Goal: Task Accomplishment & Management: Use online tool/utility

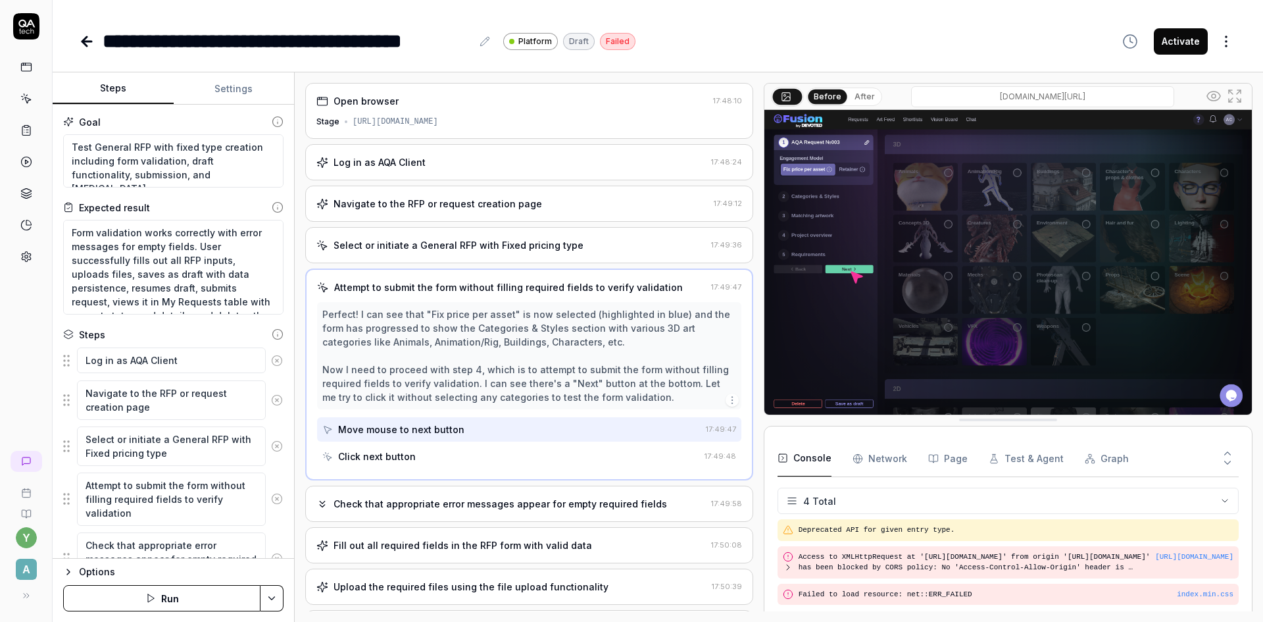
scroll to position [22, 0]
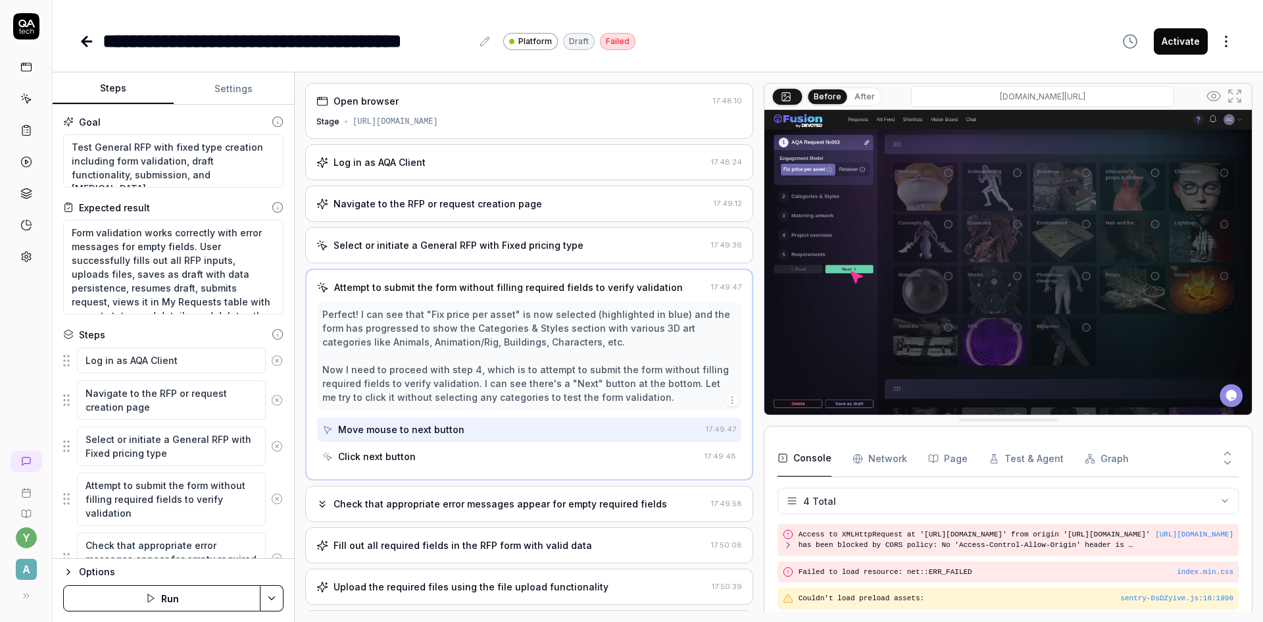
click at [88, 36] on icon at bounding box center [87, 42] width 16 height 16
type textarea "*"
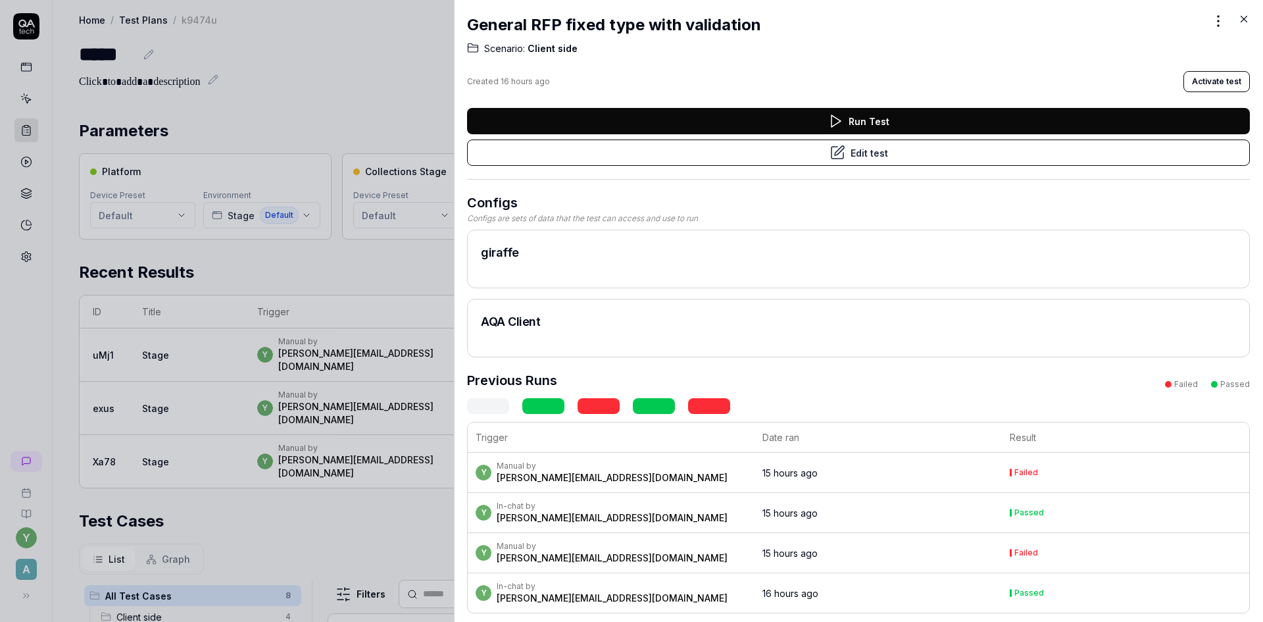
click at [1245, 20] on icon at bounding box center [1245, 19] width 6 height 6
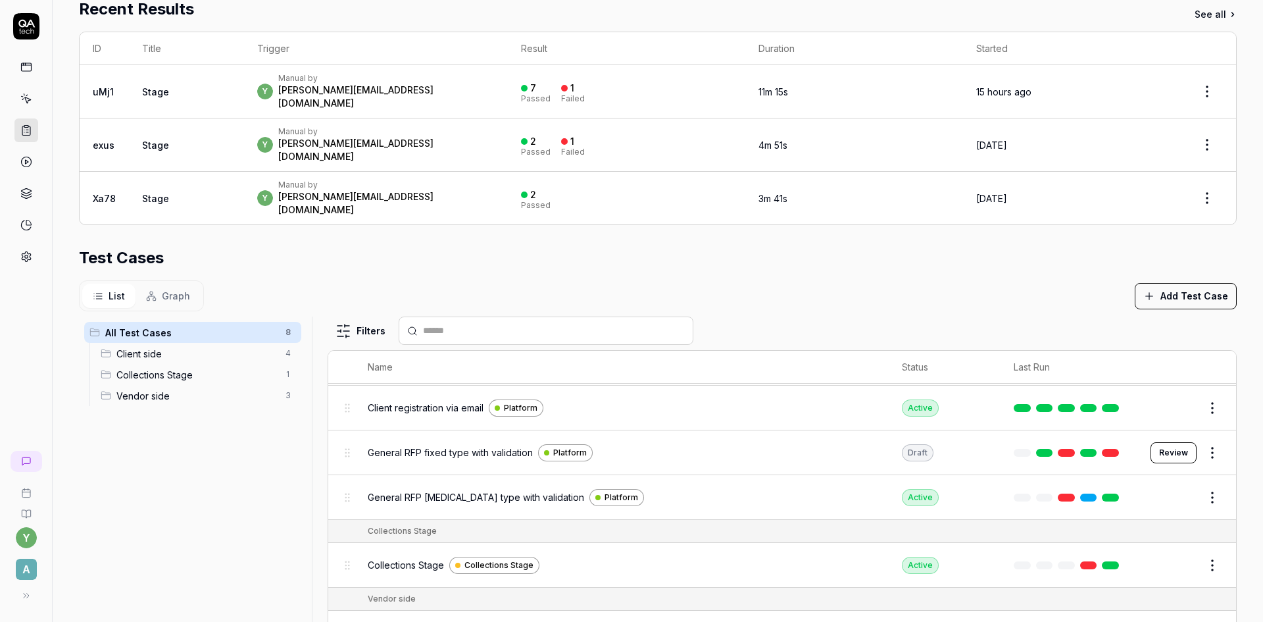
scroll to position [132, 0]
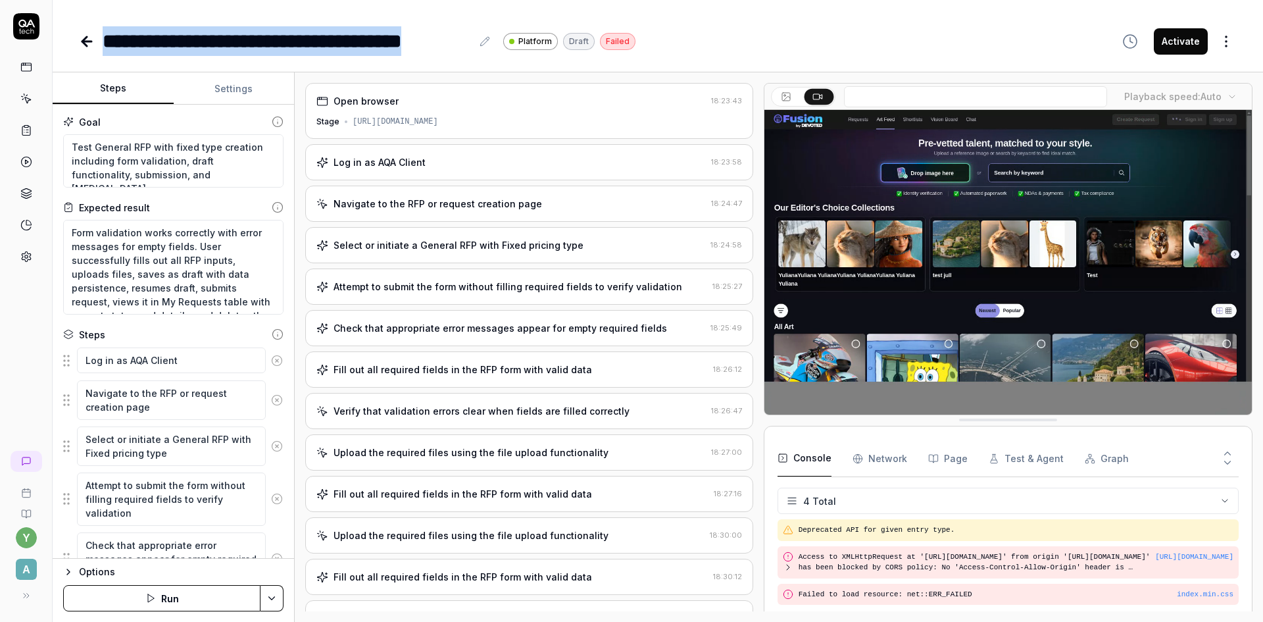
scroll to position [22, 0]
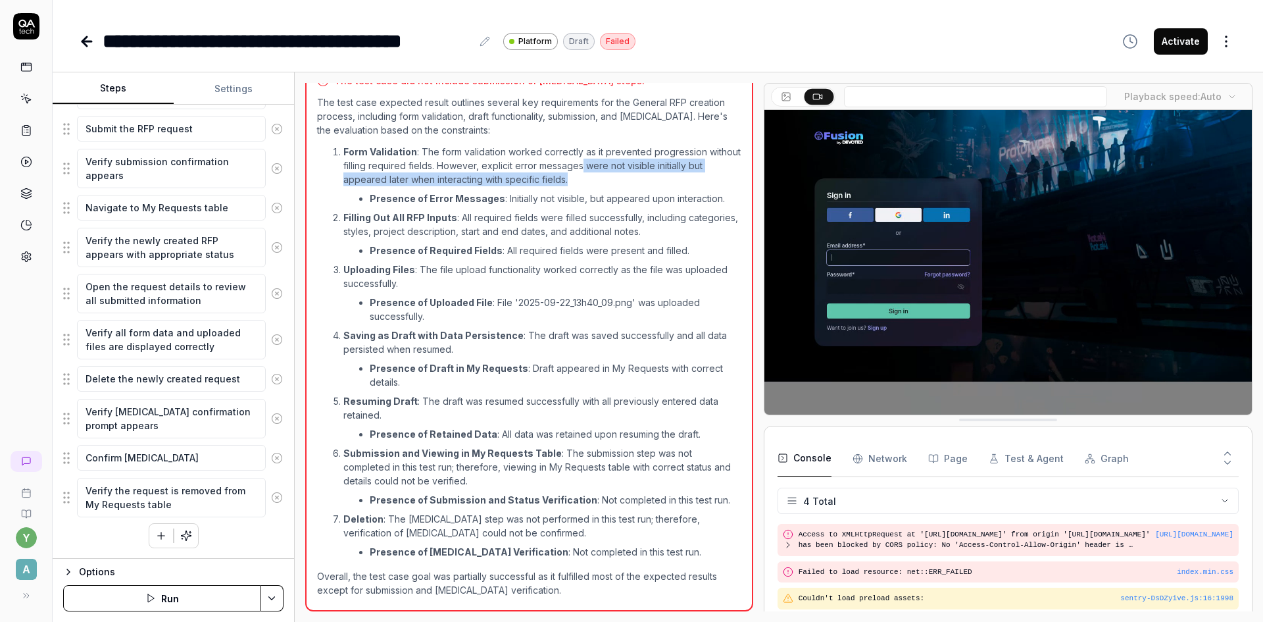
drag, startPoint x: 615, startPoint y: 163, endPoint x: 710, endPoint y: 176, distance: 95.6
click at [710, 176] on p "Form Validation : The form validation worked correctly as it prevented progress…" at bounding box center [542, 165] width 398 height 41
click at [166, 594] on button "Run" at bounding box center [161, 598] width 197 height 26
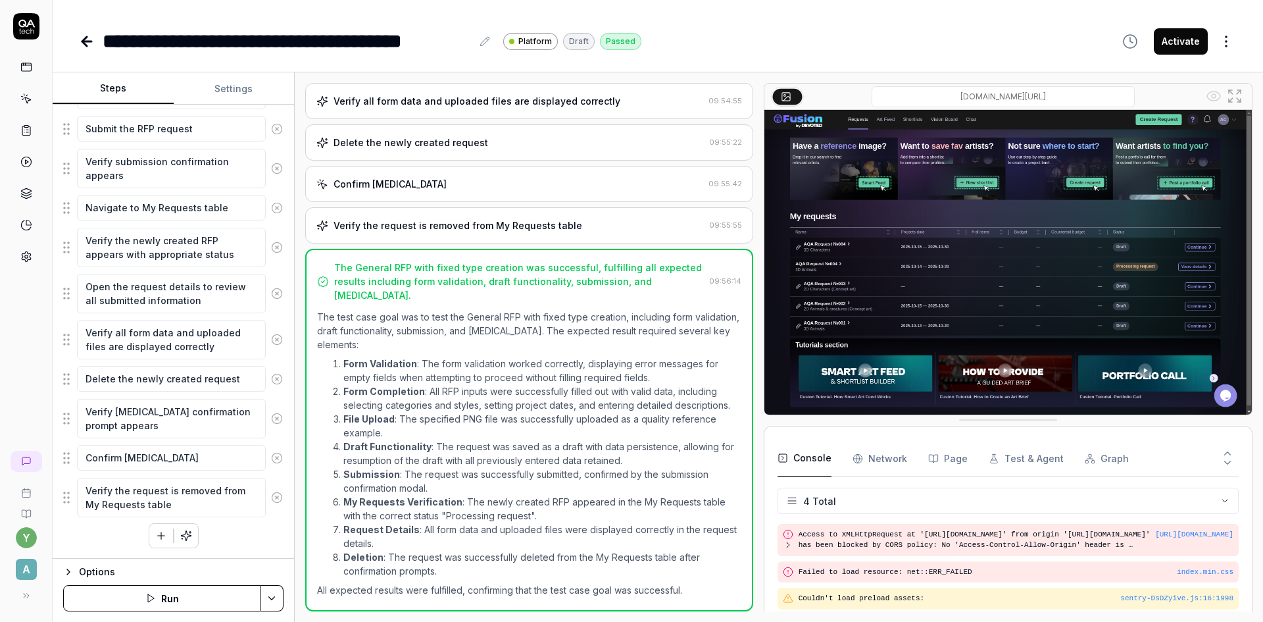
scroll to position [752, 0]
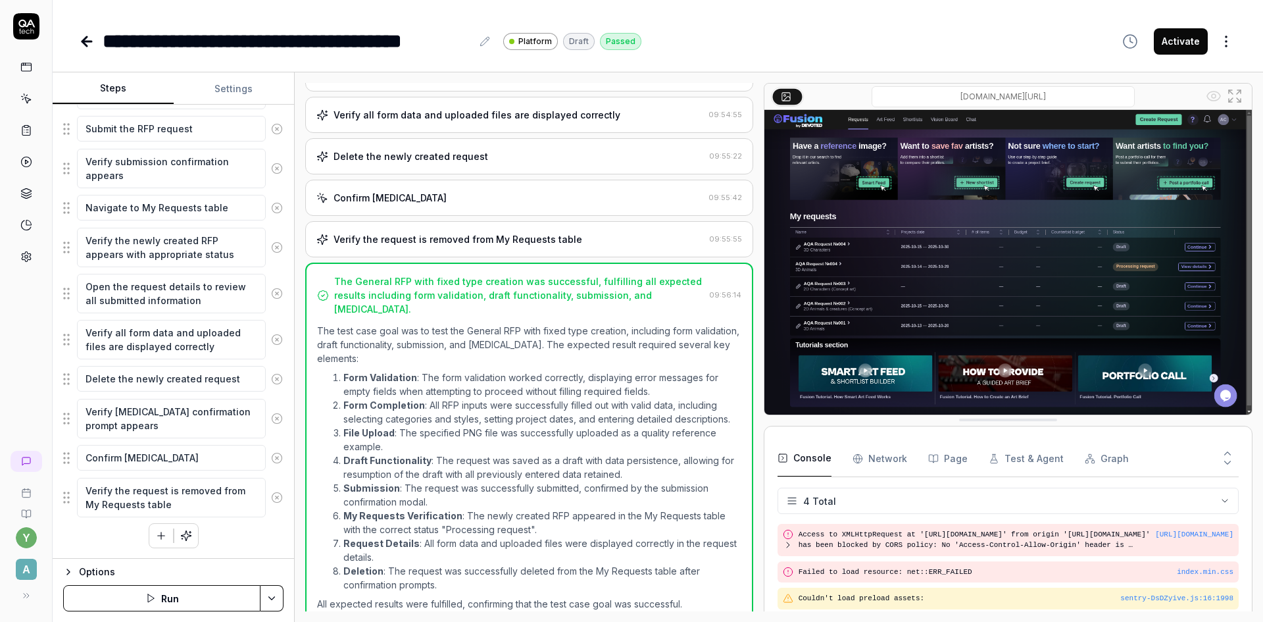
type textarea "*"
click at [87, 41] on icon at bounding box center [86, 41] width 9 height 0
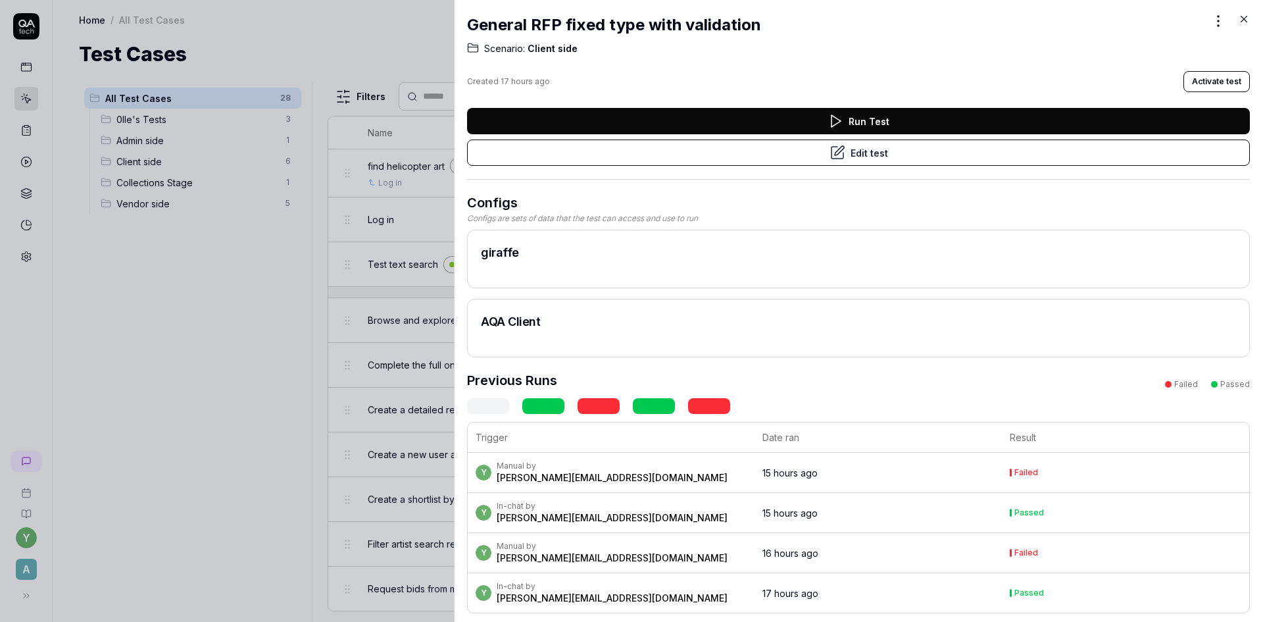
click at [1246, 18] on icon at bounding box center [1244, 19] width 12 height 12
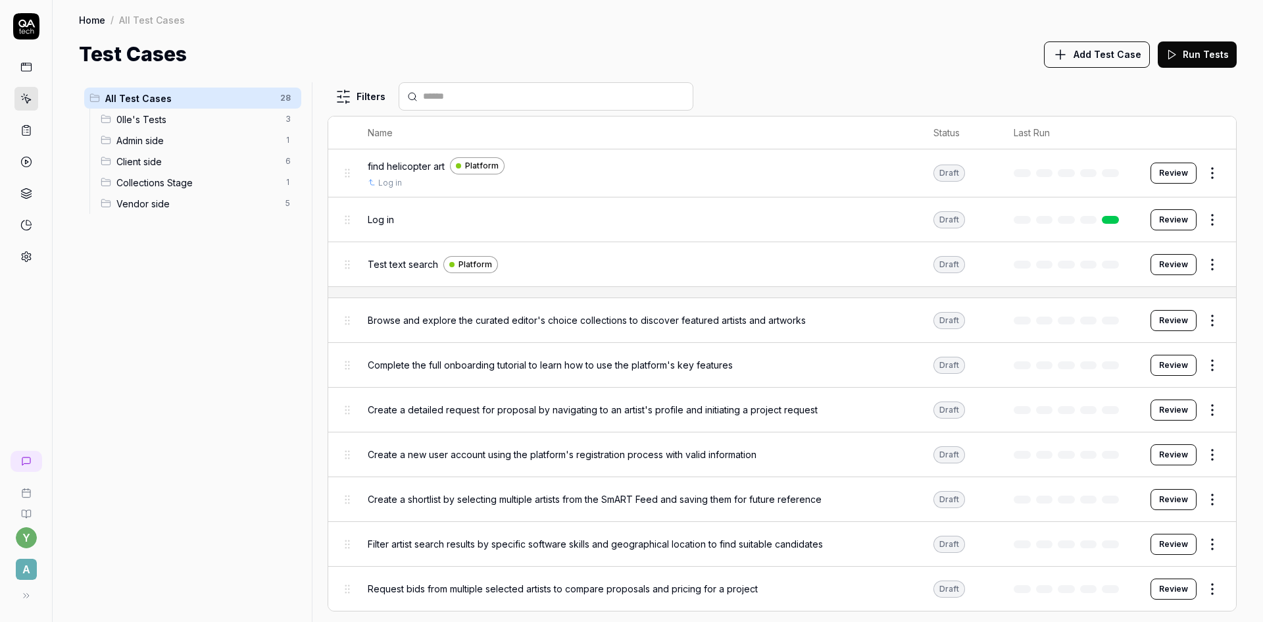
click at [145, 163] on span "Client side" at bounding box center [196, 162] width 161 height 14
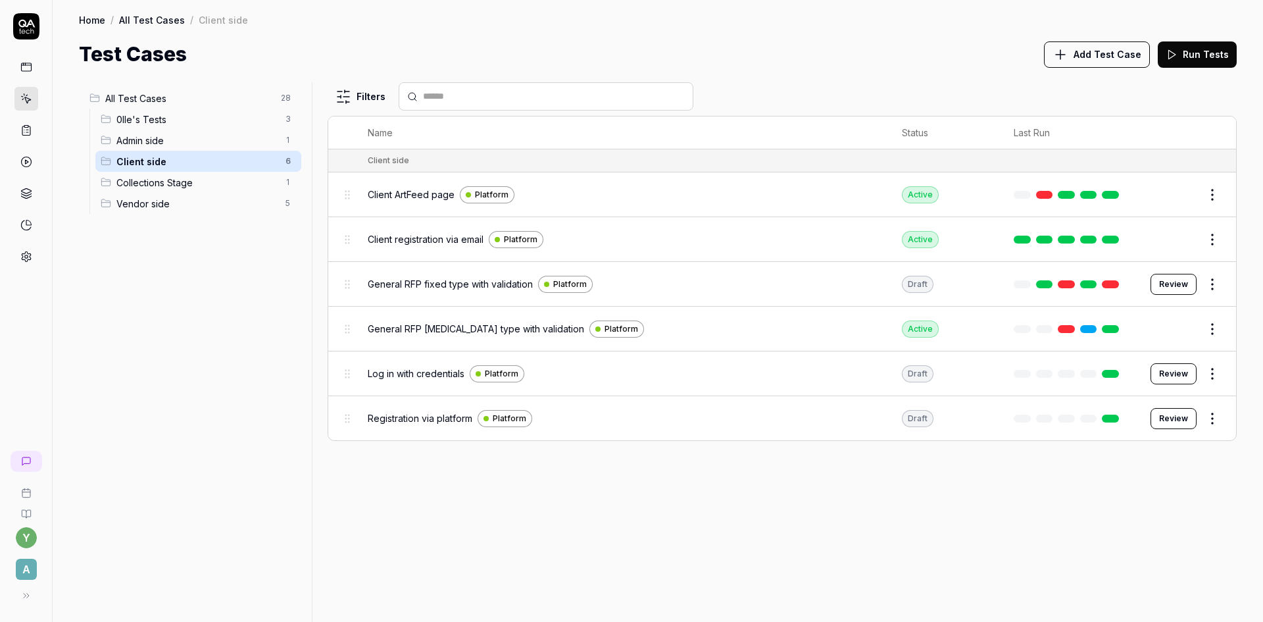
click at [511, 288] on span "General RFP fixed type with validation" at bounding box center [450, 284] width 165 height 14
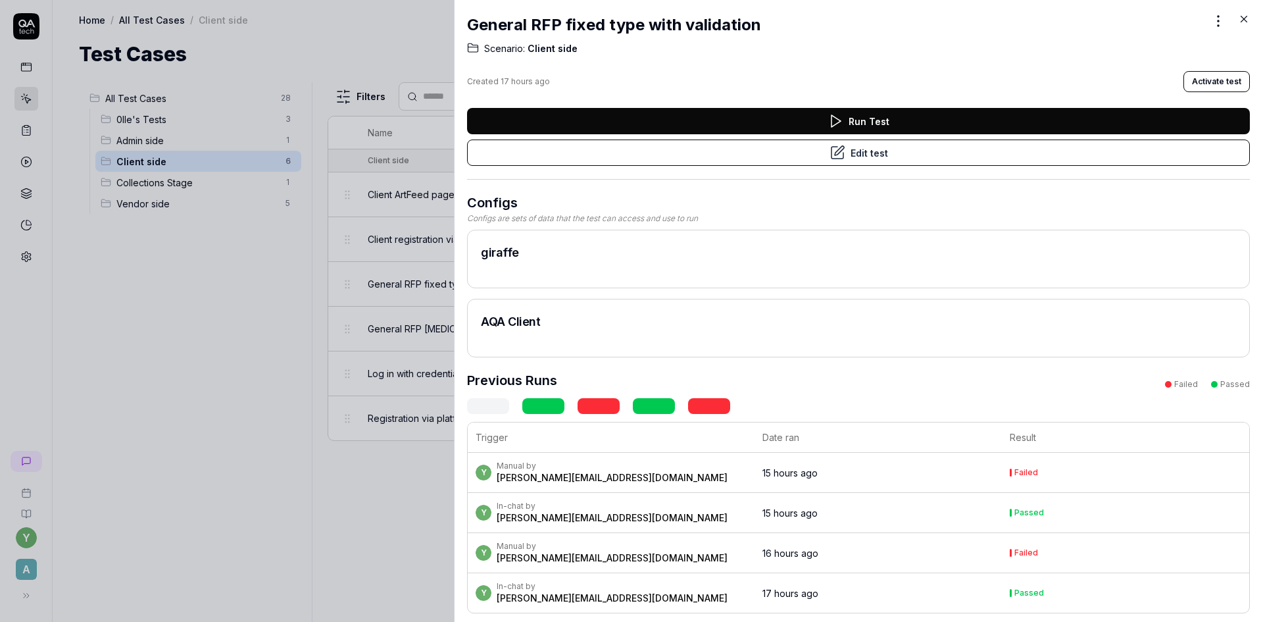
click at [869, 151] on button "Edit test" at bounding box center [858, 152] width 783 height 26
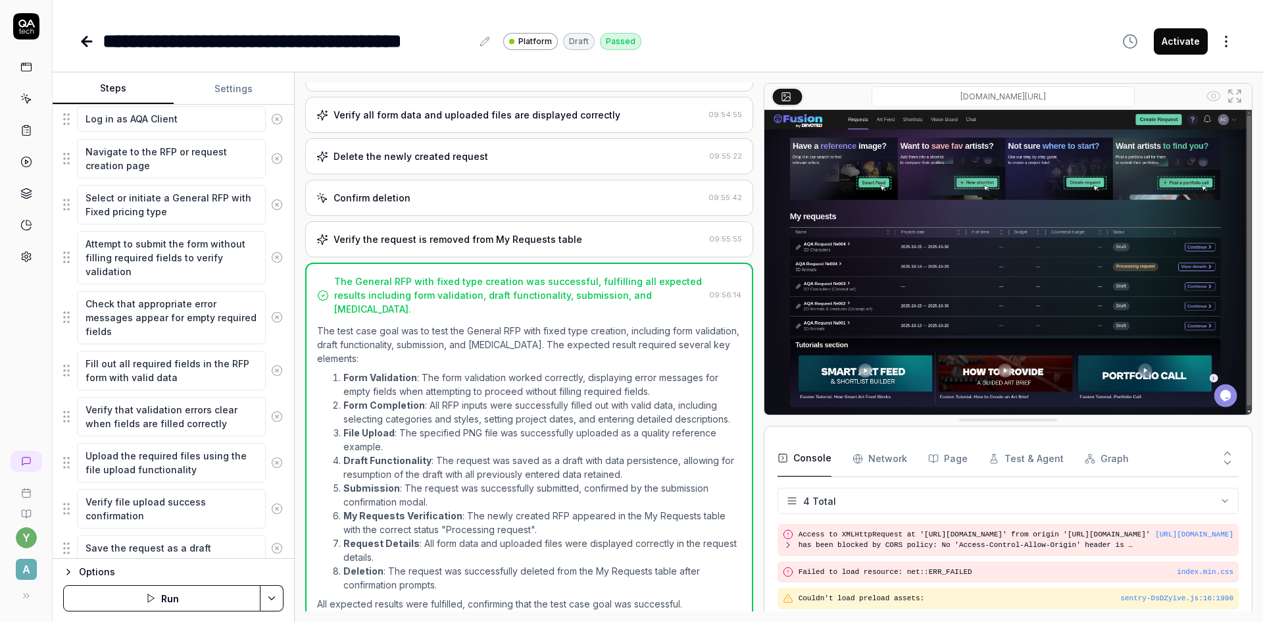
scroll to position [263, 0]
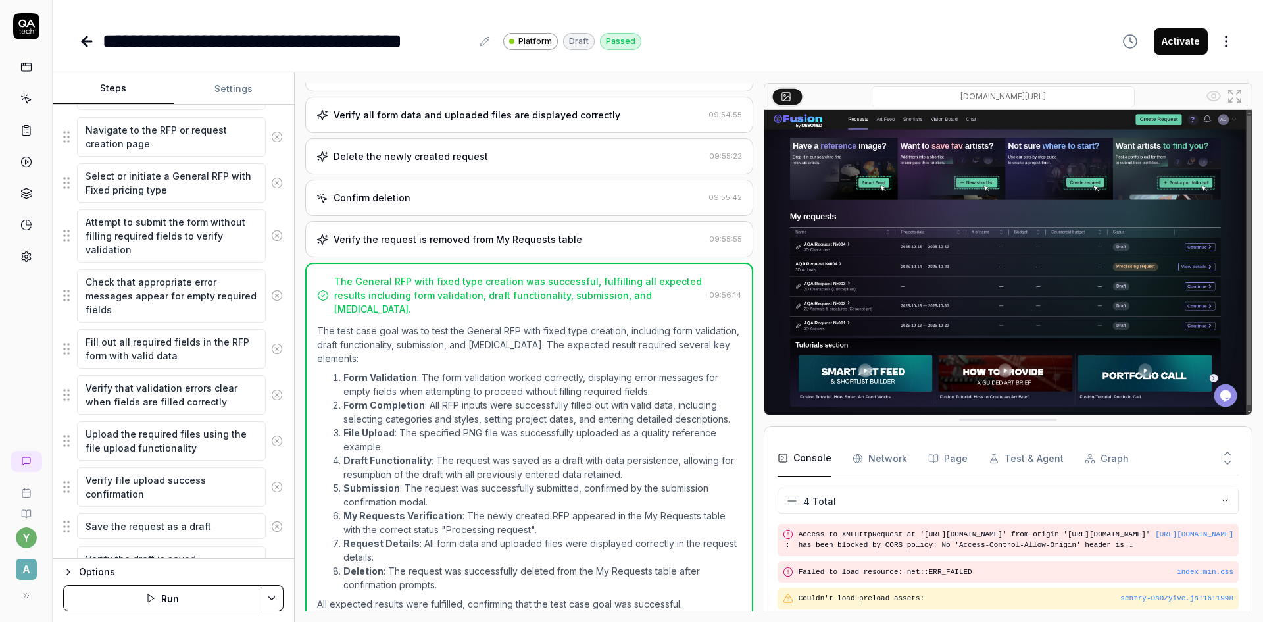
click at [199, 605] on button "Run" at bounding box center [161, 598] width 197 height 26
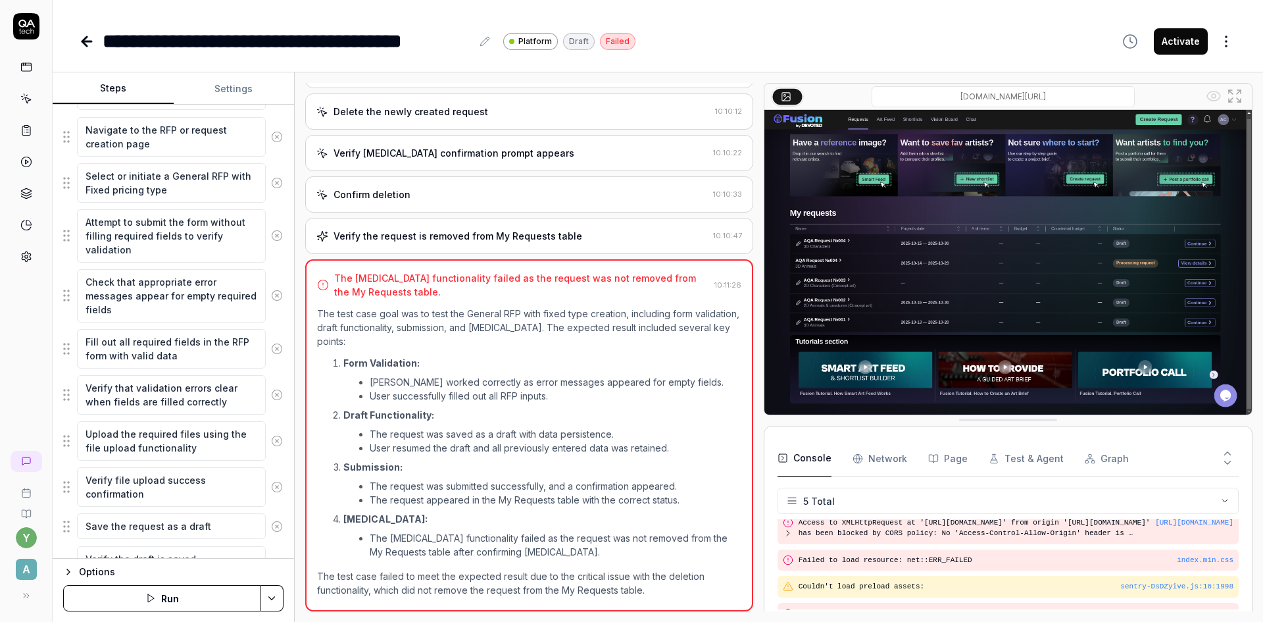
scroll to position [49, 0]
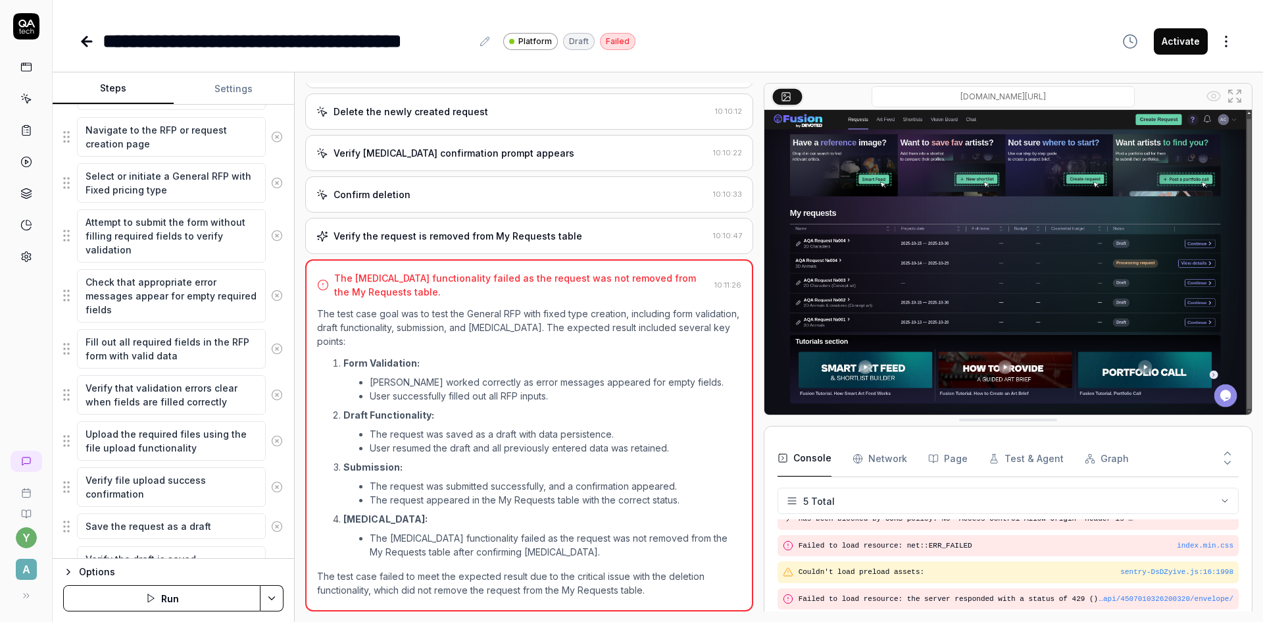
click at [438, 232] on div "Verify the request is removed from My Requests table" at bounding box center [458, 236] width 249 height 14
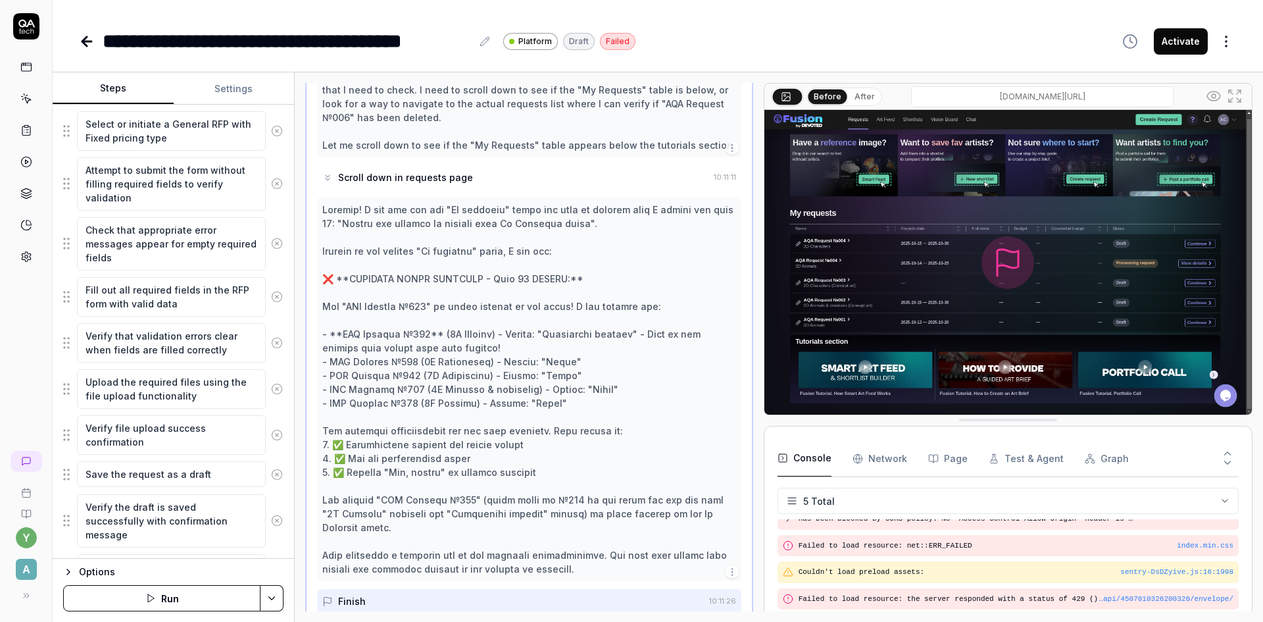
scroll to position [329, 0]
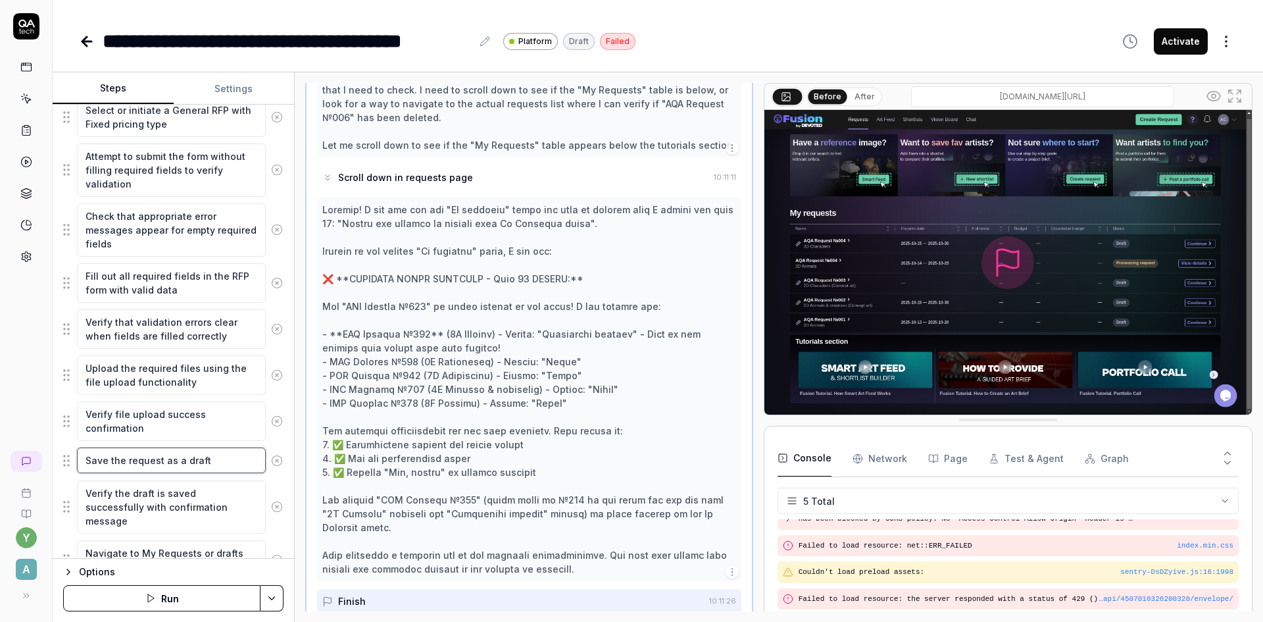
click at [174, 466] on textarea "Save the request as a draft" at bounding box center [171, 460] width 189 height 26
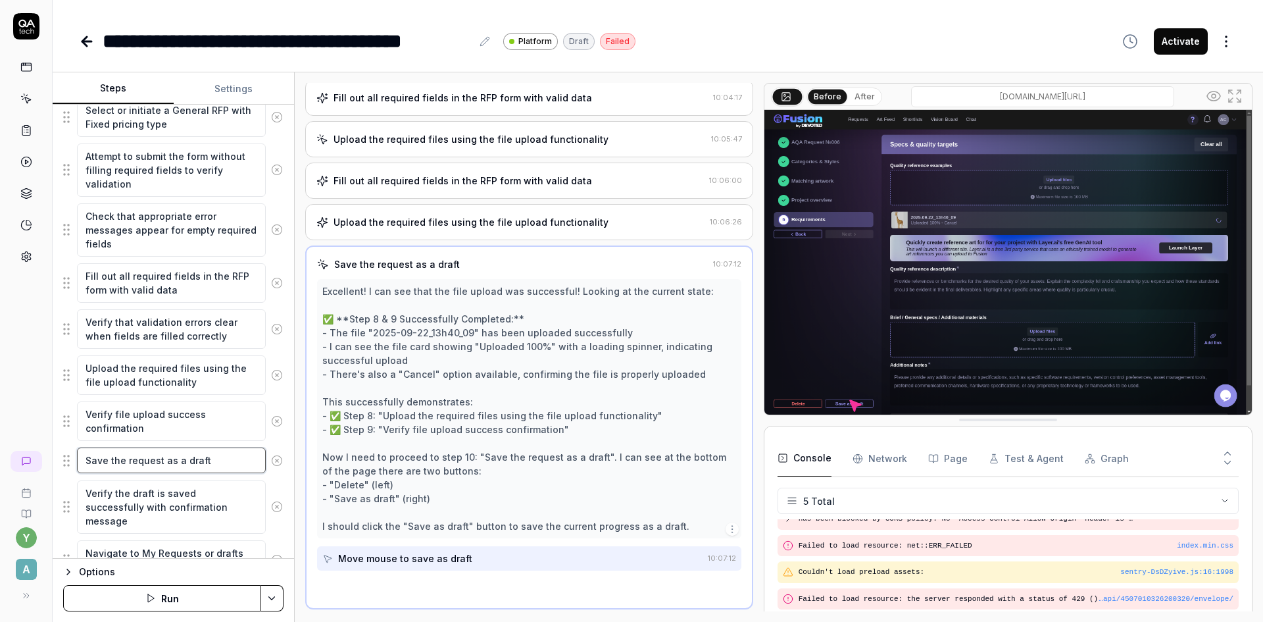
scroll to position [394, 0]
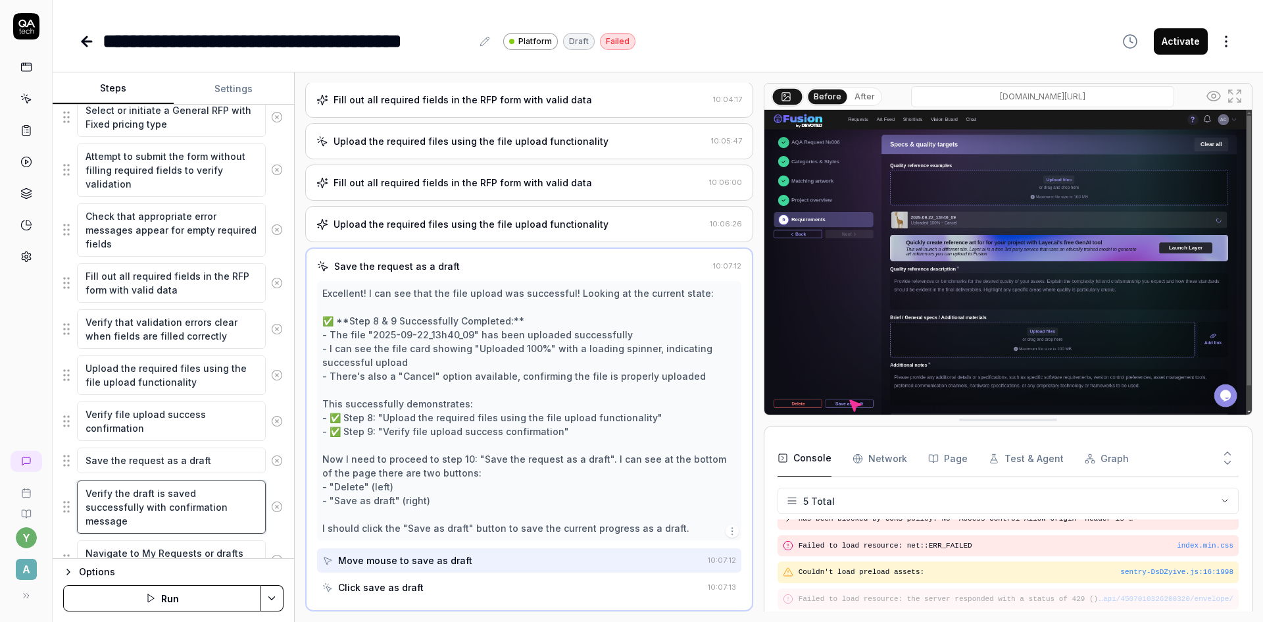
click at [172, 501] on textarea "Verify the draft is saved successfully with confirmation message" at bounding box center [171, 506] width 189 height 53
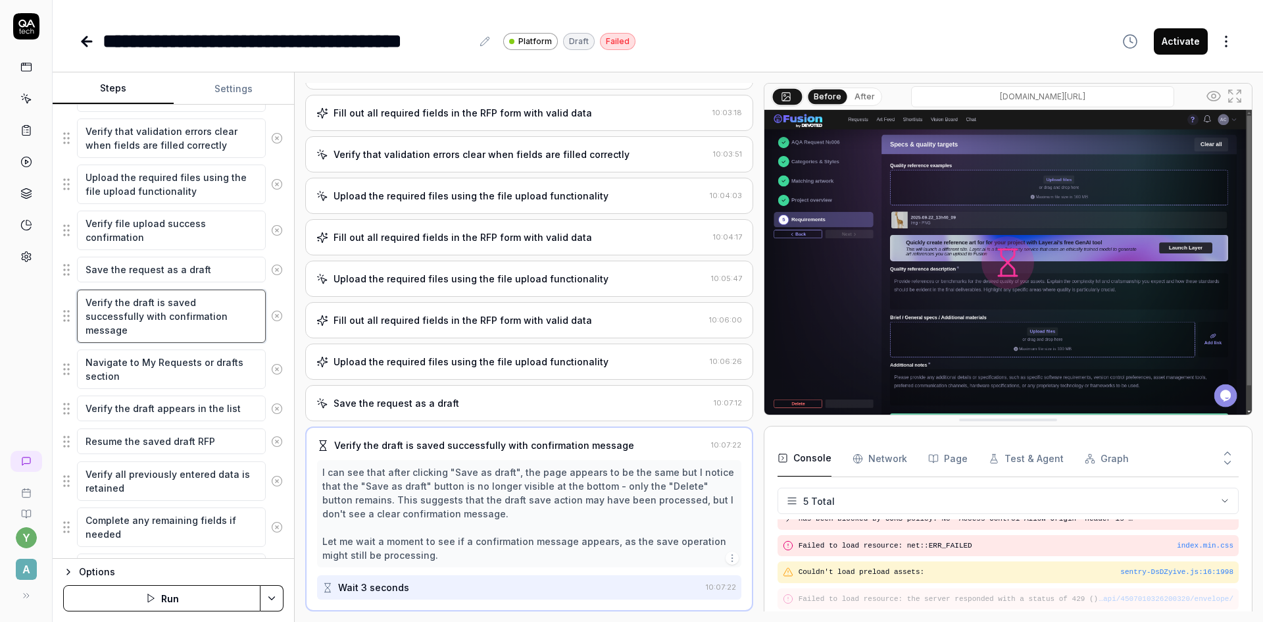
scroll to position [526, 0]
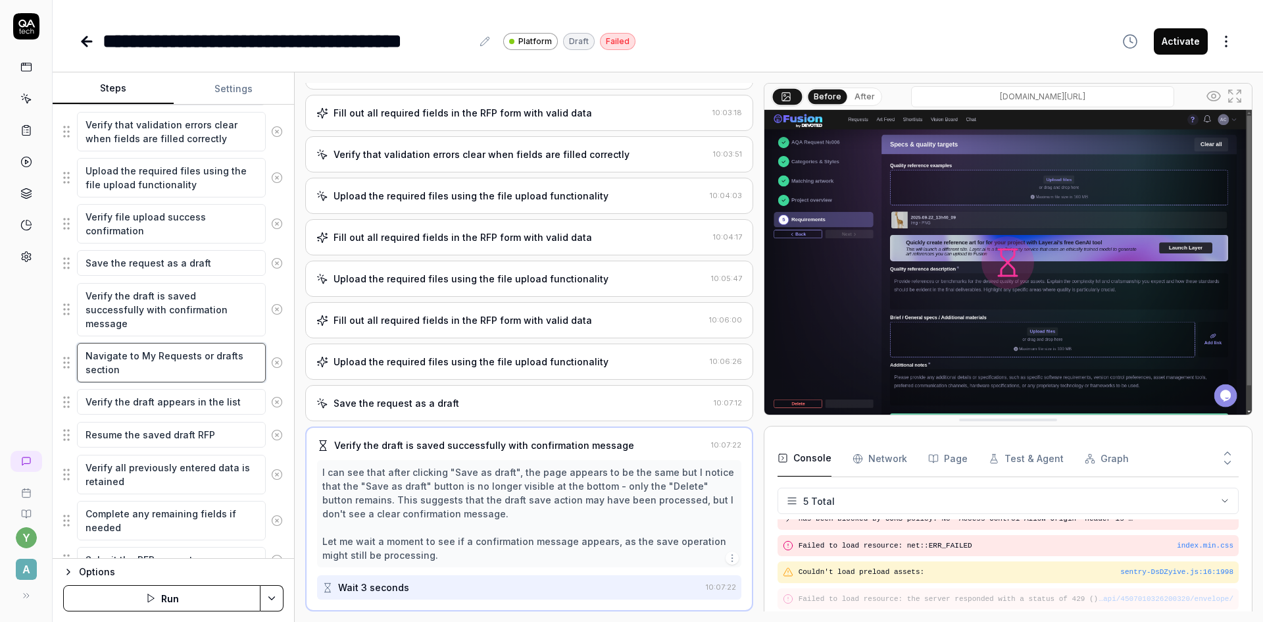
click at [160, 363] on textarea "Navigate to My Requests or drafts section" at bounding box center [171, 362] width 189 height 39
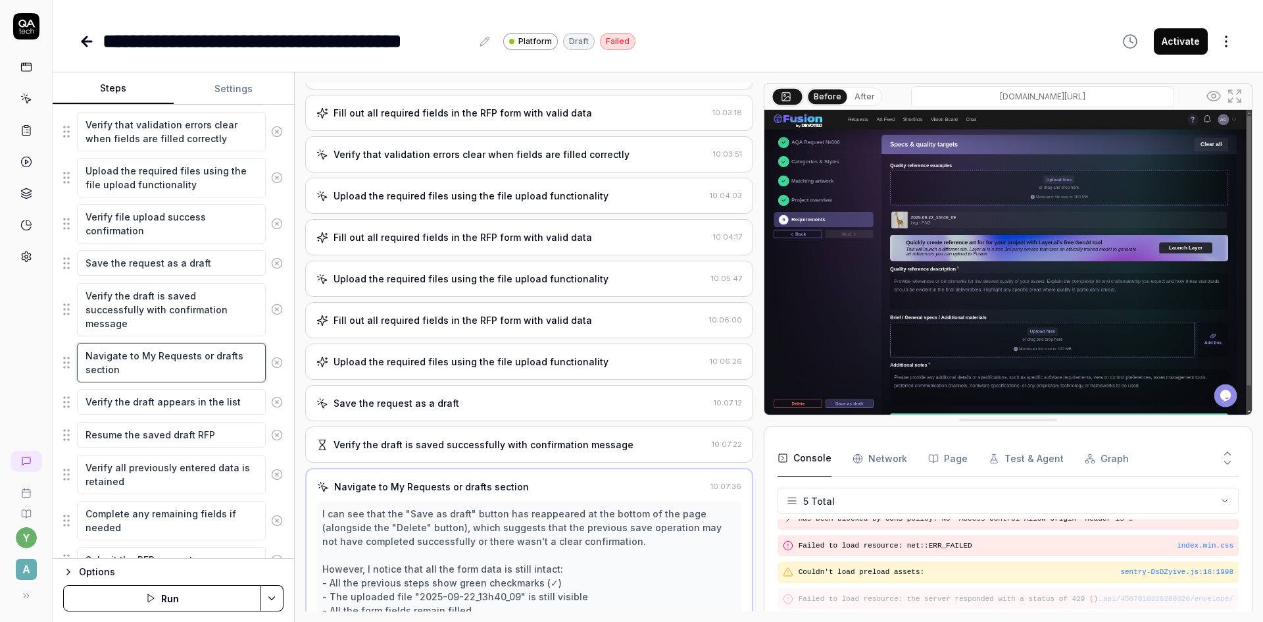
scroll to position [394, 0]
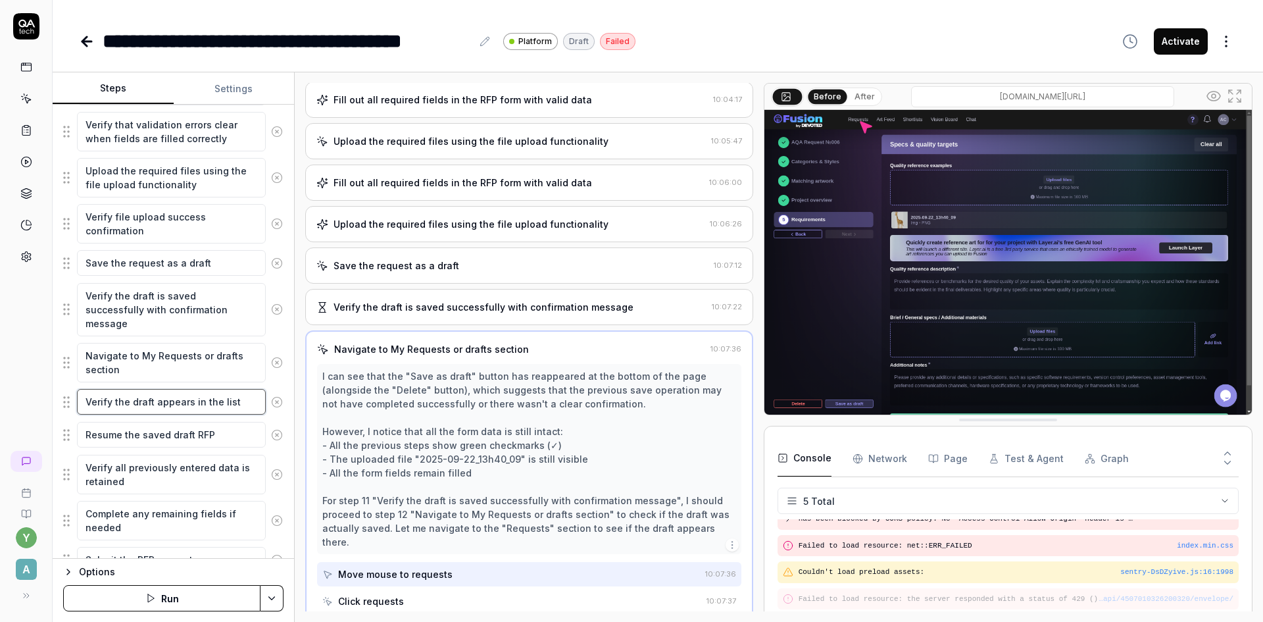
click at [178, 405] on textarea "Verify the draft appears in the list" at bounding box center [171, 402] width 189 height 26
click at [174, 436] on textarea "Resume the saved draft RFP" at bounding box center [171, 435] width 189 height 26
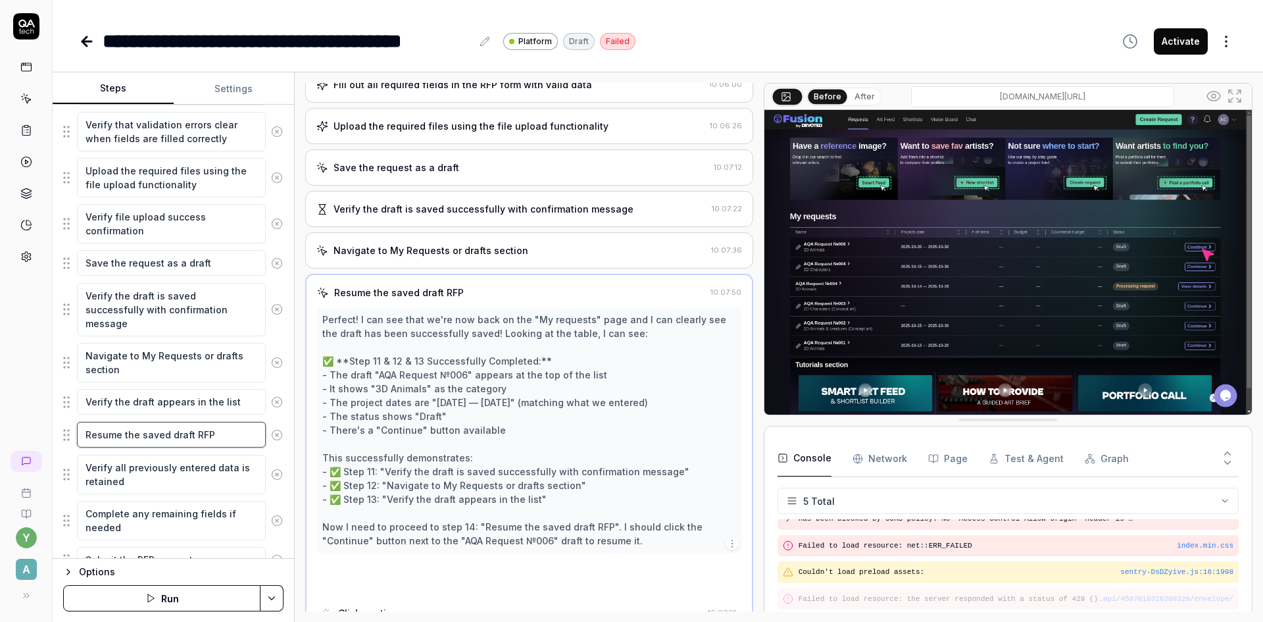
scroll to position [505, 0]
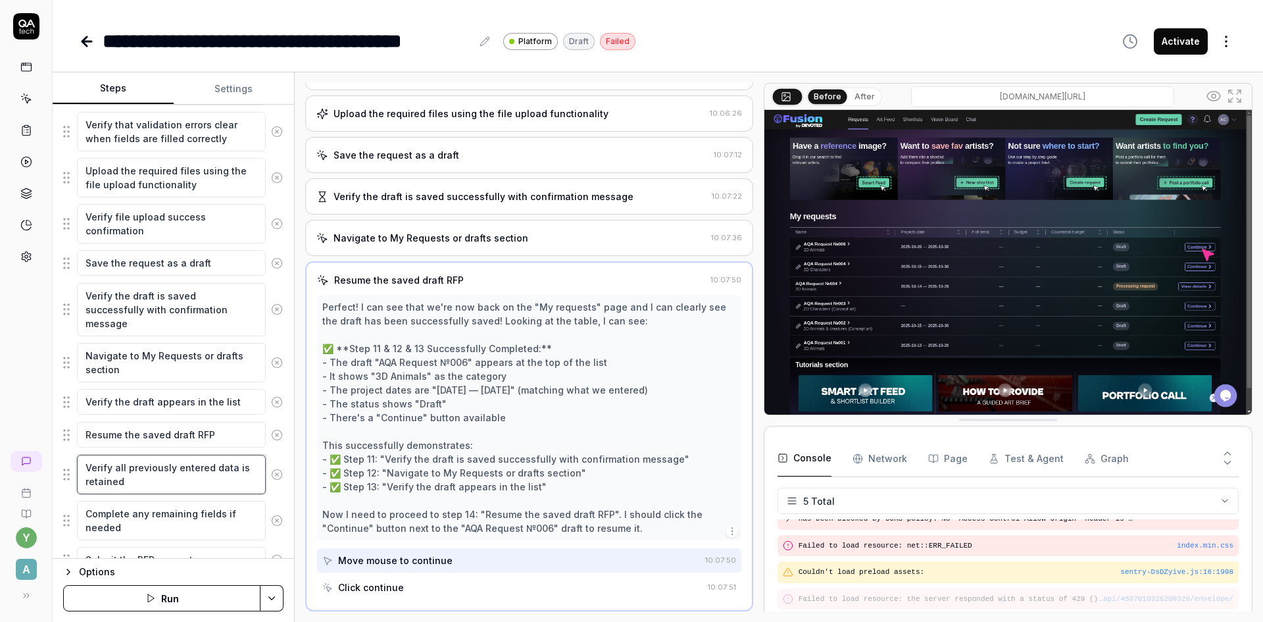
click at [172, 476] on textarea "Verify all previously entered data is retained" at bounding box center [171, 474] width 189 height 39
click at [145, 515] on textarea "Complete any remaining fields if needed" at bounding box center [171, 520] width 189 height 39
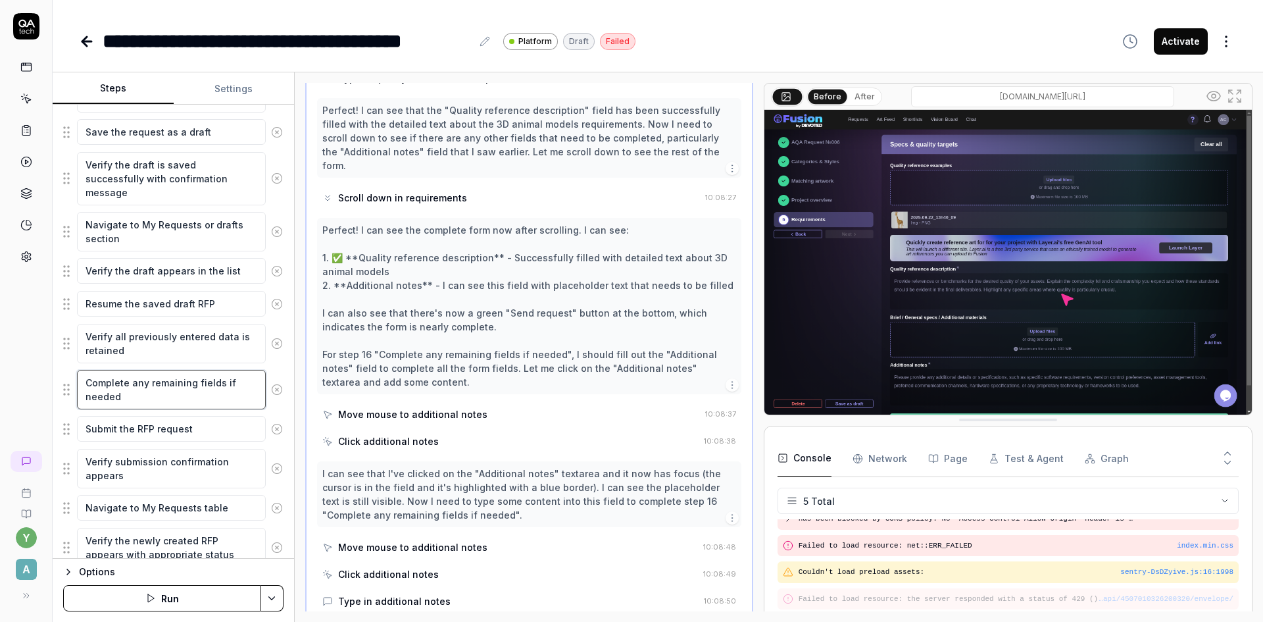
scroll to position [658, 0]
click at [179, 430] on textarea "Submit the RFP request" at bounding box center [171, 428] width 189 height 26
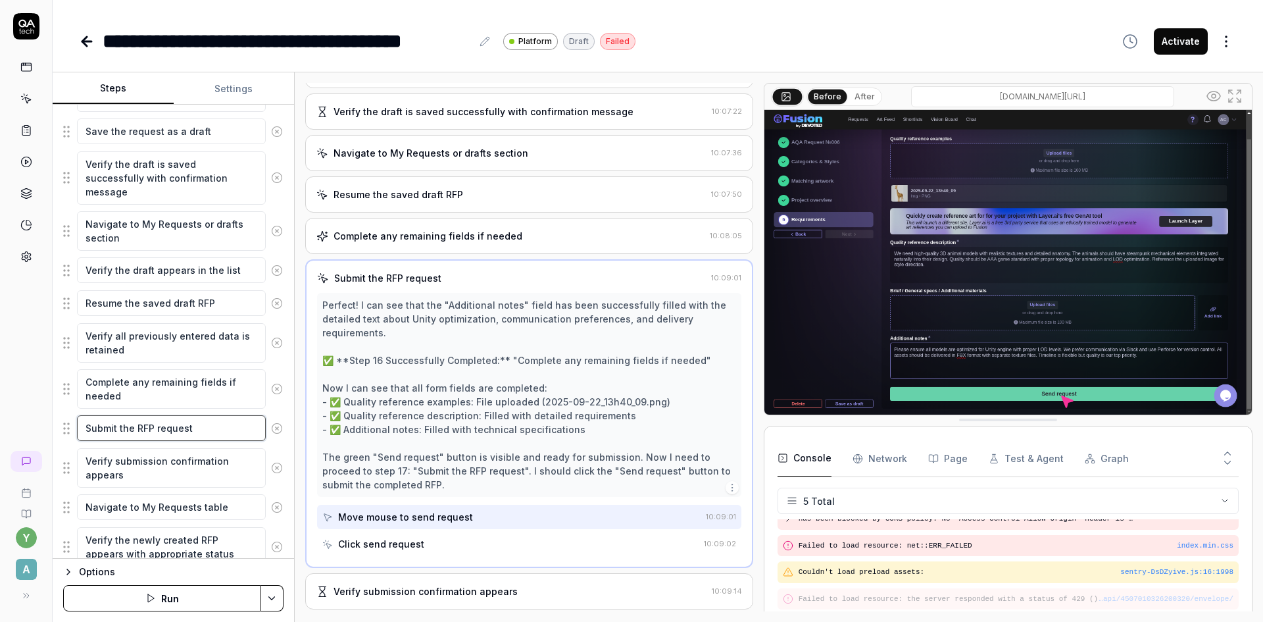
scroll to position [546, 0]
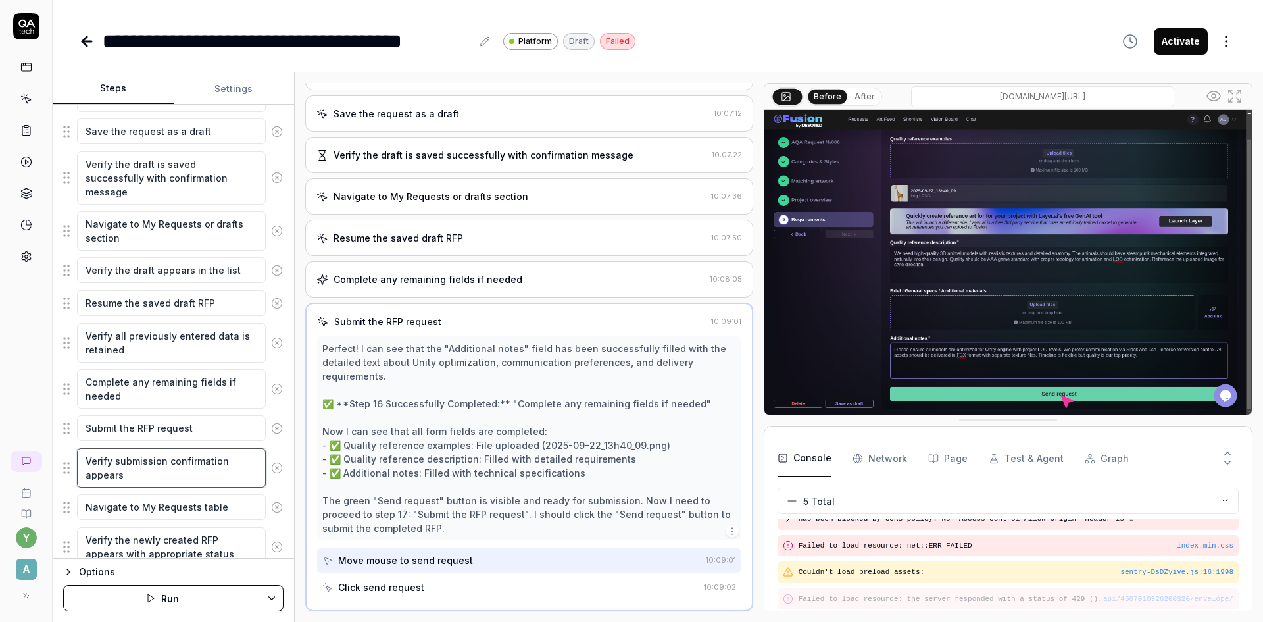
click at [173, 459] on textarea "Verify submission confirmation appears" at bounding box center [171, 467] width 189 height 39
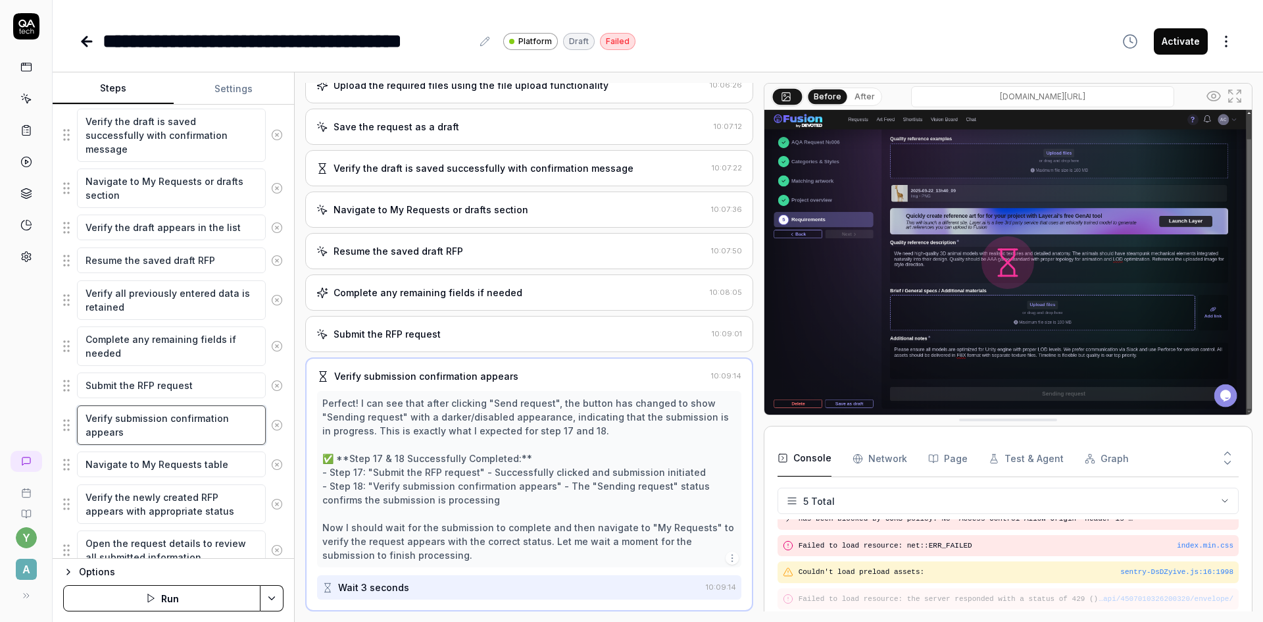
scroll to position [724, 0]
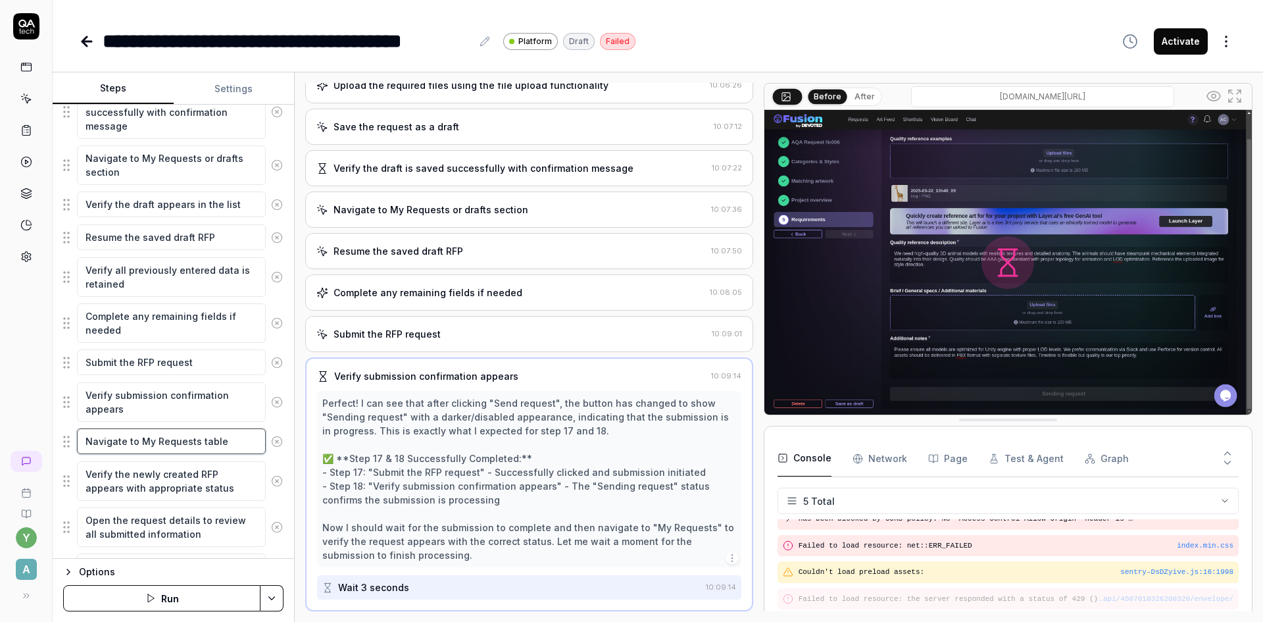
click at [177, 448] on textarea "Navigate to My Requests table" at bounding box center [171, 441] width 189 height 26
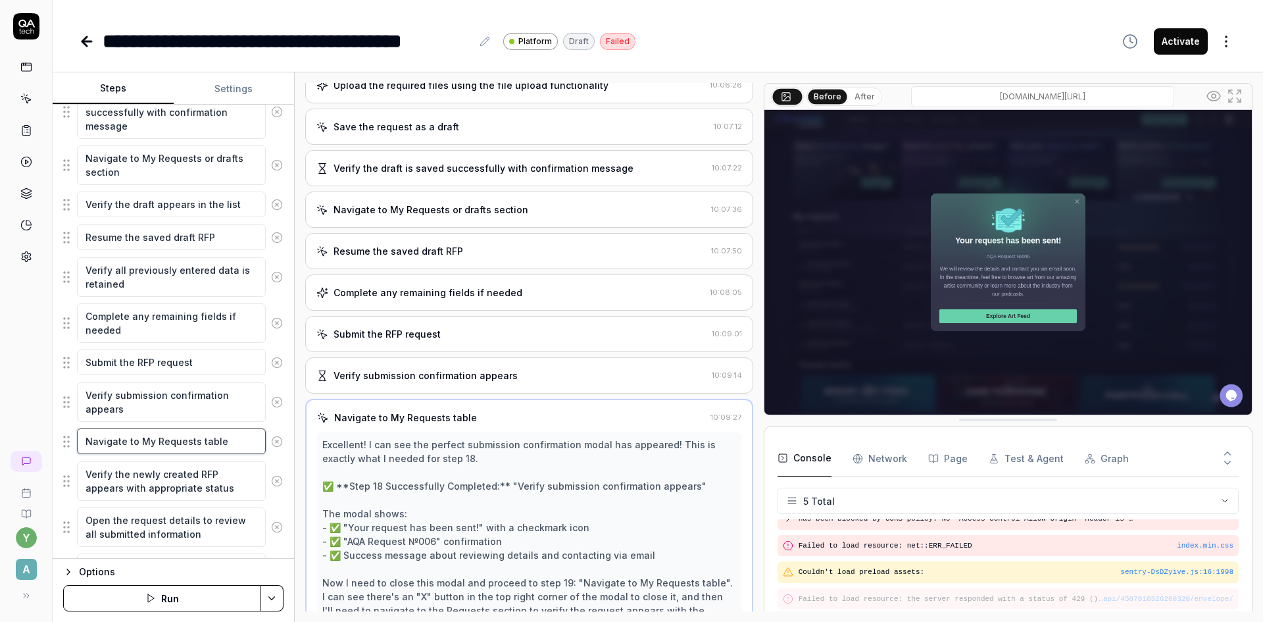
scroll to position [629, 0]
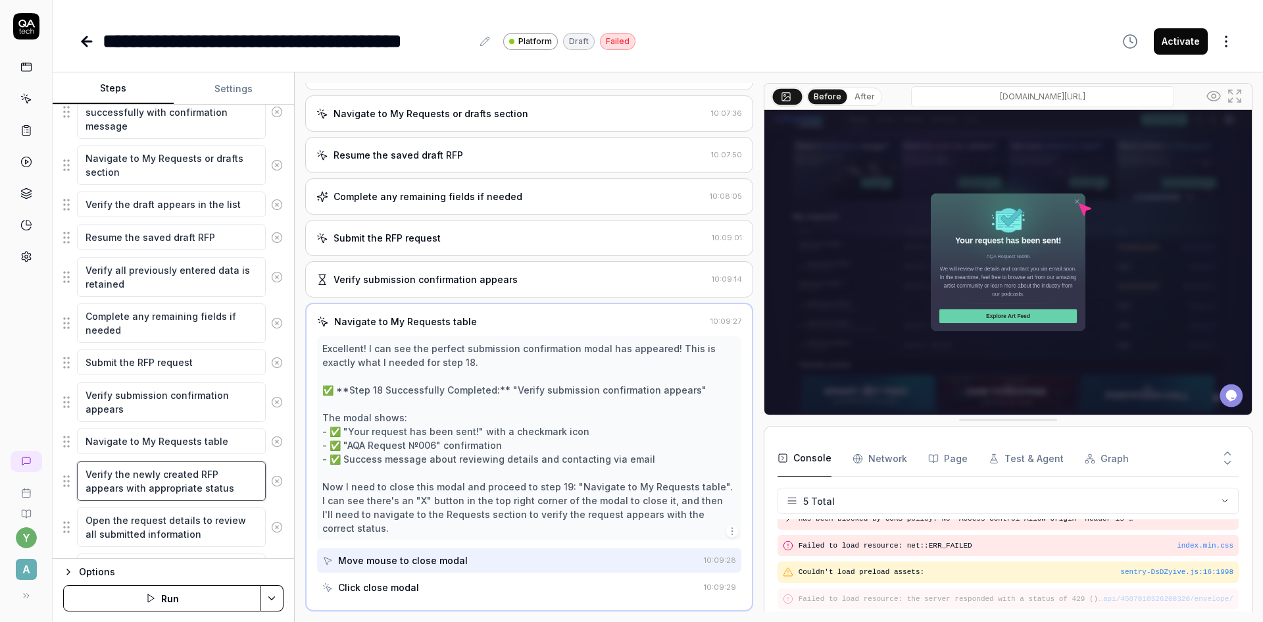
click at [178, 481] on textarea "Verify the newly created RFP appears with appropriate status" at bounding box center [171, 480] width 189 height 39
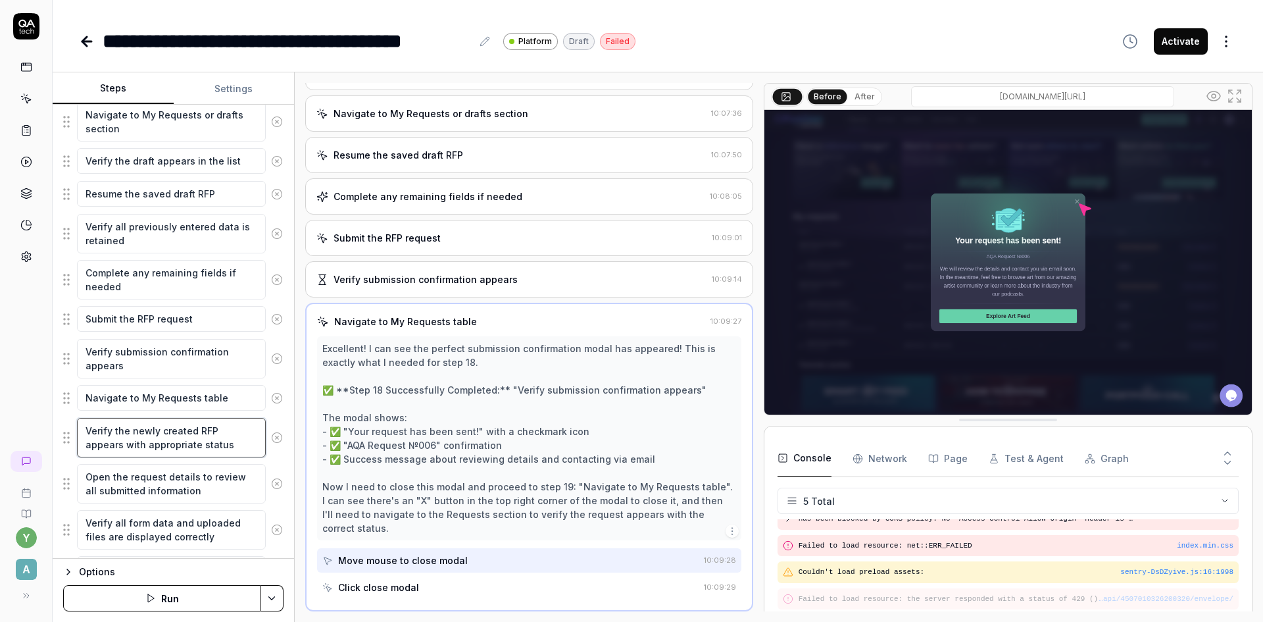
scroll to position [790, 0]
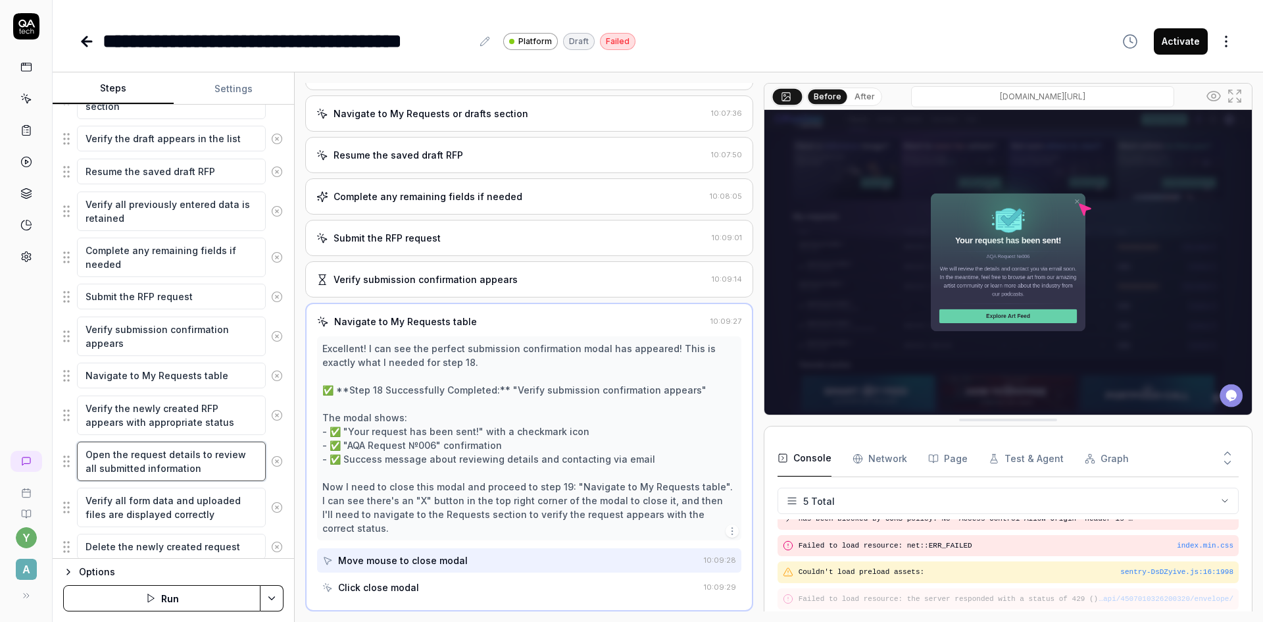
click at [210, 467] on textarea "Open the request details to review all submitted information" at bounding box center [171, 461] width 189 height 39
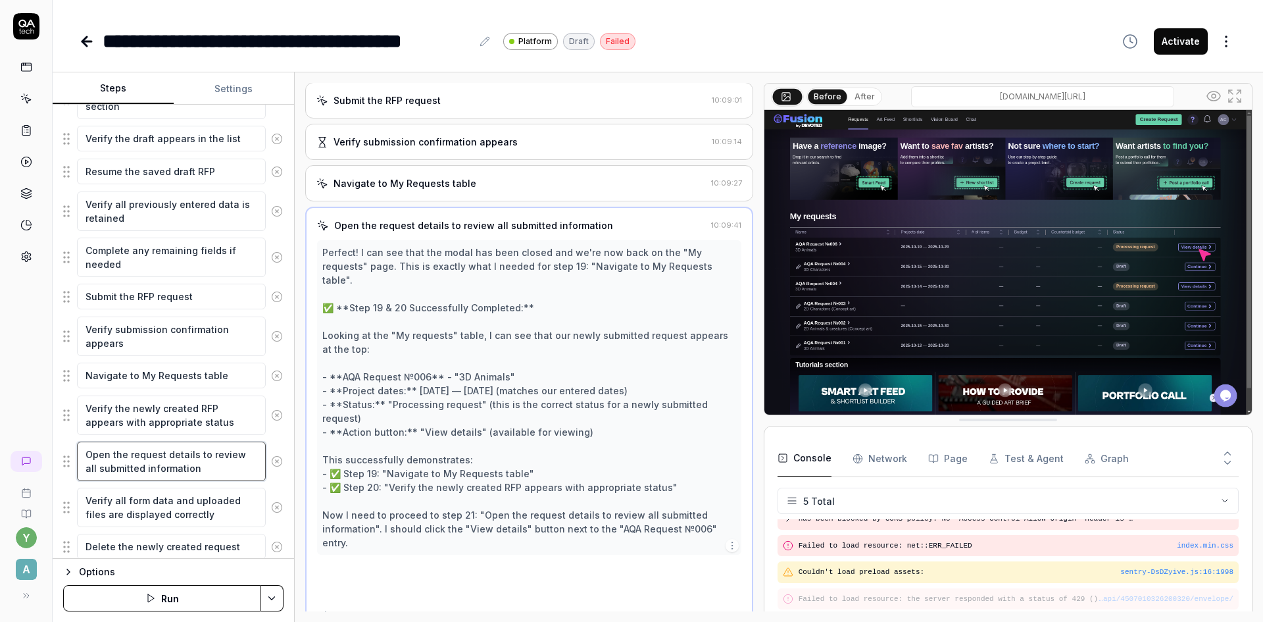
scroll to position [767, 0]
click at [207, 509] on textarea "Verify all form data and uploaded files are displayed correctly" at bounding box center [171, 507] width 189 height 39
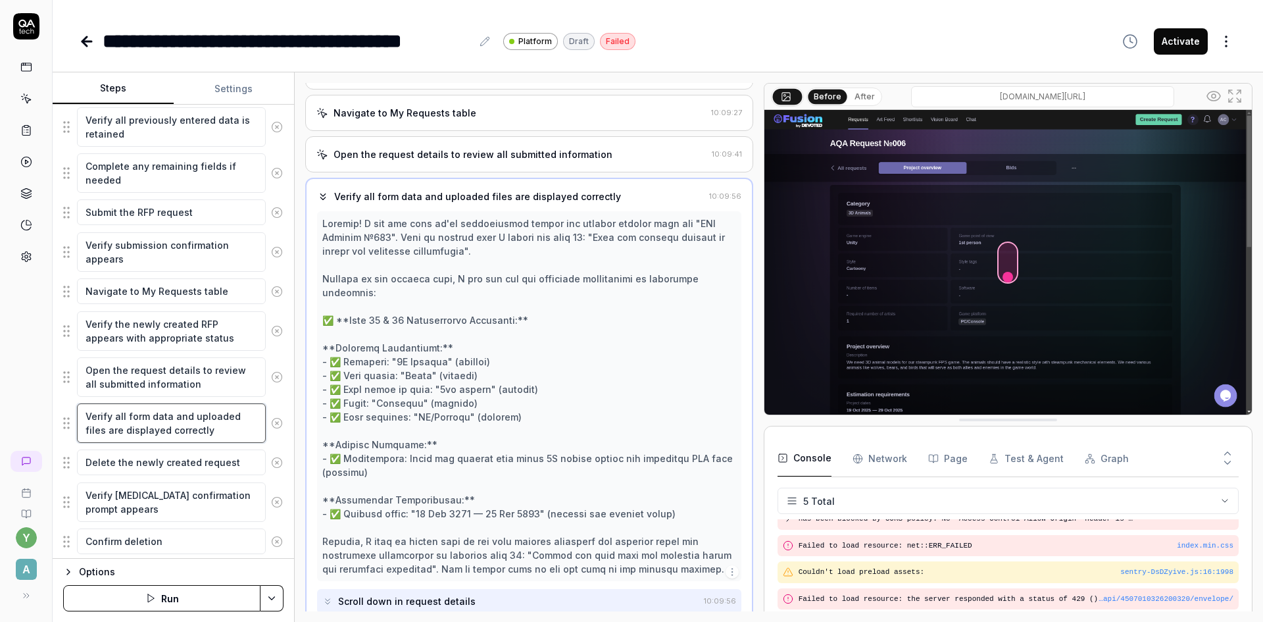
scroll to position [921, 0]
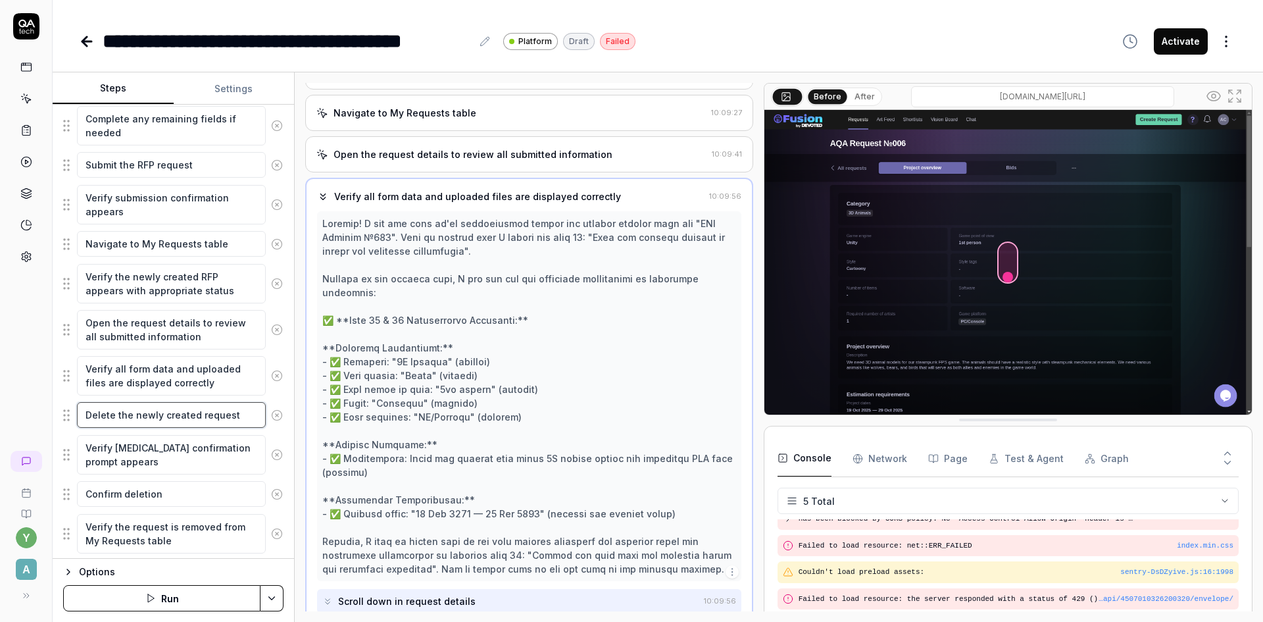
click at [188, 419] on textarea "Delete the newly created request" at bounding box center [171, 415] width 189 height 26
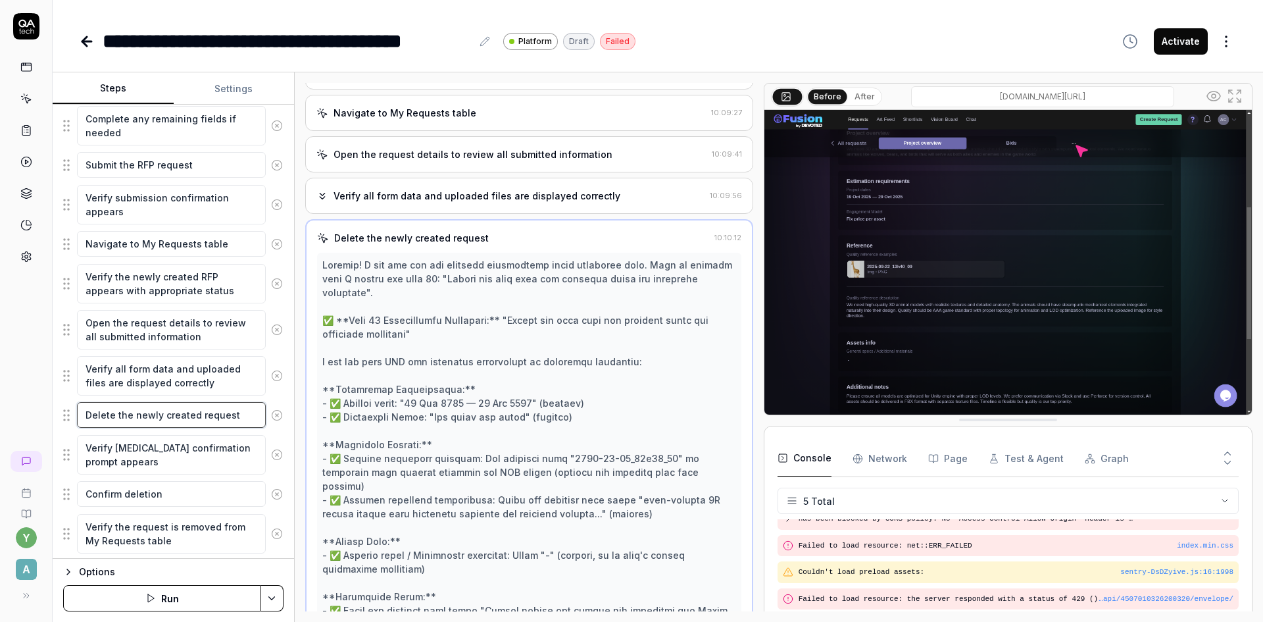
scroll to position [961, 0]
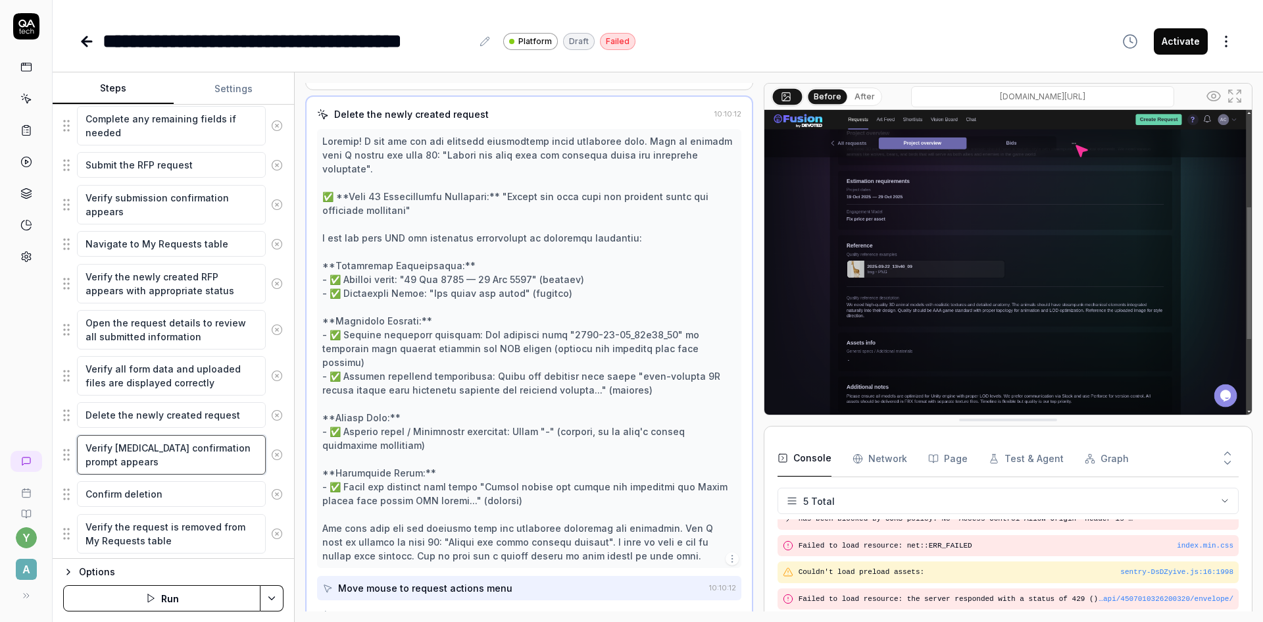
click at [191, 458] on textarea "Verify deletion confirmation prompt appears" at bounding box center [171, 454] width 189 height 39
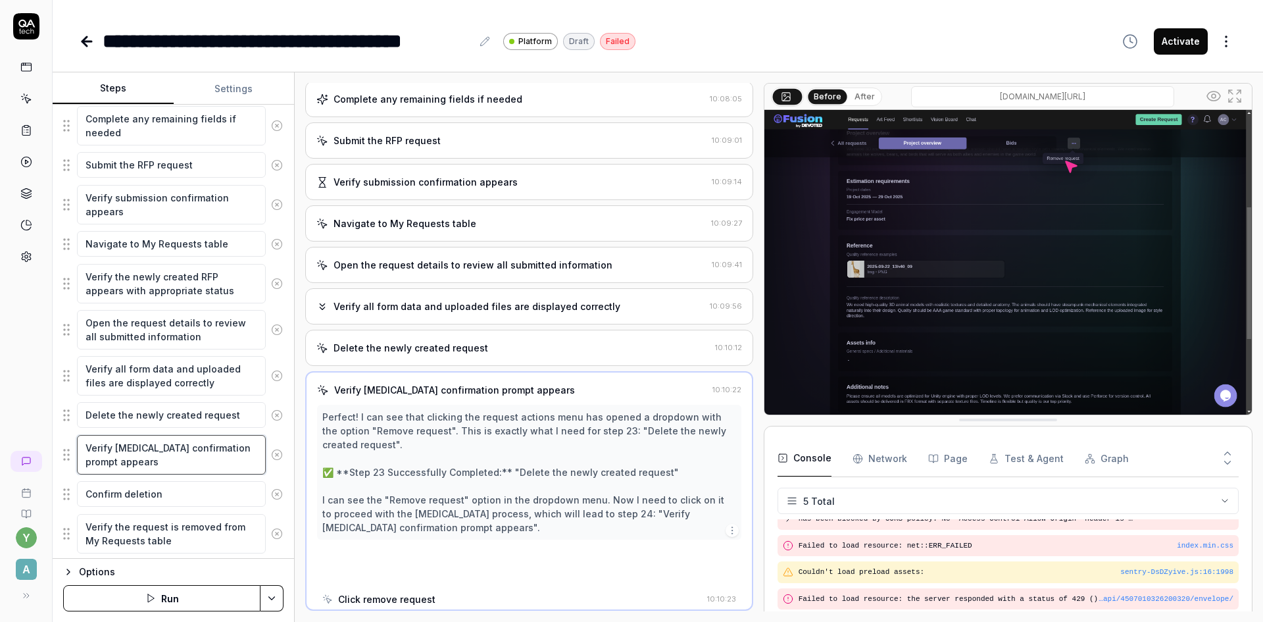
scroll to position [726, 0]
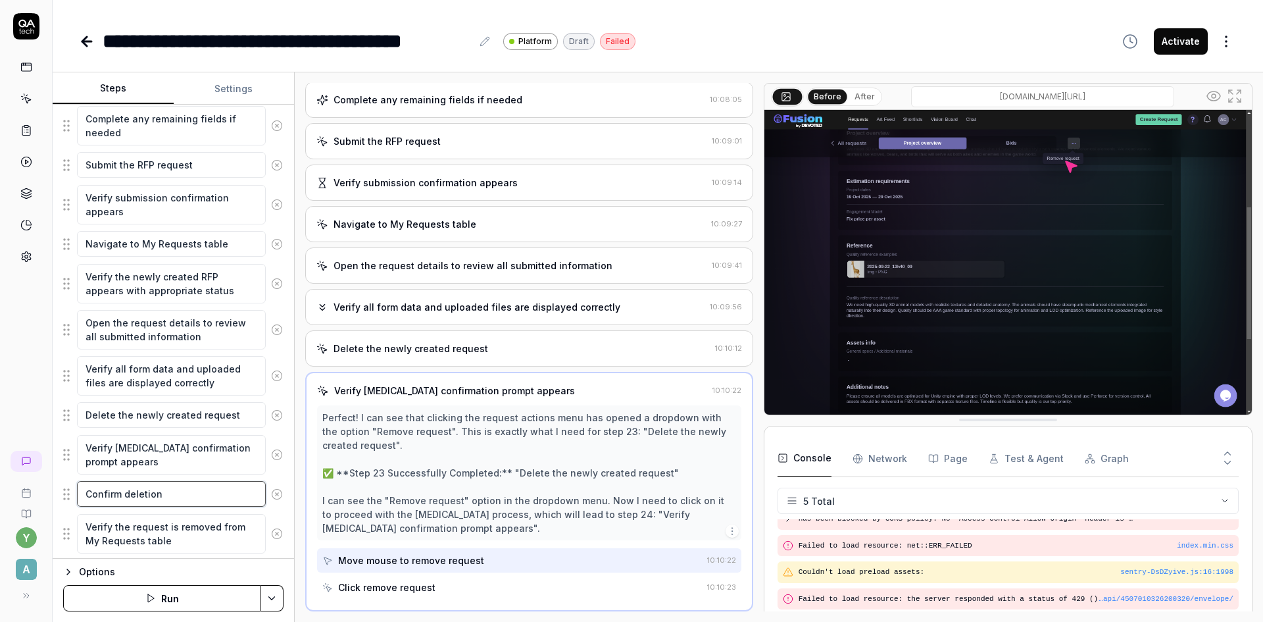
click at [189, 498] on textarea "Confirm deletion" at bounding box center [171, 494] width 189 height 26
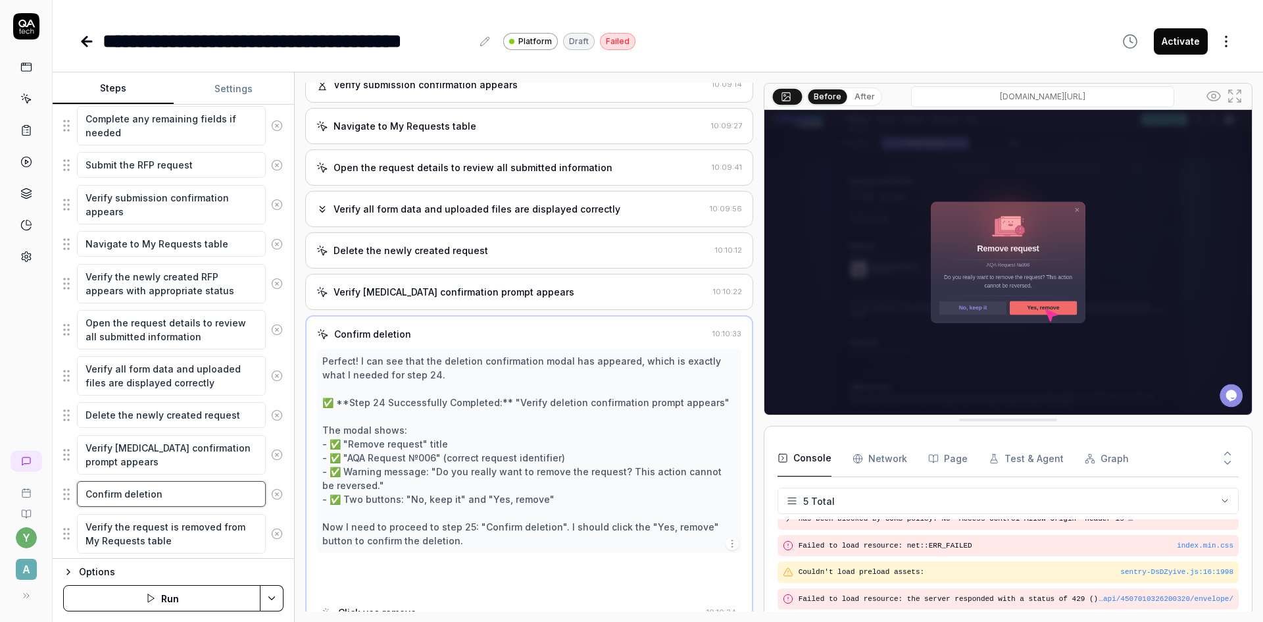
scroll to position [836, 0]
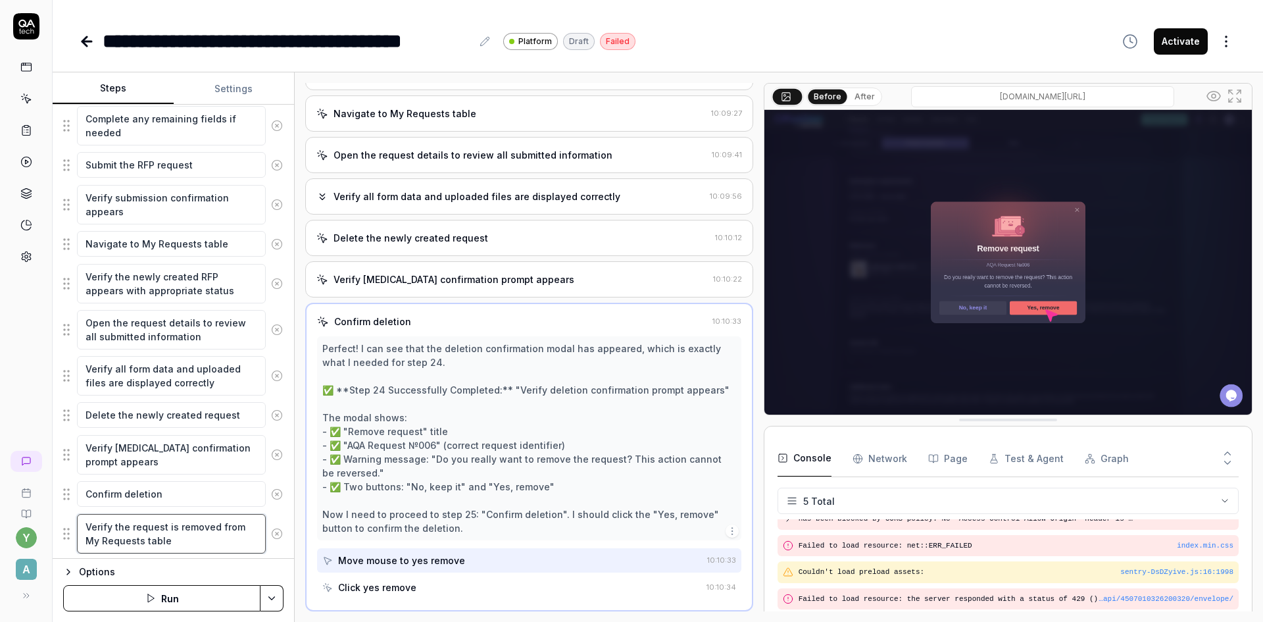
click at [184, 534] on textarea "Verify the request is removed from My Requests table" at bounding box center [171, 533] width 189 height 39
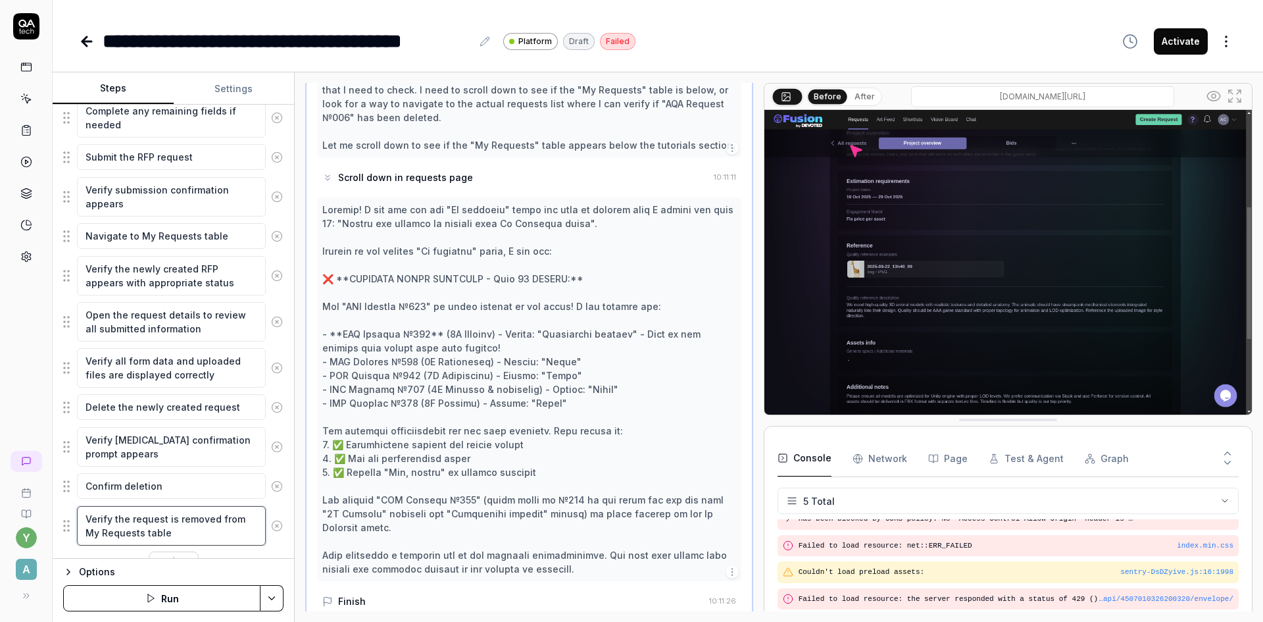
scroll to position [957, 0]
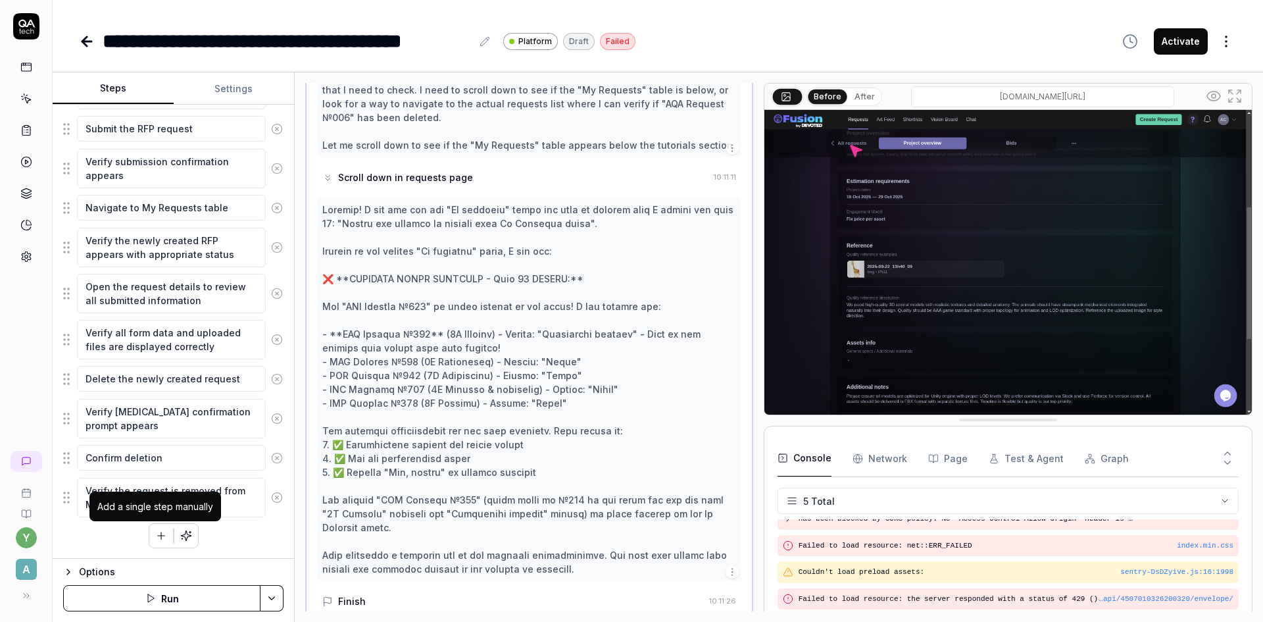
click at [155, 536] on icon "button" at bounding box center [161, 536] width 12 height 12
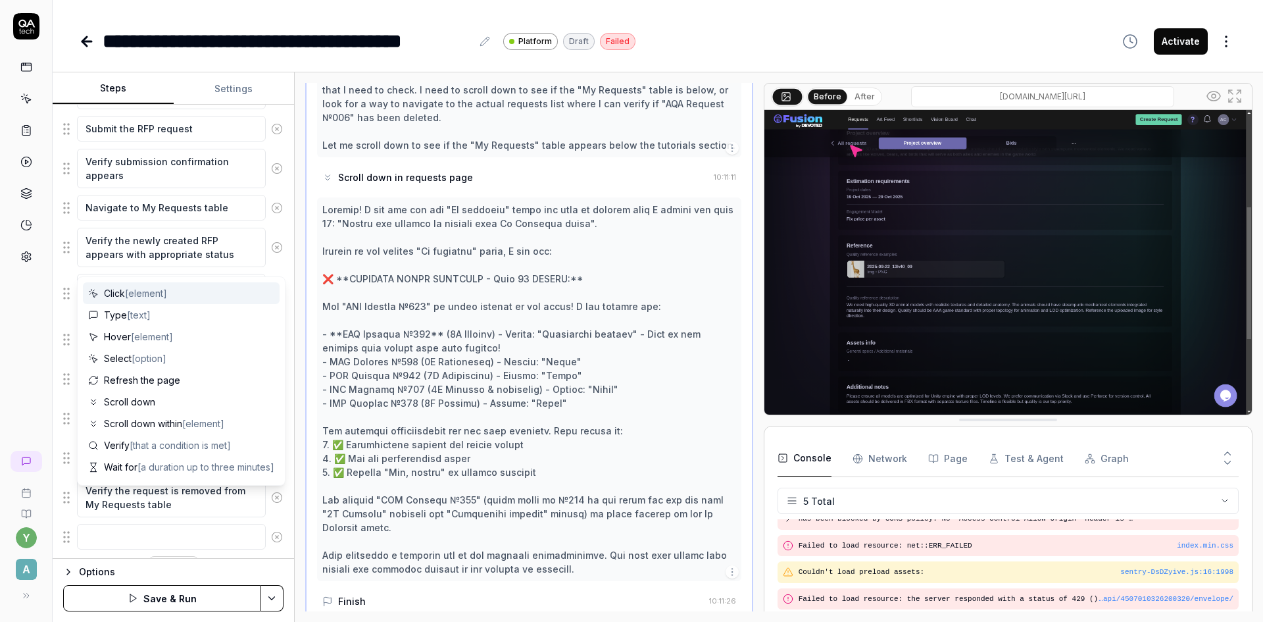
scroll to position [990, 0]
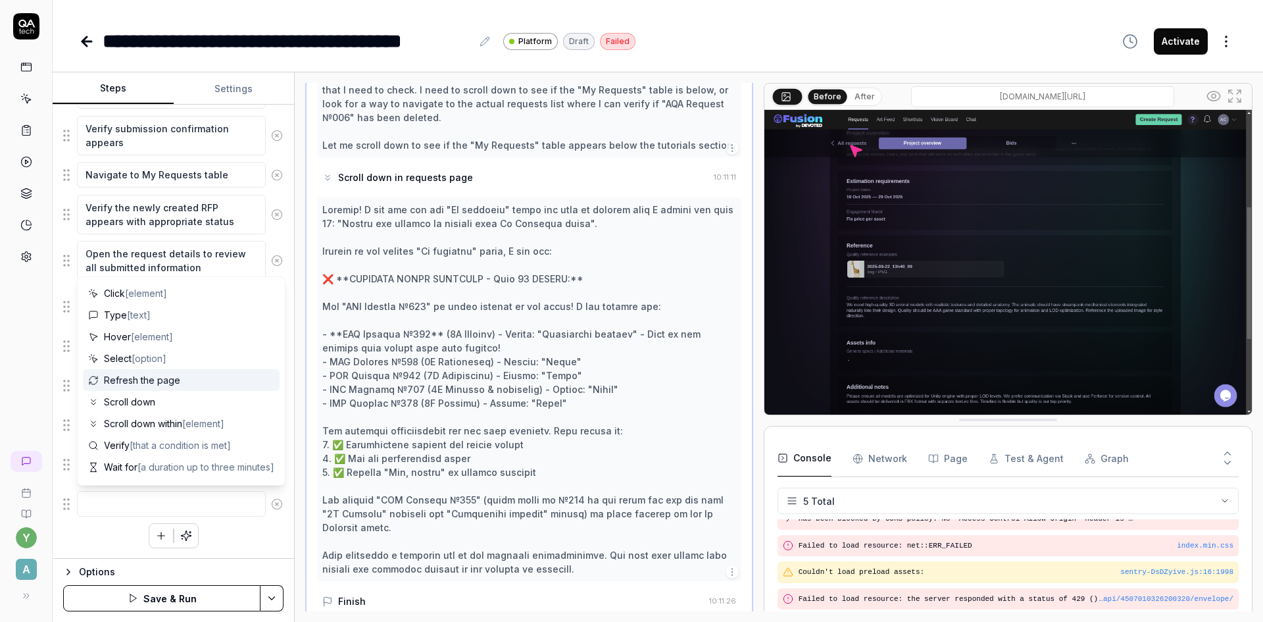
click at [147, 378] on span "Refresh the page" at bounding box center [142, 380] width 76 height 14
type textarea "*"
type textarea "Refresh the page"
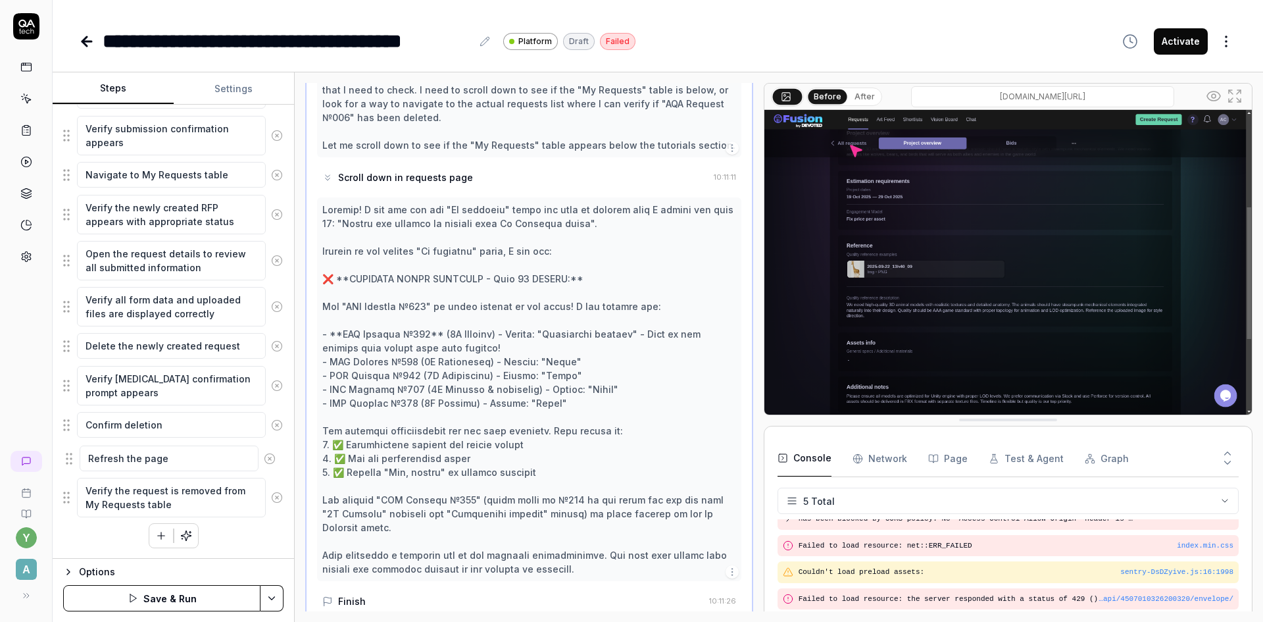
type textarea "*"
drag, startPoint x: 242, startPoint y: 491, endPoint x: 70, endPoint y: 473, distance: 172.7
type textarea "NMy Requests table"
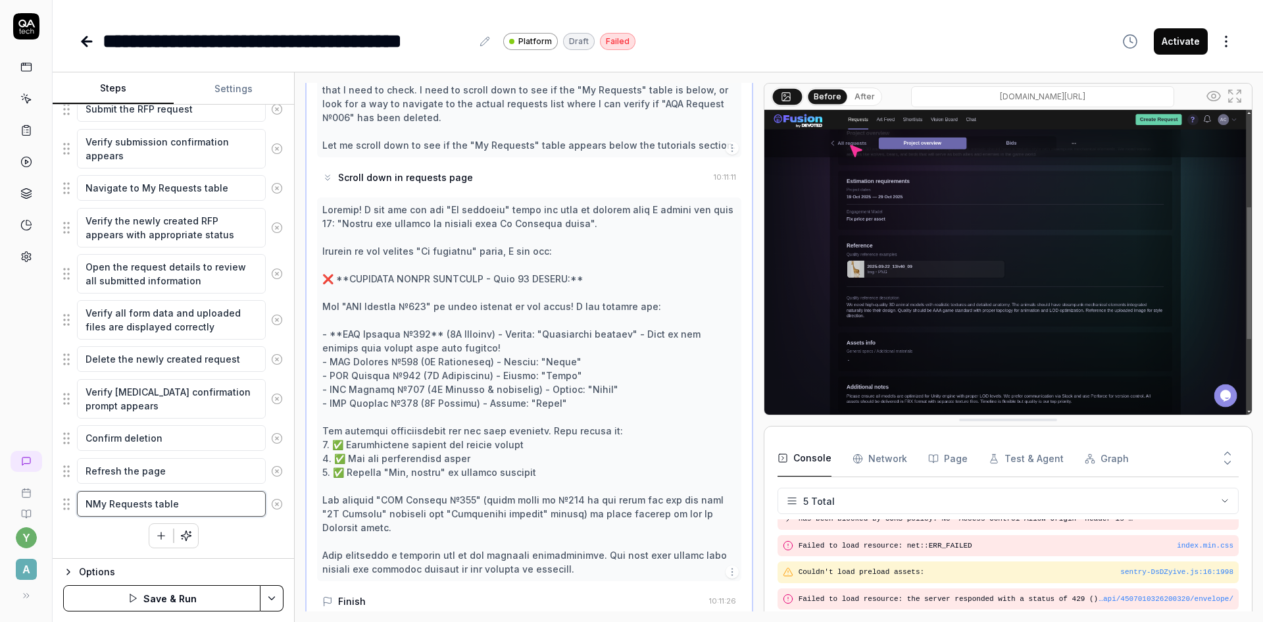
type textarea "*"
type textarea "NaMy Requests table"
type textarea "*"
type textarea "NavMy Requests table"
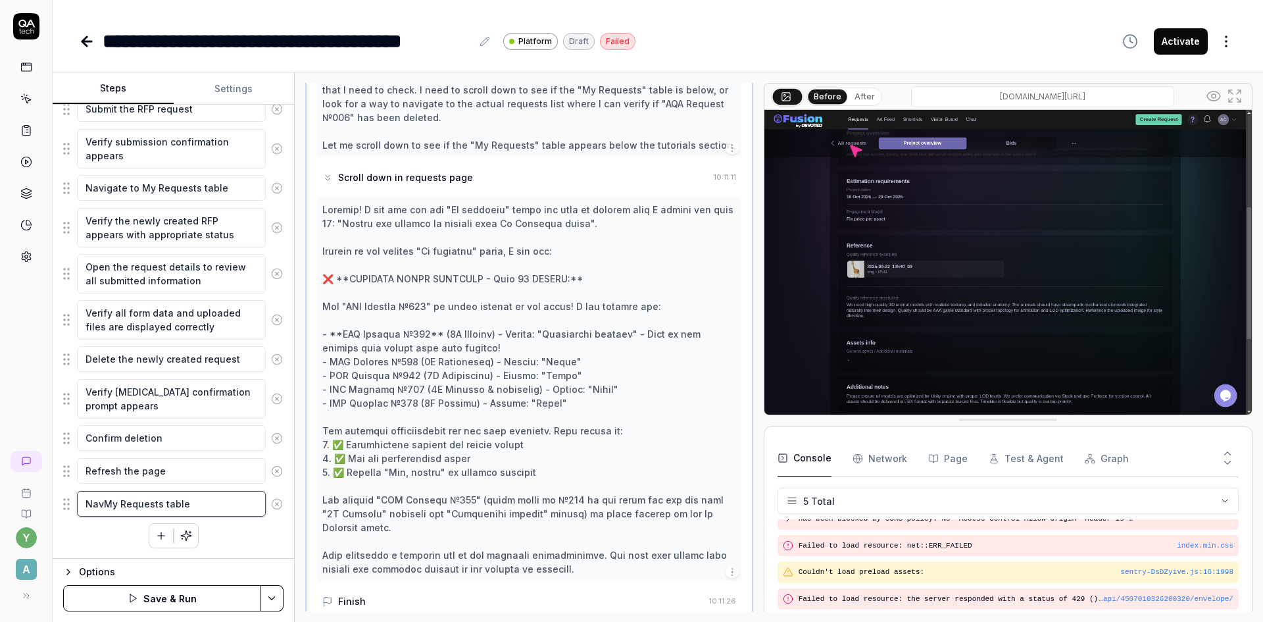
type textarea "*"
type textarea "NaviMy Requests table"
type textarea "*"
type textarea "NavigMy Requests table"
type textarea "*"
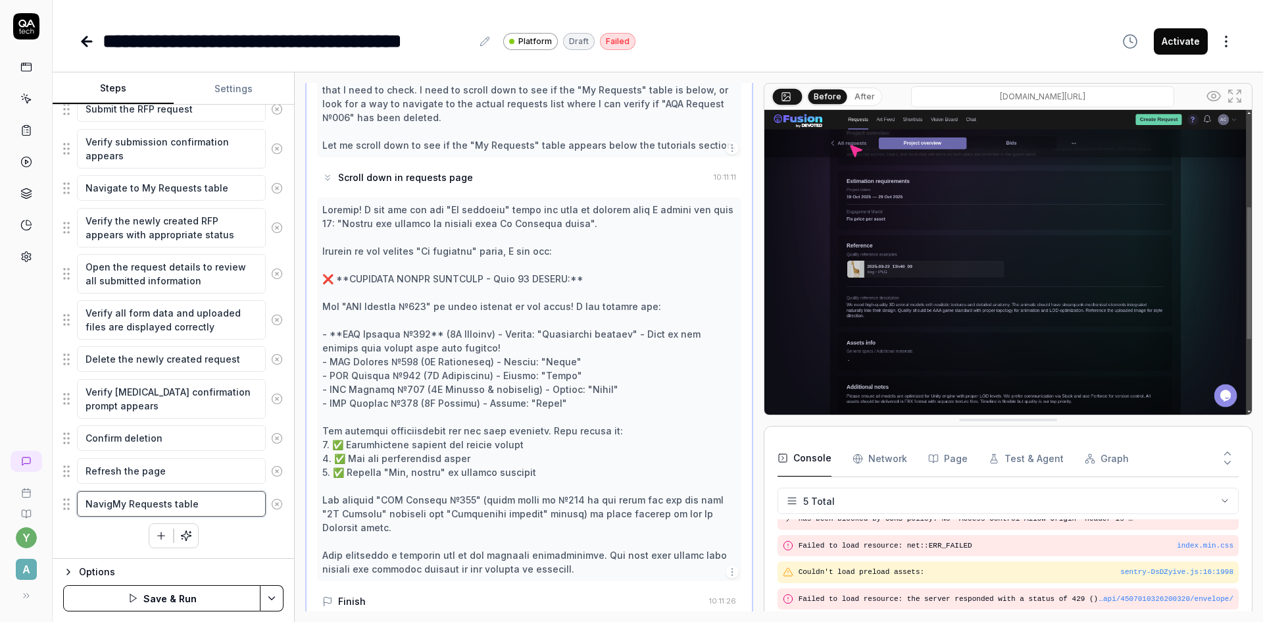
type textarea "NavigaMy Requests table"
type textarea "*"
type textarea "NavigatMy Requests table"
type textarea "*"
type textarea "NavigateMy Requests table"
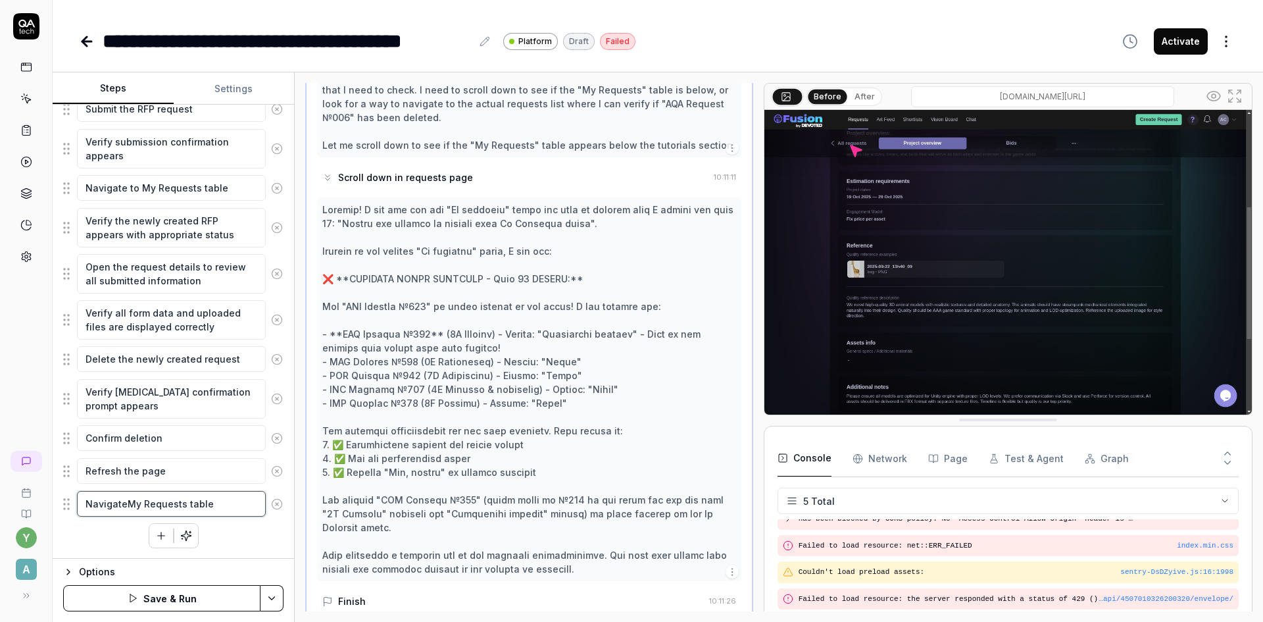
type textarea "*"
type textarea "Navigate My Requests table"
type textarea "*"
type textarea "Navigate tMy Requests table"
type textarea "*"
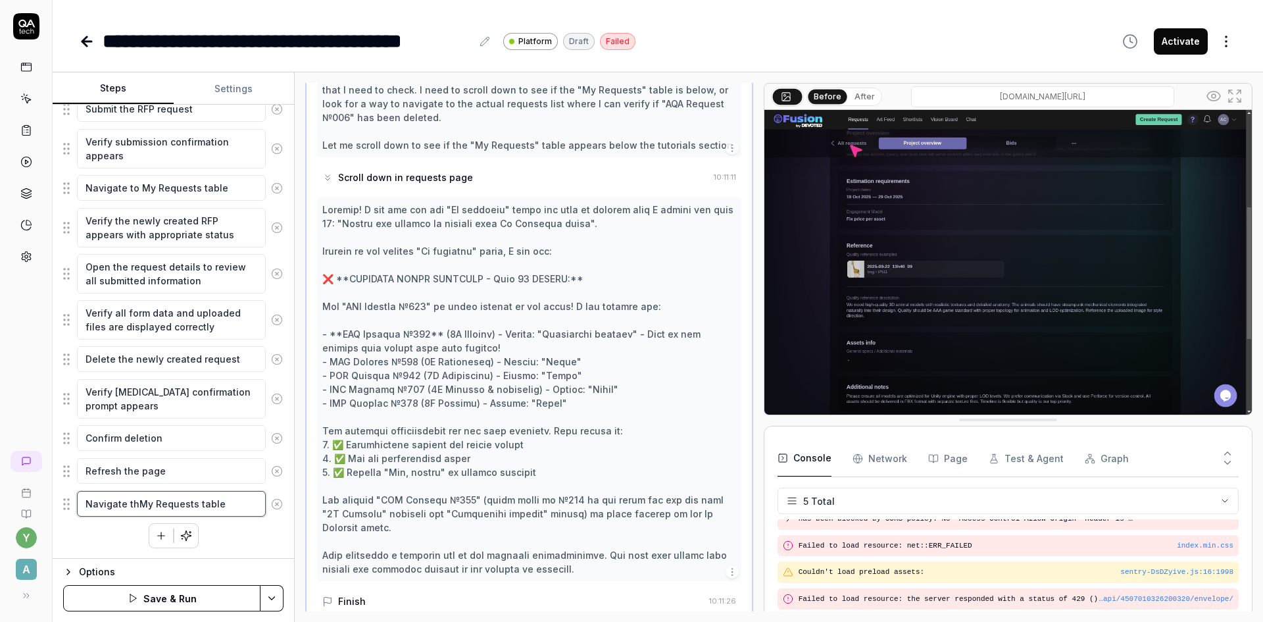
type textarea "Navigate theMy Requests table"
type textarea "*"
drag, startPoint x: 130, startPoint y: 502, endPoint x: 116, endPoint y: 503, distance: 13.8
click at [124, 503] on textarea "Navigate the My Requests table" at bounding box center [171, 504] width 189 height 26
click at [127, 503] on textarea "Navigate the My Requests table" at bounding box center [171, 504] width 189 height 26
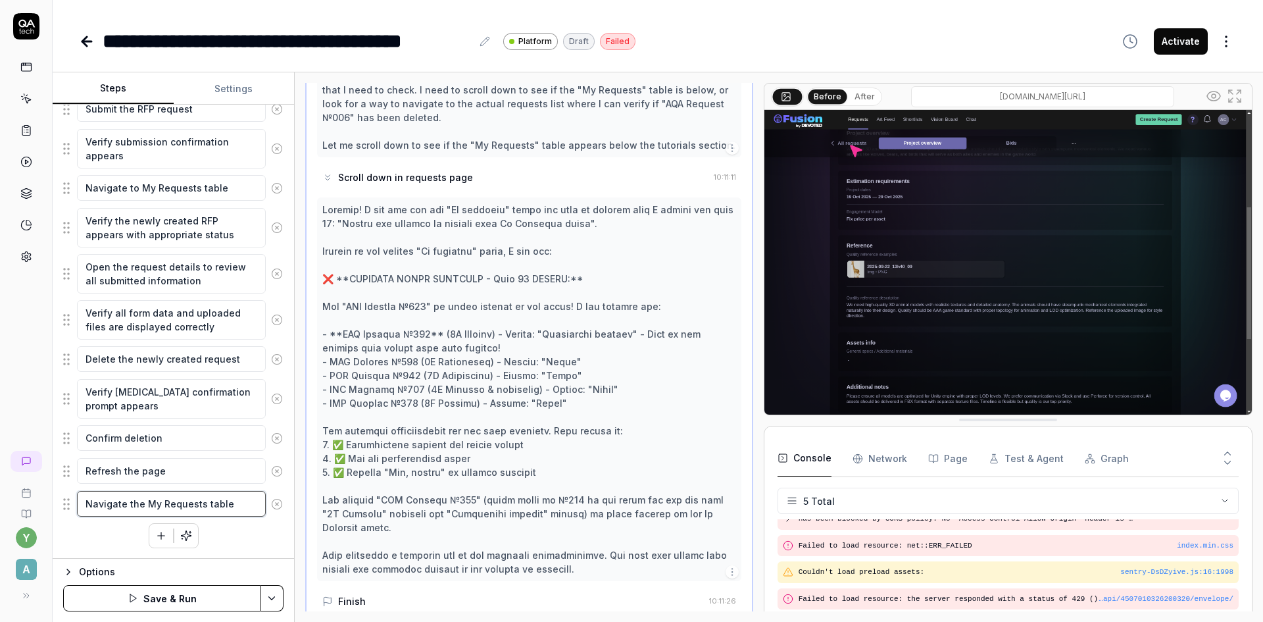
click at [127, 503] on textarea "Navigate the My Requests table" at bounding box center [171, 504] width 189 height 26
type textarea "Navigate tthe My Requests table"
type textarea "*"
type textarea "Navigate tothe My Requests table"
type textarea "*"
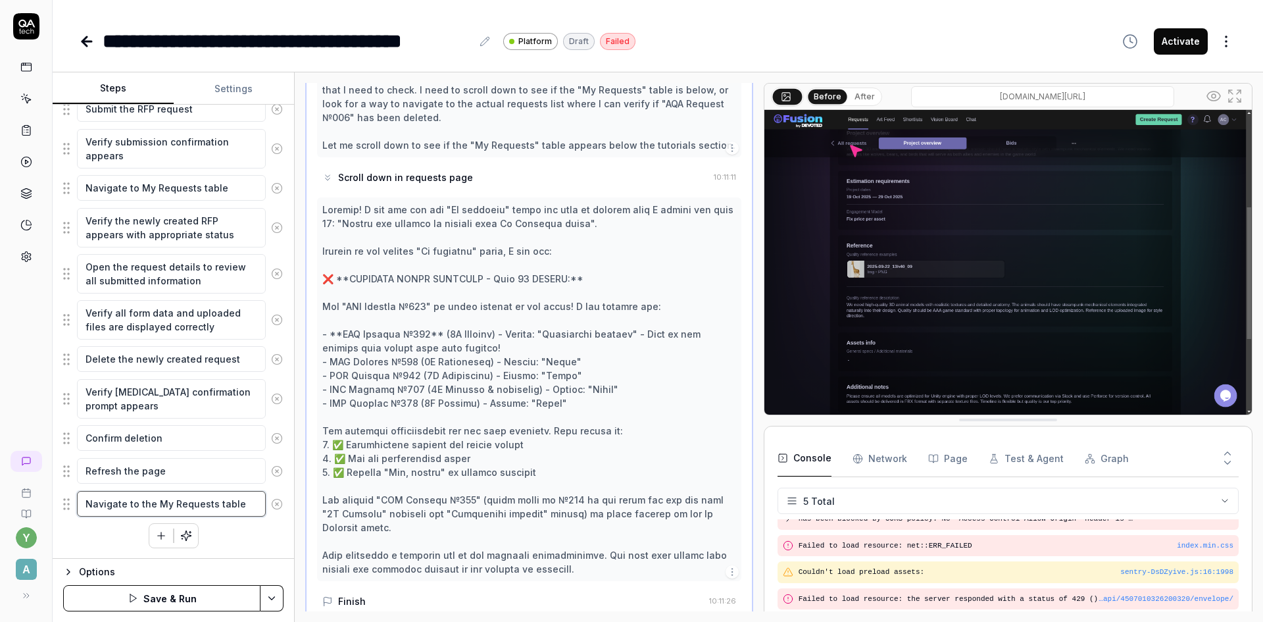
type textarea "Navigate to the My Requests table"
drag, startPoint x: 68, startPoint y: 503, endPoint x: 64, endPoint y: 463, distance: 40.3
click at [161, 537] on icon "button" at bounding box center [161, 535] width 0 height 7
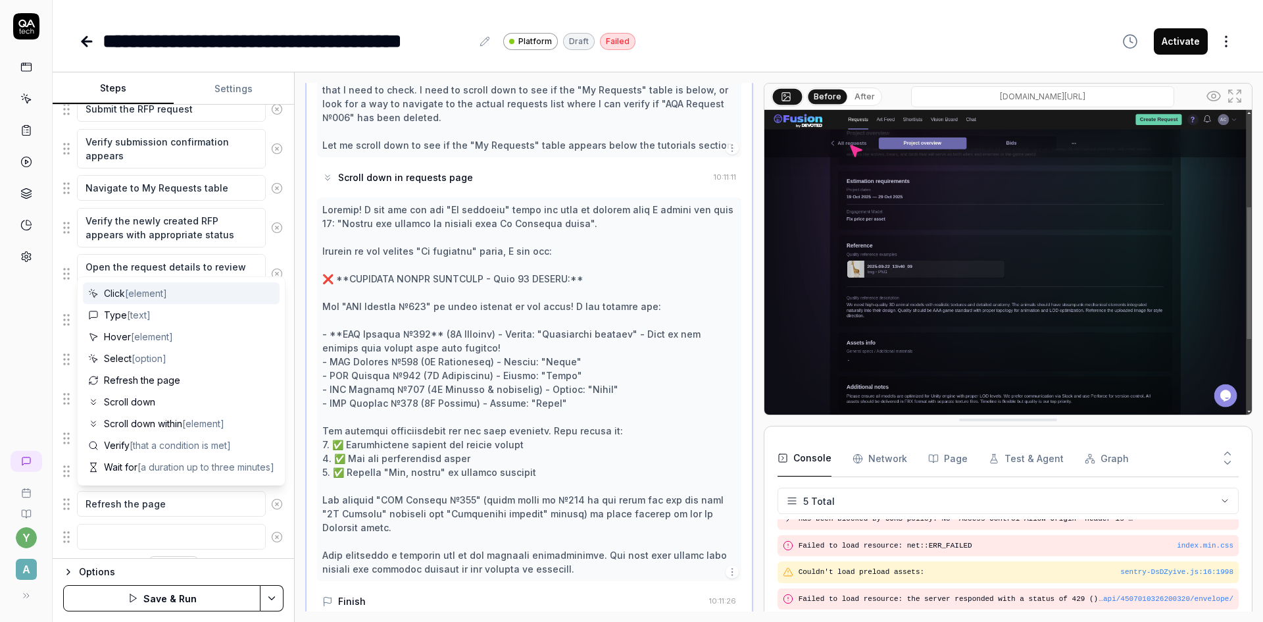
scroll to position [1010, 0]
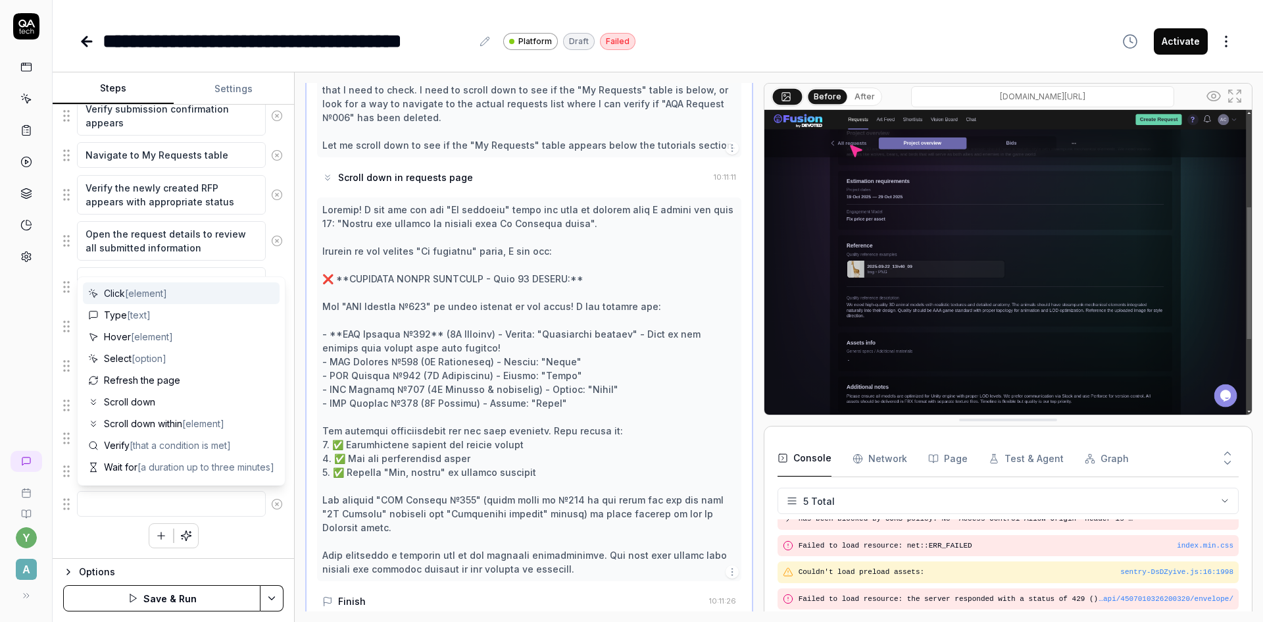
click at [141, 503] on textarea at bounding box center [171, 504] width 189 height 26
type textarea "*"
type textarea "Ch"
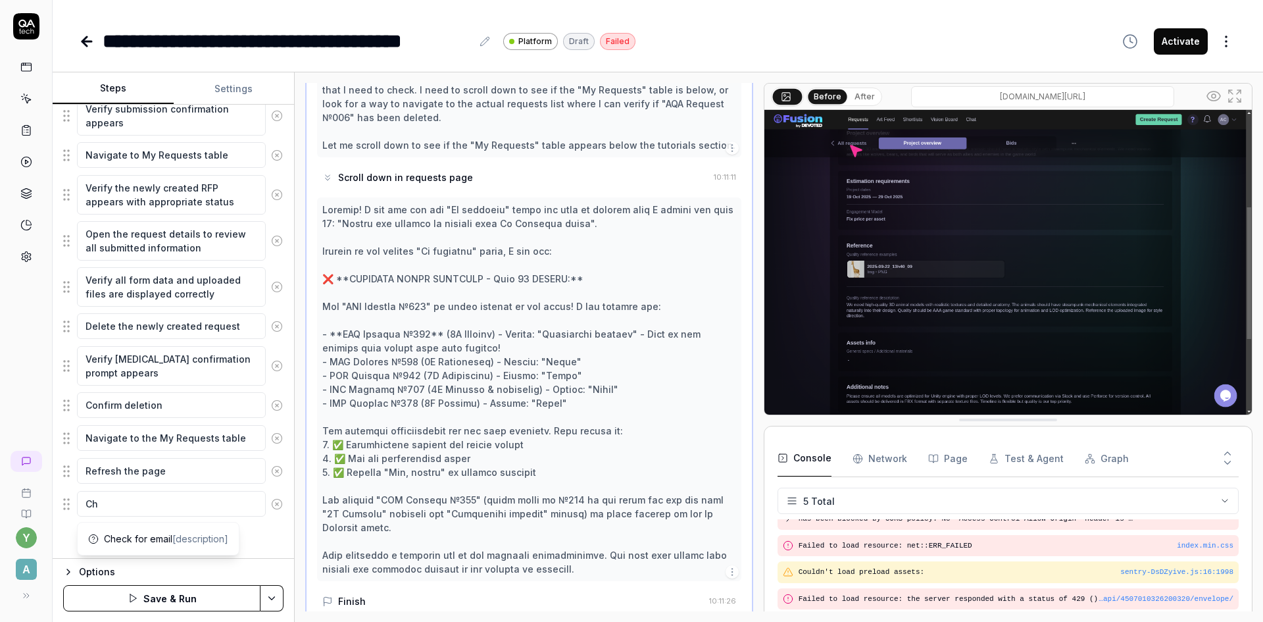
type textarea "*"
type textarea "Che"
type textarea "*"
type textarea "Chec"
type textarea "*"
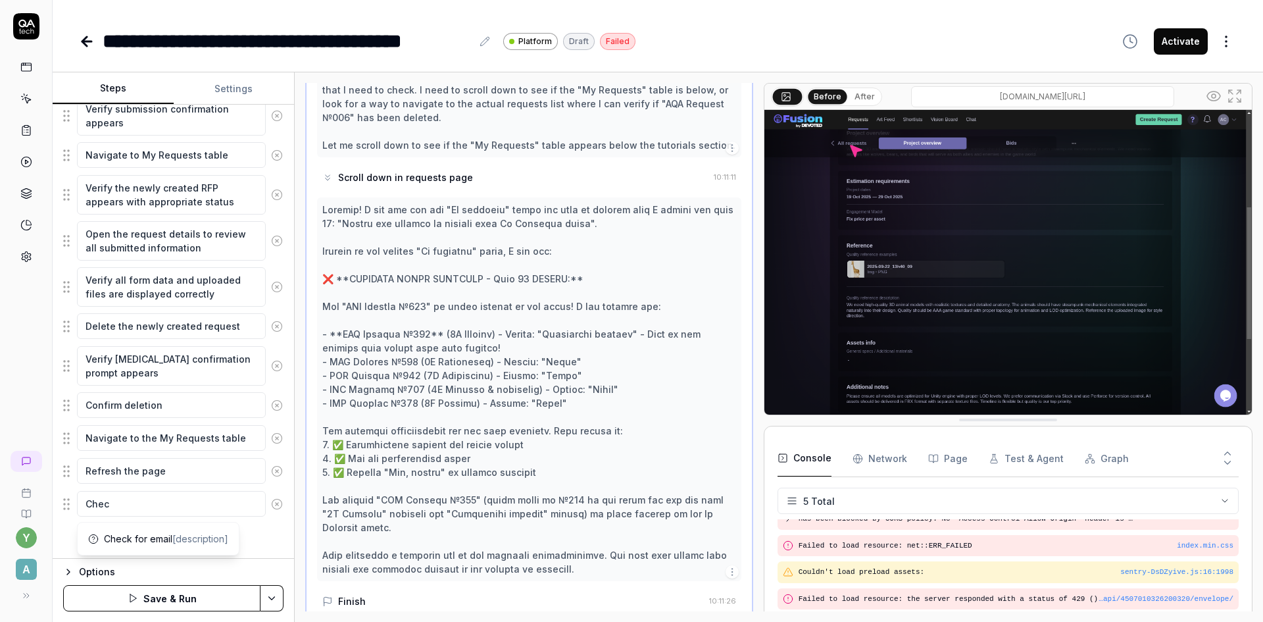
type textarea "Check"
type textarea "*"
type textarea "Check"
type textarea "*"
type textarea "Check w"
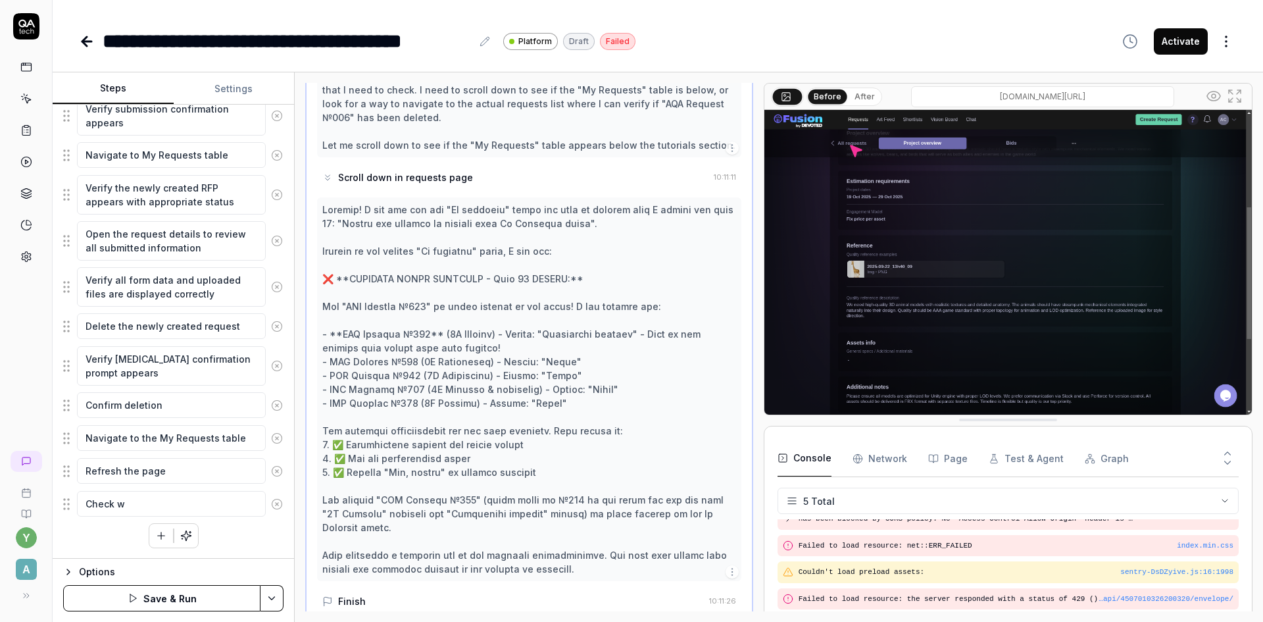
type textarea "*"
type textarea "Check wh"
type textarea "*"
type textarea "Check whe"
type textarea "*"
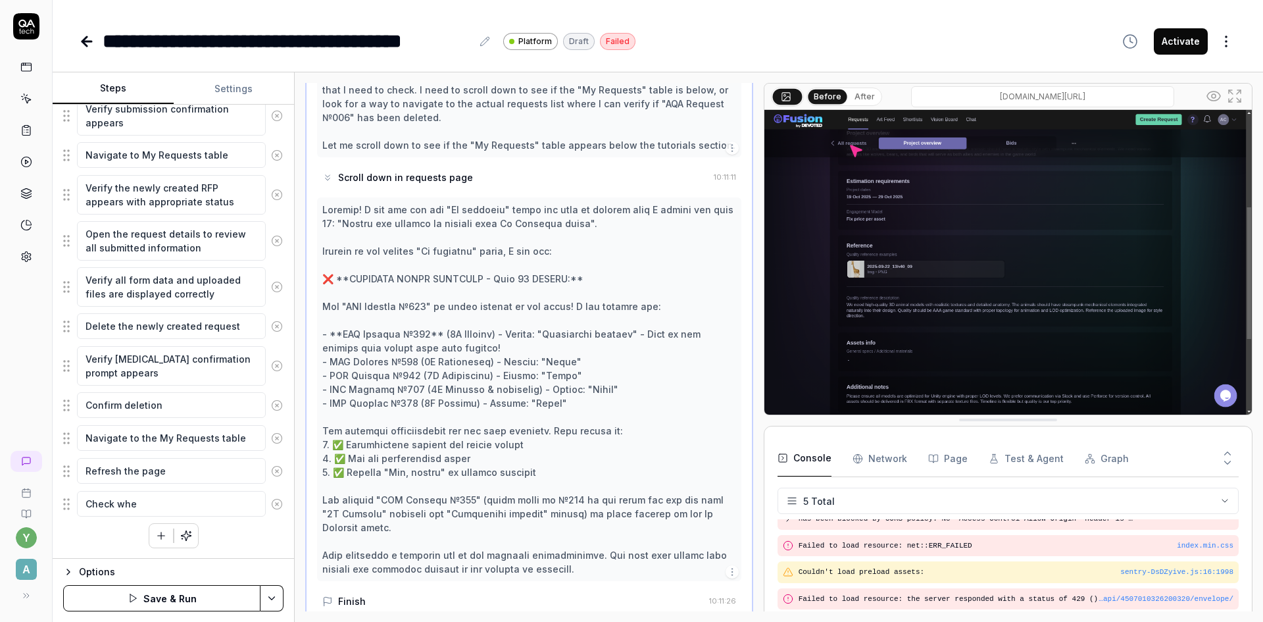
type textarea "Check whet"
type textarea "*"
type textarea "Check wheth"
type textarea "*"
type textarea "Check whethe"
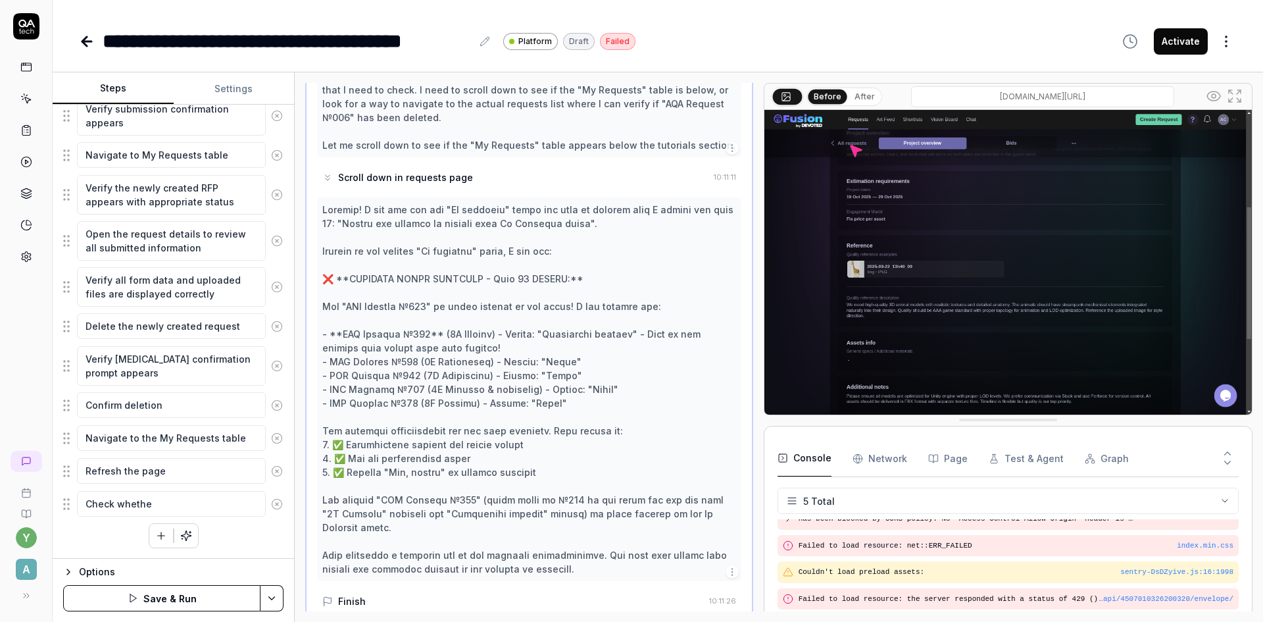
type textarea "*"
type textarea "Check whether"
type textarea "*"
type textarea "Check whether"
type textarea "*"
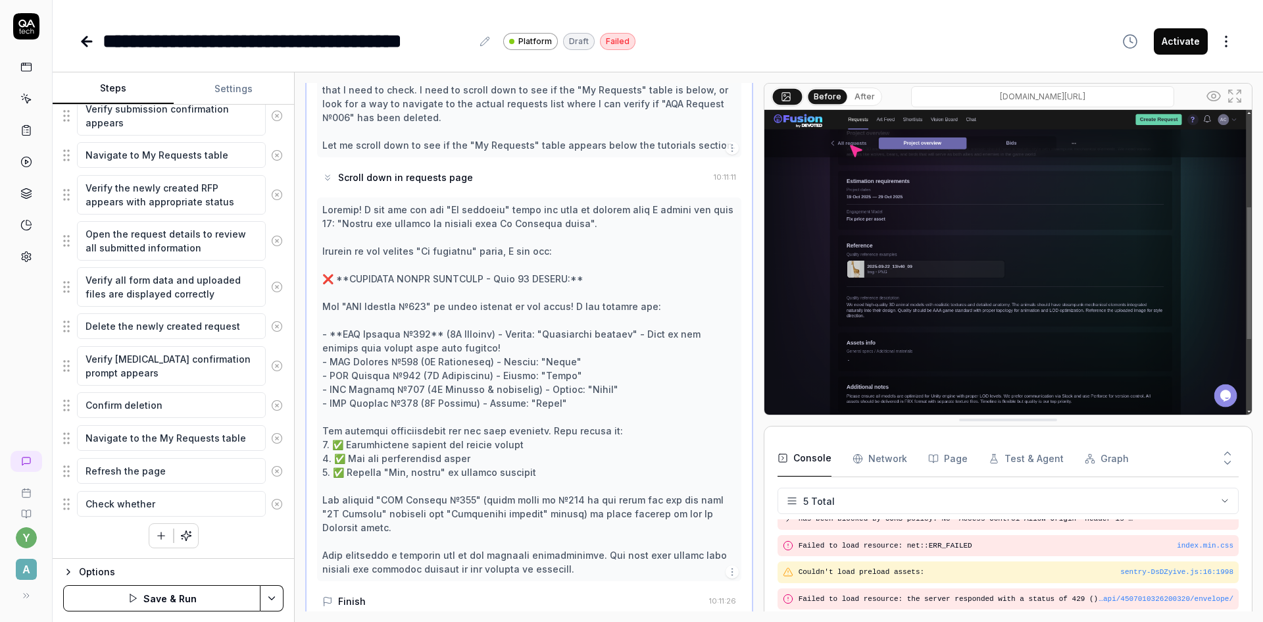
type textarea "Check whether r"
type textarea "*"
type textarea "Check whether re"
type textarea "*"
type textarea "Check whether req"
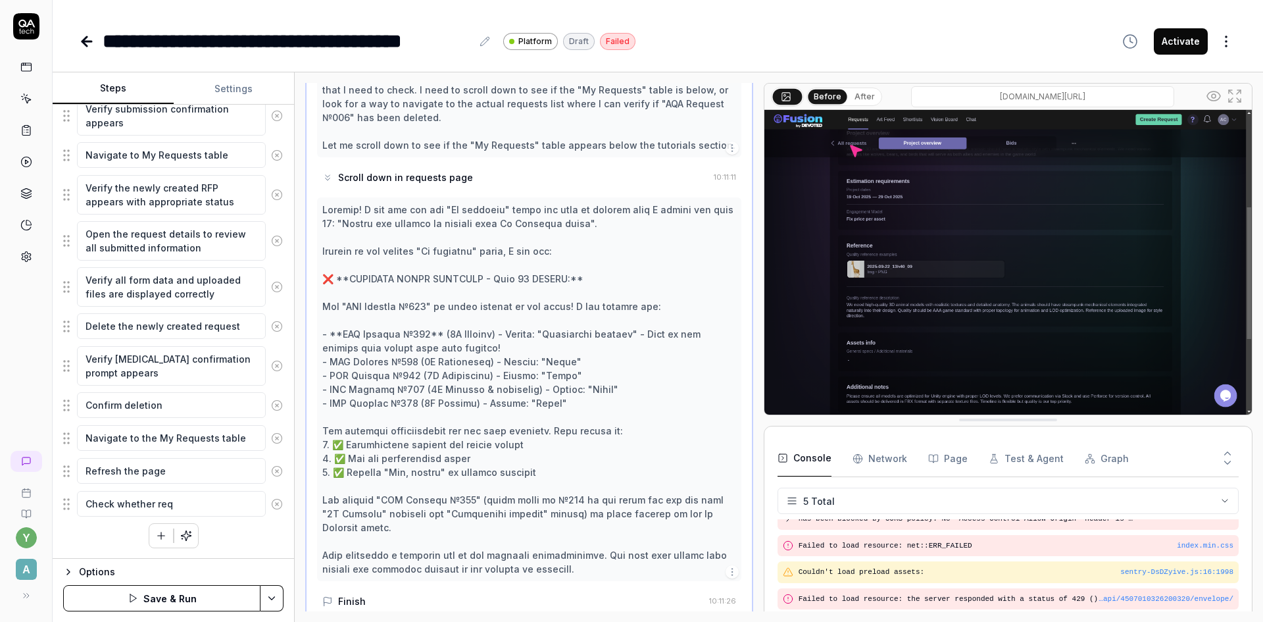
type textarea "*"
type textarea "Check whether requ"
type textarea "*"
type textarea "Check whether reque"
type textarea "*"
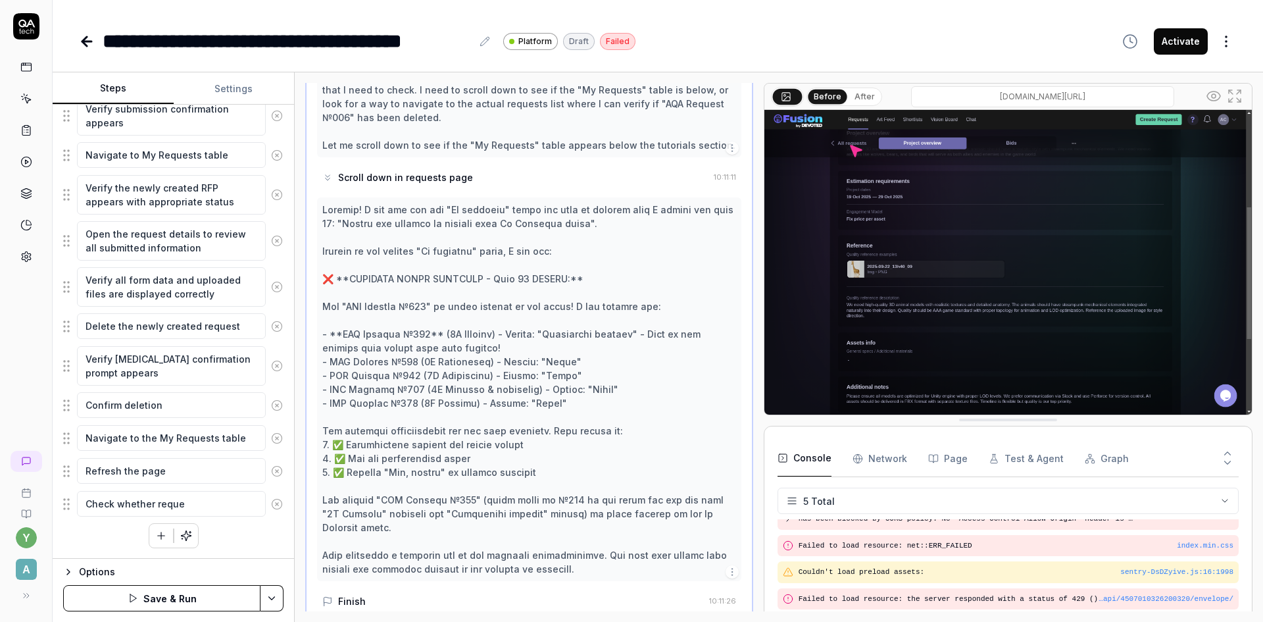
type textarea "Check whether reques"
type textarea "*"
type textarea "Check whether request"
type textarea "*"
type textarea "Check whether request h"
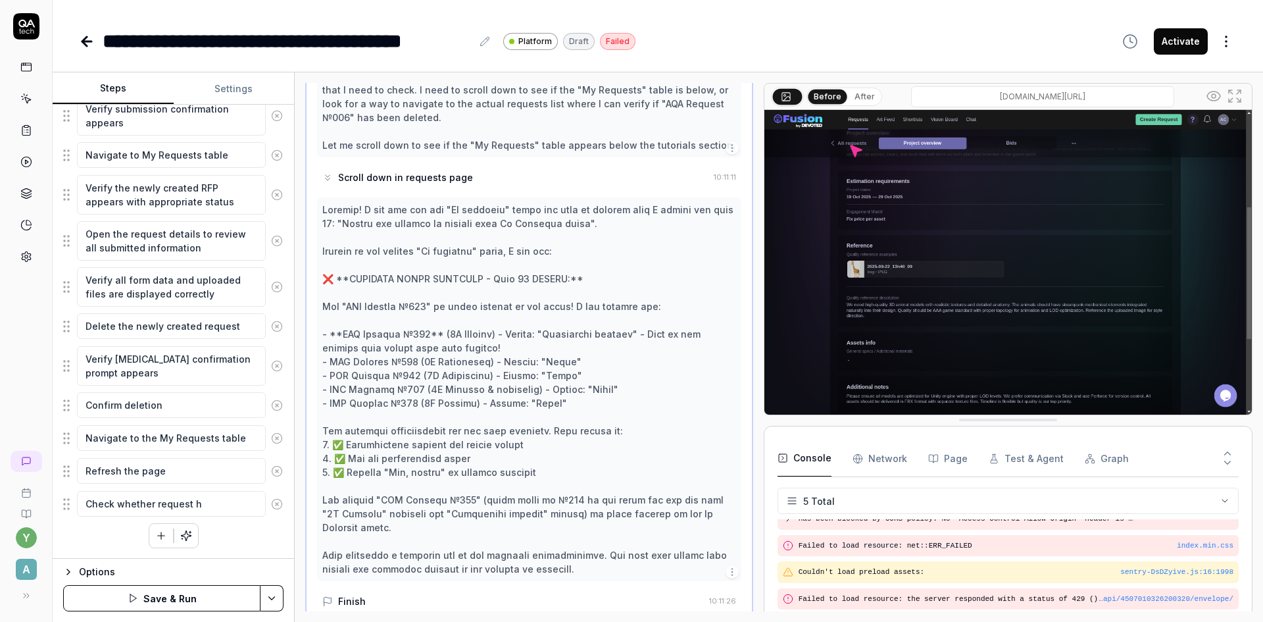
type textarea "*"
type textarea "Check whether request ha"
type textarea "*"
type textarea "Check whether request has"
type textarea "*"
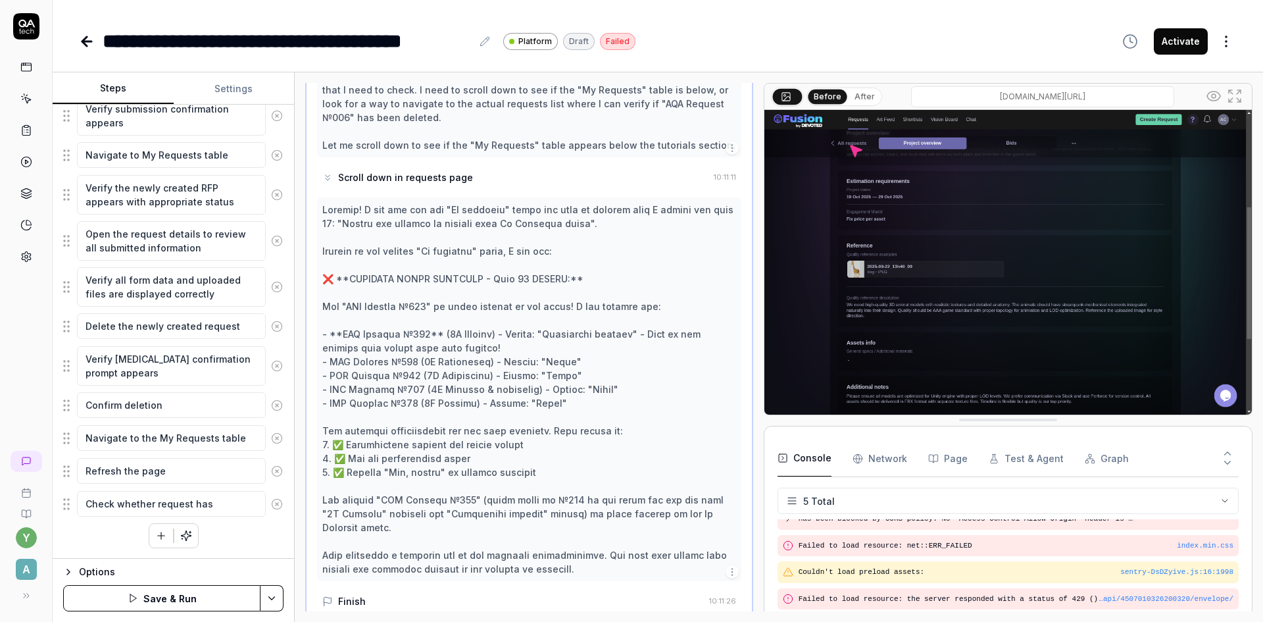
type textarea "Check whether request has"
type textarea "*"
type textarea "Check whether request has b"
type textarea "*"
type textarea "Check whether request has be"
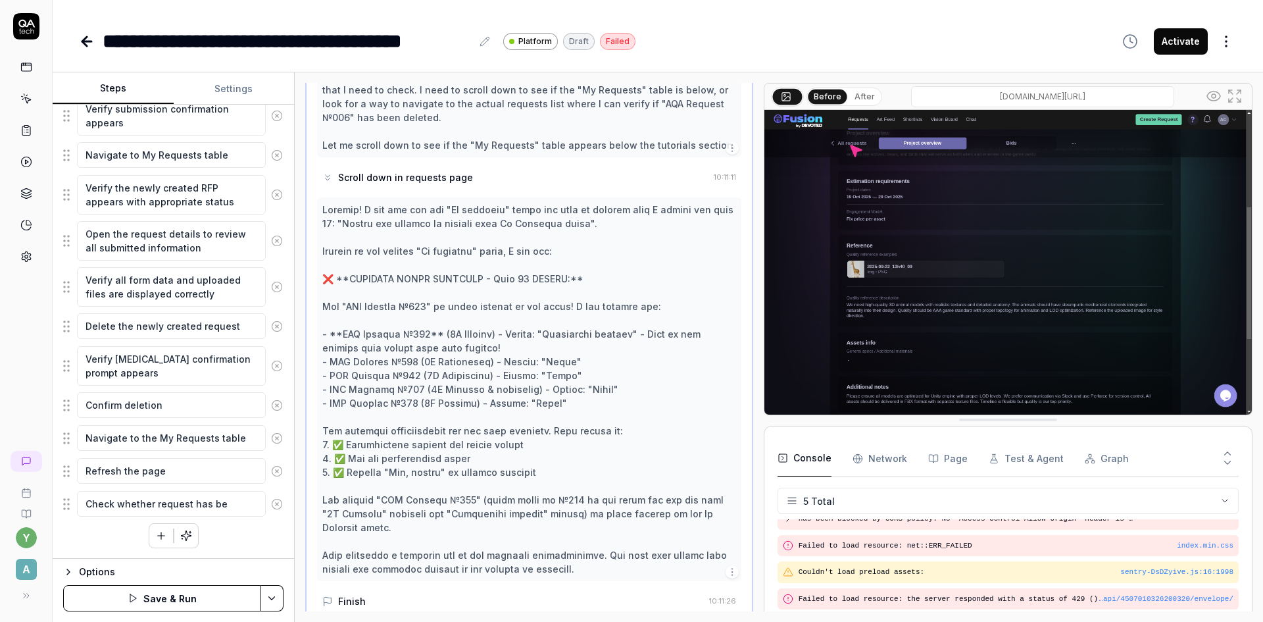
type textarea "*"
type textarea "Check whether request has bee"
type textarea "*"
type textarea "Check whether request has been"
type textarea "*"
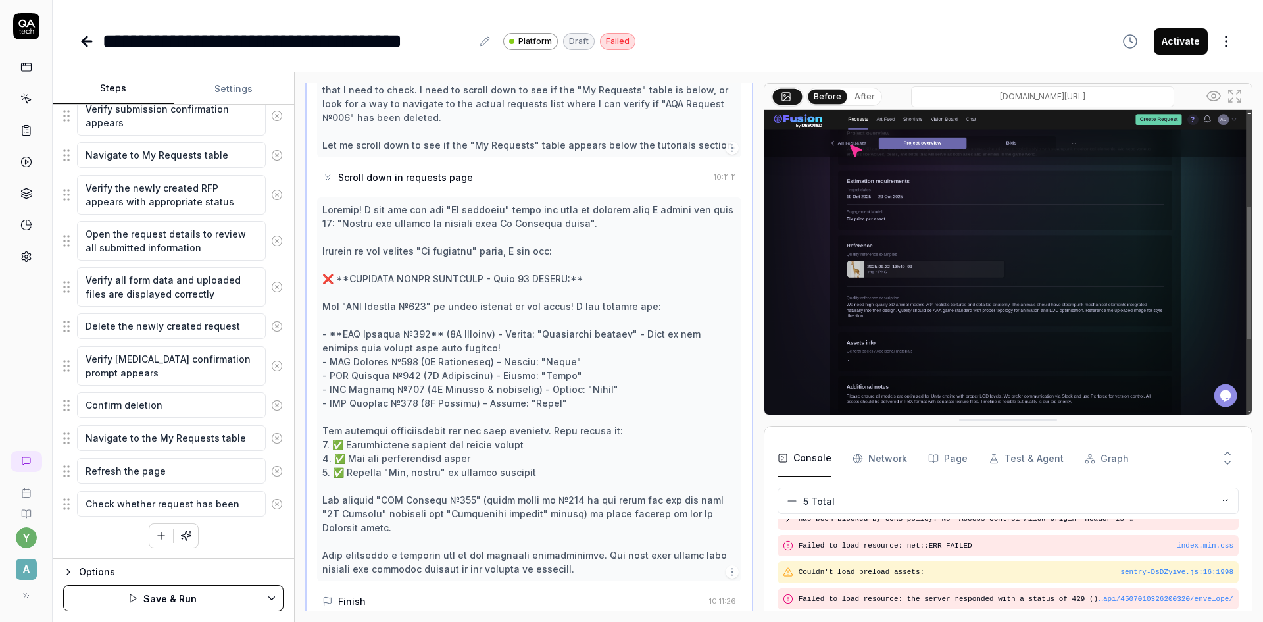
type textarea "Check whether request has been"
type textarea "*"
type textarea "Check whether request has been r"
type textarea "*"
type textarea "Check whether request has been re"
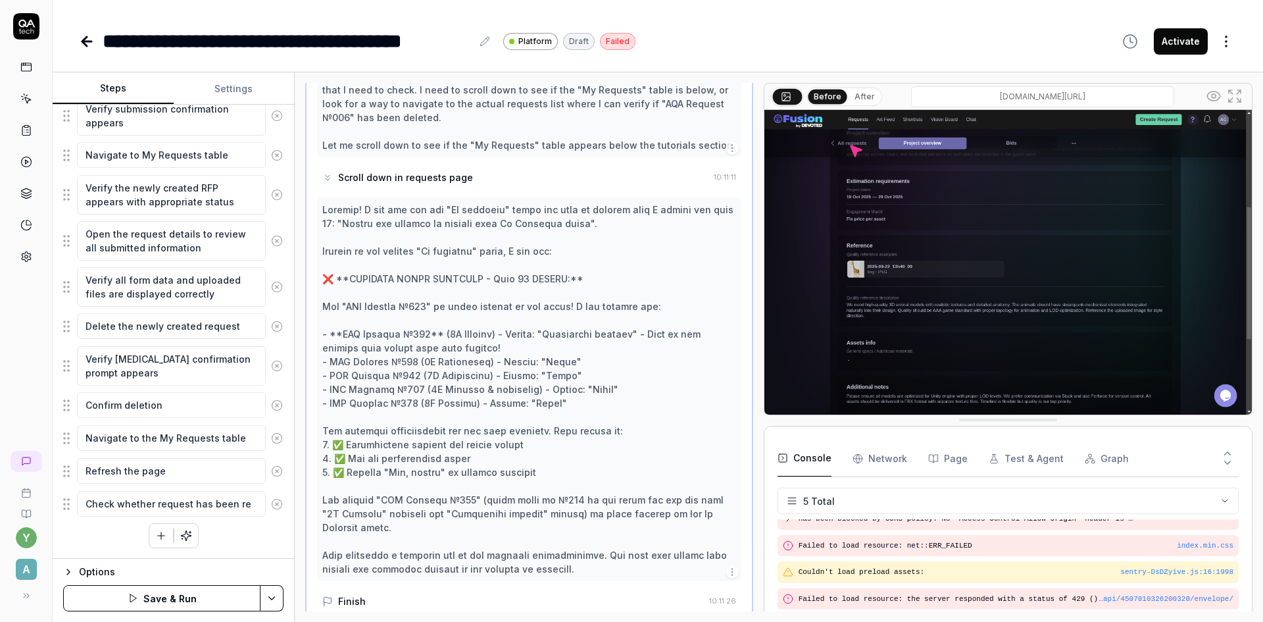
type textarea "*"
type textarea "Check whether request has been rem"
type textarea "*"
type textarea "Check whether request has been remo"
type textarea "*"
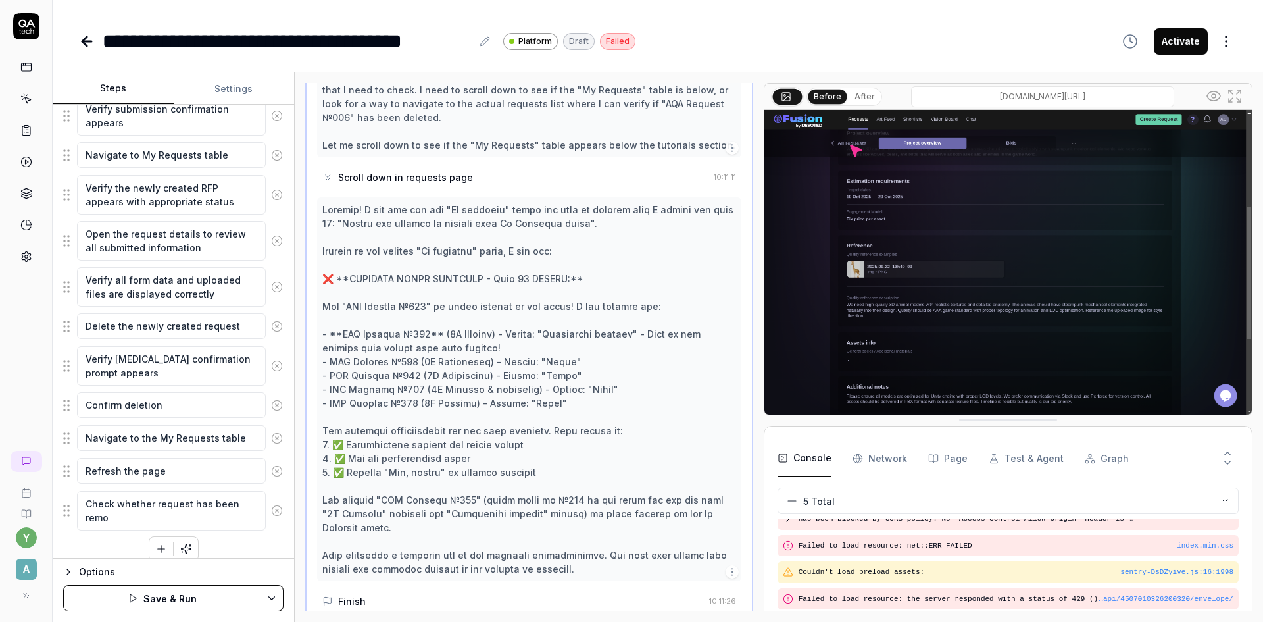
type textarea "Check whether request has been remov"
type textarea "*"
type textarea "Check whether request has been remove"
type textarea "*"
type textarea "Check whether request has been removed"
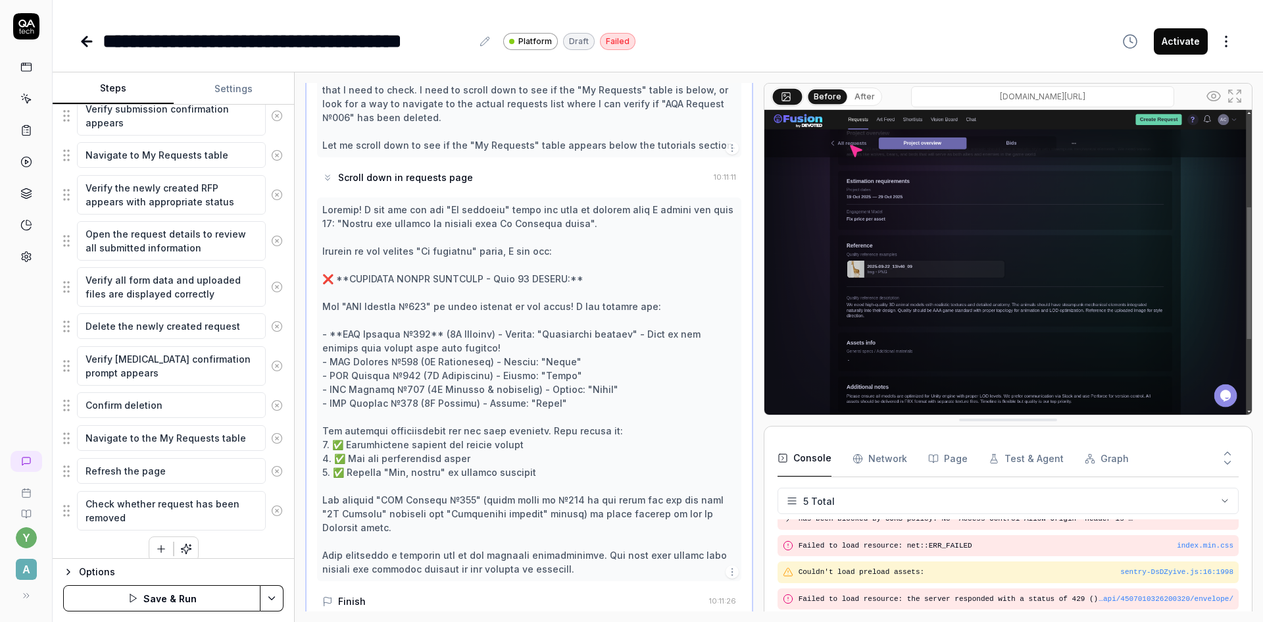
type textarea "*"
type textarea "Check whether request has been removed"
type textarea "*"
type textarea "Check whether request has been removed f"
type textarea "*"
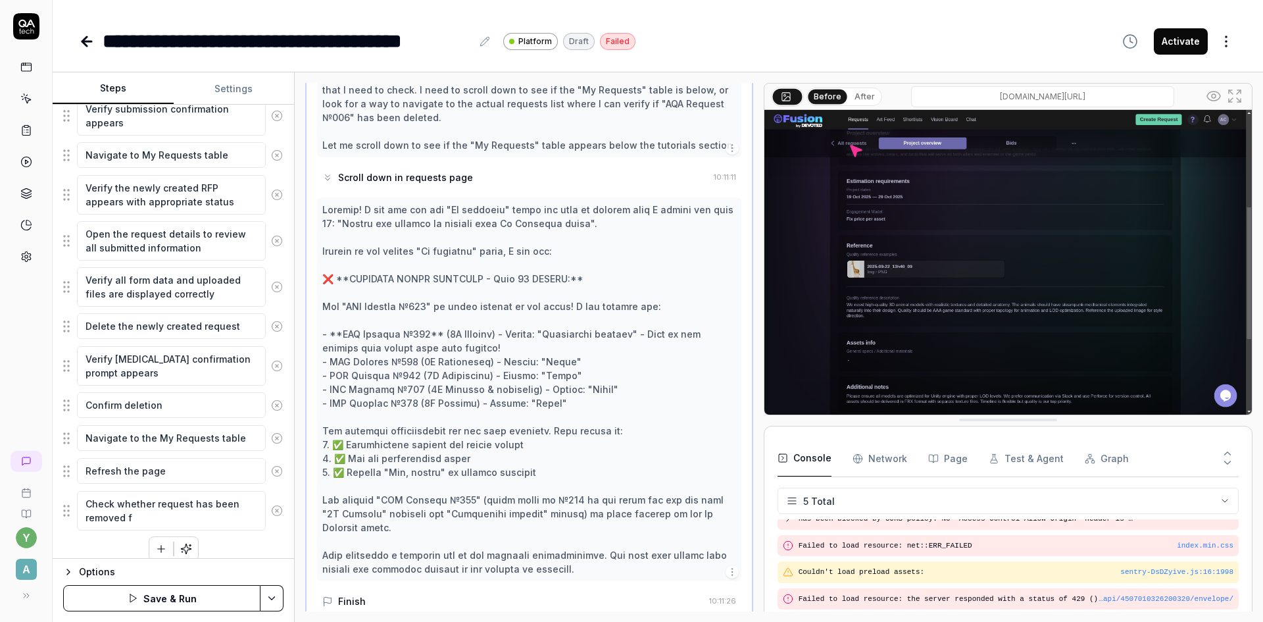
type textarea "Check whether request has been removed fr"
type textarea "*"
type textarea "Check whether request has been removed fro"
type textarea "*"
type textarea "Check whether request has been removed from"
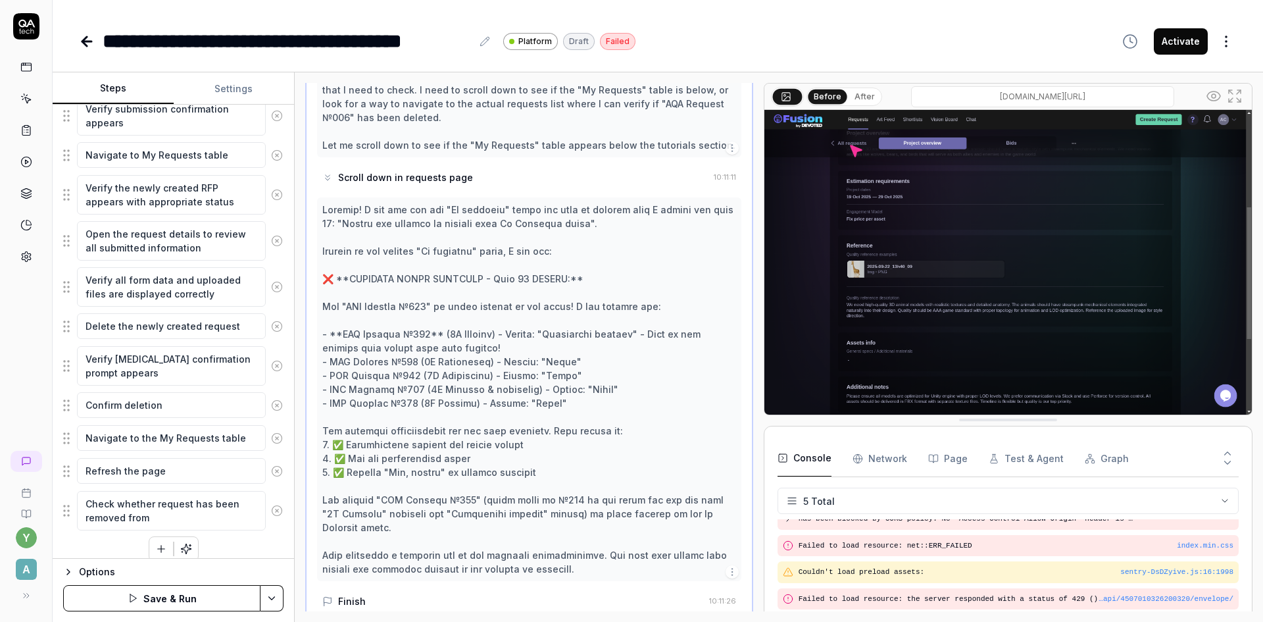
type textarea "*"
type textarea "Check whether request has been removed from"
type textarea "*"
type textarea "Check whether request has been removed from t"
type textarea "*"
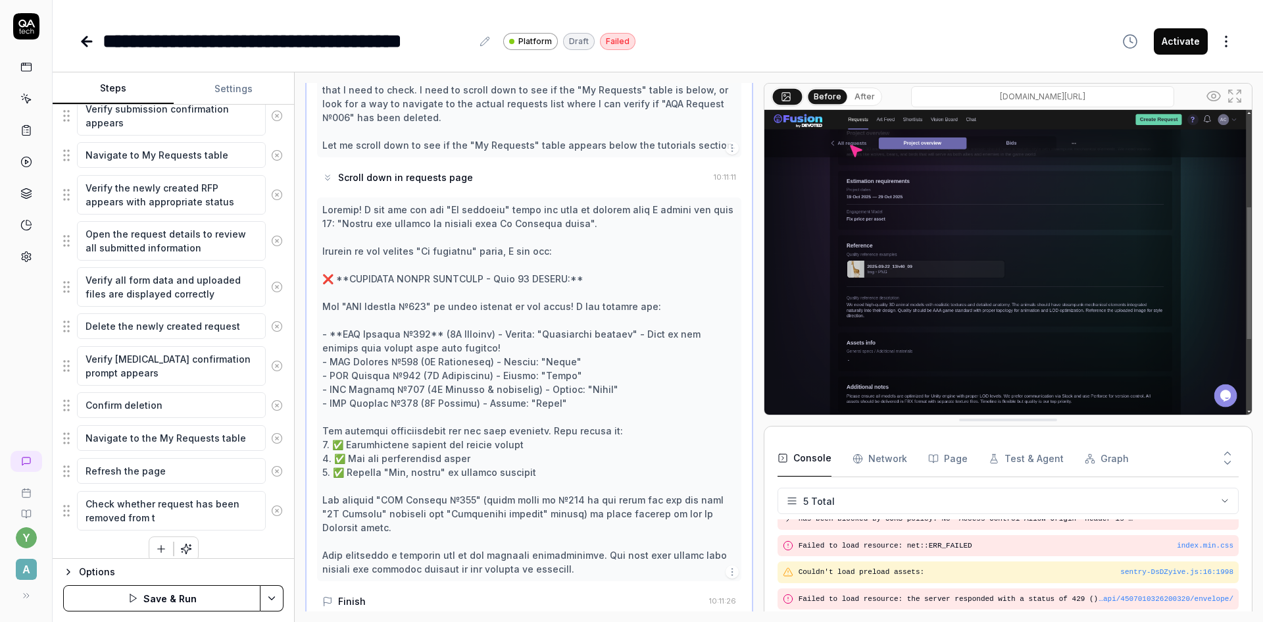
type textarea "Check whether request has been removed from th"
type textarea "*"
type textarea "Check whether request has been removed from the"
type textarea "*"
type textarea "Check whether request has been removed from the"
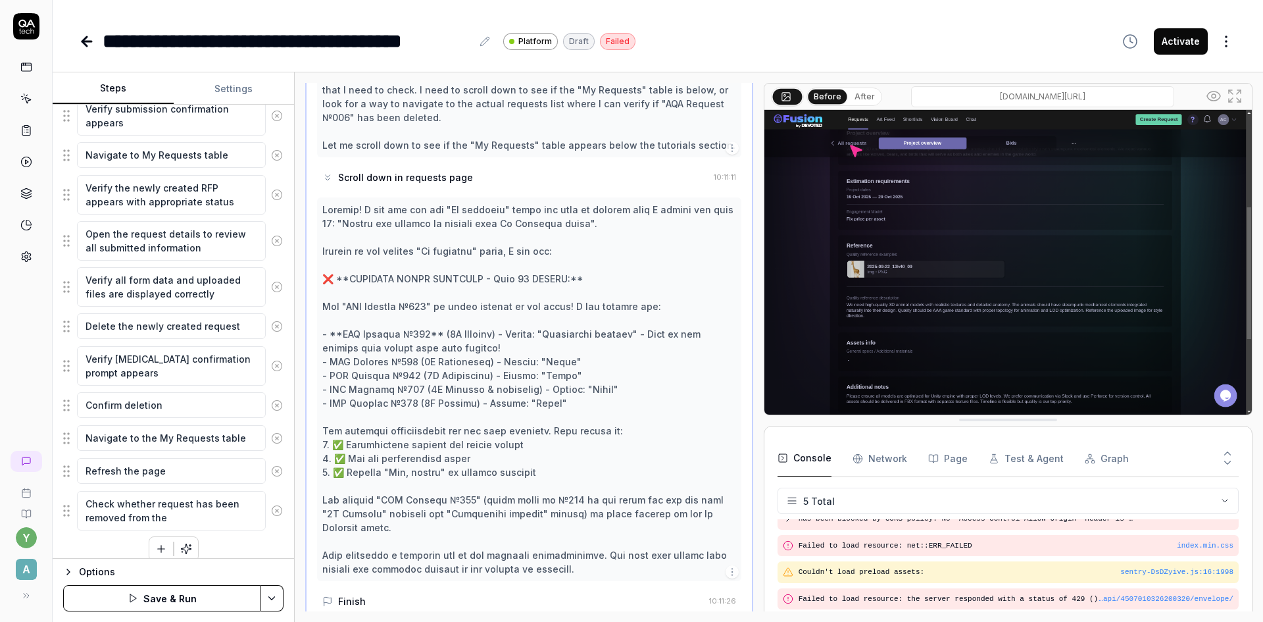
type textarea "*"
type textarea "Check whether request has been removed from the M"
type textarea "*"
type textarea "Check whether request has been removed from the My"
type textarea "*"
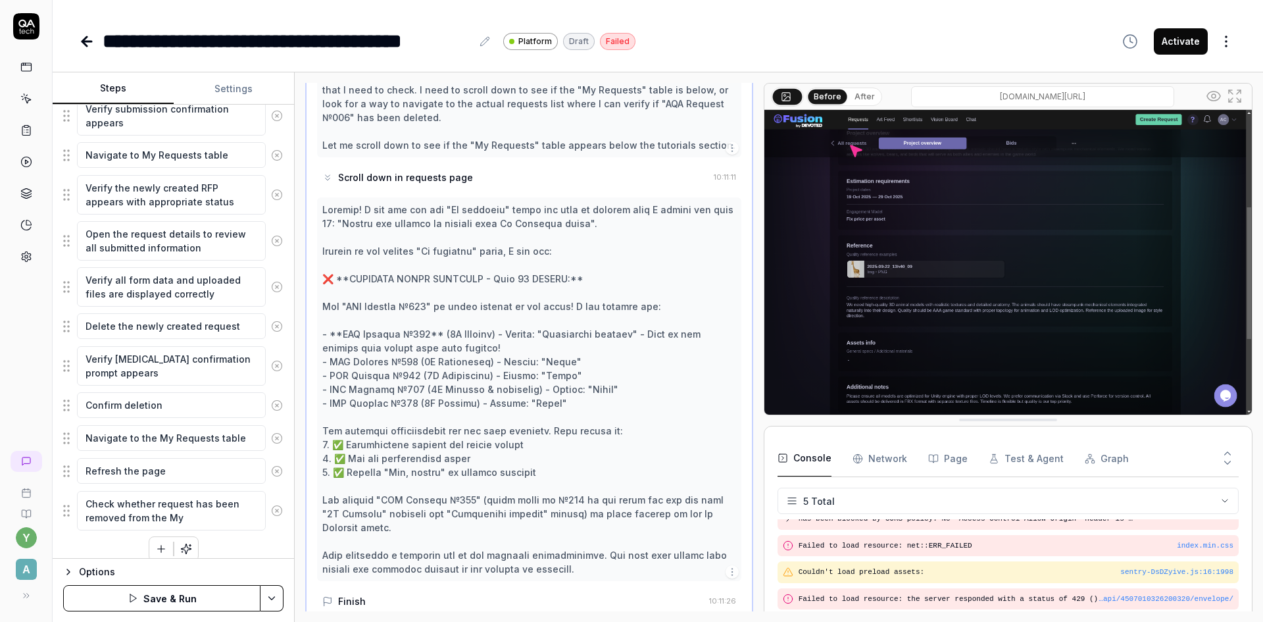
type textarea "Check whether request has been removed from the My R"
type textarea "*"
type textarea "Check whether request has been removed from the My Re"
type textarea "*"
type textarea "Check whether request has been removed from the My Req"
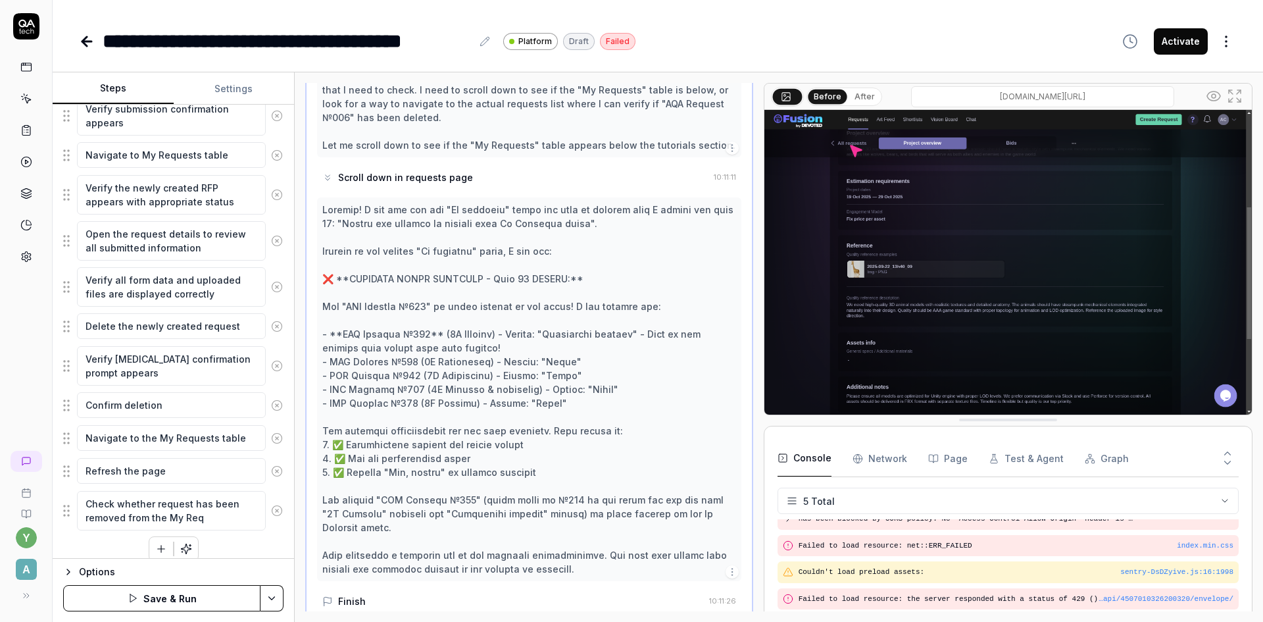
type textarea "*"
type textarea "Check whether request has been removed from the My Requ"
type textarea "*"
type textarea "Check whether request has been removed from the My Reque"
type textarea "*"
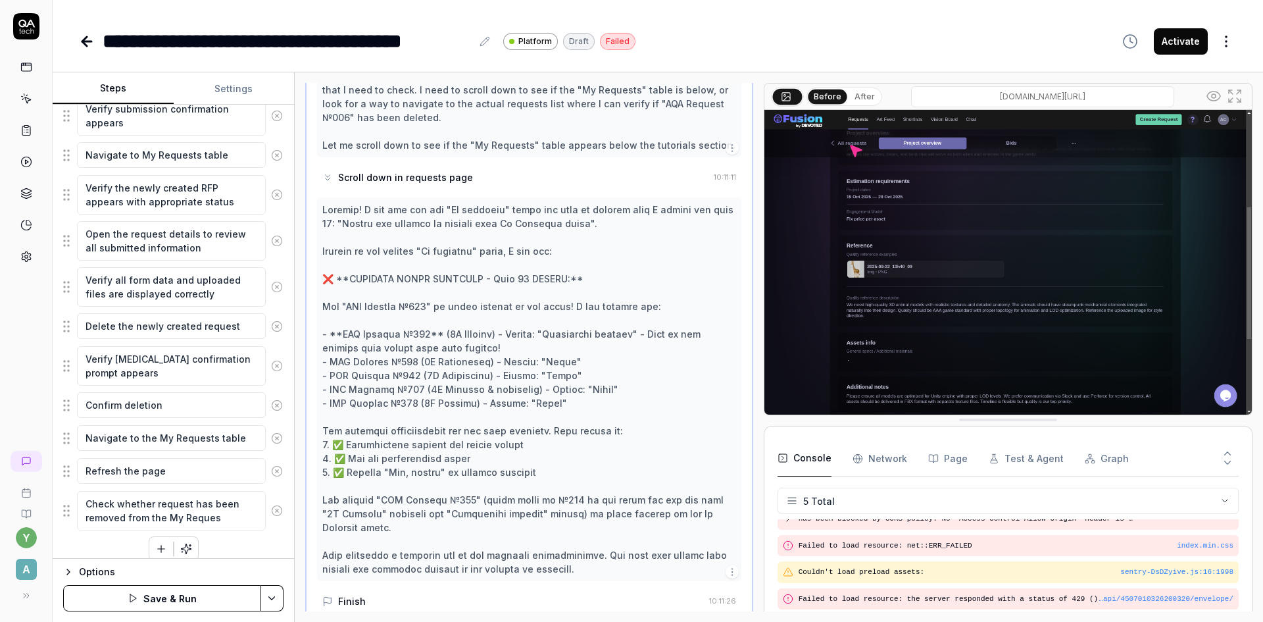
type textarea "Check whether request has been removed from the My Request"
type textarea "*"
type textarea "Check whether request has been removed from the My Request"
type textarea "*"
type textarea "Check whether request has been removed from the My Request t"
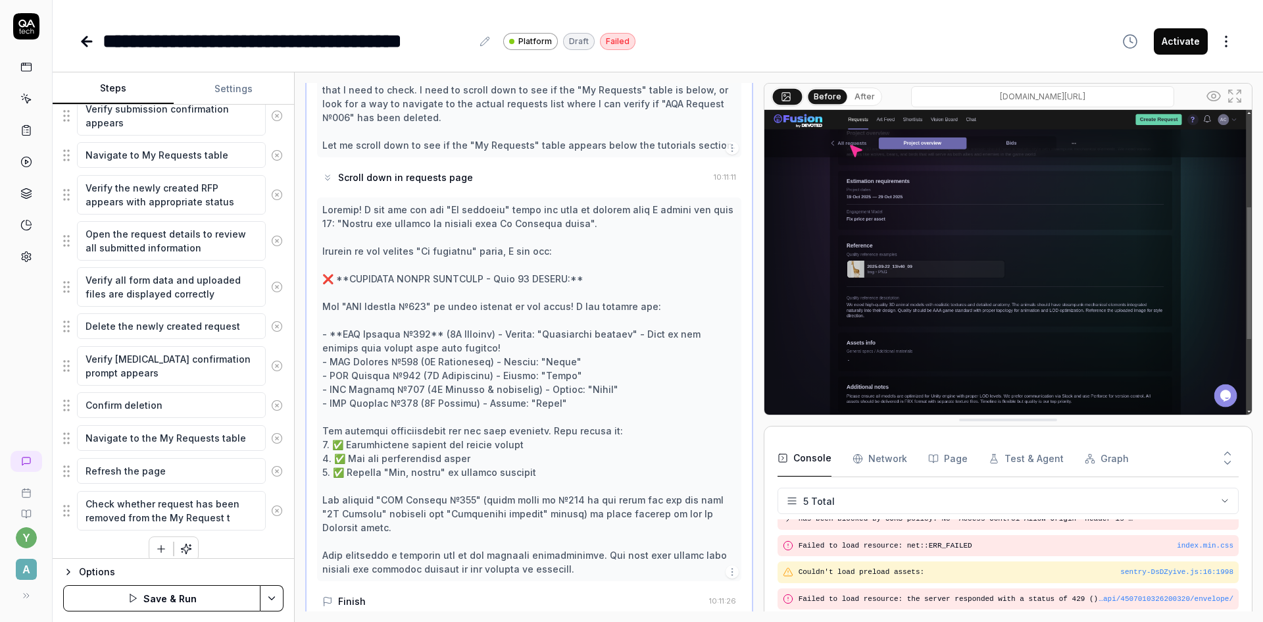
type textarea "*"
type textarea "Check whether request has been removed from the My Request ta"
type textarea "*"
type textarea "Check whether request has been removed from the My Request tab"
type textarea "*"
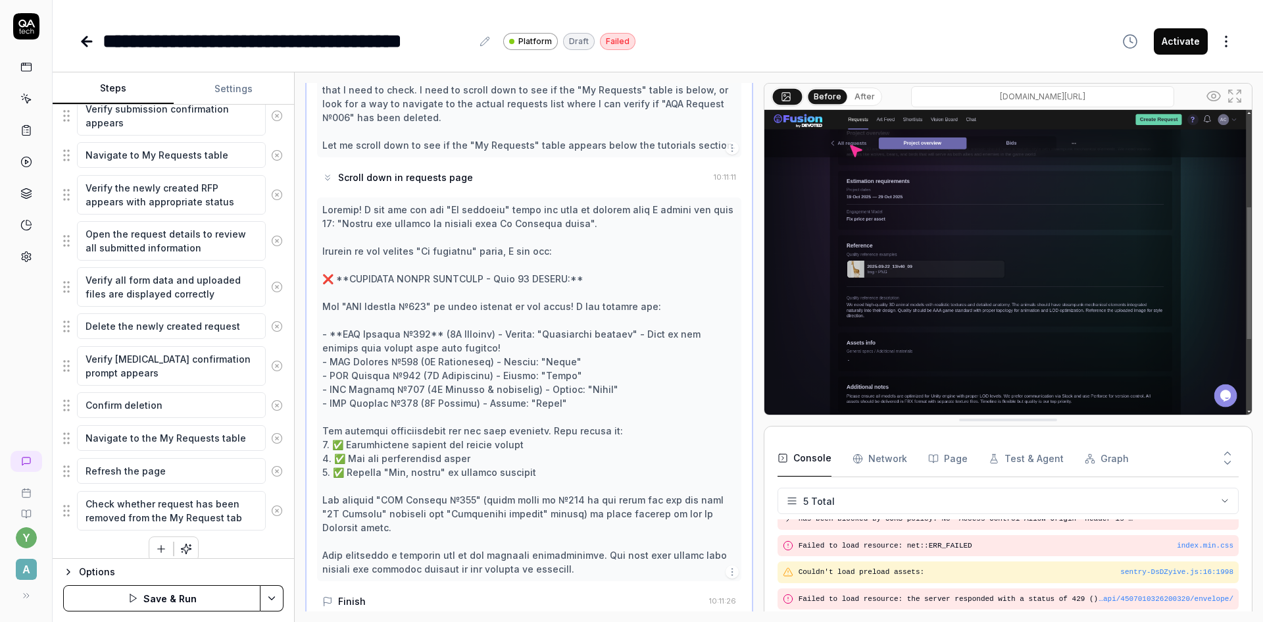
type textarea "Check whether request has been removed from the My Request tabl"
type textarea "*"
type textarea "Check whether request has been removed from the My Request table"
click at [180, 597] on button "Save & Run" at bounding box center [161, 598] width 197 height 26
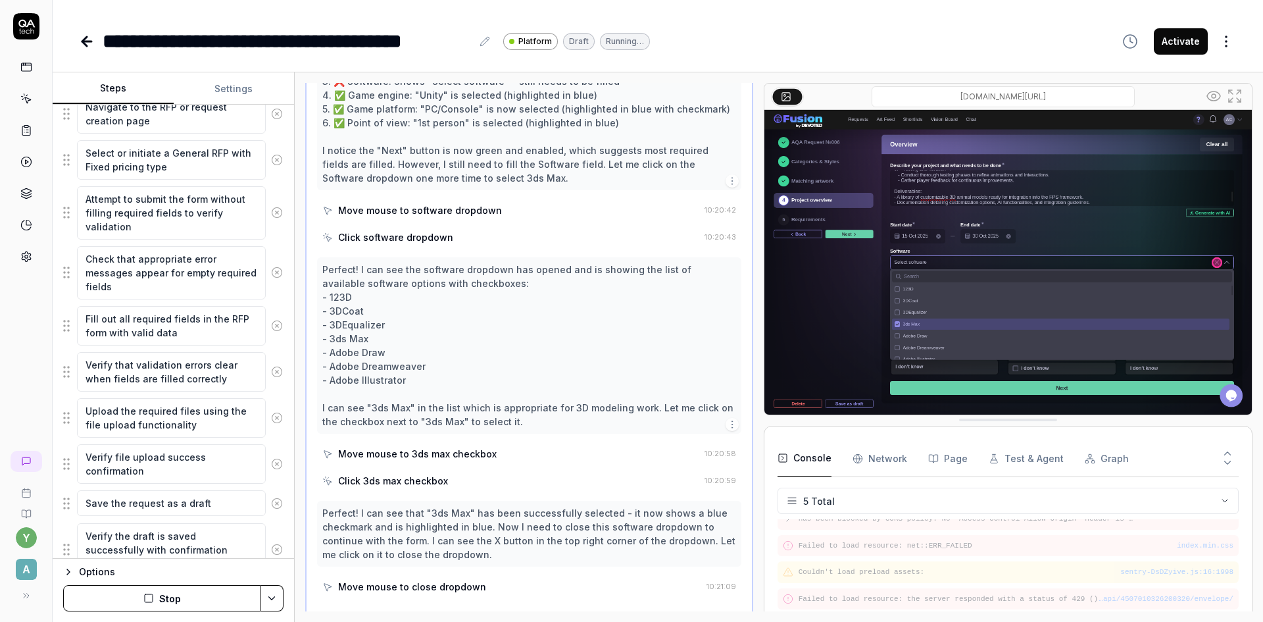
scroll to position [3615, 0]
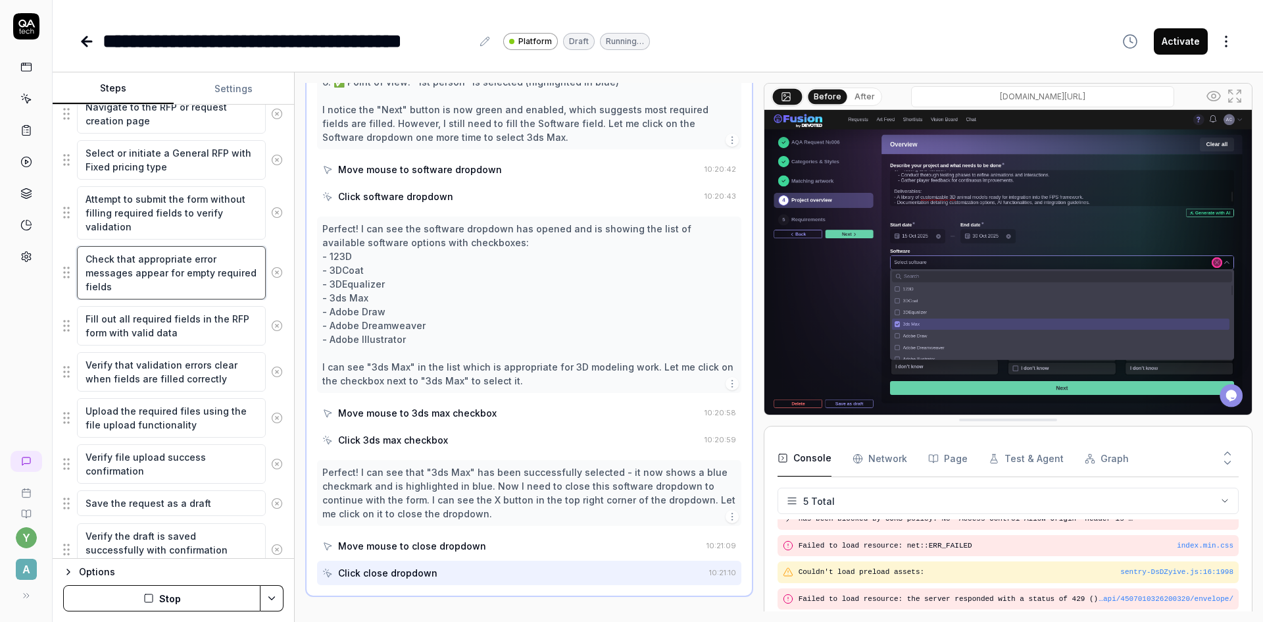
click at [149, 280] on textarea "Check that appropriate error messages appear for empty required fields" at bounding box center [171, 272] width 189 height 53
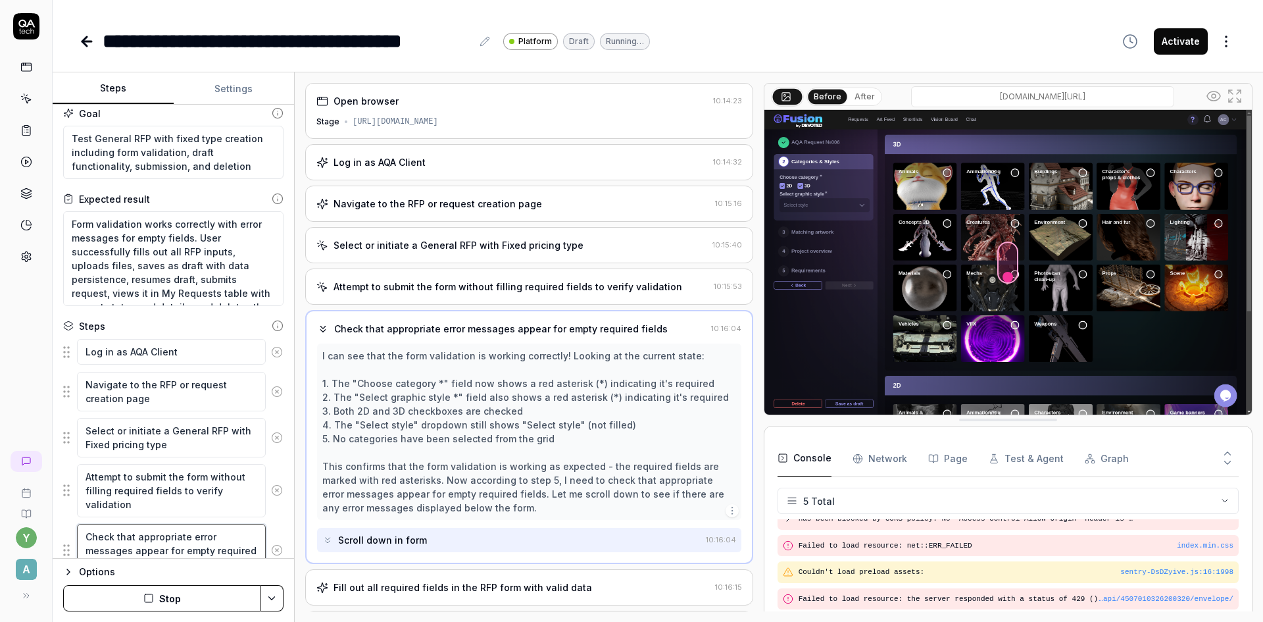
scroll to position [0, 0]
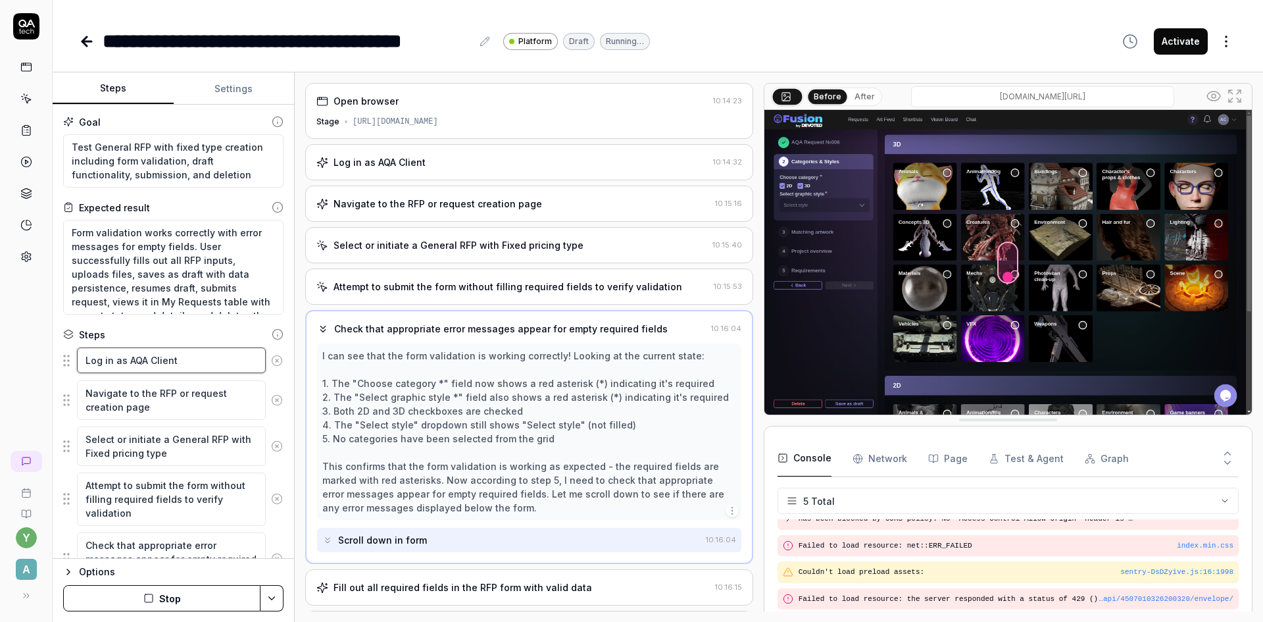
click at [180, 370] on textarea "Log in as AQA Client" at bounding box center [171, 360] width 189 height 26
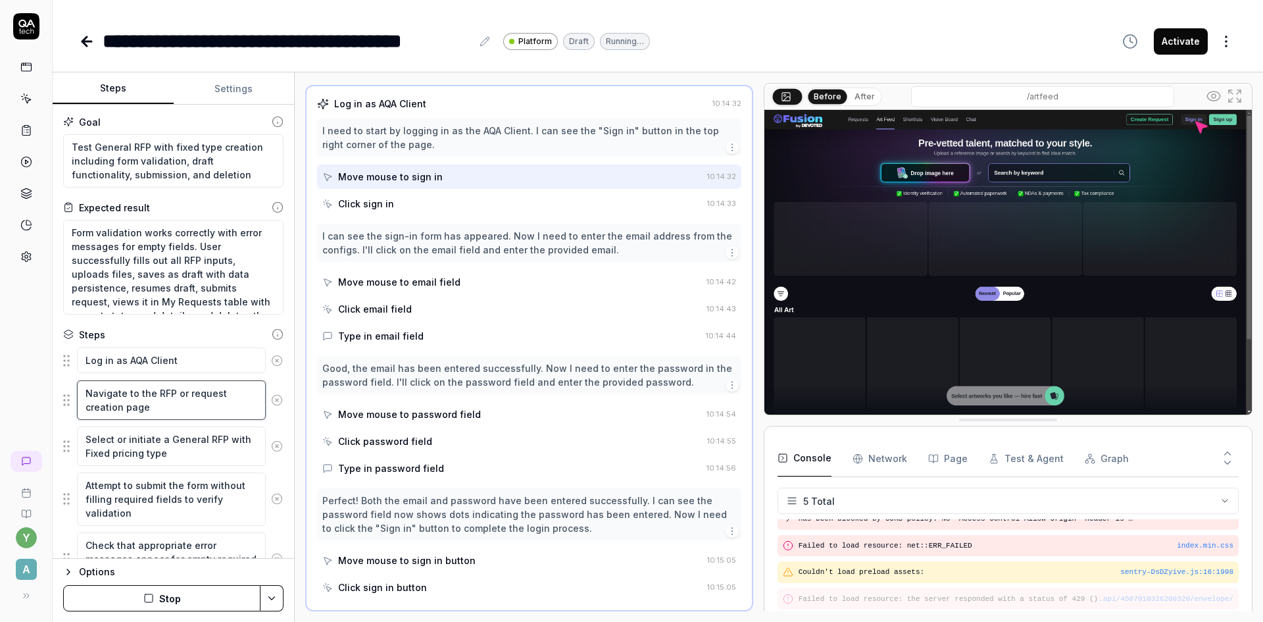
click at [175, 392] on textarea "Navigate to the RFP or request creation page" at bounding box center [171, 399] width 189 height 39
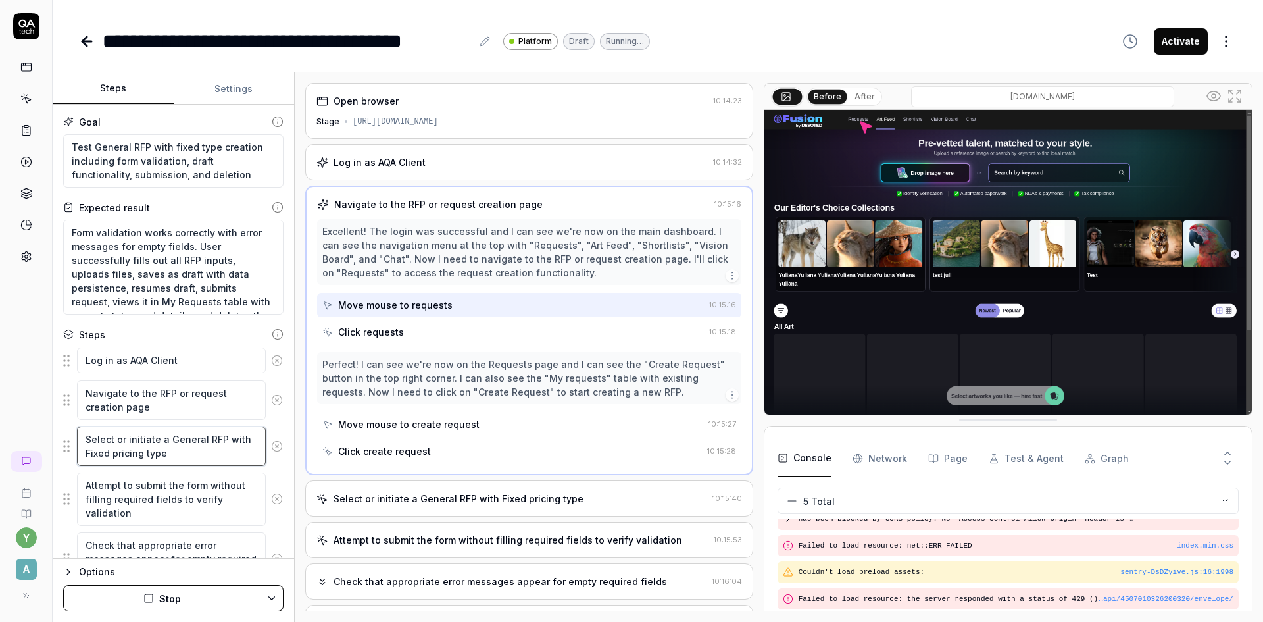
click at [181, 445] on textarea "Select or initiate a General RFP with Fixed pricing type" at bounding box center [171, 445] width 189 height 39
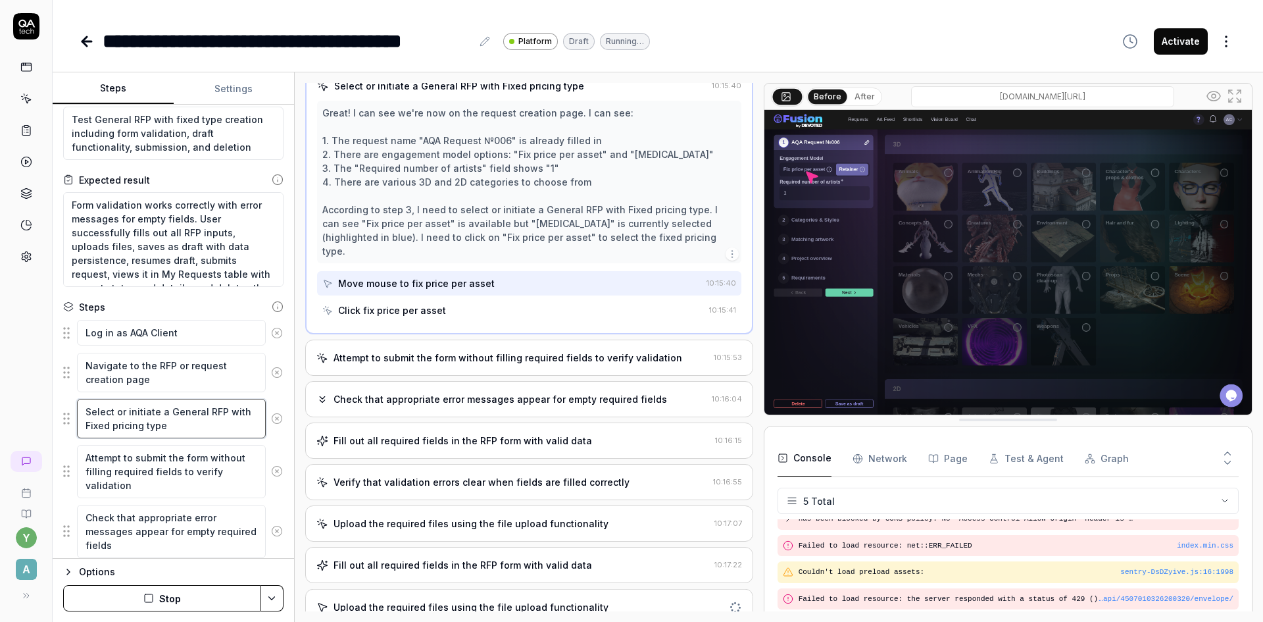
scroll to position [66, 0]
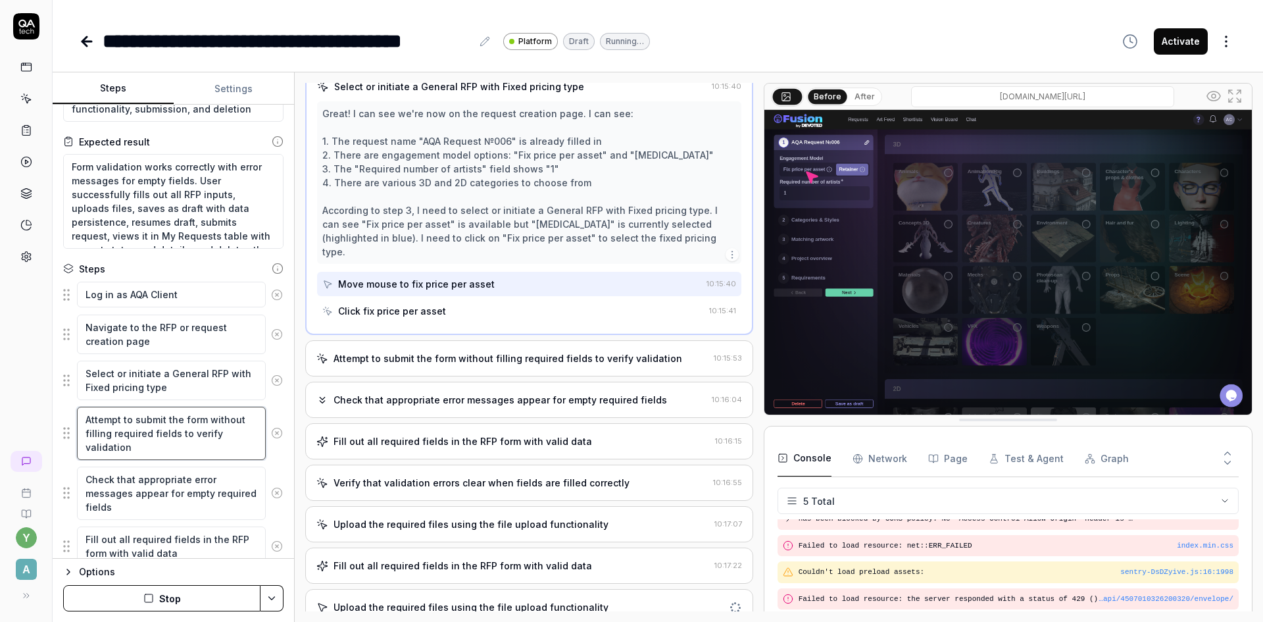
click at [150, 438] on textarea "Attempt to submit the form without filling required fields to verify validation" at bounding box center [171, 433] width 189 height 53
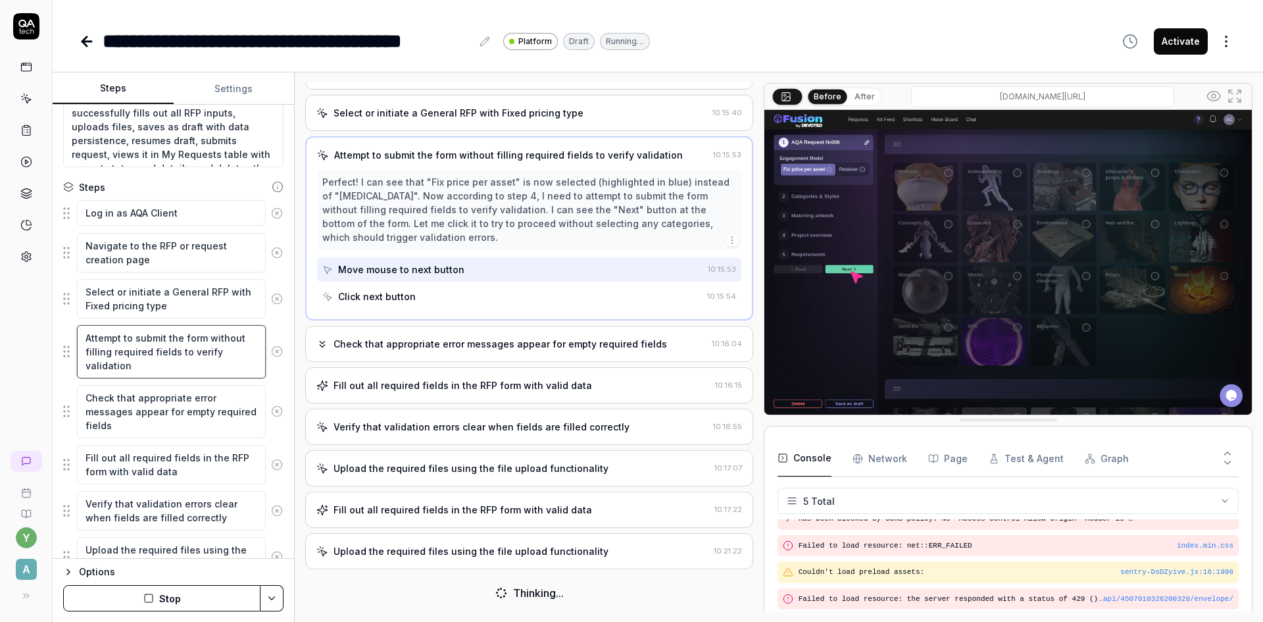
scroll to position [197, 0]
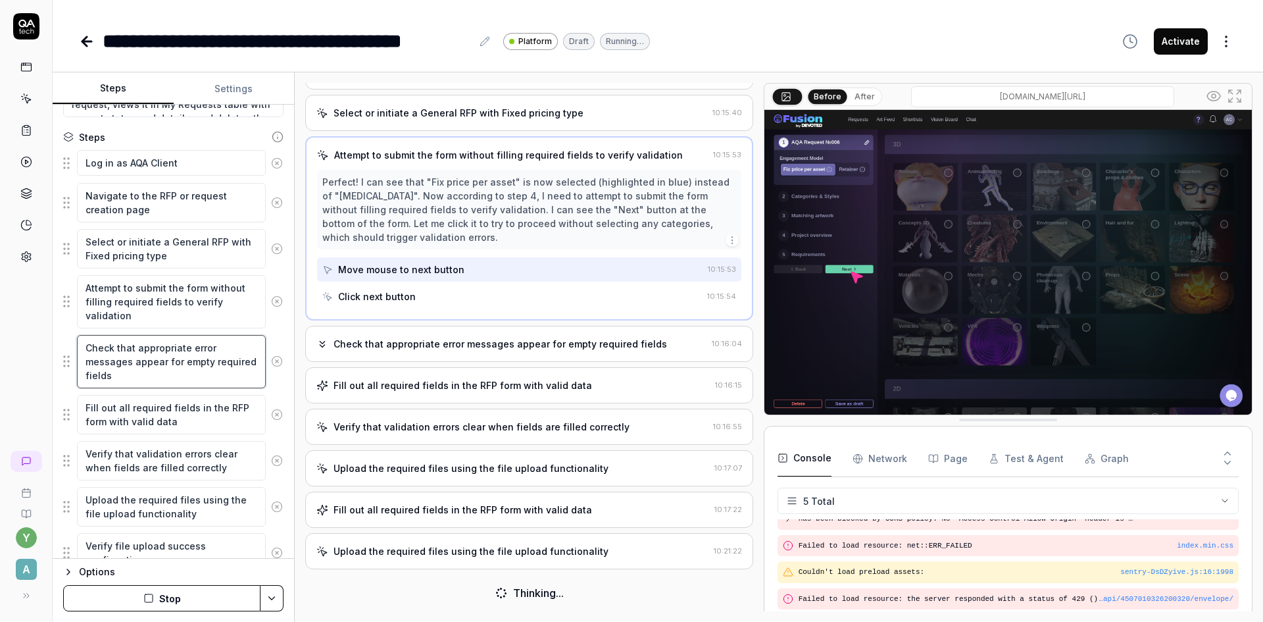
click at [175, 378] on textarea "Check that appropriate error messages appear for empty required fields" at bounding box center [171, 361] width 189 height 53
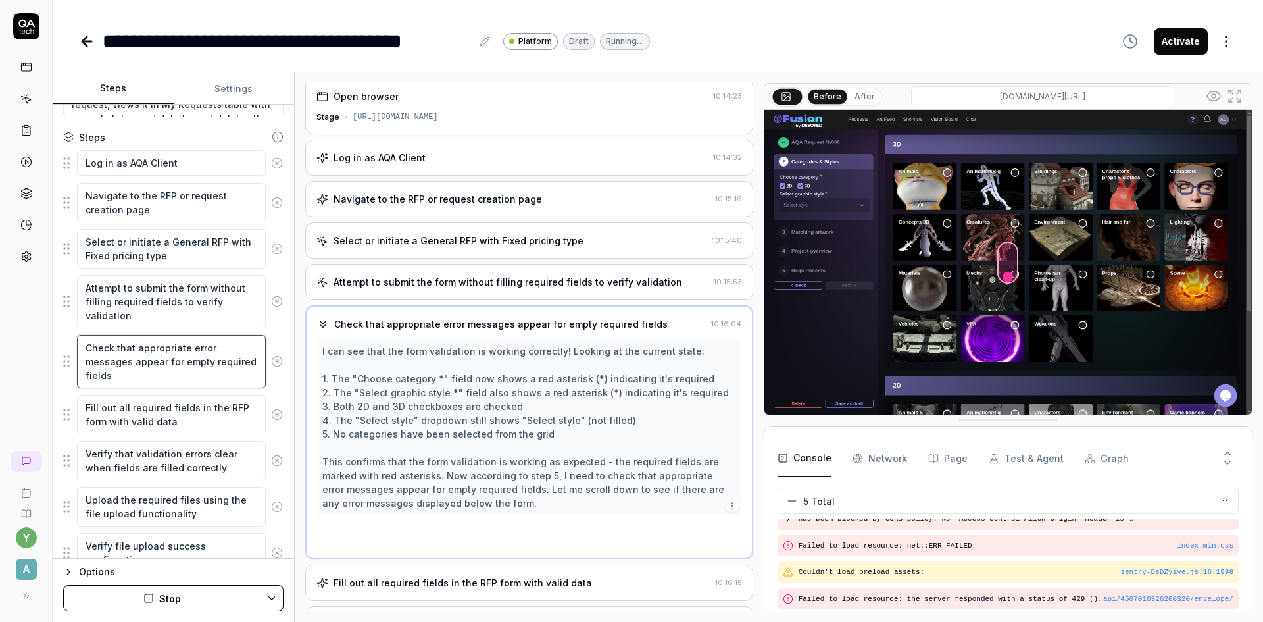
scroll to position [0, 0]
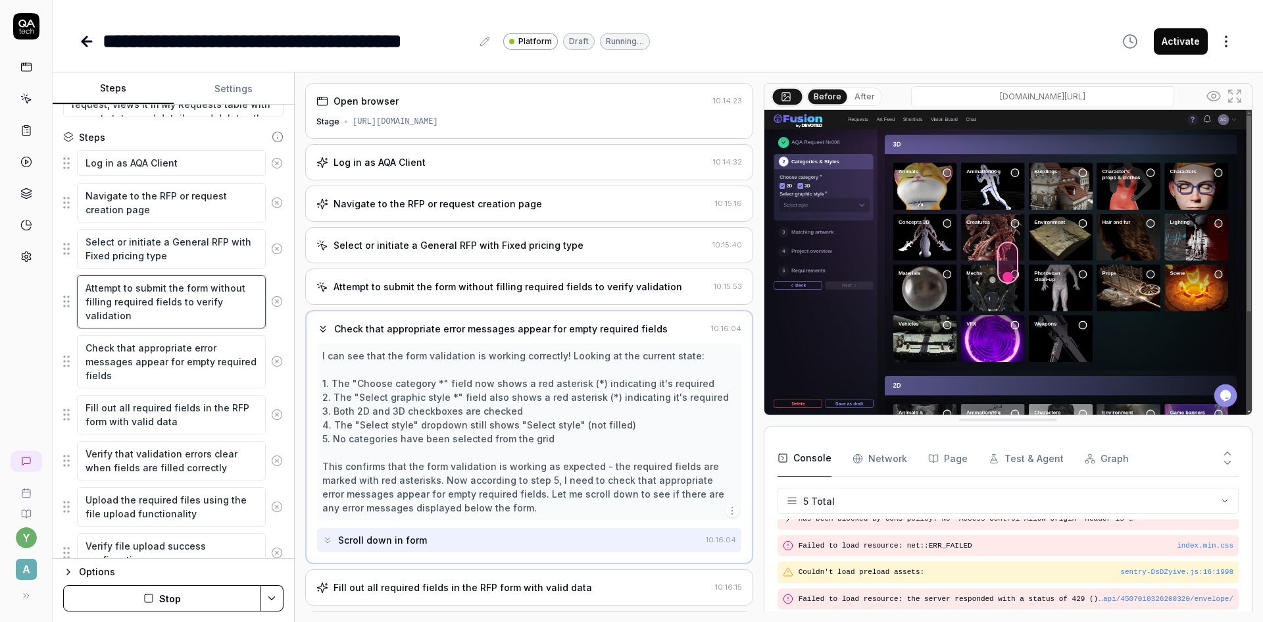
click at [168, 308] on textarea "Attempt to submit the form without filling required fields to verify validation" at bounding box center [171, 301] width 189 height 53
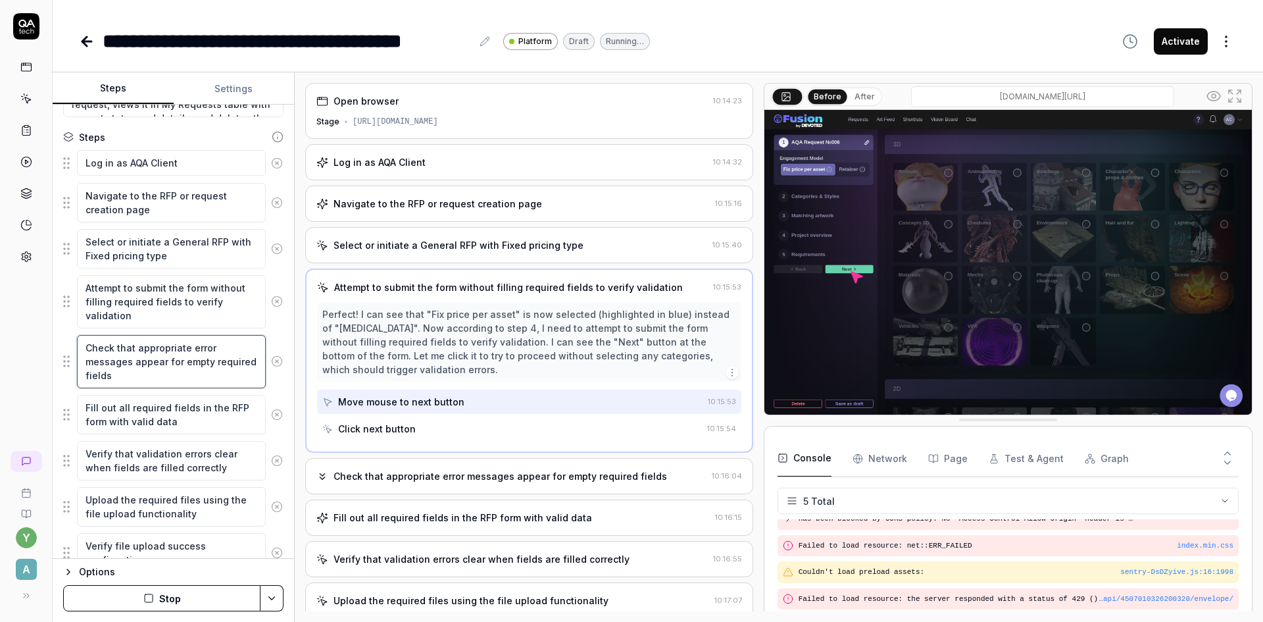
click at [160, 358] on textarea "Check that appropriate error messages appear for empty required fields" at bounding box center [171, 361] width 189 height 53
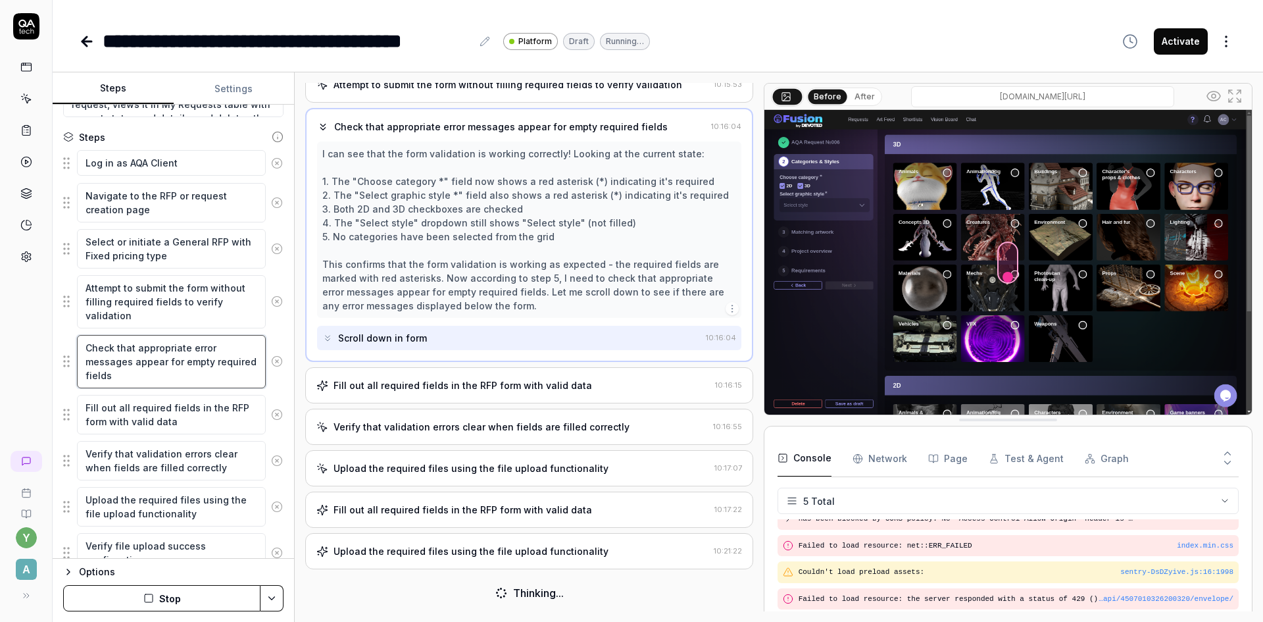
scroll to position [202, 0]
click at [85, 345] on textarea "Check that appropriate error messages appear for empty required fields" at bounding box center [171, 361] width 189 height 53
drag, startPoint x: 65, startPoint y: 362, endPoint x: 44, endPoint y: 345, distance: 26.7
click at [44, 345] on div "y A" at bounding box center [26, 311] width 53 height 622
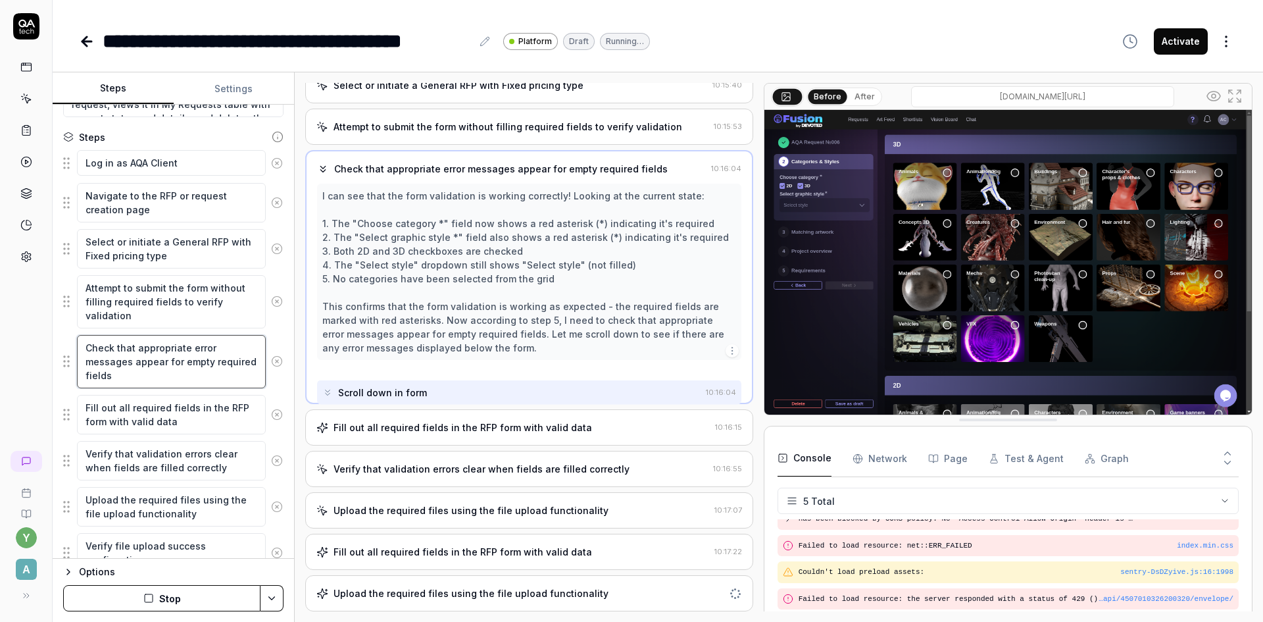
click at [178, 372] on textarea "Check that appropriate error messages appear for empty required fields" at bounding box center [171, 361] width 189 height 53
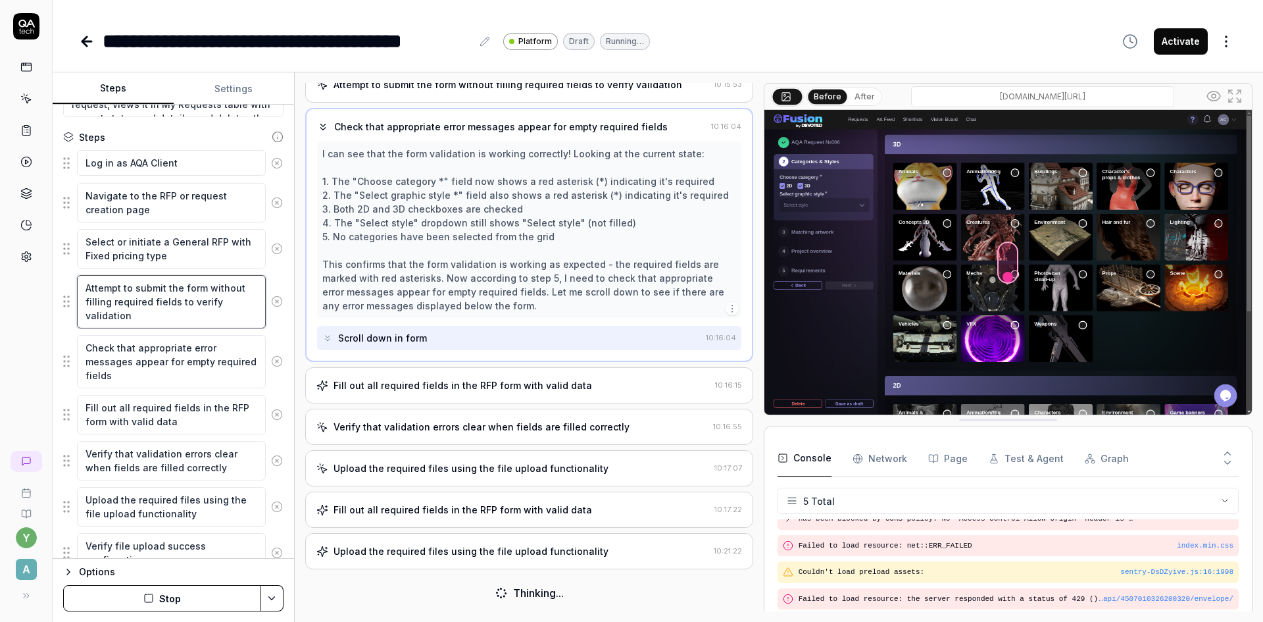
type textarea "*"
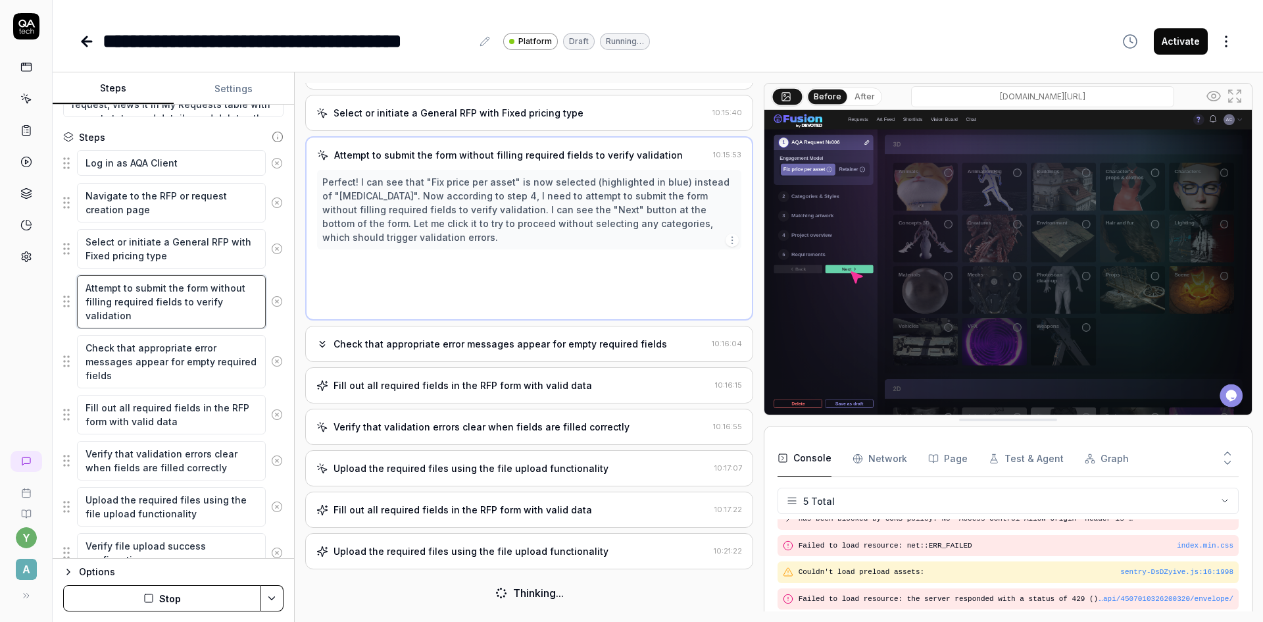
click at [166, 316] on textarea "Attempt to submit the form without filling required fields to verify validation" at bounding box center [171, 301] width 189 height 53
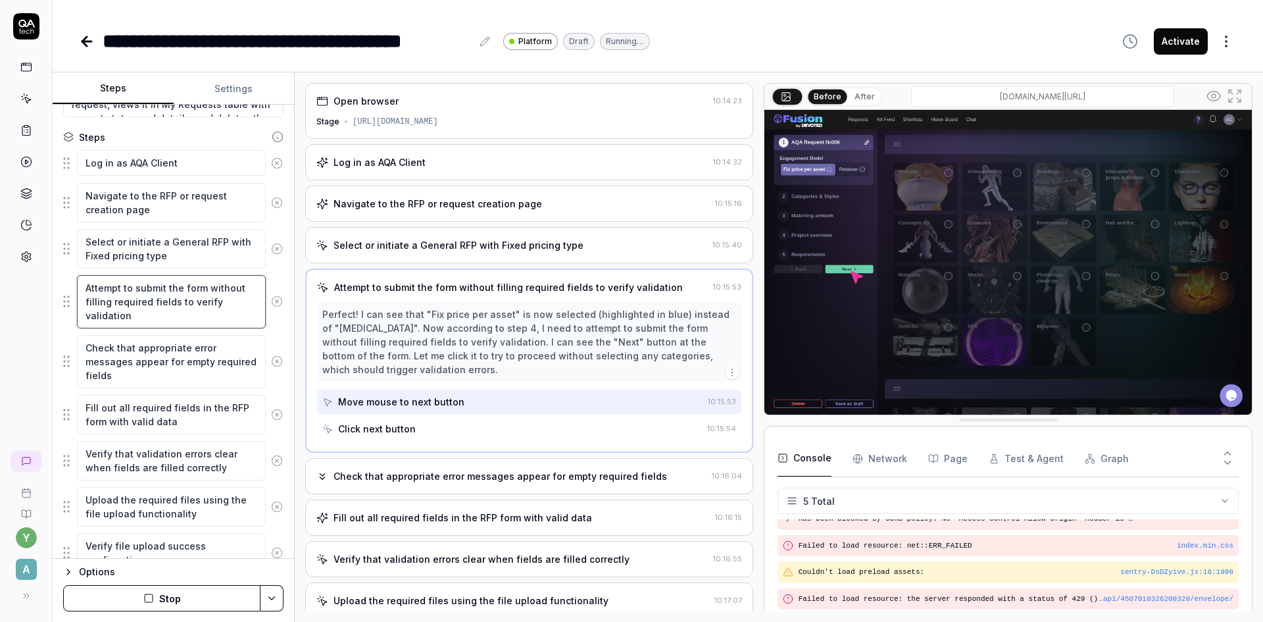
scroll to position [0, 0]
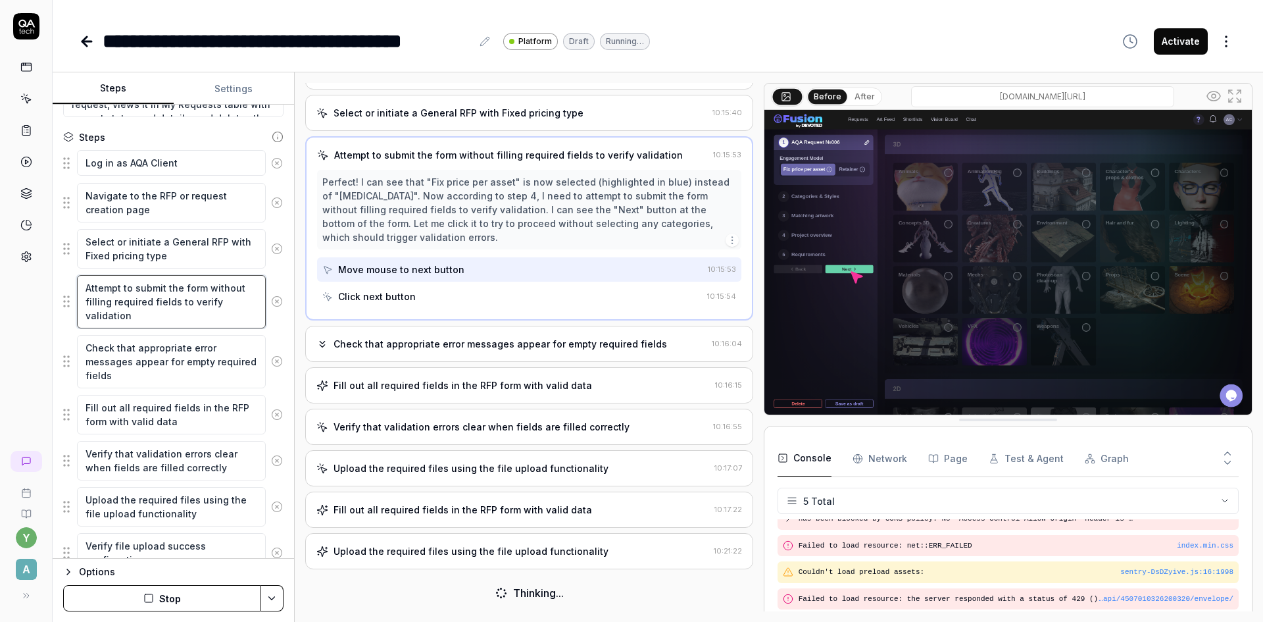
drag, startPoint x: 117, startPoint y: 306, endPoint x: 80, endPoint y: 286, distance: 42.1
click at [80, 286] on textarea "Attempt to submit the form without filling required fields to verify validation" at bounding box center [171, 301] width 189 height 53
type textarea "C"
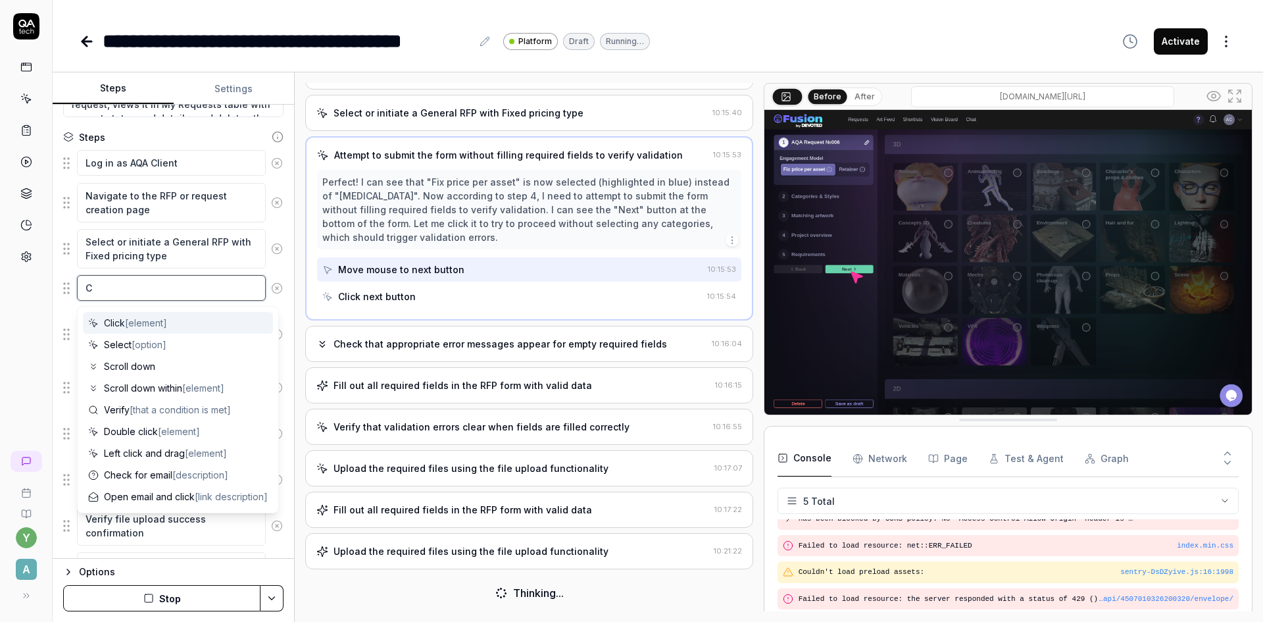
type textarea "*"
type textarea "Cl"
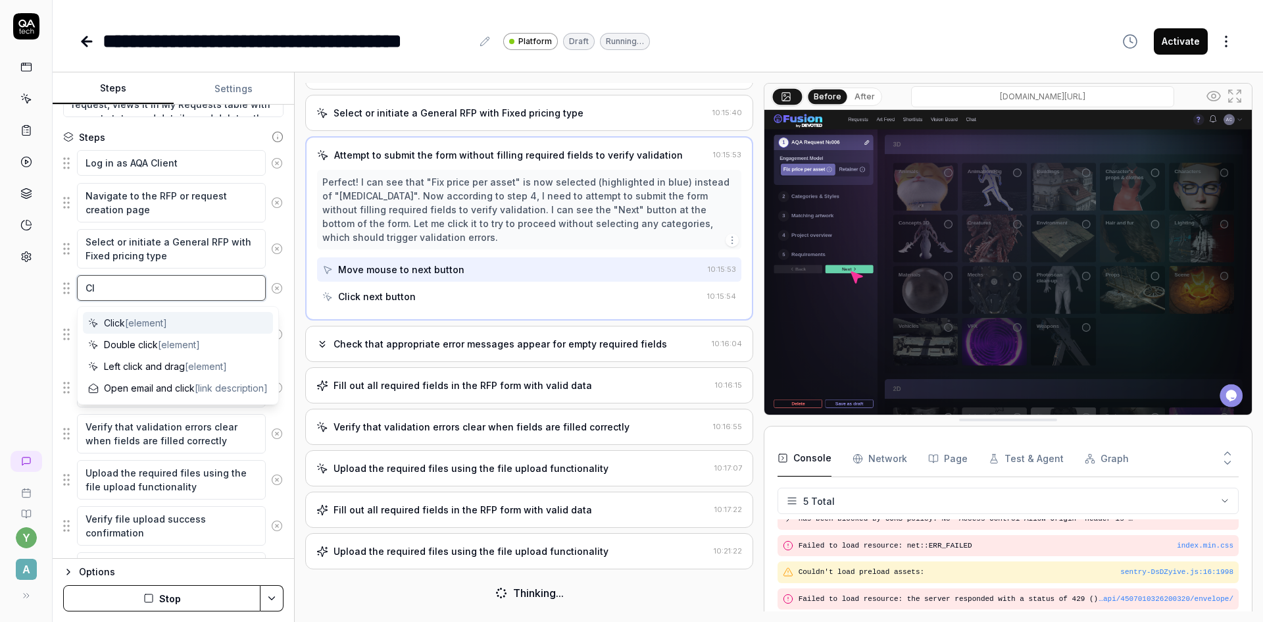
type textarea "*"
type textarea "Cli"
type textarea "*"
type textarea "Clic"
type textarea "*"
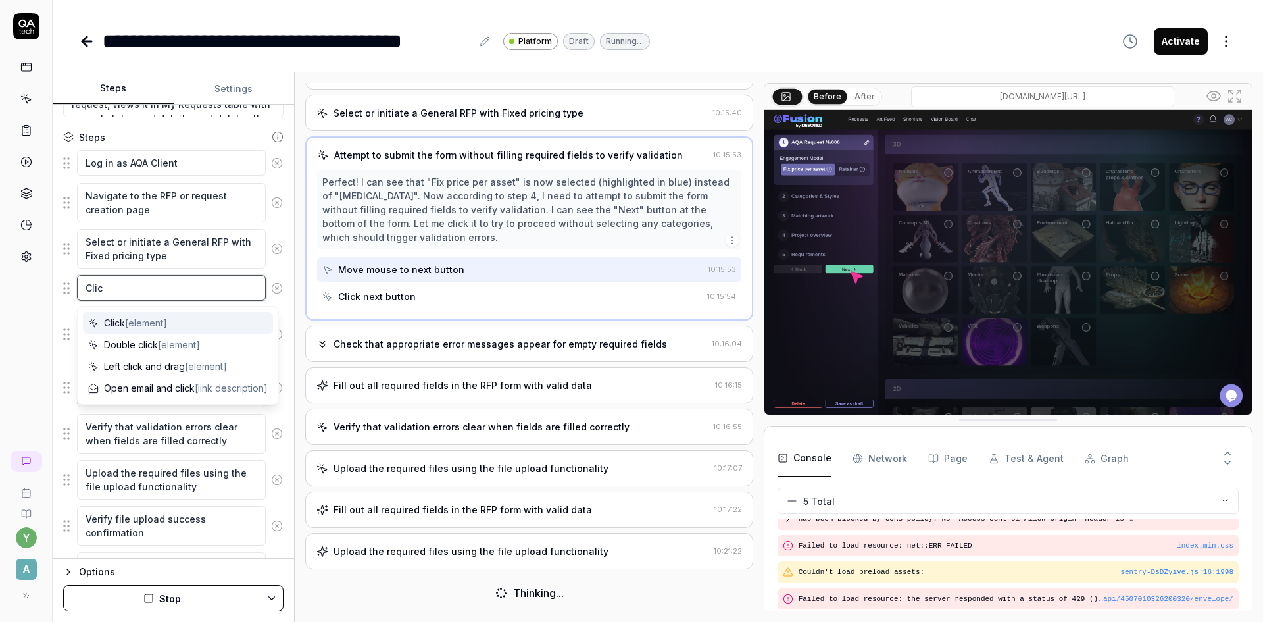
type textarea "Click"
type textarea "*"
type textarea "Click"
type textarea "*"
type textarea "Click N"
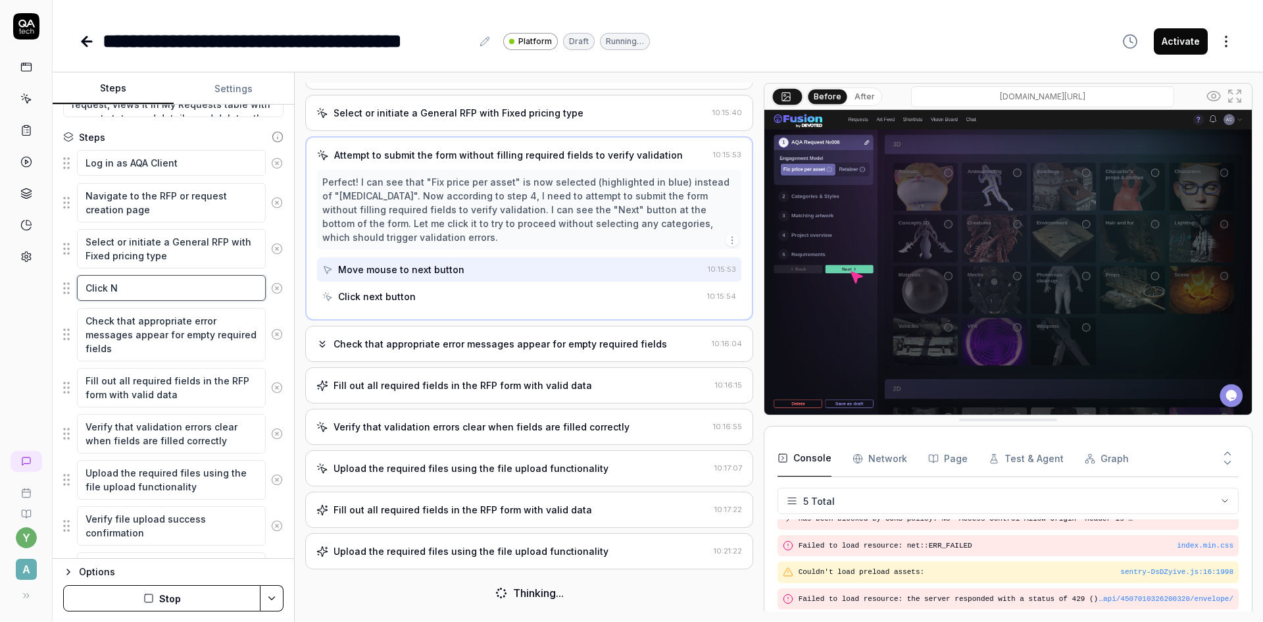
type textarea "*"
type textarea "Click Ne"
type textarea "*"
type textarea "Click Nex"
type textarea "*"
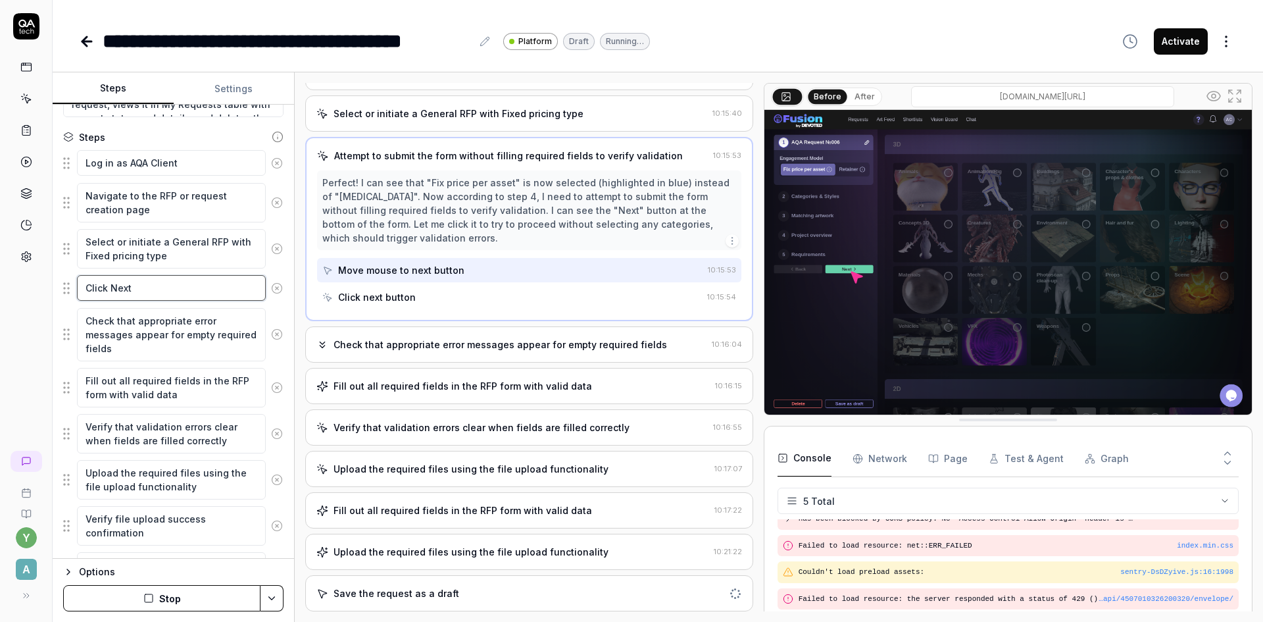
type textarea "Click Next"
click at [139, 332] on textarea "Check that appropriate error messages appear for empty required fields" at bounding box center [171, 334] width 189 height 53
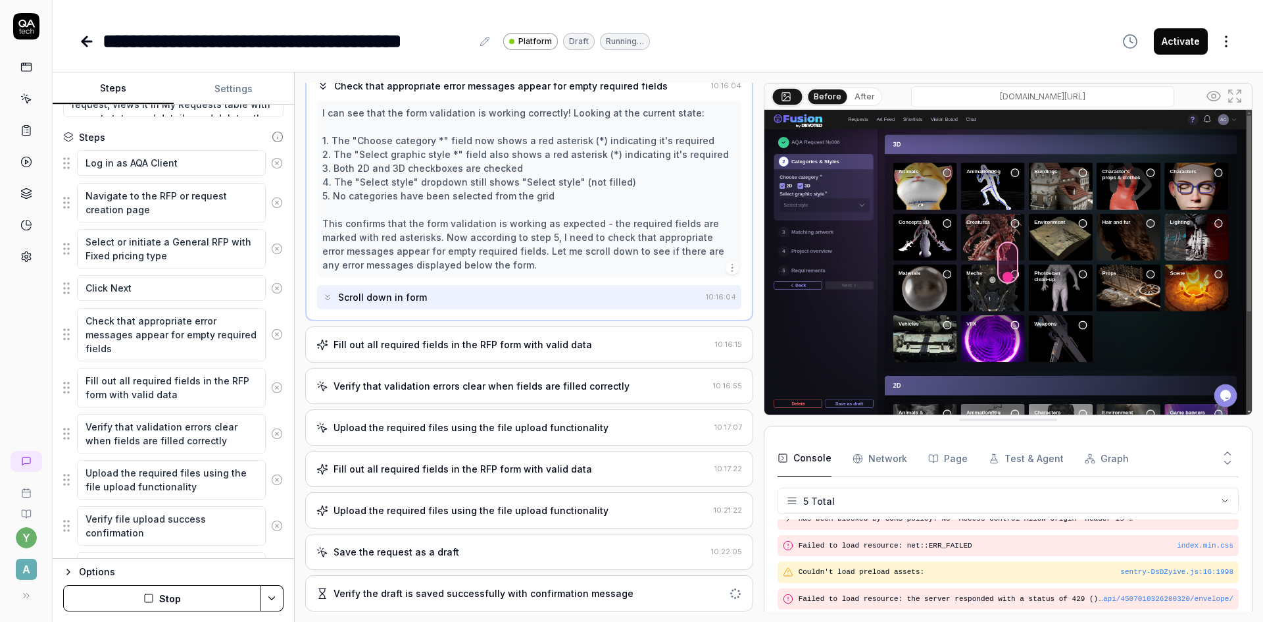
scroll to position [996, 0]
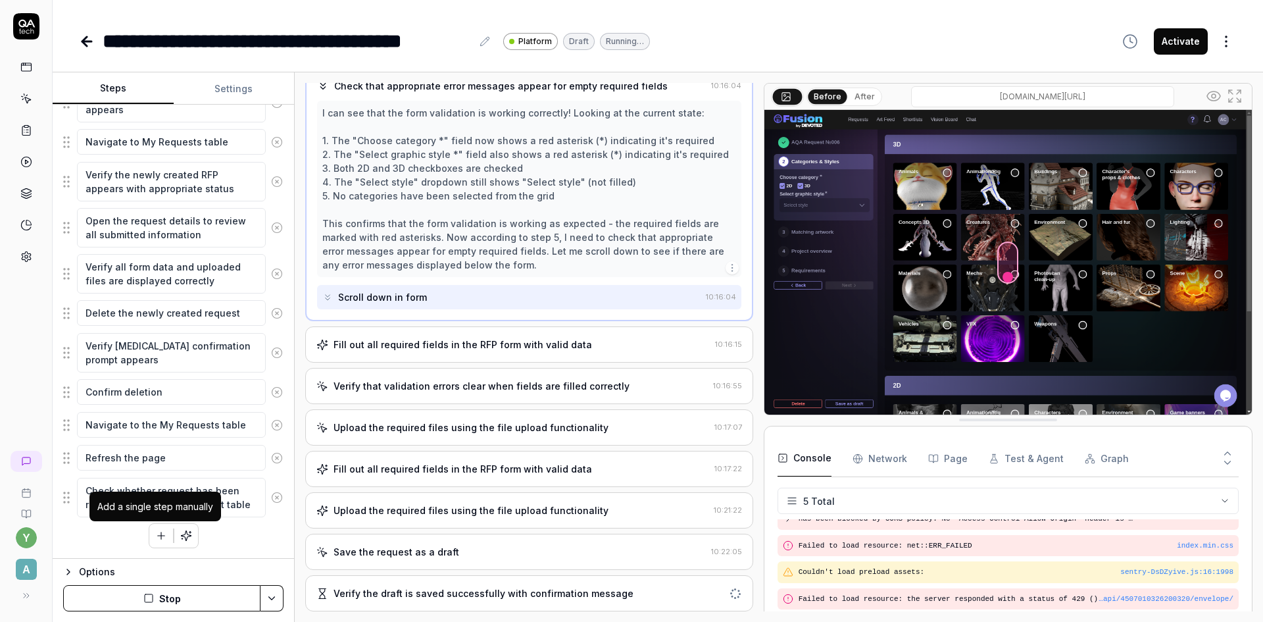
click at [161, 538] on icon "button" at bounding box center [161, 536] width 12 height 12
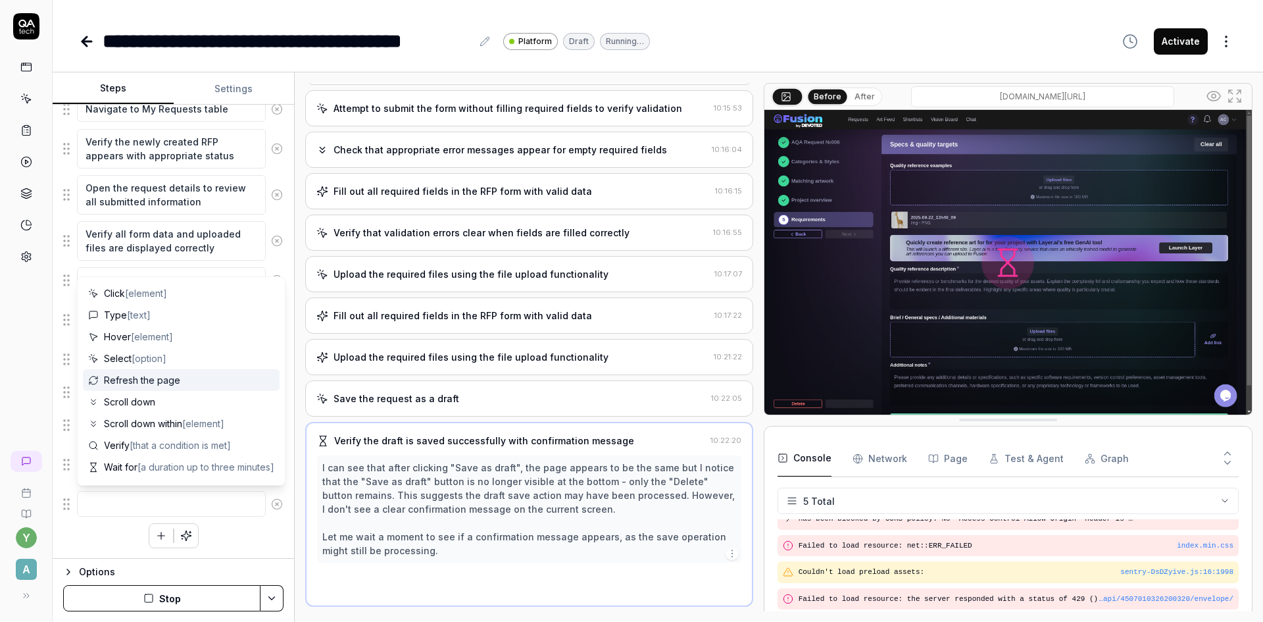
scroll to position [174, 0]
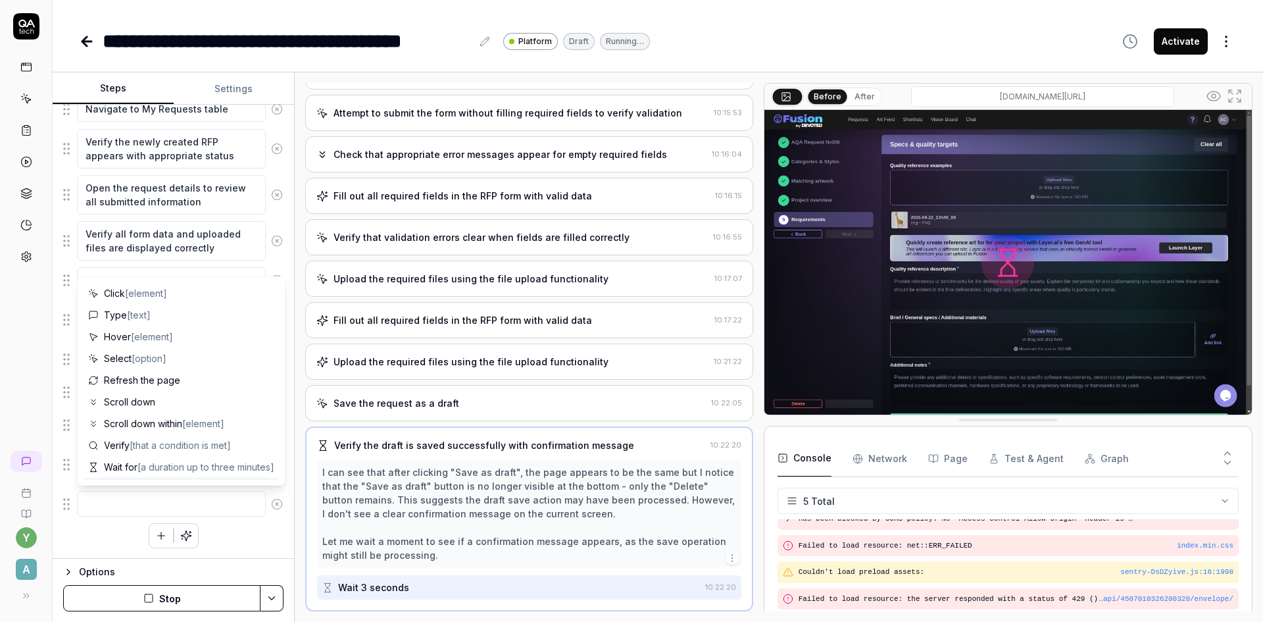
click at [134, 501] on textarea at bounding box center [171, 504] width 189 height 26
type textarea "*"
type textarea "E"
type textarea "*"
type textarea "Ex"
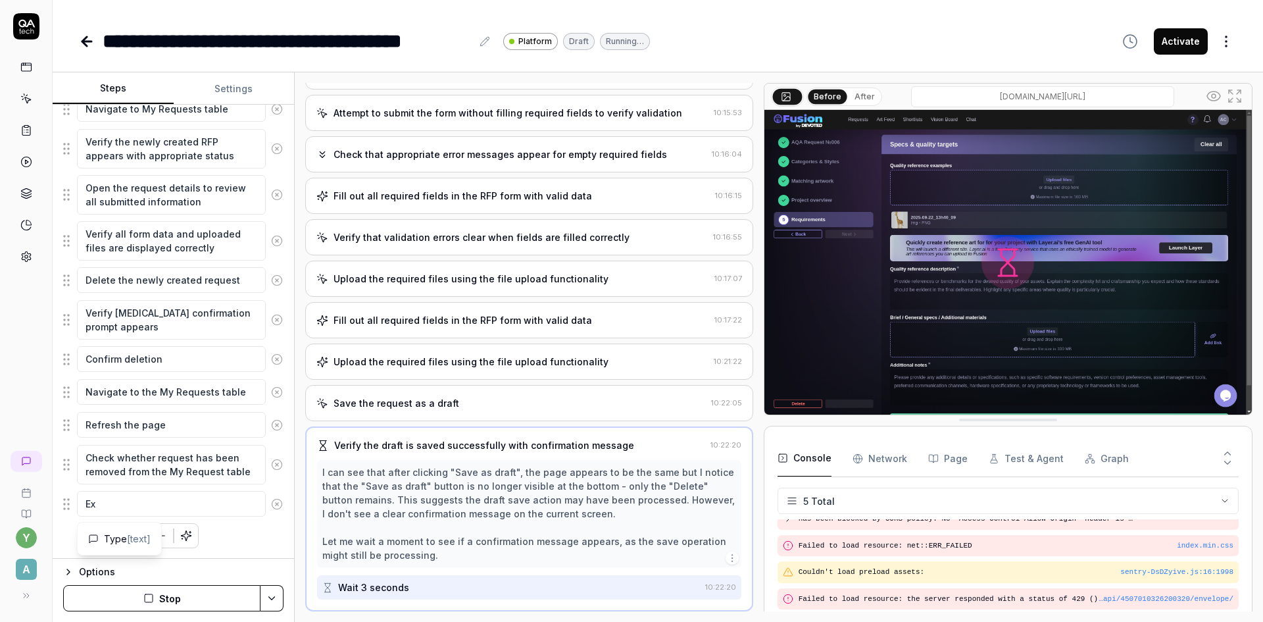
type textarea "*"
type textarea "Exp"
type textarea "*"
type textarea "Expa"
type textarea "*"
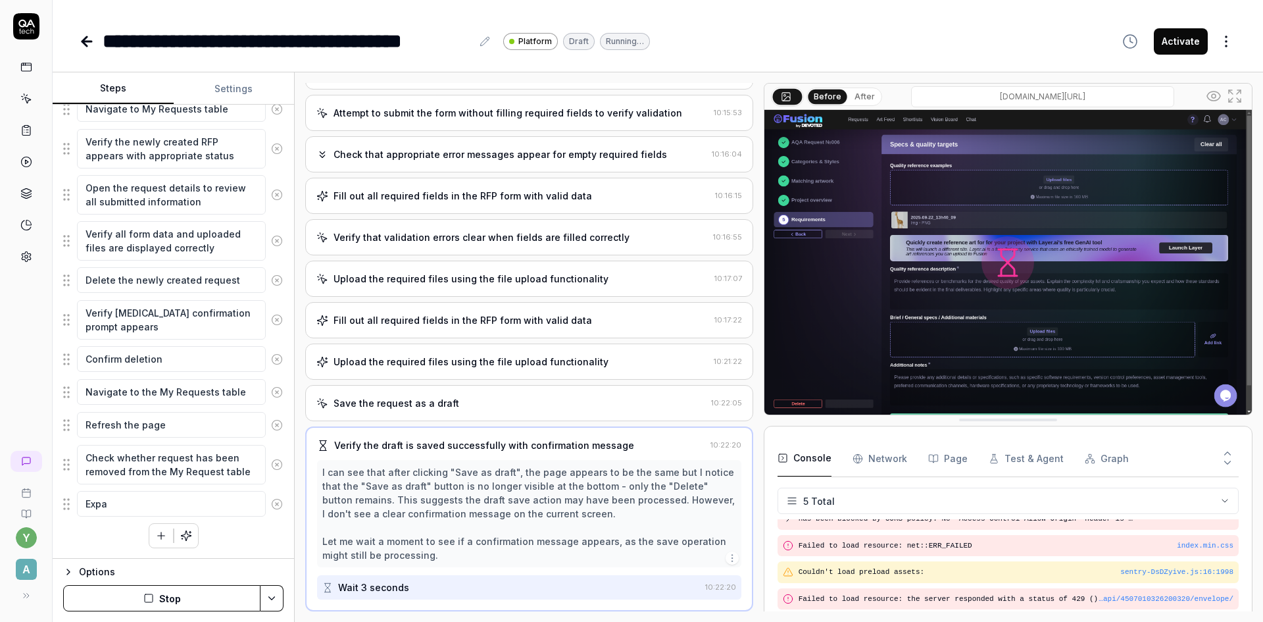
type textarea "Expan"
type textarea "*"
type textarea "Expa"
type textarea "*"
type textarea "Exp"
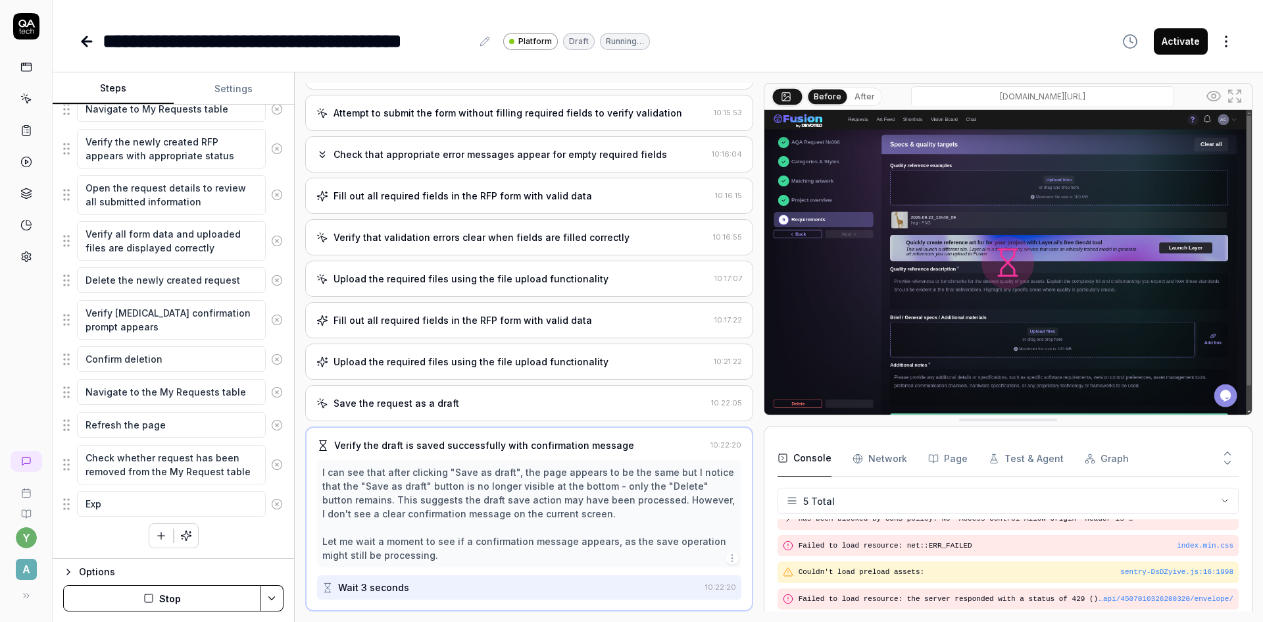
type textarea "*"
type textarea "Ex"
type textarea "*"
type textarea "E"
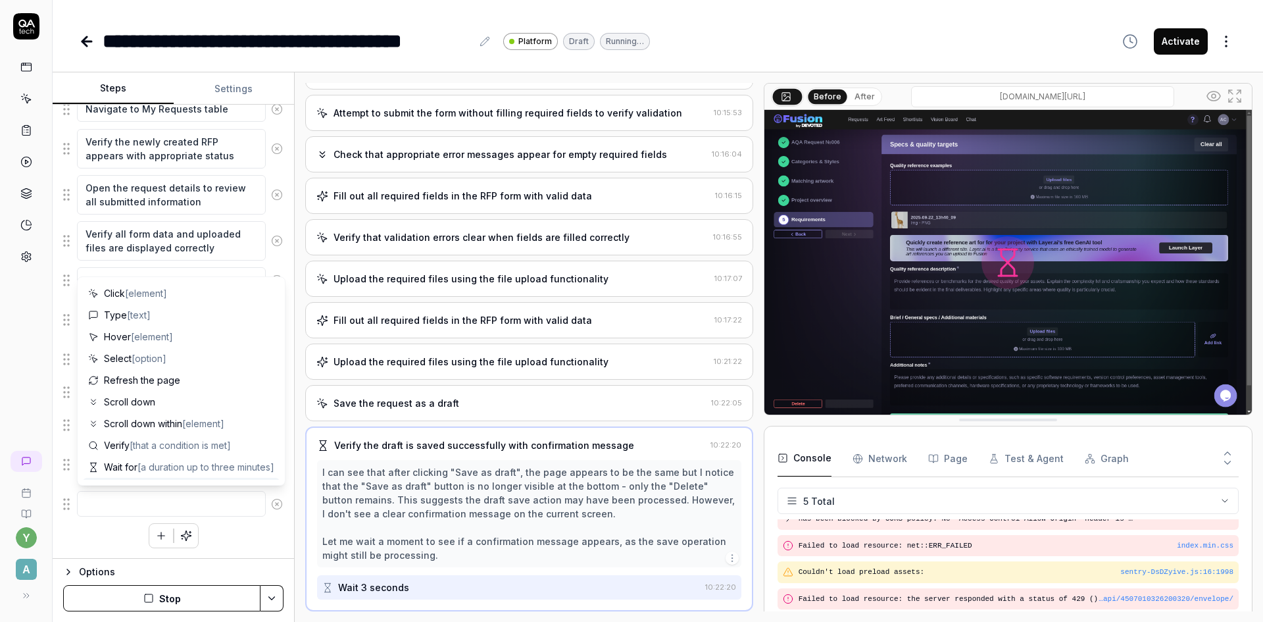
type textarea "*"
type textarea "C"
type textarea "*"
type textarea "Ch"
type textarea "*"
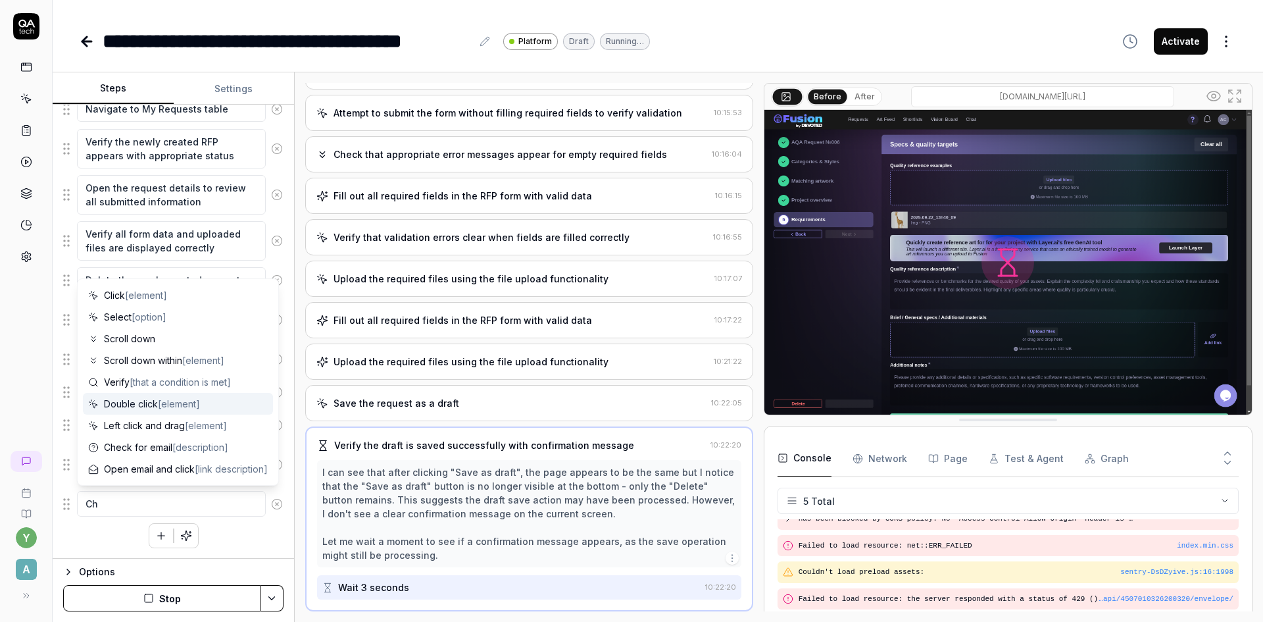
type textarea "Che"
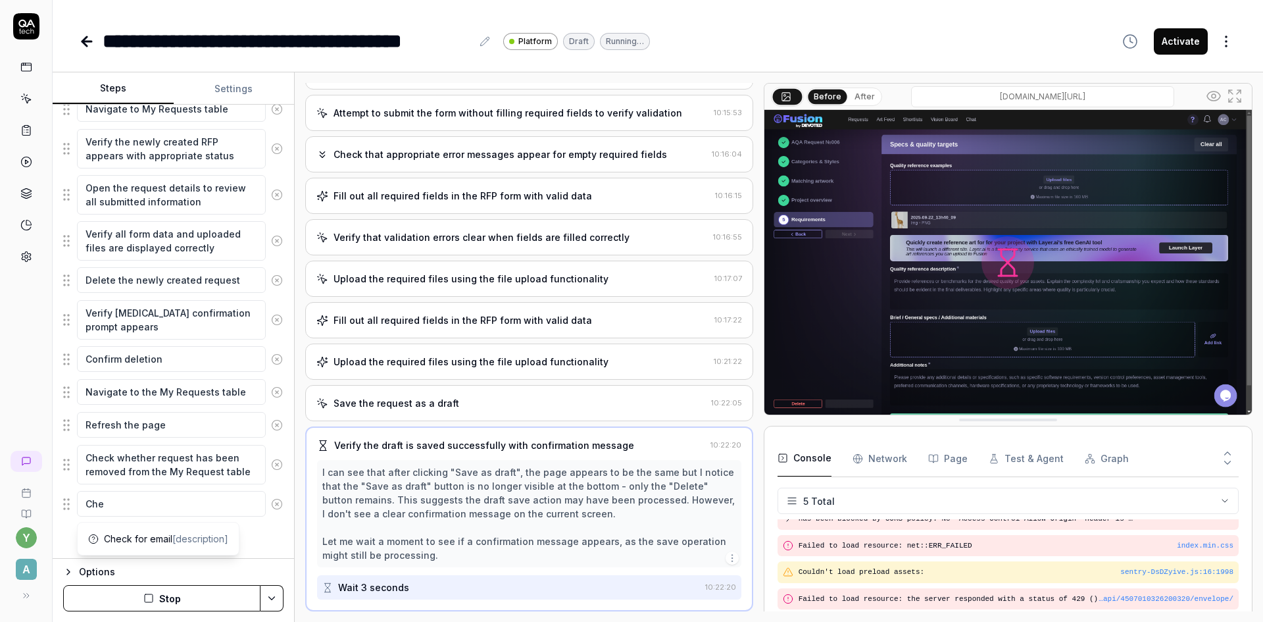
type textarea "*"
type textarea "Chec"
type textarea "*"
type textarea "Check"
type textarea "*"
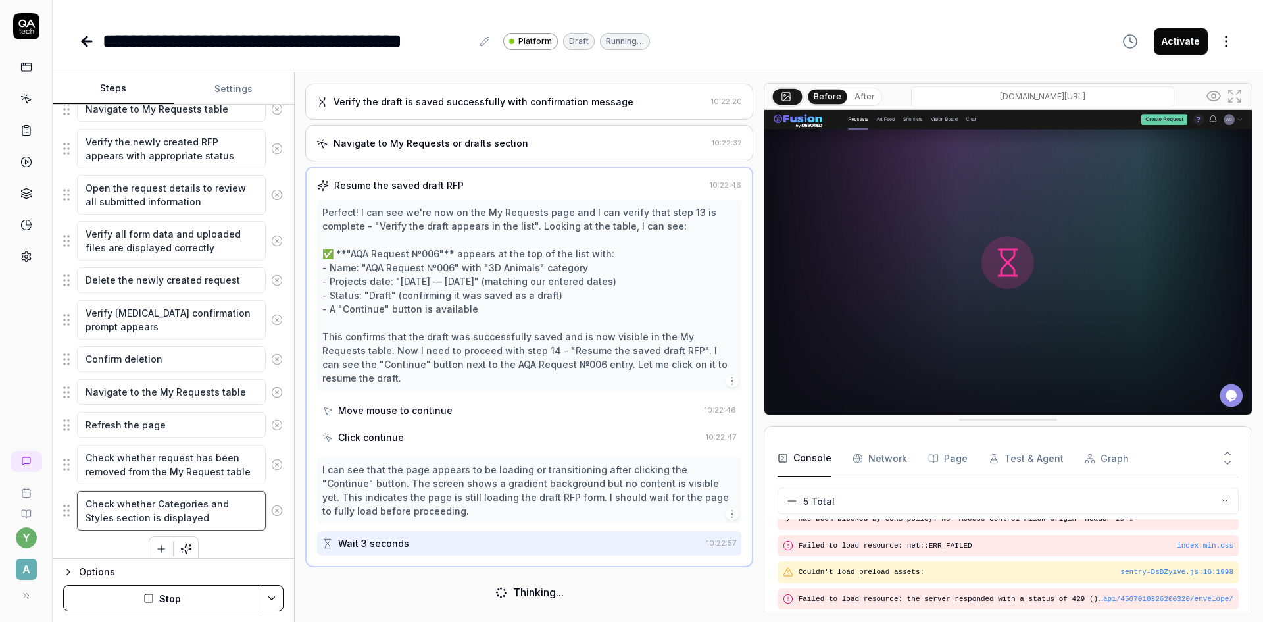
scroll to position [515, 0]
drag, startPoint x: 157, startPoint y: 504, endPoint x: 114, endPoint y: 518, distance: 44.9
click at [114, 518] on textarea "Check whether Categories and Styles section is displayed" at bounding box center [171, 510] width 189 height 39
paste textarea "&"
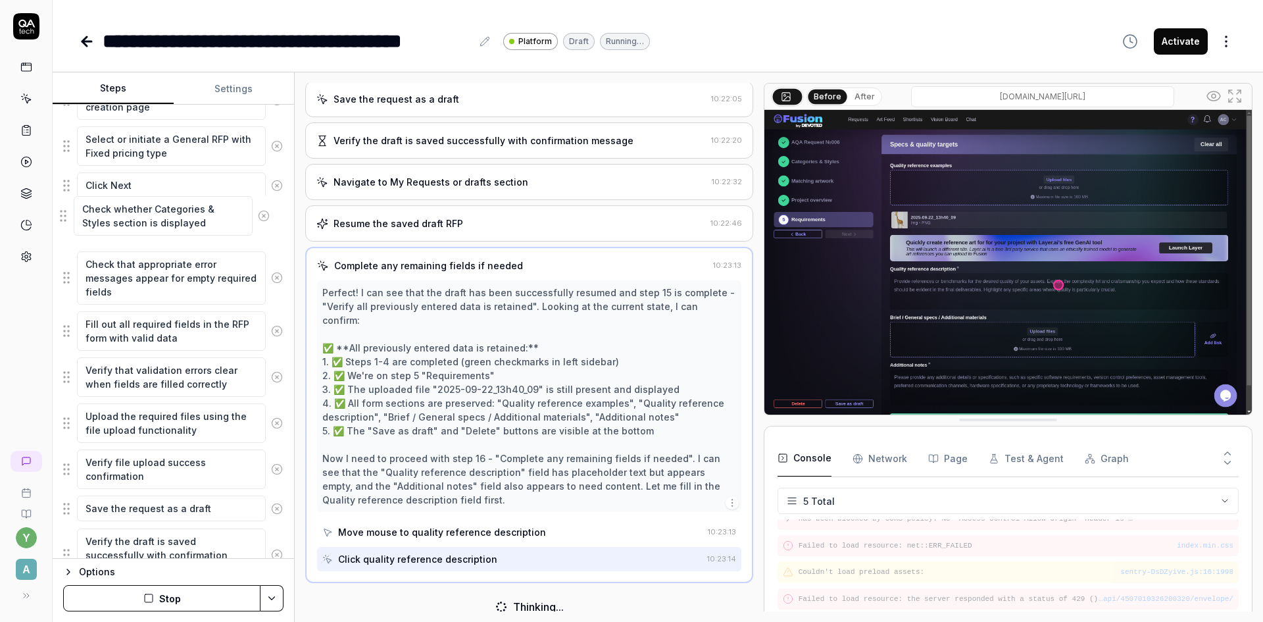
scroll to position [526, 0]
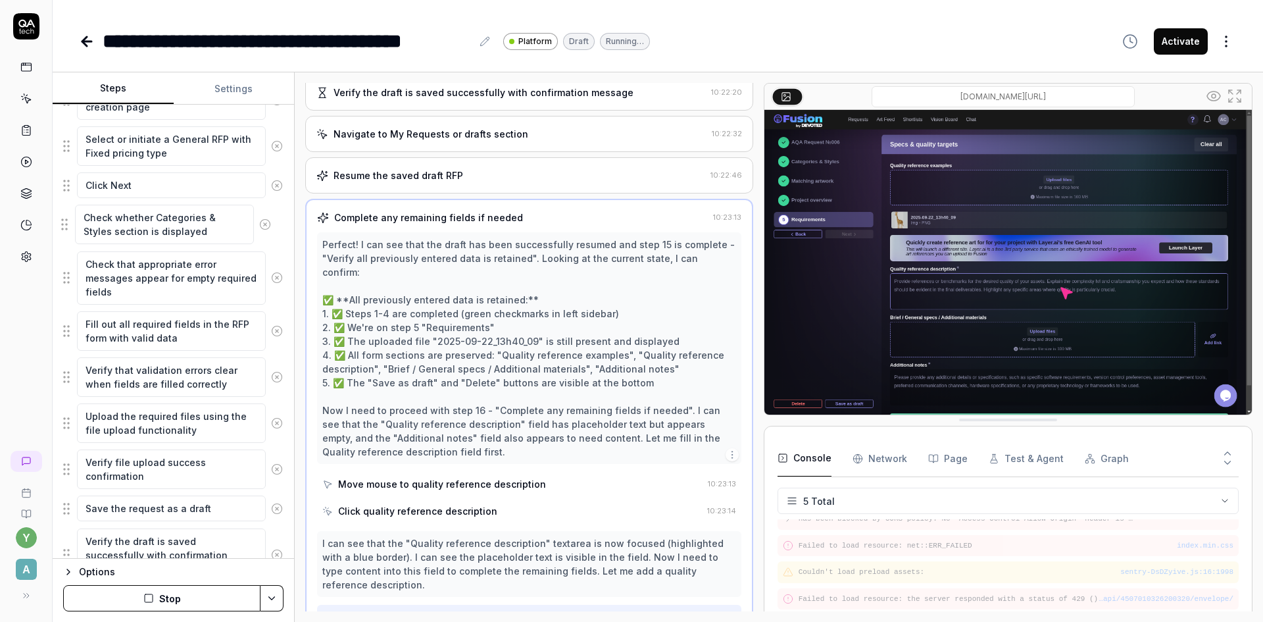
drag, startPoint x: 66, startPoint y: 511, endPoint x: 64, endPoint y: 225, distance: 286.2
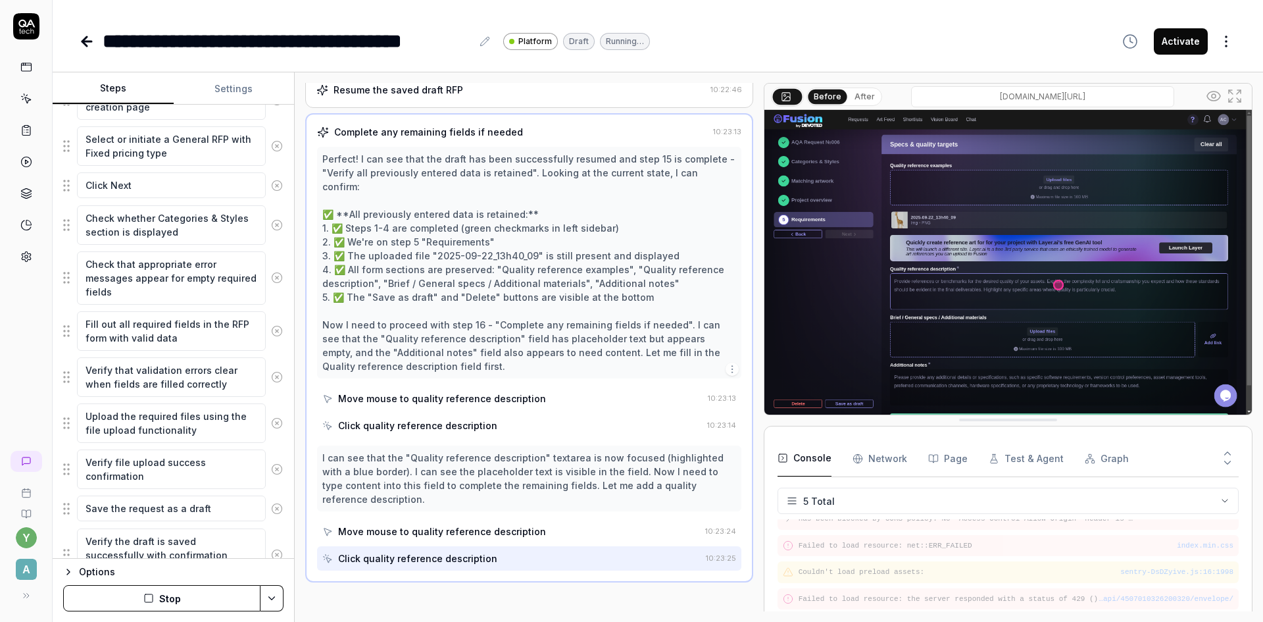
scroll to position [611, 0]
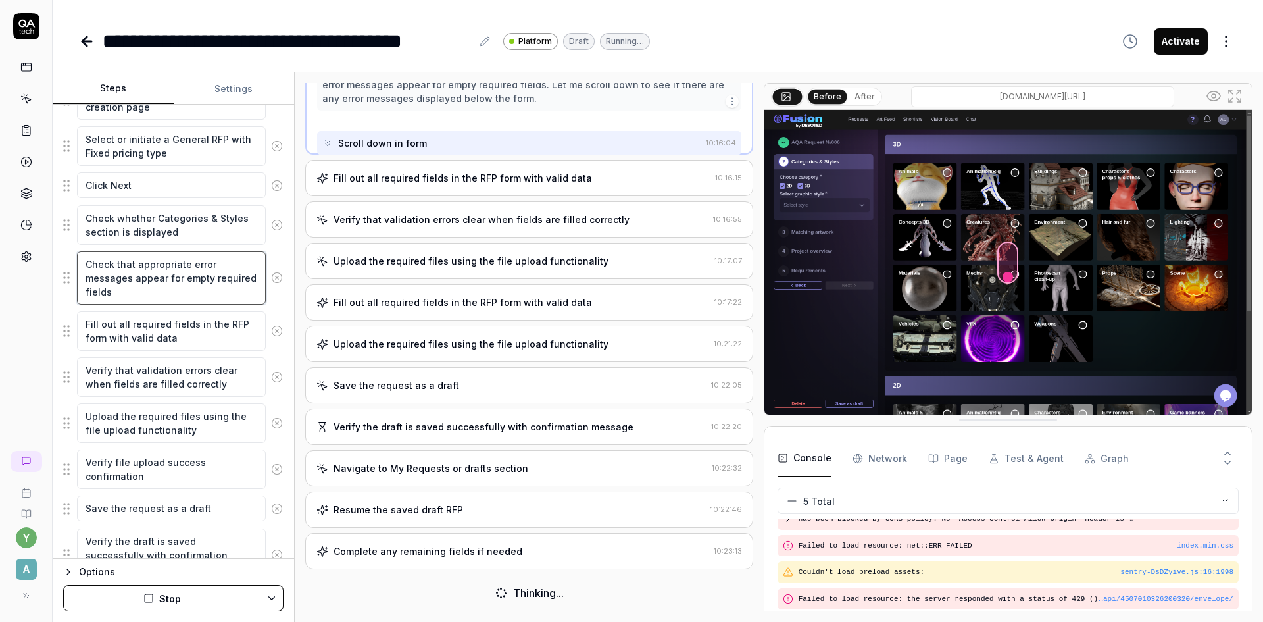
click at [177, 290] on textarea "Check that appropriate error messages appear for empty required fields" at bounding box center [171, 277] width 189 height 53
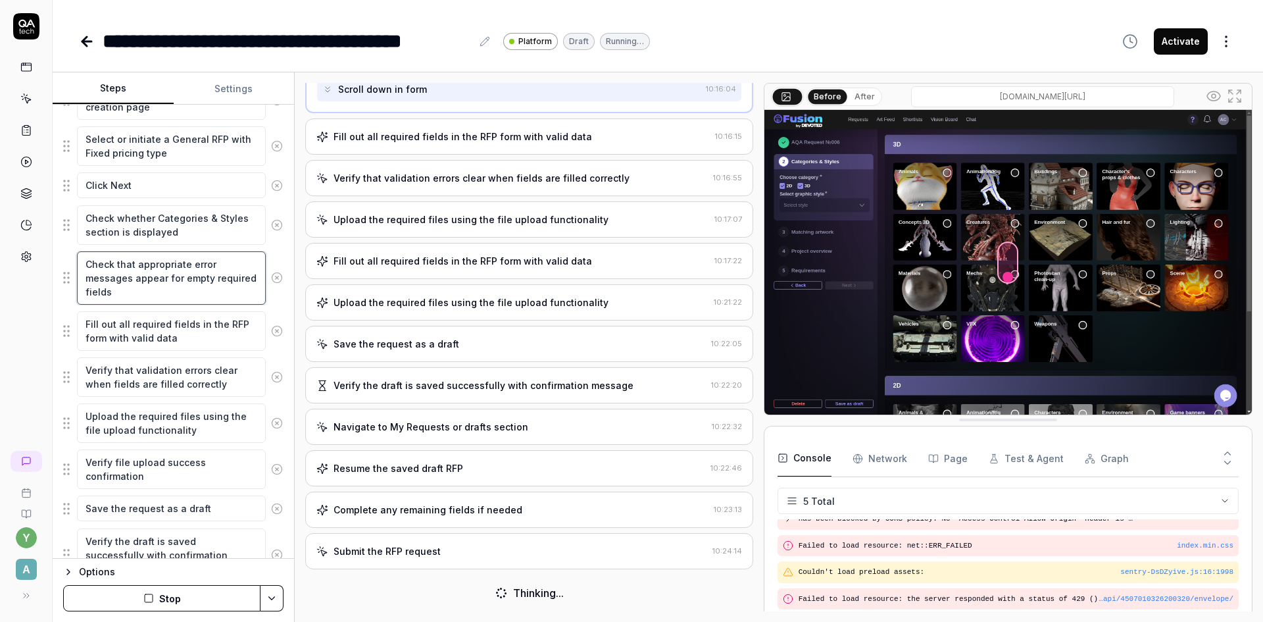
scroll to position [451, 0]
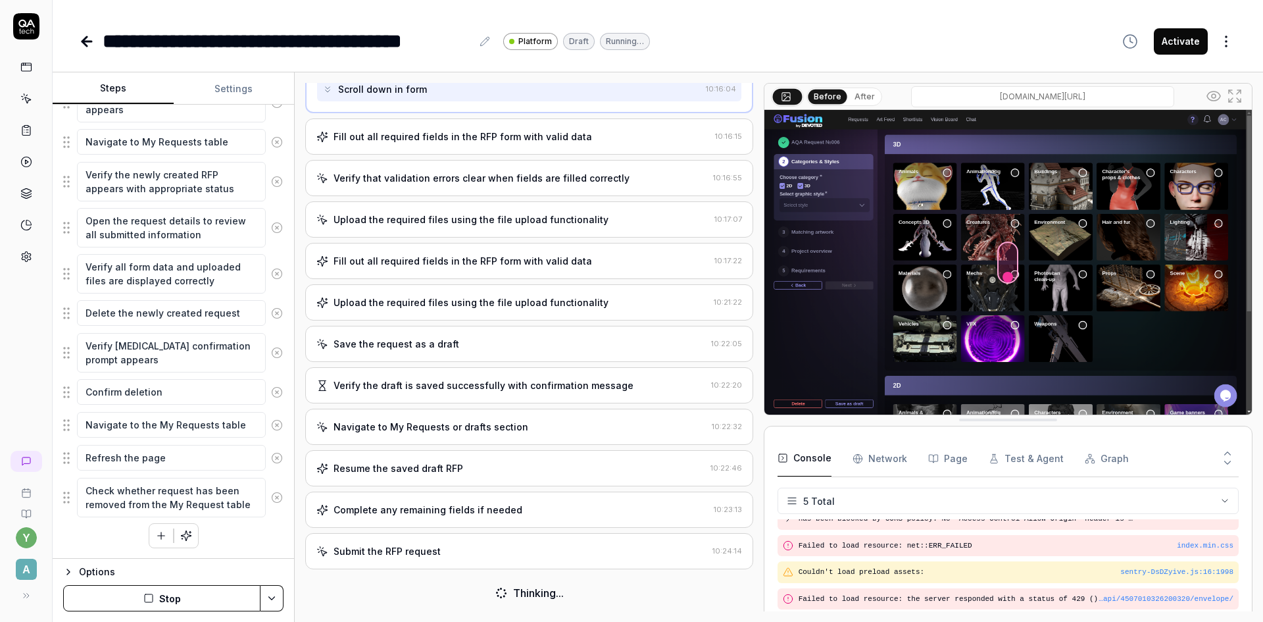
click at [159, 537] on icon "button" at bounding box center [161, 536] width 12 height 12
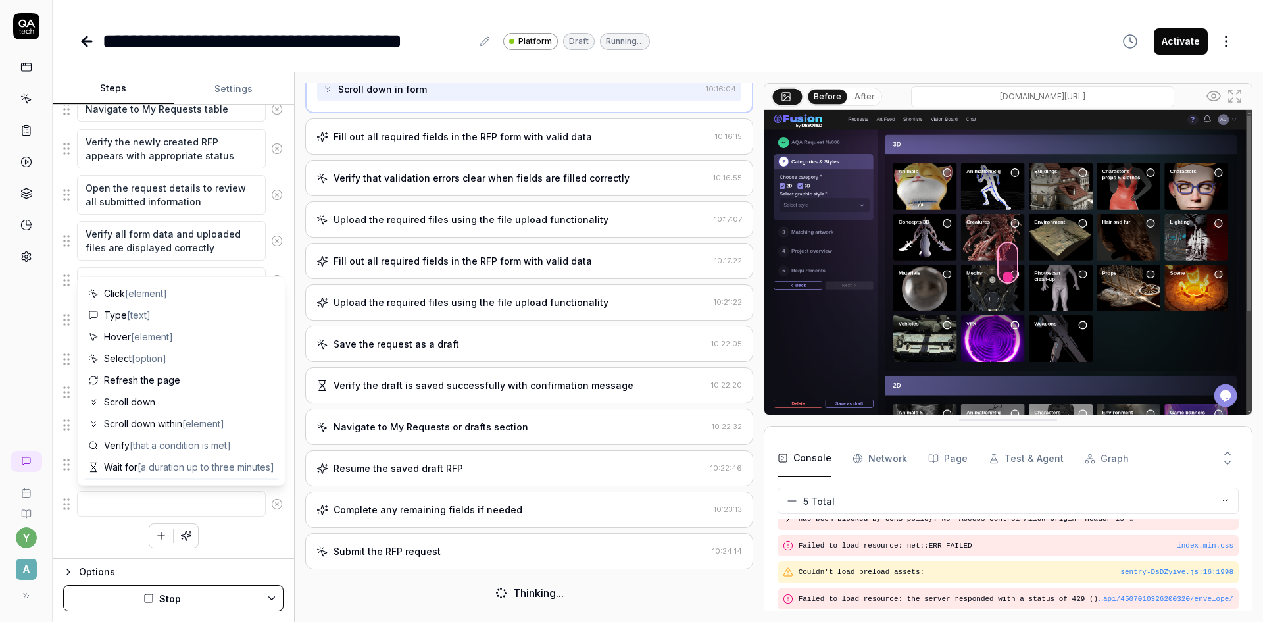
click at [138, 494] on textarea at bounding box center [171, 504] width 189 height 26
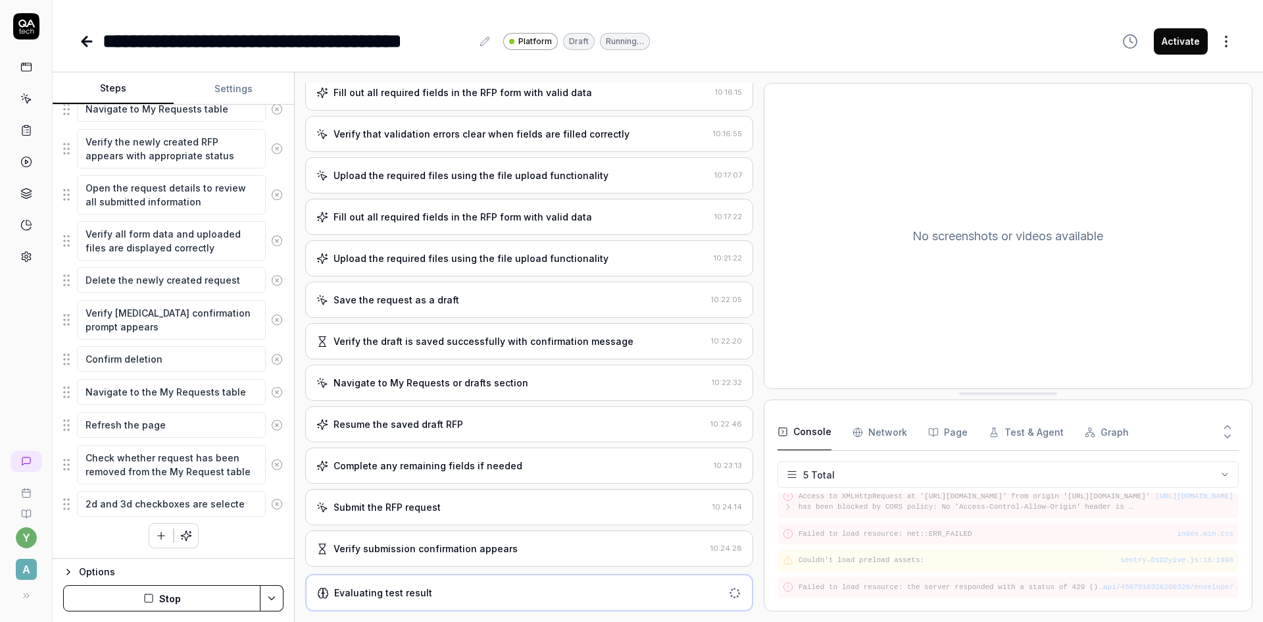
scroll to position [275, 0]
click at [52, 515] on div "y A" at bounding box center [26, 311] width 53 height 622
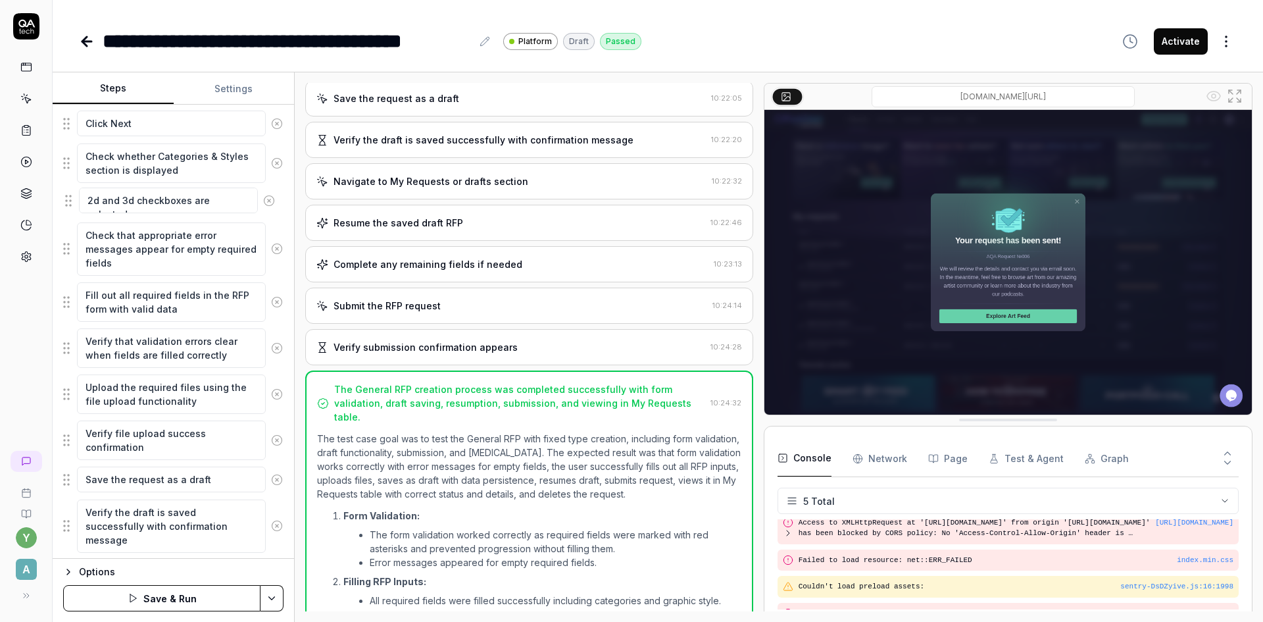
scroll to position [49, 0]
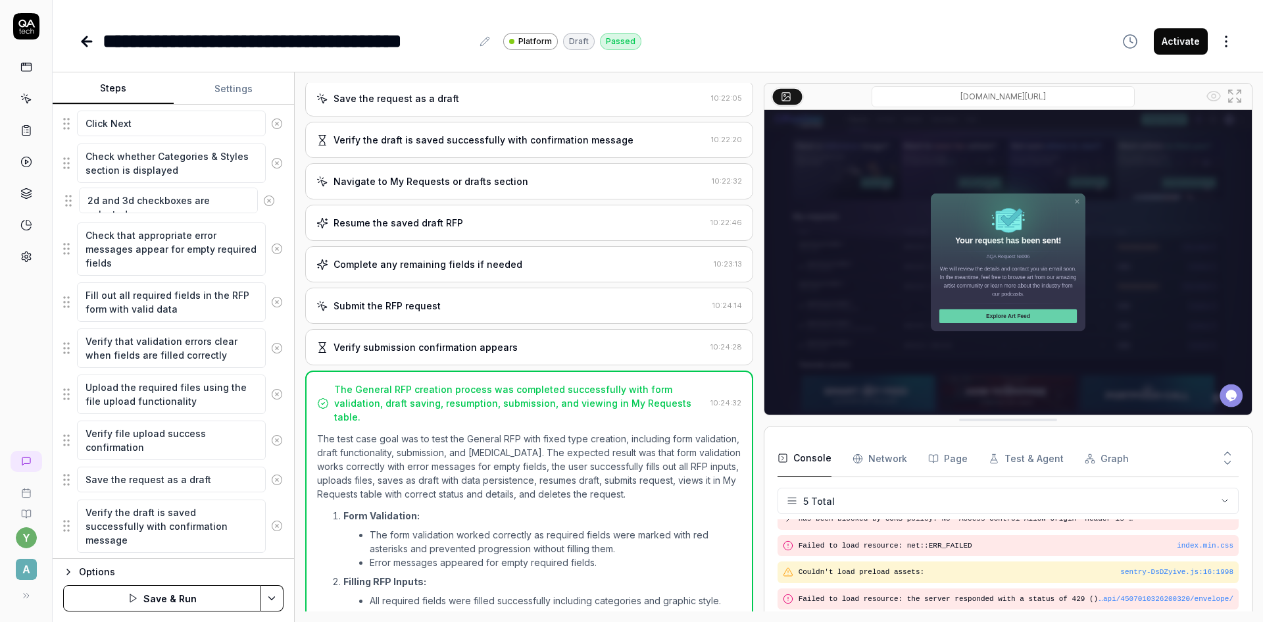
drag, startPoint x: 64, startPoint y: 507, endPoint x: 66, endPoint y: 204, distance: 303.3
click at [66, 204] on fieldset "Log in as AQA Client Navigate to the RFP or request creation page Select or ini…" at bounding box center [173, 608] width 220 height 1246
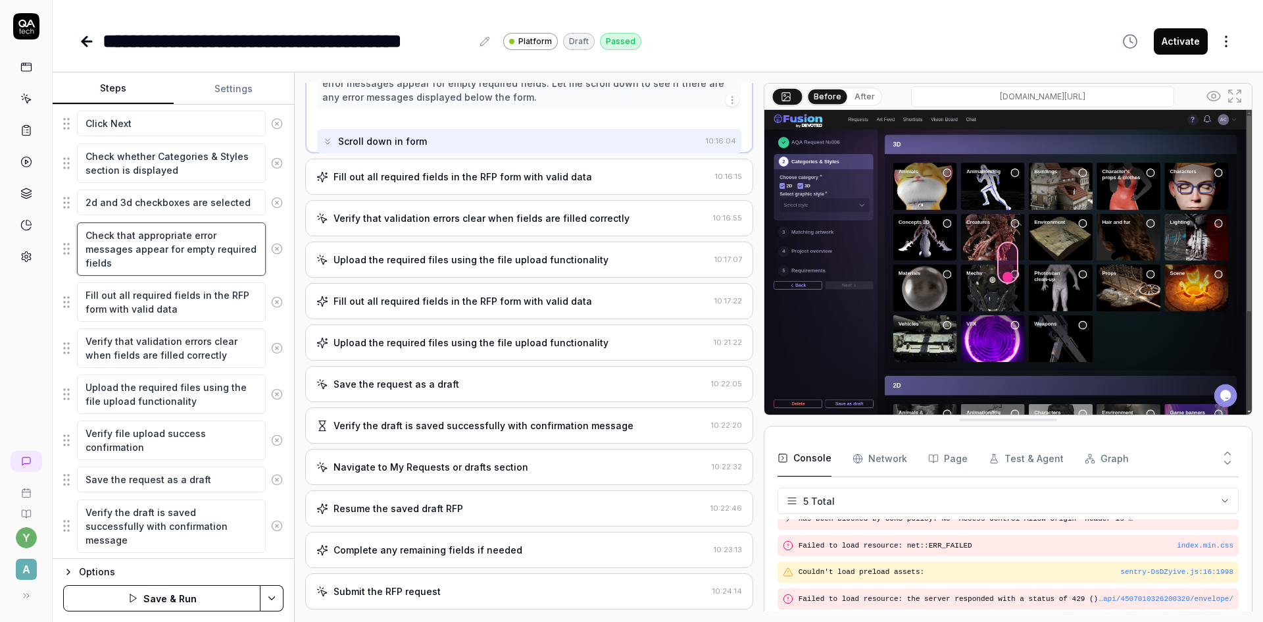
click at [185, 261] on textarea "Check that appropriate error messages appear for empty required fields" at bounding box center [171, 248] width 189 height 53
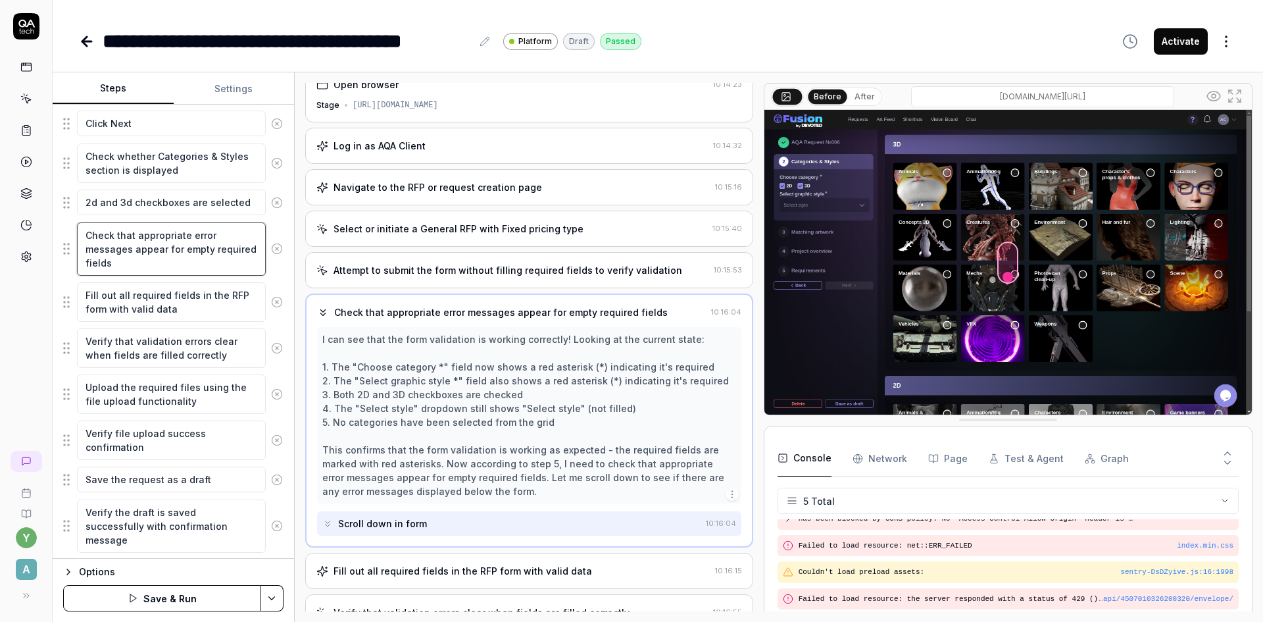
scroll to position [0, 0]
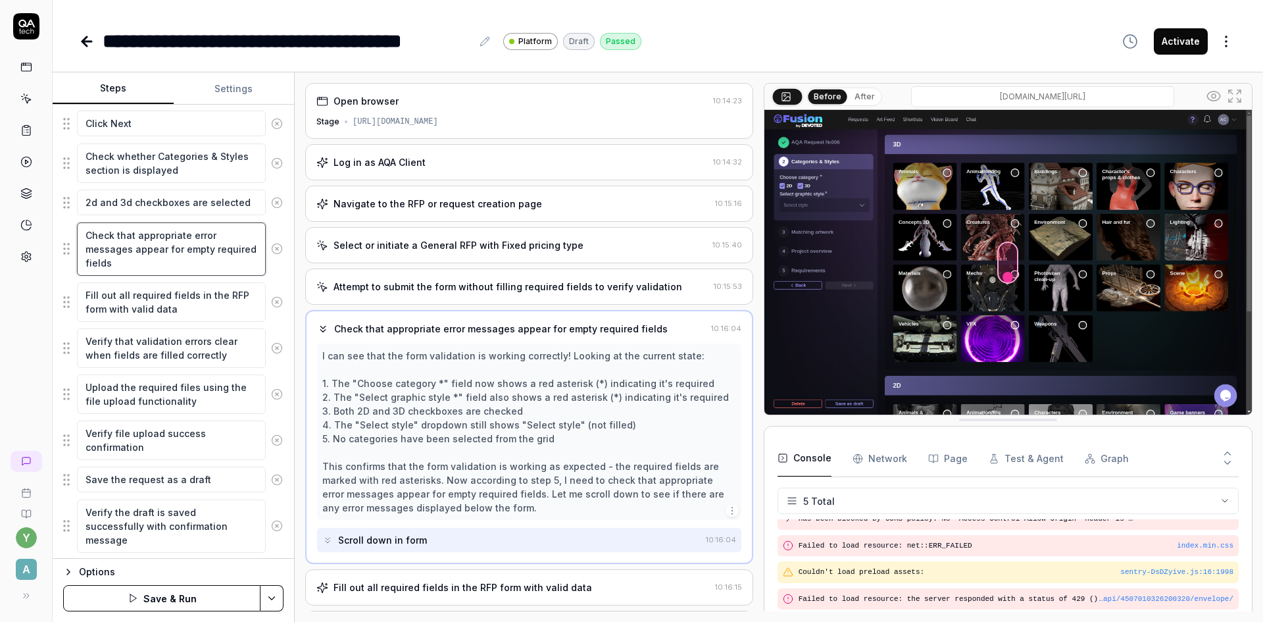
drag, startPoint x: 180, startPoint y: 266, endPoint x: 80, endPoint y: 228, distance: 107.0
click at [80, 228] on textarea "Check that appropriate error messages appear for empty required fields" at bounding box center [171, 248] width 189 height 53
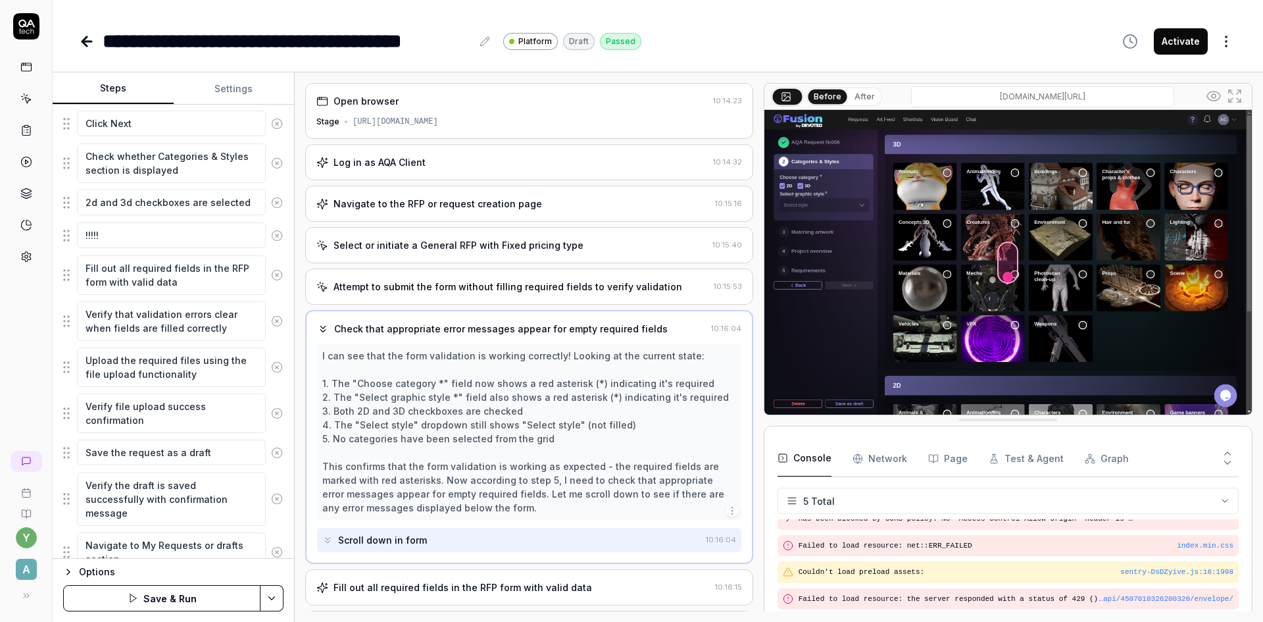
click at [25, 303] on div "y A" at bounding box center [26, 311] width 53 height 622
click at [240, 208] on textarea "2d and 3d checkboxes are selected" at bounding box center [171, 203] width 189 height 26
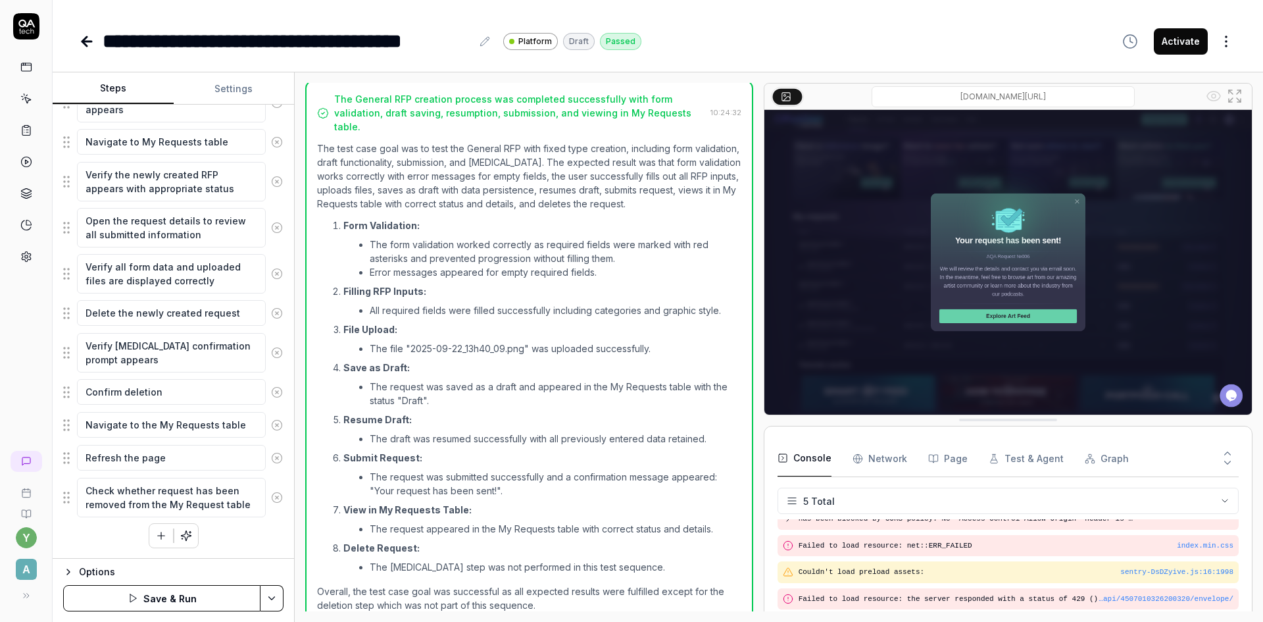
scroll to position [770, 0]
click at [149, 536] on button "button" at bounding box center [161, 536] width 24 height 24
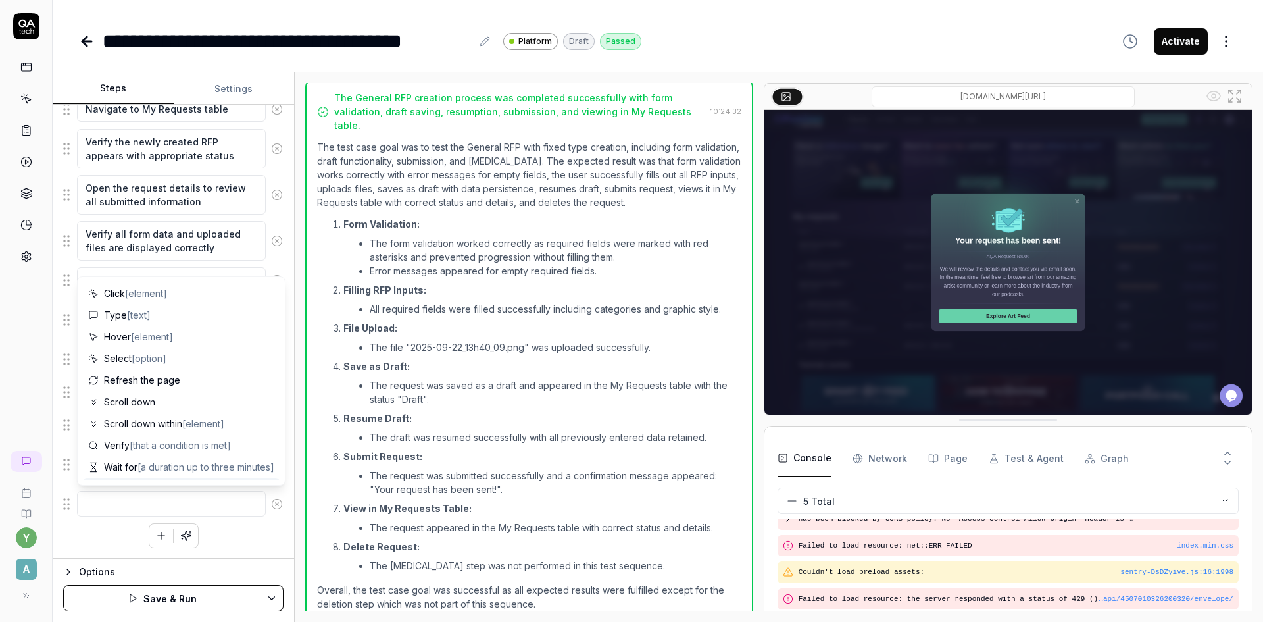
click at [117, 501] on textarea at bounding box center [171, 504] width 189 height 26
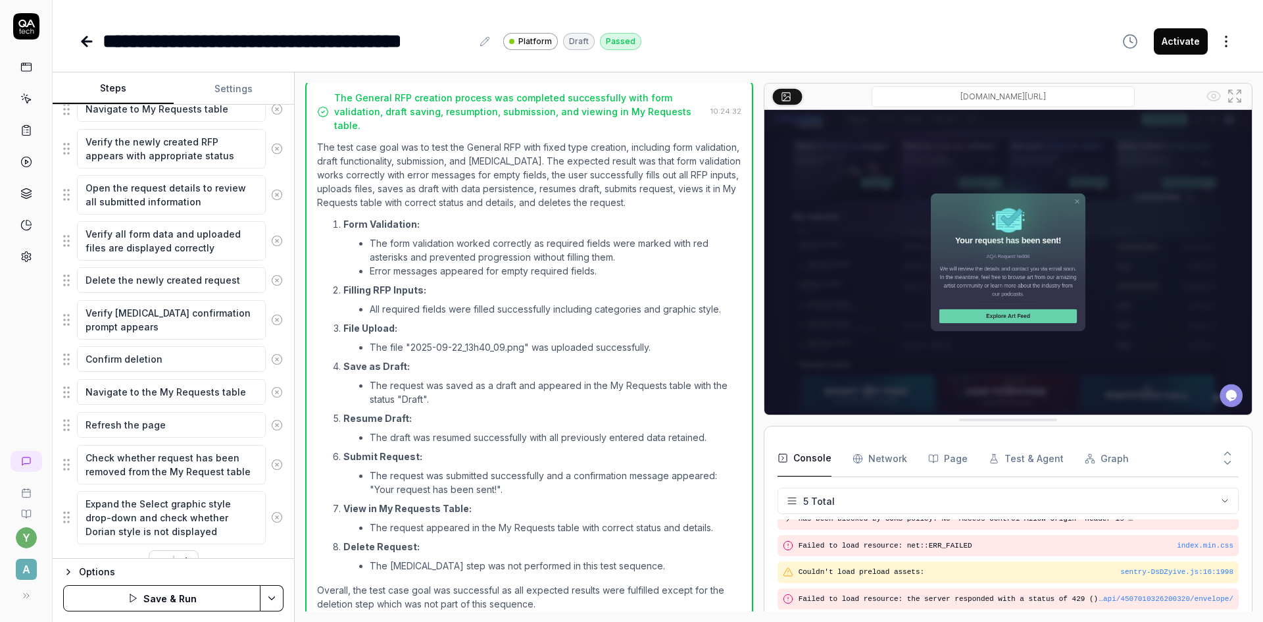
click at [43, 494] on link at bounding box center [25, 487] width 41 height 21
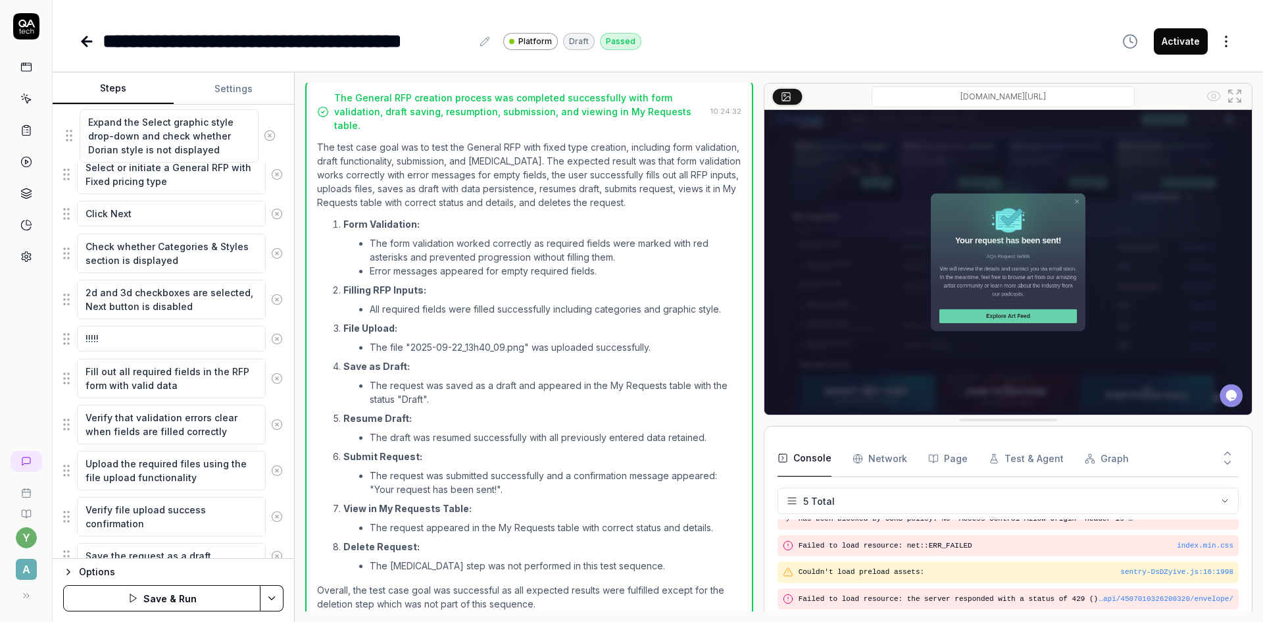
scroll to position [305, 0]
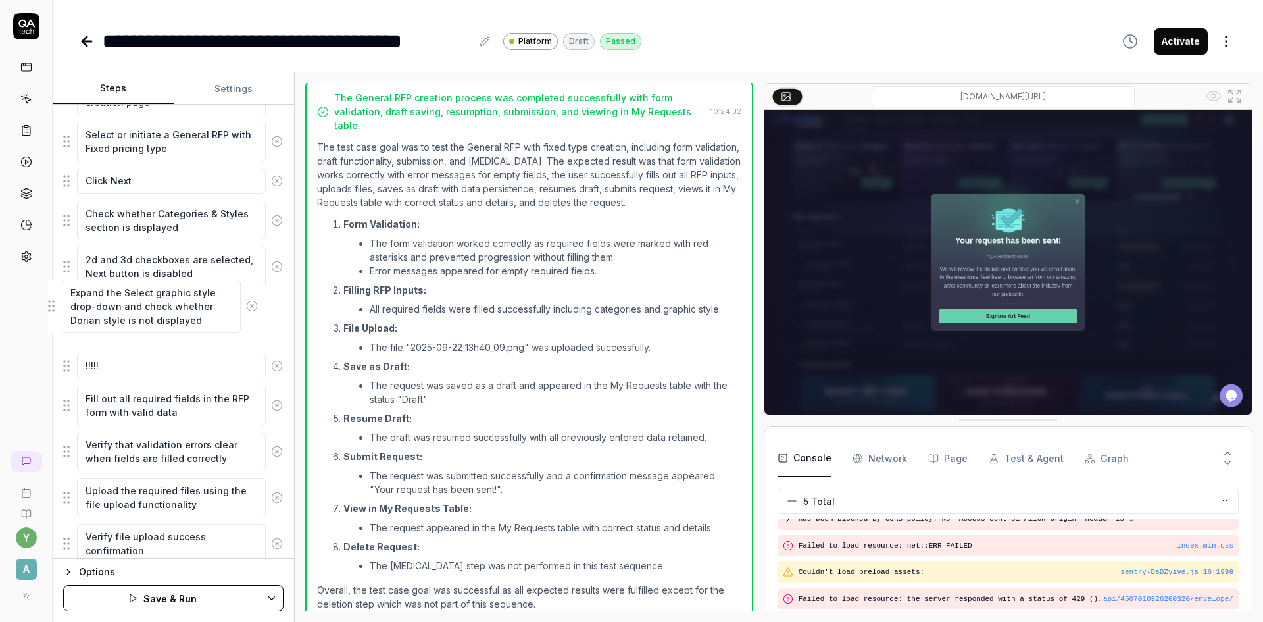
drag, startPoint x: 65, startPoint y: 519, endPoint x: 50, endPoint y: 307, distance: 211.8
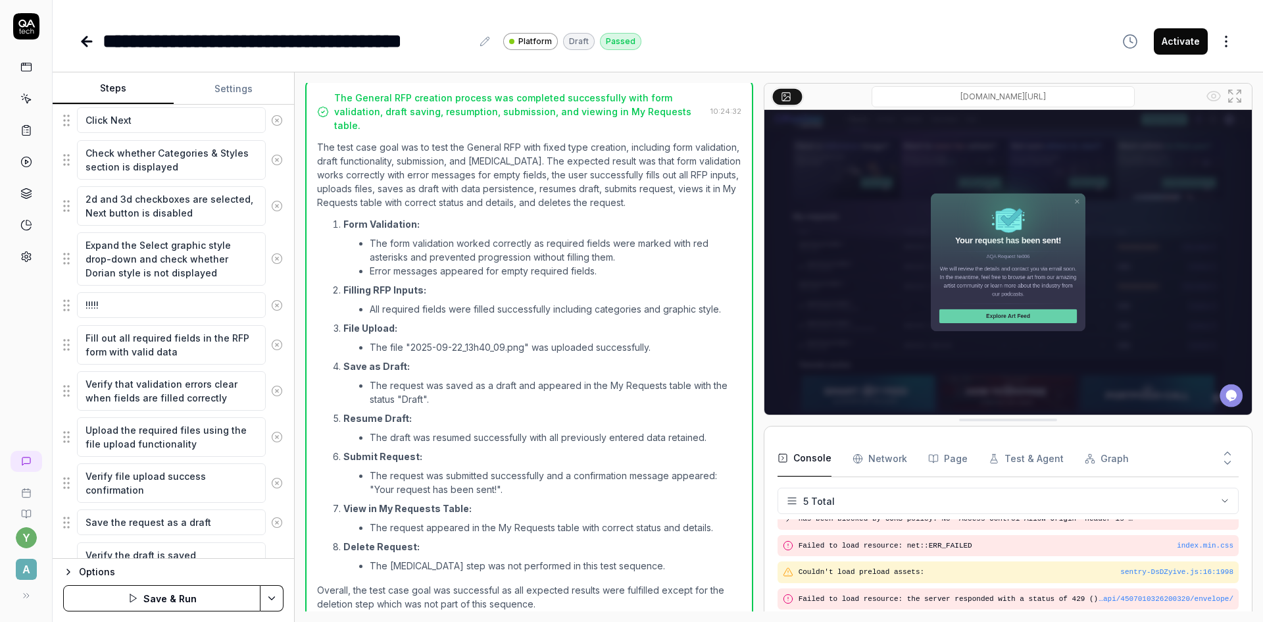
scroll to position [1121, 0]
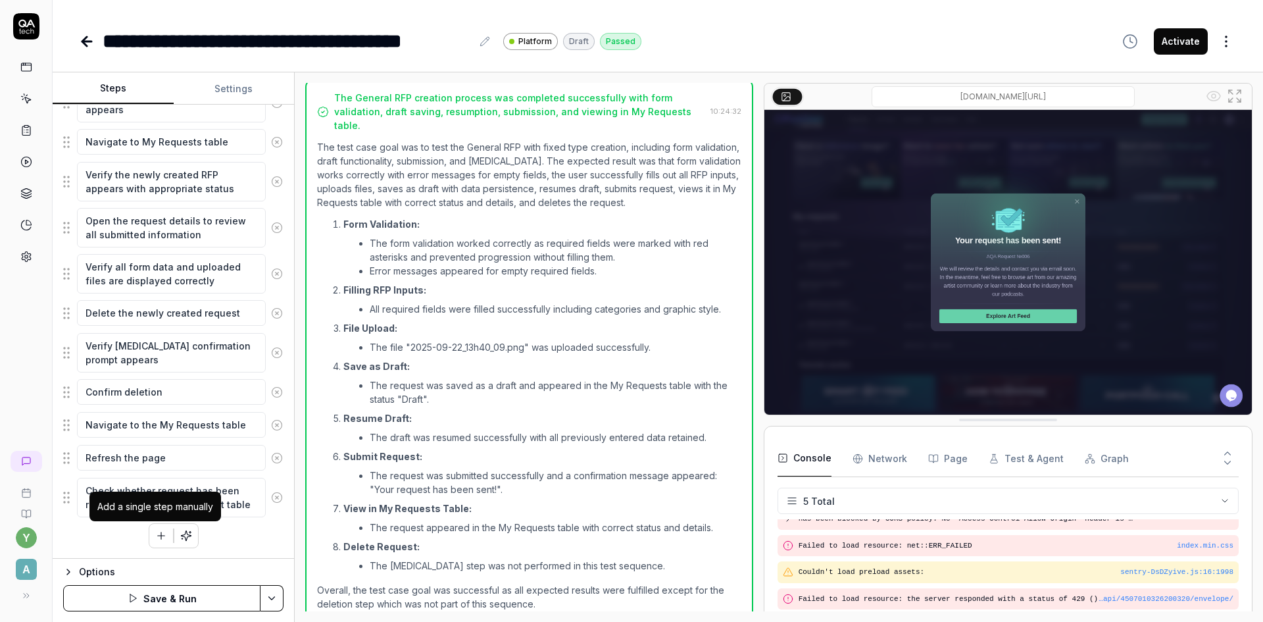
click at [149, 533] on button "button" at bounding box center [161, 536] width 24 height 24
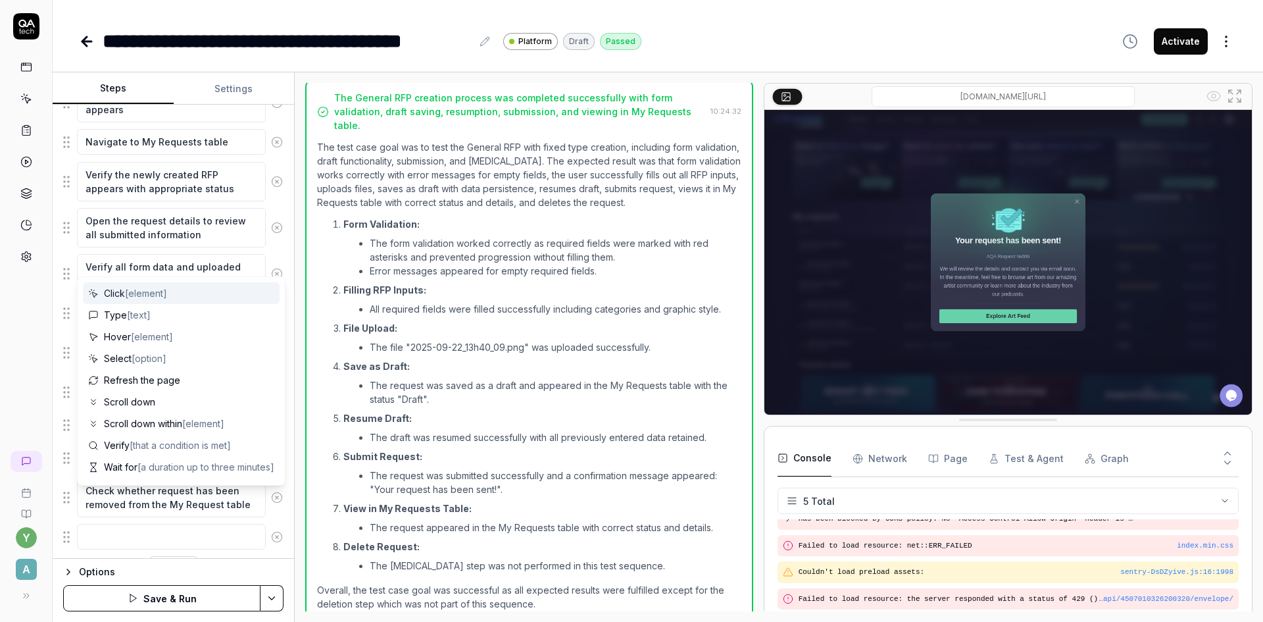
scroll to position [1154, 0]
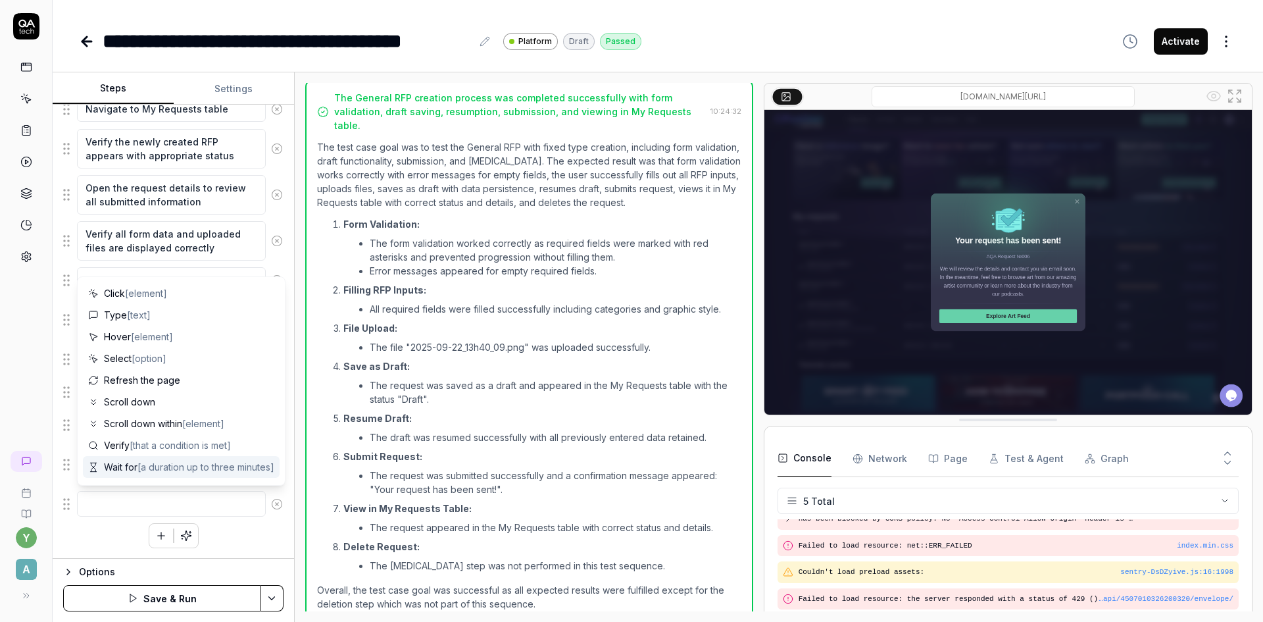
click at [152, 503] on textarea at bounding box center [171, 504] width 189 height 26
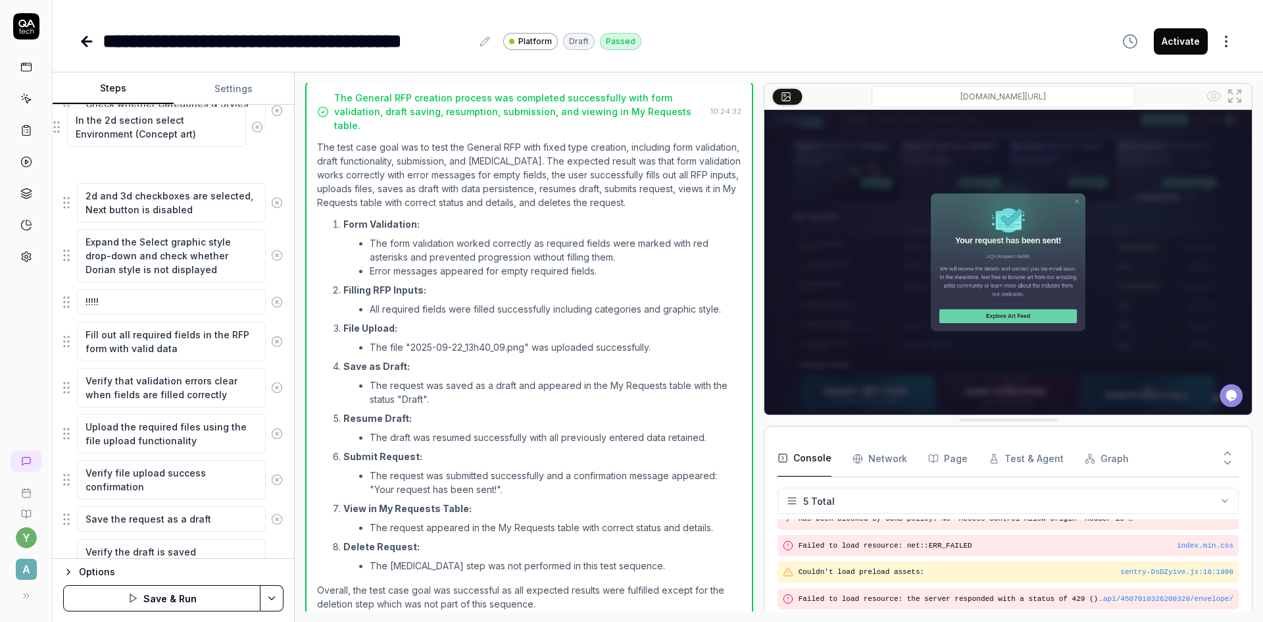
scroll to position [414, 0]
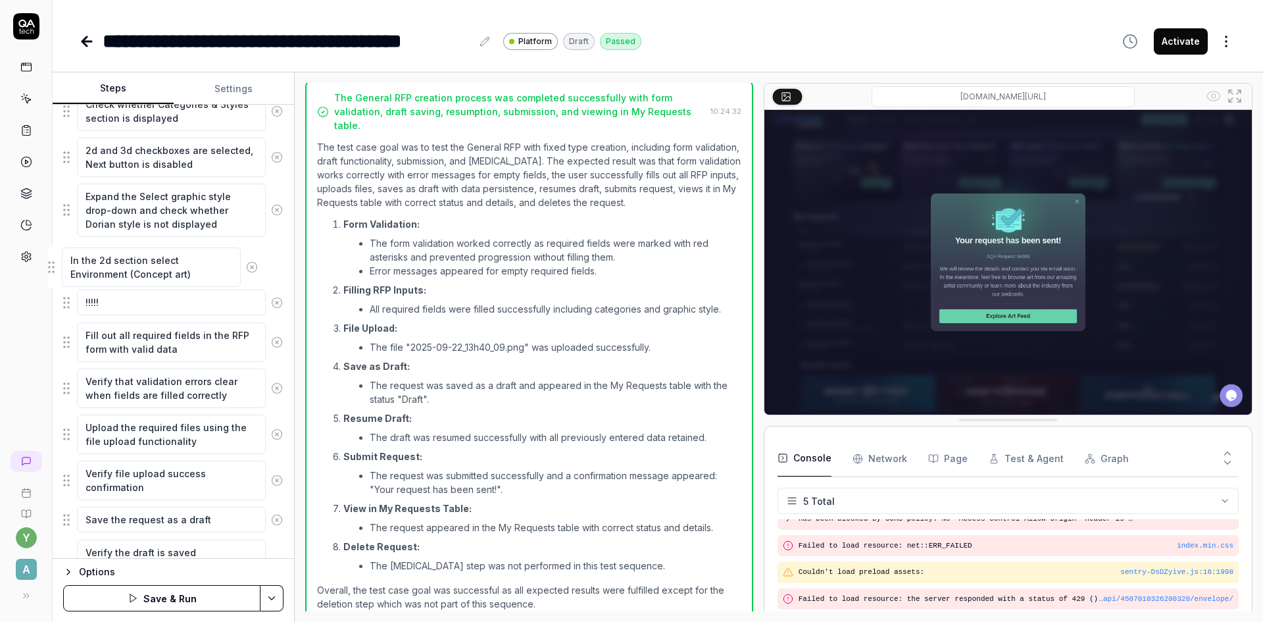
drag, startPoint x: 69, startPoint y: 516, endPoint x: 56, endPoint y: 271, distance: 245.1
click at [63, 271] on fieldset "Log in as AQA Client Navigate to the RFP or request creation page Select or ini…" at bounding box center [173, 602] width 220 height 1338
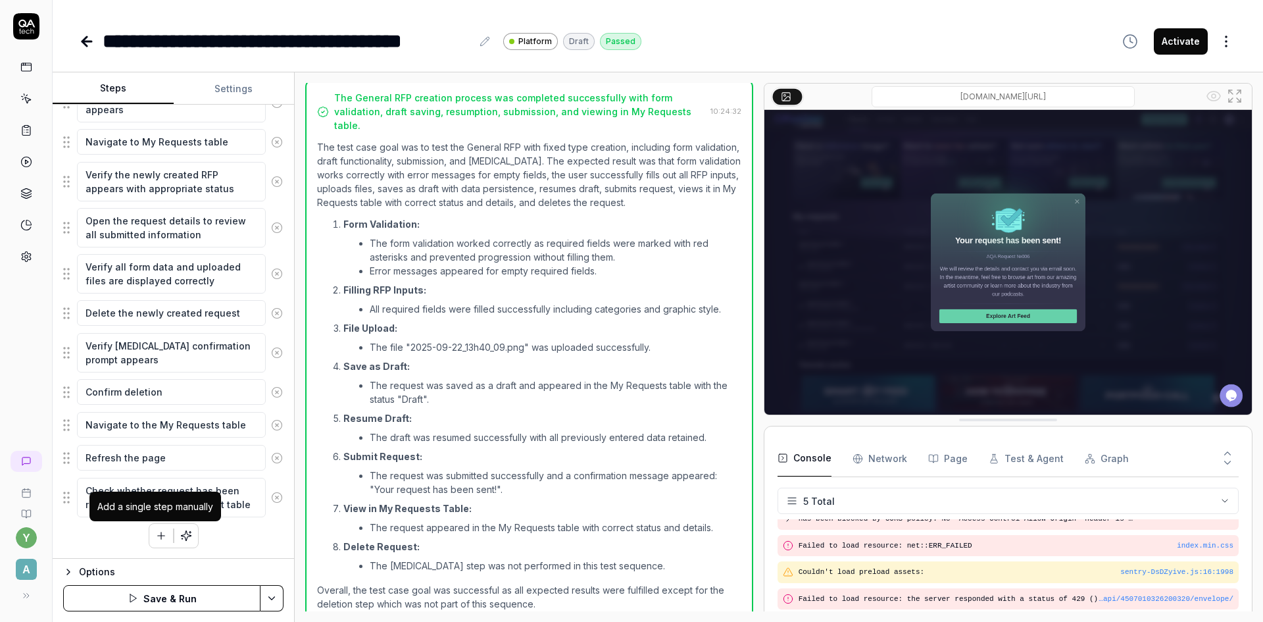
click at [157, 537] on icon "button" at bounding box center [161, 536] width 12 height 12
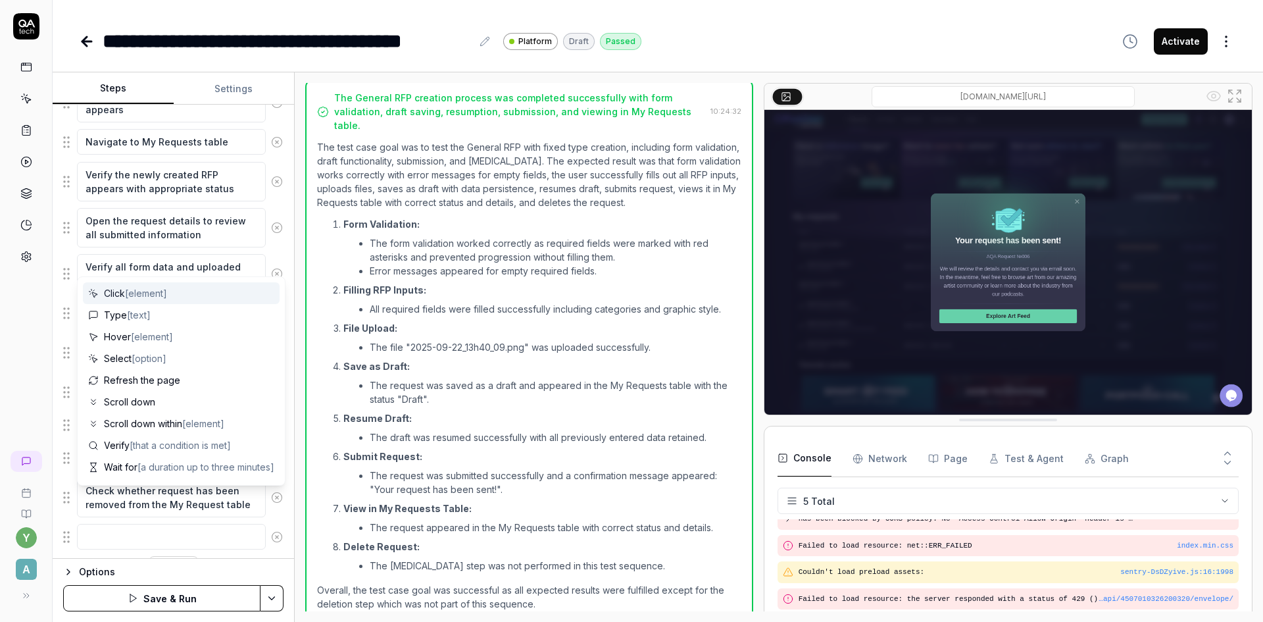
scroll to position [1200, 0]
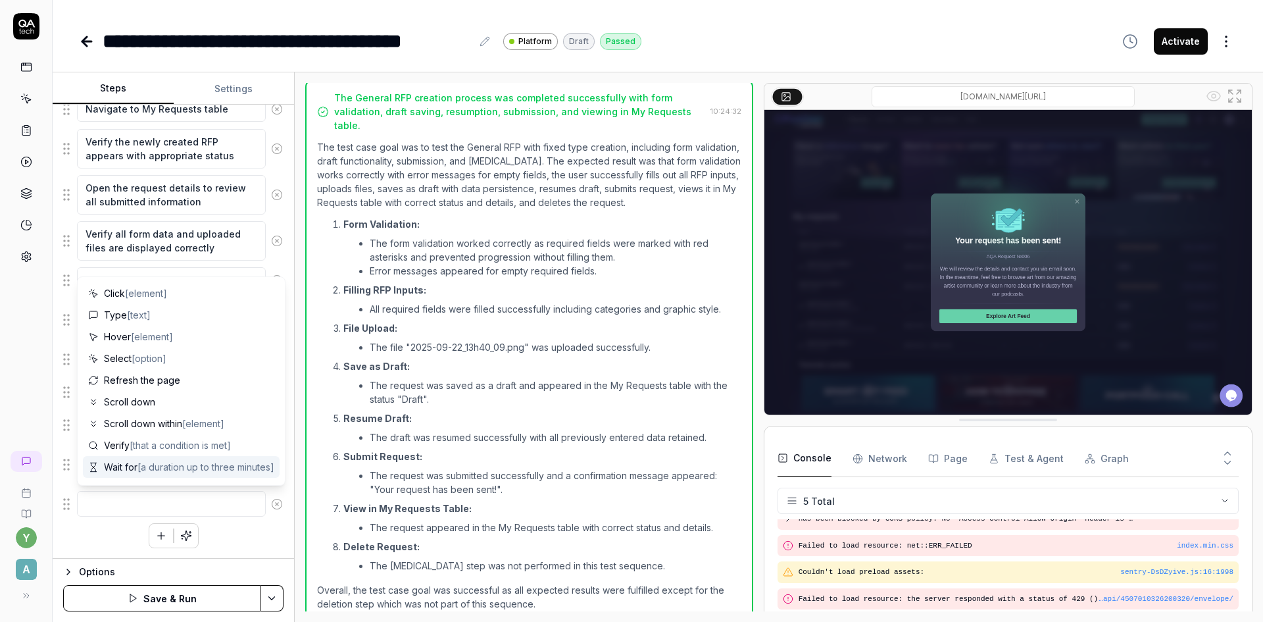
click at [129, 502] on textarea at bounding box center [171, 504] width 189 height 26
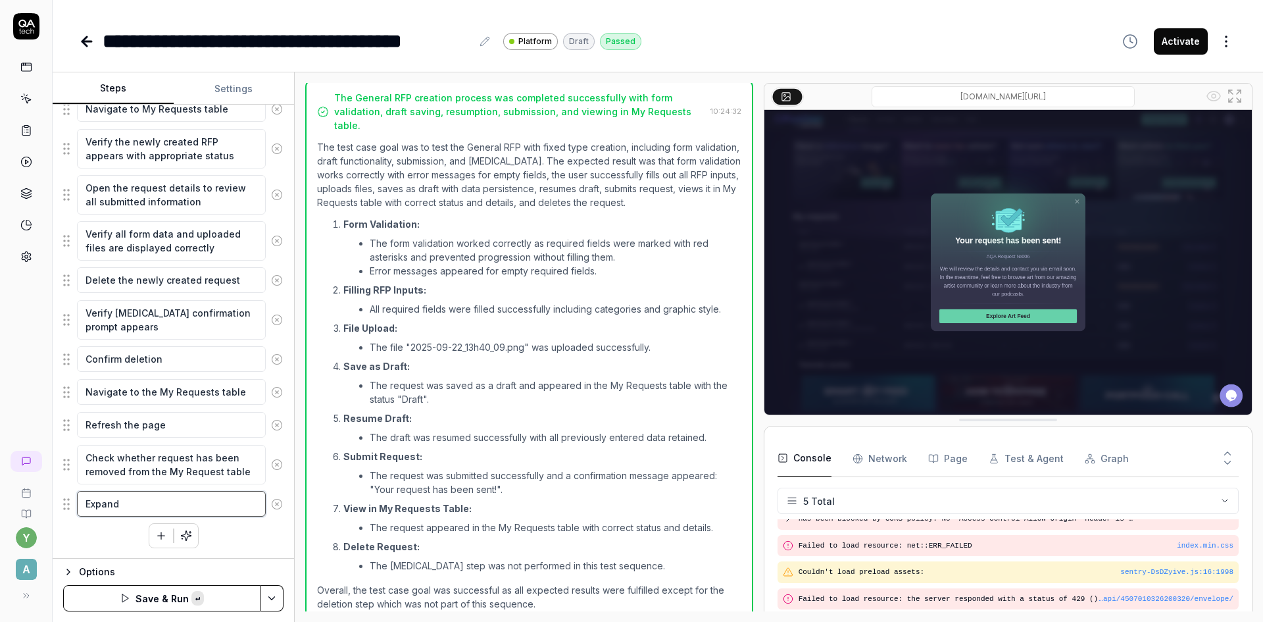
paste textarea "Select graphic style"
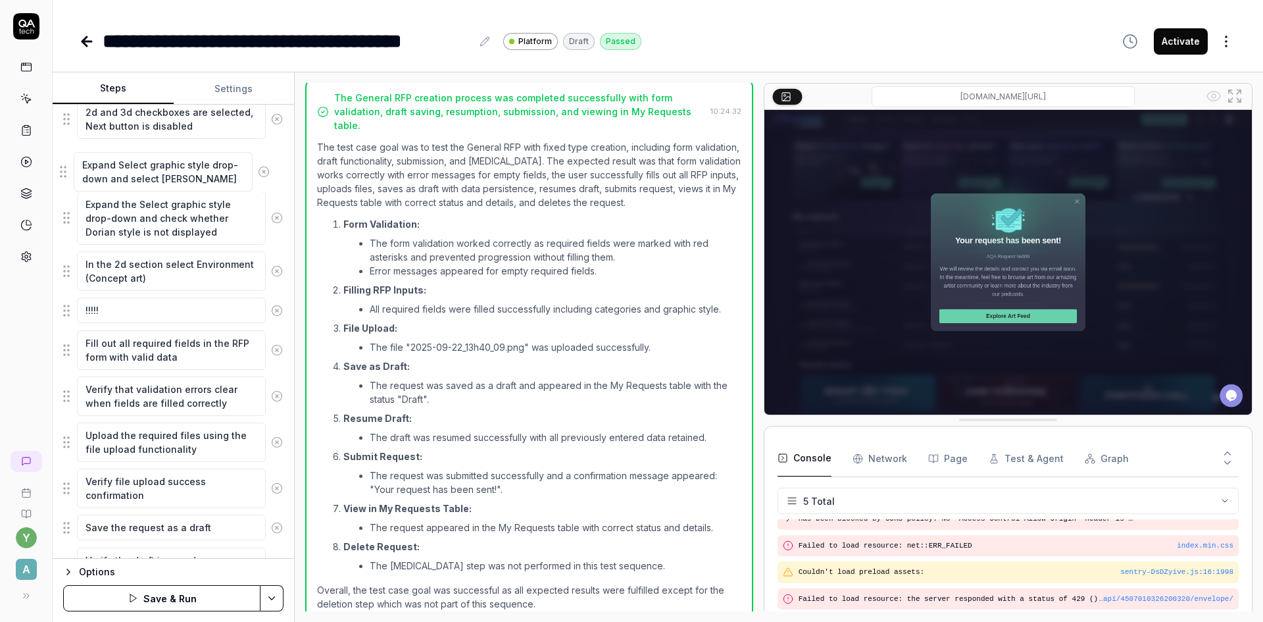
scroll to position [445, 0]
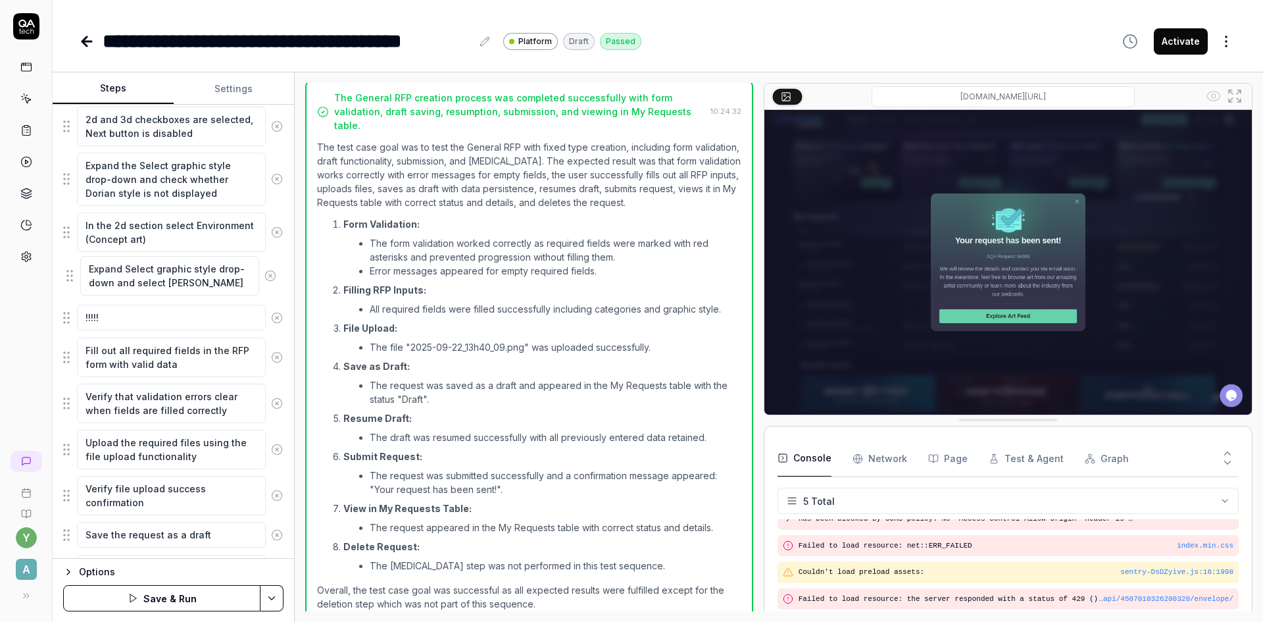
drag, startPoint x: 66, startPoint y: 512, endPoint x: 70, endPoint y: 277, distance: 234.9
click at [70, 277] on fieldset "Log in as AQA Client Navigate to the RFP or request creation page Select or ini…" at bounding box center [173, 594] width 220 height 1384
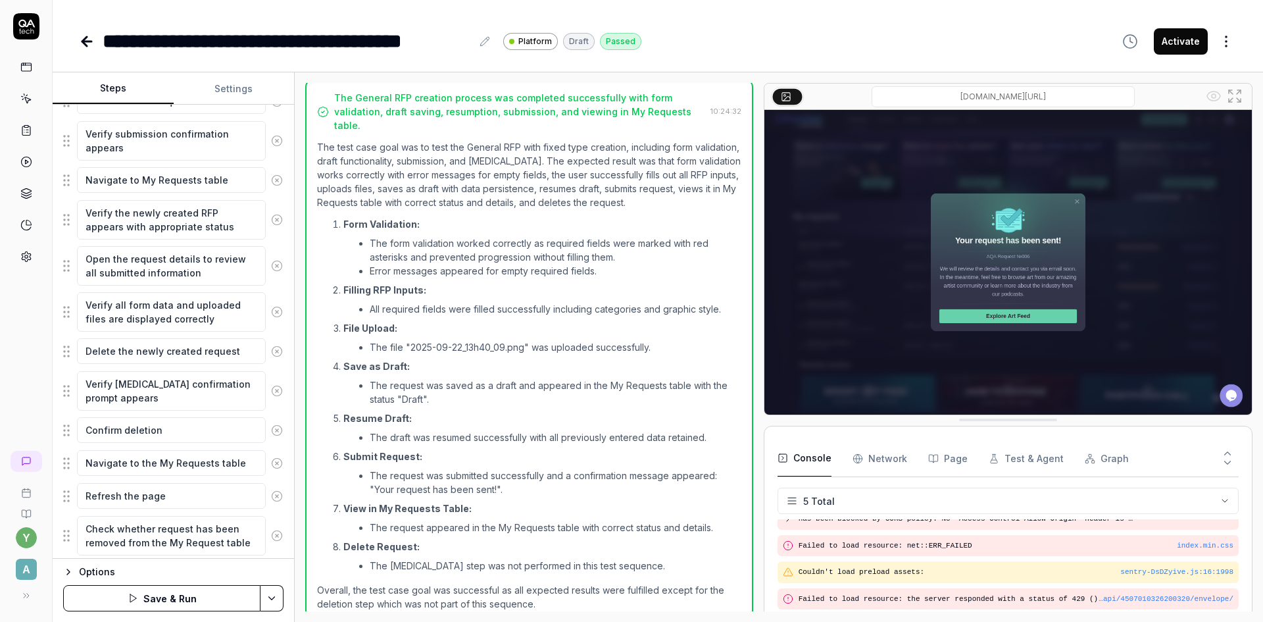
scroll to position [1213, 0]
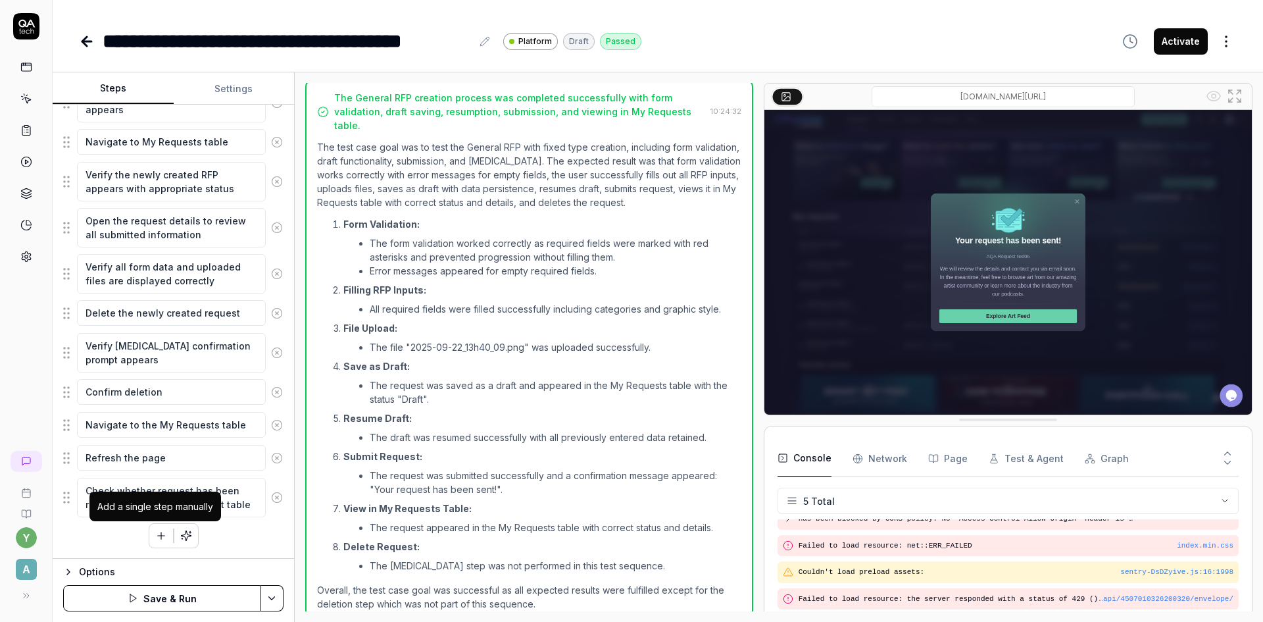
click at [150, 542] on button "button" at bounding box center [161, 536] width 24 height 24
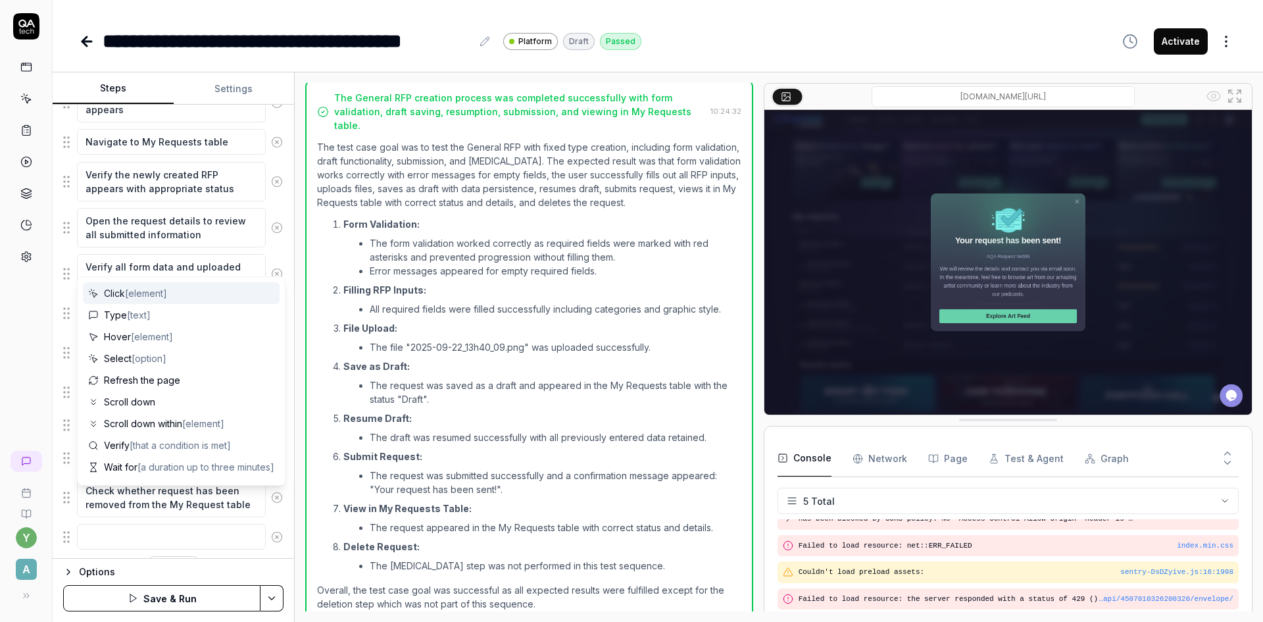
scroll to position [1246, 0]
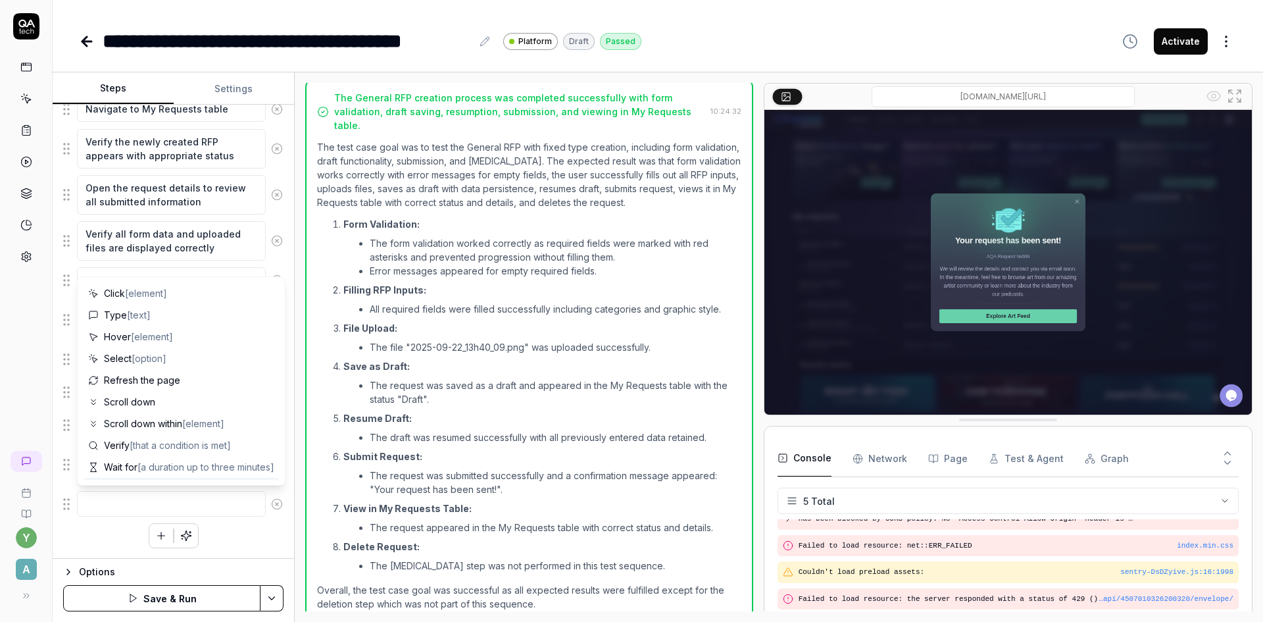
click at [126, 500] on textarea at bounding box center [171, 504] width 189 height 26
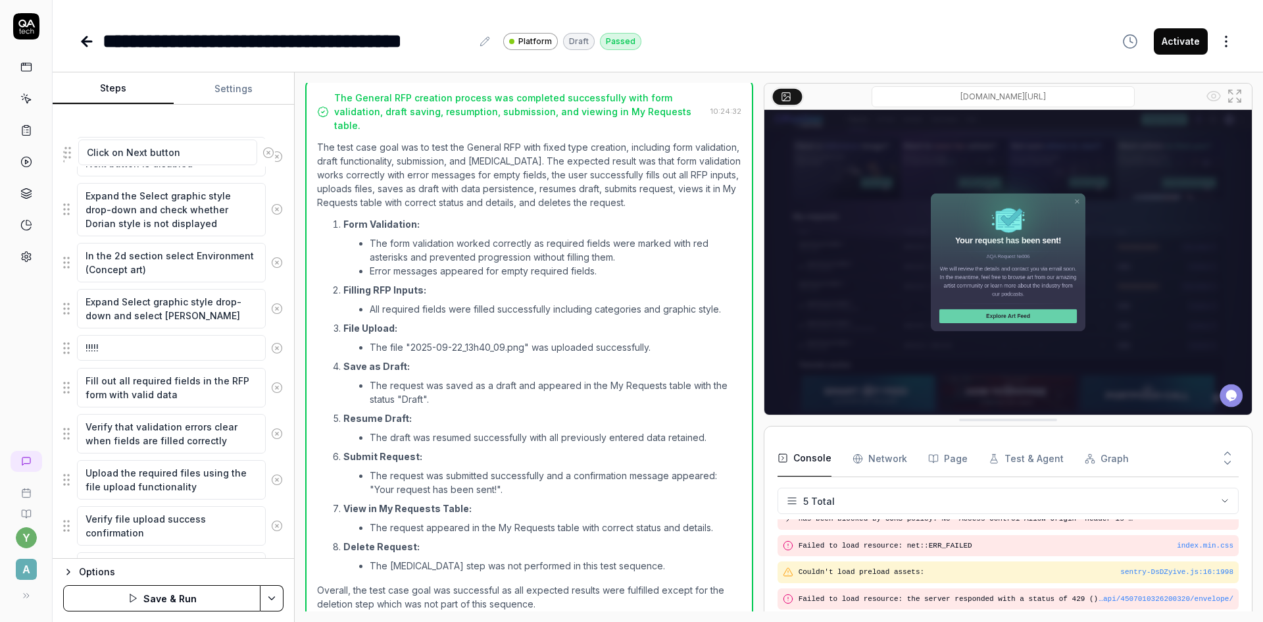
scroll to position [432, 0]
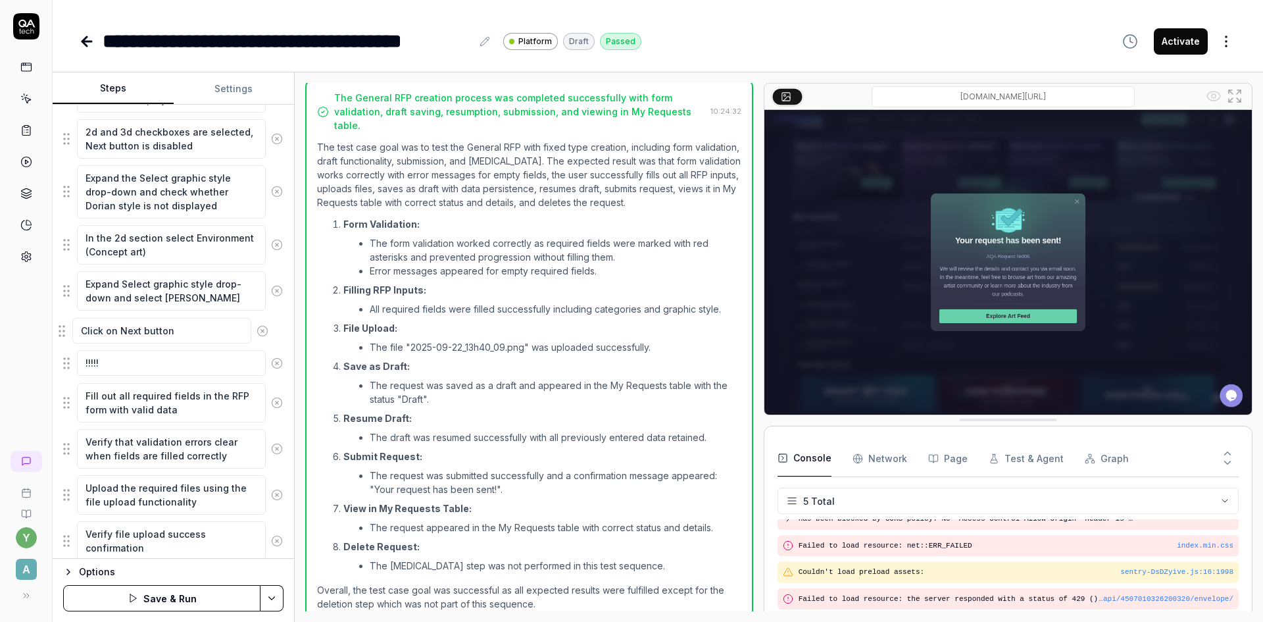
drag, startPoint x: 64, startPoint y: 505, endPoint x: 64, endPoint y: 334, distance: 171.7
click at [63, 332] on fieldset "Log in as AQA Client Navigate to the RFP or request creation page Select or ini…" at bounding box center [173, 622] width 220 height 1417
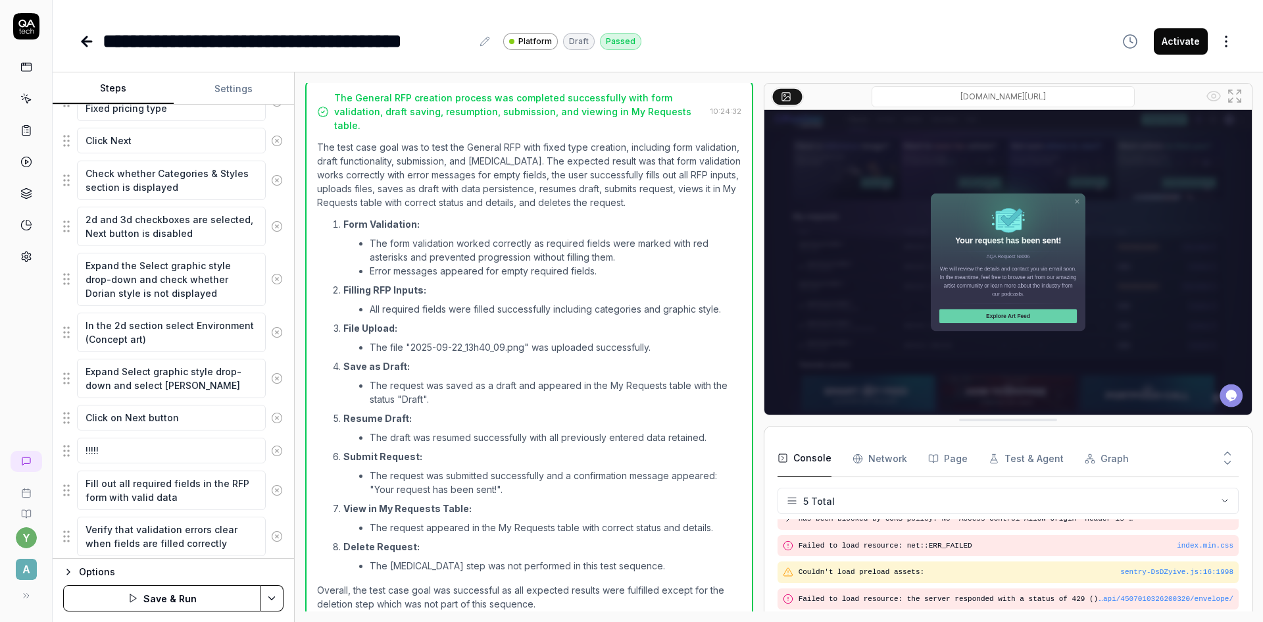
scroll to position [301, 0]
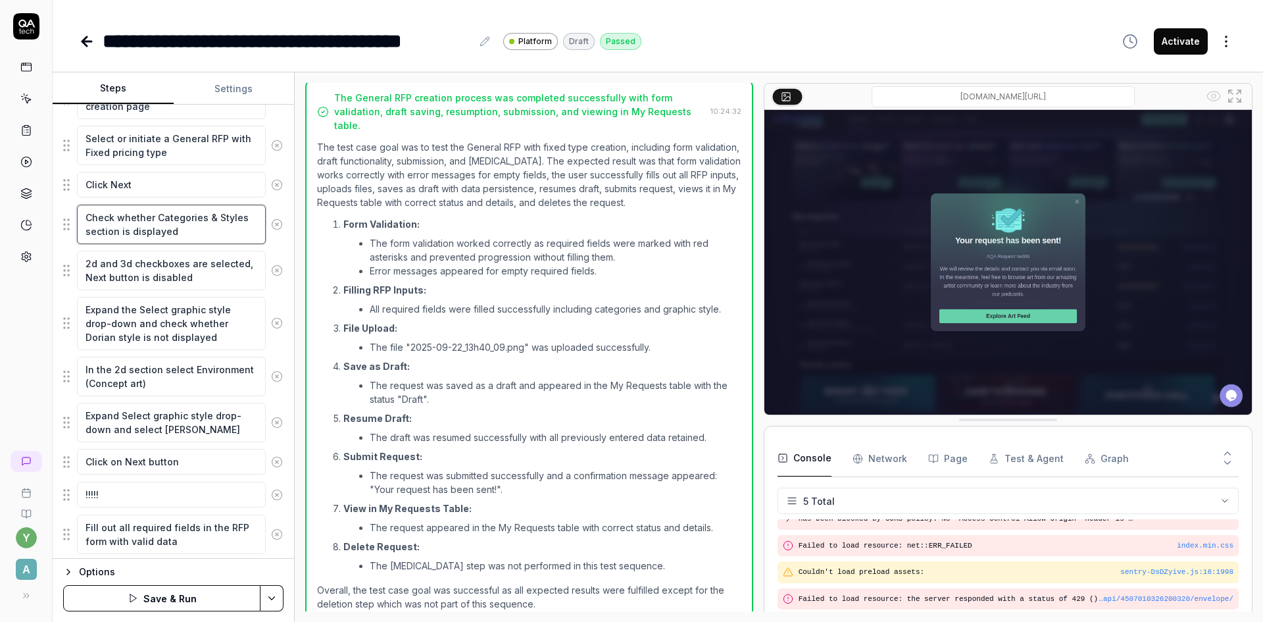
drag, startPoint x: 182, startPoint y: 236, endPoint x: 71, endPoint y: 216, distance: 112.8
click at [84, 215] on textarea "Check whether Categories & Styles section is displayed" at bounding box center [171, 224] width 189 height 39
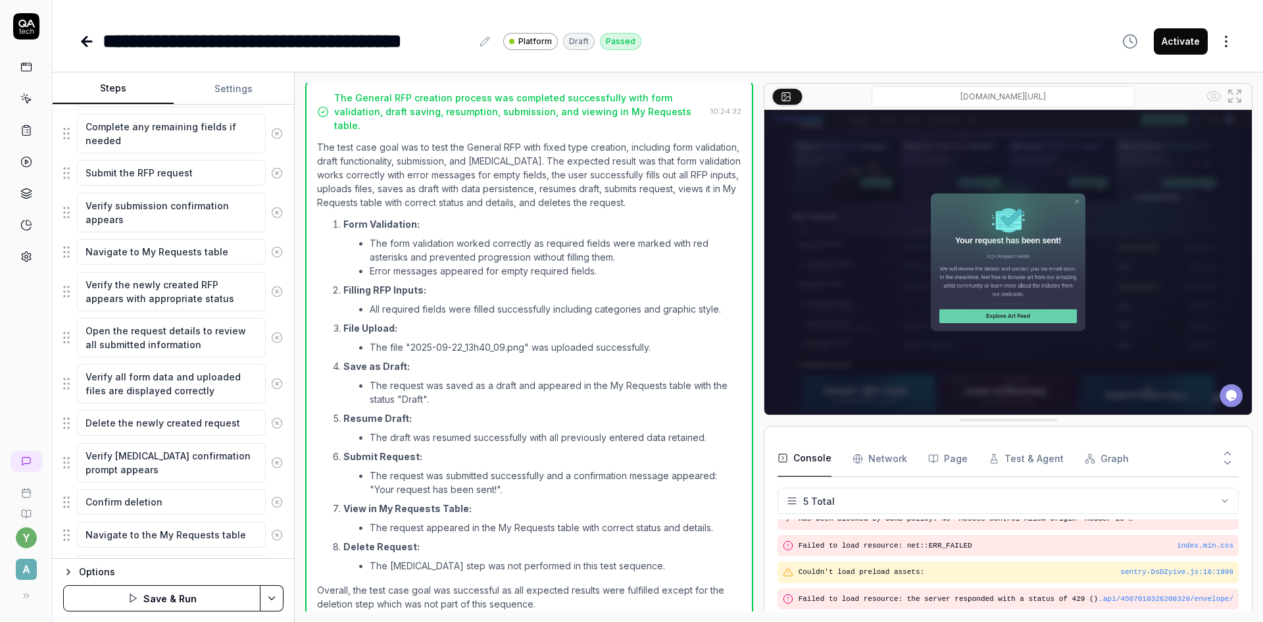
scroll to position [1246, 0]
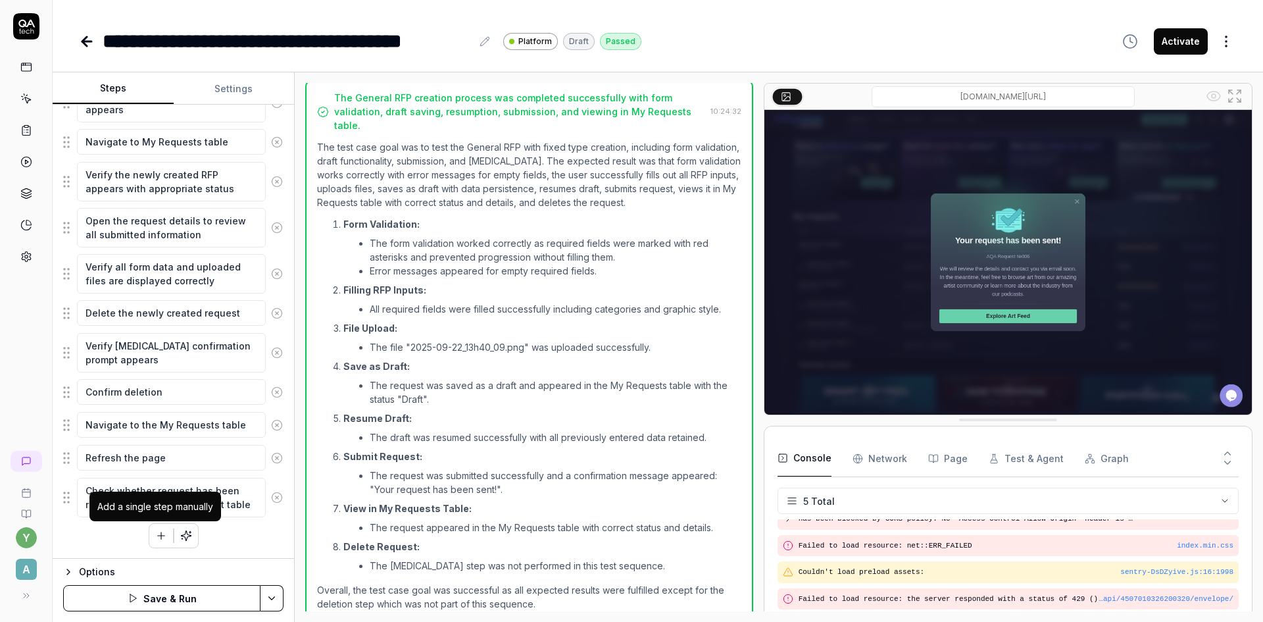
click at [152, 542] on button "button" at bounding box center [161, 536] width 24 height 24
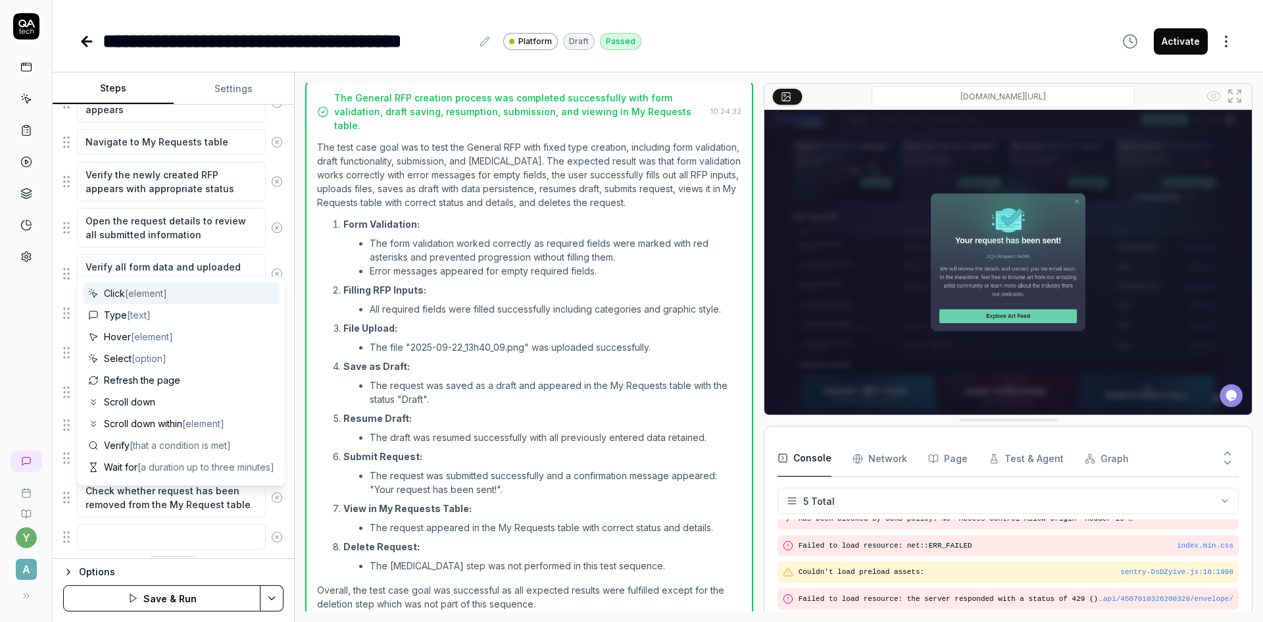
scroll to position [1279, 0]
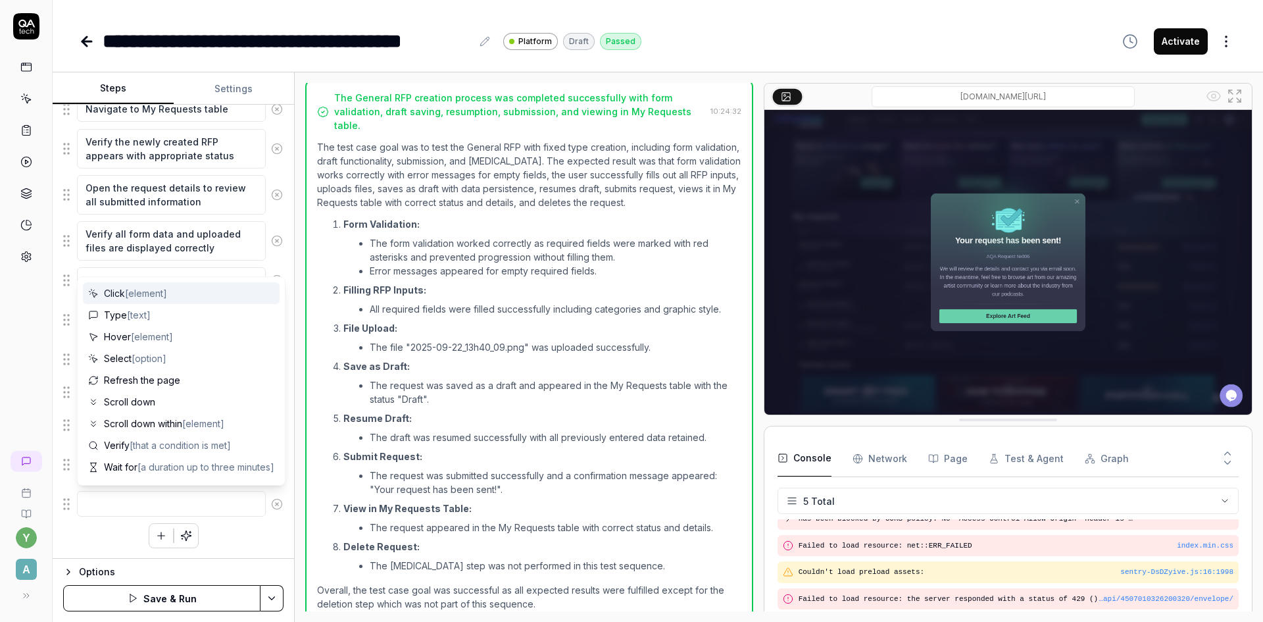
click at [136, 504] on textarea at bounding box center [171, 504] width 189 height 26
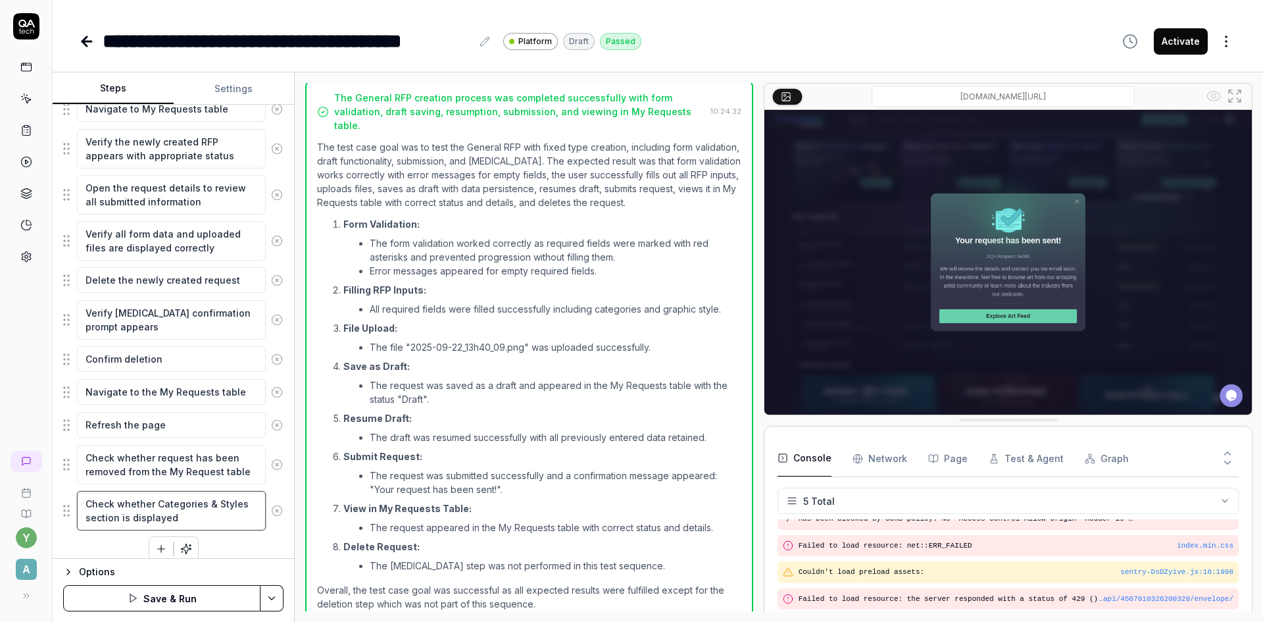
drag, startPoint x: 156, startPoint y: 503, endPoint x: 240, endPoint y: 503, distance: 84.2
click at [240, 503] on textarea "Check whether Categories & Styles section is displayed" at bounding box center [171, 510] width 189 height 39
paste textarea "Matching artwork"
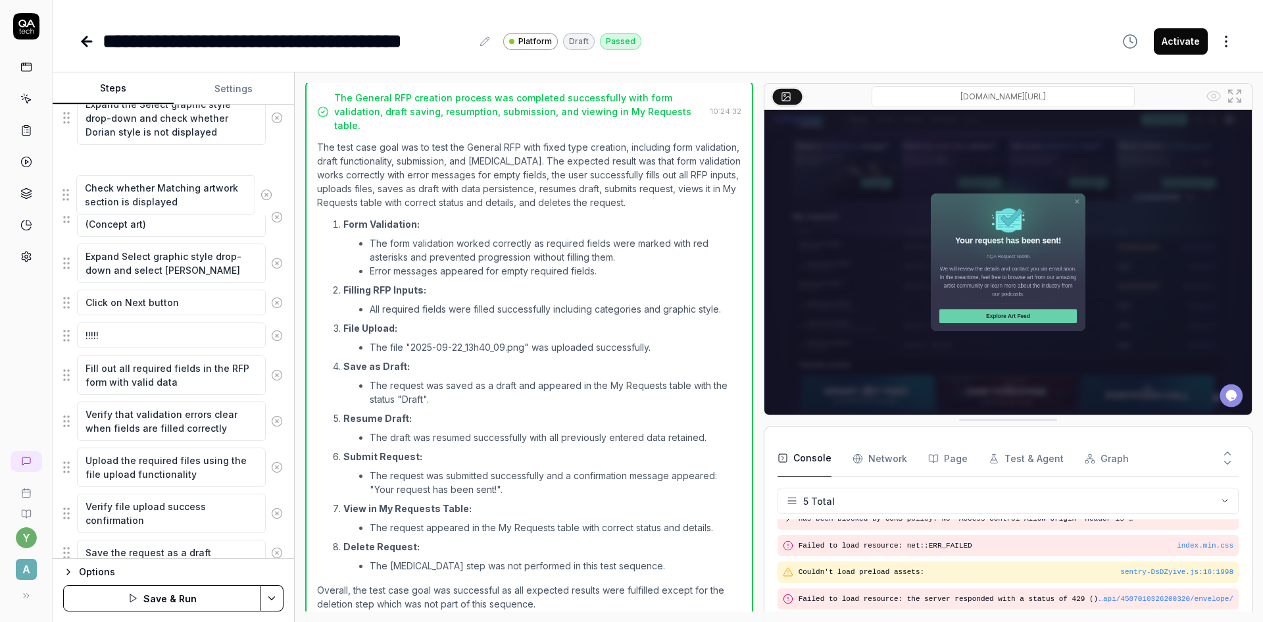
scroll to position [502, 0]
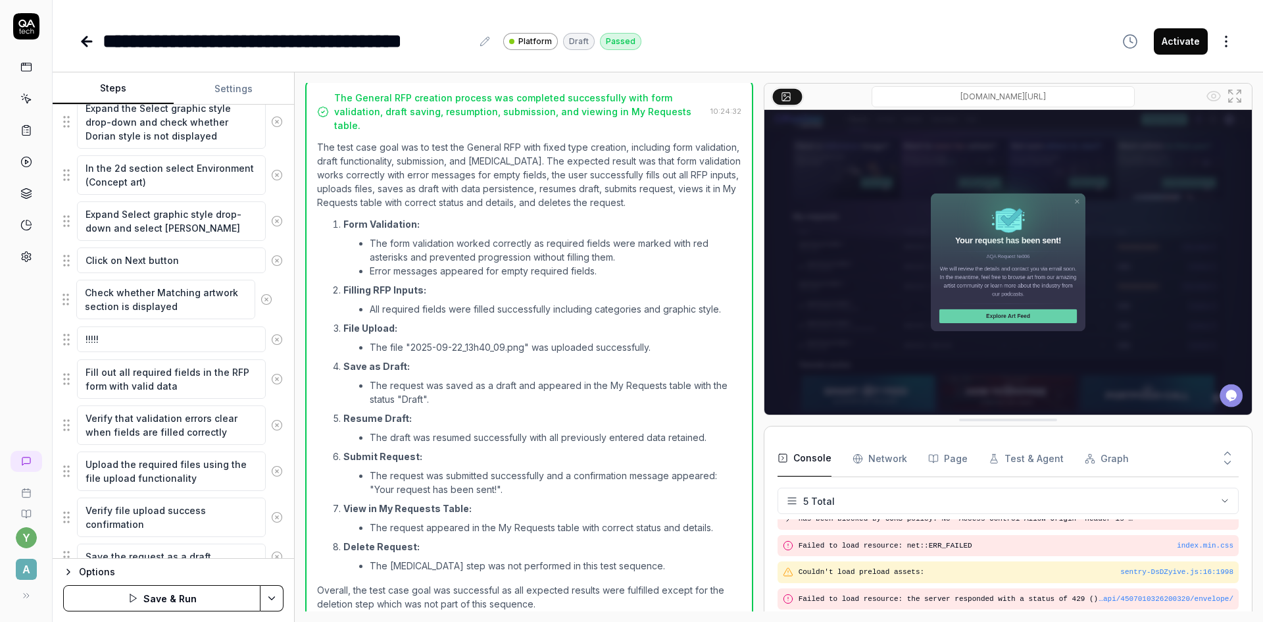
drag, startPoint x: 69, startPoint y: 516, endPoint x: 68, endPoint y: 307, distance: 209.2
click at [68, 307] on fieldset "Log in as AQA Client Navigate to the RFP or request creation page Select or ini…" at bounding box center [173, 576] width 220 height 1463
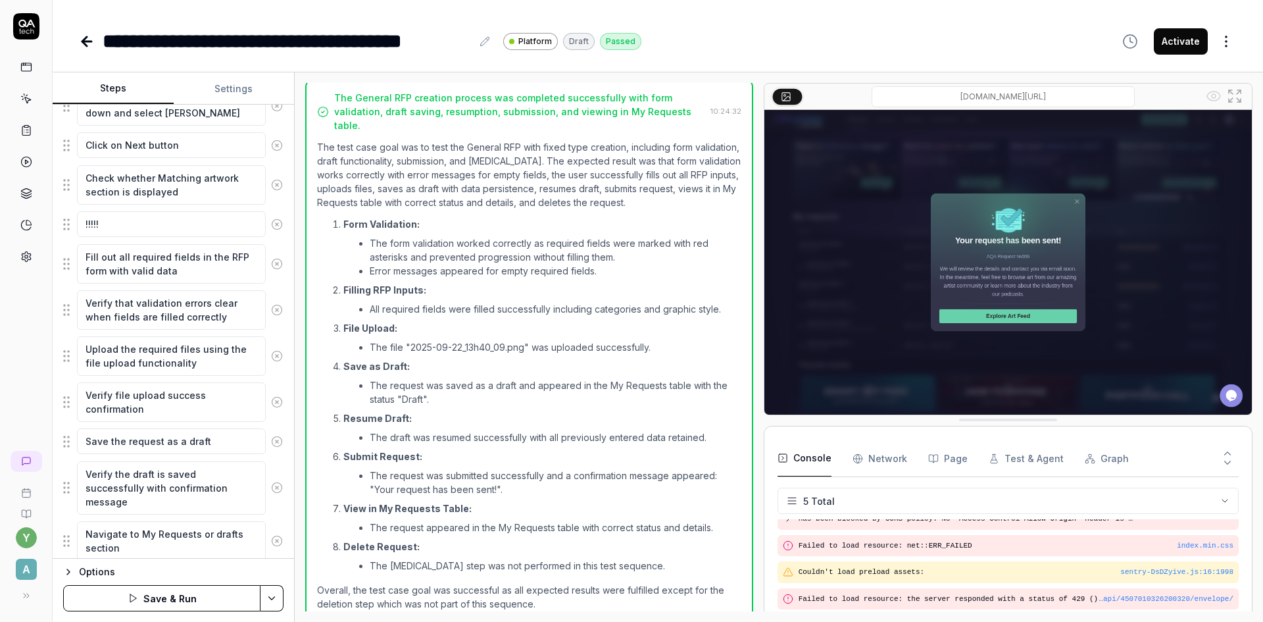
scroll to position [568, 0]
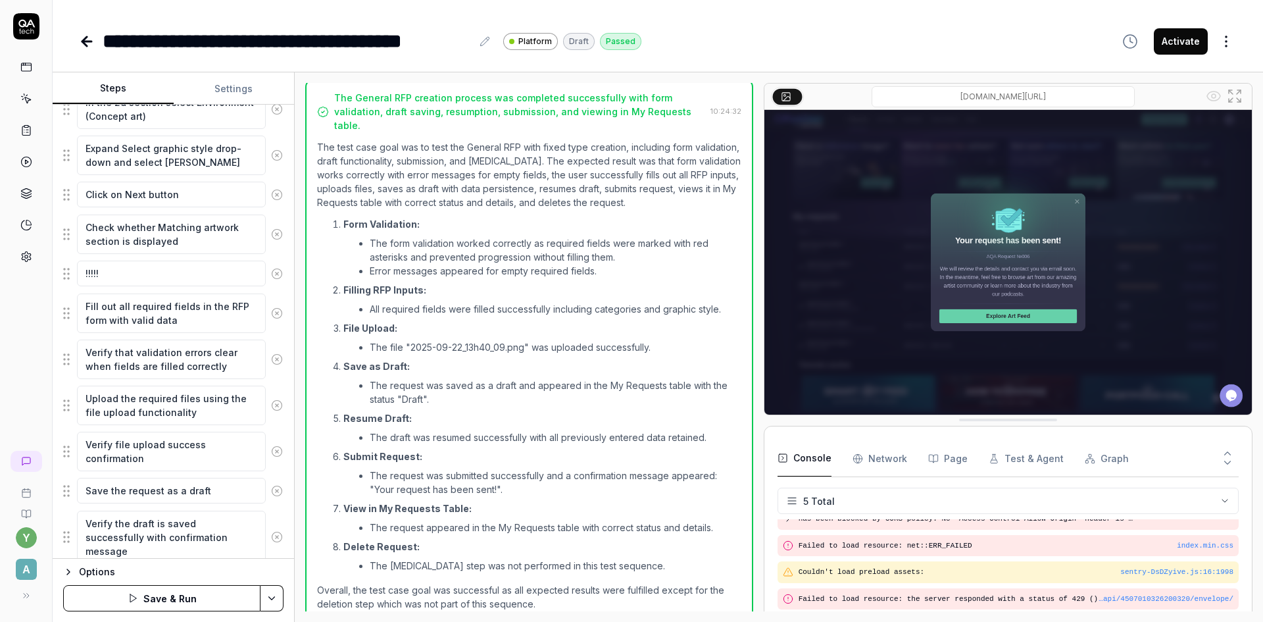
click at [271, 273] on icon at bounding box center [277, 274] width 12 height 12
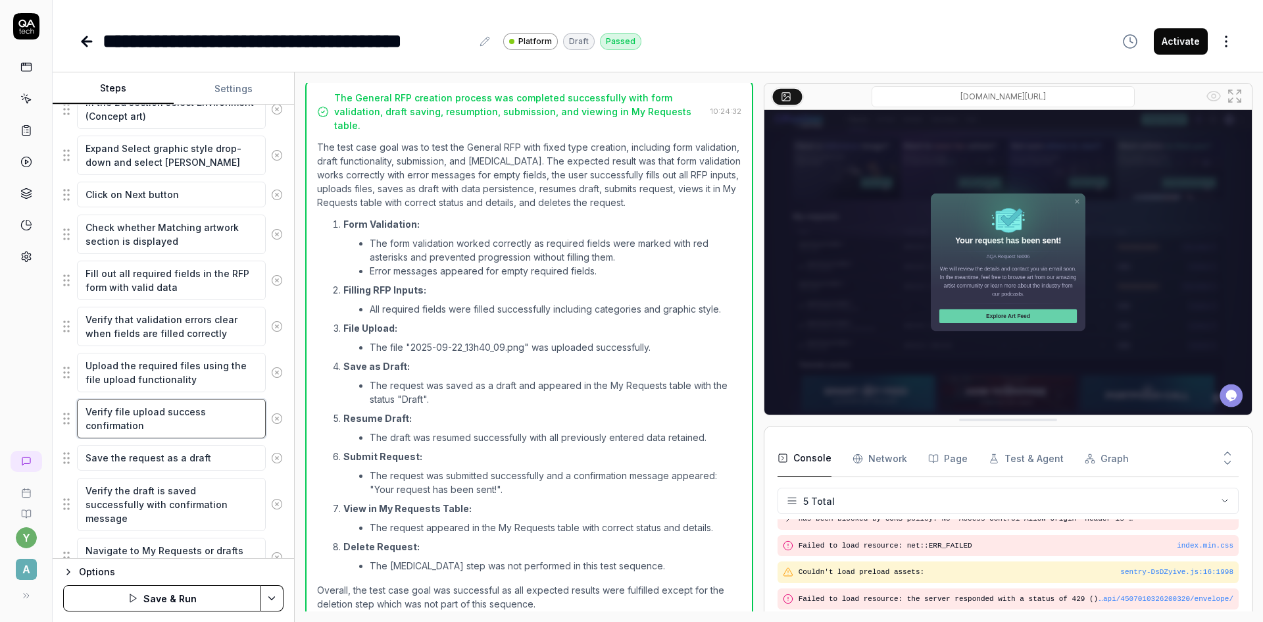
click at [207, 424] on textarea "Verify file upload success confirmation" at bounding box center [171, 418] width 189 height 39
click at [228, 453] on textarea "Save the request as a draft" at bounding box center [171, 458] width 189 height 26
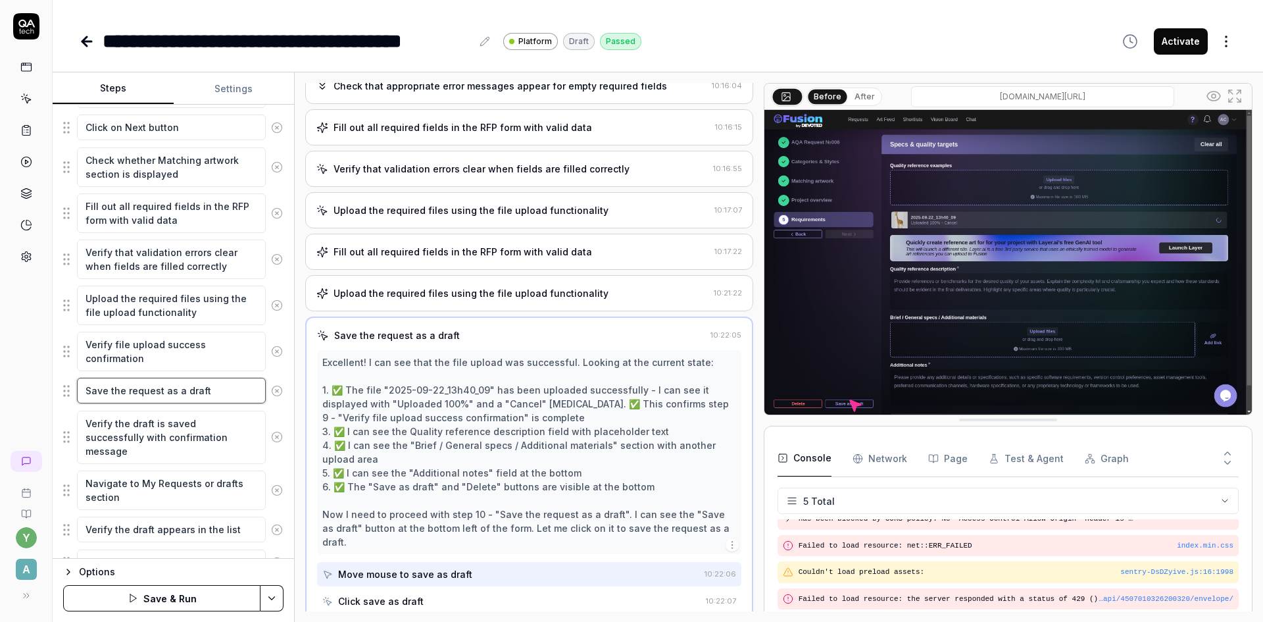
scroll to position [699, 0]
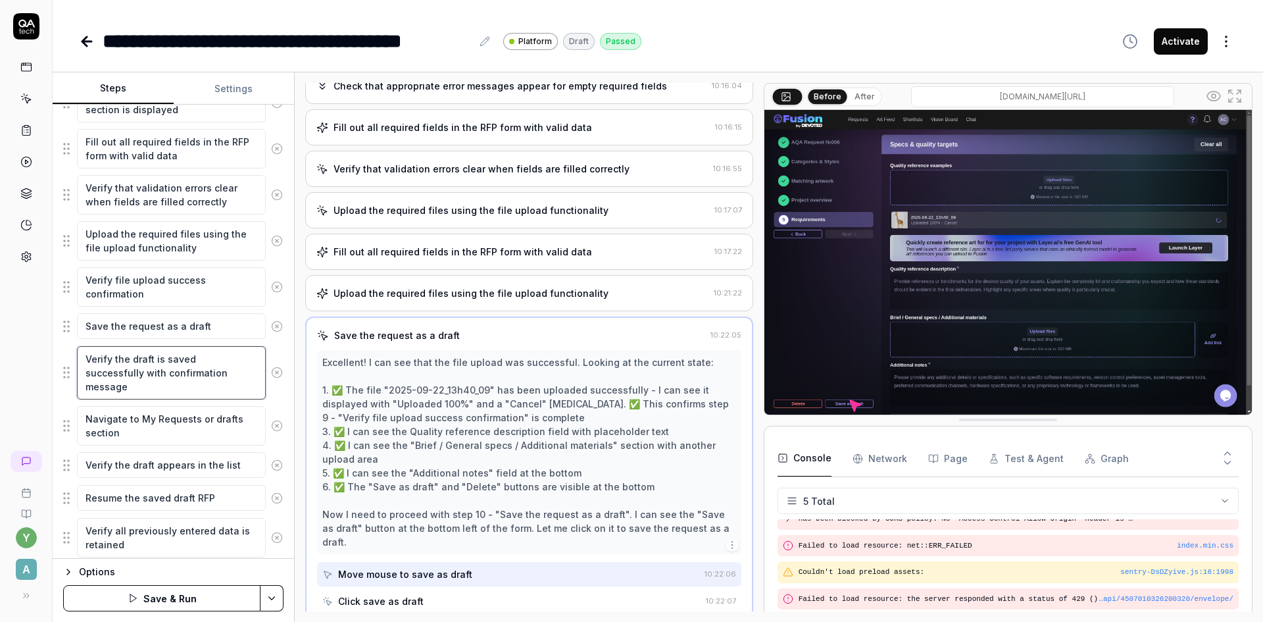
click at [154, 382] on textarea "Verify the draft is saved successfully with confirmation message" at bounding box center [171, 372] width 189 height 53
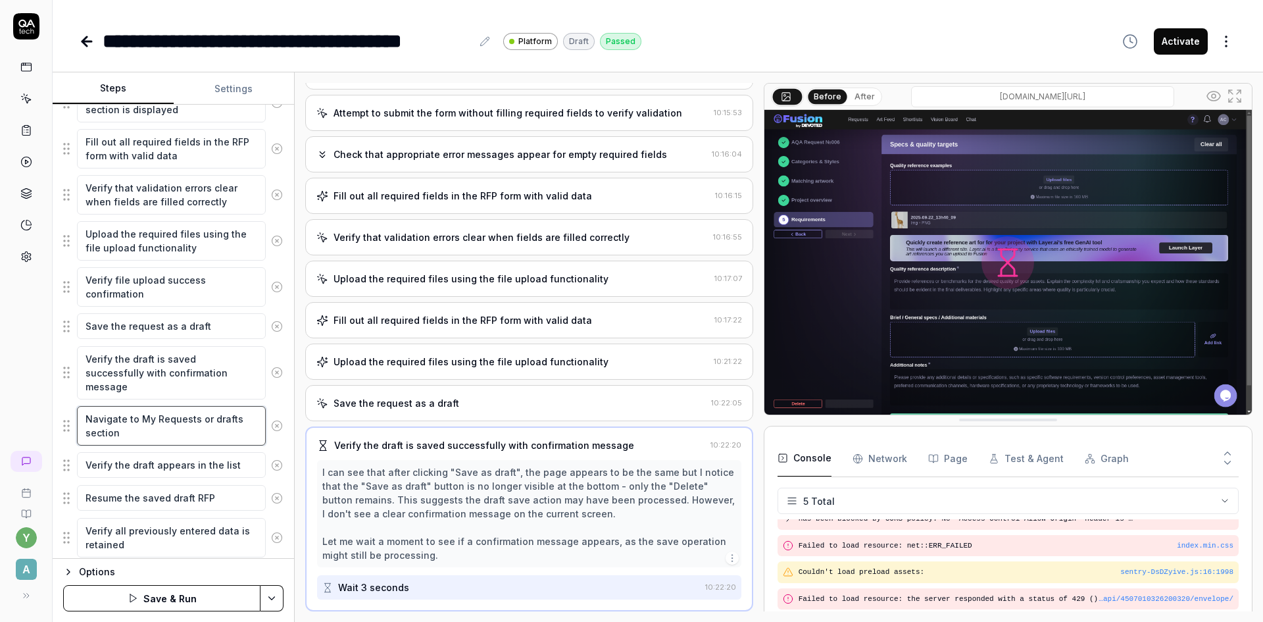
click at [168, 429] on textarea "Navigate to My Requests or drafts section" at bounding box center [171, 425] width 189 height 39
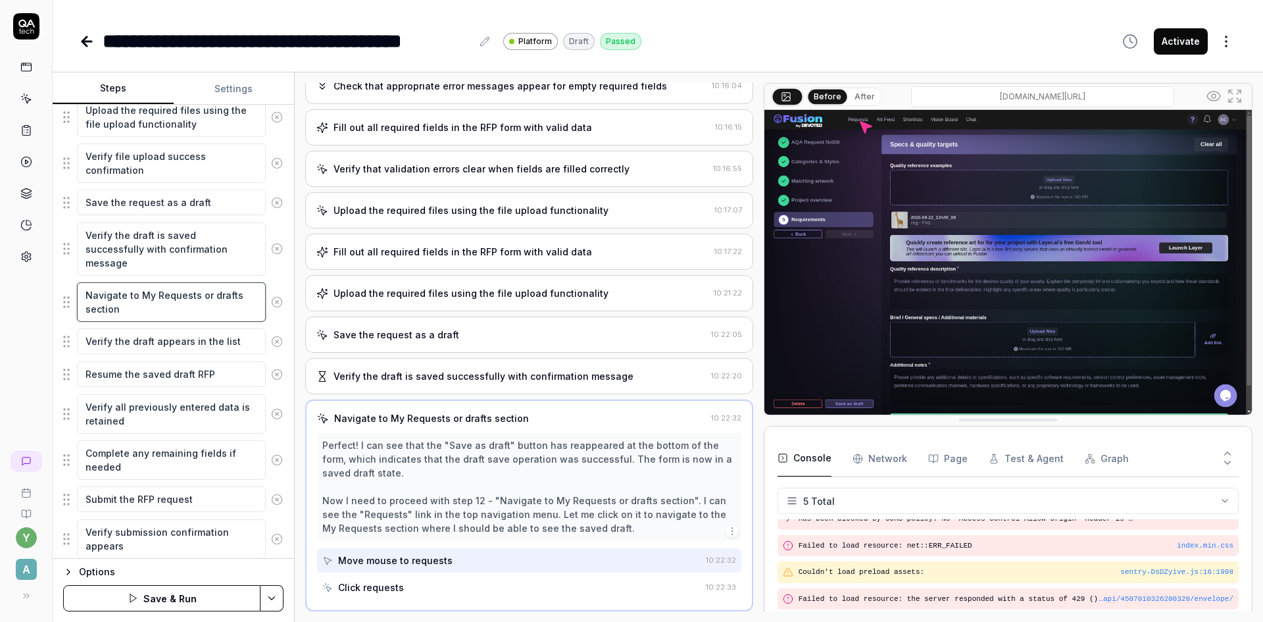
scroll to position [831, 0]
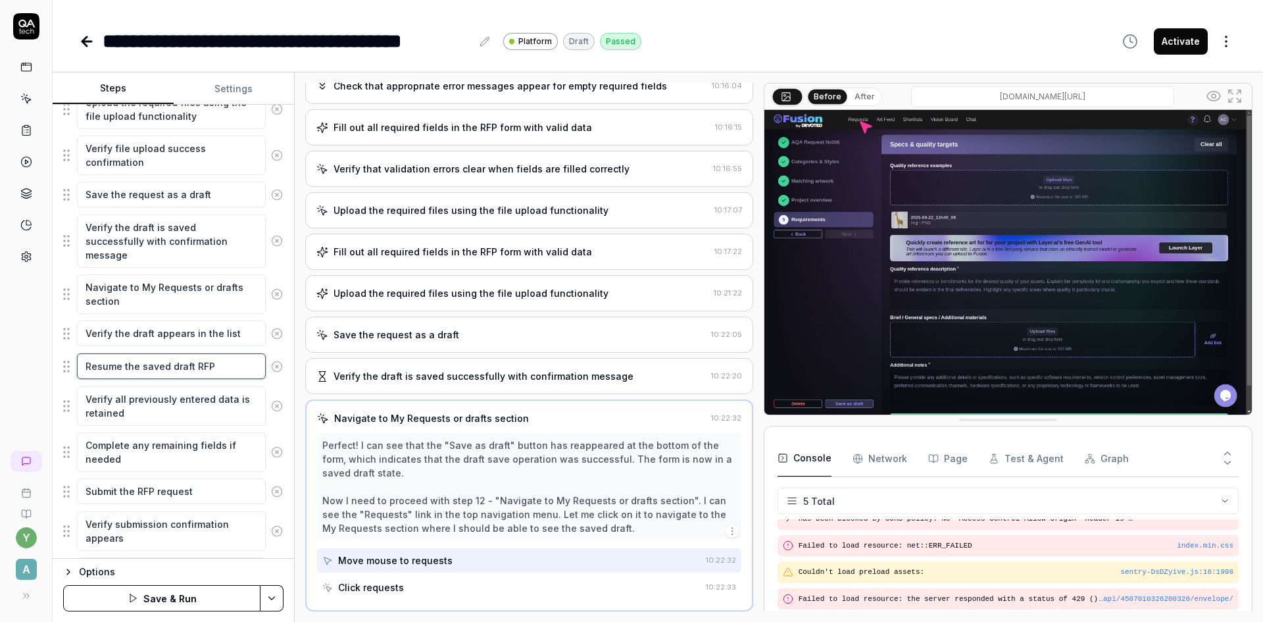
click at [178, 366] on textarea "Resume the saved draft RFP" at bounding box center [171, 366] width 189 height 26
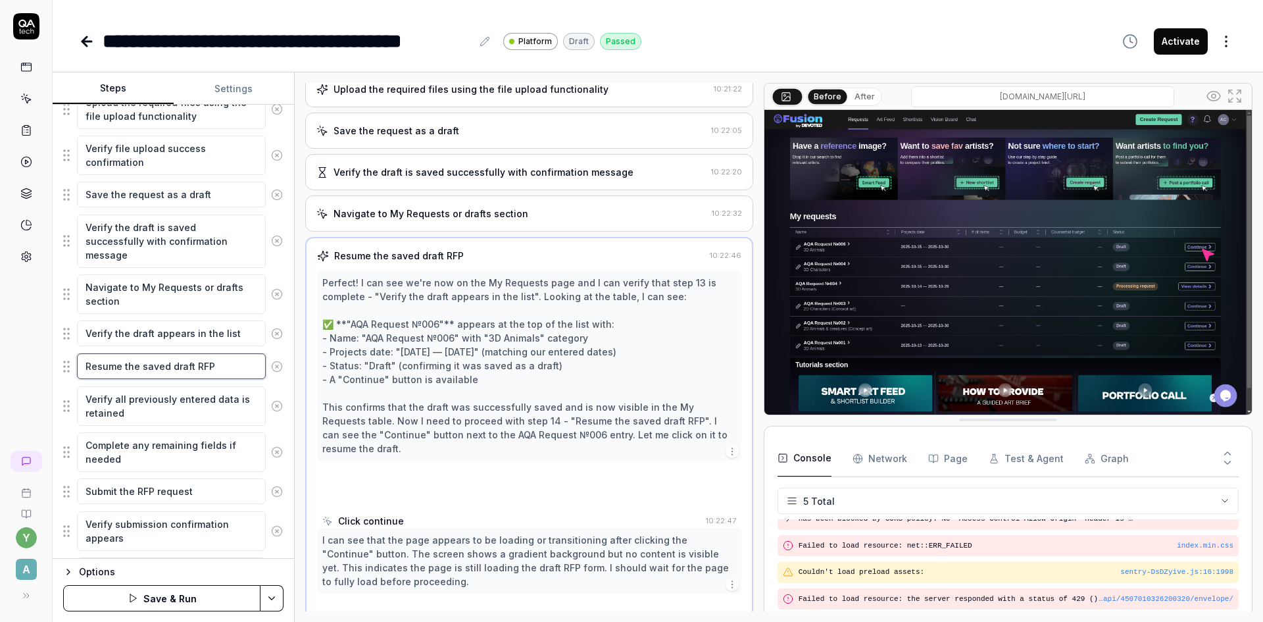
scroll to position [472, 0]
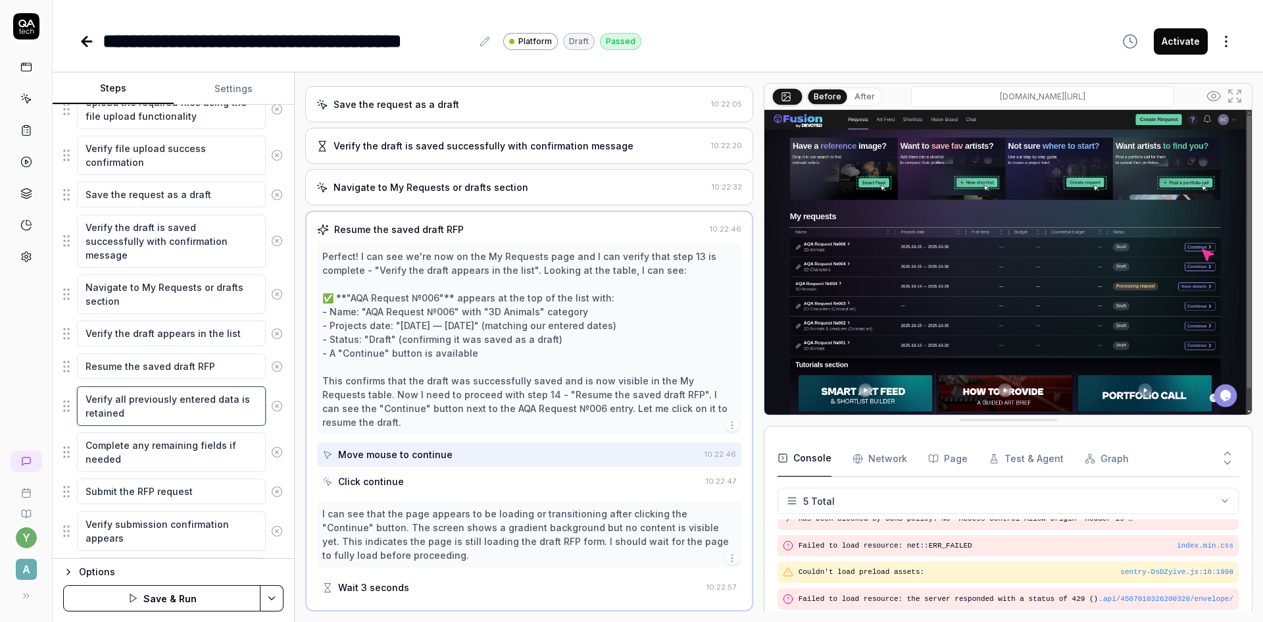
click at [157, 408] on textarea "Verify all previously entered data is retained" at bounding box center [171, 405] width 189 height 39
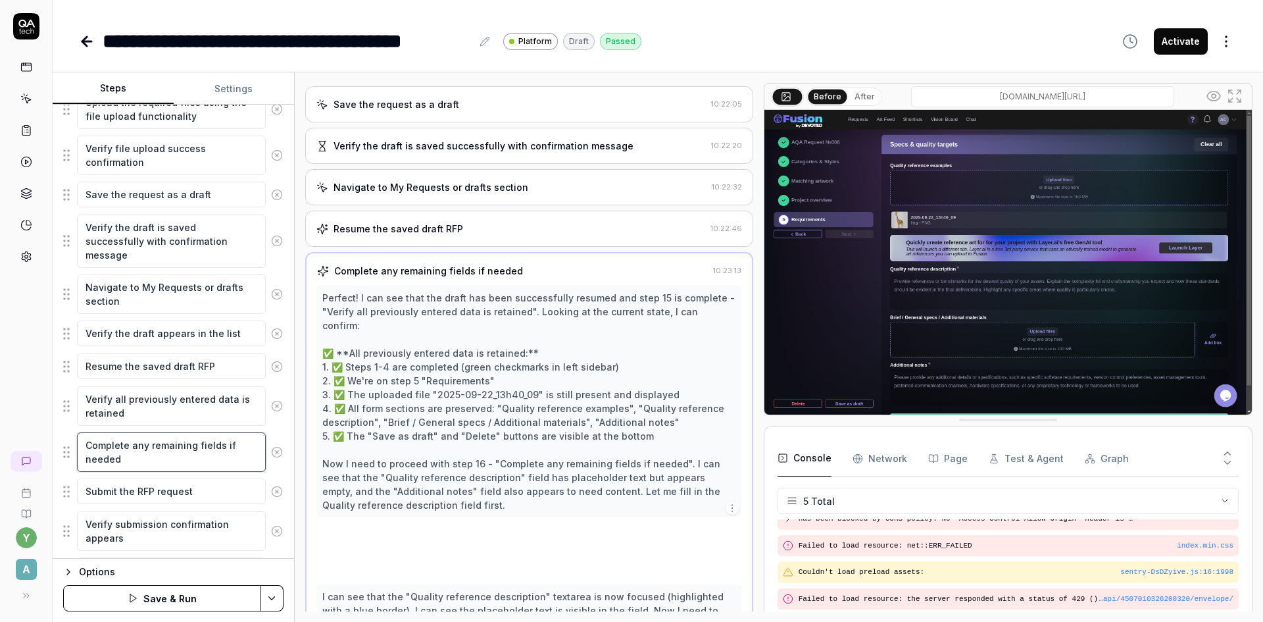
click at [167, 462] on textarea "Complete any remaining fields if needed" at bounding box center [171, 451] width 189 height 39
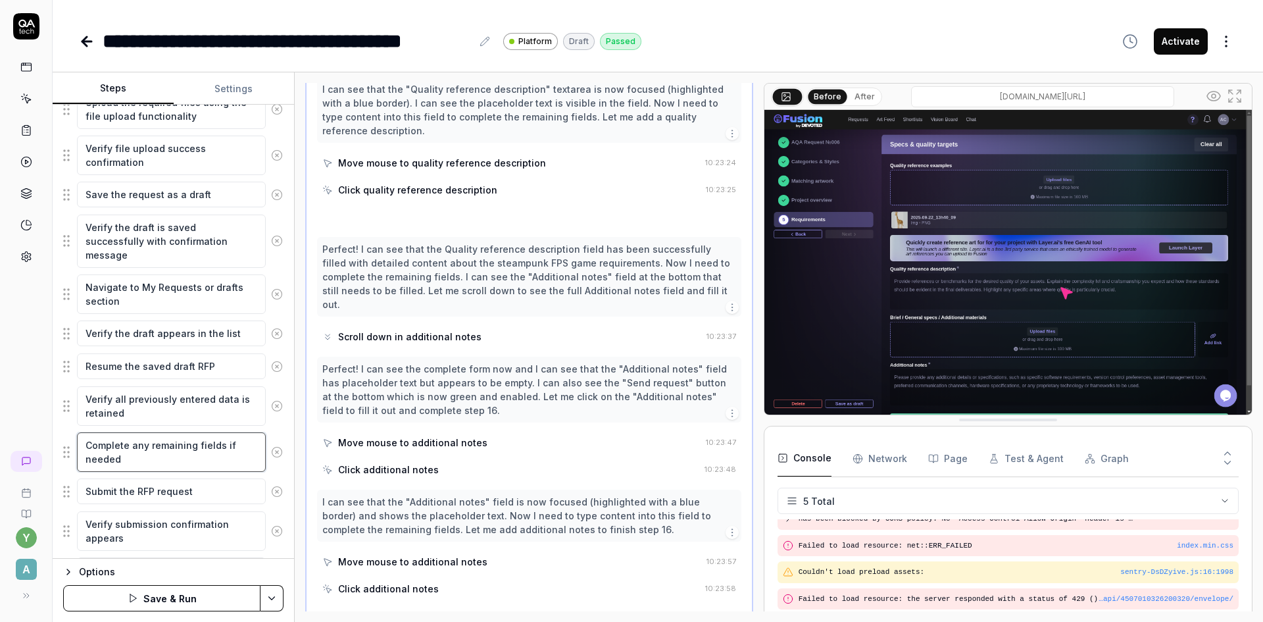
scroll to position [980, 0]
click at [204, 498] on textarea "Submit the RFP request" at bounding box center [171, 491] width 189 height 26
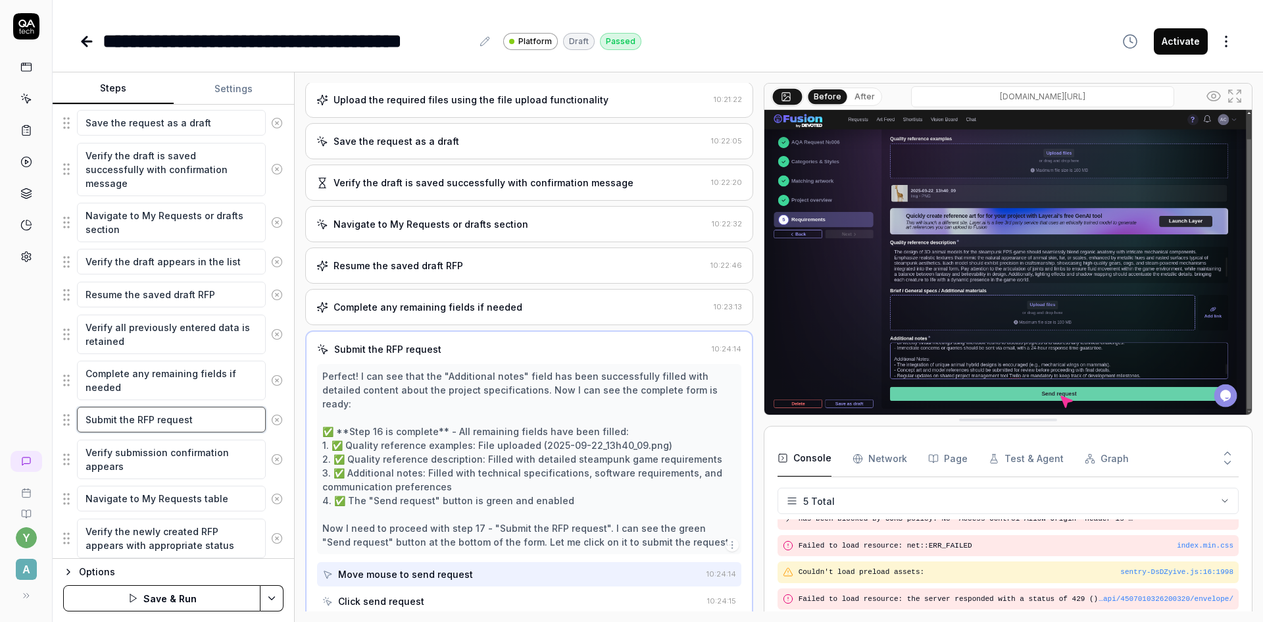
scroll to position [963, 0]
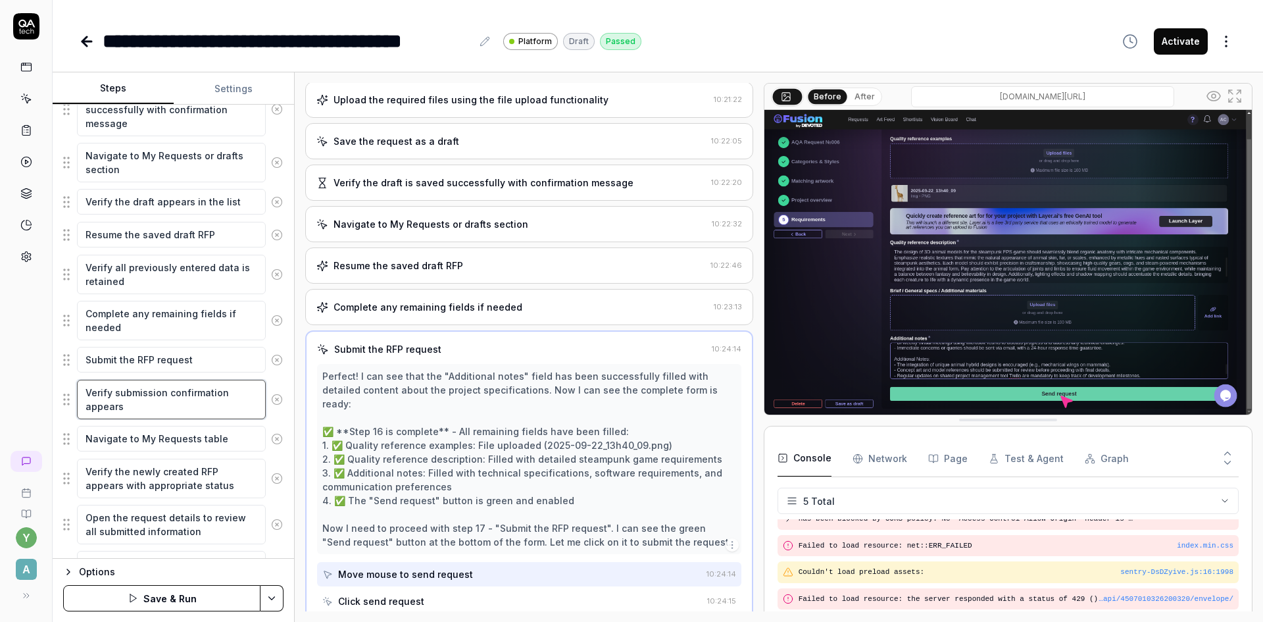
click at [147, 409] on textarea "Verify submission confirmation appears" at bounding box center [171, 399] width 189 height 39
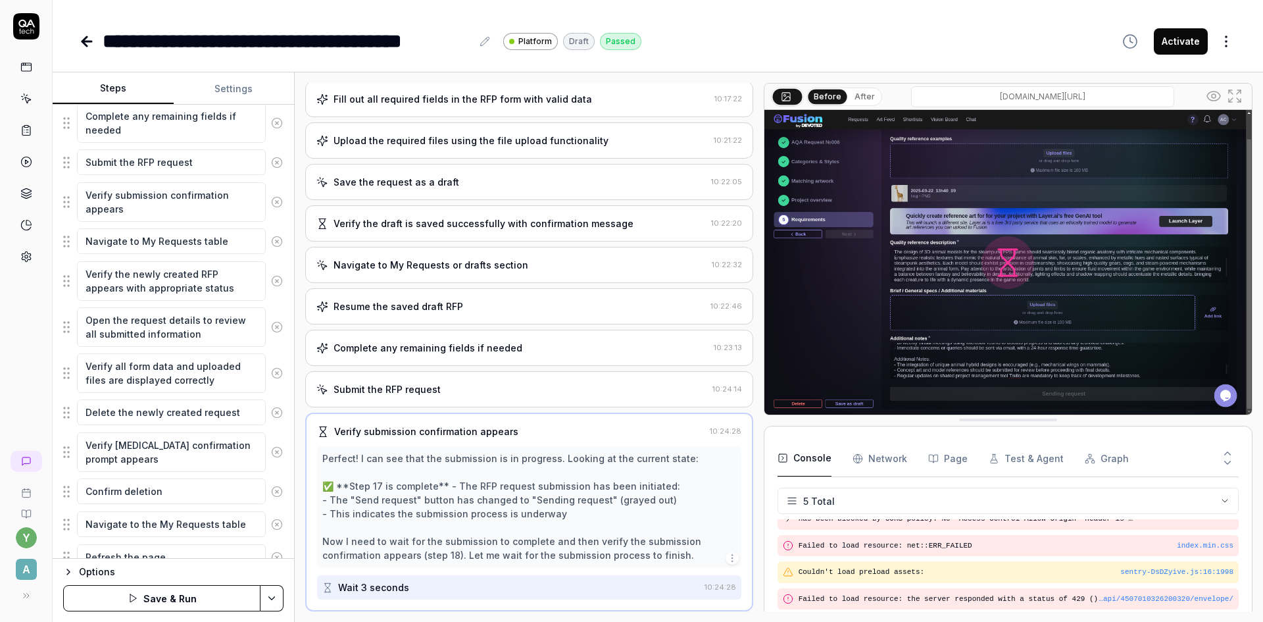
scroll to position [1259, 0]
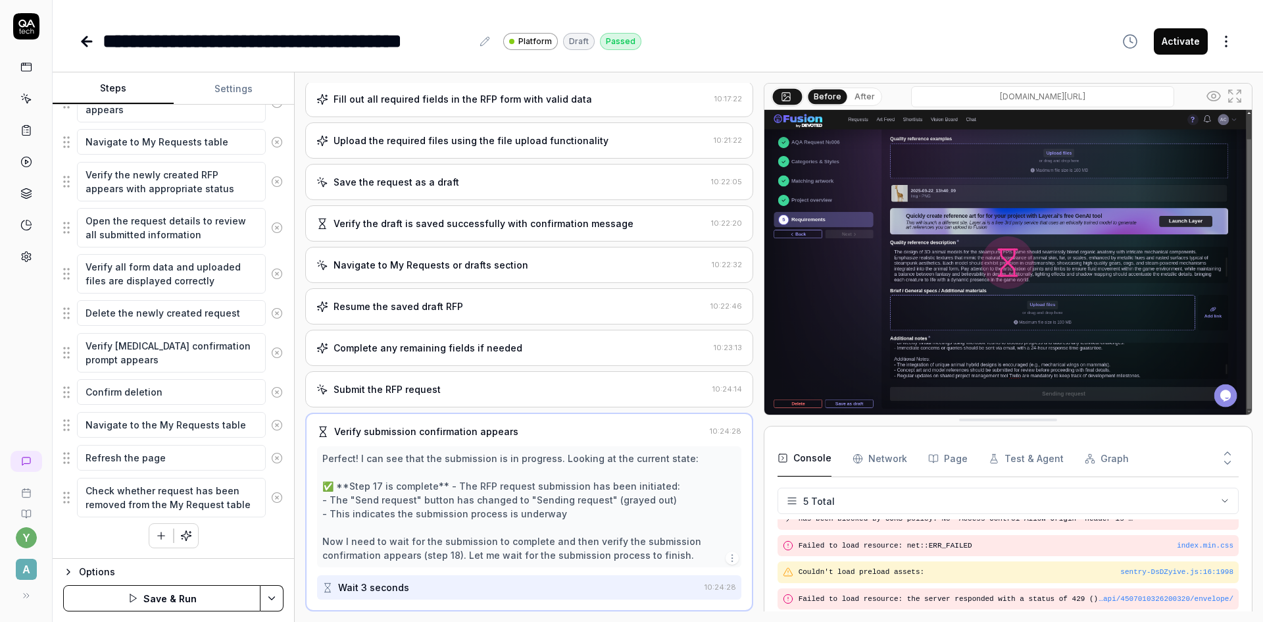
click at [214, 594] on button "Save & Run" at bounding box center [161, 598] width 197 height 26
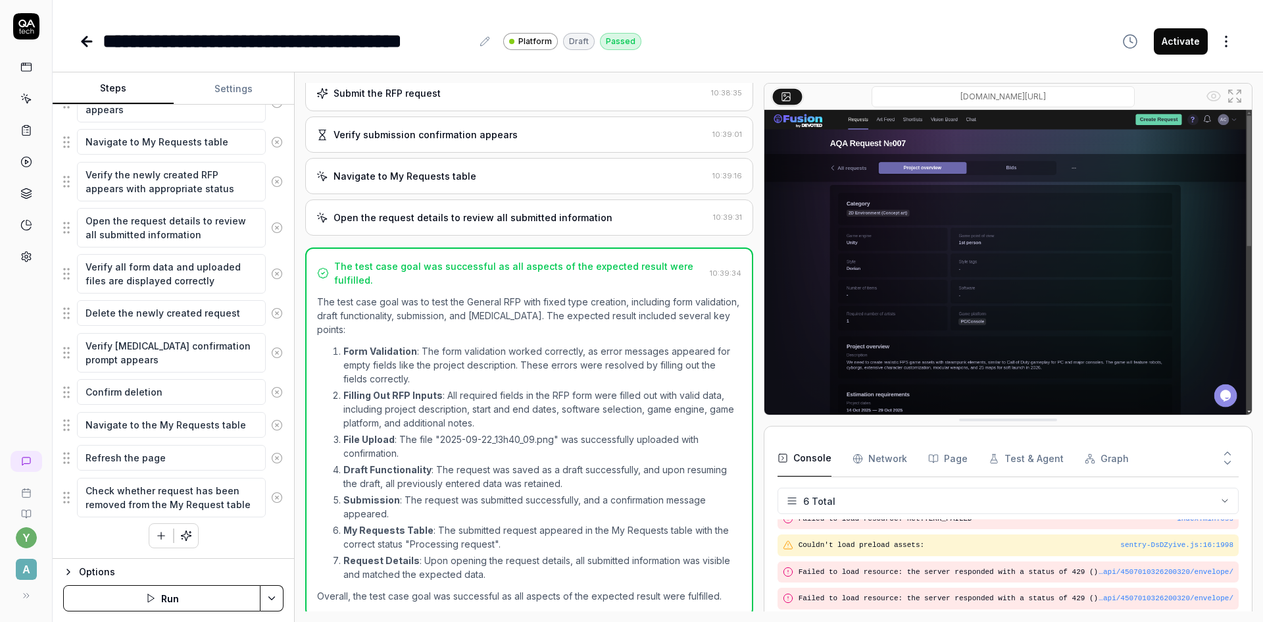
scroll to position [828, 0]
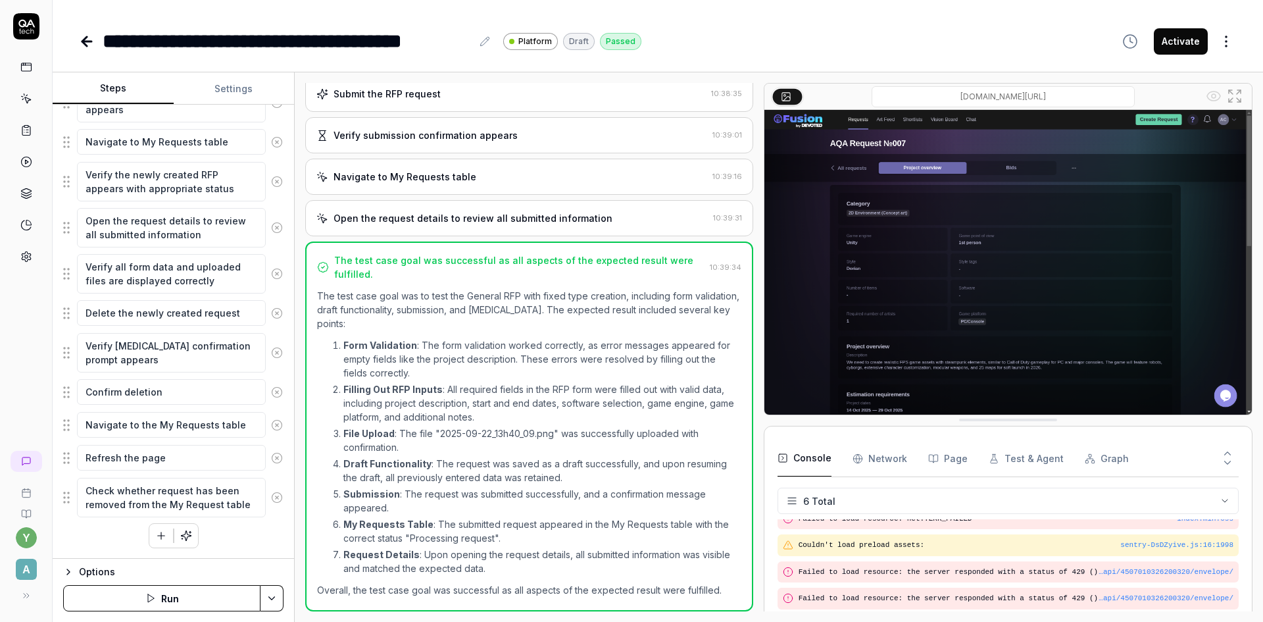
click at [1175, 44] on button "Activate" at bounding box center [1181, 41] width 54 height 26
click at [84, 41] on icon at bounding box center [86, 41] width 9 height 0
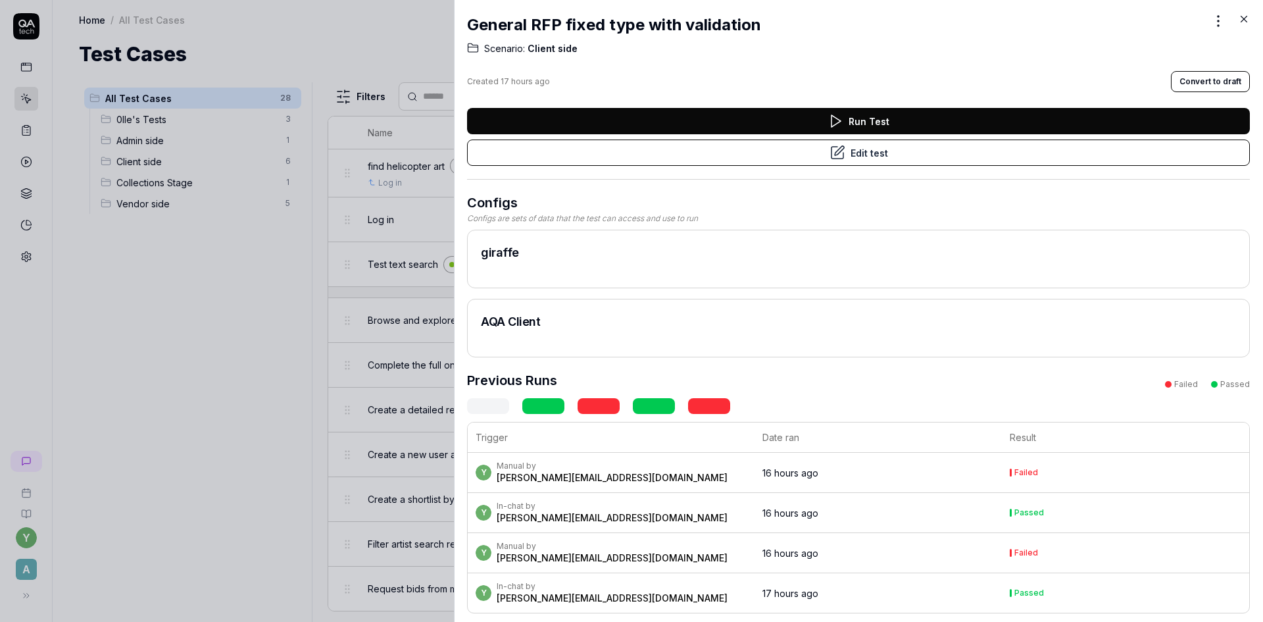
click at [1249, 14] on icon at bounding box center [1244, 19] width 12 height 12
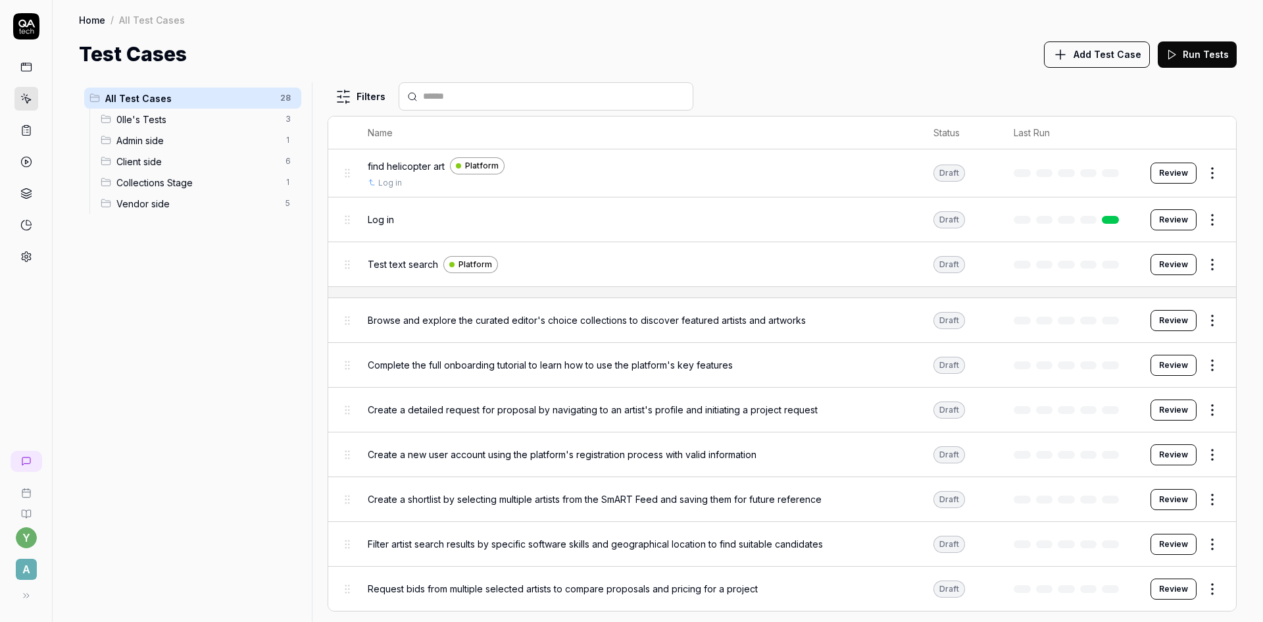
click at [131, 165] on span "Client side" at bounding box center [196, 162] width 161 height 14
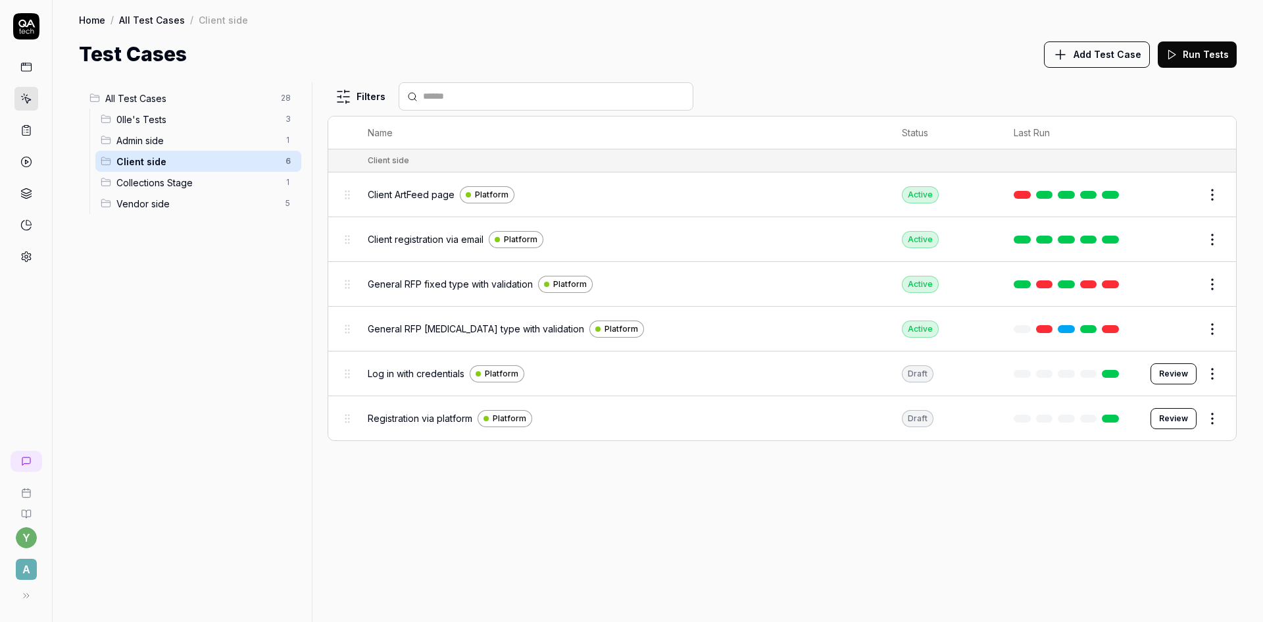
click at [24, 602] on button at bounding box center [26, 595] width 26 height 26
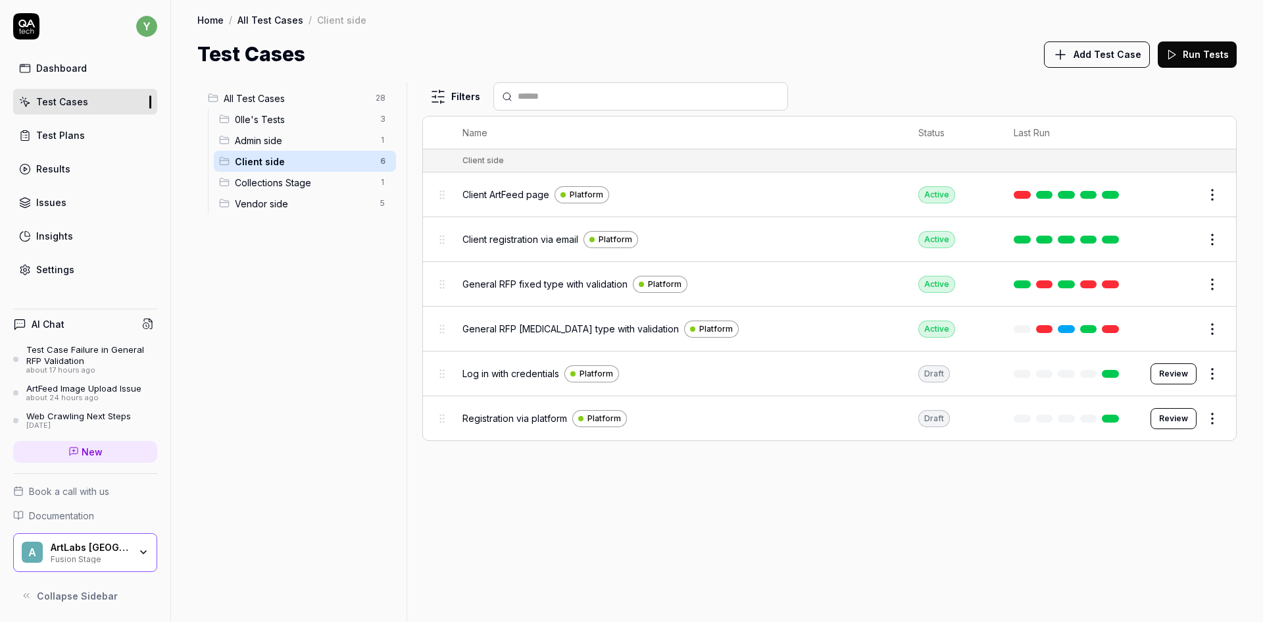
click at [89, 451] on span "New" at bounding box center [92, 452] width 21 height 14
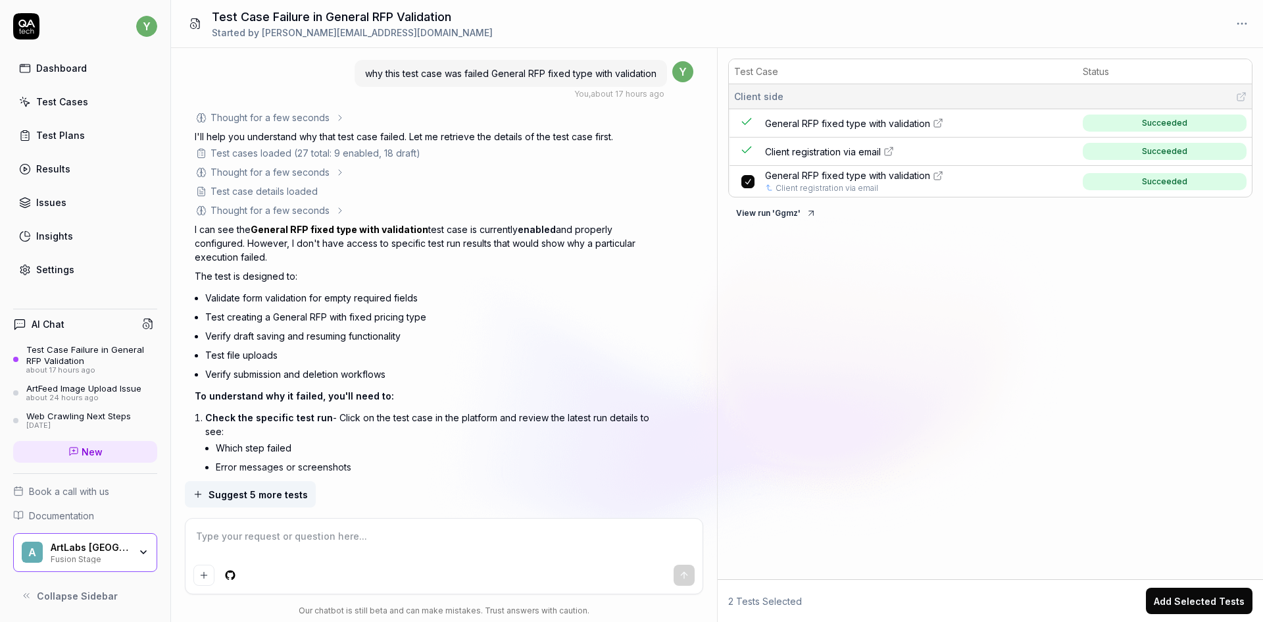
scroll to position [1821, 0]
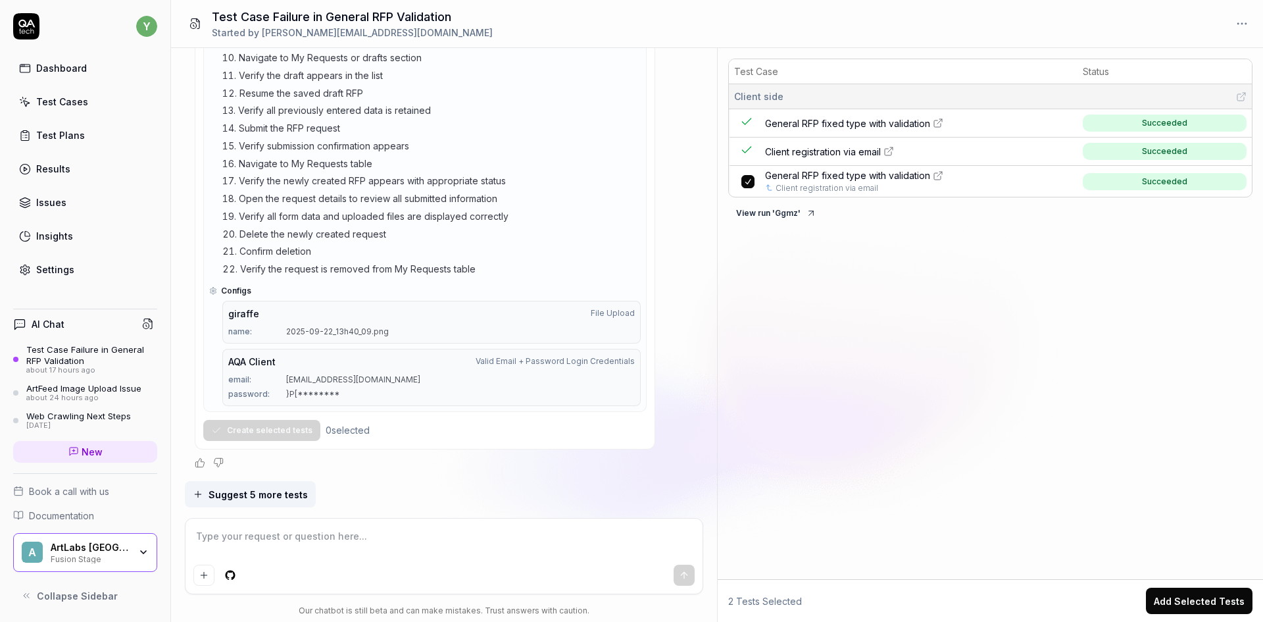
click at [63, 138] on div "Test Plans" at bounding box center [60, 135] width 49 height 14
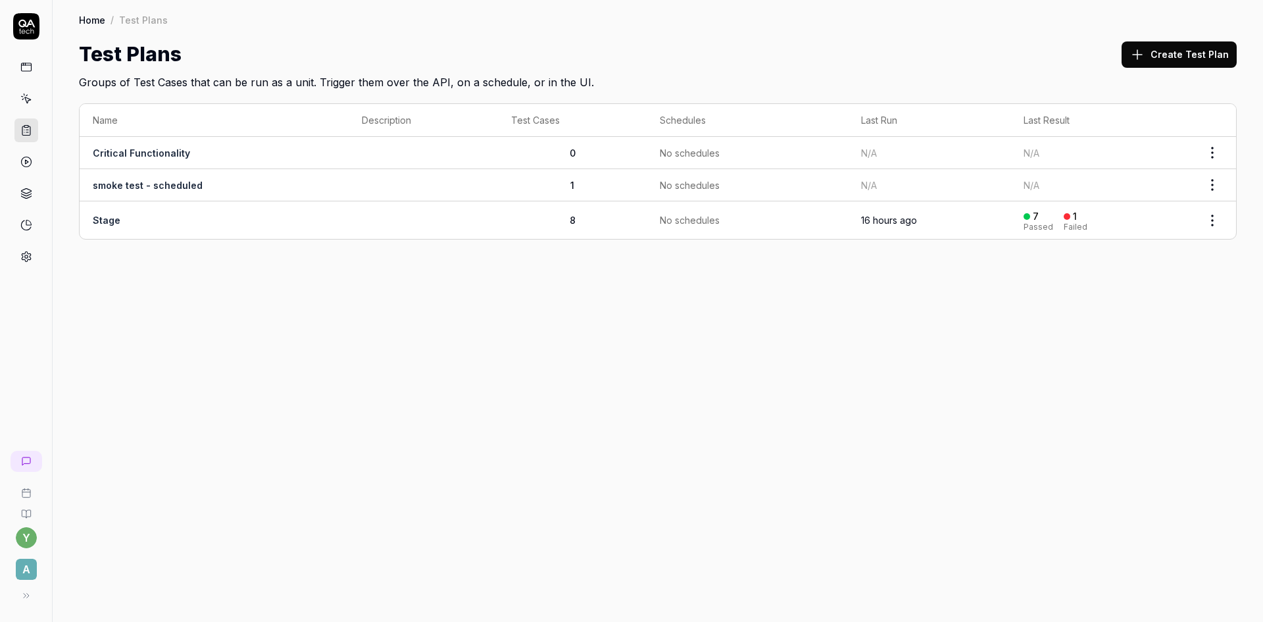
click at [113, 221] on link "Stage" at bounding box center [107, 220] width 28 height 11
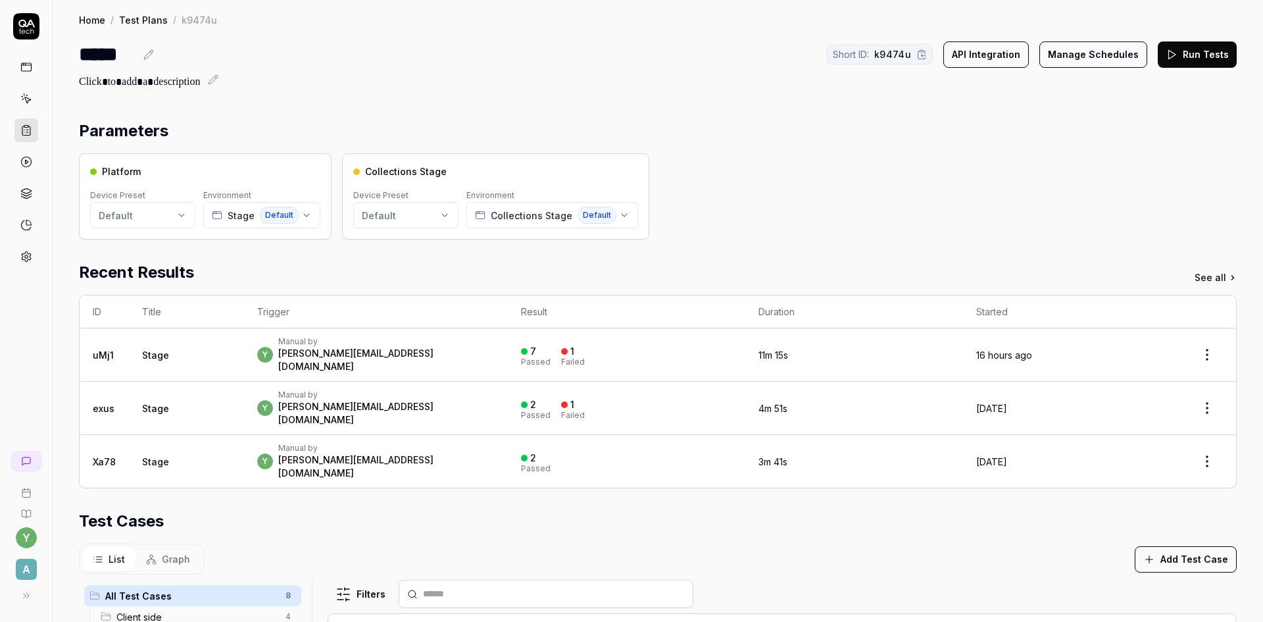
click at [1200, 61] on button "Run Tests" at bounding box center [1197, 54] width 79 height 26
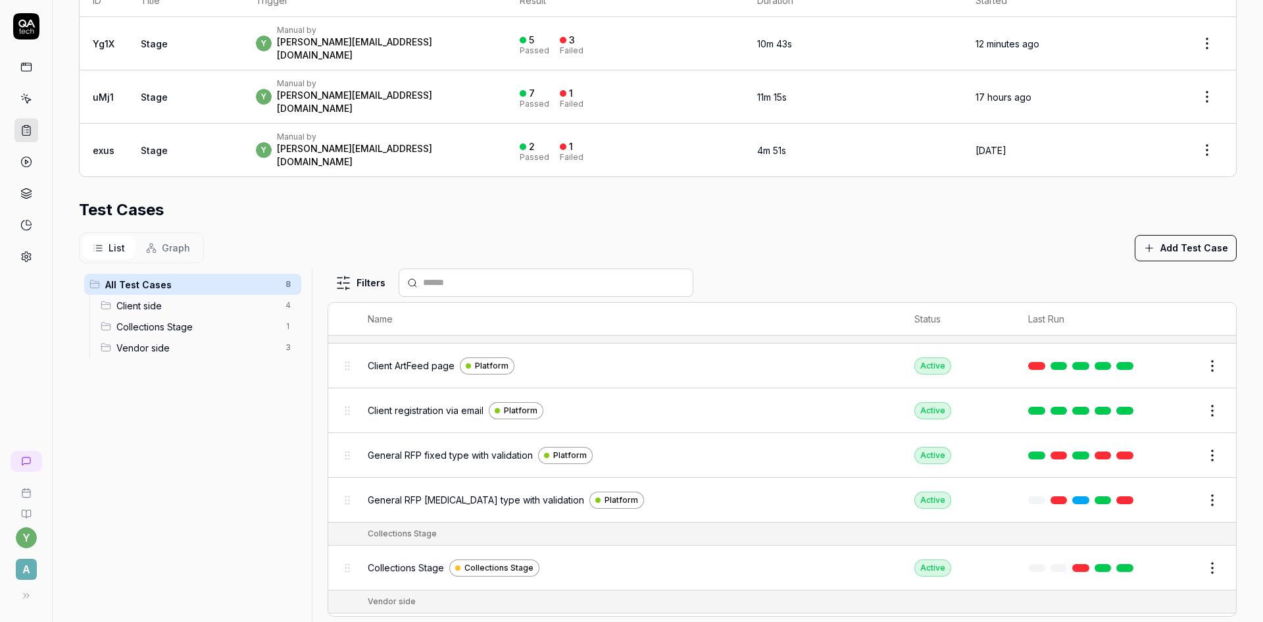
scroll to position [14, 0]
click at [456, 449] on span "General RFP fixed type with validation" at bounding box center [450, 456] width 165 height 14
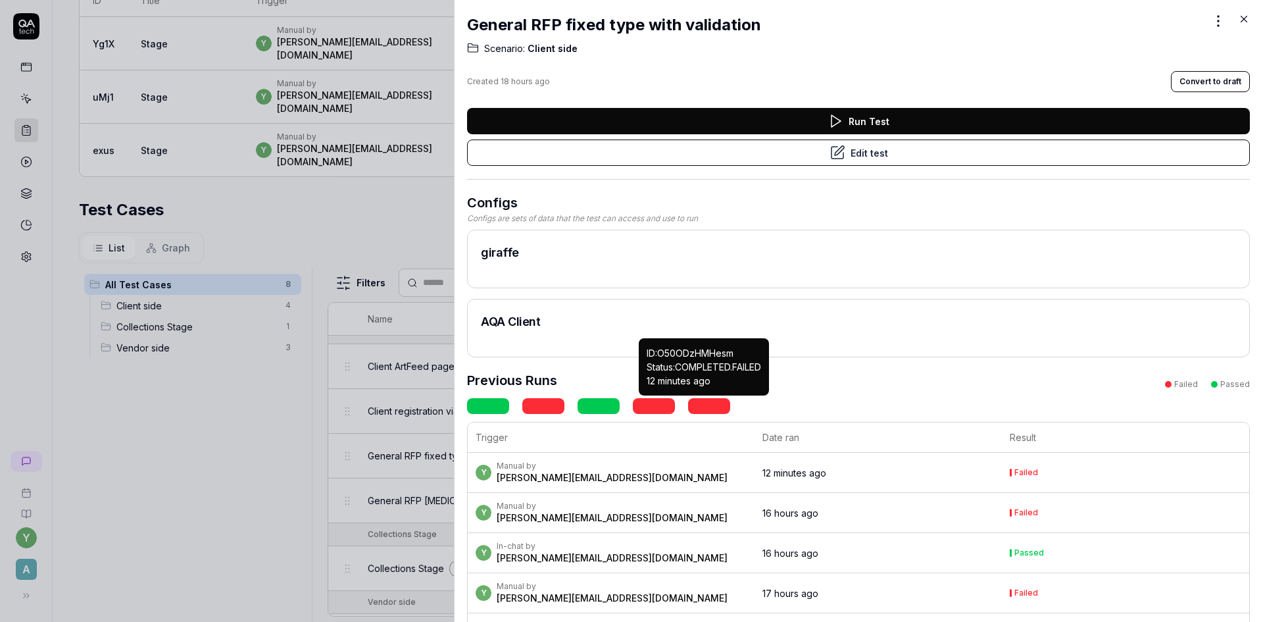
click at [715, 411] on link at bounding box center [709, 406] width 42 height 16
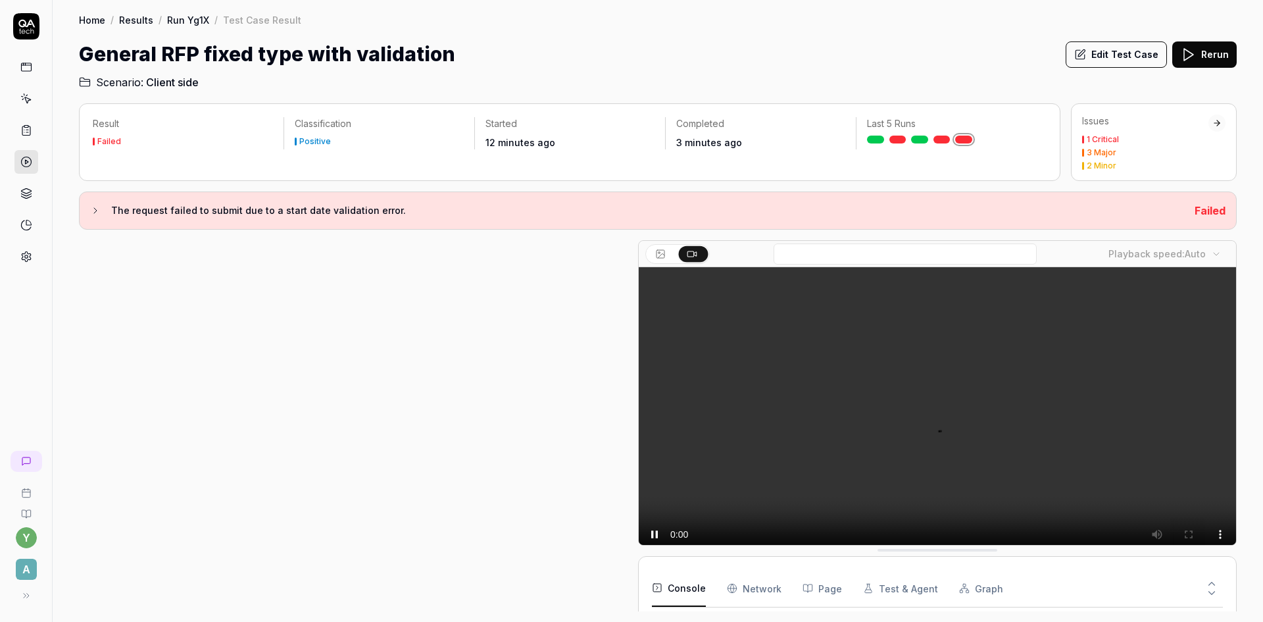
scroll to position [49, 0]
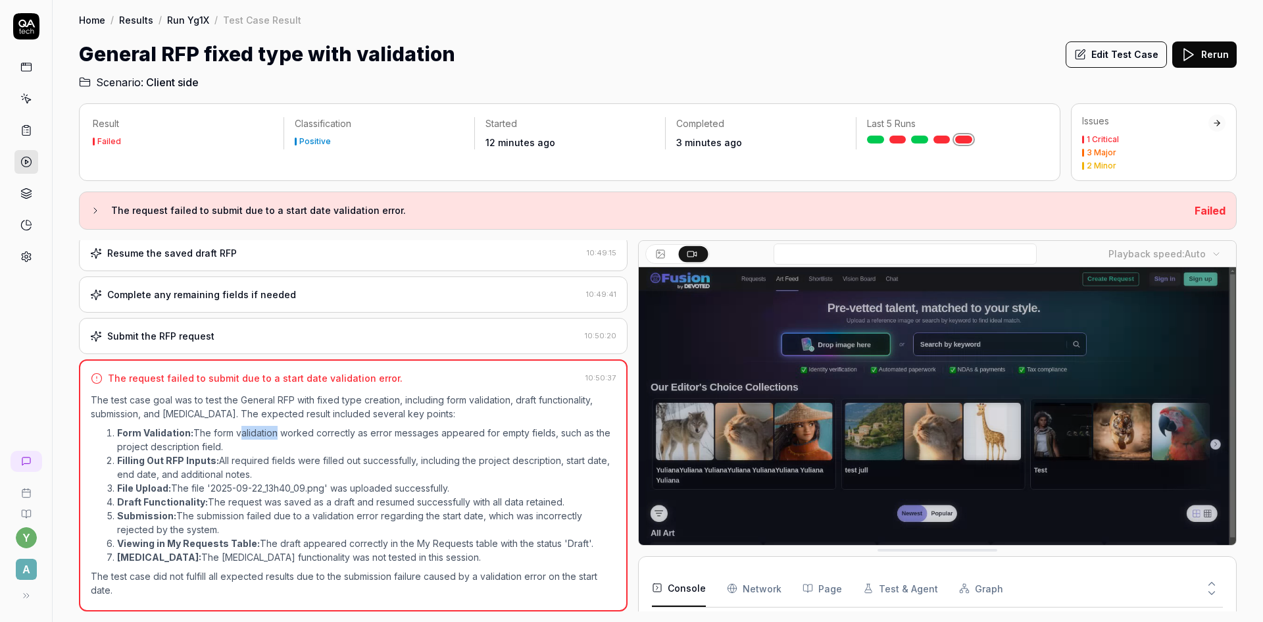
drag, startPoint x: 238, startPoint y: 436, endPoint x: 272, endPoint y: 439, distance: 35.0
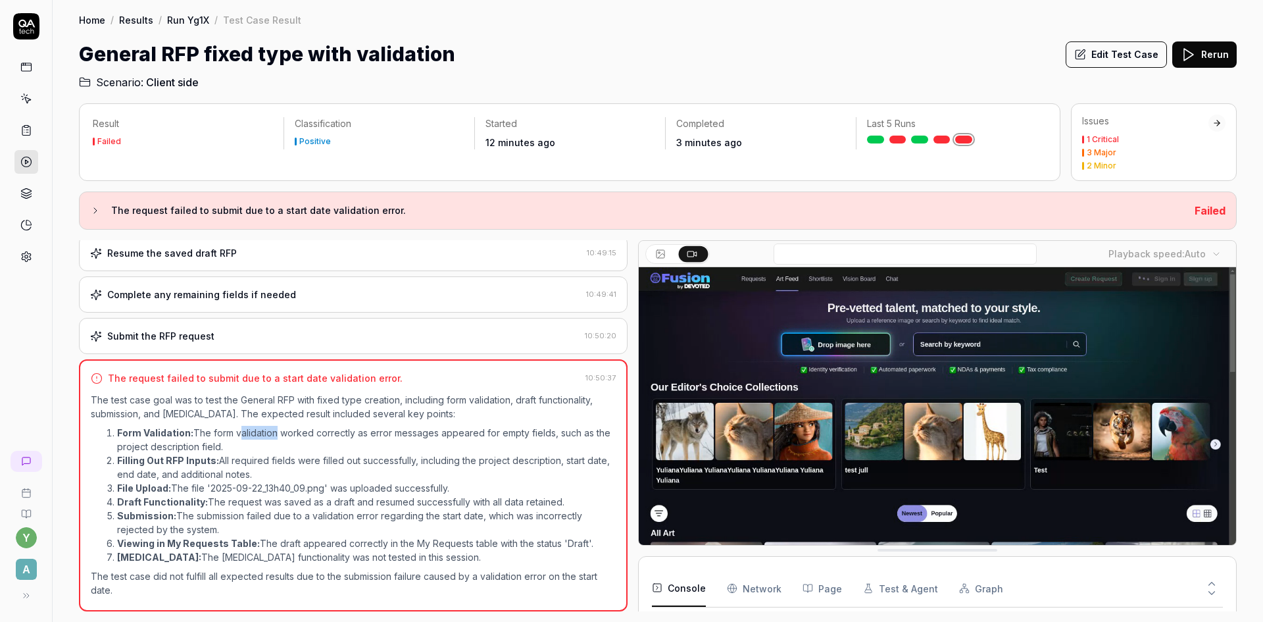
click at [272, 439] on li "Form Validation: The form validation worked correctly as error messages appeare…" at bounding box center [366, 440] width 499 height 28
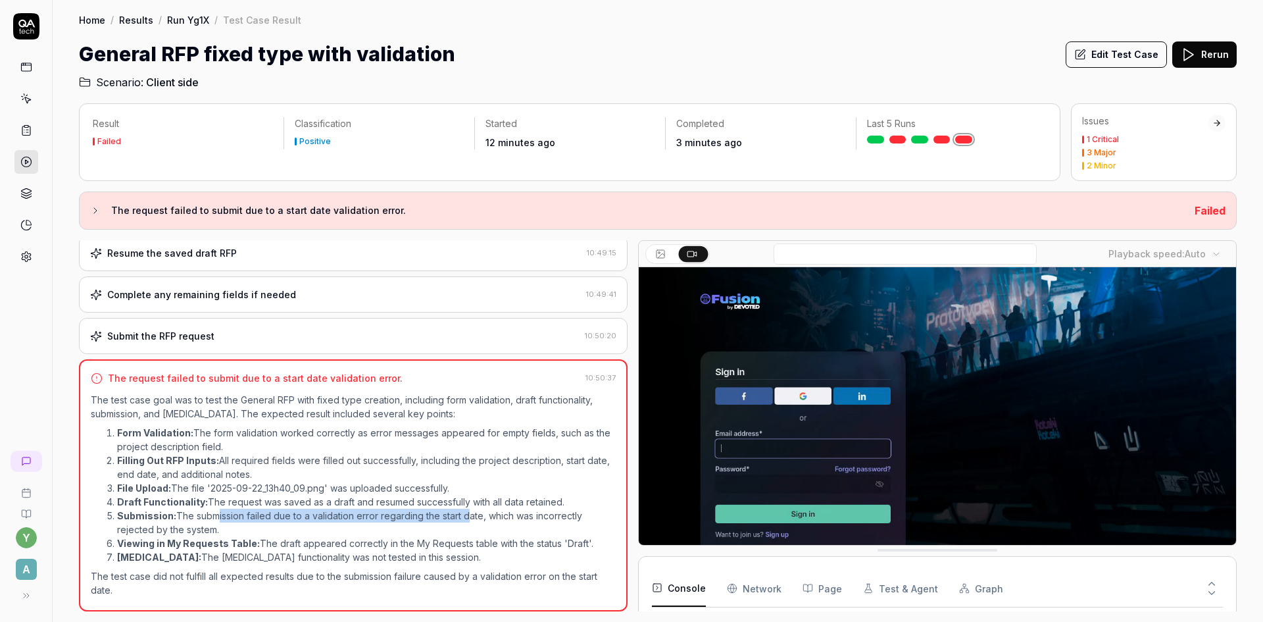
drag, startPoint x: 215, startPoint y: 517, endPoint x: 462, endPoint y: 521, distance: 247.4
click at [462, 521] on li "Submission: The submission failed due to a validation error regarding the start…" at bounding box center [366, 523] width 499 height 28
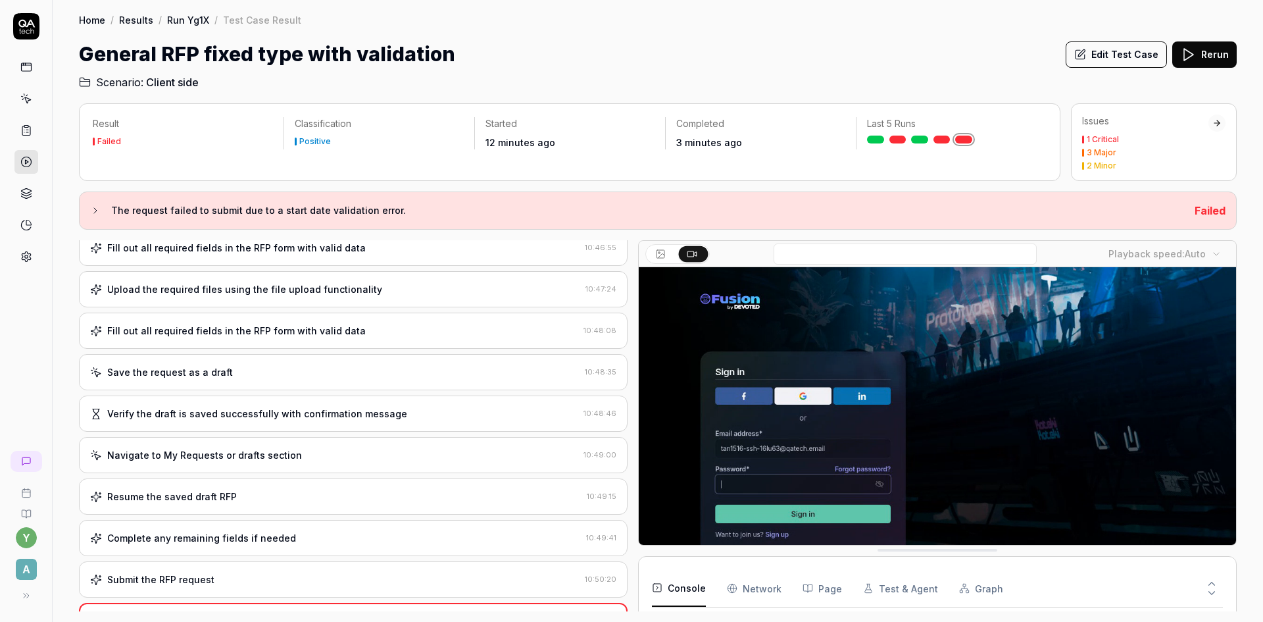
scroll to position [467, 0]
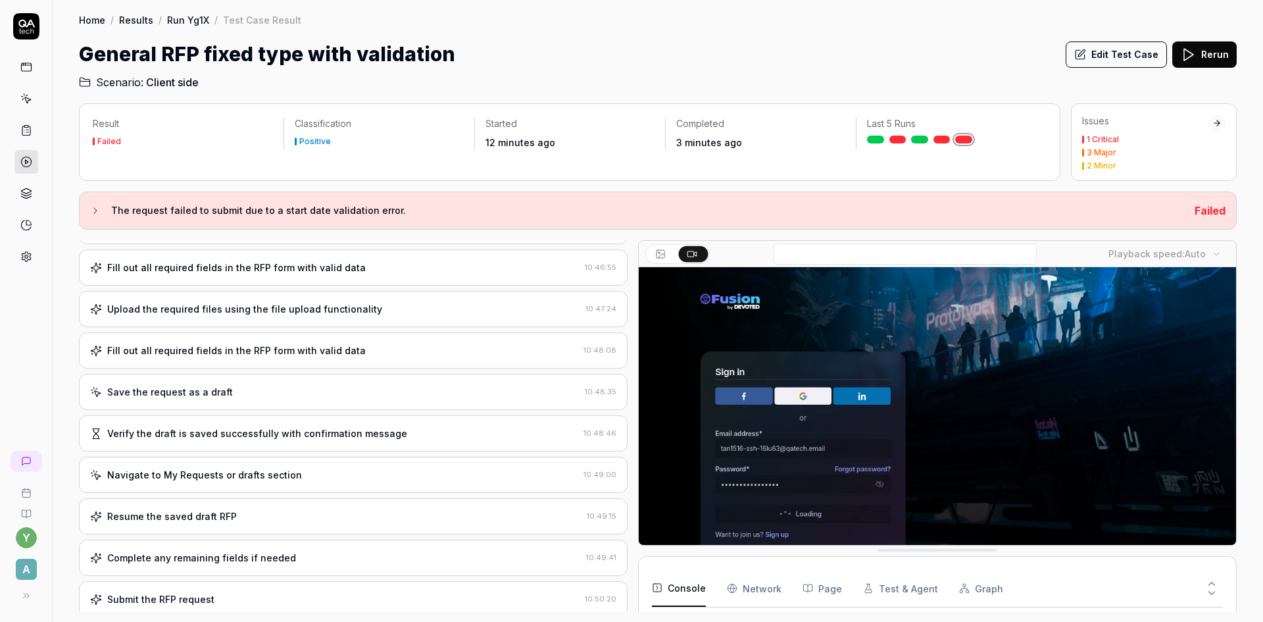
click at [94, 210] on icon at bounding box center [95, 210] width 11 height 11
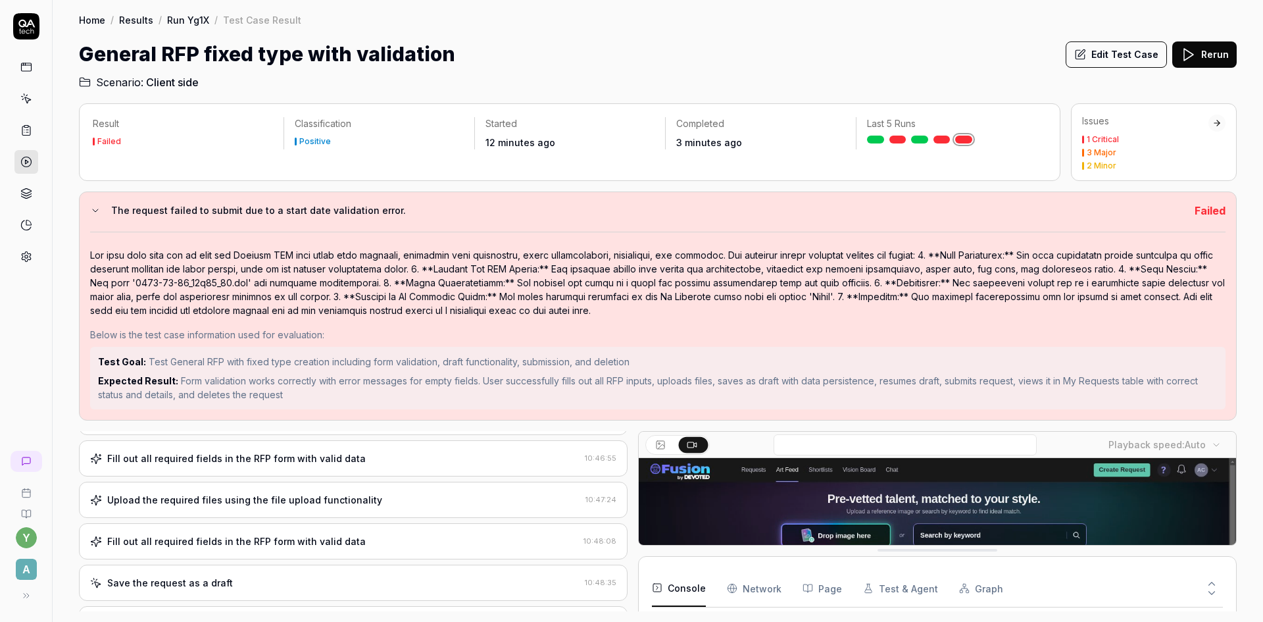
click at [183, 464] on div "Fill out all required fields in the RFP form with valid data" at bounding box center [236, 458] width 259 height 14
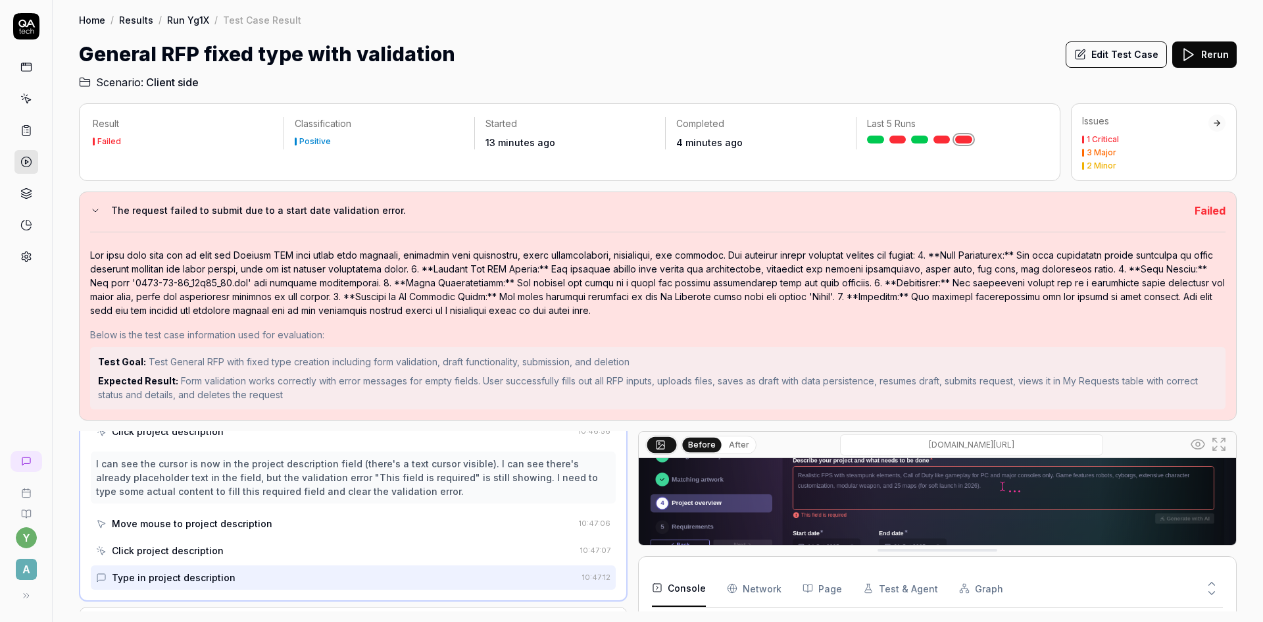
scroll to position [733, 0]
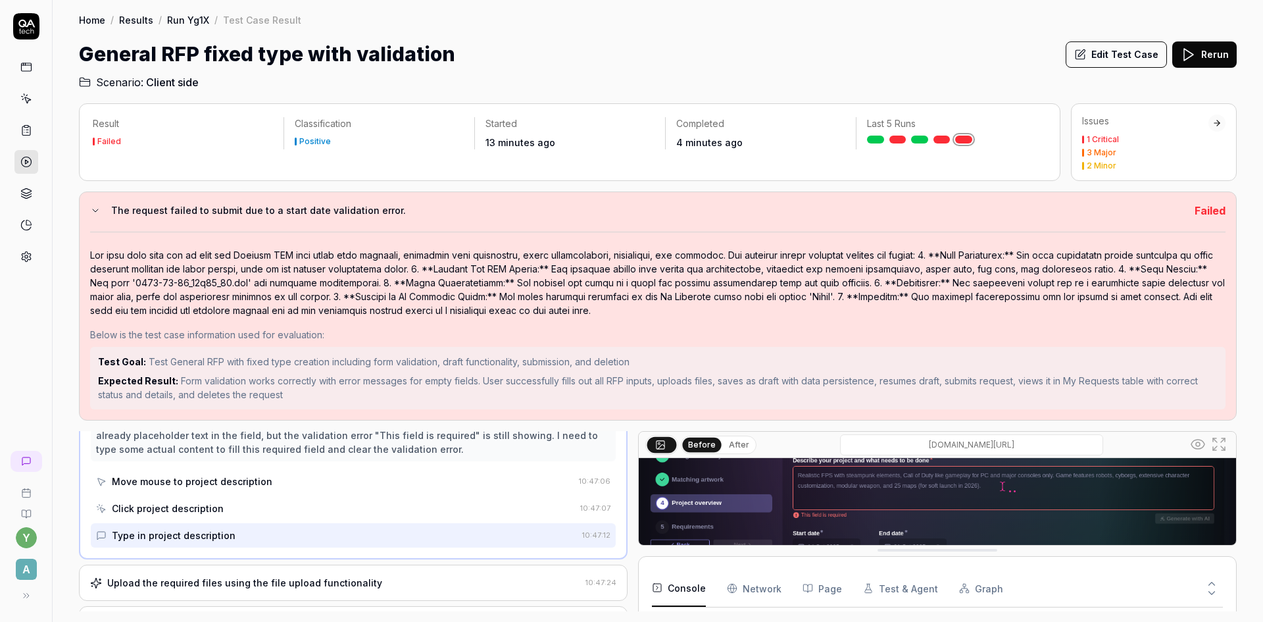
click at [254, 576] on div "Upload the required files using the file upload functionality" at bounding box center [244, 583] width 275 height 14
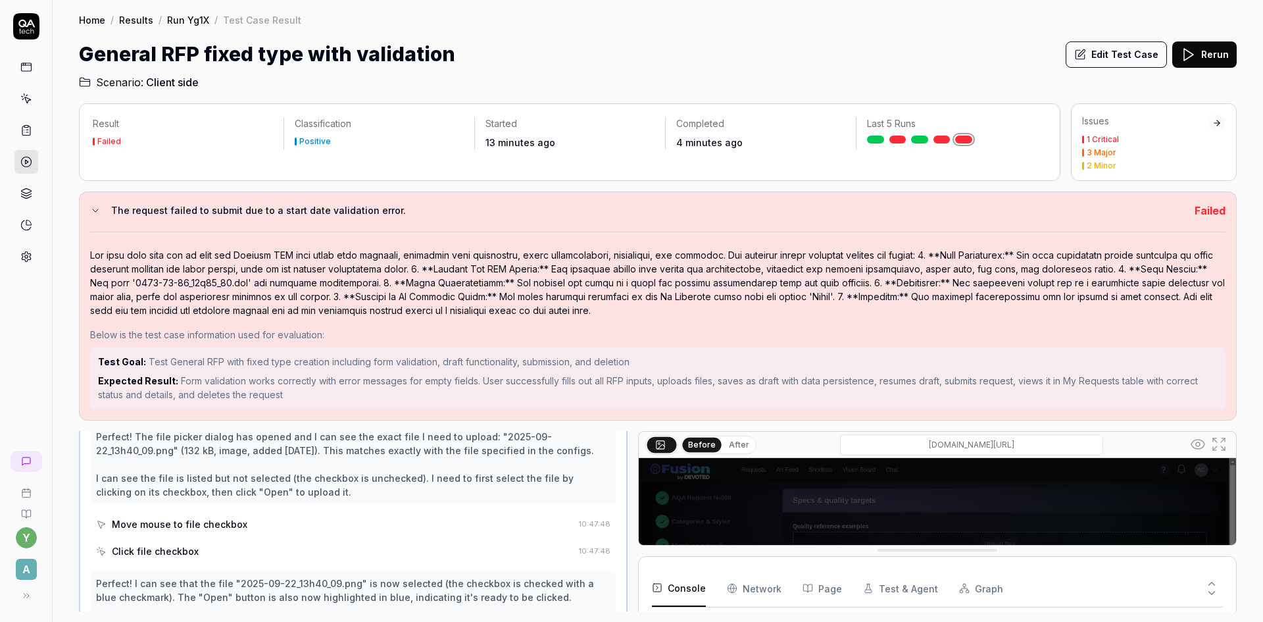
scroll to position [1276, 0]
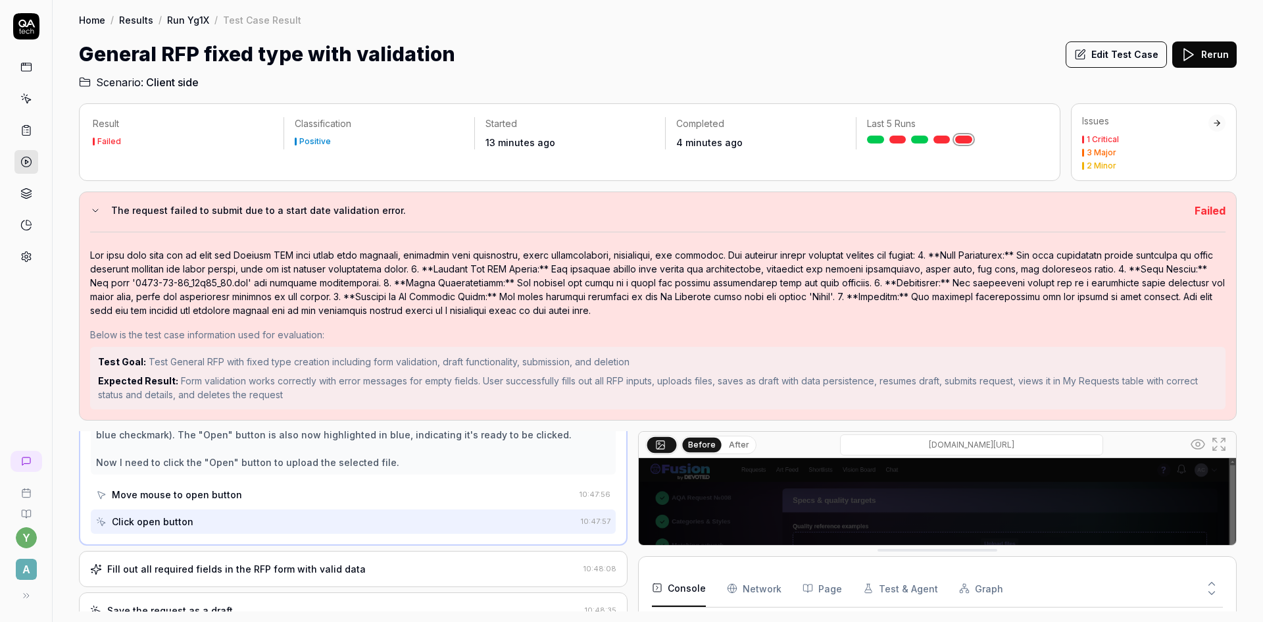
click at [313, 578] on div "Fill out all required fields in the RFP form with valid data 10:48:08" at bounding box center [353, 569] width 549 height 36
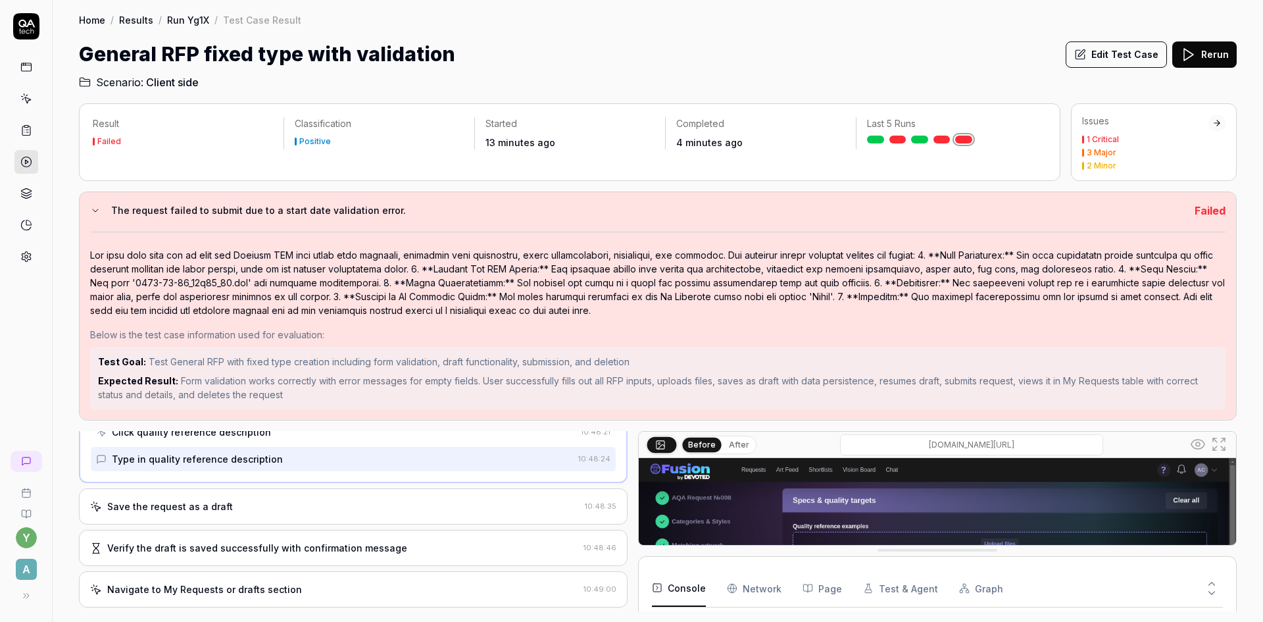
scroll to position [951, 0]
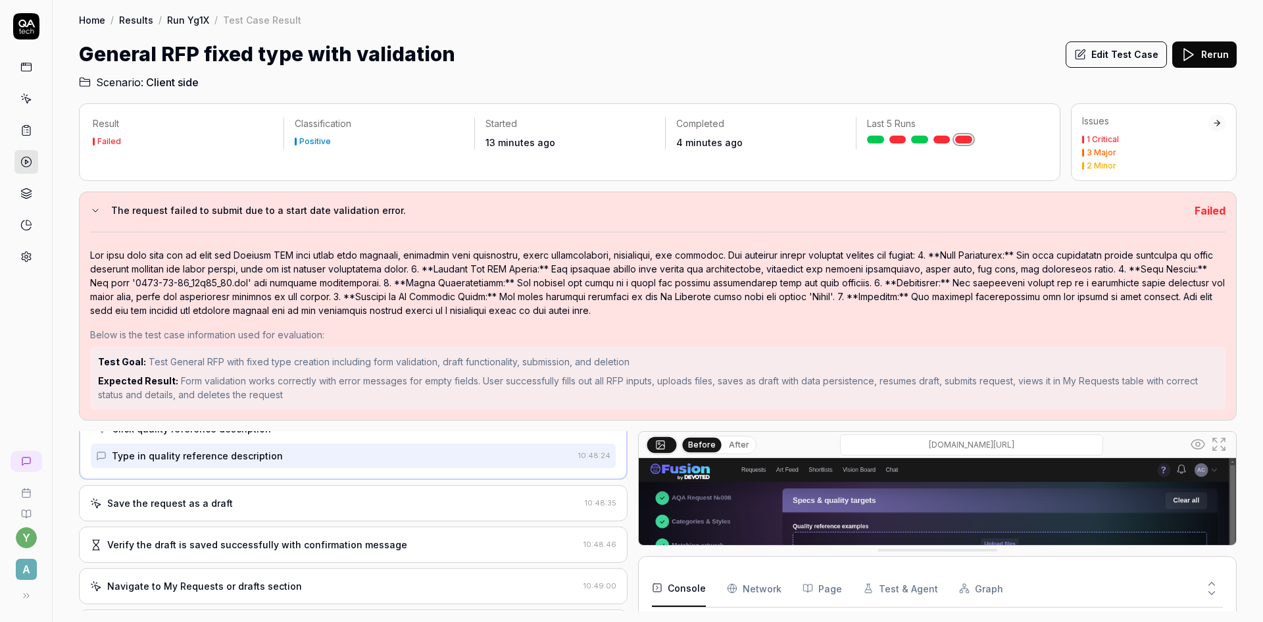
click at [203, 549] on div "Verify the draft is saved successfully with confirmation message" at bounding box center [257, 545] width 300 height 14
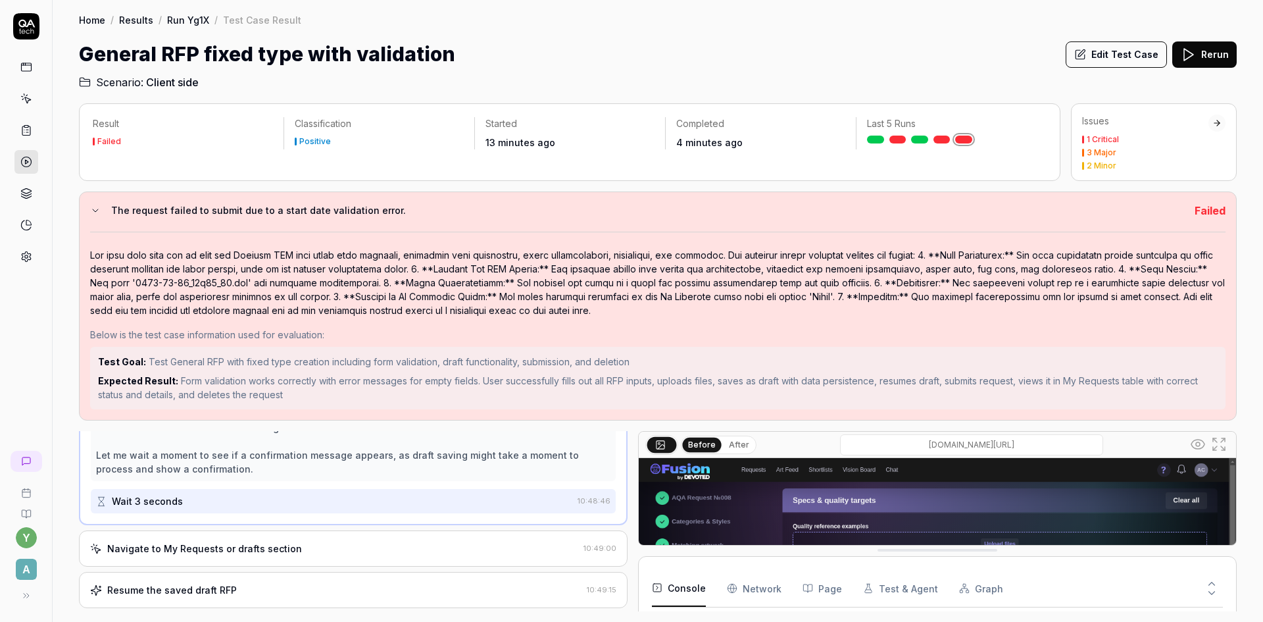
scroll to position [764, 0]
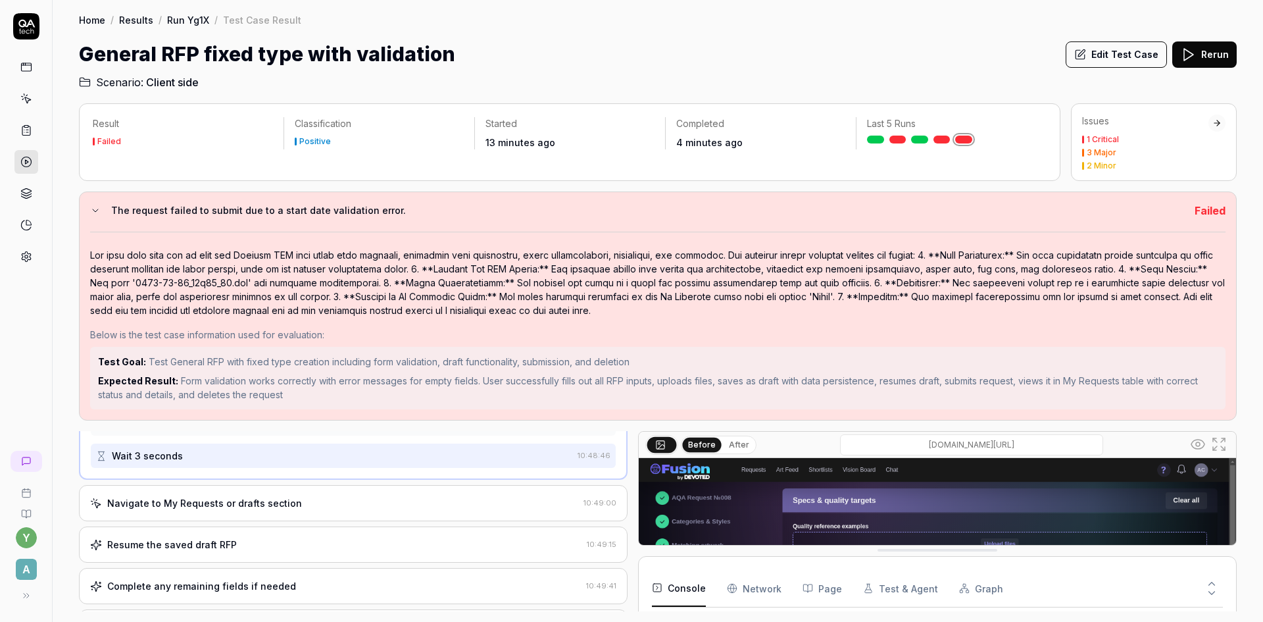
click at [95, 209] on icon at bounding box center [95, 210] width 11 height 11
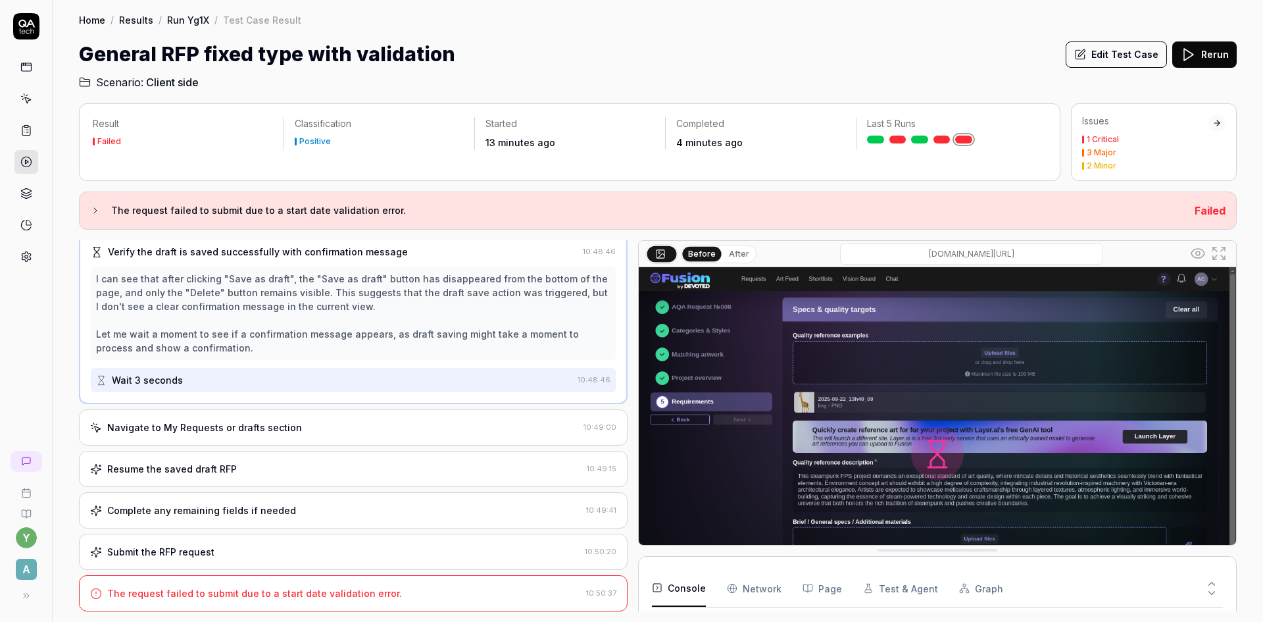
click at [216, 513] on div "Complete any remaining fields if needed" at bounding box center [201, 510] width 189 height 14
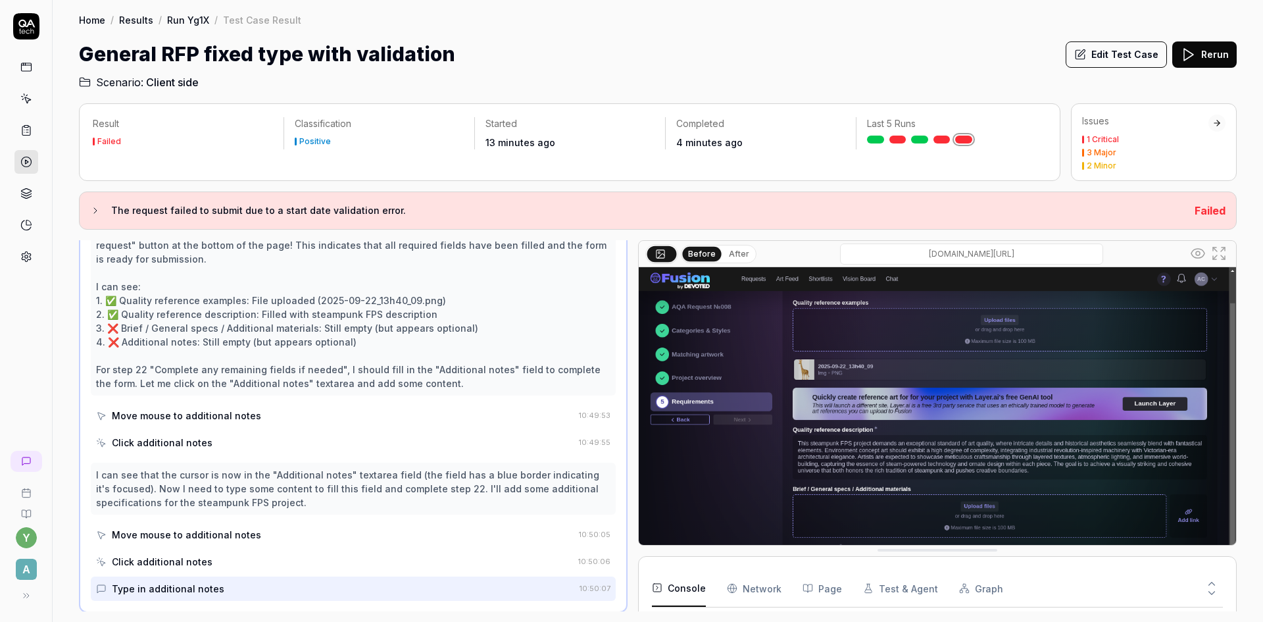
scroll to position [1080, 0]
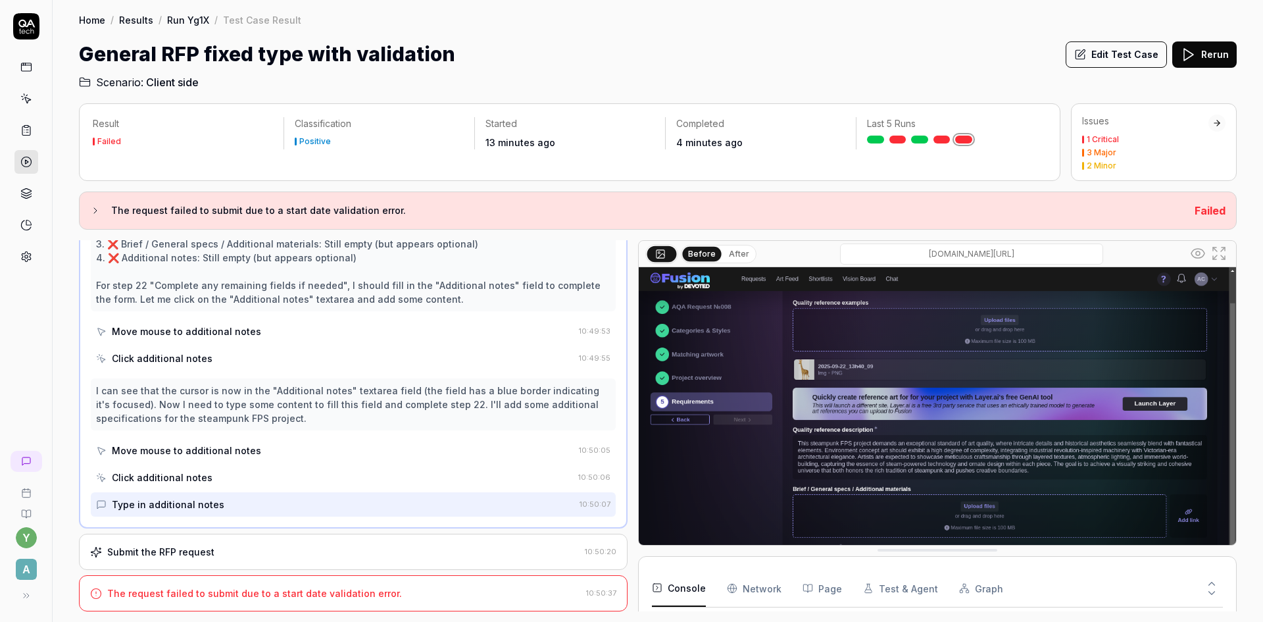
click at [232, 545] on div "Submit the RFP request" at bounding box center [335, 552] width 490 height 14
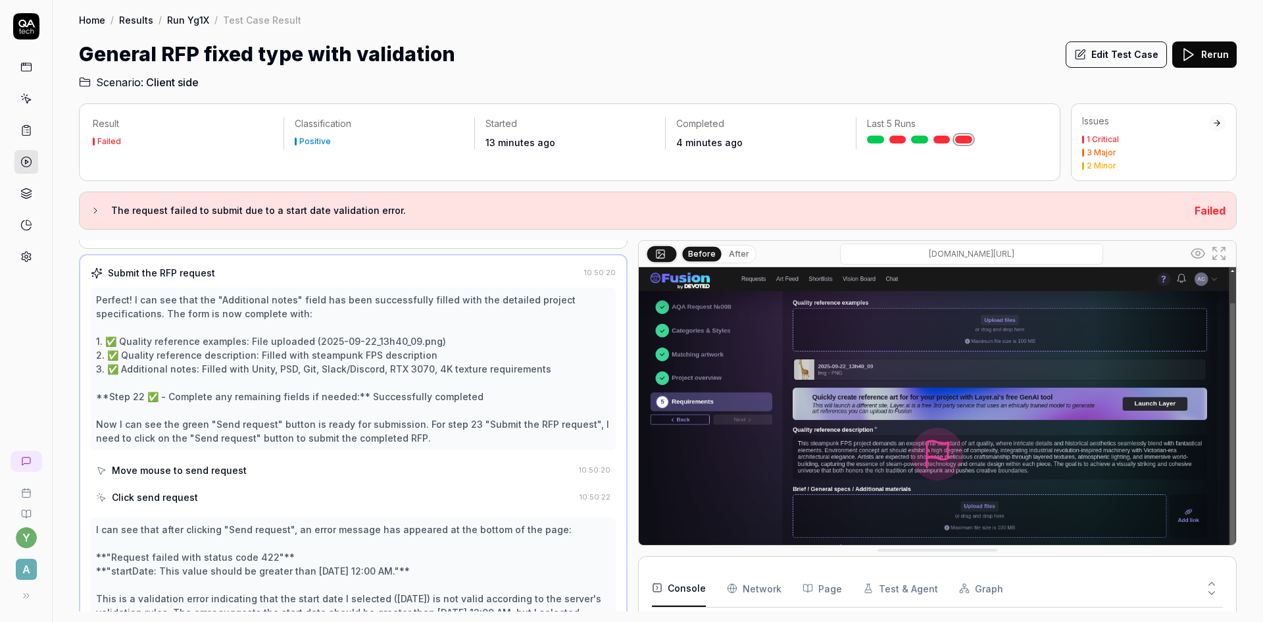
scroll to position [788, 0]
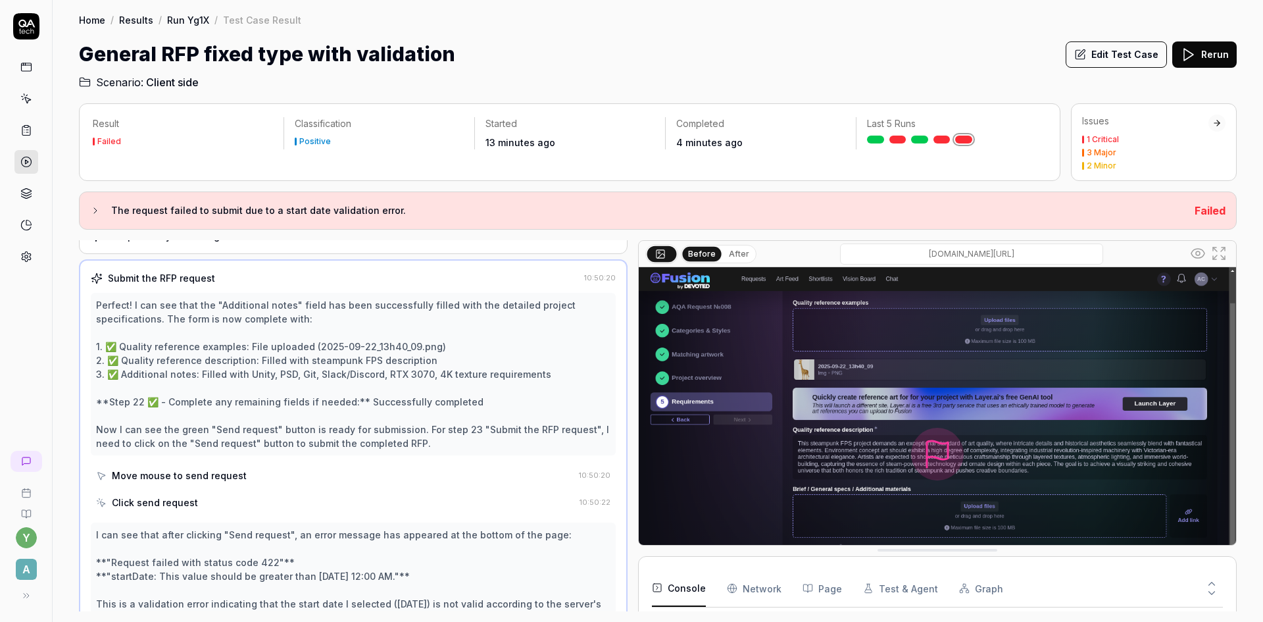
click at [293, 365] on div "Perfect! I can see that the "Additional notes" field has been successfully fill…" at bounding box center [353, 374] width 515 height 152
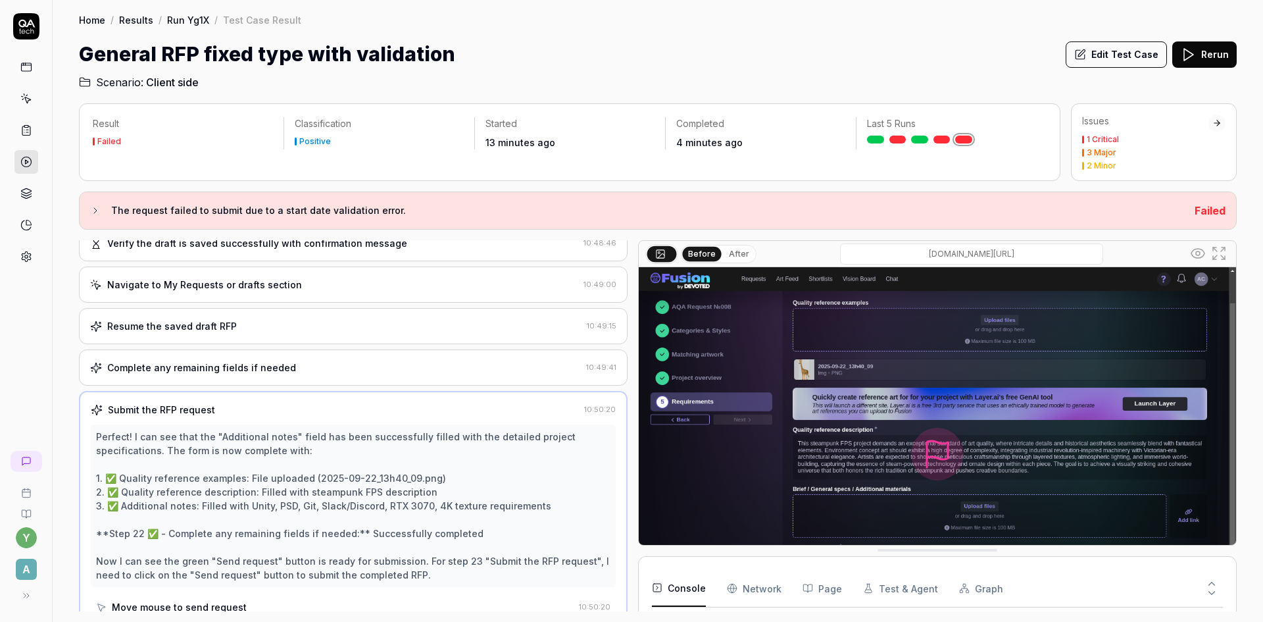
click at [236, 355] on div "Complete any remaining fields if needed 10:49:41" at bounding box center [353, 367] width 549 height 36
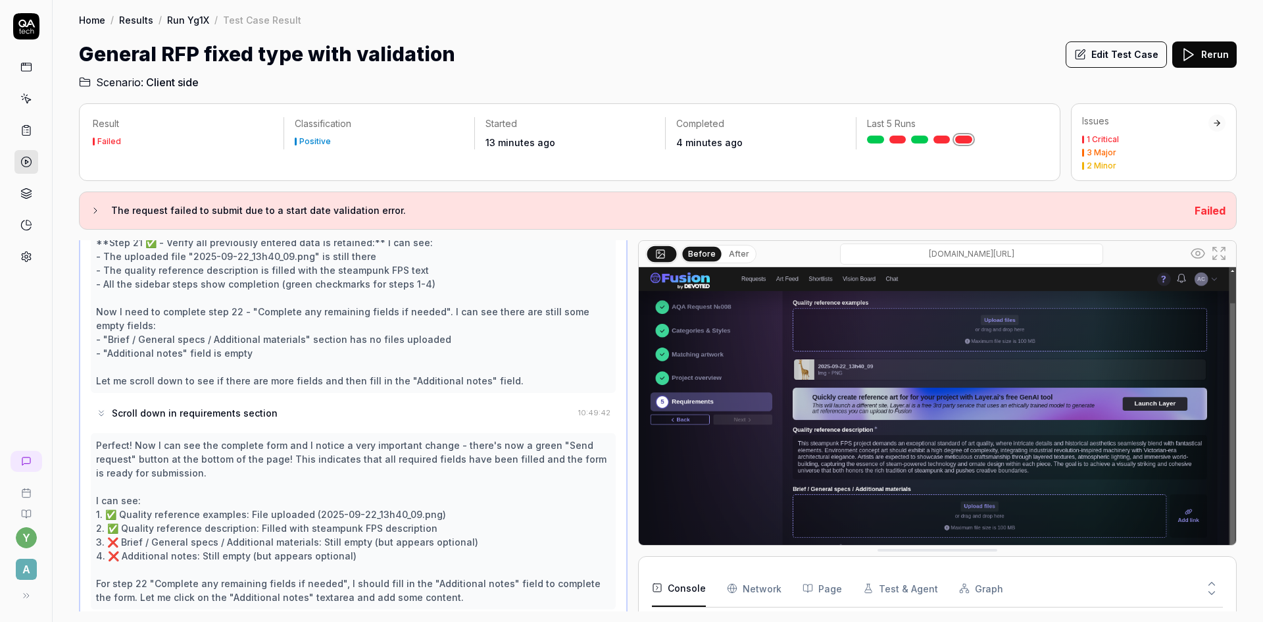
scroll to position [882, 0]
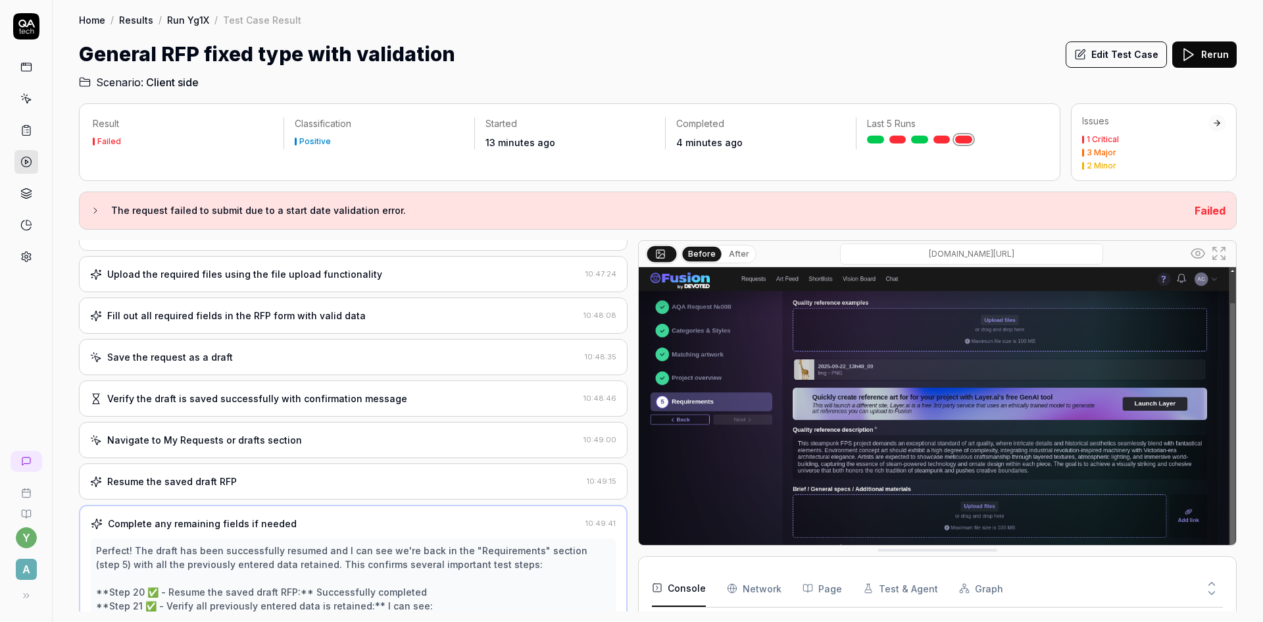
click at [318, 475] on div "Resume the saved draft RFP" at bounding box center [336, 481] width 492 height 14
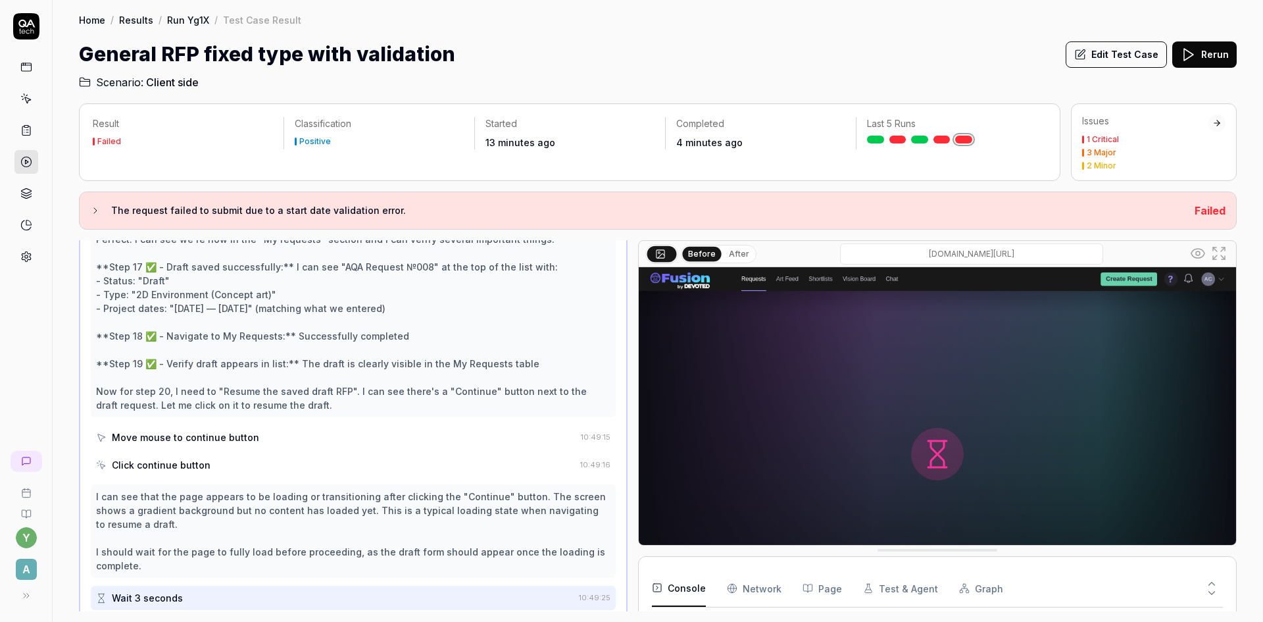
scroll to position [782, 0]
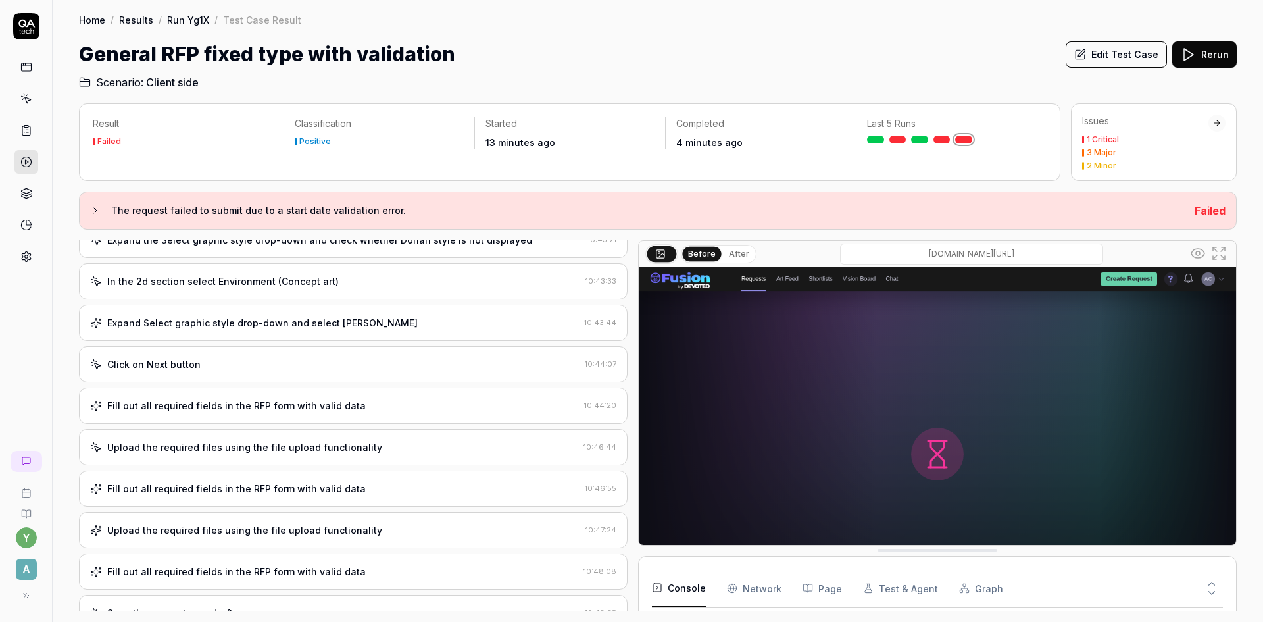
click at [229, 321] on div "Expand Select graphic style drop-down and select [PERSON_NAME]" at bounding box center [262, 323] width 311 height 14
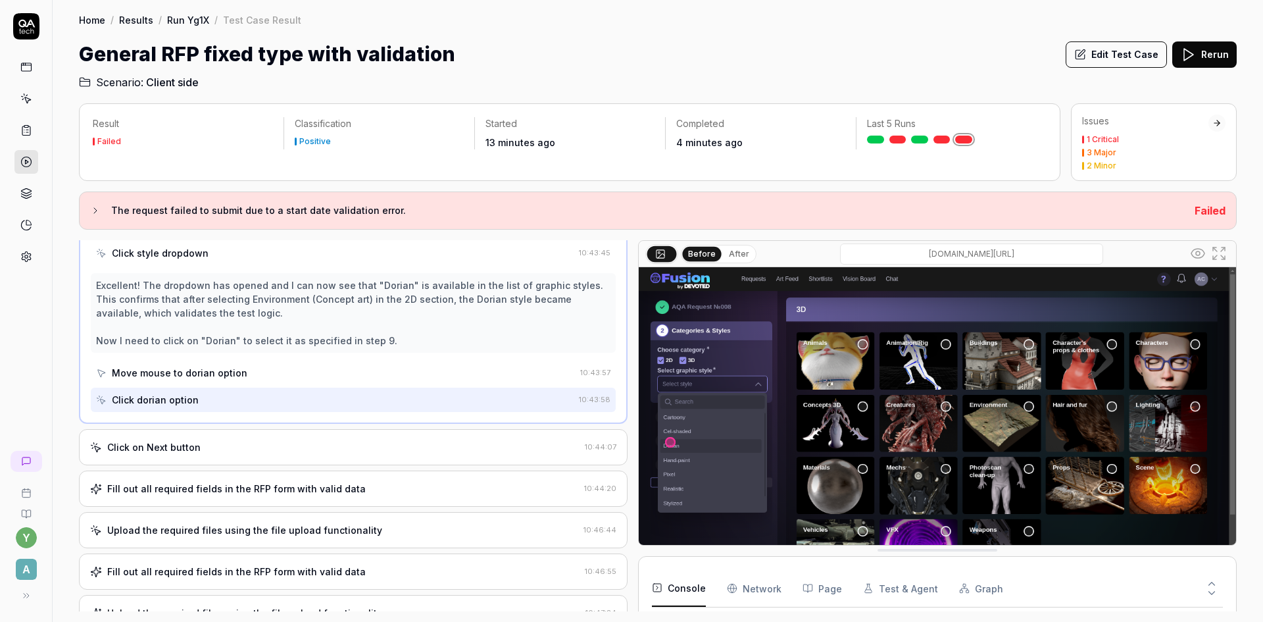
scroll to position [505, 0]
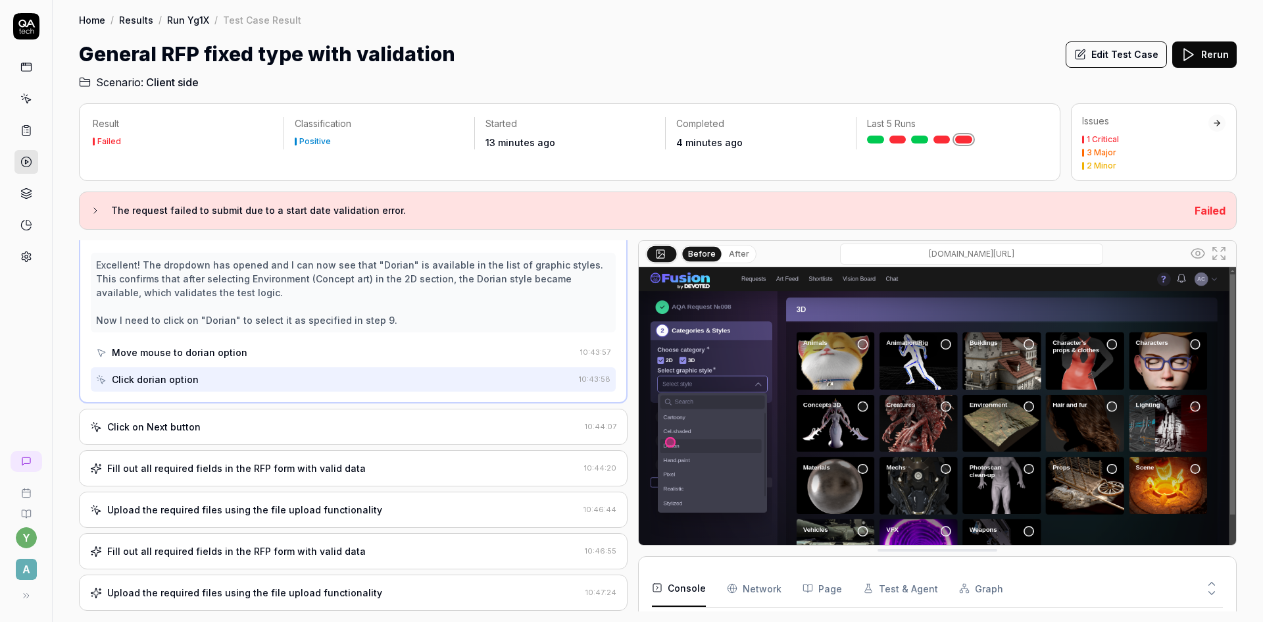
click at [193, 420] on div "Click on Next button" at bounding box center [153, 427] width 93 height 14
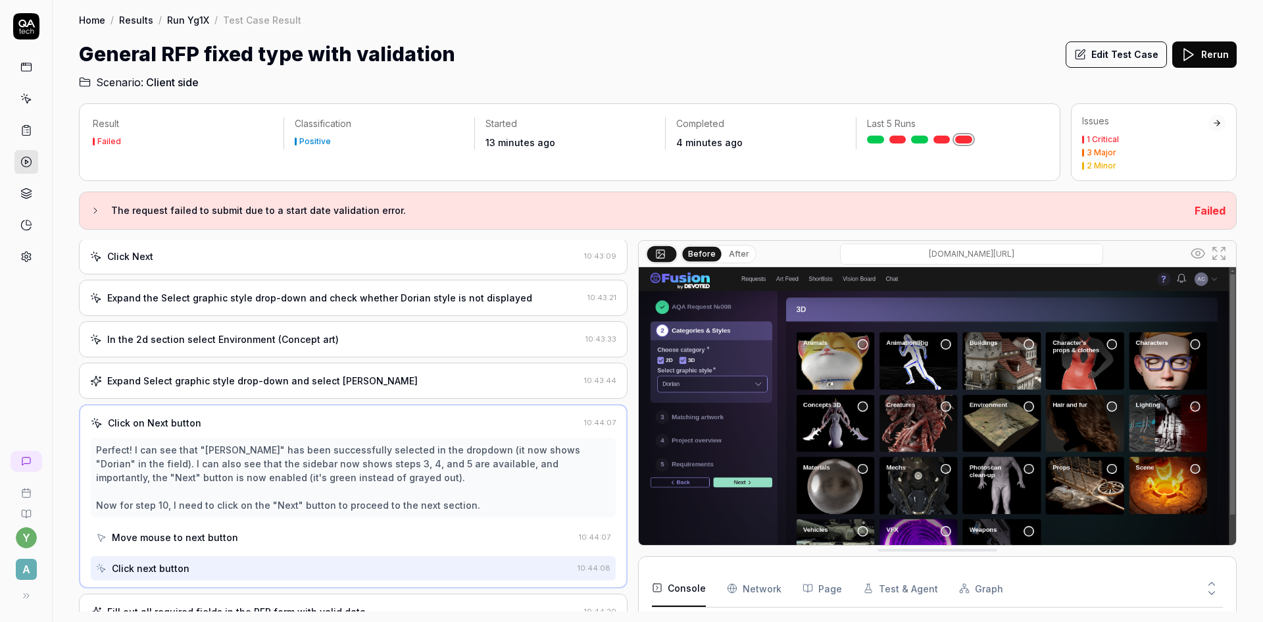
scroll to position [164, 0]
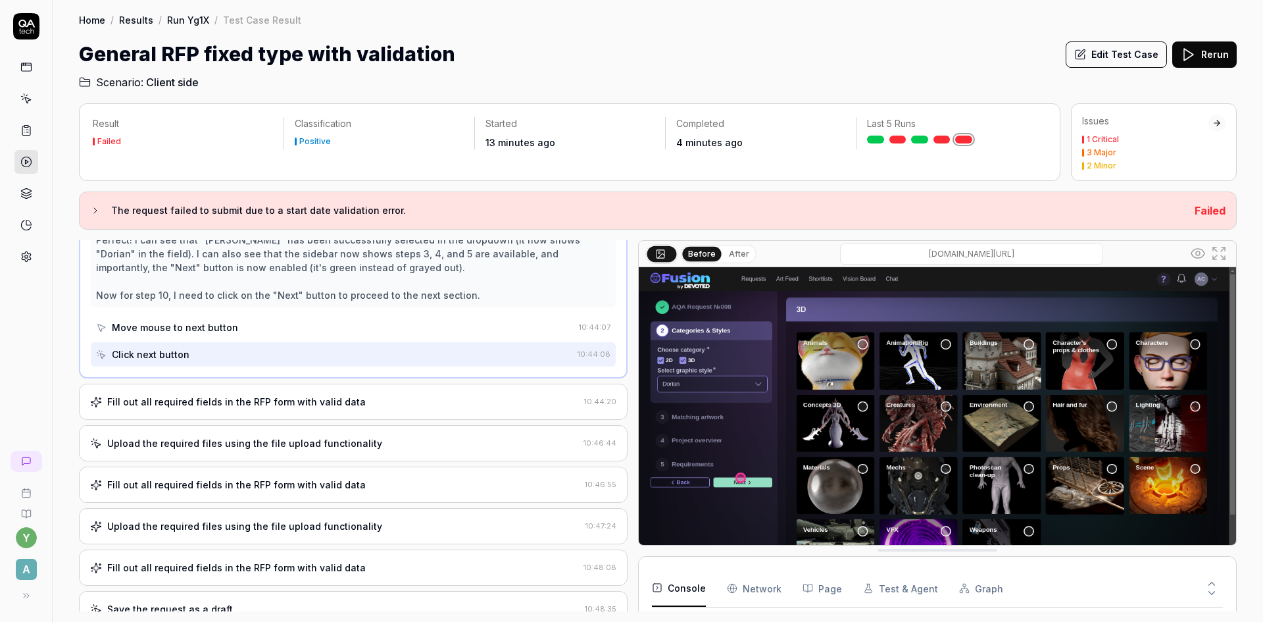
click at [357, 401] on div "Fill out all required fields in the RFP form with valid data" at bounding box center [334, 402] width 489 height 14
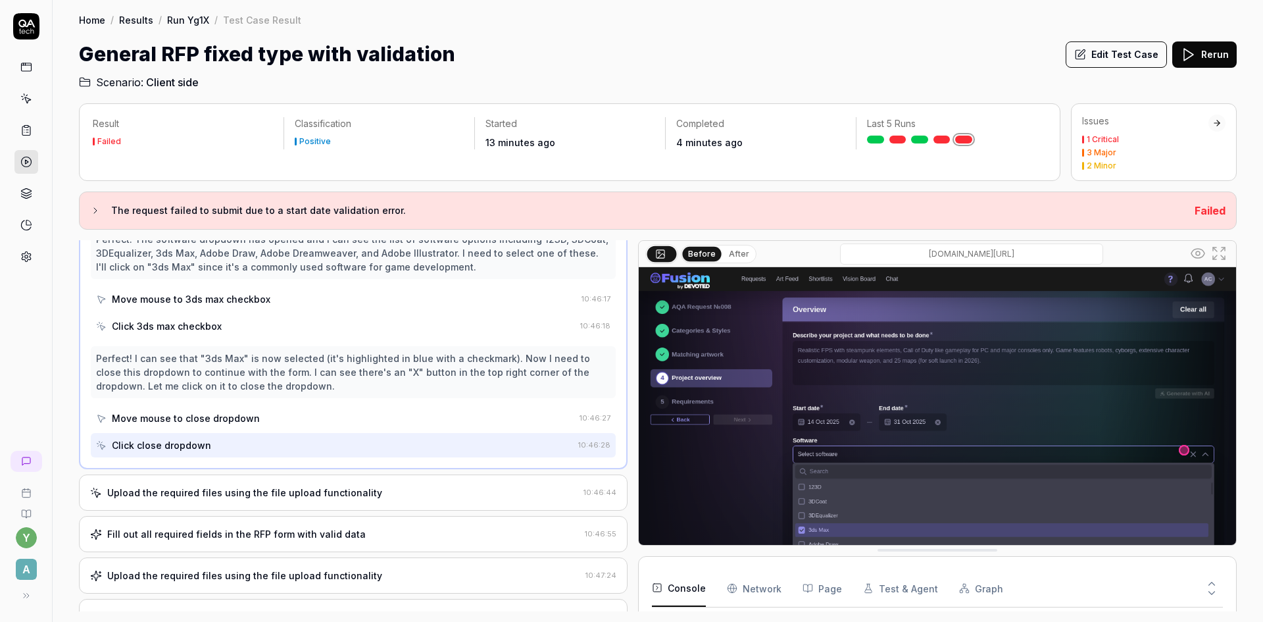
scroll to position [2298, 0]
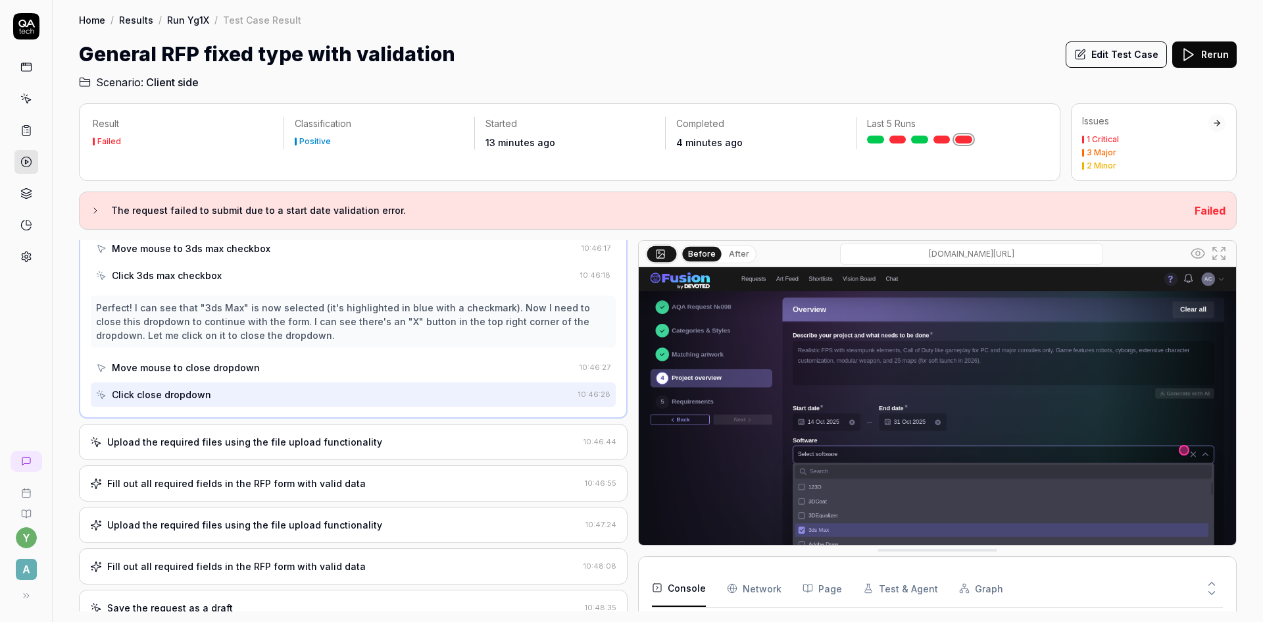
click at [345, 449] on div "Upload the required files using the file upload functionality" at bounding box center [244, 442] width 275 height 14
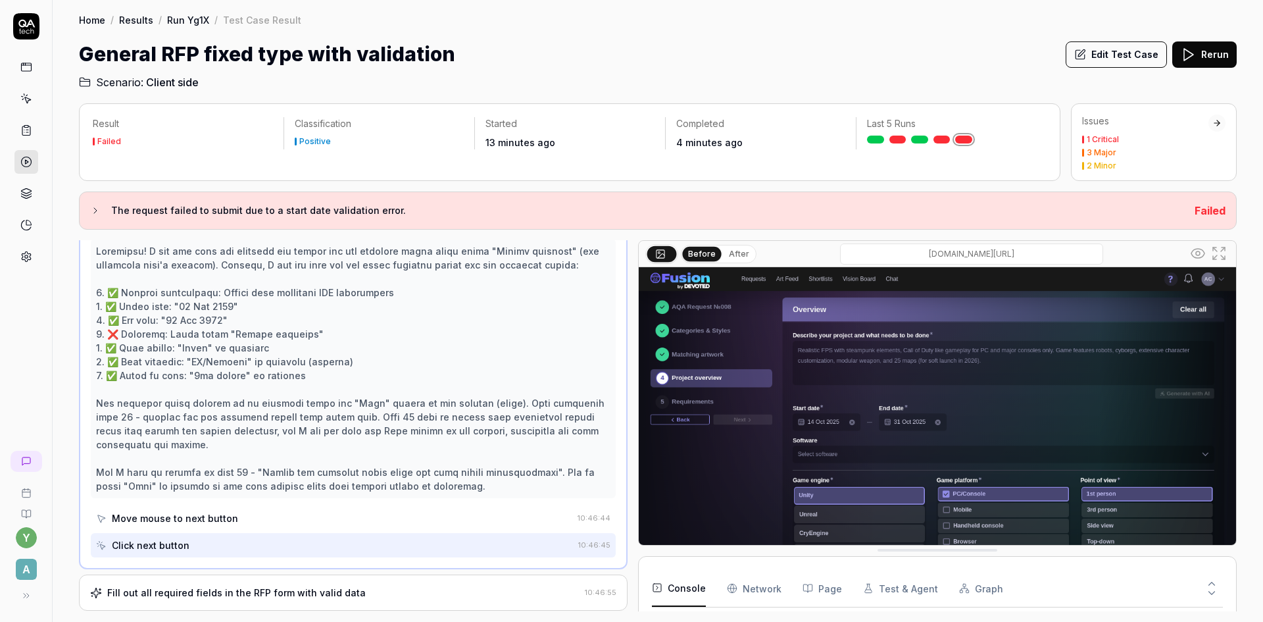
scroll to position [479, 0]
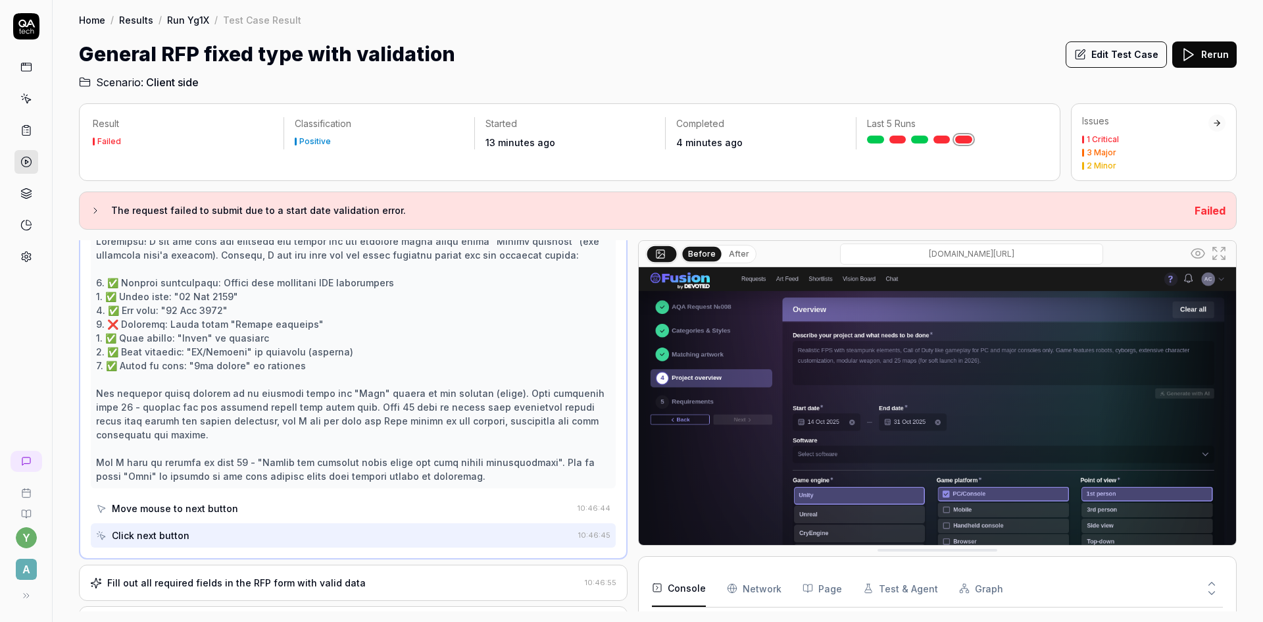
click at [254, 576] on div "Fill out all required fields in the RFP form with valid data" at bounding box center [236, 583] width 259 height 14
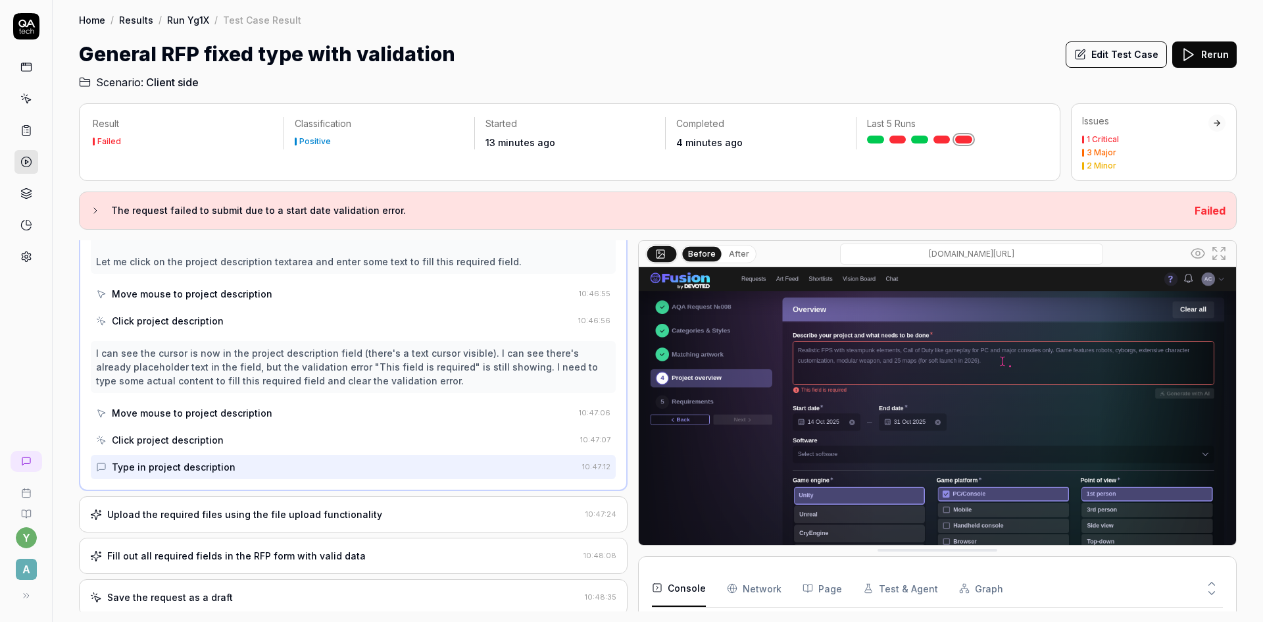
scroll to position [674, 0]
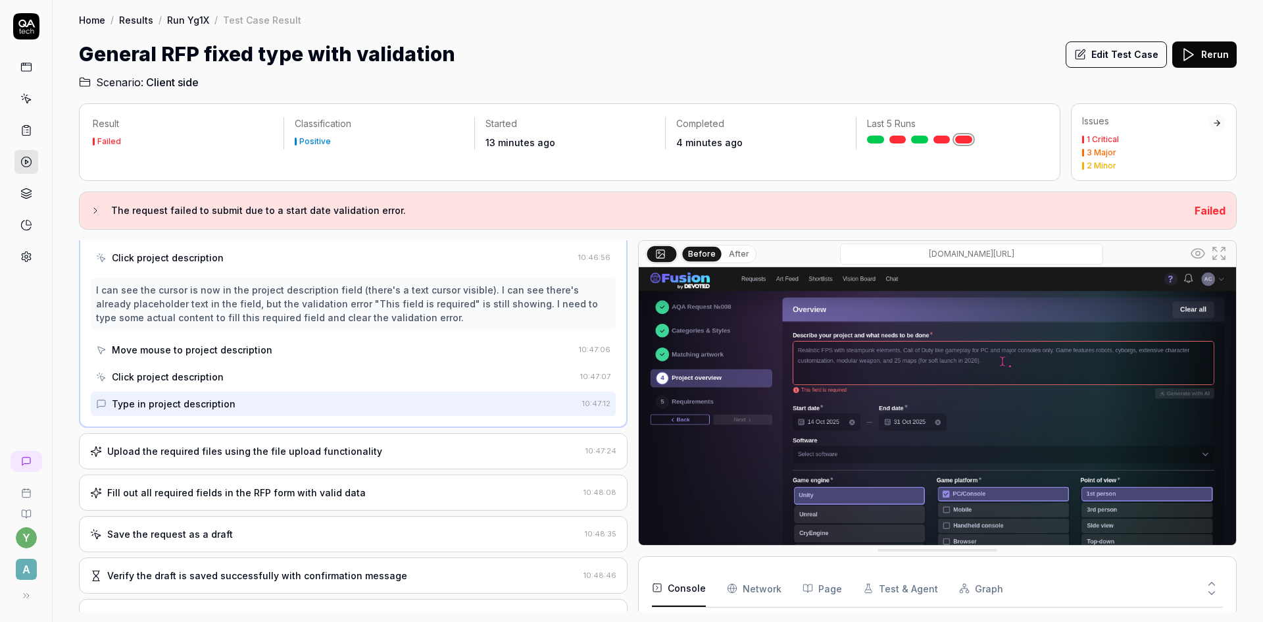
click at [219, 444] on div "Upload the required files using the file upload functionality" at bounding box center [244, 451] width 275 height 14
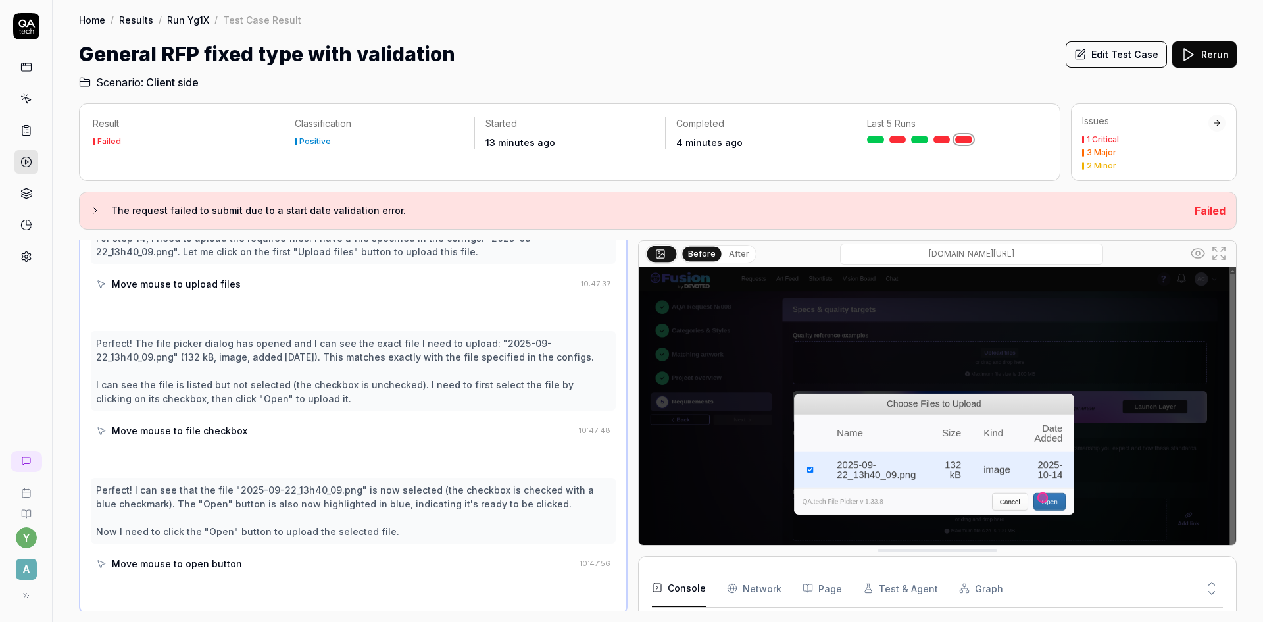
scroll to position [1019, 0]
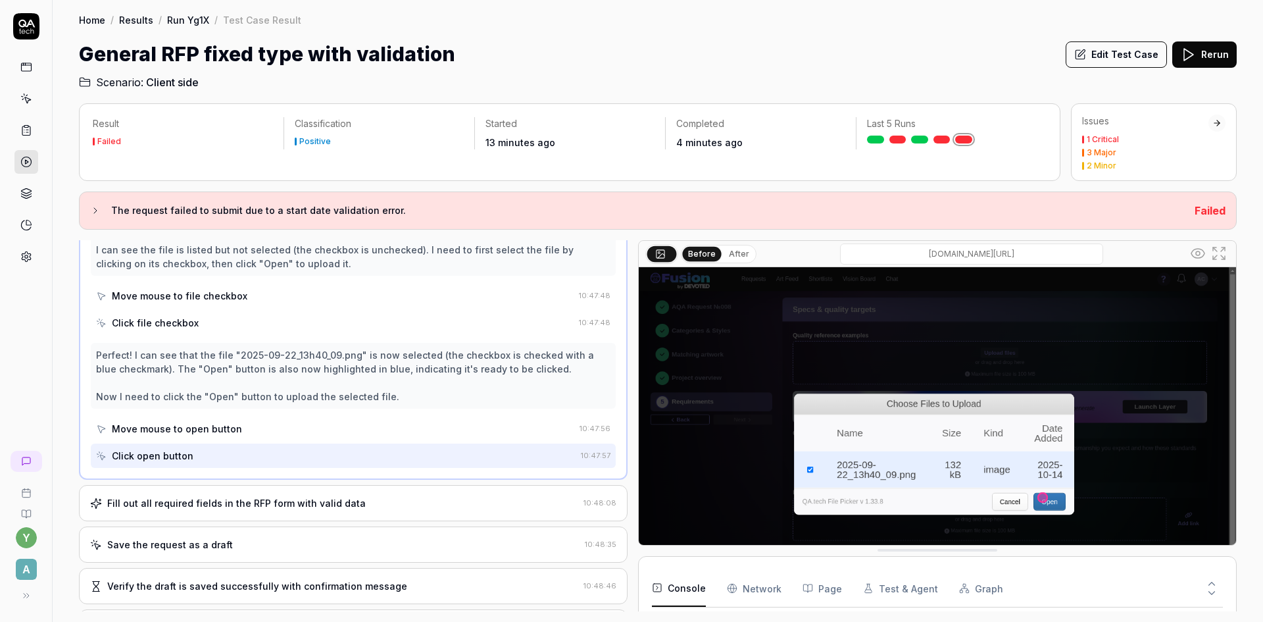
click at [205, 501] on div "Fill out all required fields in the RFP form with valid data" at bounding box center [236, 503] width 259 height 14
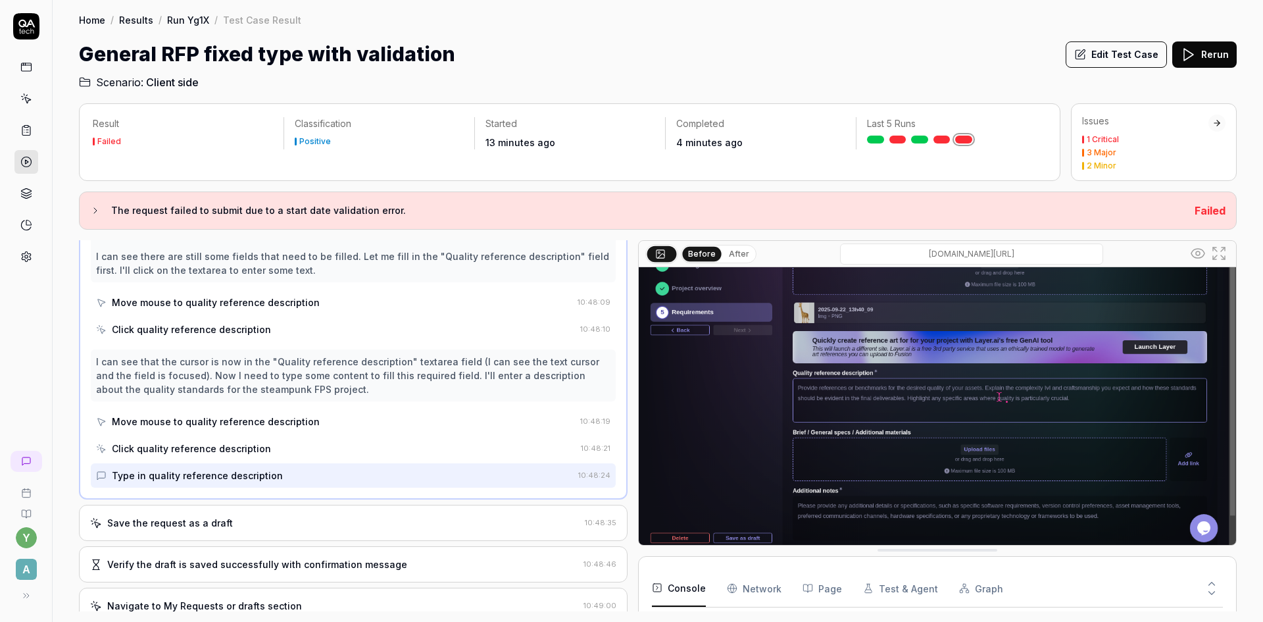
scroll to position [760, 0]
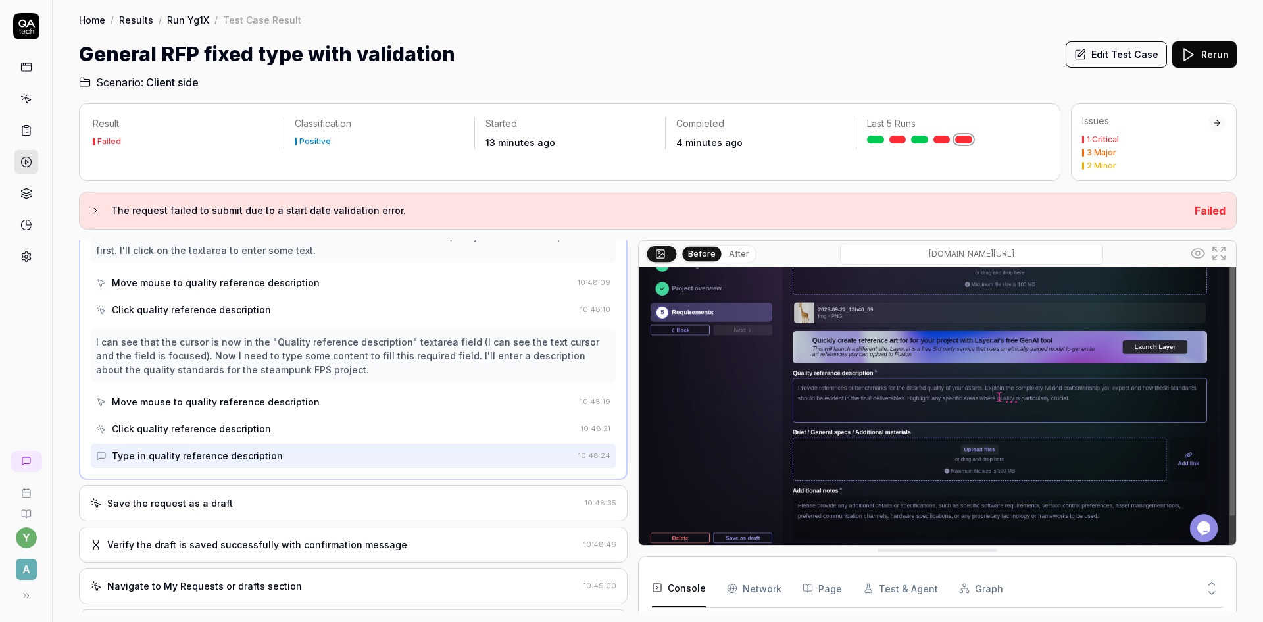
click at [255, 502] on div "Save the request as a draft" at bounding box center [335, 503] width 490 height 14
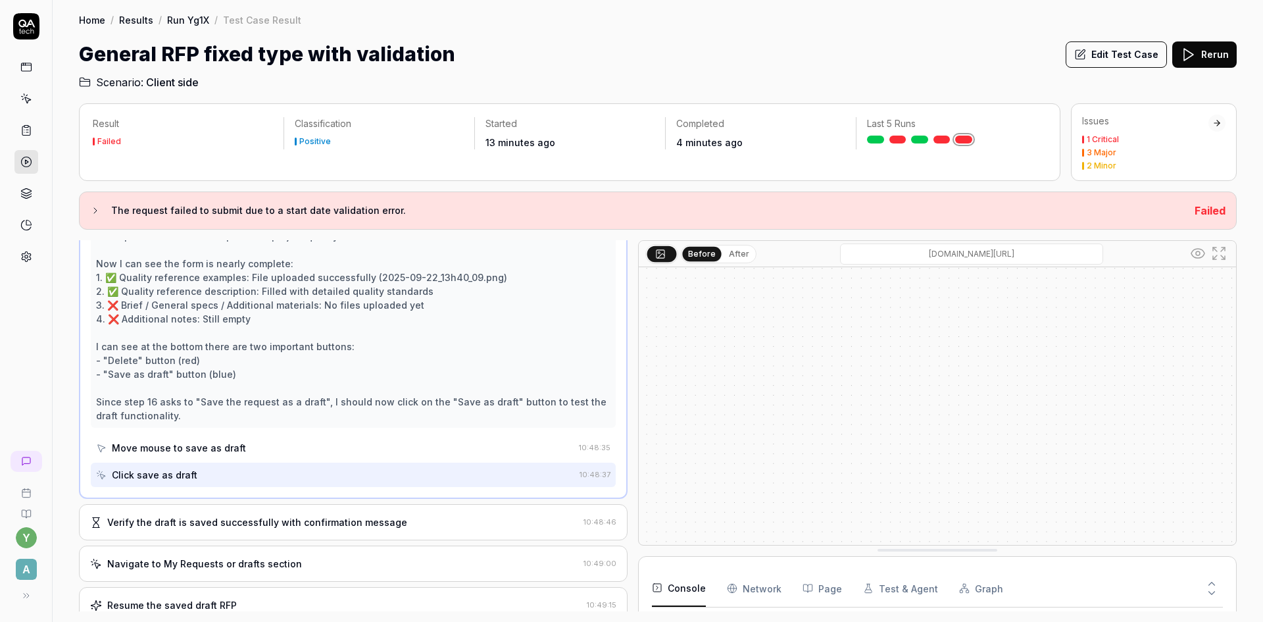
scroll to position [683, 0]
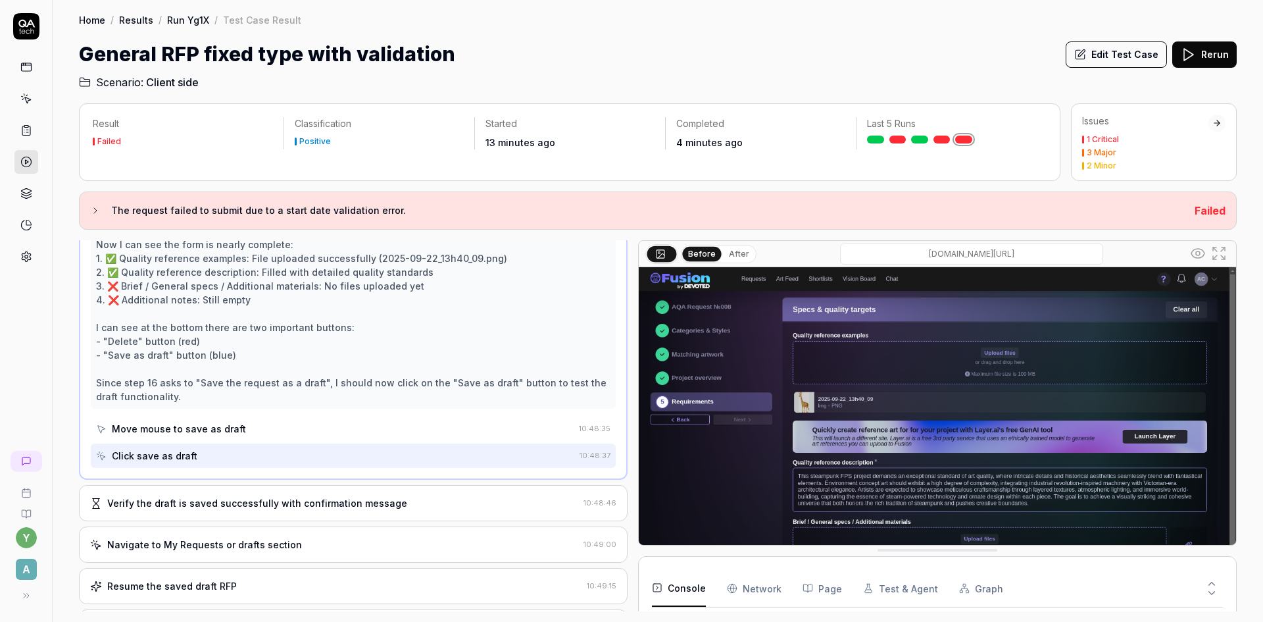
click at [259, 511] on div "Verify the draft is saved successfully with confirmation message 10:48:46" at bounding box center [353, 503] width 549 height 36
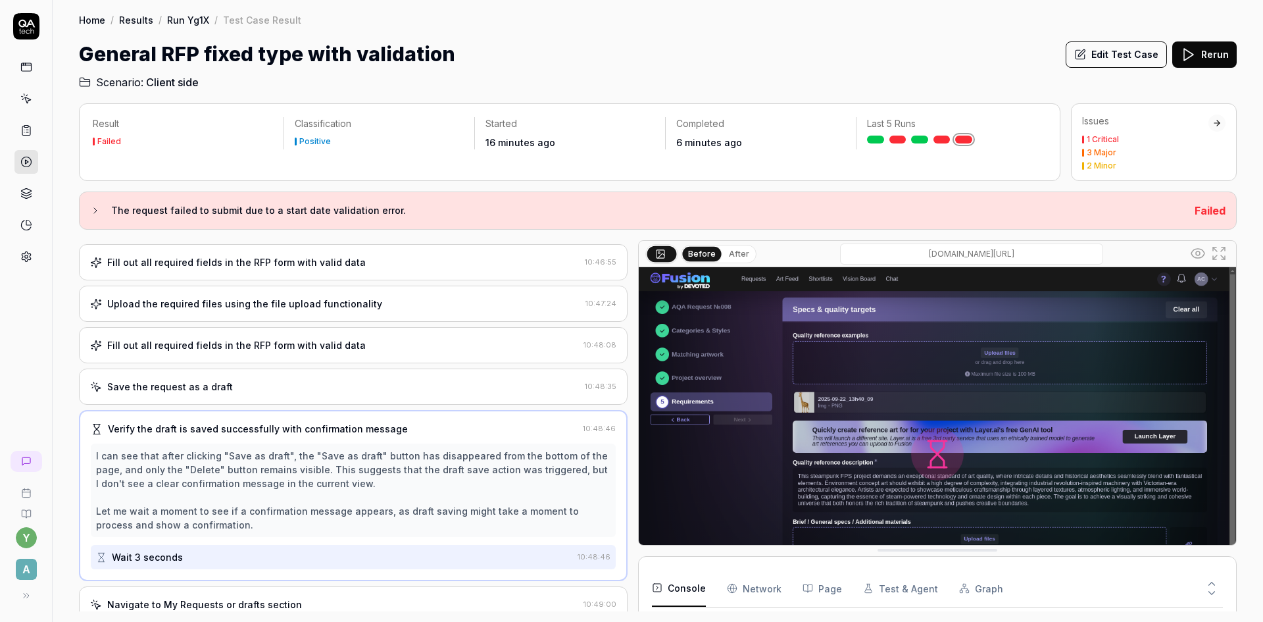
scroll to position [639, 0]
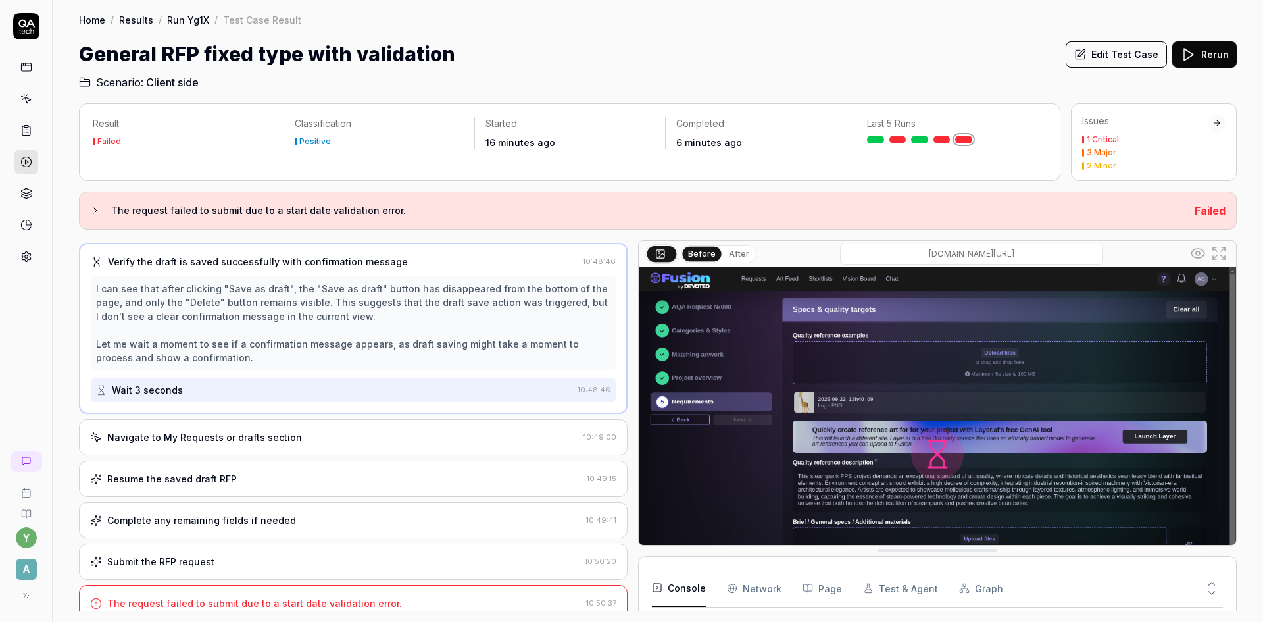
click at [279, 446] on div "Navigate to My Requests or drafts section 10:49:00" at bounding box center [353, 437] width 549 height 36
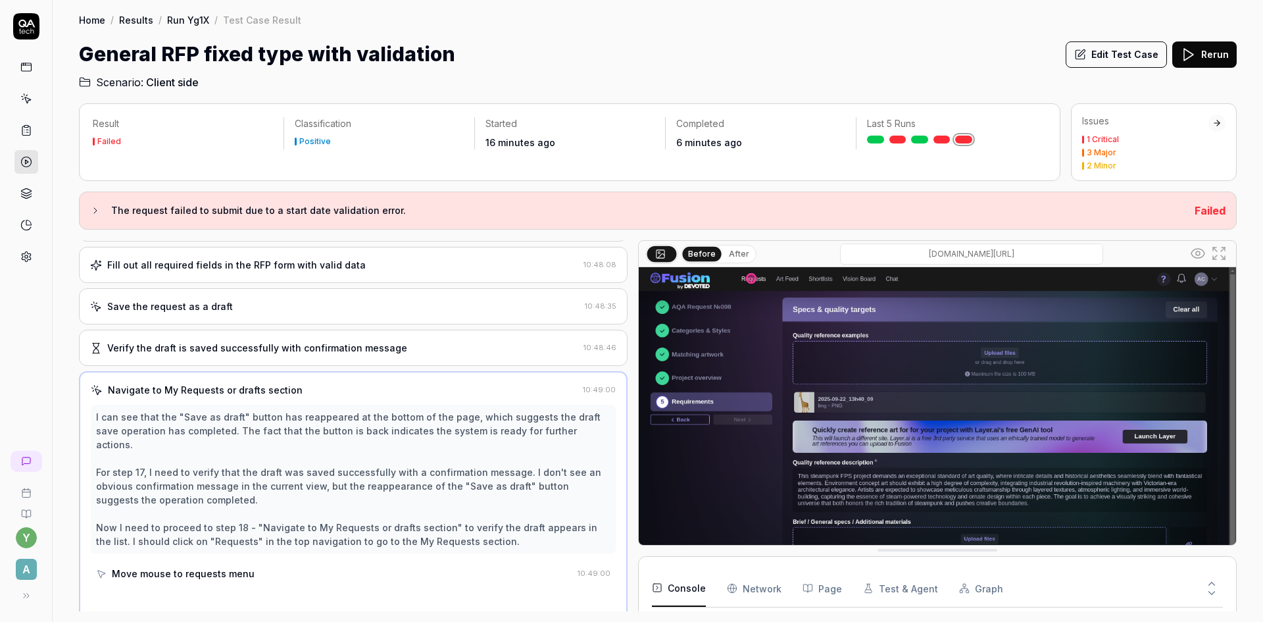
scroll to position [551, 0]
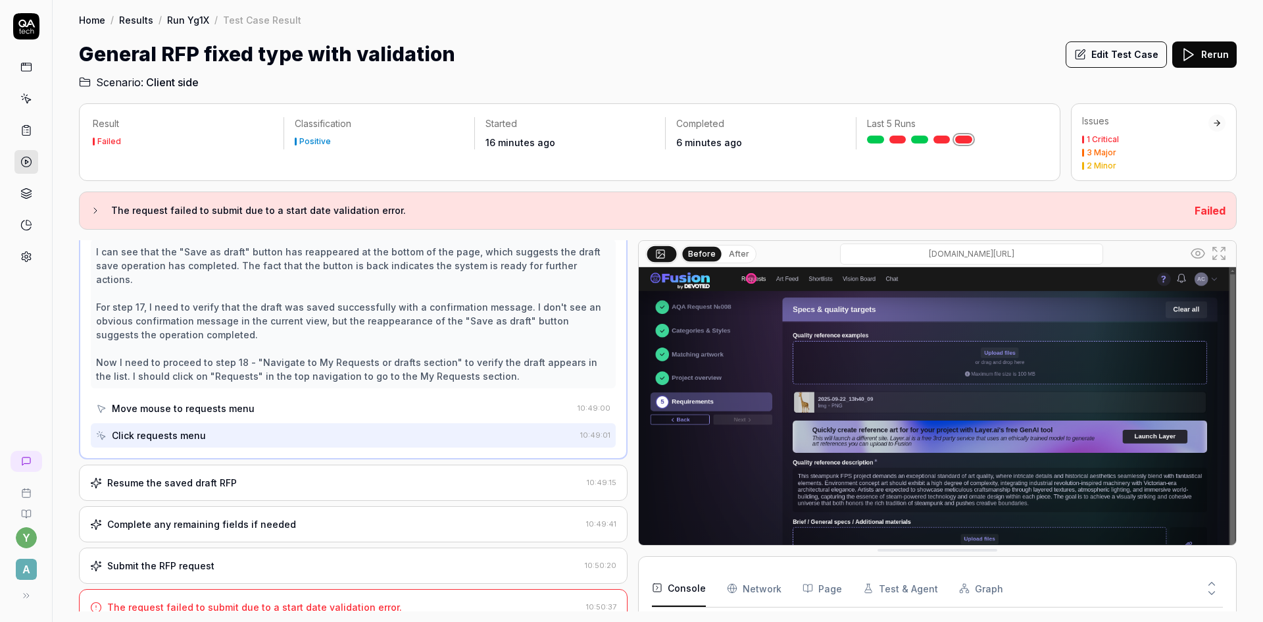
click at [241, 476] on div "Resume the saved draft RFP" at bounding box center [336, 483] width 492 height 14
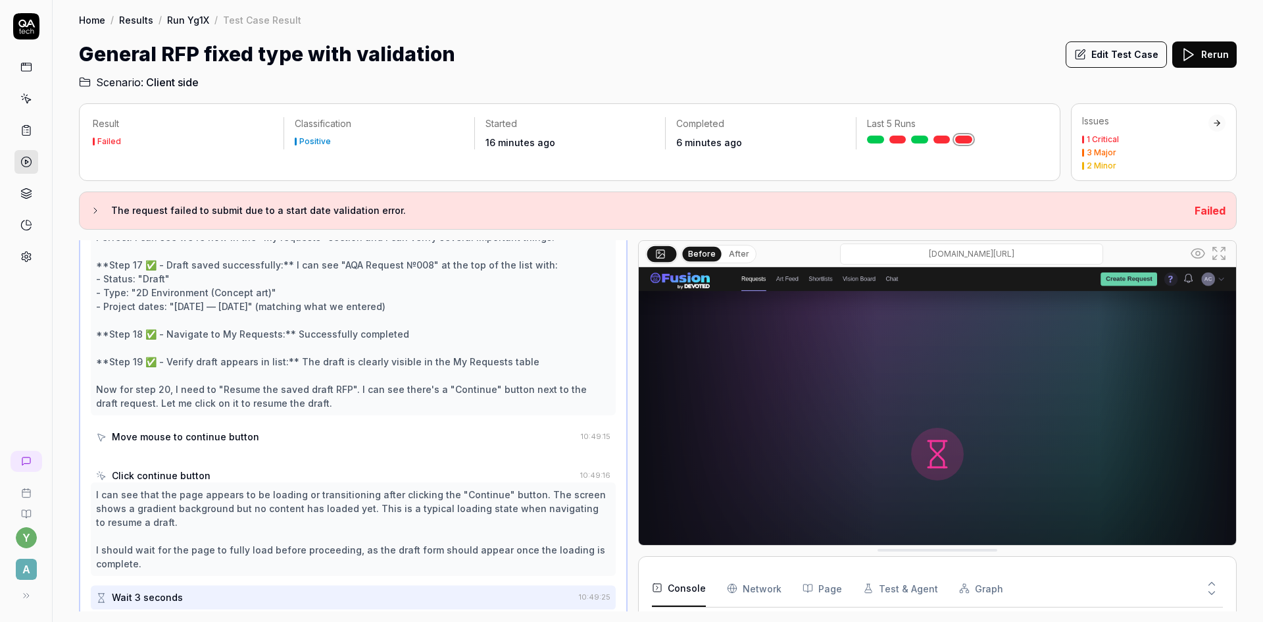
scroll to position [782, 0]
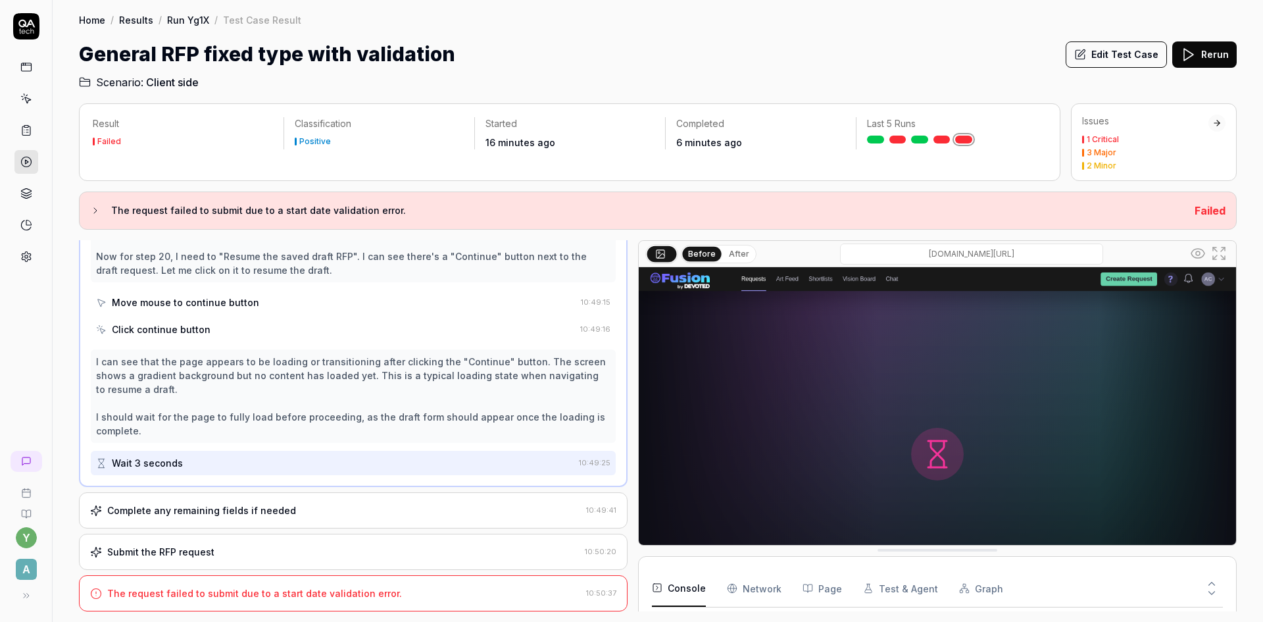
click at [275, 511] on div "Complete any remaining fields if needed" at bounding box center [201, 510] width 189 height 14
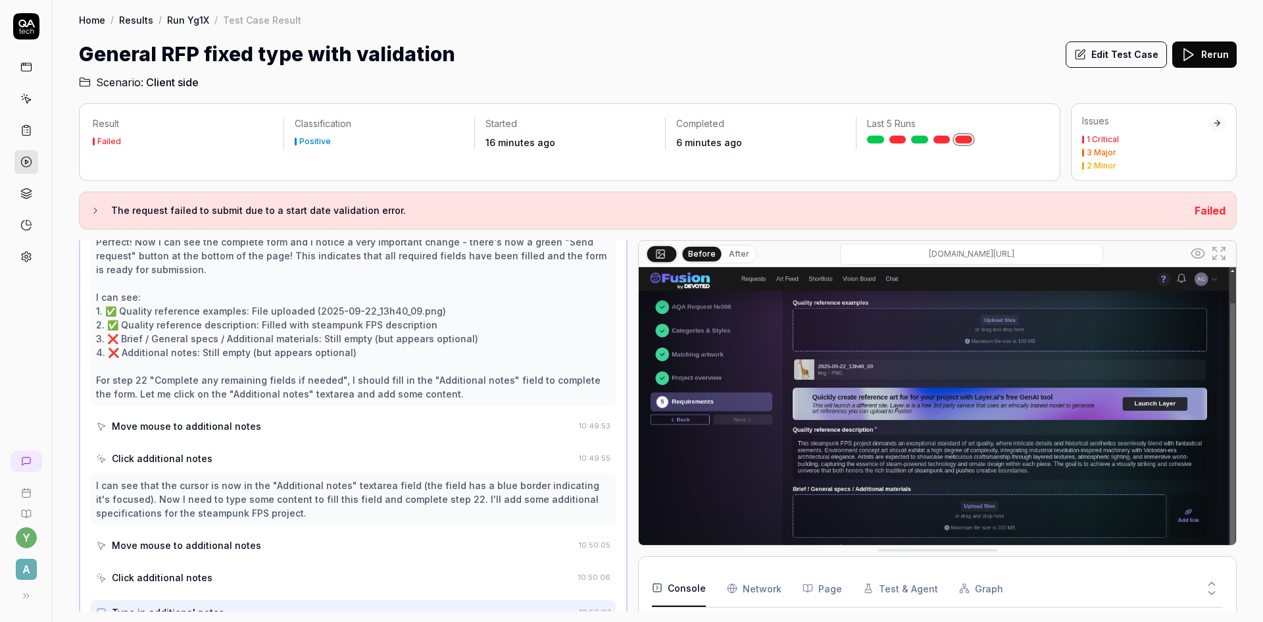
scroll to position [1080, 0]
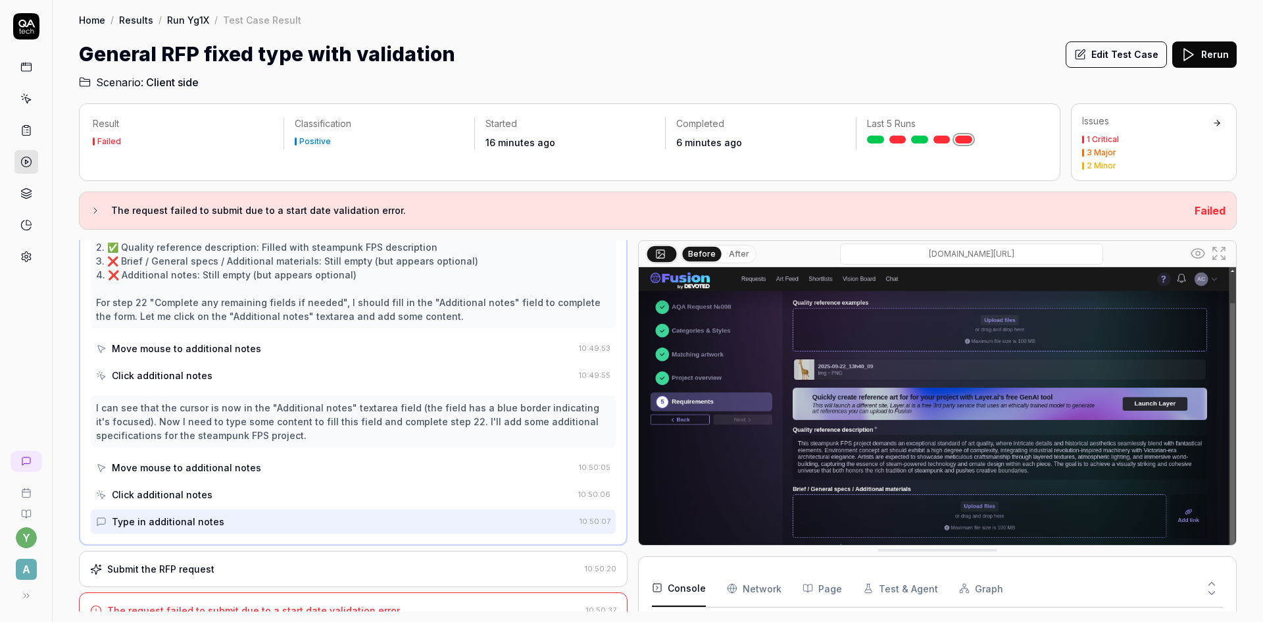
click at [258, 579] on div "Submit the RFP request 10:50:20" at bounding box center [353, 569] width 549 height 36
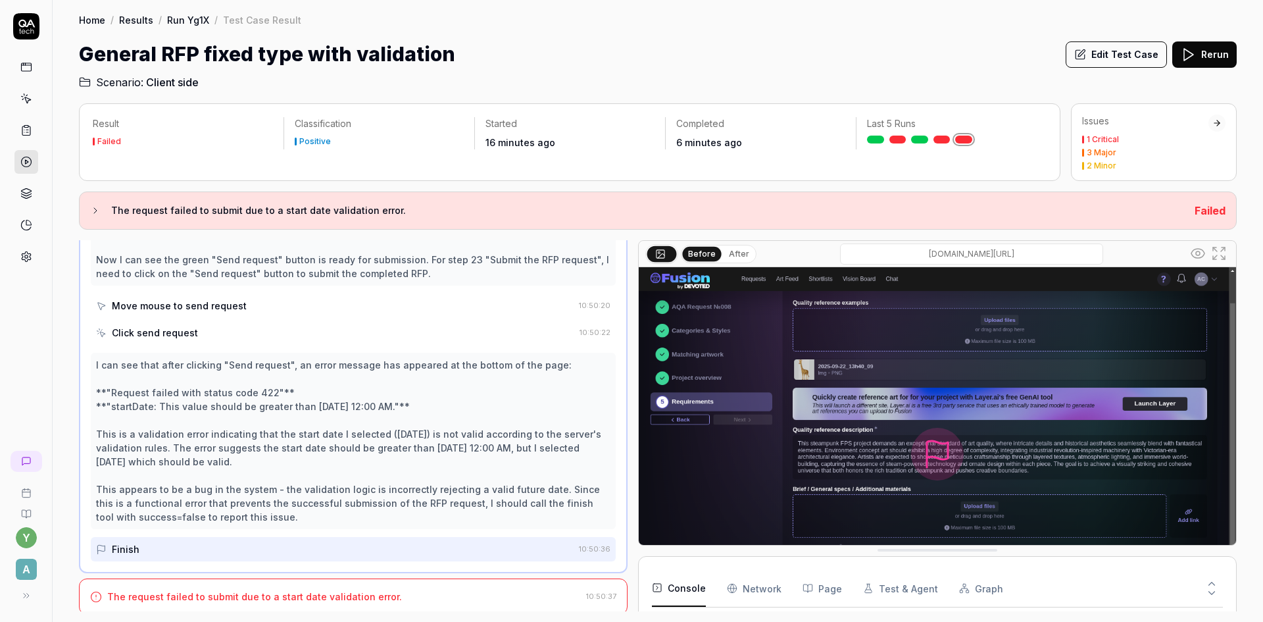
scroll to position [961, 0]
click at [265, 598] on div "The request failed to submit due to a start date validation error." at bounding box center [254, 593] width 295 height 14
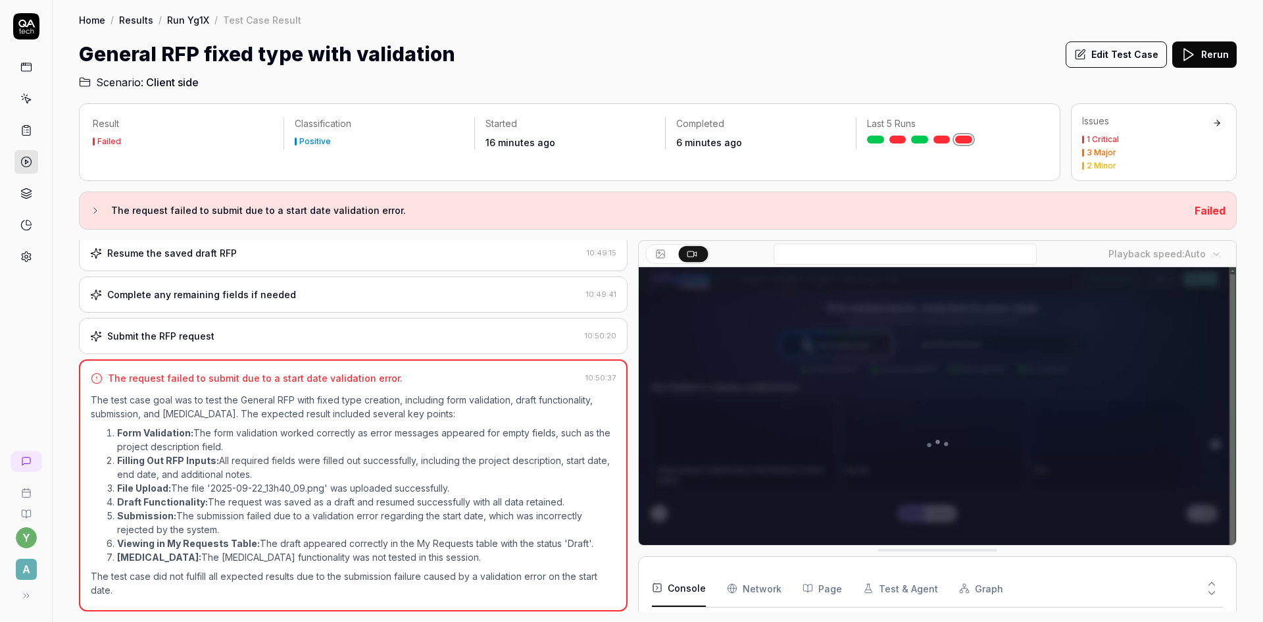
scroll to position [49, 0]
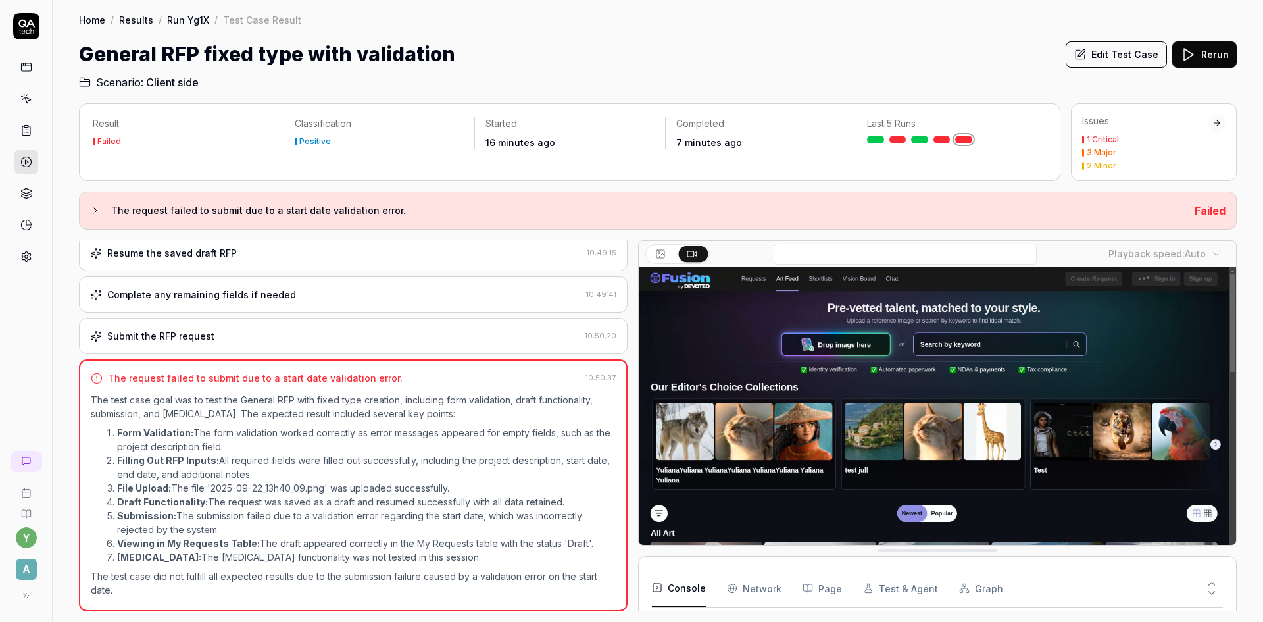
click at [207, 465] on strong "Filling Out RFP Inputs:" at bounding box center [168, 460] width 102 height 11
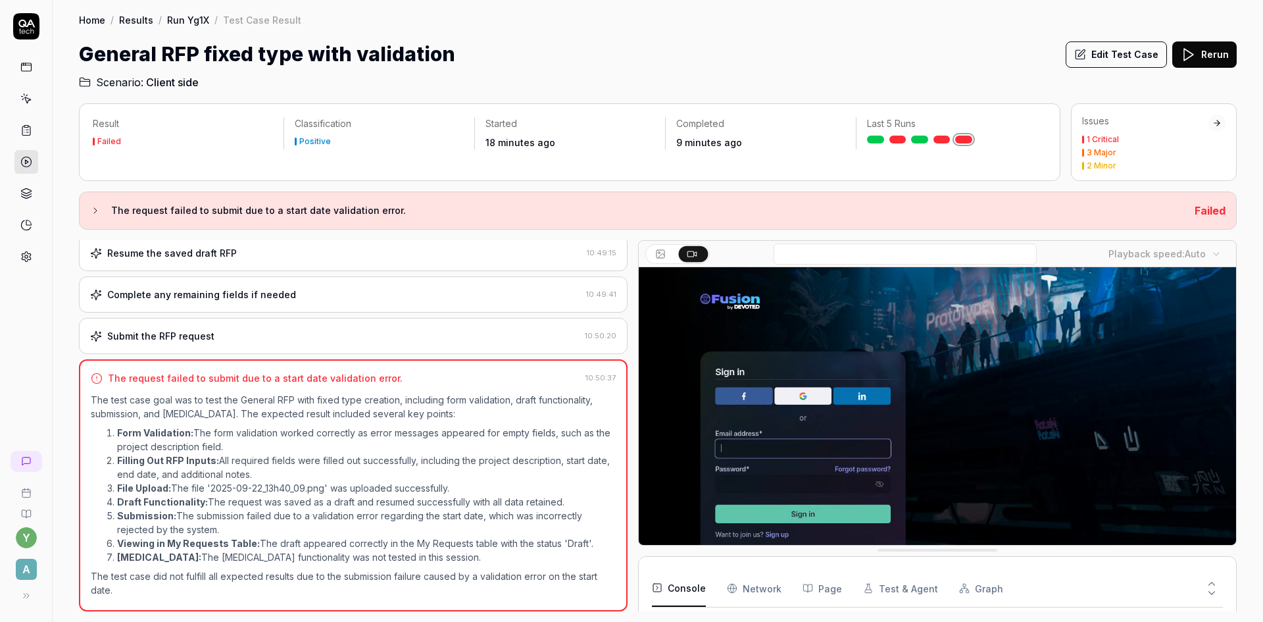
drag, startPoint x: 118, startPoint y: 514, endPoint x: 237, endPoint y: 529, distance: 120.1
click at [237, 529] on li "Submission: The submission failed due to a validation error regarding the start…" at bounding box center [366, 523] width 499 height 28
copy li "Submission: The submission failed due to a validation error regarding the start…"
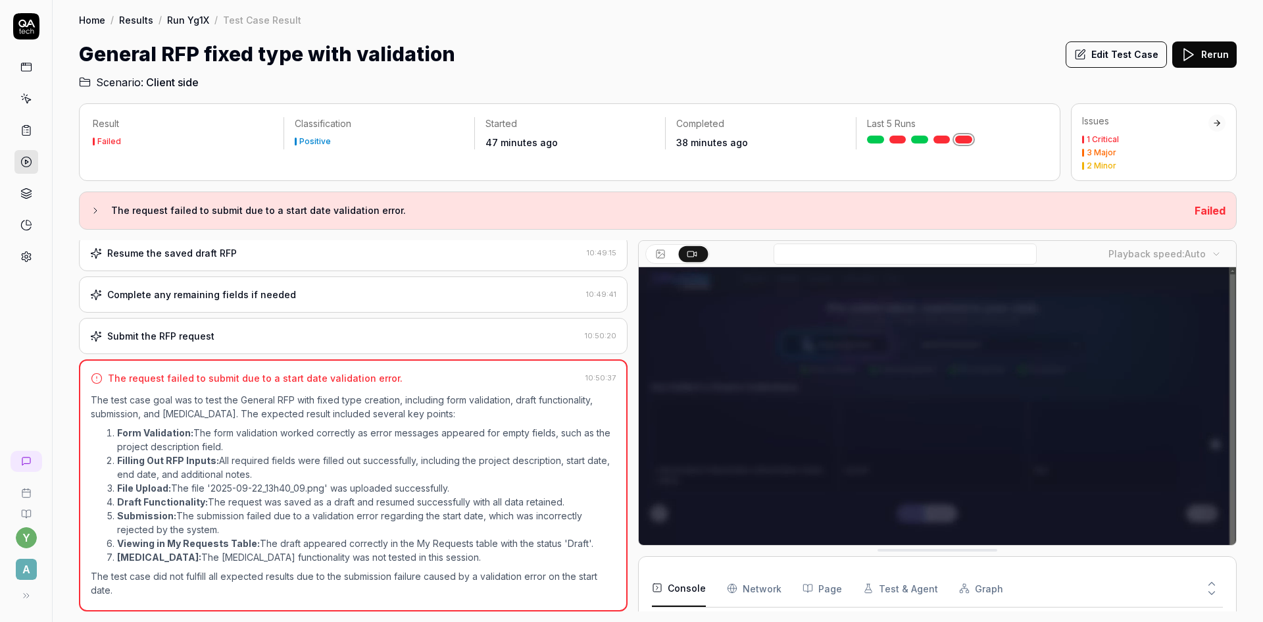
click at [1100, 61] on button "Edit Test Case" at bounding box center [1116, 54] width 101 height 26
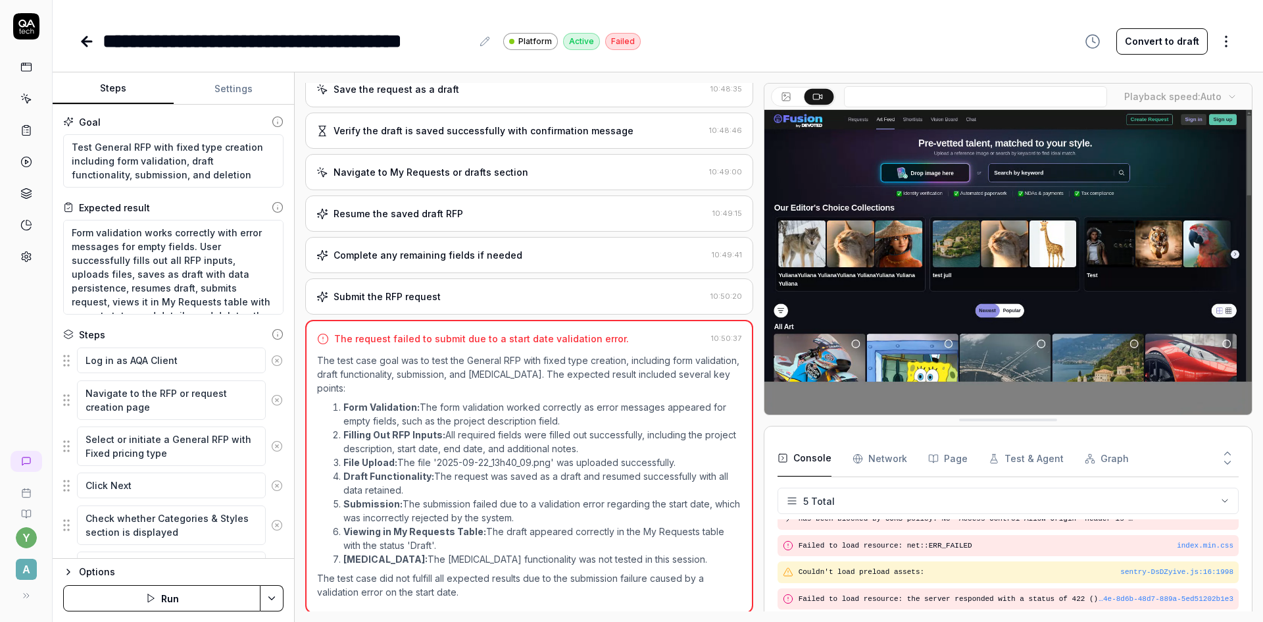
scroll to position [628, 0]
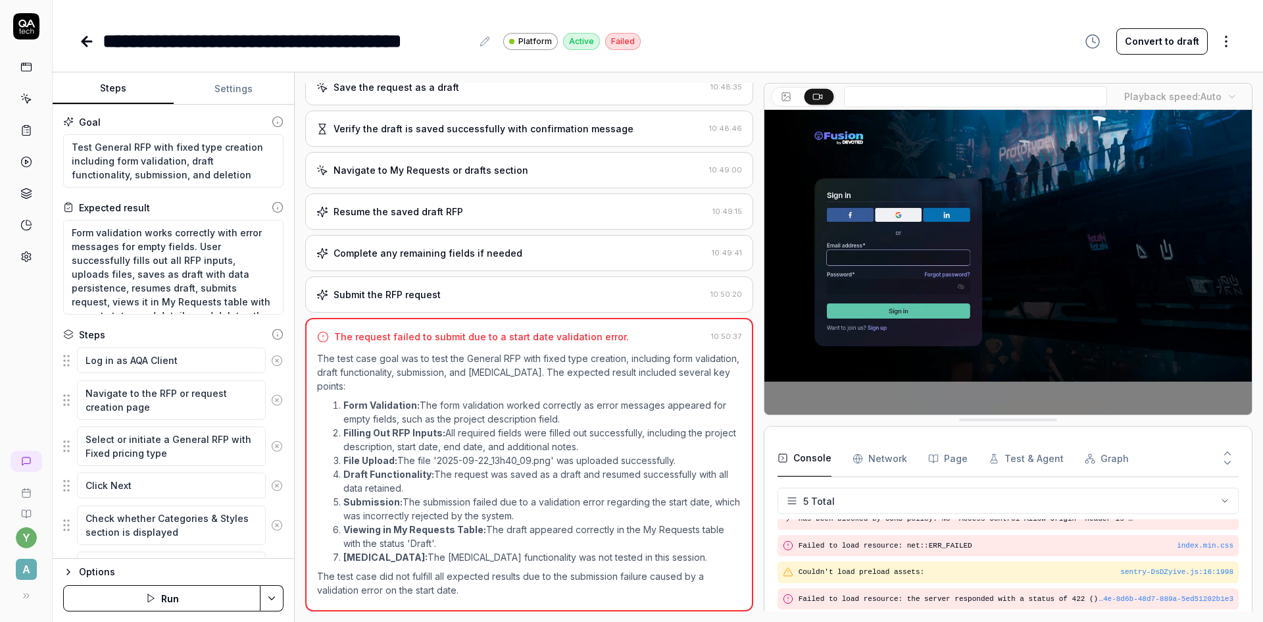
type textarea "*"
drag, startPoint x: 211, startPoint y: 232, endPoint x: 140, endPoint y: 245, distance: 72.2
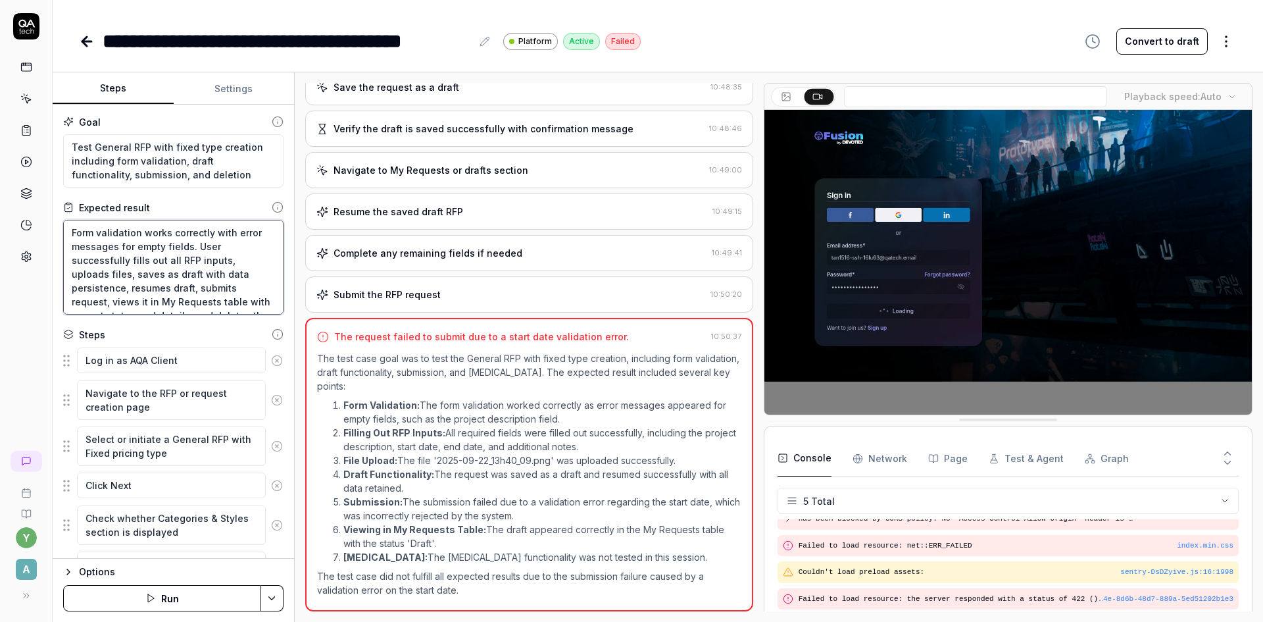
click at [140, 245] on textarea "Form validation works correctly with error messages for empty fields. User succ…" at bounding box center [173, 267] width 220 height 95
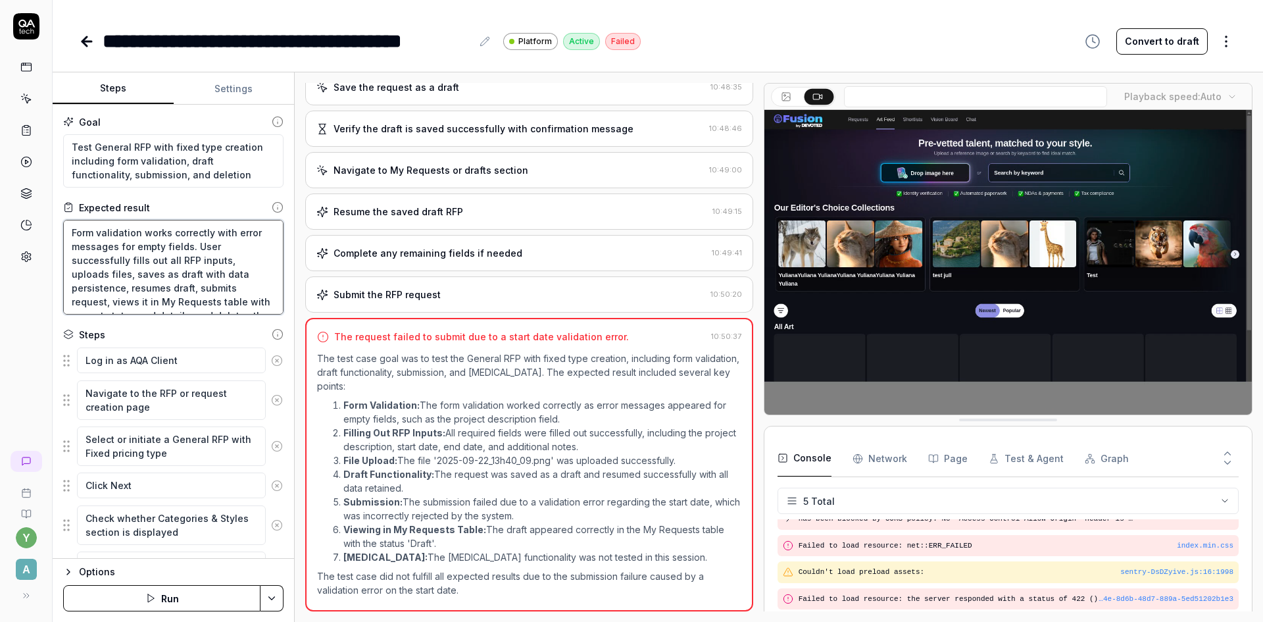
type textarea "Form validation works correctly for empty fields. User successfully fills out a…"
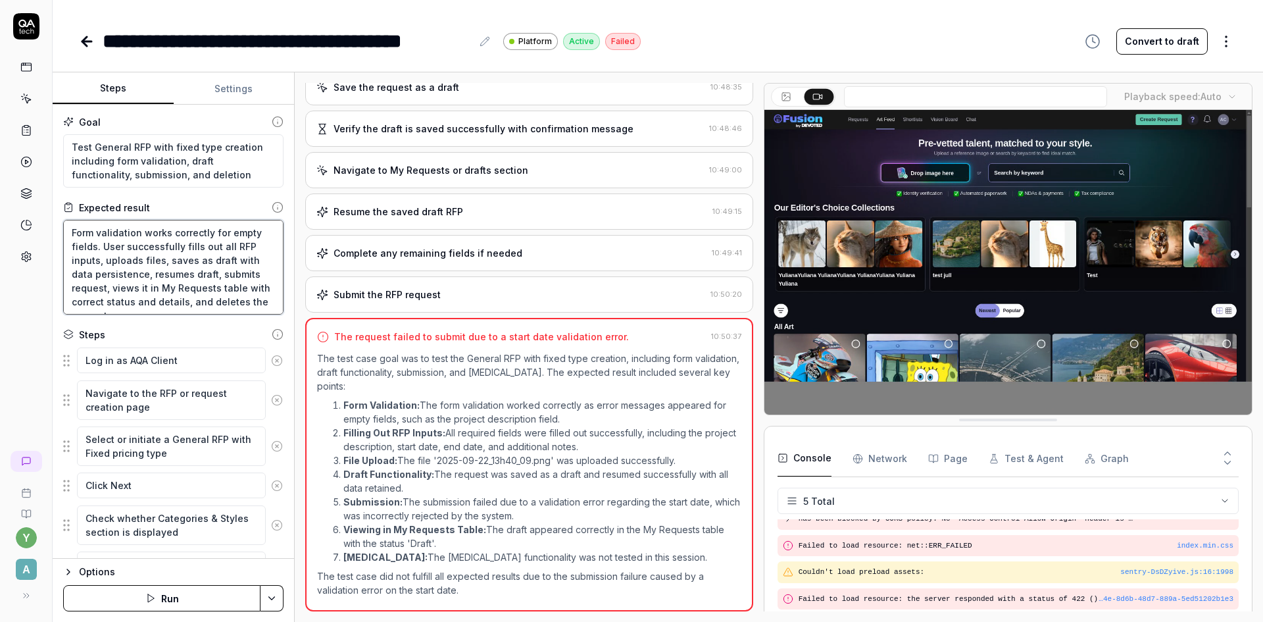
type textarea "*"
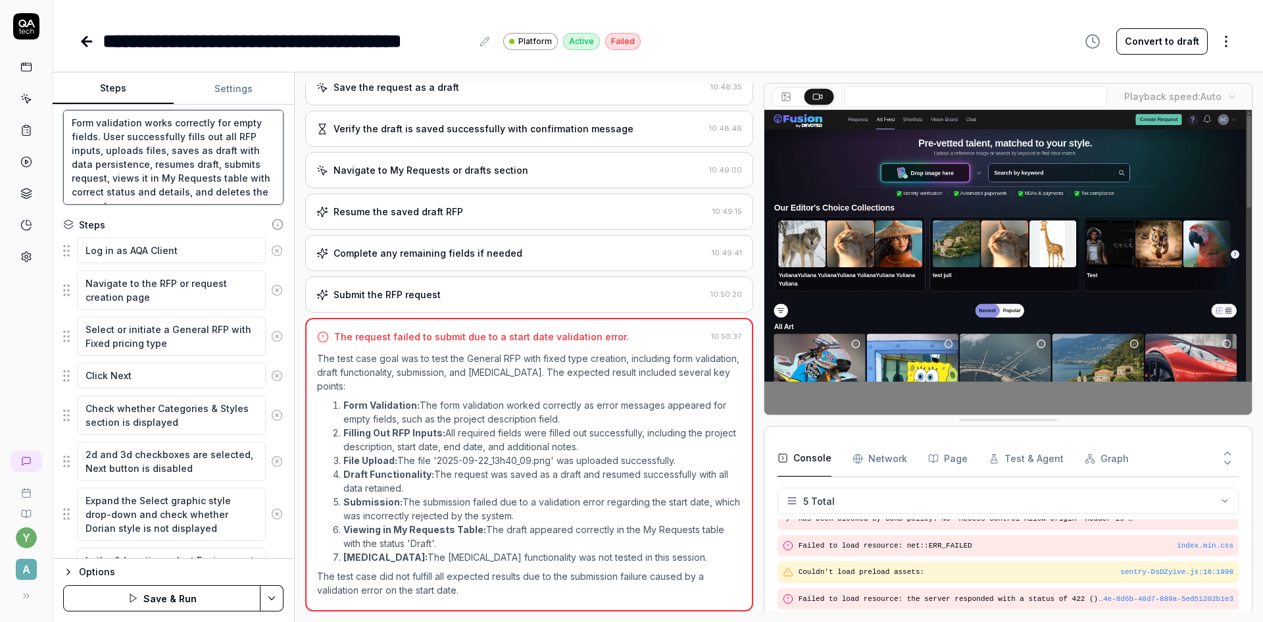
scroll to position [132, 0]
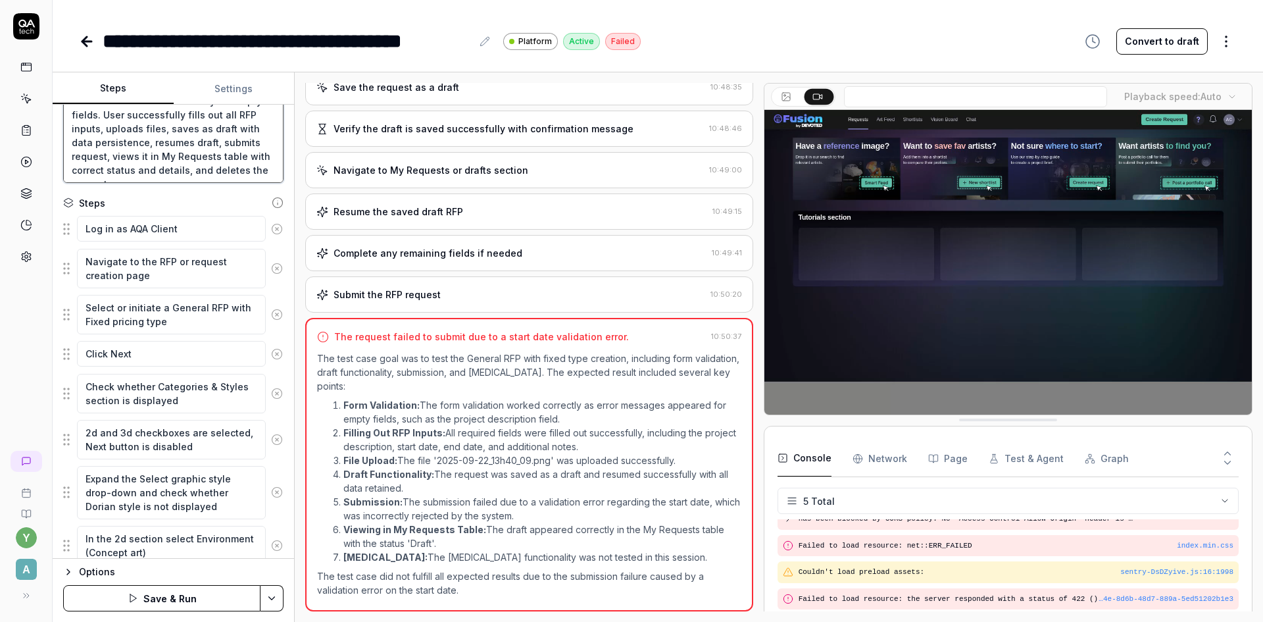
type textarea "Form validation works correctly for empty fields. User successfully fills out a…"
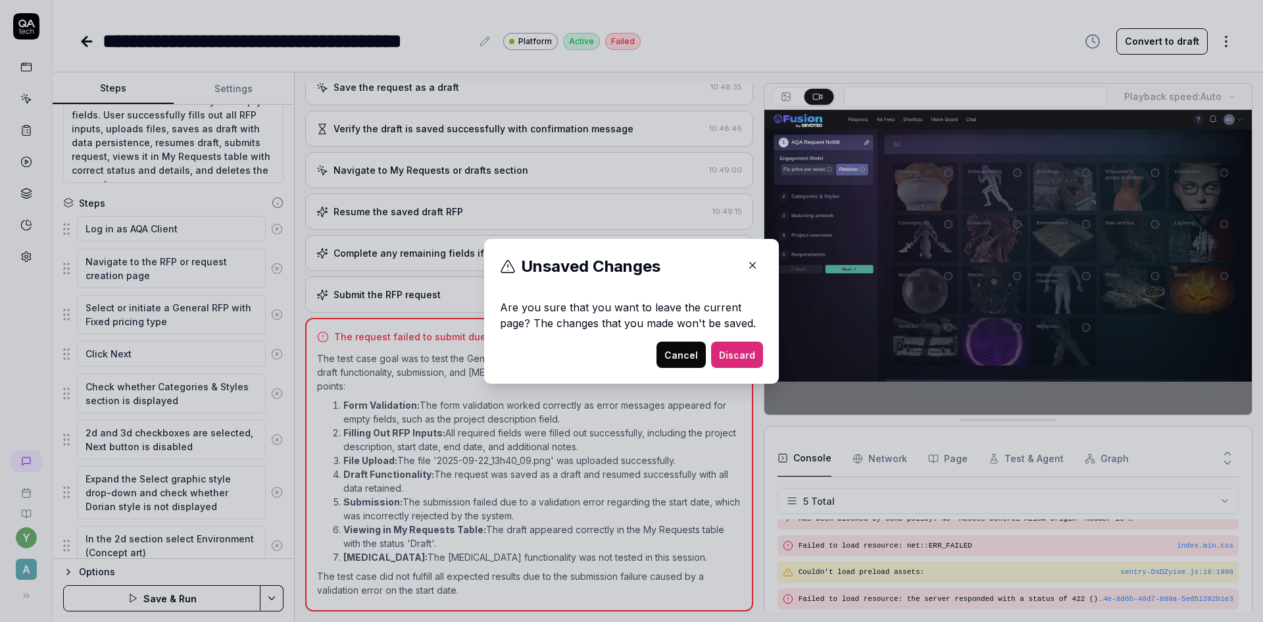
click at [747, 268] on icon "button" at bounding box center [753, 265] width 12 height 12
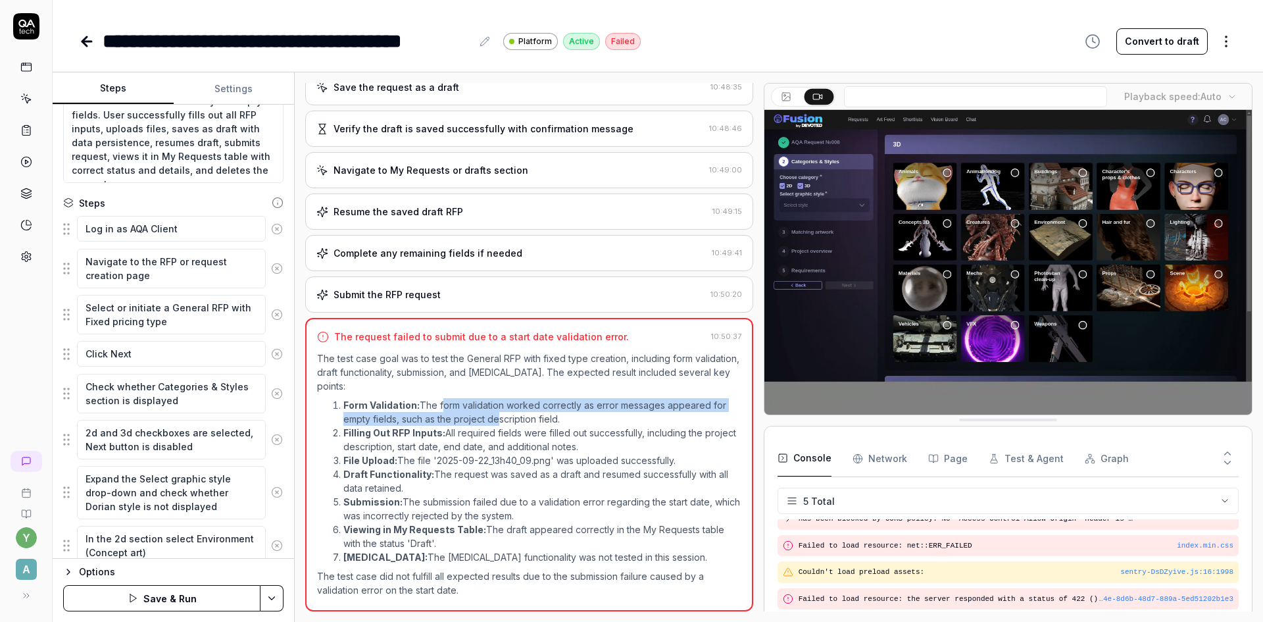
drag, startPoint x: 440, startPoint y: 409, endPoint x: 496, endPoint y: 415, distance: 56.2
click at [496, 415] on li "Form Validation: The form validation worked correctly as error messages appeare…" at bounding box center [542, 412] width 398 height 28
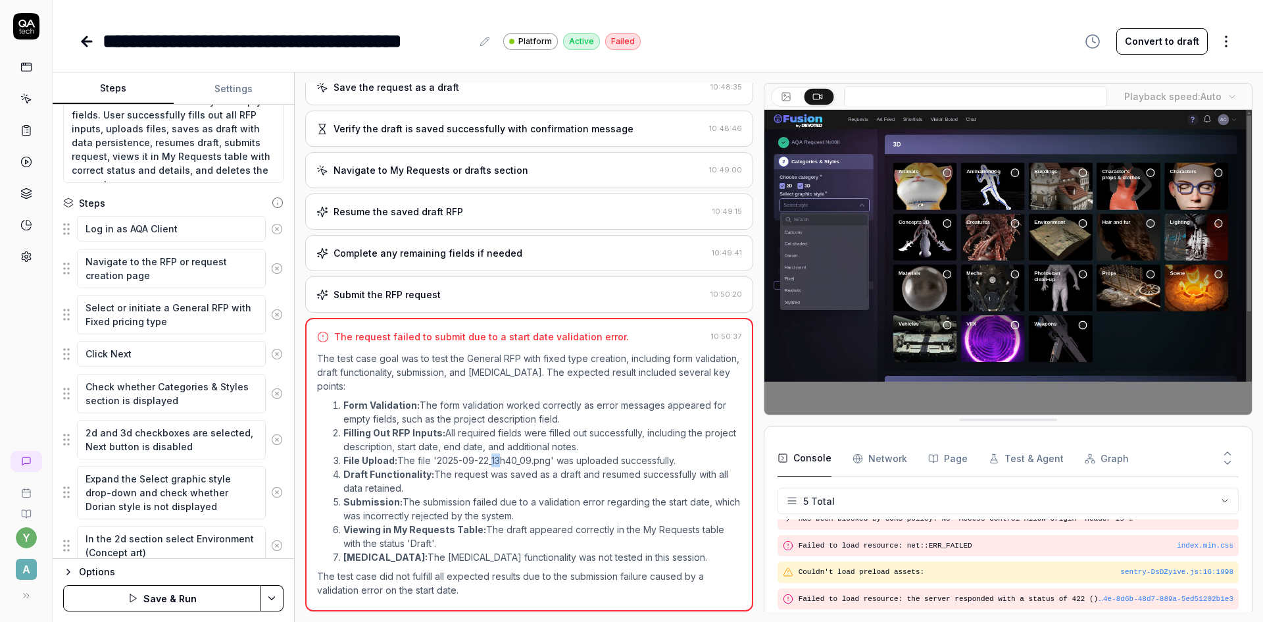
drag, startPoint x: 491, startPoint y: 455, endPoint x: 499, endPoint y: 454, distance: 7.9
click at [499, 454] on li "File Upload: The file '2025-09-22_13h40_09.png' was uploaded successfully." at bounding box center [542, 460] width 398 height 14
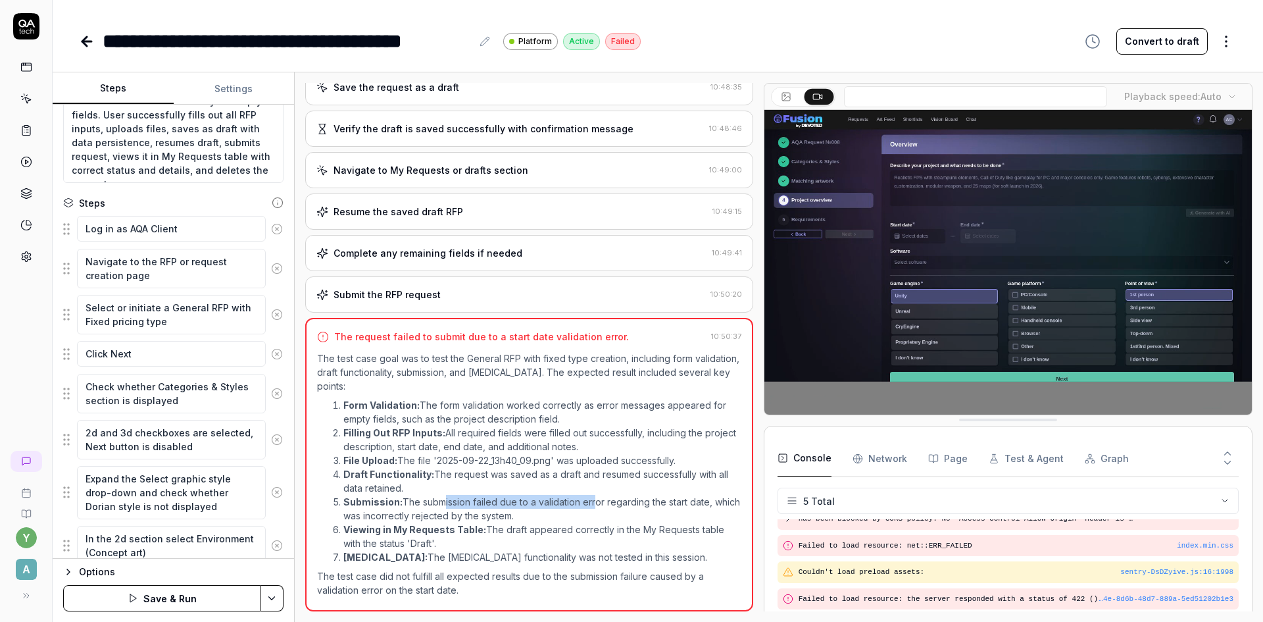
drag, startPoint x: 438, startPoint y: 499, endPoint x: 589, endPoint y: 495, distance: 151.4
click at [589, 495] on li "Submission: The submission failed due to a validation error regarding the start…" at bounding box center [542, 509] width 398 height 28
click at [208, 602] on button "Save & Run" at bounding box center [161, 598] width 197 height 26
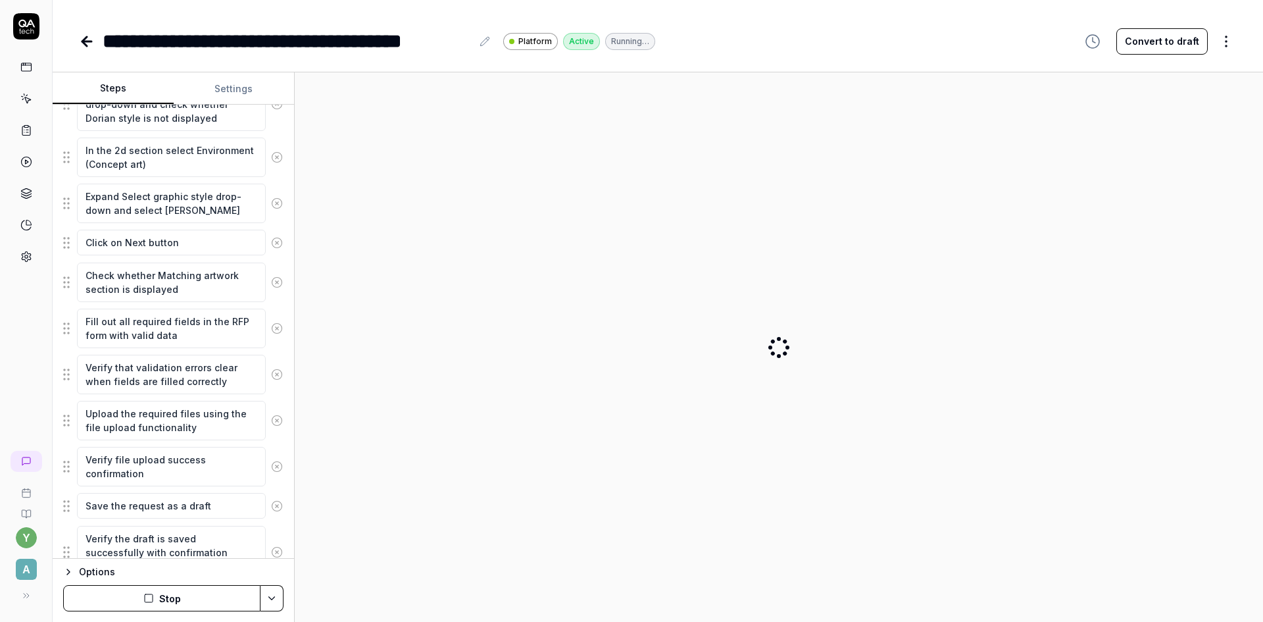
scroll to position [592, 0]
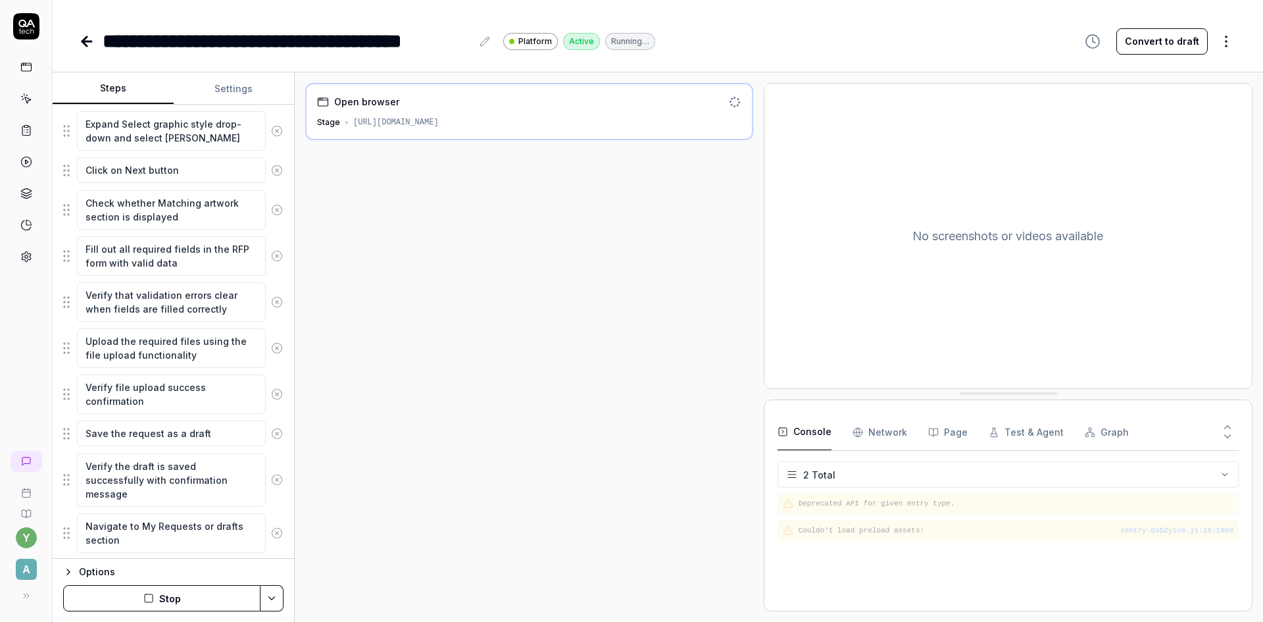
click at [1185, 46] on button "Convert to draft" at bounding box center [1162, 41] width 91 height 26
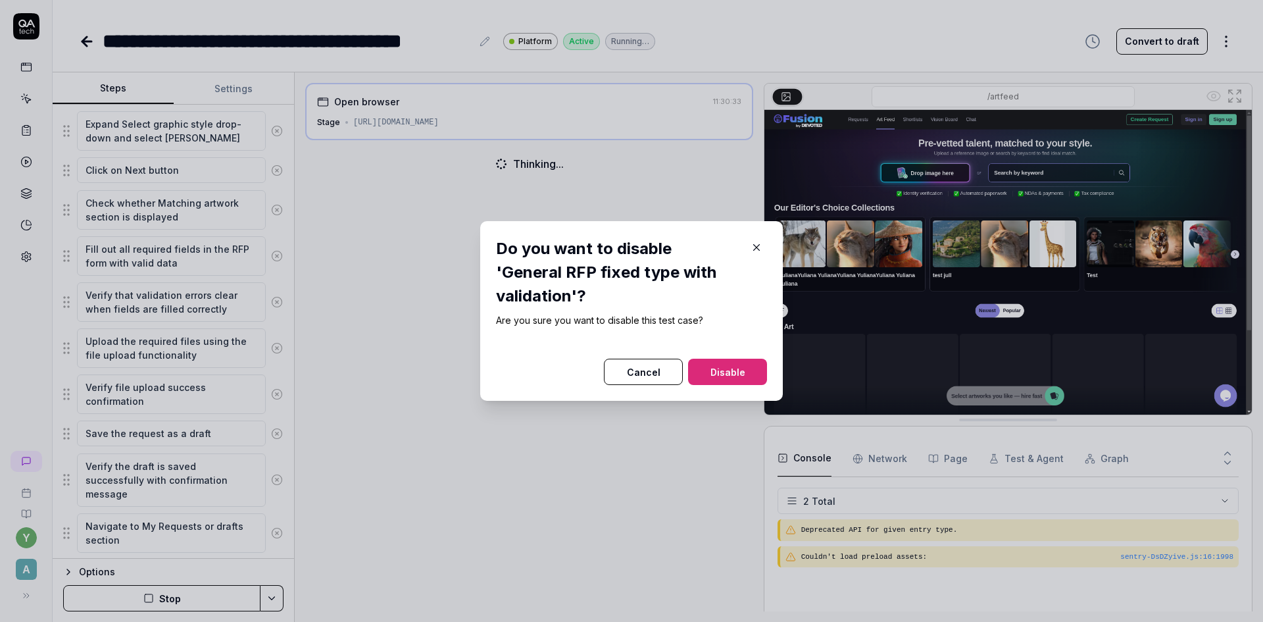
click at [720, 364] on button "Disable" at bounding box center [727, 372] width 79 height 26
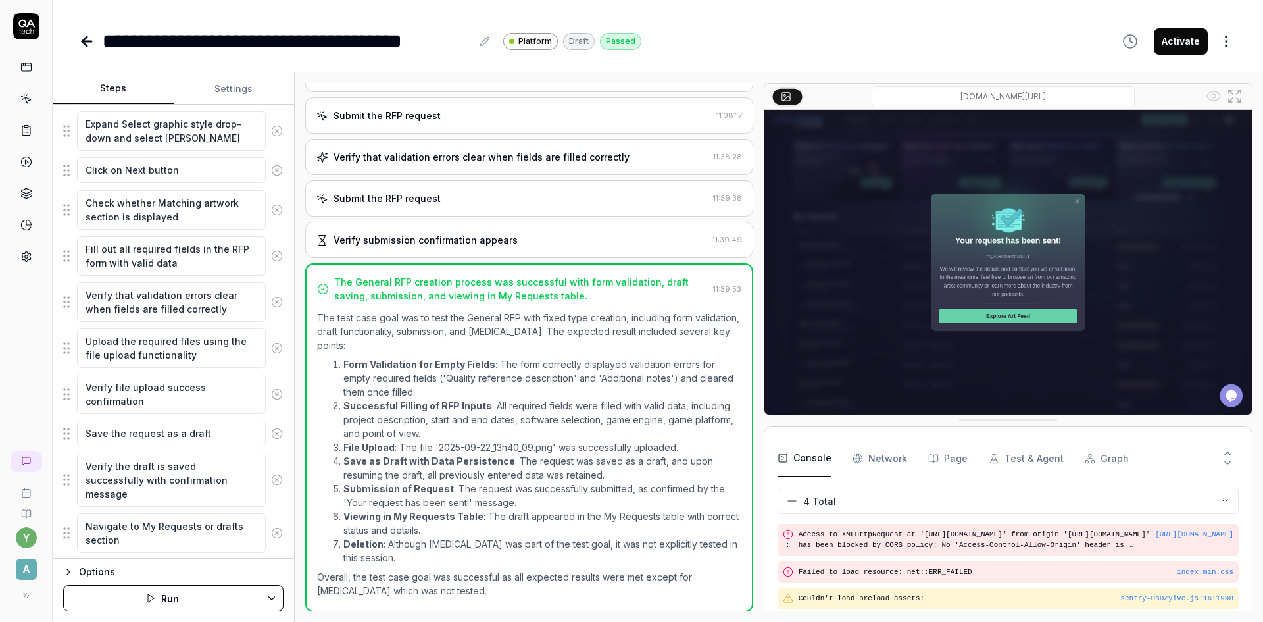
scroll to position [683, 0]
click at [122, 537] on textarea "Navigate to My Requests or drafts section" at bounding box center [171, 532] width 189 height 39
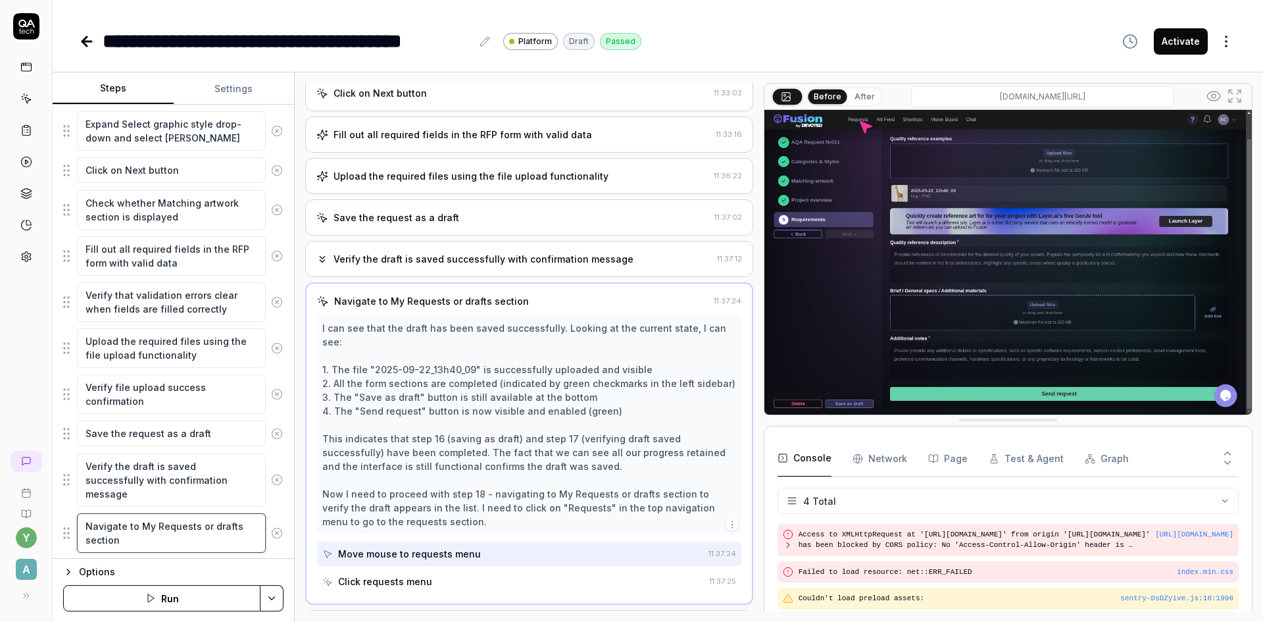
scroll to position [353, 0]
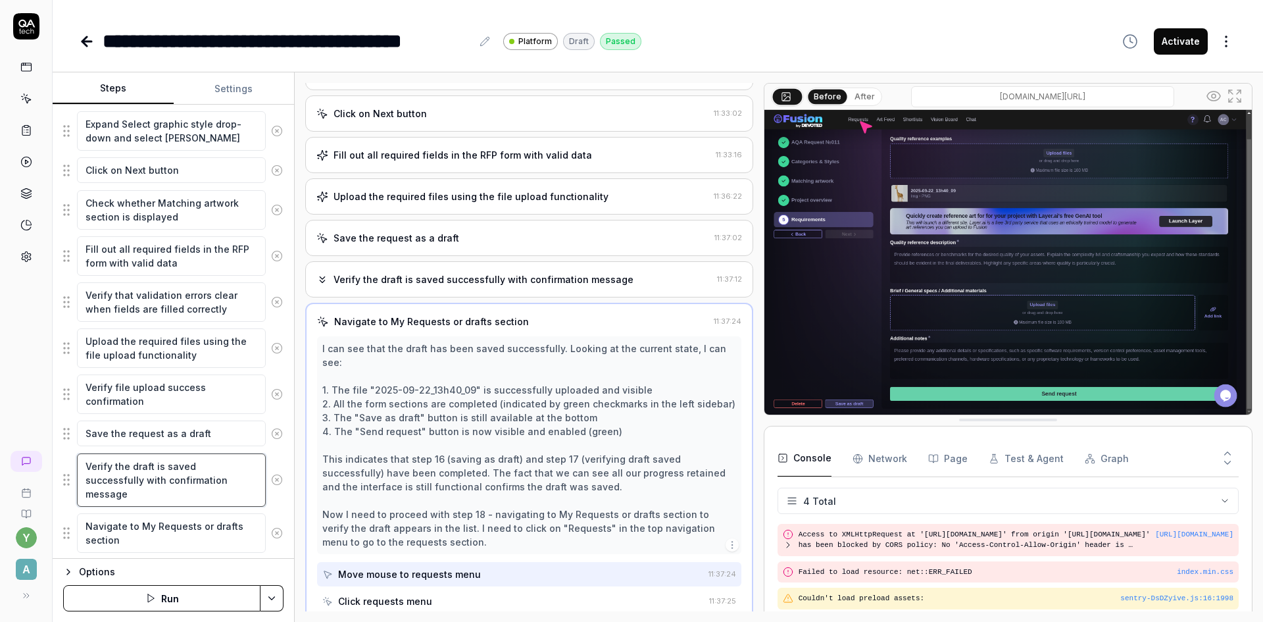
click at [177, 478] on textarea "Verify the draft is saved successfully with confirmation message" at bounding box center [171, 479] width 189 height 53
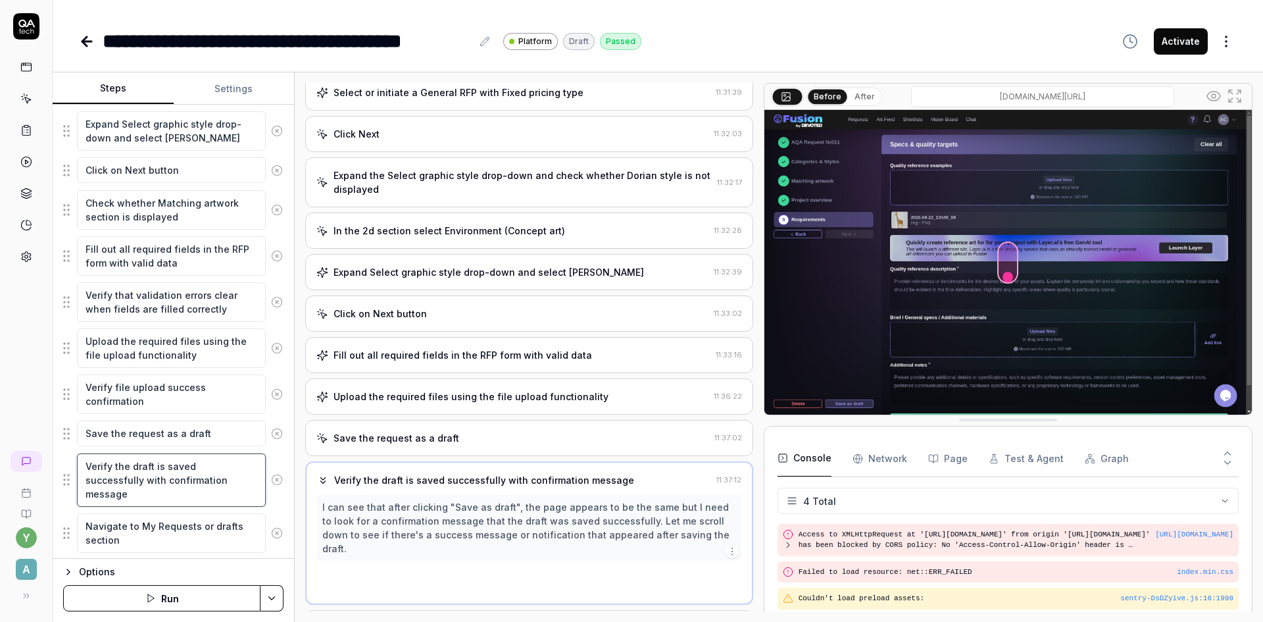
scroll to position [132, 0]
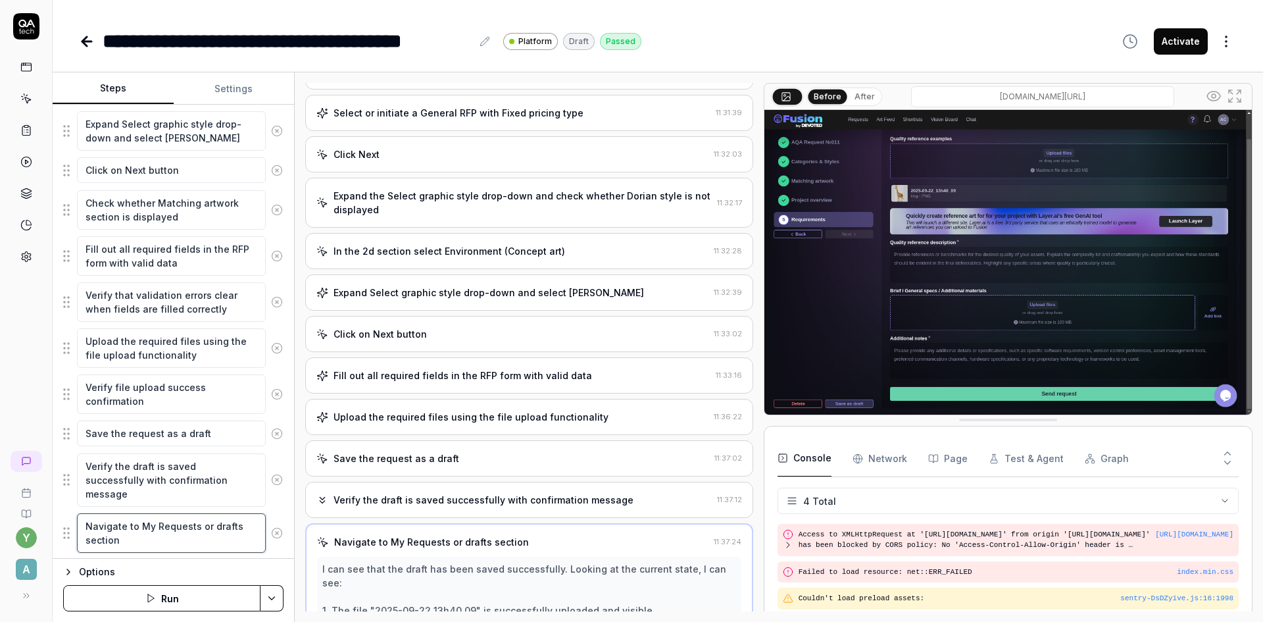
click at [149, 534] on textarea "Navigate to My Requests or drafts section" at bounding box center [171, 532] width 189 height 39
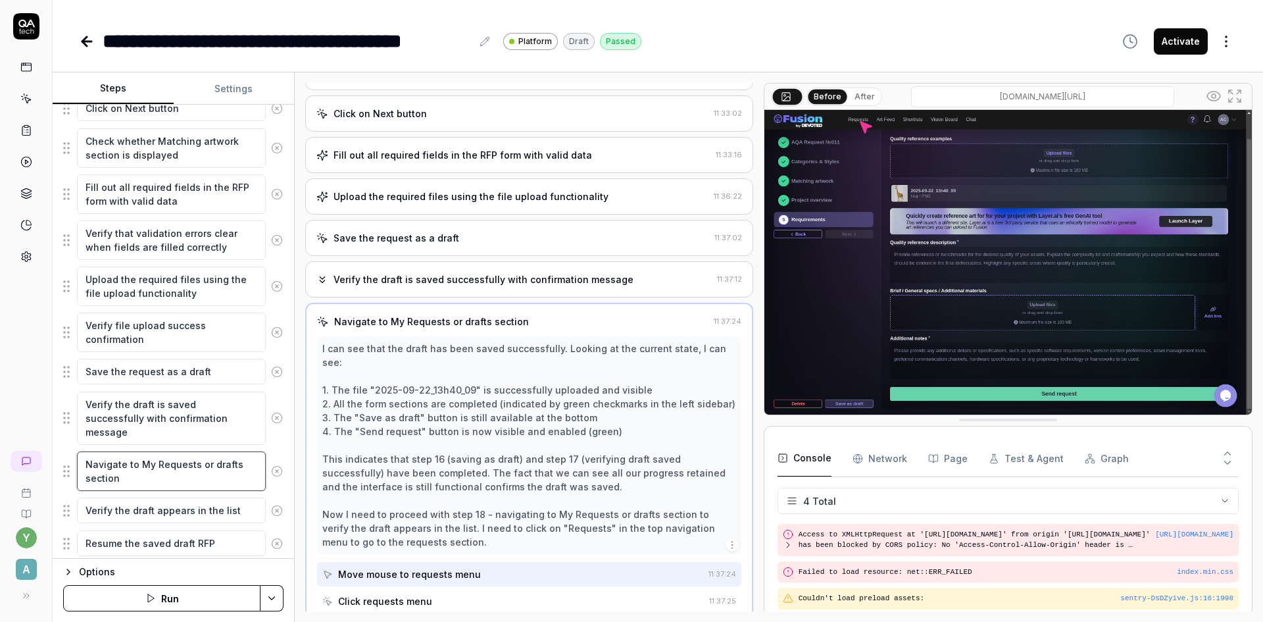
scroll to position [658, 0]
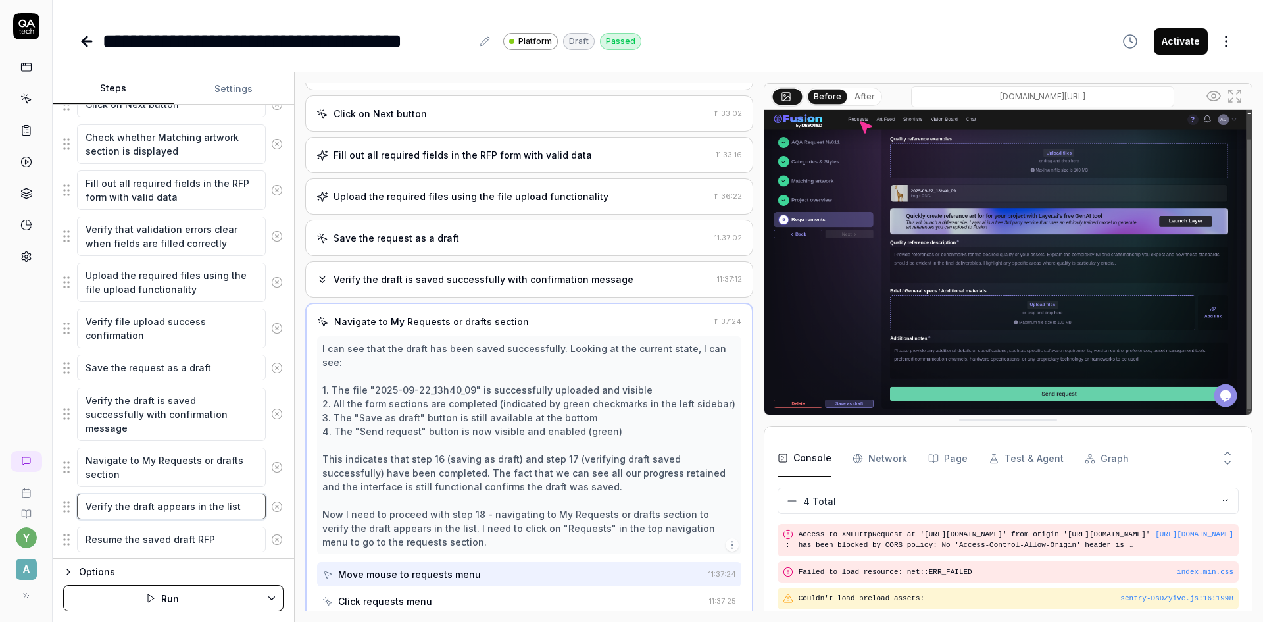
click at [171, 511] on textarea "Verify the draft appears in the list" at bounding box center [171, 506] width 189 height 26
click at [170, 539] on textarea "Resume the saved draft RFP" at bounding box center [171, 539] width 189 height 26
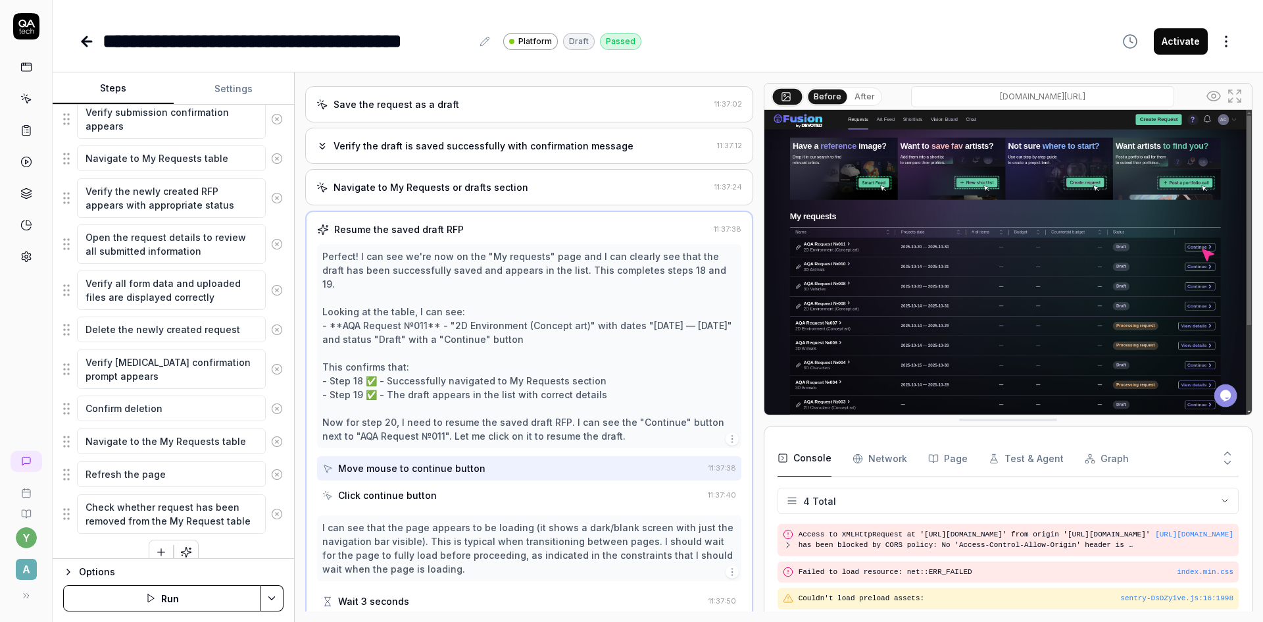
scroll to position [1250, 0]
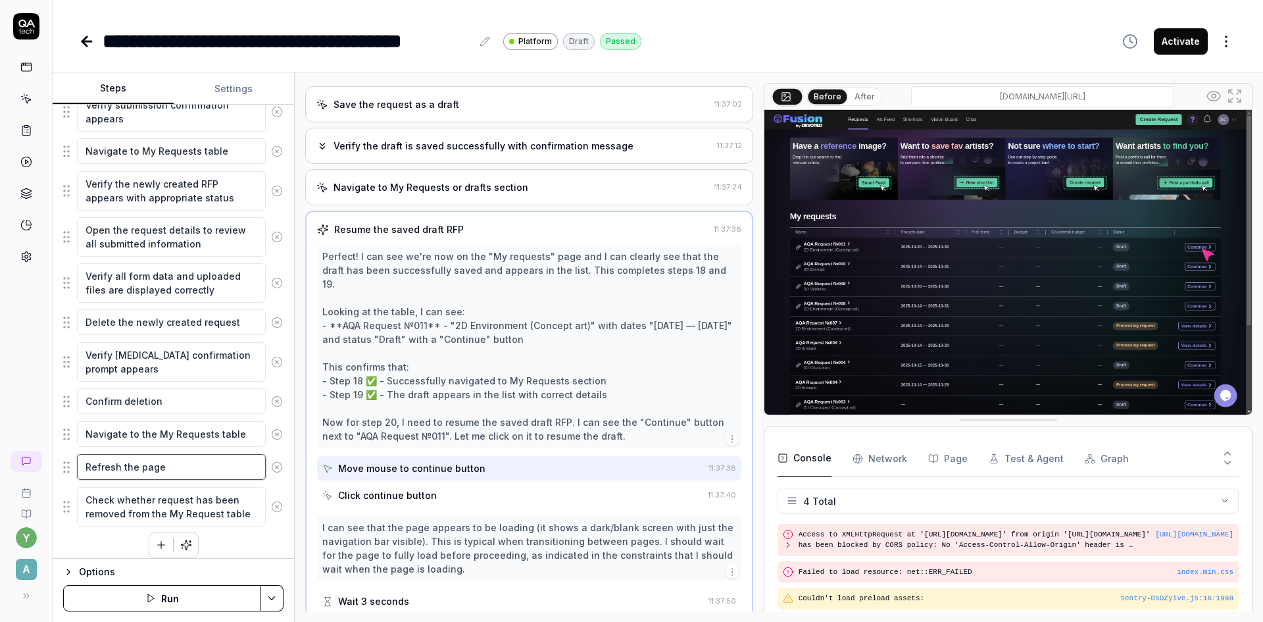
click at [164, 466] on textarea "Refresh the page" at bounding box center [171, 467] width 189 height 26
click at [165, 509] on textarea "Check whether request has been removed from the My Request table" at bounding box center [171, 506] width 189 height 39
click at [149, 403] on textarea "Confirm deletion" at bounding box center [171, 401] width 189 height 26
click at [153, 365] on textarea "Verify [MEDICAL_DATA] confirmation prompt appears" at bounding box center [171, 361] width 189 height 39
click at [154, 330] on textarea "Delete the newly created request" at bounding box center [171, 322] width 189 height 26
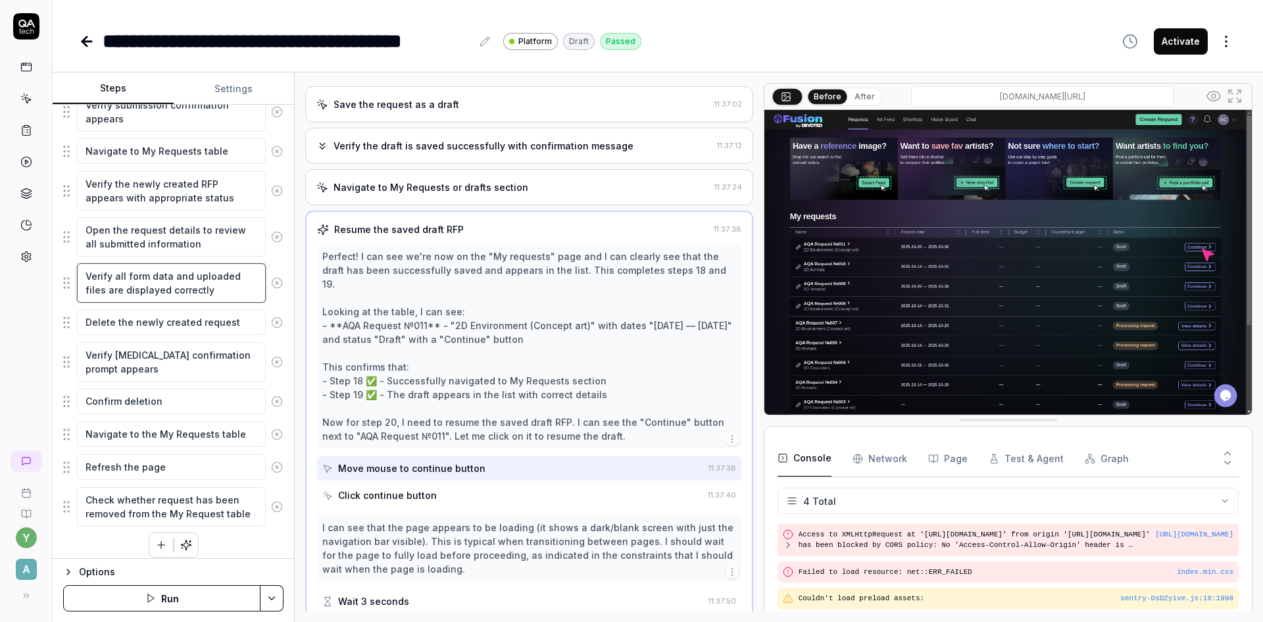
click at [138, 283] on textarea "Verify all form data and uploaded files are displayed correctly" at bounding box center [171, 282] width 189 height 39
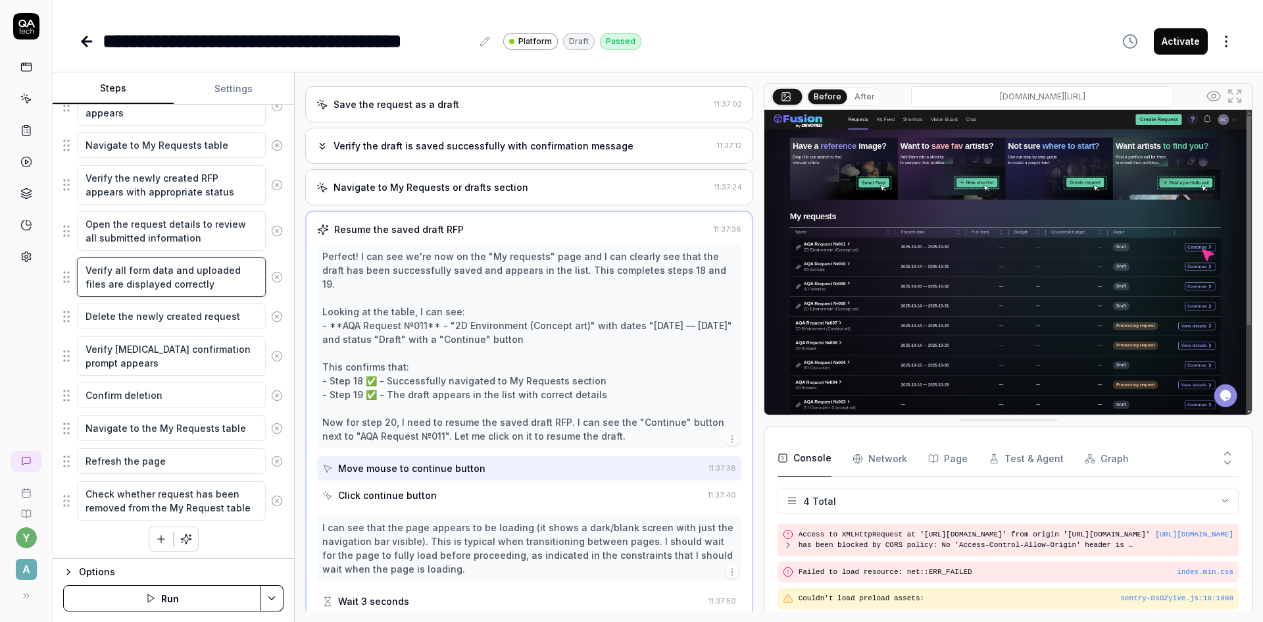
scroll to position [1259, 0]
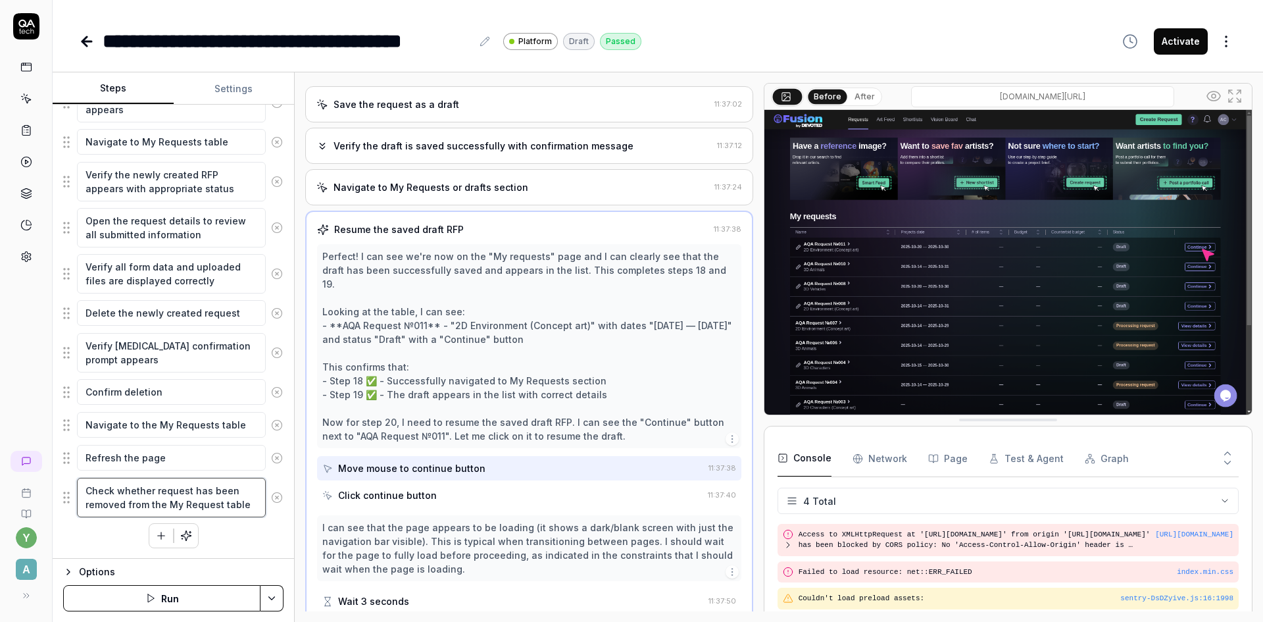
click at [186, 506] on textarea "Check whether request has been removed from the My Request table" at bounding box center [171, 497] width 189 height 39
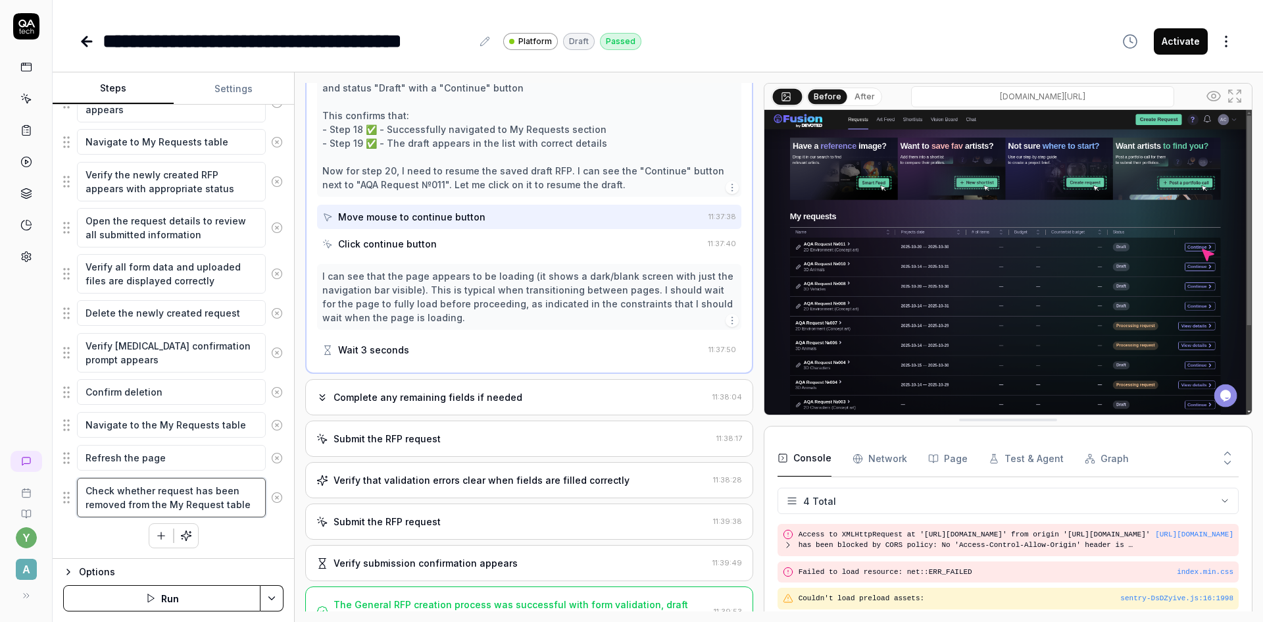
scroll to position [749, 0]
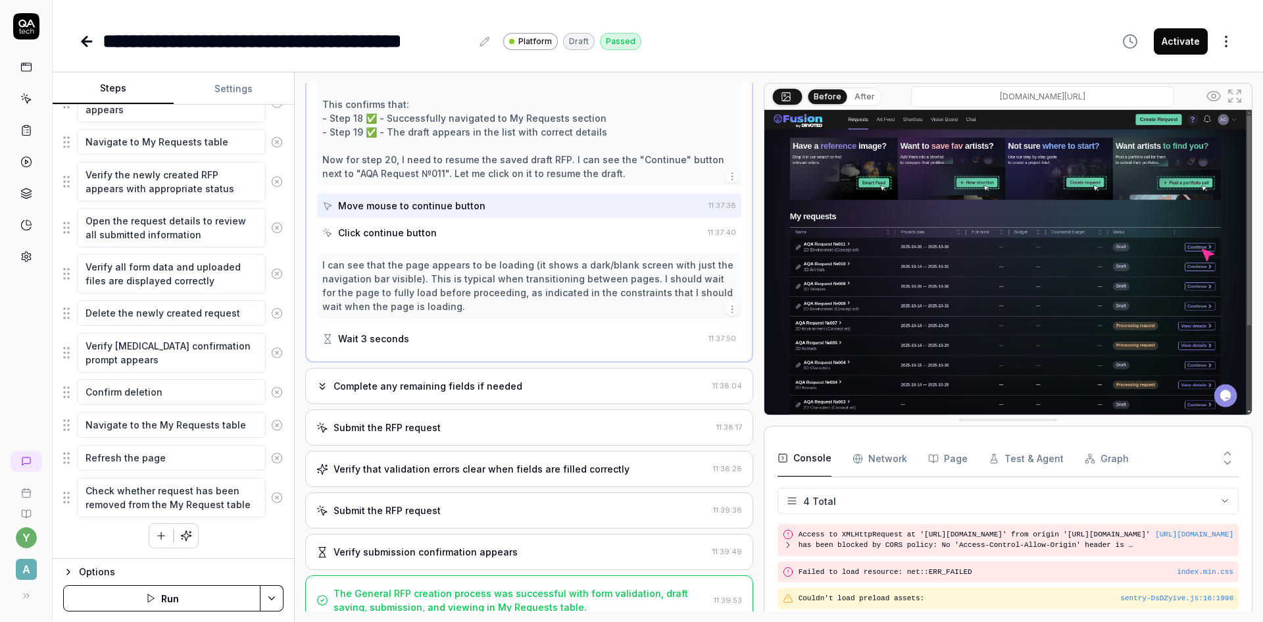
click at [369, 586] on div "The General RFP creation process was successful with form validation, draft sav…" at bounding box center [521, 600] width 375 height 28
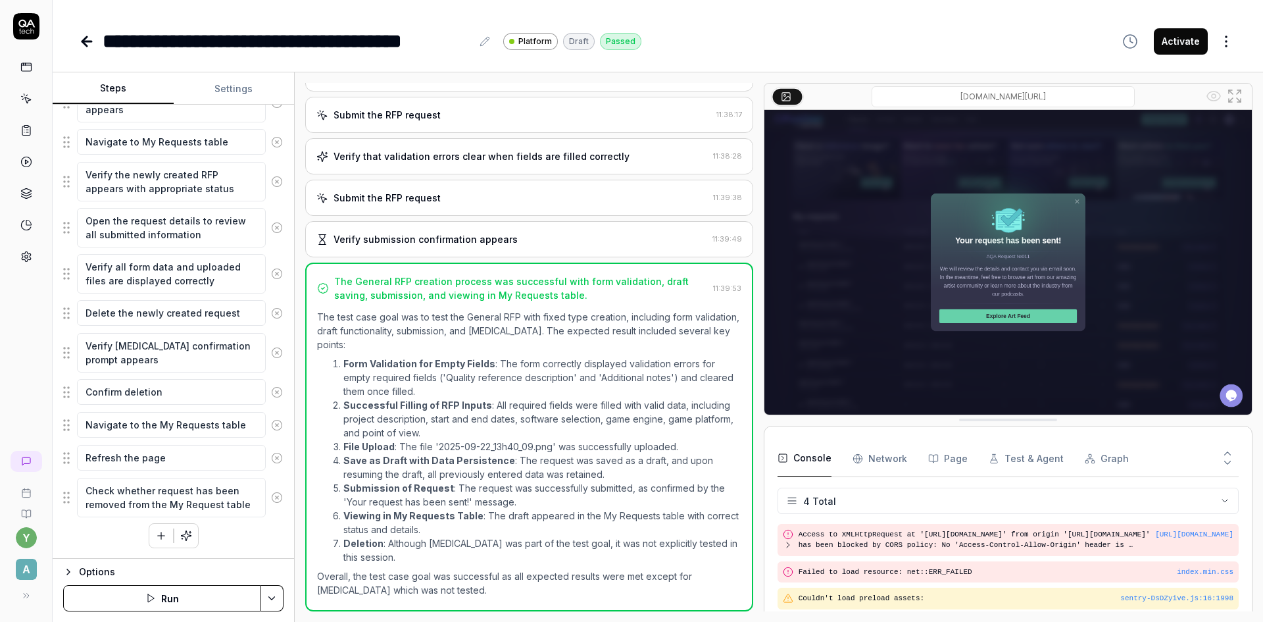
click at [449, 525] on li "Viewing in My Requests Table : The draft appeared in the My Requests table with…" at bounding box center [542, 523] width 398 height 28
click at [139, 462] on textarea "Refresh the page" at bounding box center [171, 458] width 189 height 26
click at [130, 432] on textarea "Navigate to the My Requests table" at bounding box center [171, 425] width 189 height 26
click at [543, 499] on li "Submission of Request : The request was successfully submitted, as confirmed by…" at bounding box center [542, 495] width 398 height 28
click at [180, 462] on textarea "Refresh the page" at bounding box center [171, 458] width 189 height 26
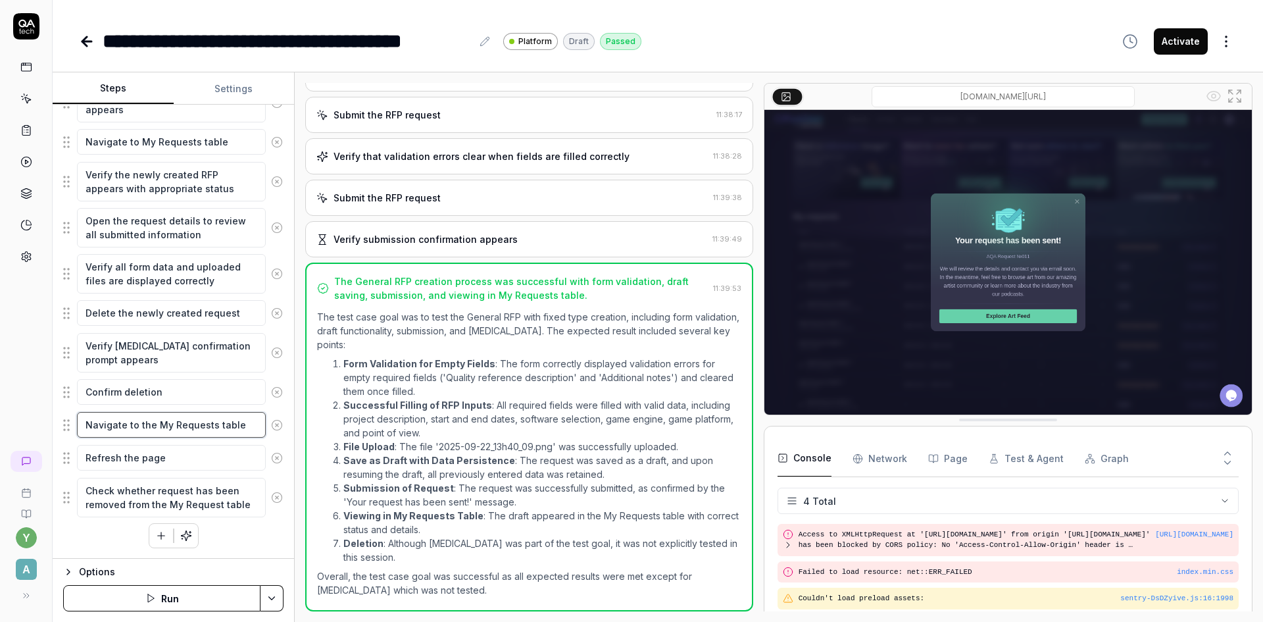
click at [180, 434] on textarea "Navigate to the My Requests table" at bounding box center [171, 425] width 189 height 26
click at [184, 497] on textarea "Check whether request has been removed from the My Request table" at bounding box center [171, 497] width 189 height 39
click at [141, 388] on textarea "Confirm deletion" at bounding box center [171, 392] width 189 height 26
click at [139, 352] on textarea "Verify deletion confirmation prompt appears" at bounding box center [171, 352] width 189 height 39
click at [143, 313] on textarea "Delete the newly created request" at bounding box center [171, 313] width 189 height 26
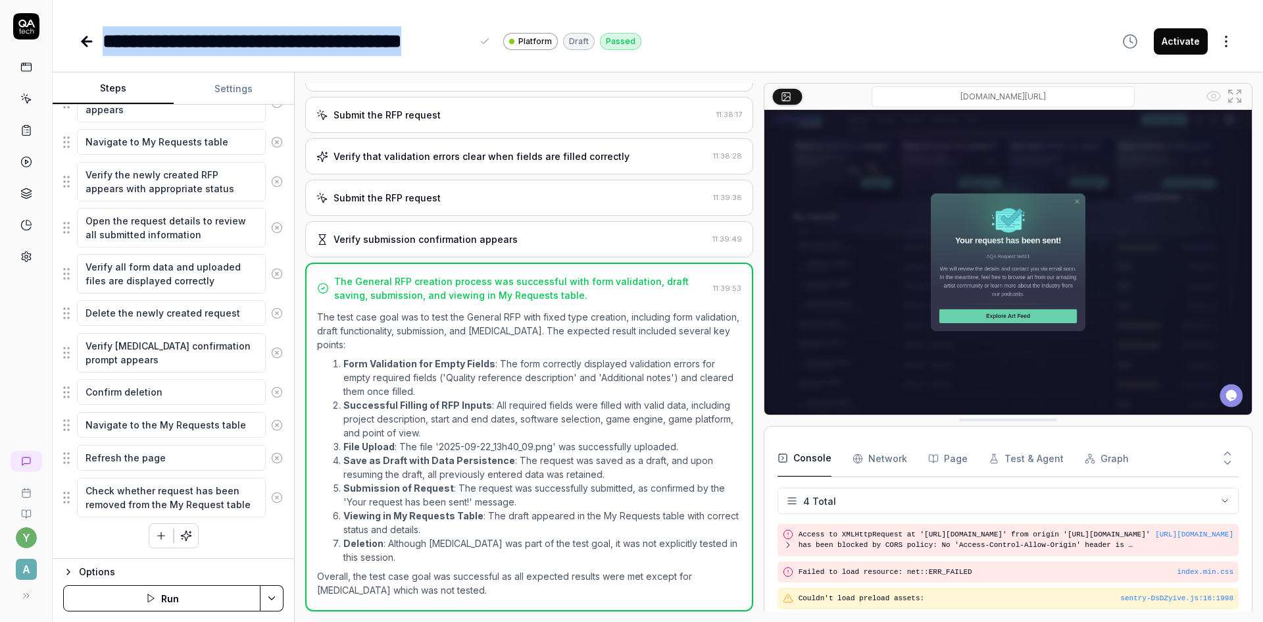
drag, startPoint x: 105, startPoint y: 41, endPoint x: 469, endPoint y: 50, distance: 364.6
click at [469, 50] on div "**********" at bounding box center [287, 41] width 369 height 30
copy div "**********"
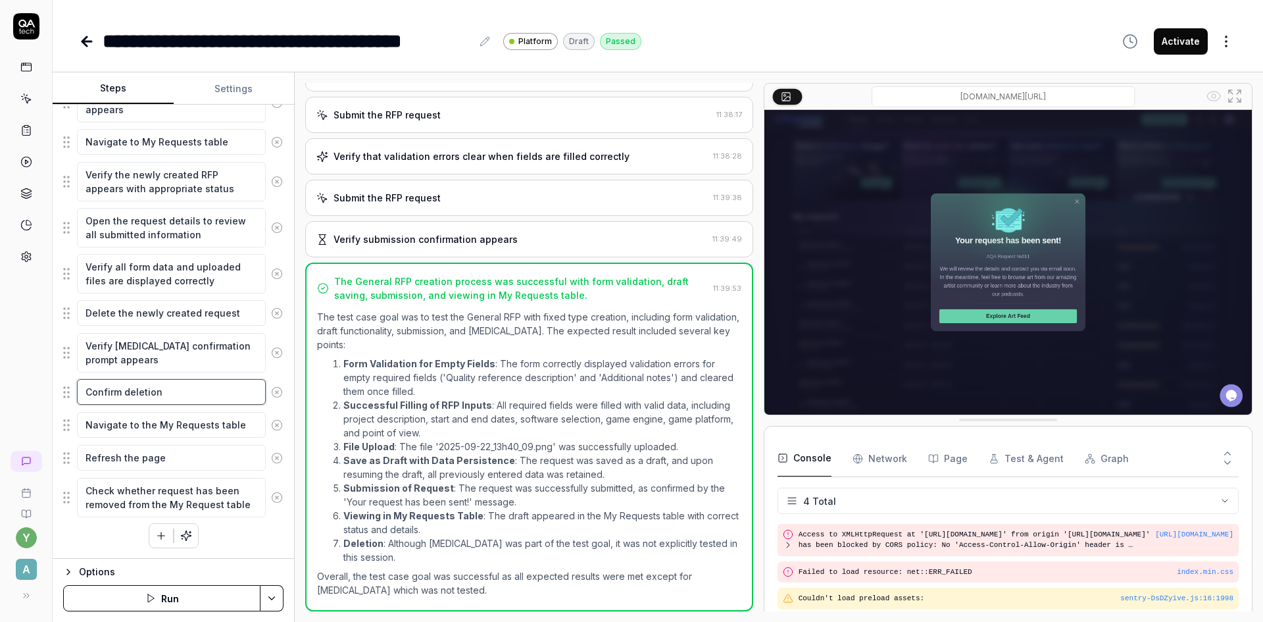
click at [161, 395] on textarea "Confirm deletion" at bounding box center [171, 392] width 189 height 26
click at [172, 428] on textarea "Navigate to the My Requests table" at bounding box center [171, 425] width 189 height 26
click at [172, 455] on textarea "Refresh the page" at bounding box center [171, 458] width 189 height 26
click at [149, 397] on textarea "Confirm deletion" at bounding box center [171, 392] width 189 height 26
click at [125, 320] on textarea "Delete the newly created request" at bounding box center [171, 313] width 189 height 26
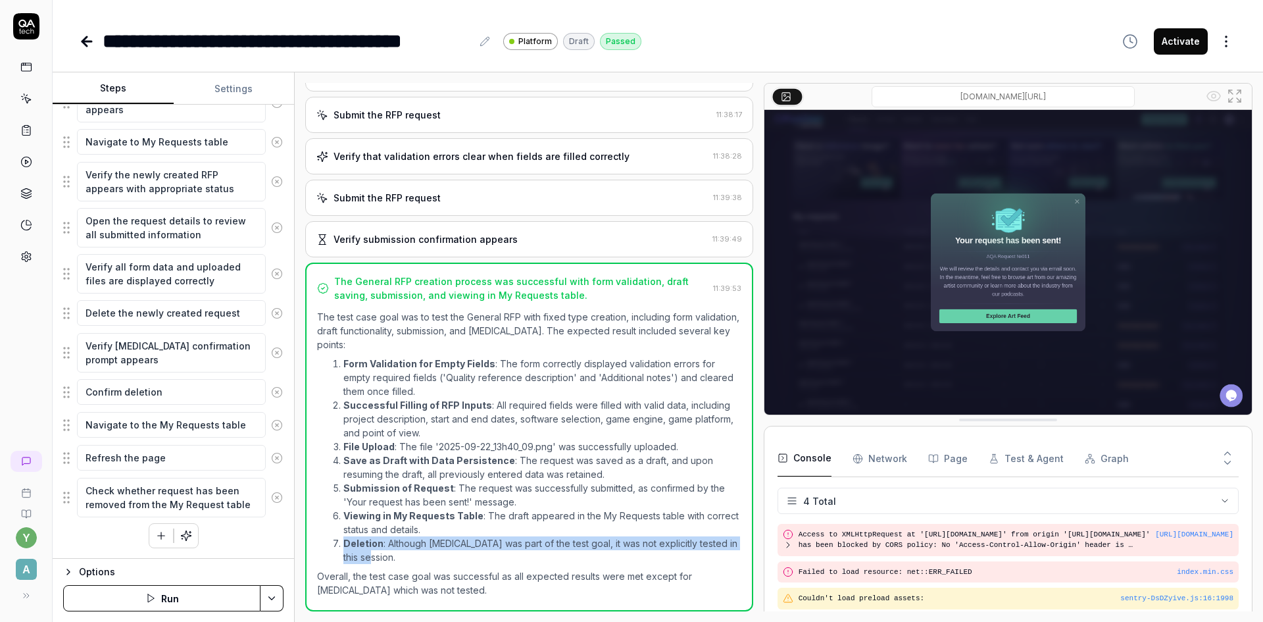
drag, startPoint x: 398, startPoint y: 558, endPoint x: 328, endPoint y: 540, distance: 72.8
click at [328, 540] on ol "Form Validation for Empty Fields : The form correctly displayed validation erro…" at bounding box center [529, 460] width 424 height 213
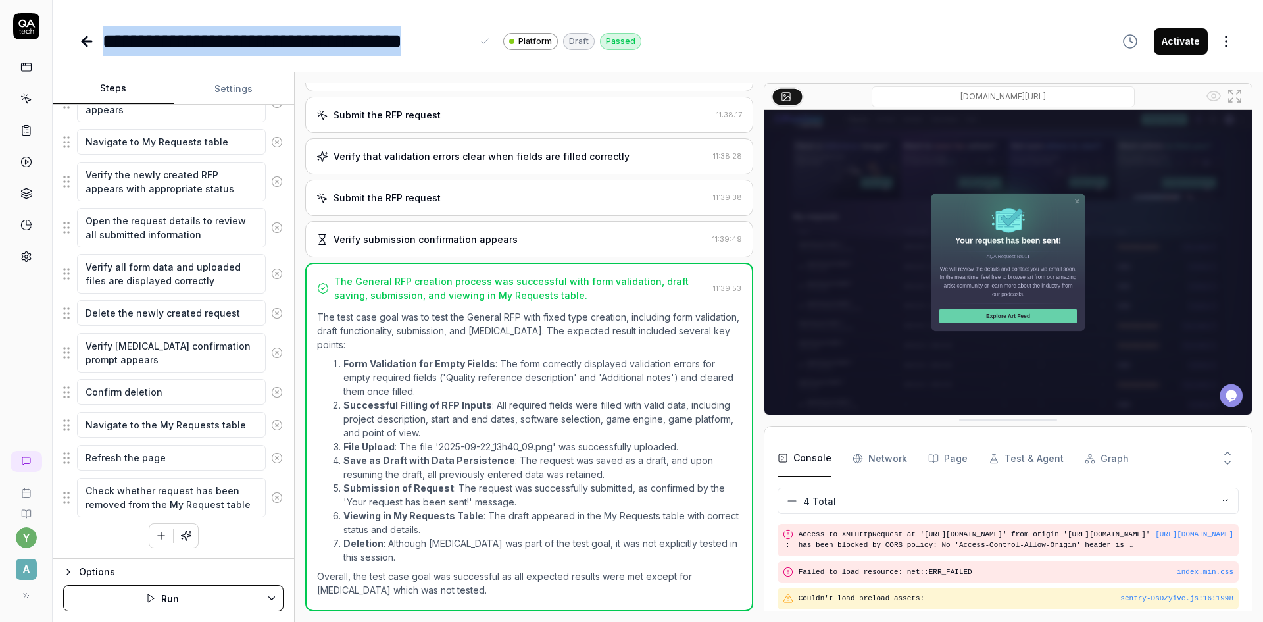
drag, startPoint x: 104, startPoint y: 45, endPoint x: 480, endPoint y: 44, distance: 376.4
click at [480, 43] on div "**********" at bounding box center [298, 41] width 390 height 30
copy div "**********"
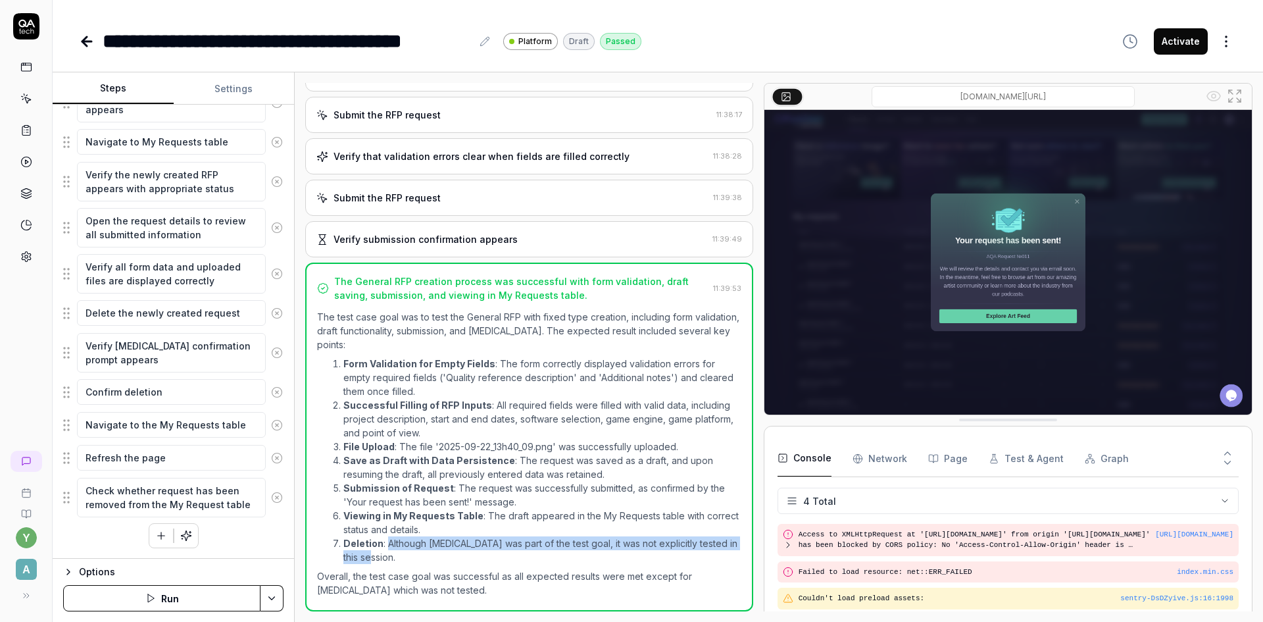
drag, startPoint x: 386, startPoint y: 555, endPoint x: 386, endPoint y: 547, distance: 7.9
click at [386, 547] on li "Deletion : Although deletion was part of the test goal, it was not explicitly t…" at bounding box center [542, 550] width 398 height 28
copy li "Although deletion was part of the test goal, it was not explicitly tested in th…"
click at [418, 557] on li "Deletion : Although deletion was part of the test goal, it was not explicitly t…" at bounding box center [542, 550] width 398 height 28
drag, startPoint x: 399, startPoint y: 556, endPoint x: 332, endPoint y: 542, distance: 68.7
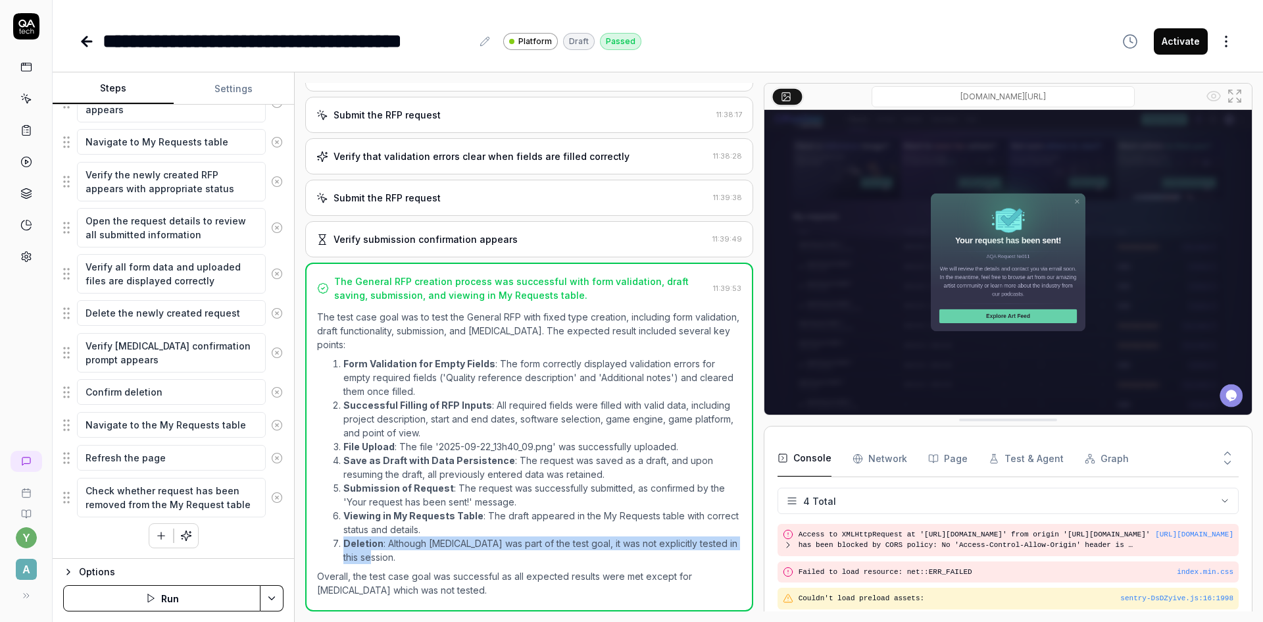
click at [343, 542] on li "Deletion : Although deletion was part of the test goal, it was not explicitly t…" at bounding box center [542, 550] width 398 height 28
copy li "Deletion : Although deletion was part of the test goal, it was not explicitly t…"
click at [86, 43] on icon at bounding box center [87, 42] width 16 height 16
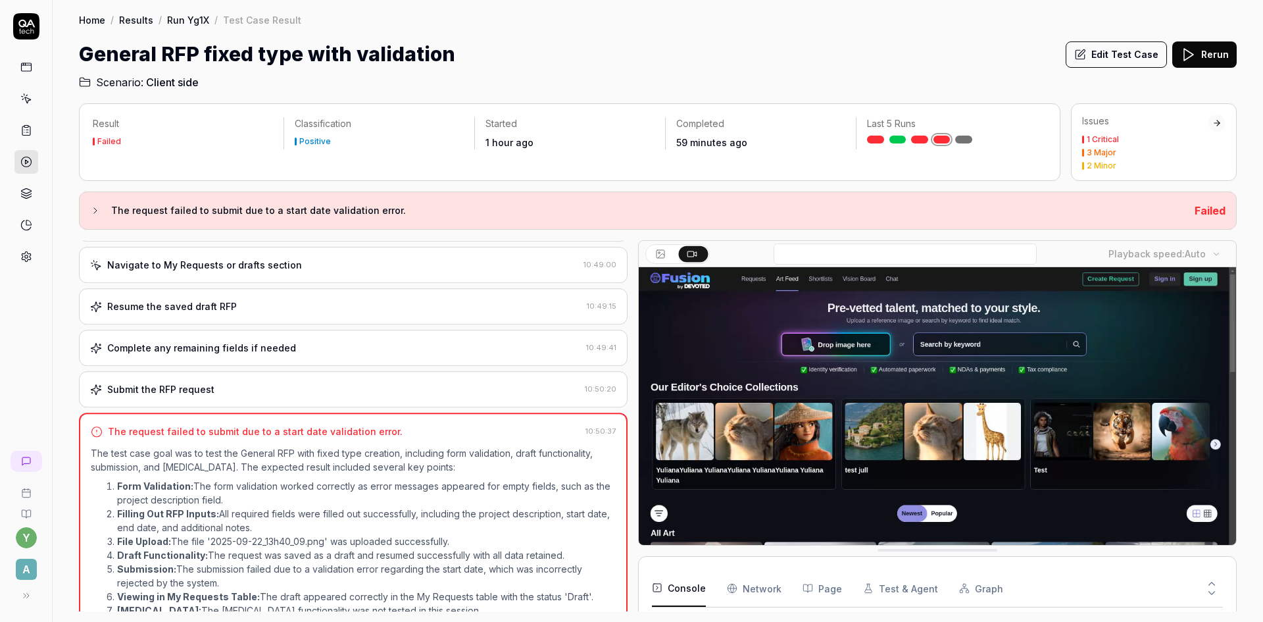
scroll to position [730, 0]
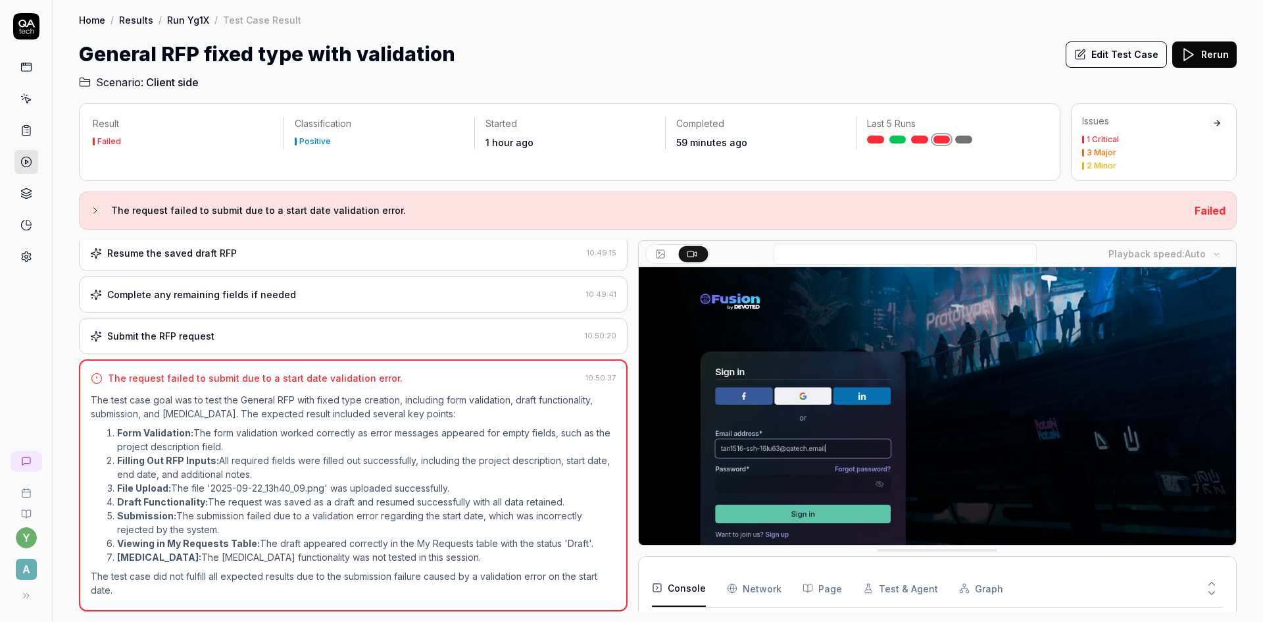
click at [25, 99] on icon at bounding box center [27, 100] width 6 height 6
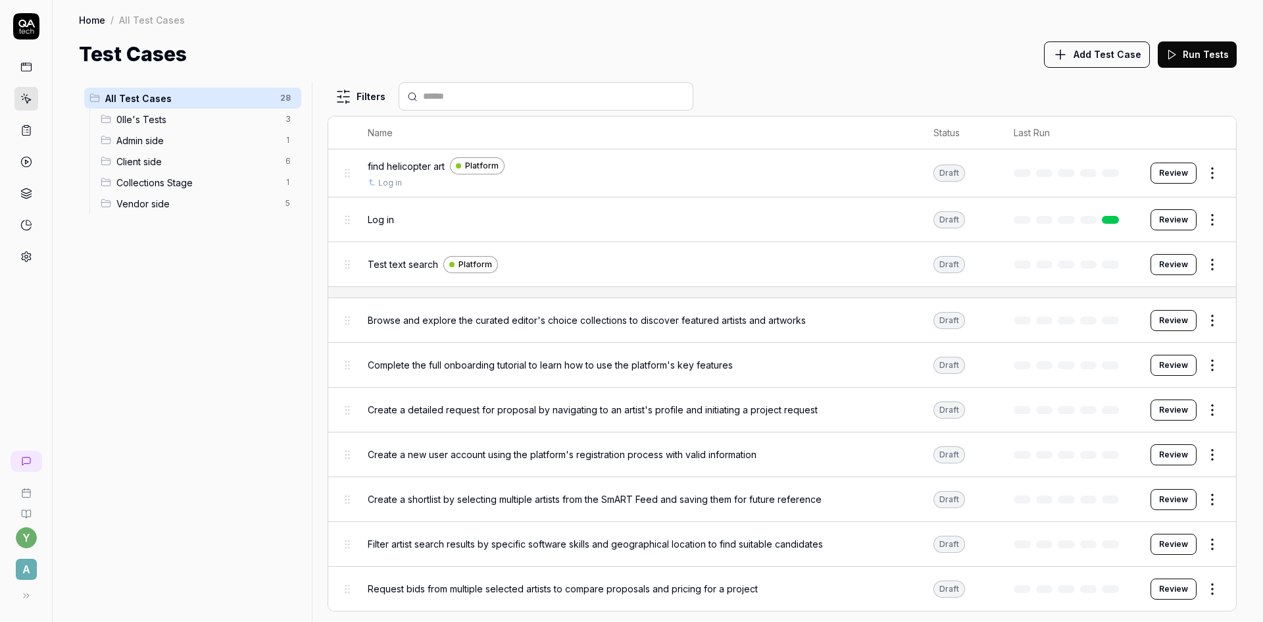
click at [124, 157] on span "Client side" at bounding box center [196, 162] width 161 height 14
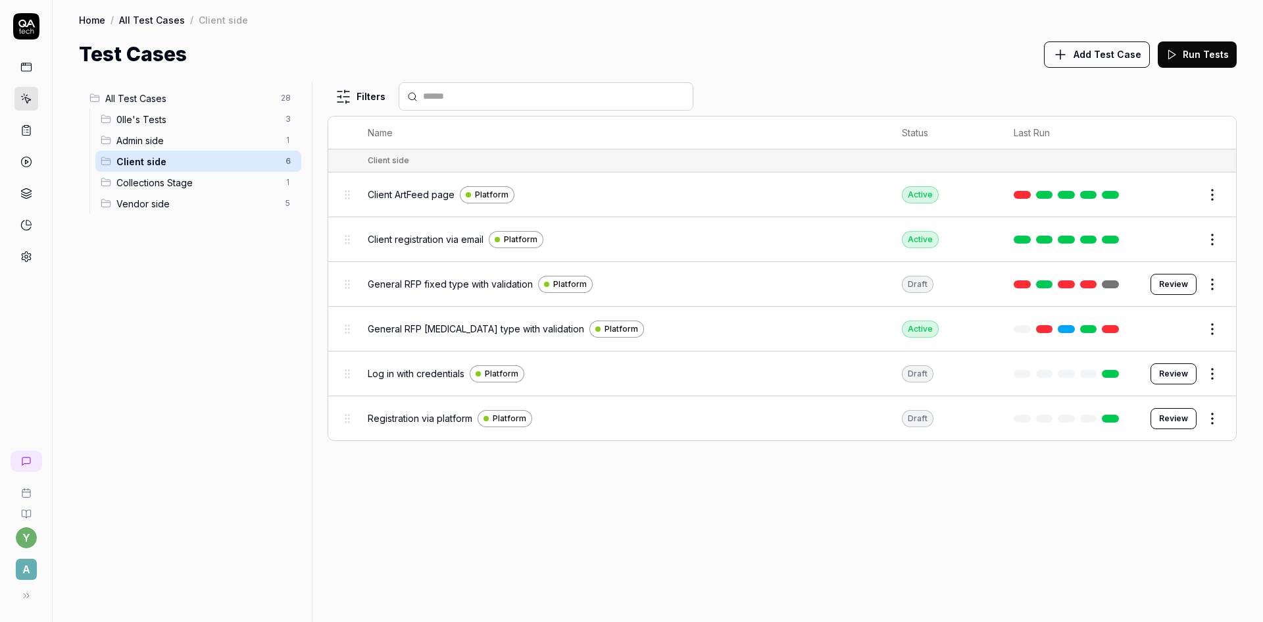
click at [1180, 324] on button "Edit" at bounding box center [1181, 328] width 32 height 21
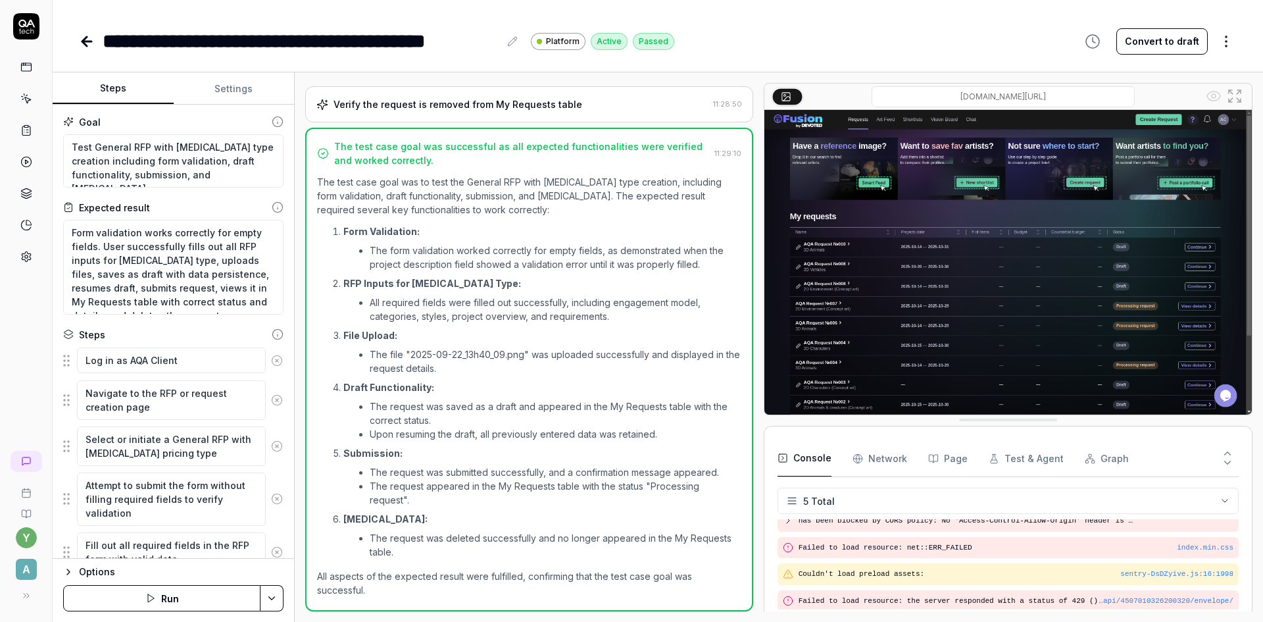
scroll to position [49, 0]
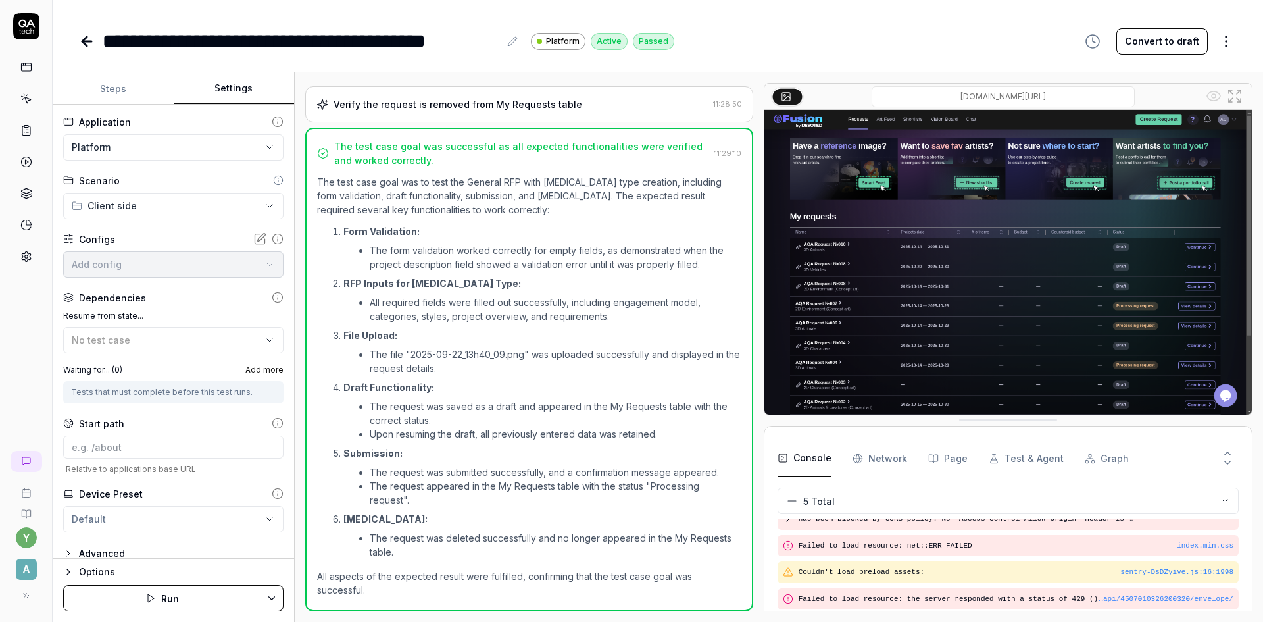
click at [240, 93] on button "Settings" at bounding box center [234, 89] width 121 height 32
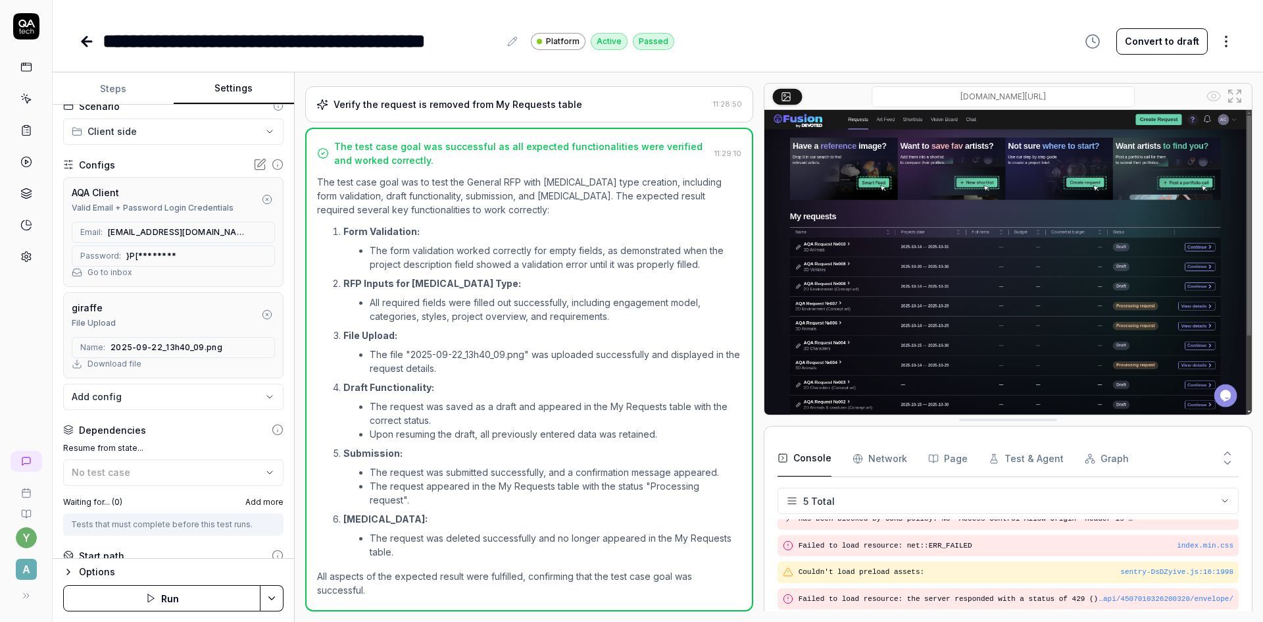
scroll to position [220, 0]
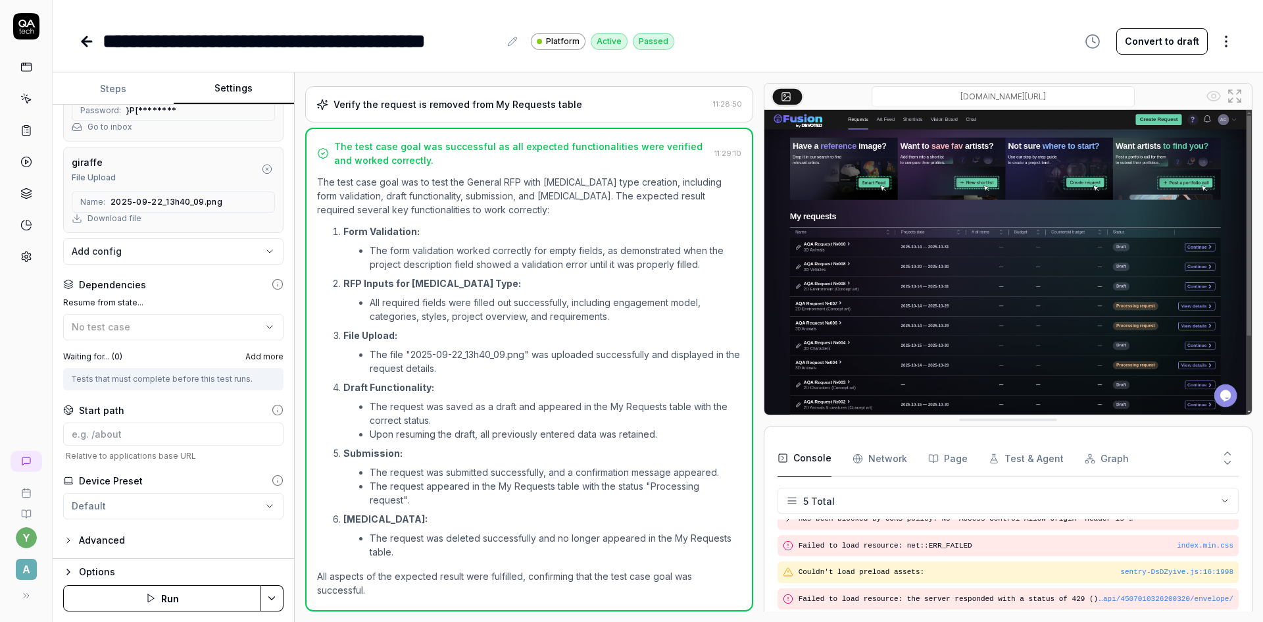
click at [114, 89] on button "Steps" at bounding box center [113, 89] width 121 height 32
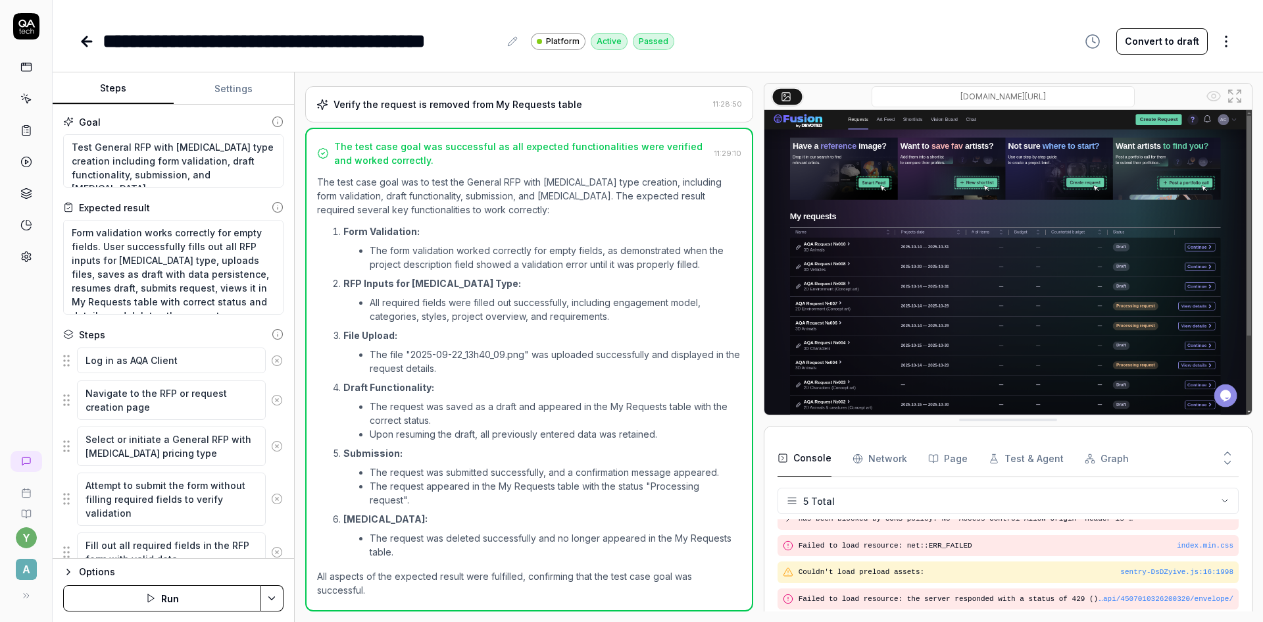
drag, startPoint x: 89, startPoint y: 41, endPoint x: 80, endPoint y: 45, distance: 10.3
click at [88, 41] on icon at bounding box center [86, 41] width 9 height 0
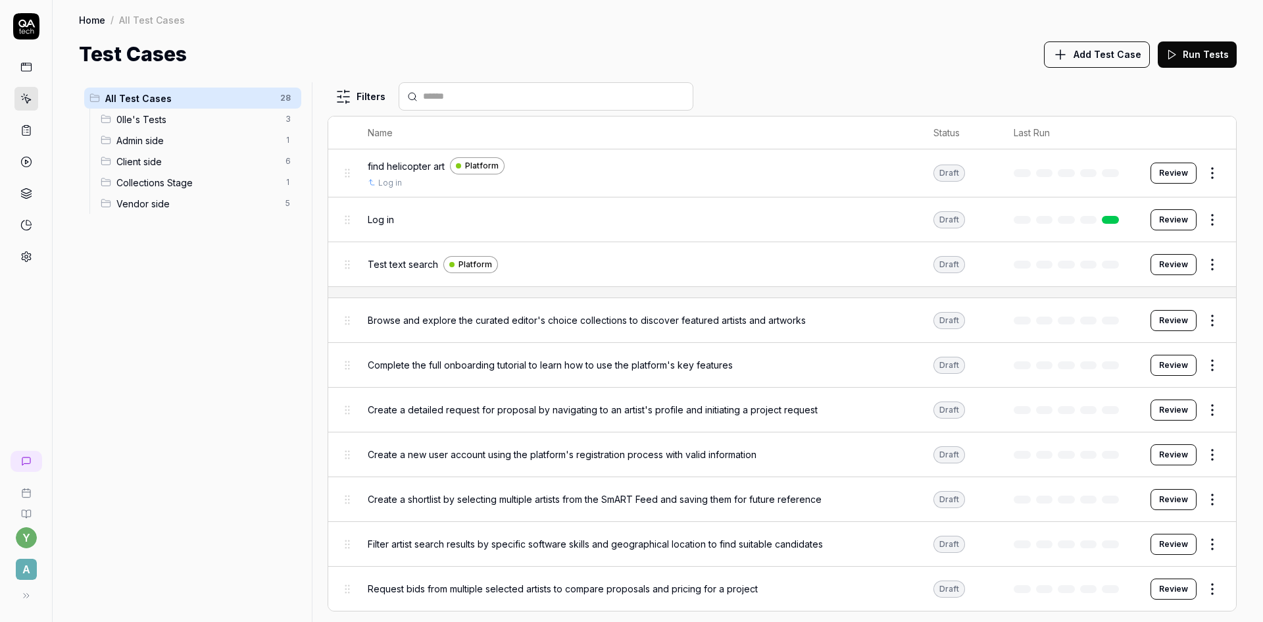
drag, startPoint x: 132, startPoint y: 162, endPoint x: 157, endPoint y: 170, distance: 25.6
click at [132, 162] on span "Client side" at bounding box center [196, 162] width 161 height 14
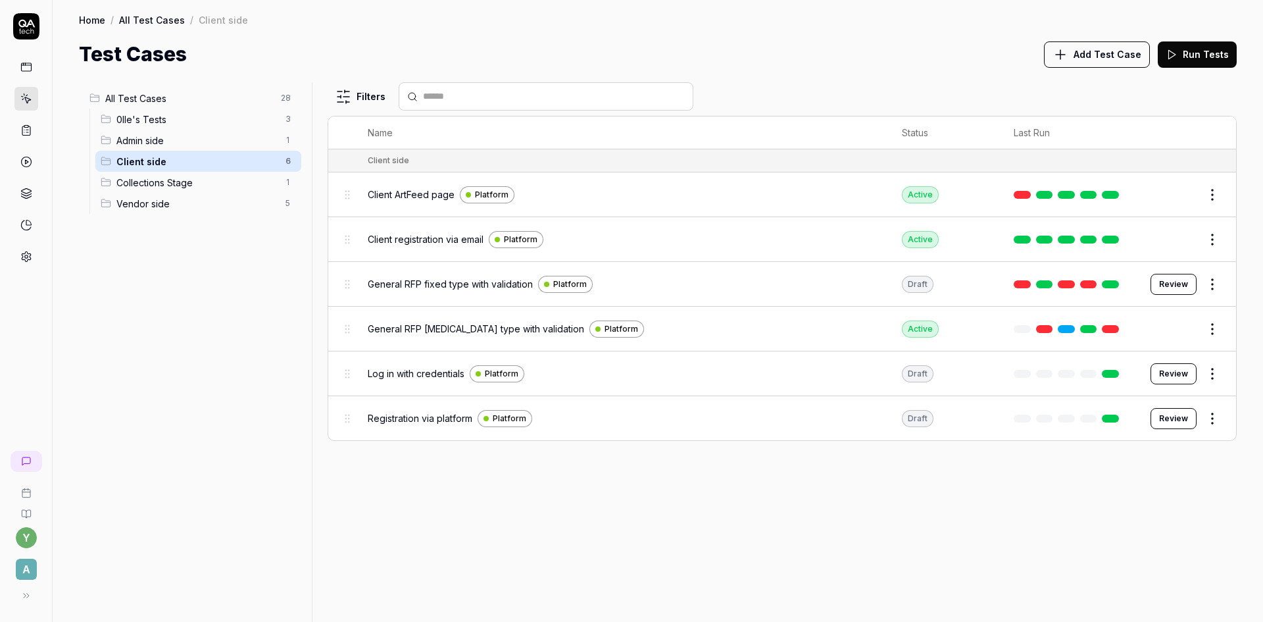
click at [405, 281] on span "General RFP fixed type with validation" at bounding box center [450, 284] width 165 height 14
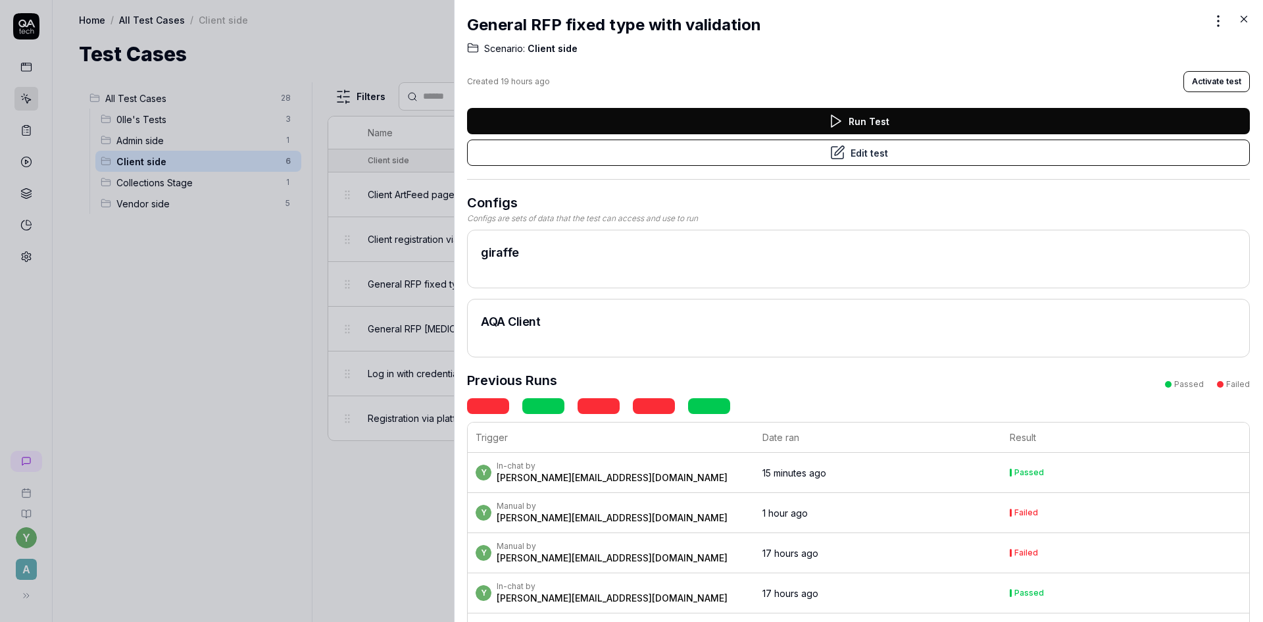
click at [1197, 81] on button "Activate test" at bounding box center [1217, 81] width 66 height 21
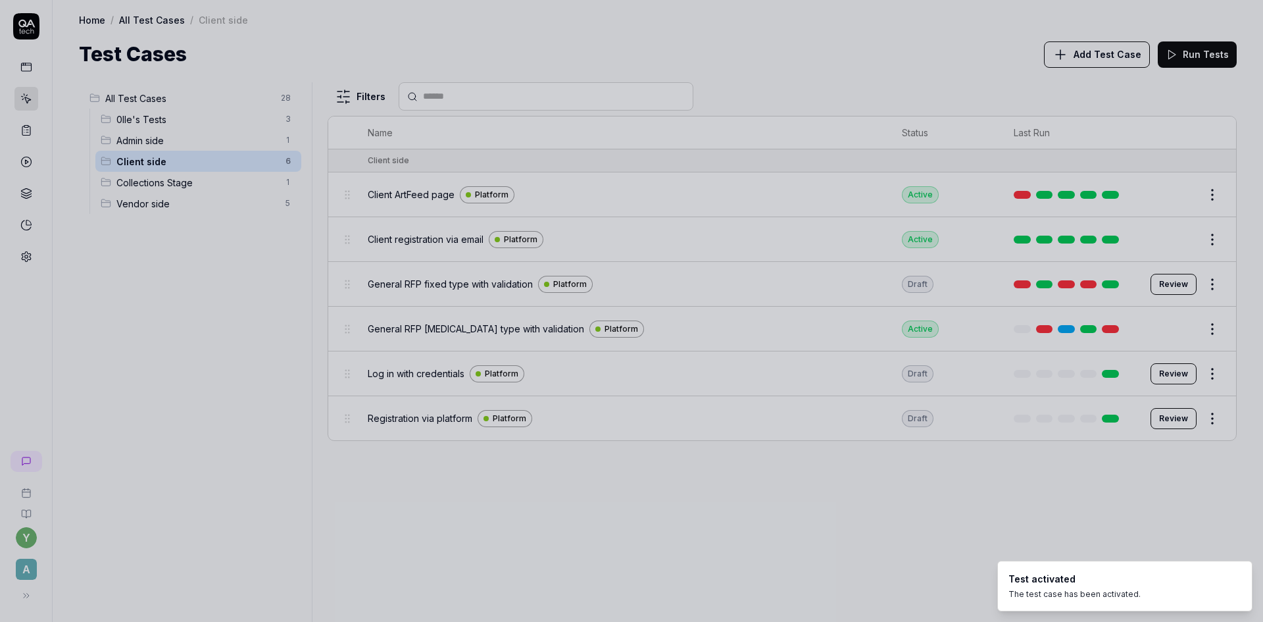
click at [221, 357] on div at bounding box center [631, 311] width 1263 height 622
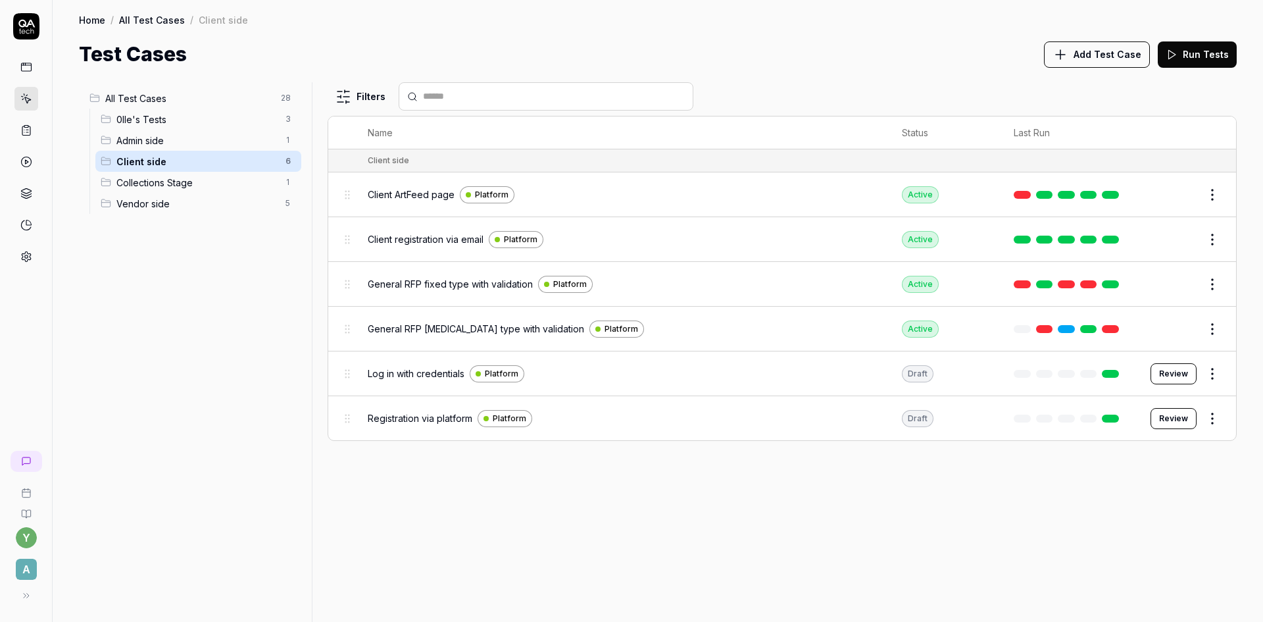
click at [1172, 326] on button "Edit" at bounding box center [1181, 328] width 32 height 21
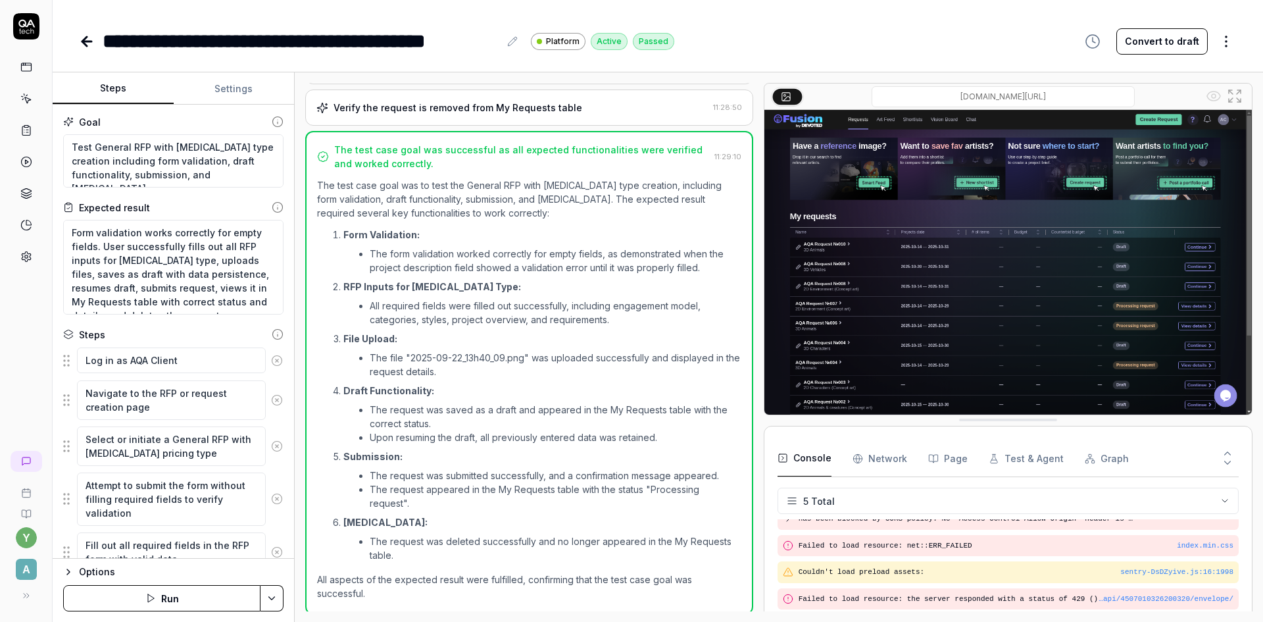
scroll to position [1067, 0]
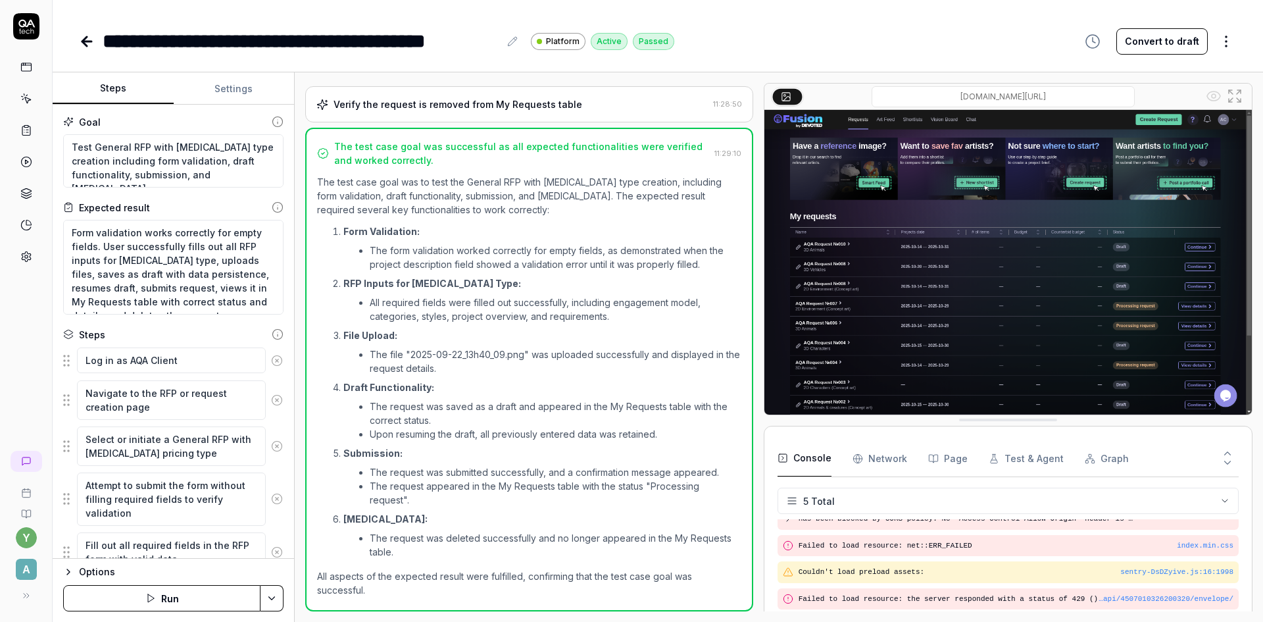
click at [1161, 43] on button "Convert to draft" at bounding box center [1162, 41] width 91 height 26
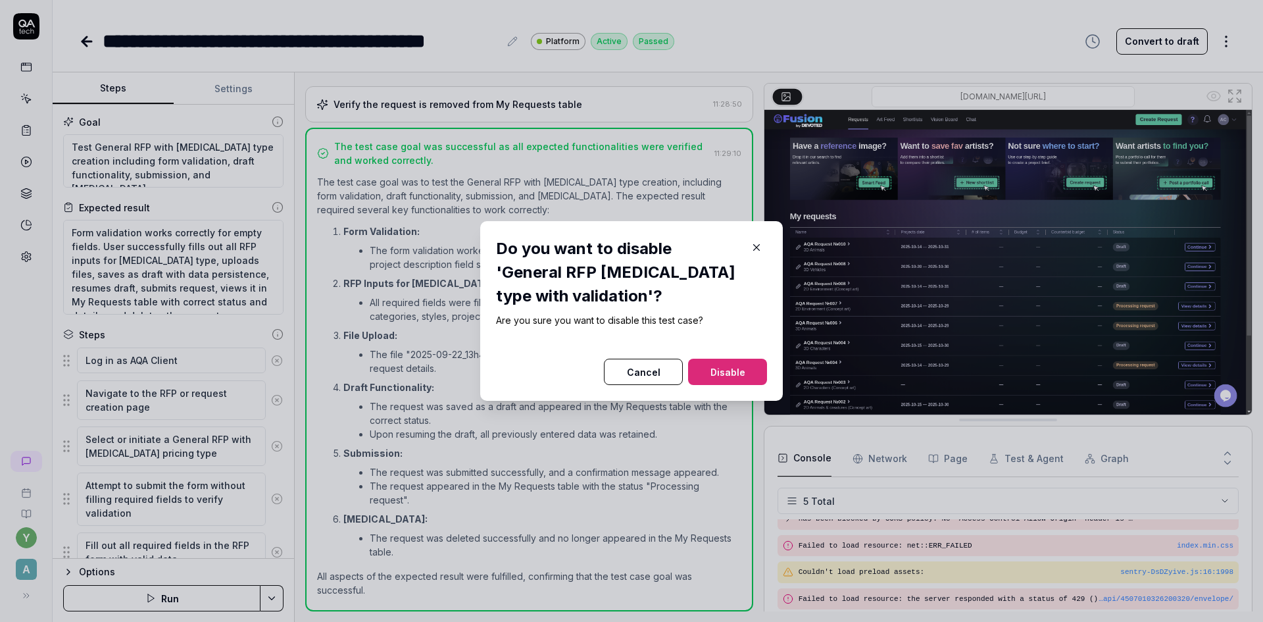
click at [717, 372] on button "Disable" at bounding box center [727, 372] width 79 height 26
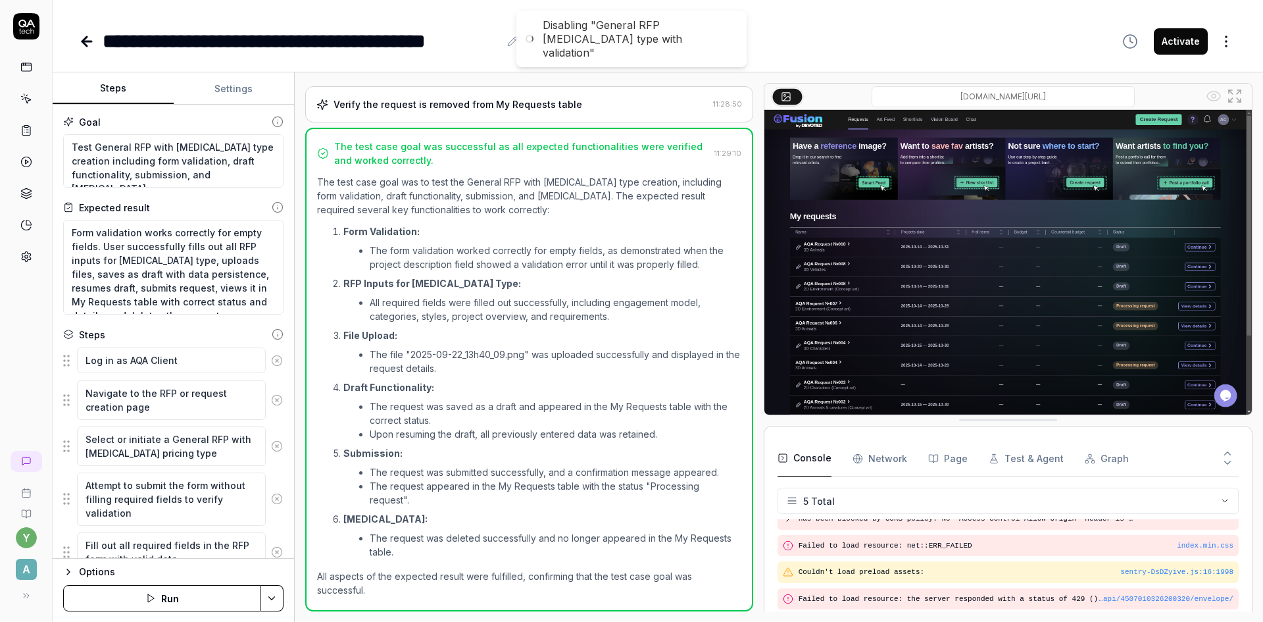
click at [168, 599] on button "Run" at bounding box center [161, 598] width 197 height 26
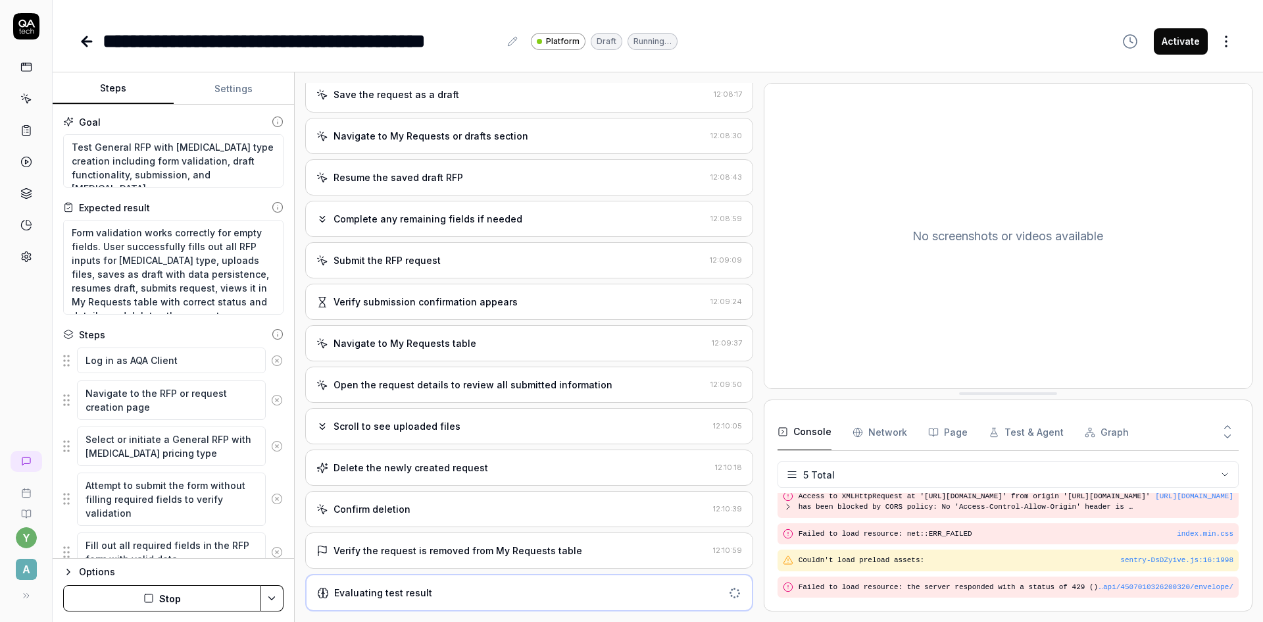
scroll to position [49, 0]
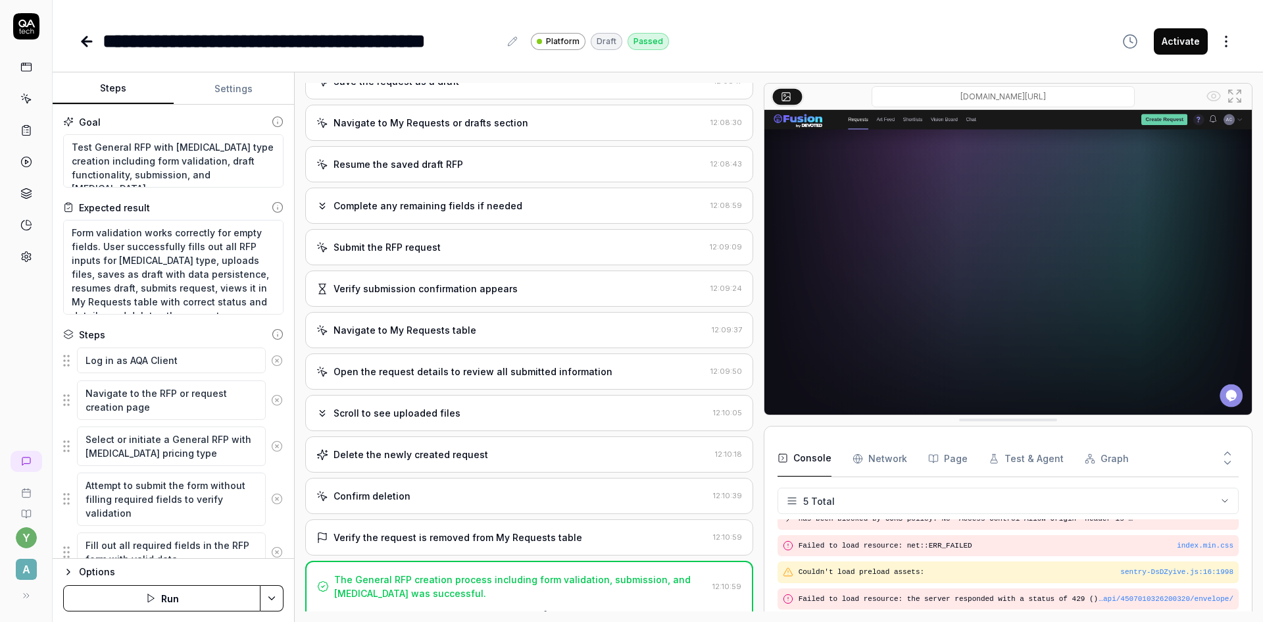
click at [1181, 48] on button "Activate" at bounding box center [1181, 41] width 54 height 26
type textarea "*"
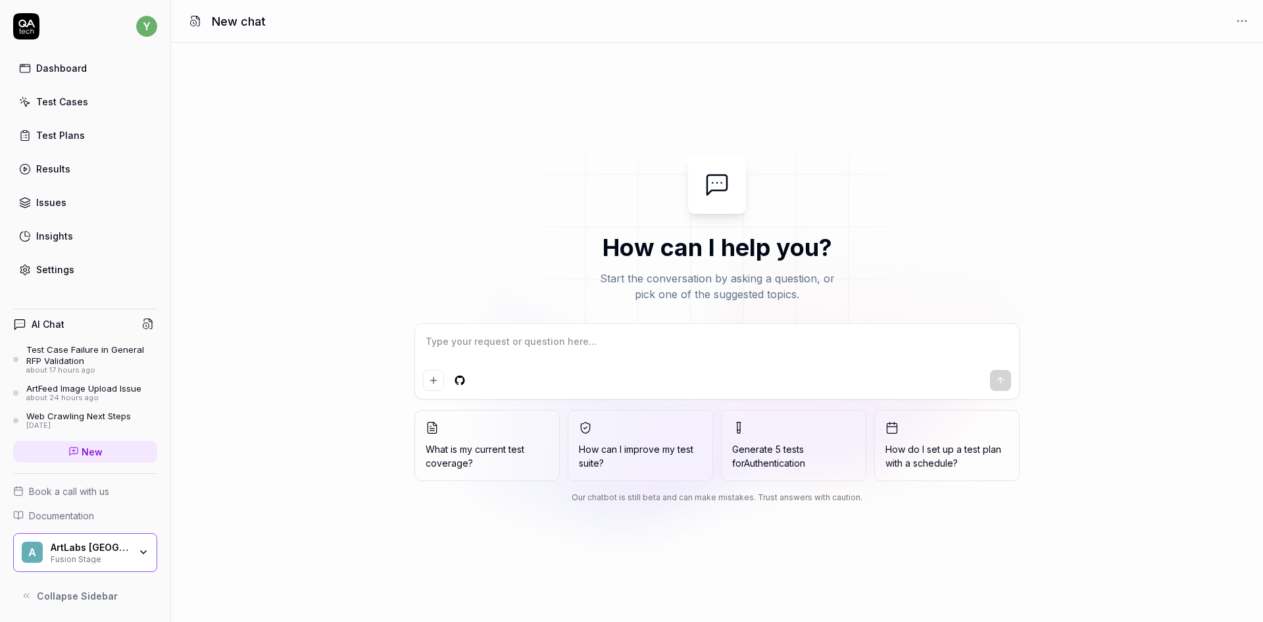
click at [493, 343] on textarea at bounding box center [717, 348] width 588 height 33
type textarea "*"
type textarea "Submission: The submission failed due to a validation error regarding the start…"
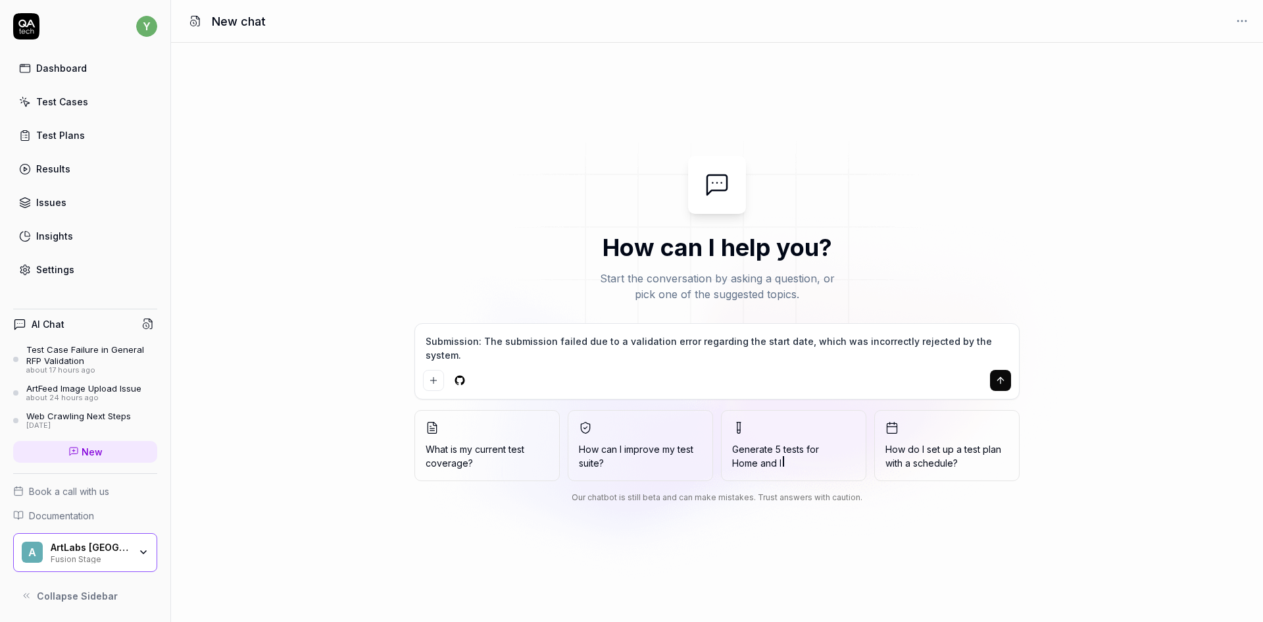
type textarea "*"
type textarea "Submission: The submission failed due to a validation error regarding the start…"
type textarea "*"
type textarea "Submission: The submission failed due to a validation error regarding the start…"
type textarea "*"
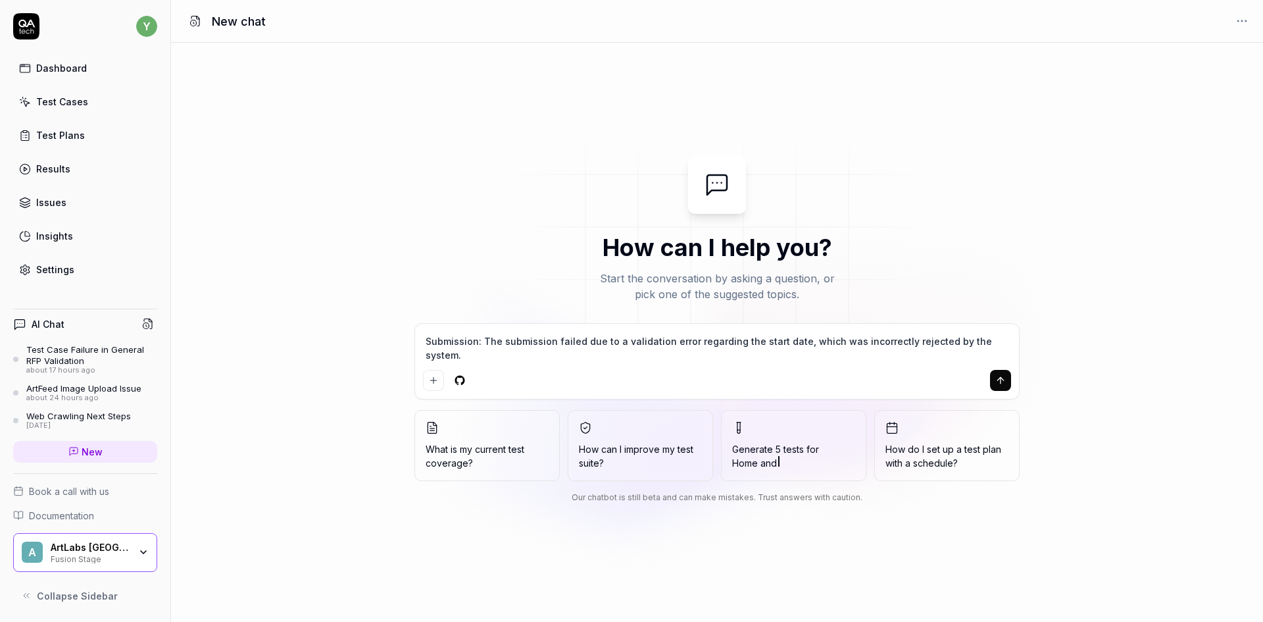
type textarea "Submission: The submission failed due to a validation error regarding the start…"
type textarea "*"
type textarea "Submission: The submission failed due to a validation error regarding the start…"
type textarea "*"
type textarea "Submission: The submission failed due to a validation error regarding the start…"
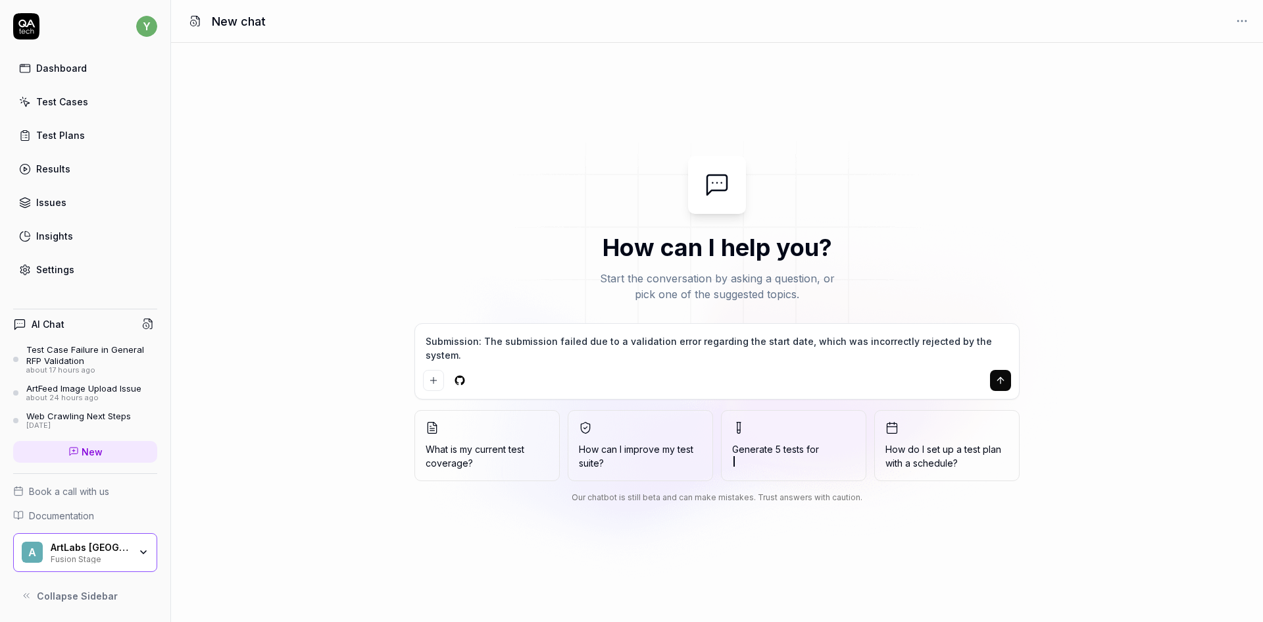
type textarea "*"
type textarea "Submission: The submission failed due to a validation error regarding the start…"
type textarea "*"
type textarea "Submission: The submission failed due to a validation error regarding the start…"
type textarea "*"
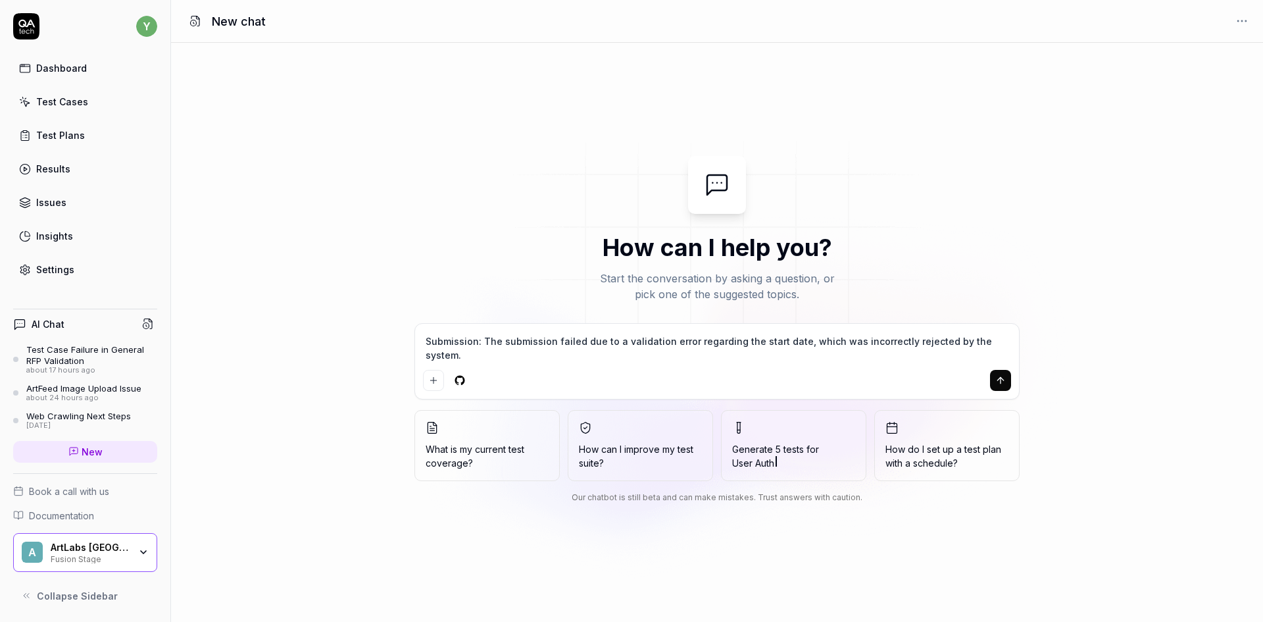
type textarea "Submission: The submission failed due to a validation error regarding the start…"
type textarea "*"
type textarea "Submission: The submission failed due to a validation error regarding the start…"
type textarea "*"
type textarea "Submission: The submission failed due to a validation error regarding the start…"
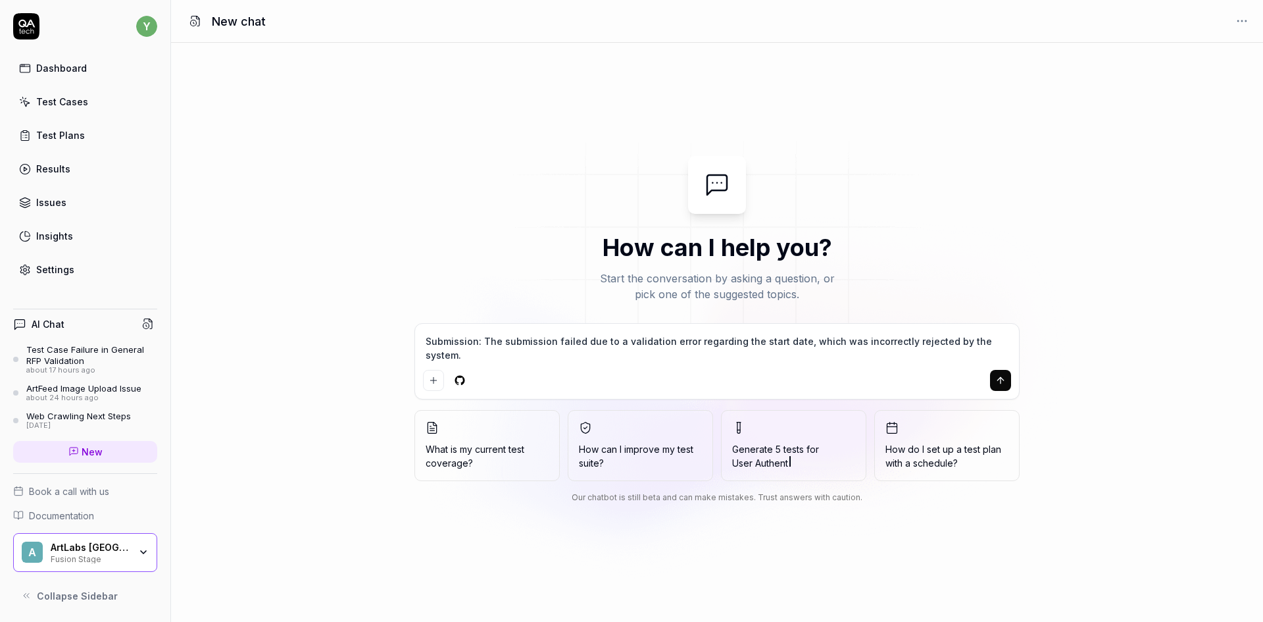
type textarea "*"
type textarea "Submission: The submission failed due to a validation error regarding the start…"
type textarea "*"
type textarea "Submission: The submission failed due to a validation error regarding the start…"
type textarea "*"
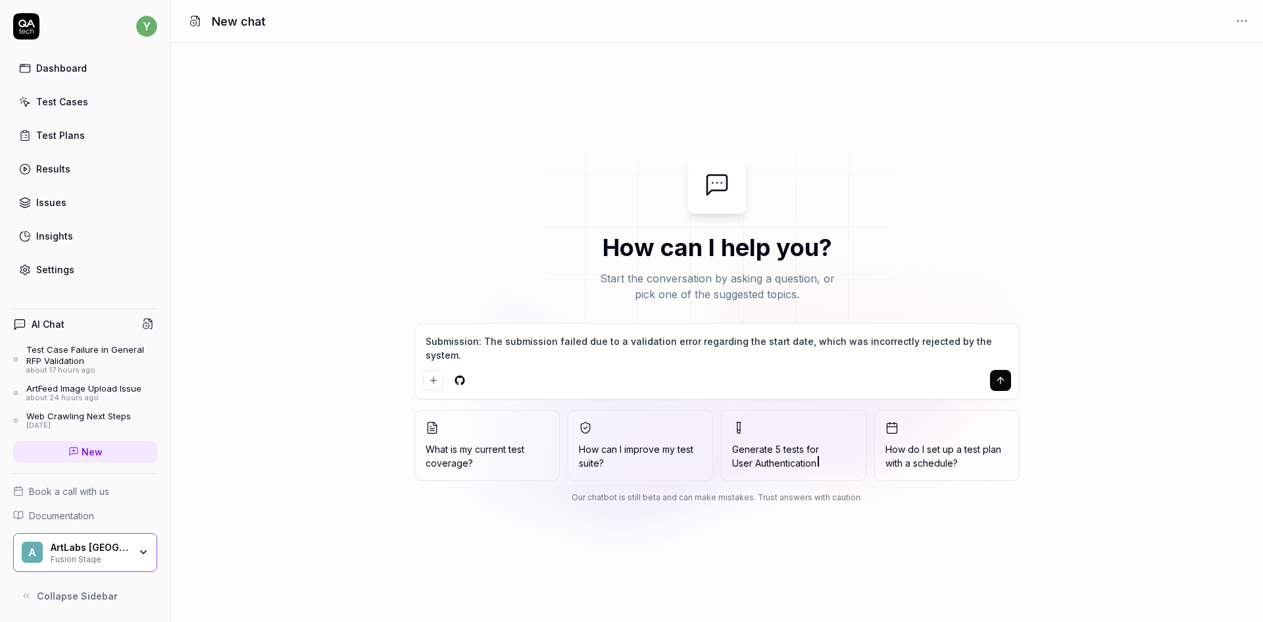
type textarea "Submission: The submission failed due to a validation error regarding the start…"
type textarea "*"
type textarea "Submission: The submission failed due to a validation error regarding the start…"
type textarea "*"
type textarea "Submission: The submission failed due to a validation error regarding the start…"
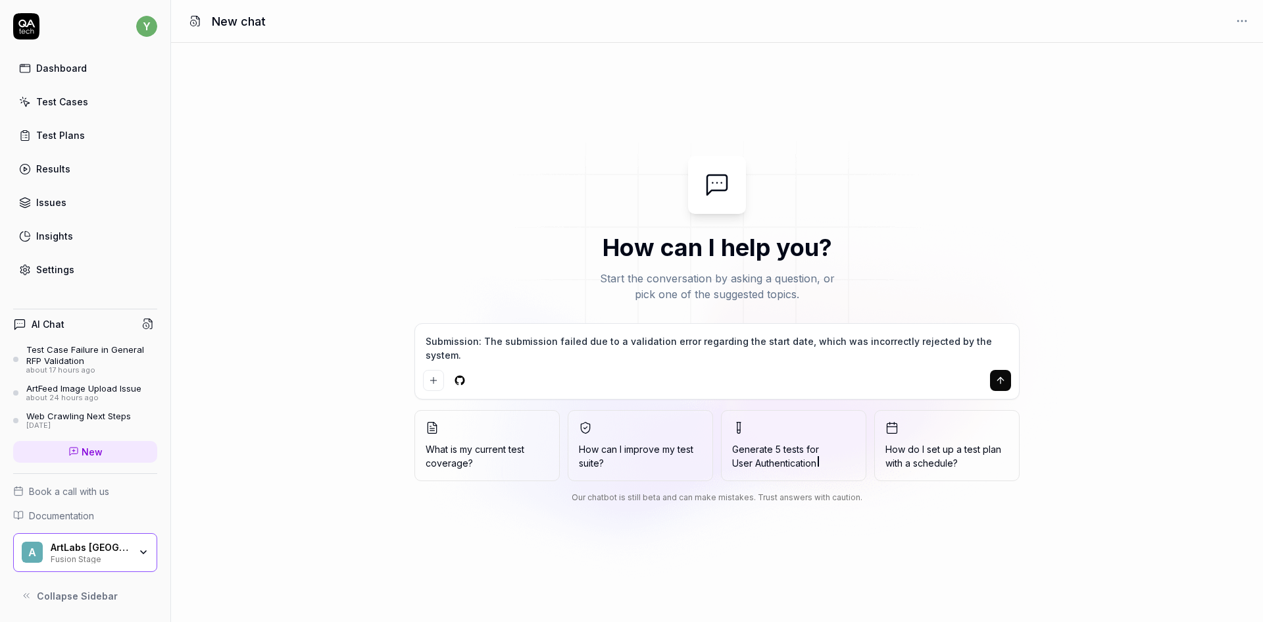
type textarea "*"
type textarea "Submission: The submission failed due to a validation error regarding the start…"
type textarea "*"
type textarea "Submission: The submission failed due to a validation error regarding the start…"
type textarea "*"
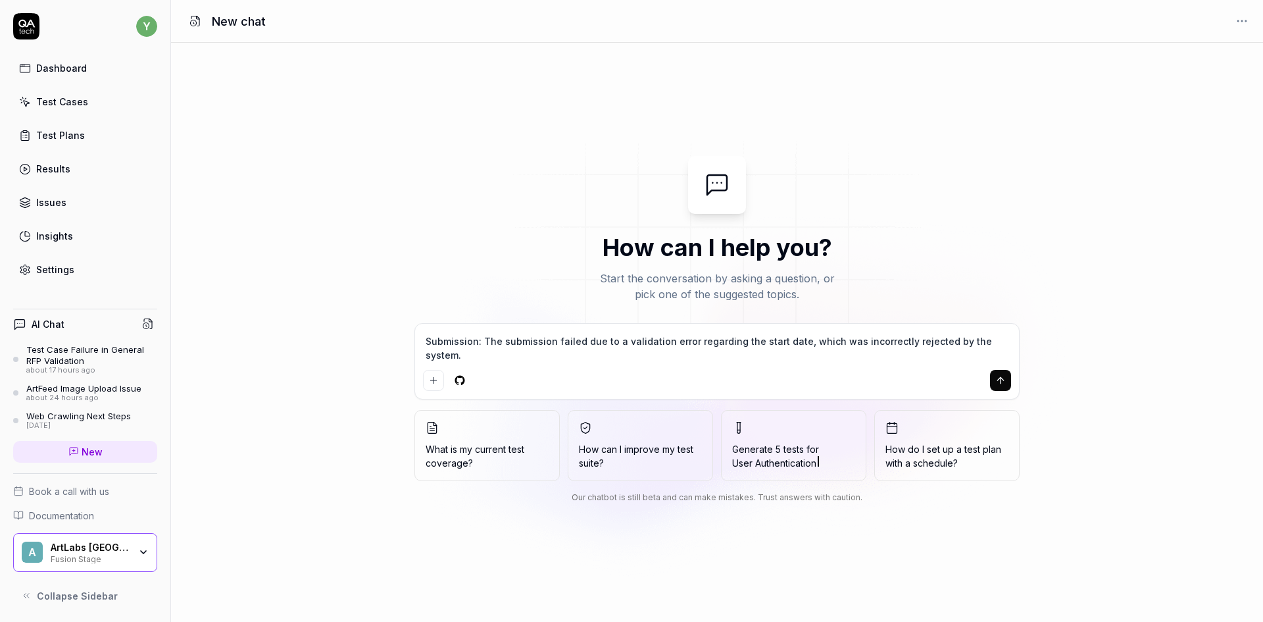
type textarea "Submission: The submission failed due to a validation error regarding the start…"
type textarea "*"
type textarea "Submission: The submission failed due to a validation error regarding the start…"
type textarea "*"
type textarea "Submission: The submission failed due to a validation error regarding the start…"
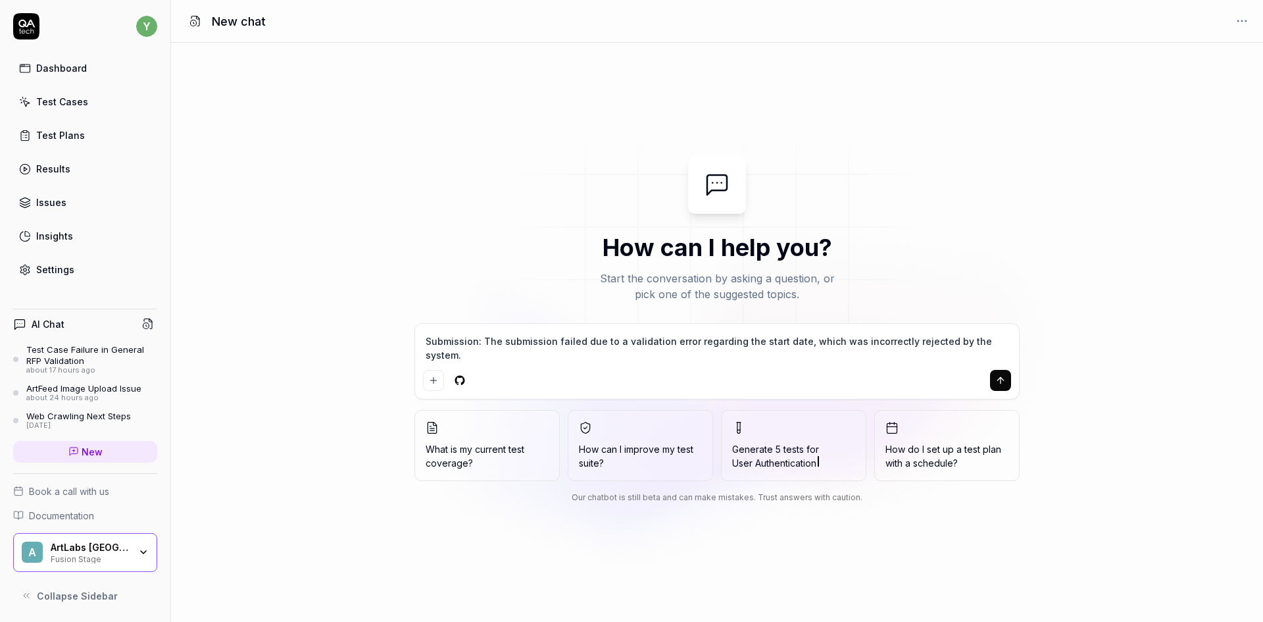
type textarea "*"
type textarea "Submission: The submission failed due to a validation error regarding the start…"
type textarea "*"
type textarea "Submission: The submission failed due to a validation error regarding the start…"
type textarea "*"
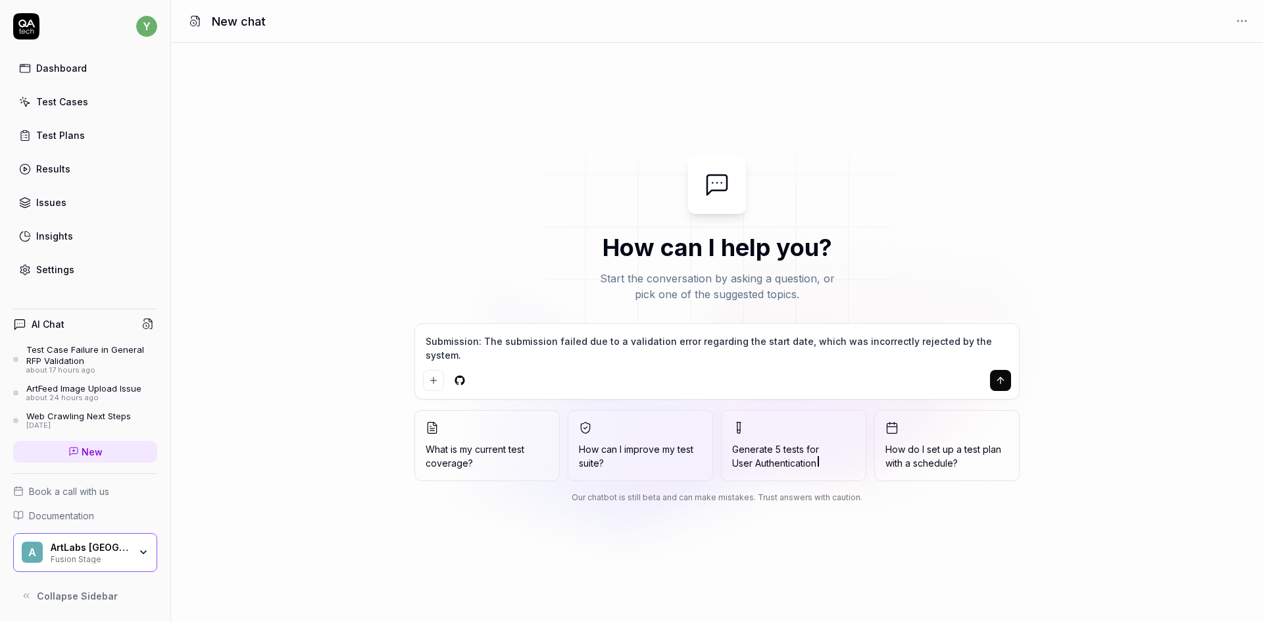
type textarea "Submission: The submission failed due to a validation error regarding the start…"
type textarea "*"
type textarea "Submission: The submission failed due to a validation error regarding the start…"
type textarea "*"
type textarea "Submission: The submission failed due to a validation error regarding the start…"
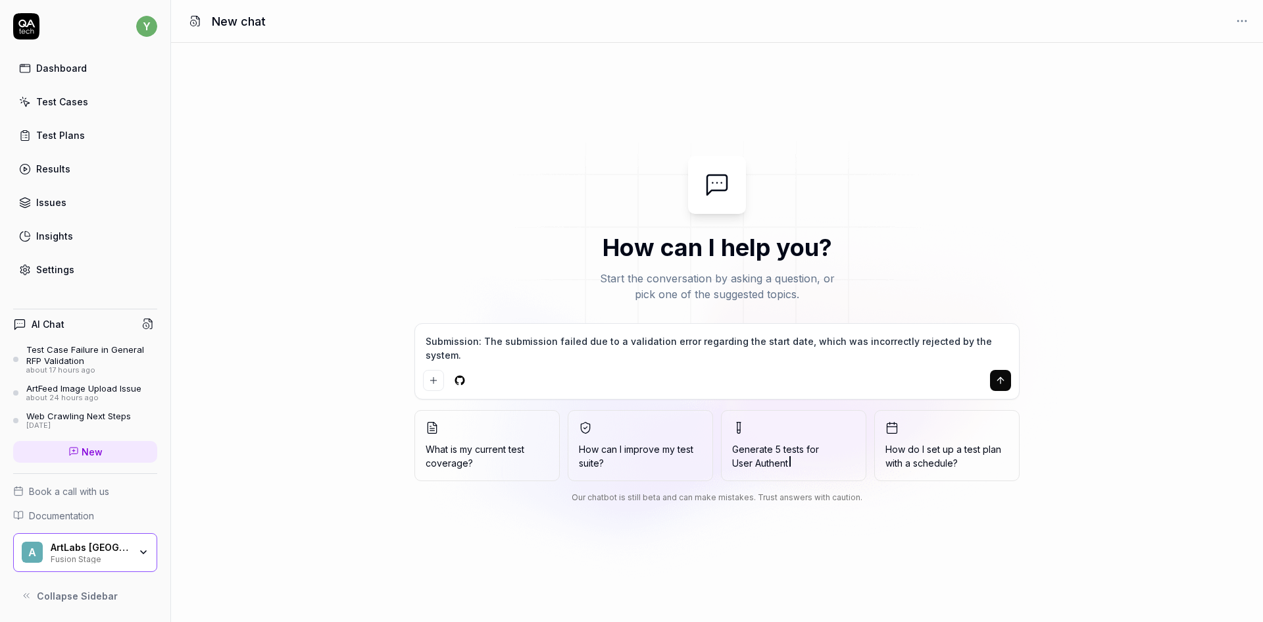
type textarea "*"
type textarea "Submission: The submission failed due to a validation error regarding the start…"
type textarea "*"
type textarea "Submission: The submission failed due to a validation error regarding the start…"
type textarea "*"
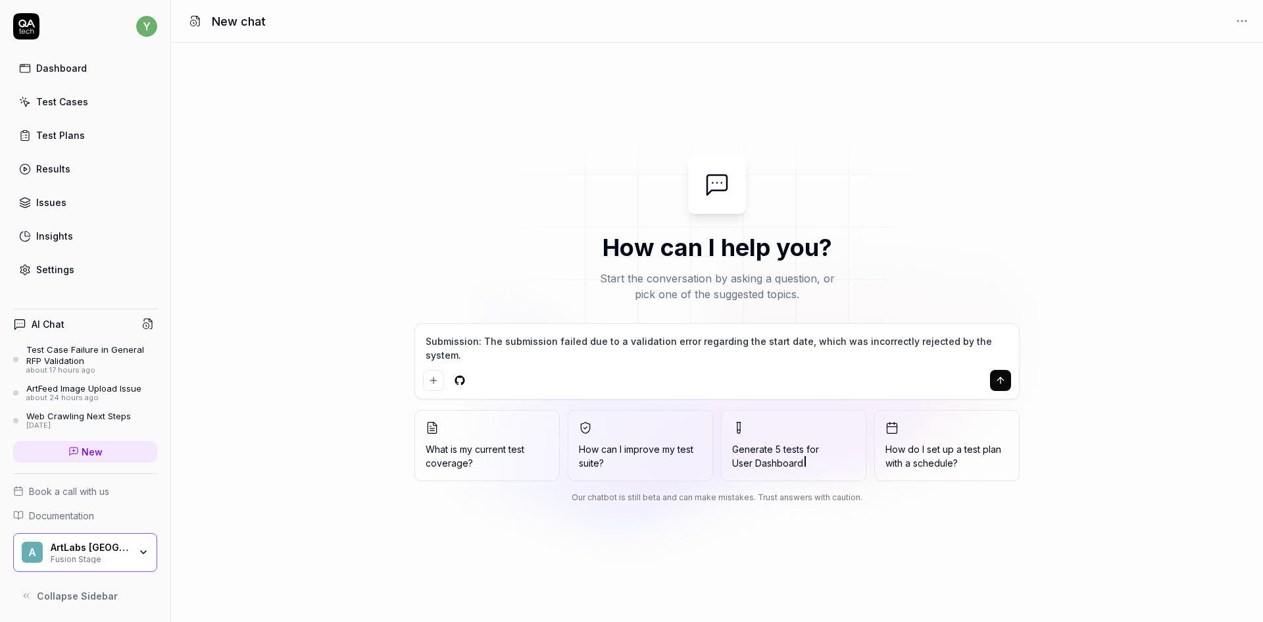
type textarea "Submission: The submission failed due to a validation error regarding the start…"
type textarea "*"
type textarea "Submission: The submission failed due to a validation error regarding the start…"
type textarea "*"
type textarea "Submission: The submission failed due to a validation error regarding the start…"
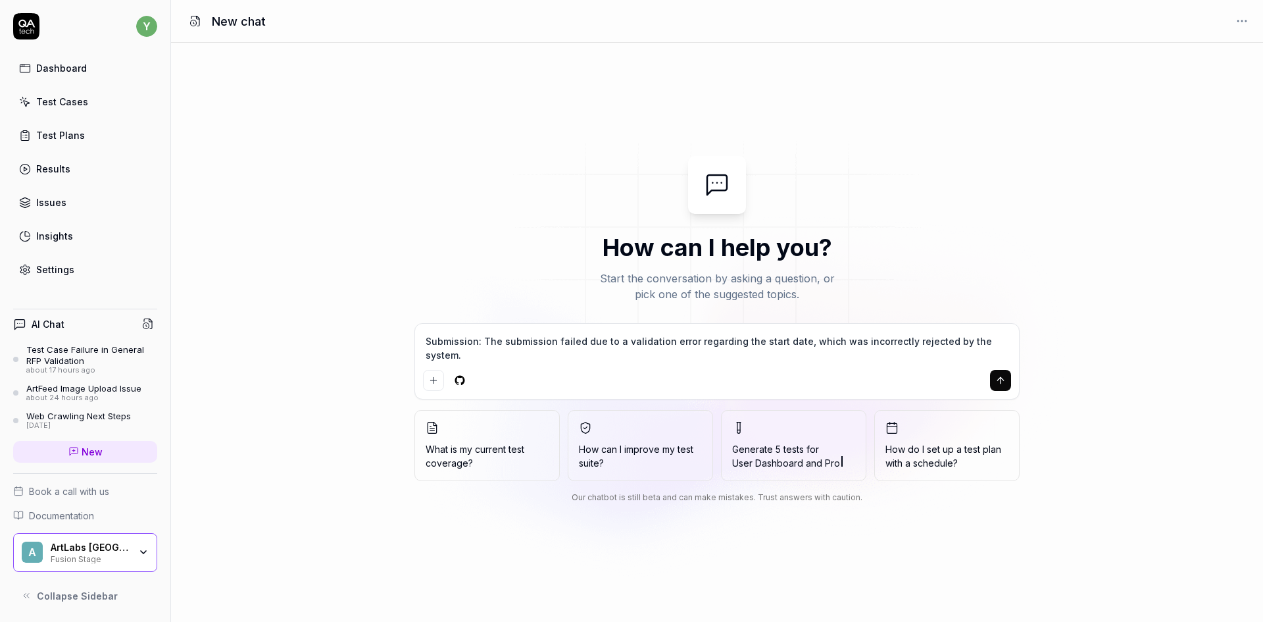
type textarea "*"
type textarea "Submission: The submission failed due to a validation error regarding the start…"
type textarea "*"
type textarea "Submission: The submission failed due to a validation error regarding the start…"
type textarea "*"
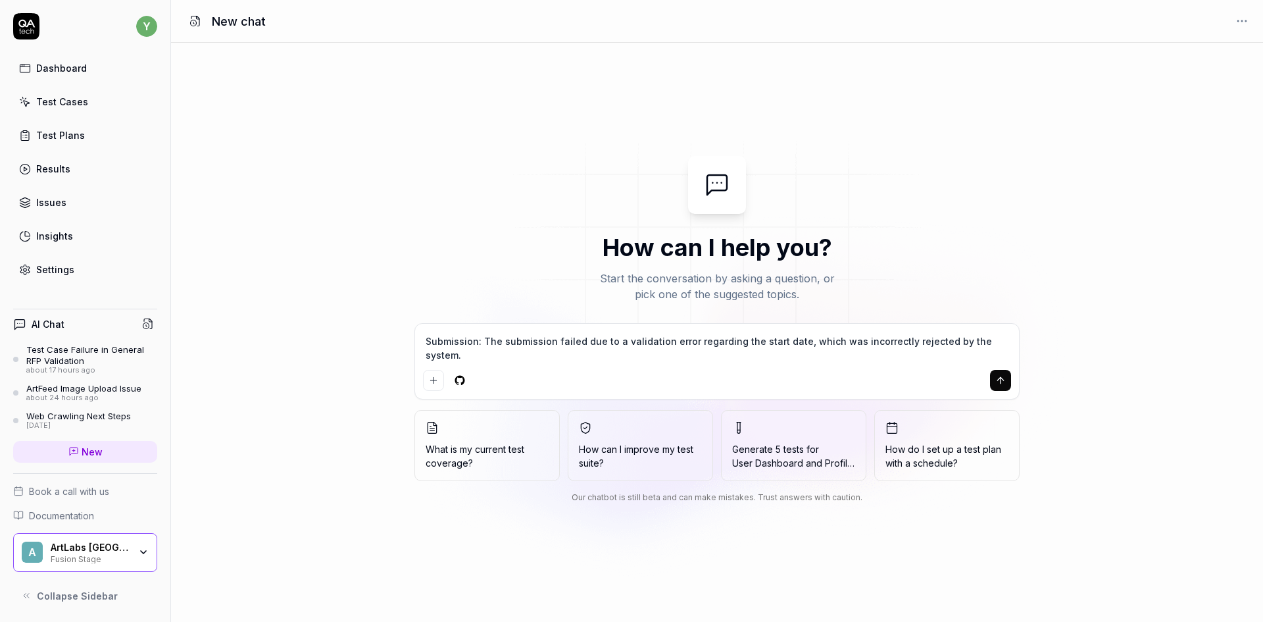
type textarea "Submission: The submission failed due to a validation error regarding the start…"
type textarea "*"
type textarea "Submission: The submission failed due to a validation error regarding the start…"
type textarea "*"
type textarea "Submission: The submission failed due to a validation error regarding the start…"
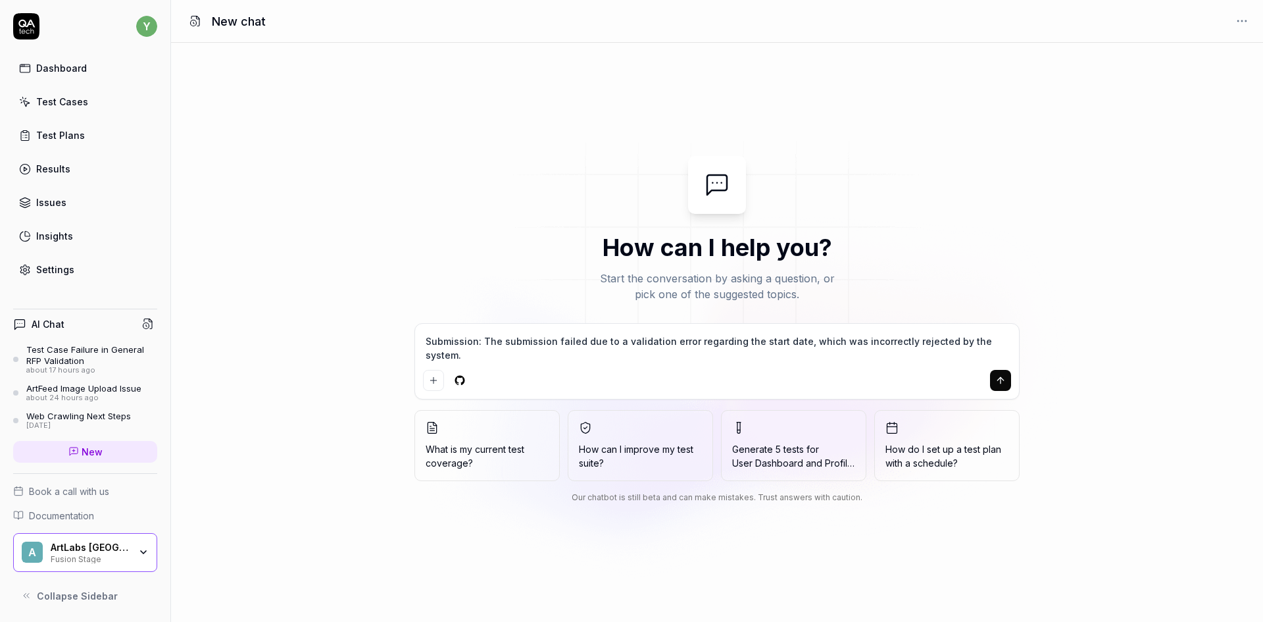
type textarea "*"
type textarea "Submission: The submission failed due to a validation error regarding the start…"
type textarea "*"
type textarea "Submission: The submission failed due to a validation error regarding the start…"
type textarea "*"
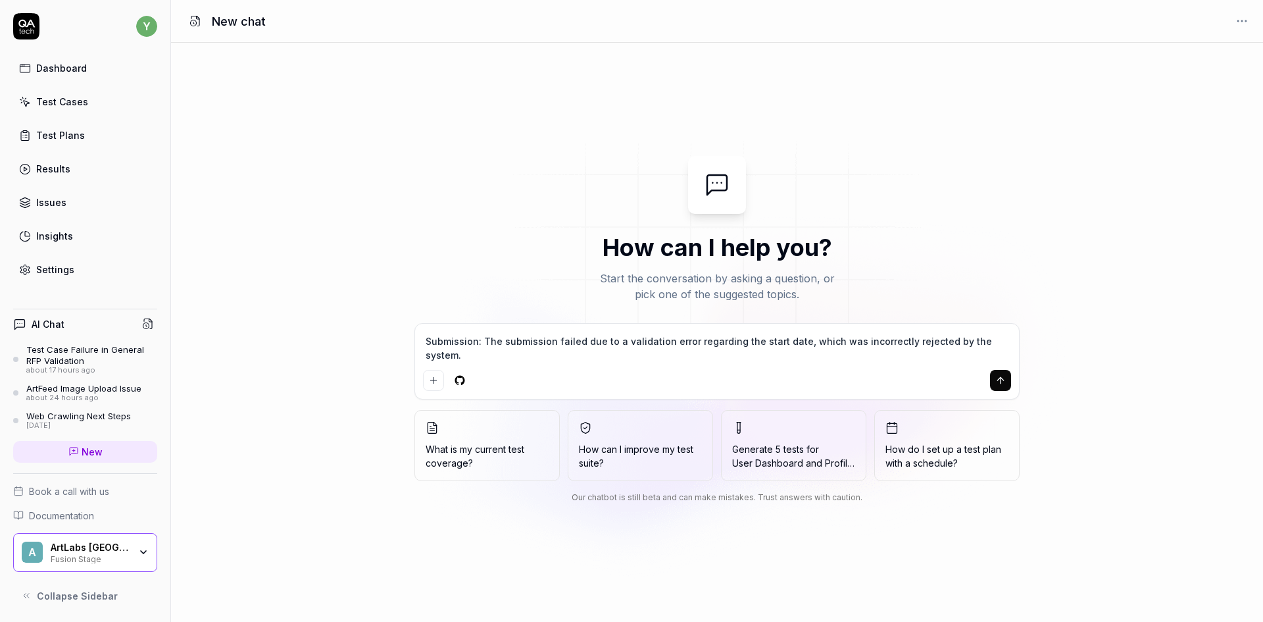
type textarea "Submission: The submission failed due to a validation error regarding the start…"
type textarea "*"
type textarea "Submission: The submission failed due to a validation error regarding the start…"
type textarea "*"
type textarea "Submission: The submission failed due to a validation error regarding the start…"
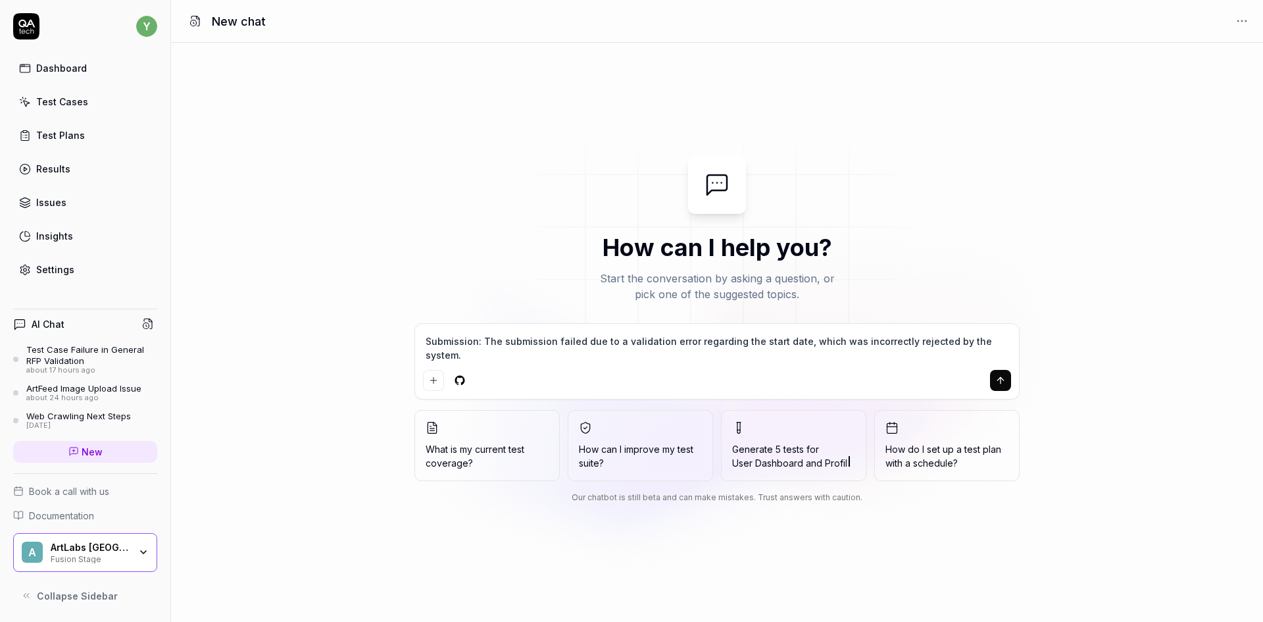
type textarea "*"
type textarea "Submission: The submission failed due to a validation error regarding the start…"
type textarea "*"
type textarea "Submission: The submission failed due to a validation error regarding the start…"
type textarea "*"
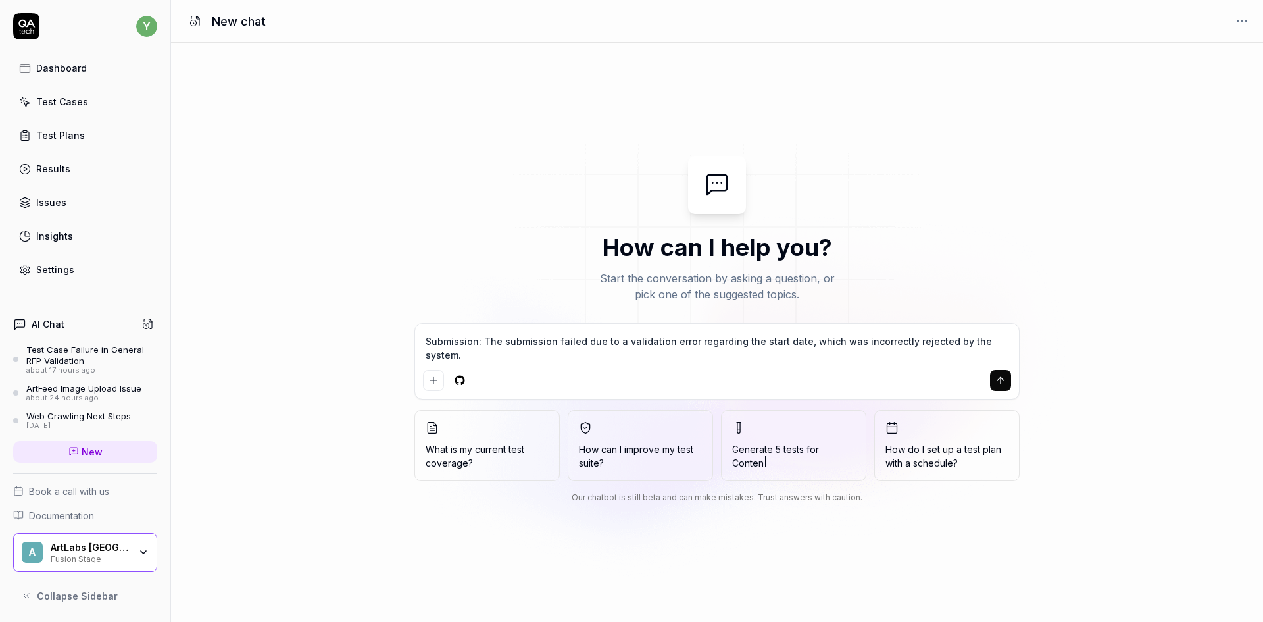
type textarea "Submission: The submission failed due to a validation error regarding the start…"
type textarea "*"
type textarea "Submission: The submission failed due to a validation error regarding the start…"
type textarea "*"
type textarea "Submission: The submission failed due to a validation error regarding the start…"
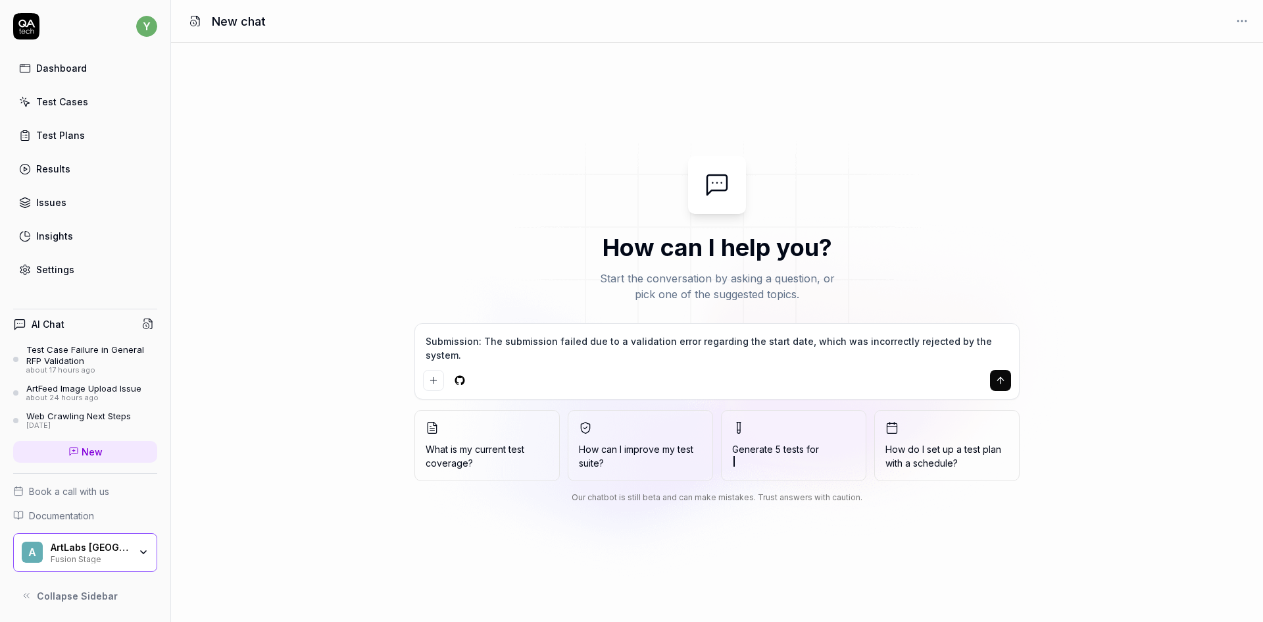
type textarea "*"
type textarea "Submission: The submission failed due to a validation error regarding the start…"
type textarea "*"
type textarea "Submission: The submission failed due to a validation error regarding the start…"
click at [1003, 384] on icon "submit" at bounding box center [1001, 380] width 11 height 11
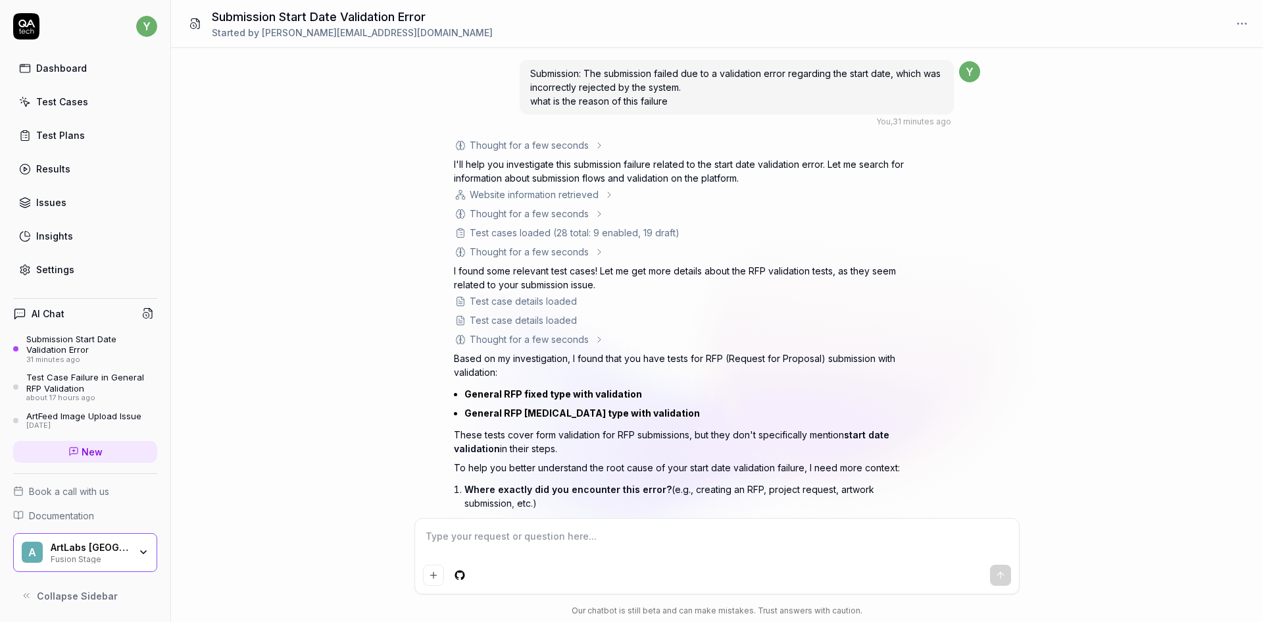
scroll to position [179, 0]
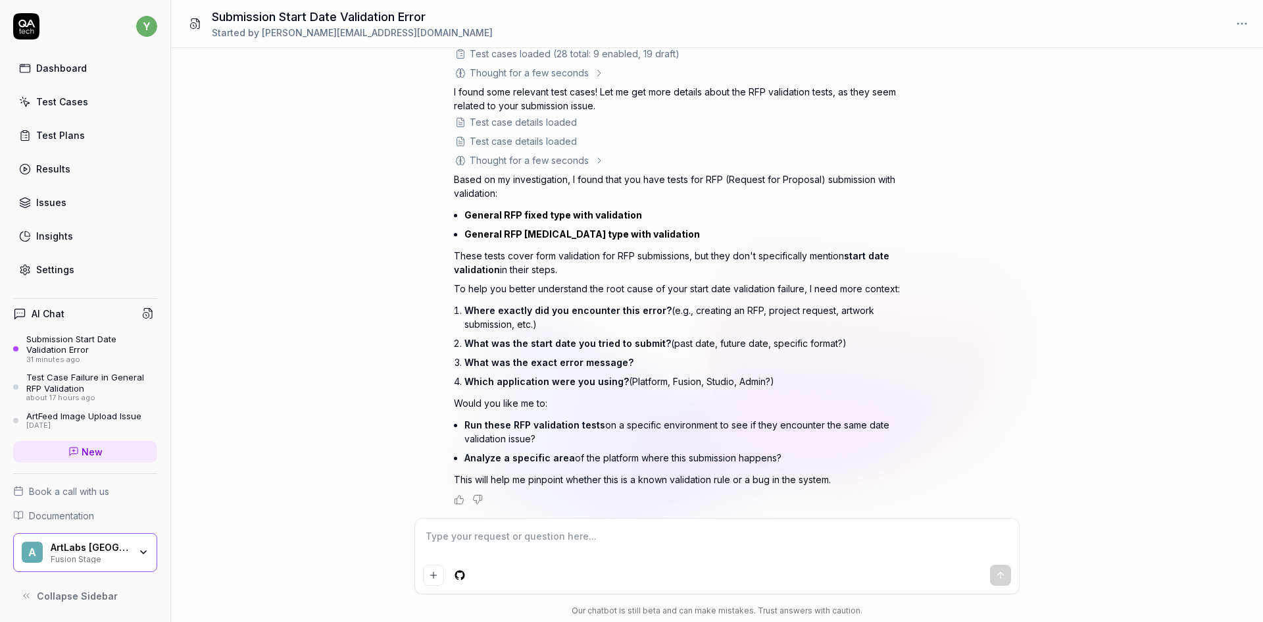
type textarea "*"
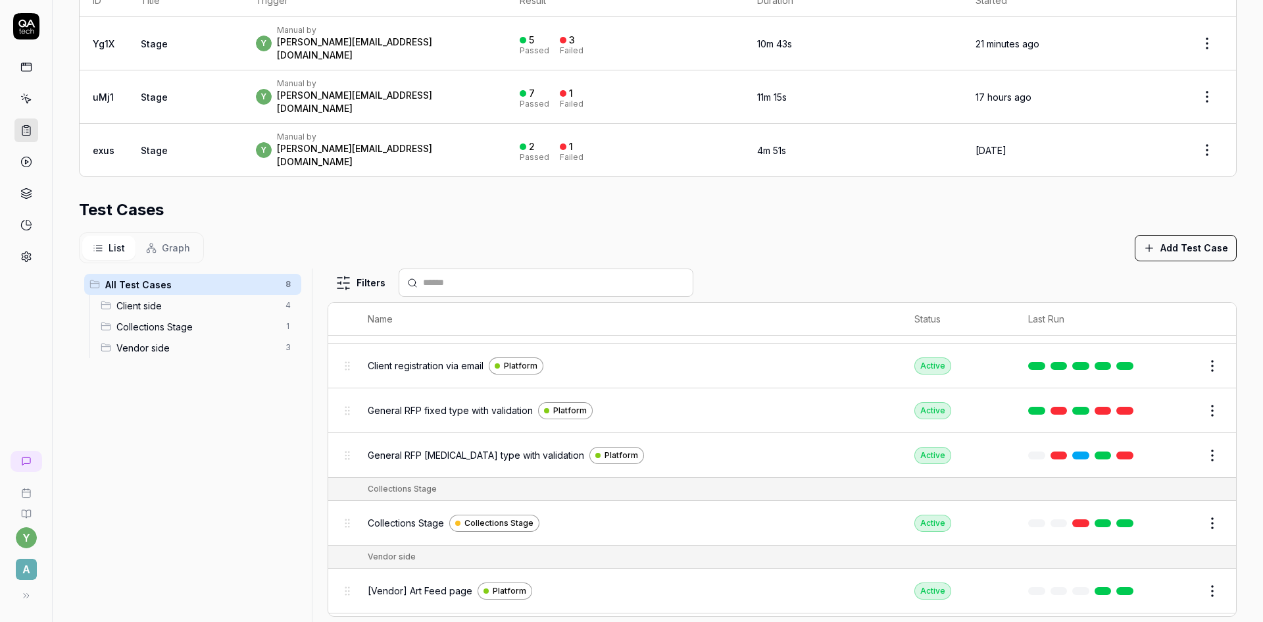
scroll to position [14, 0]
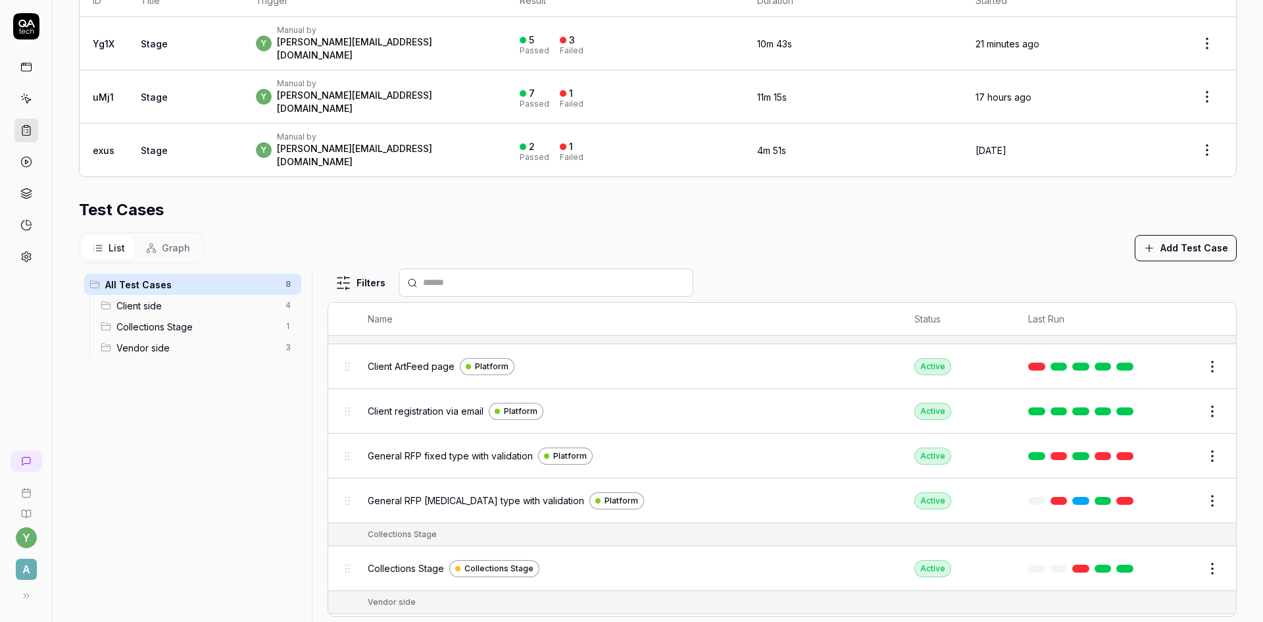
click at [423, 493] on span "General RFP [MEDICAL_DATA] type with validation" at bounding box center [476, 500] width 216 height 14
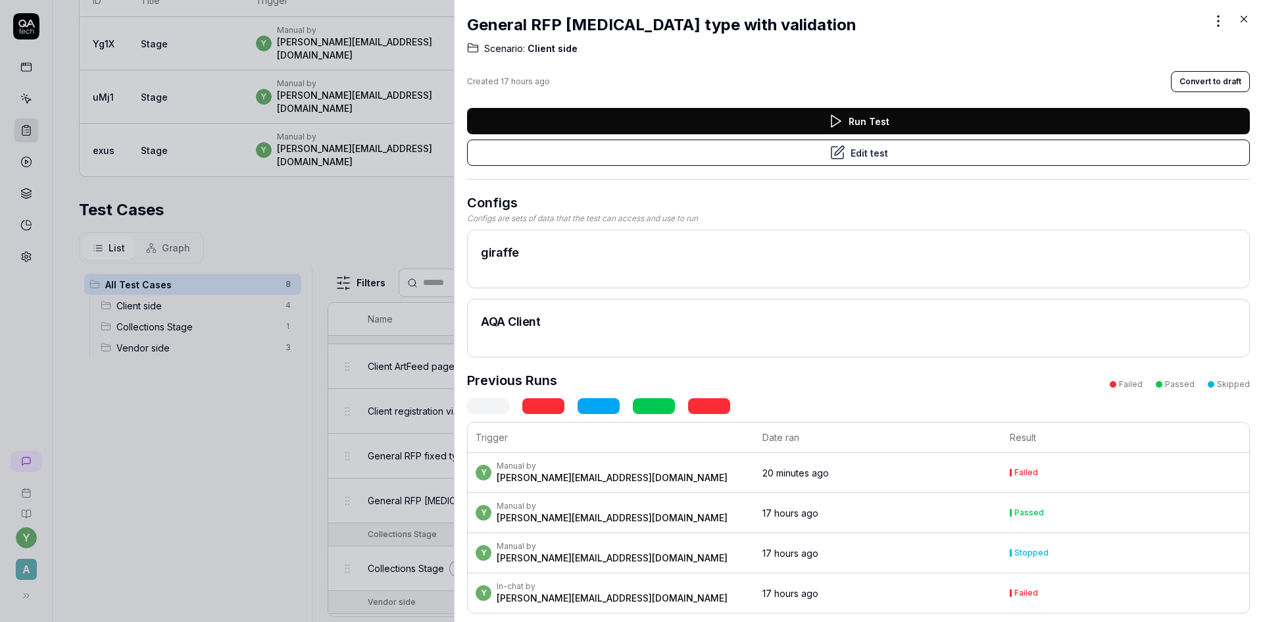
click at [713, 409] on link at bounding box center [709, 406] width 42 height 16
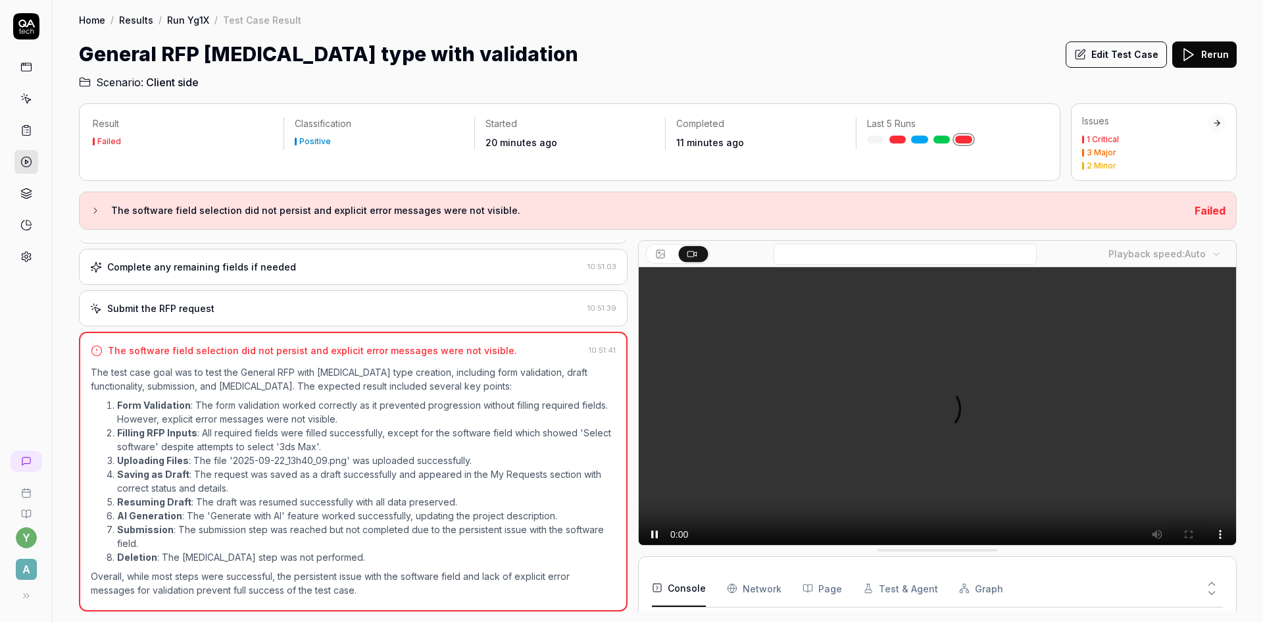
scroll to position [49, 0]
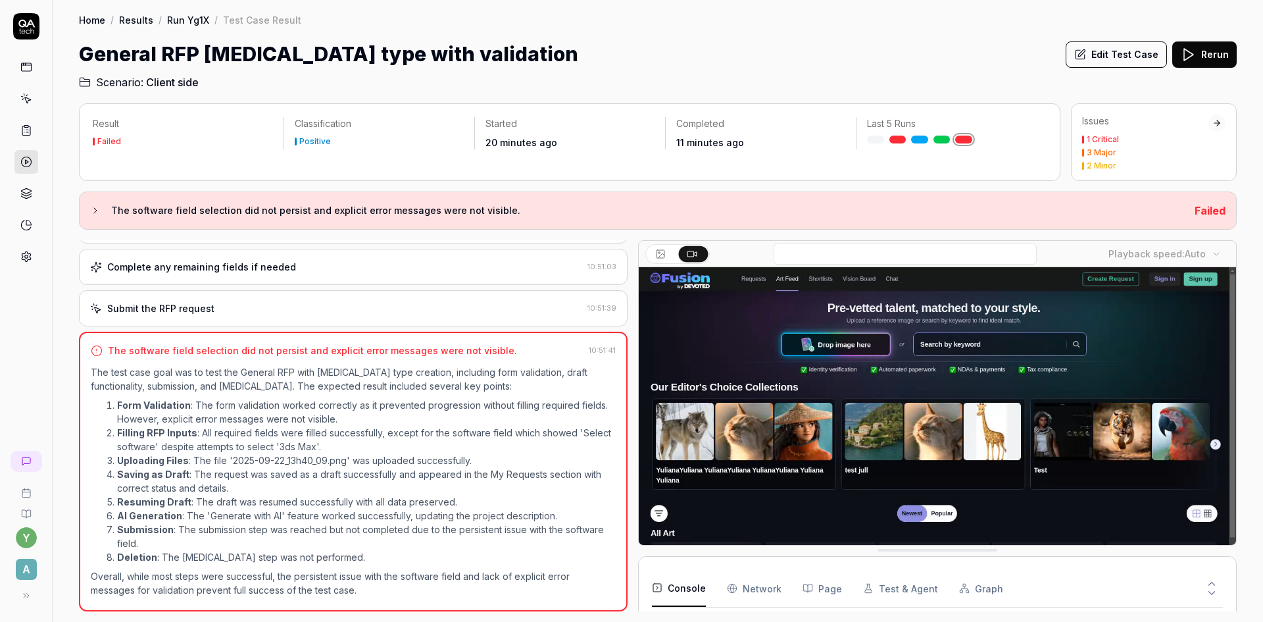
click at [237, 419] on li "Form Validation : The form validation worked correctly as it prevented progress…" at bounding box center [366, 412] width 499 height 28
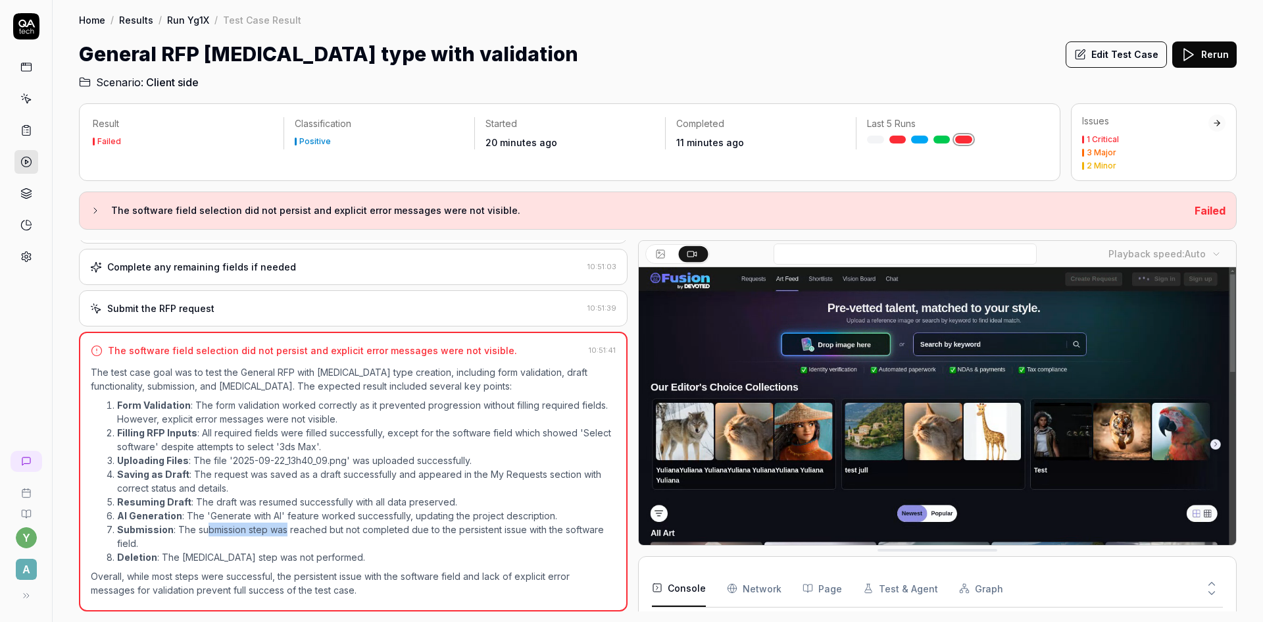
drag, startPoint x: 204, startPoint y: 529, endPoint x: 284, endPoint y: 535, distance: 80.5
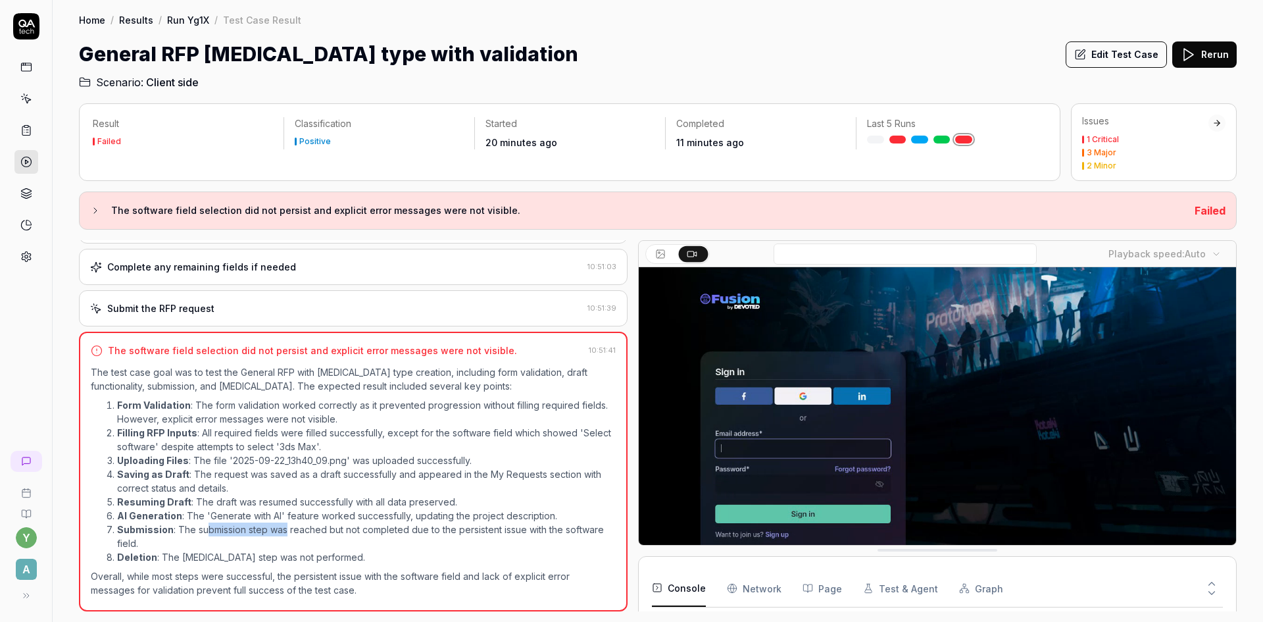
click at [284, 535] on li "Submission : The submission step was reached but not completed due to the persi…" at bounding box center [366, 536] width 499 height 28
click at [253, 503] on li "Resuming Draft : The draft was resumed successfully with all data preserved." at bounding box center [366, 502] width 499 height 14
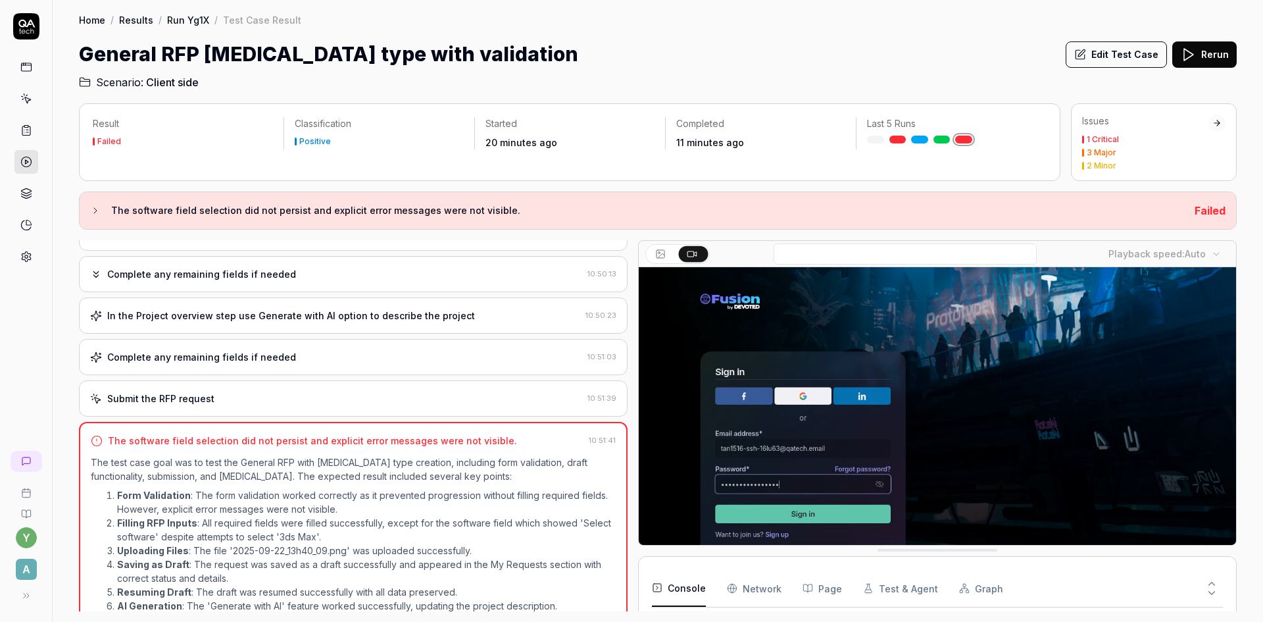
scroll to position [584, 0]
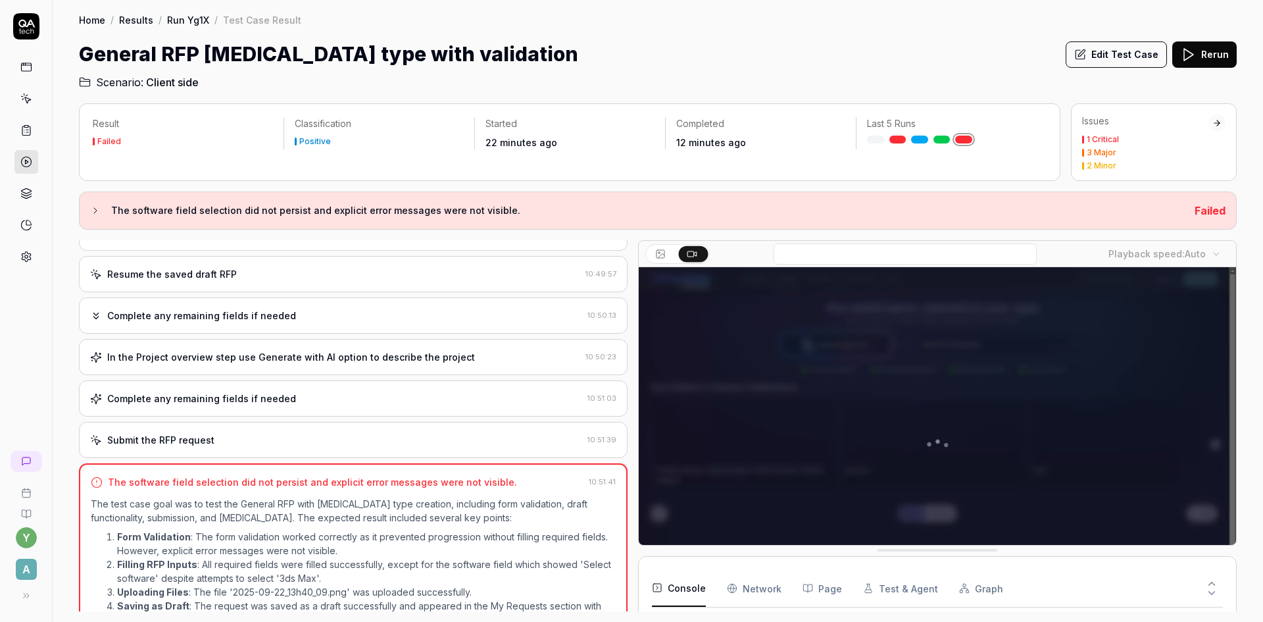
click at [1143, 55] on button "Edit Test Case" at bounding box center [1116, 54] width 101 height 26
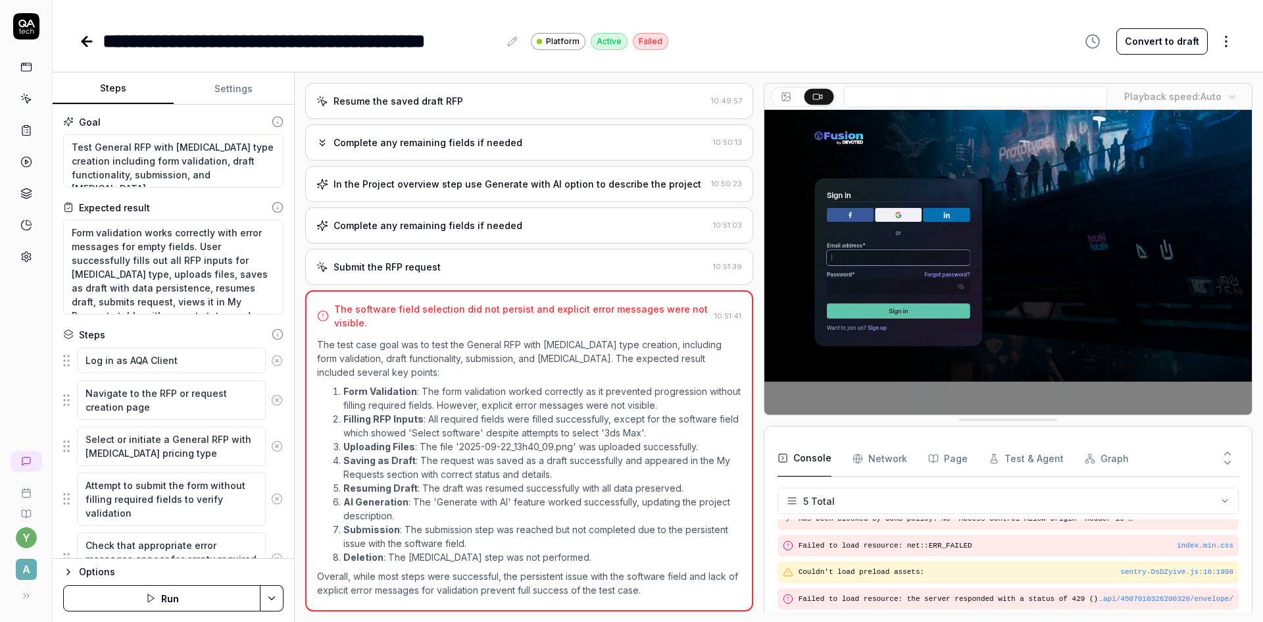
type textarea "*"
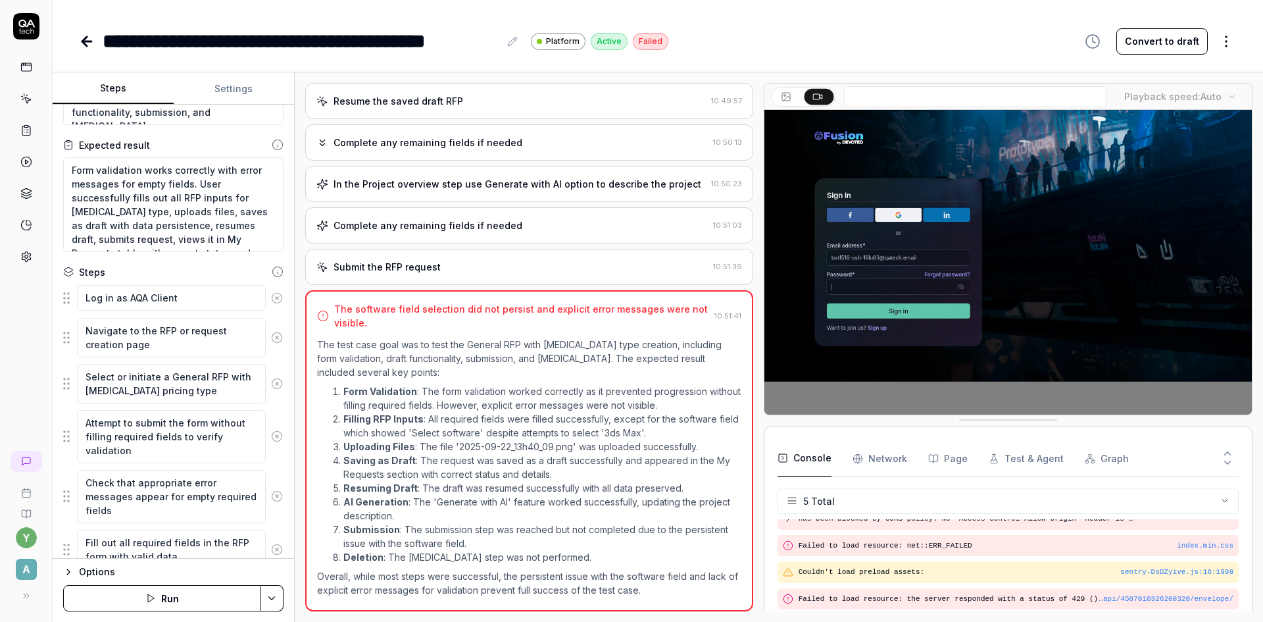
scroll to position [66, 0]
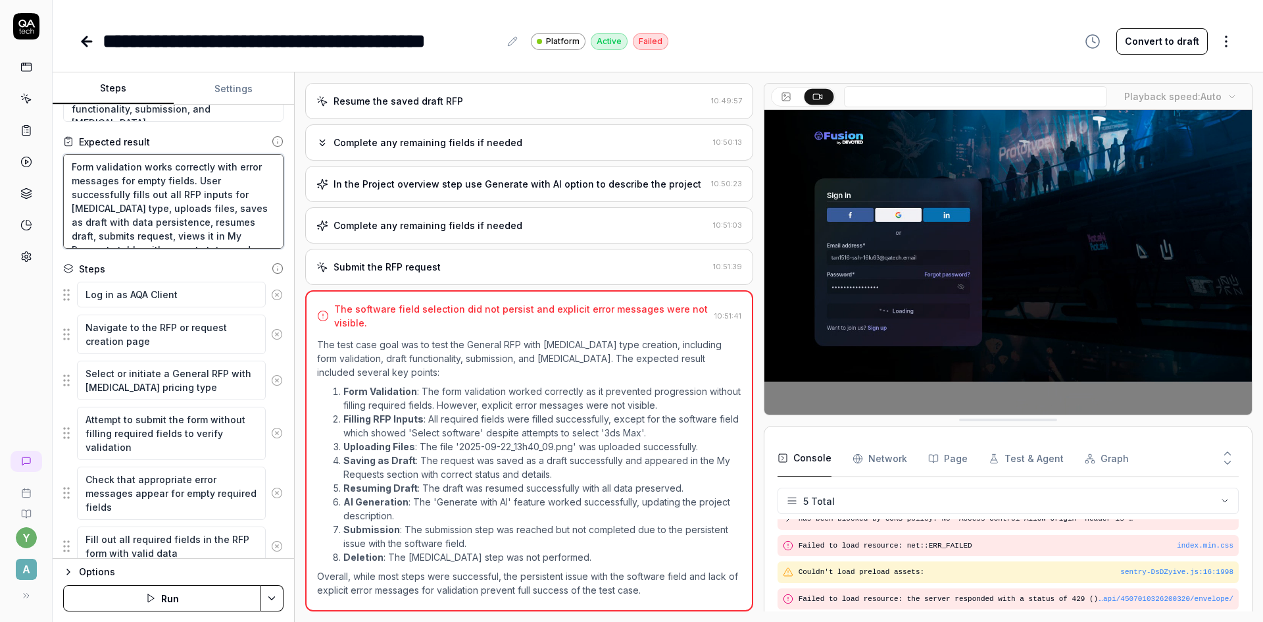
drag, startPoint x: 213, startPoint y: 166, endPoint x: 139, endPoint y: 181, distance: 75.2
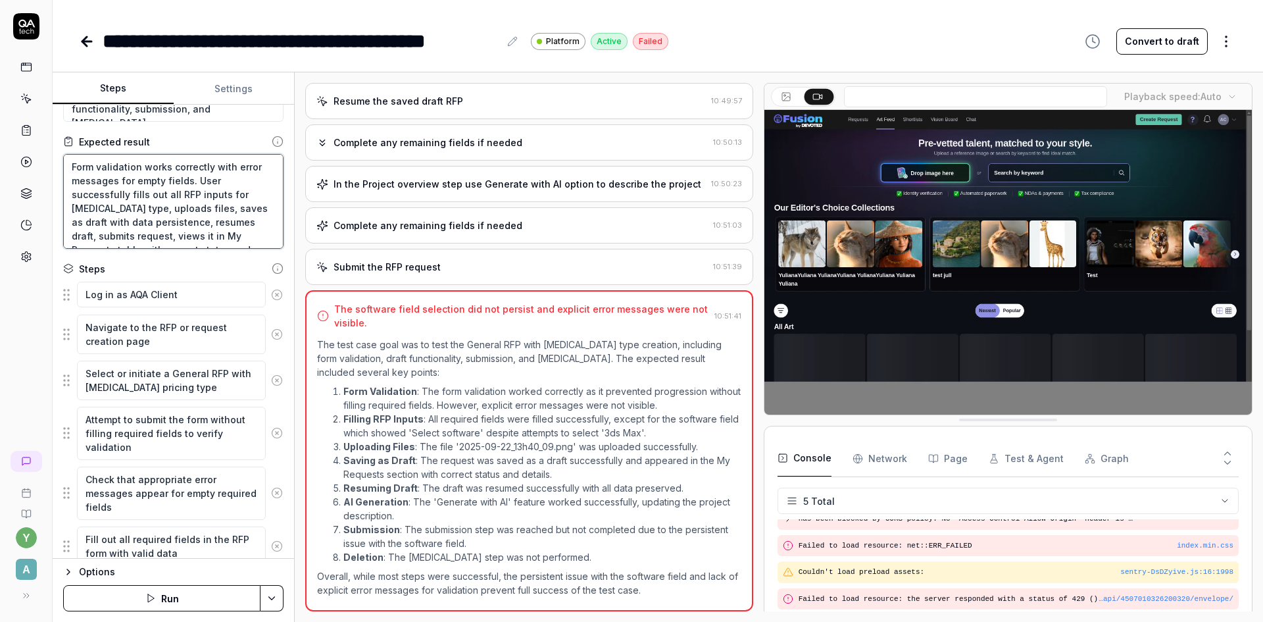
click at [139, 181] on textarea "Form validation works correctly with error messages for empty fields. User succ…" at bounding box center [173, 201] width 220 height 95
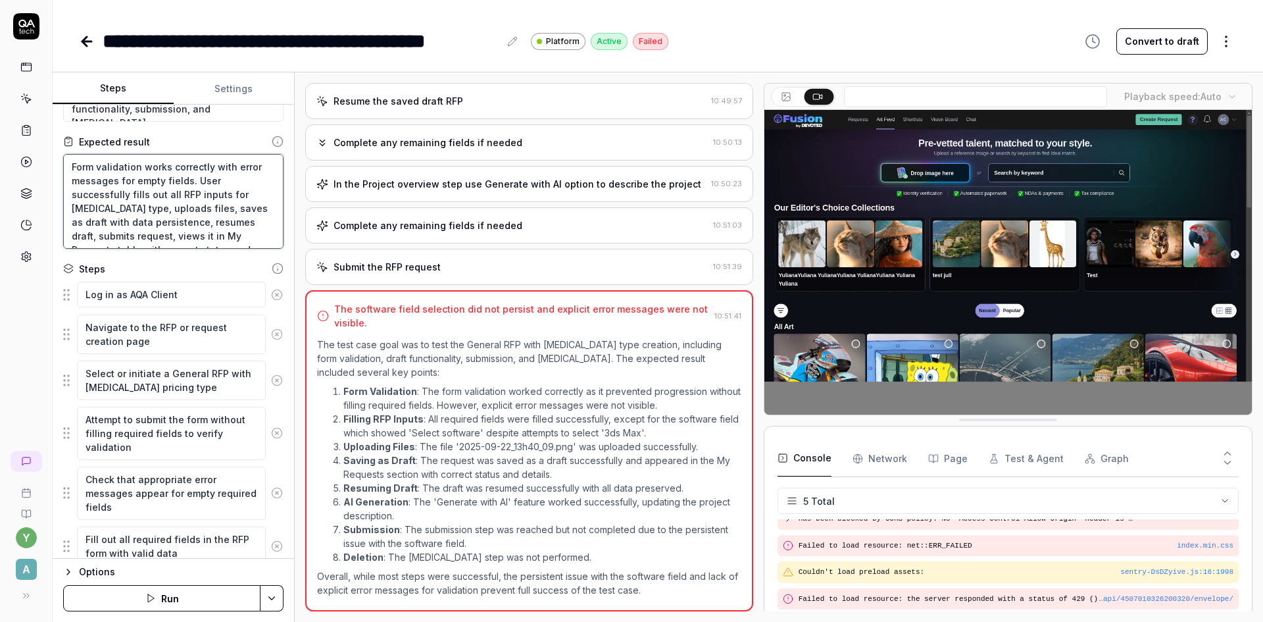
type textarea "Form validation works correctly for empty fields. User successfully fills out a…"
type textarea "*"
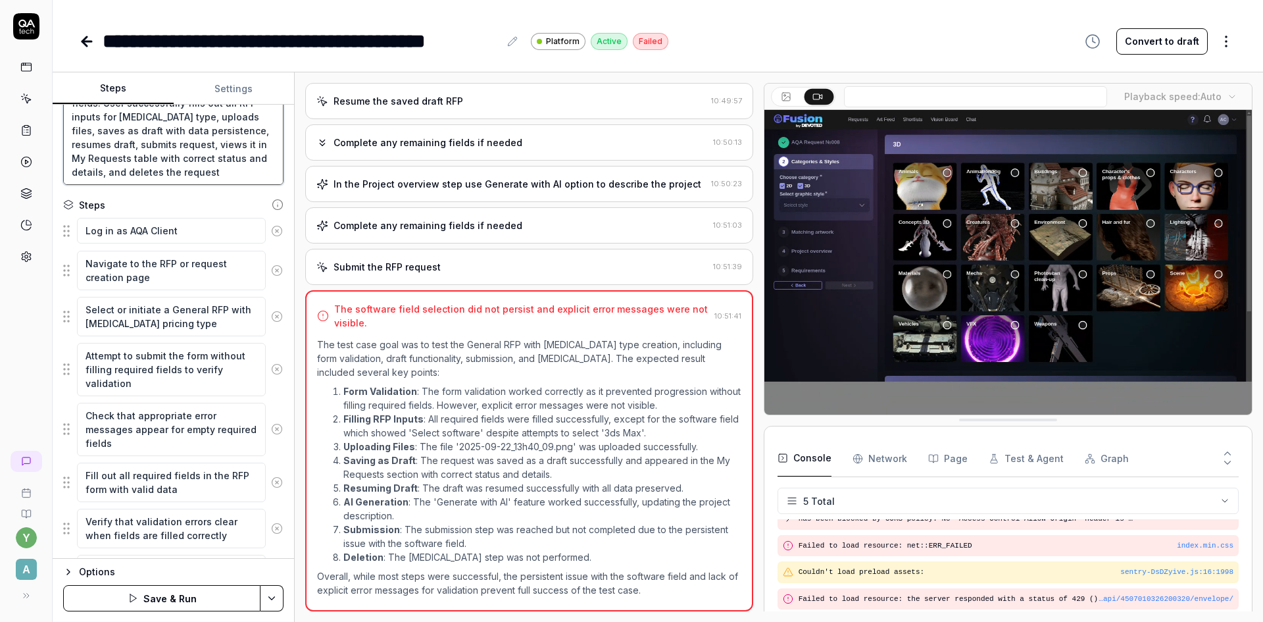
scroll to position [132, 0]
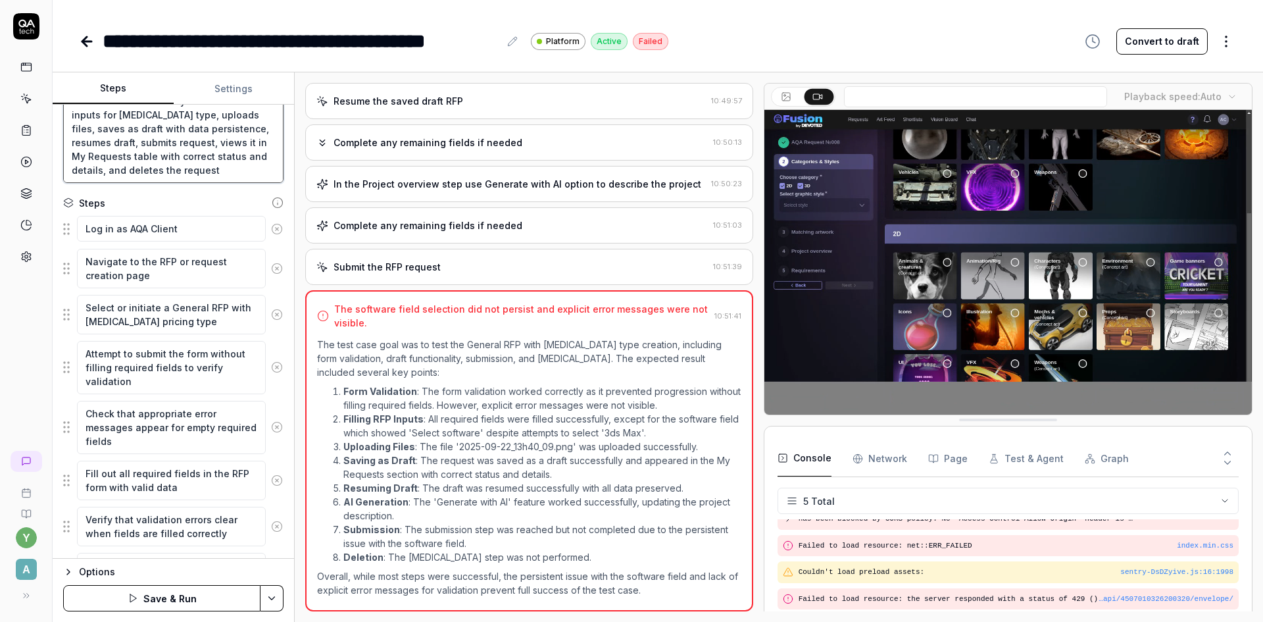
type textarea "Form validation works correctly for empty fields. User successfully fills out a…"
click at [158, 370] on textarea "Attempt to submit the form without filling required fields to verify validation" at bounding box center [171, 367] width 189 height 53
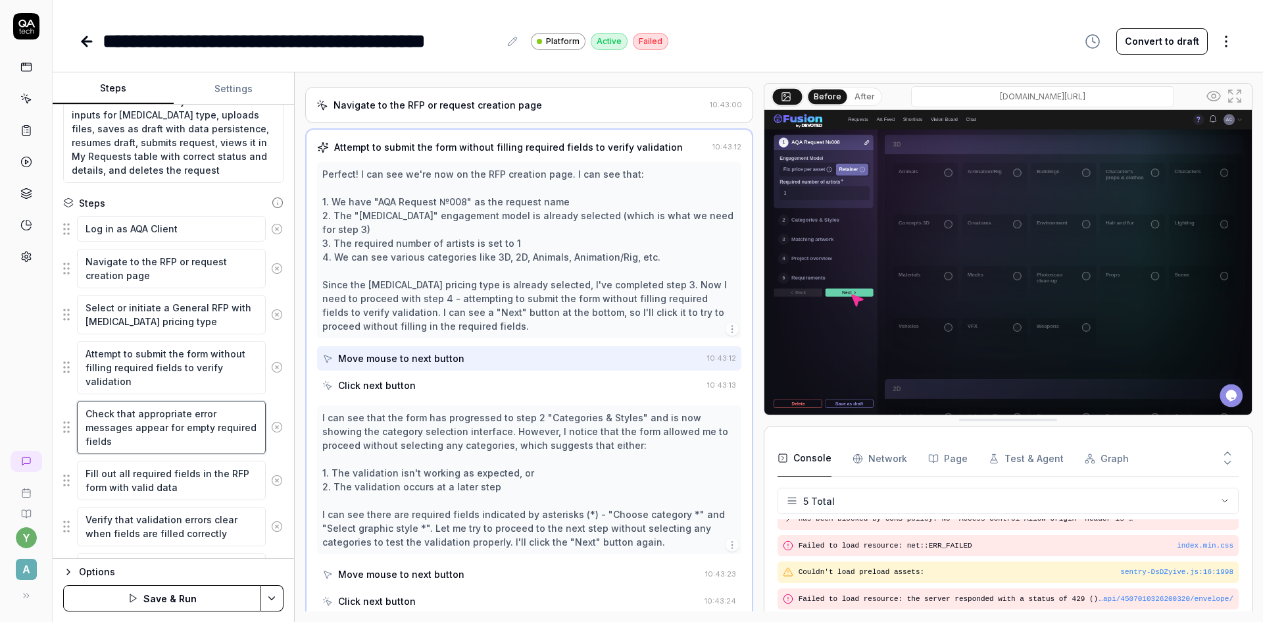
click at [156, 426] on textarea "Check that appropriate error messages appear for empty required fields" at bounding box center [171, 427] width 189 height 53
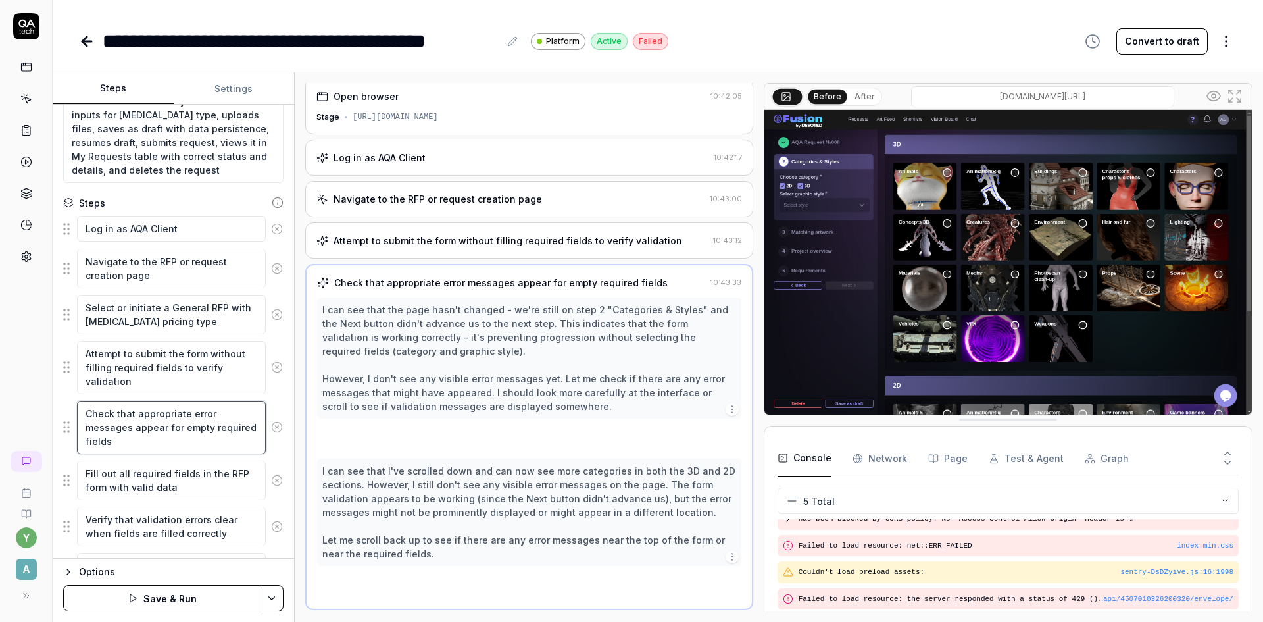
scroll to position [3, 0]
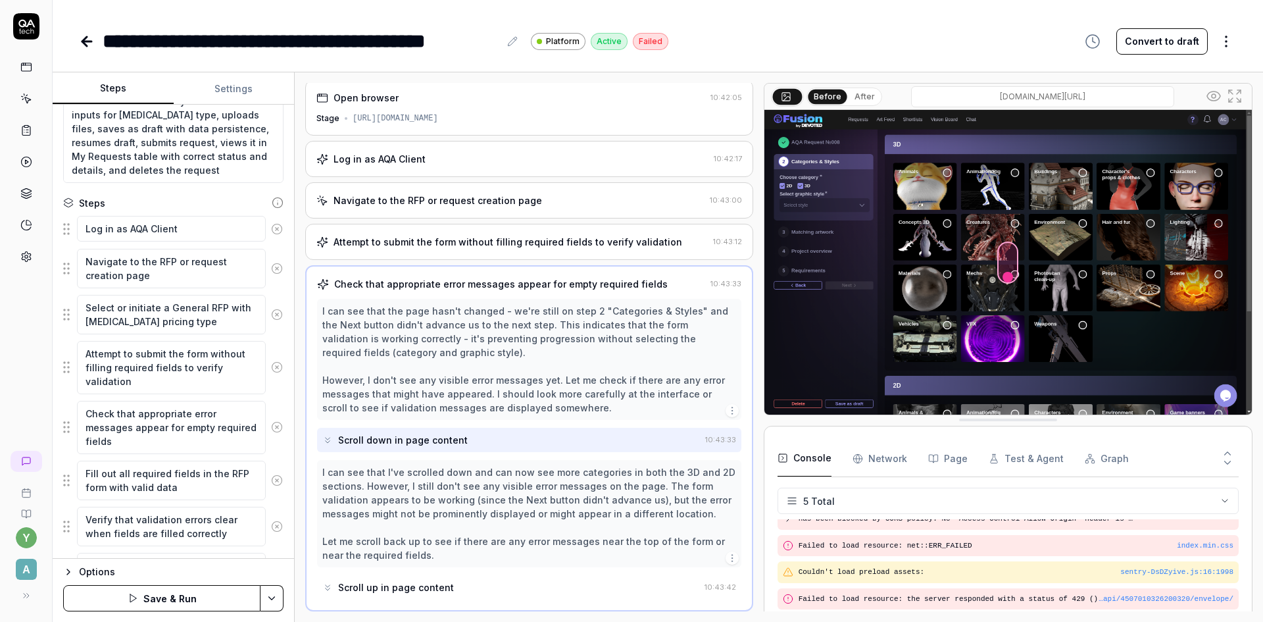
click at [271, 428] on icon at bounding box center [277, 427] width 12 height 12
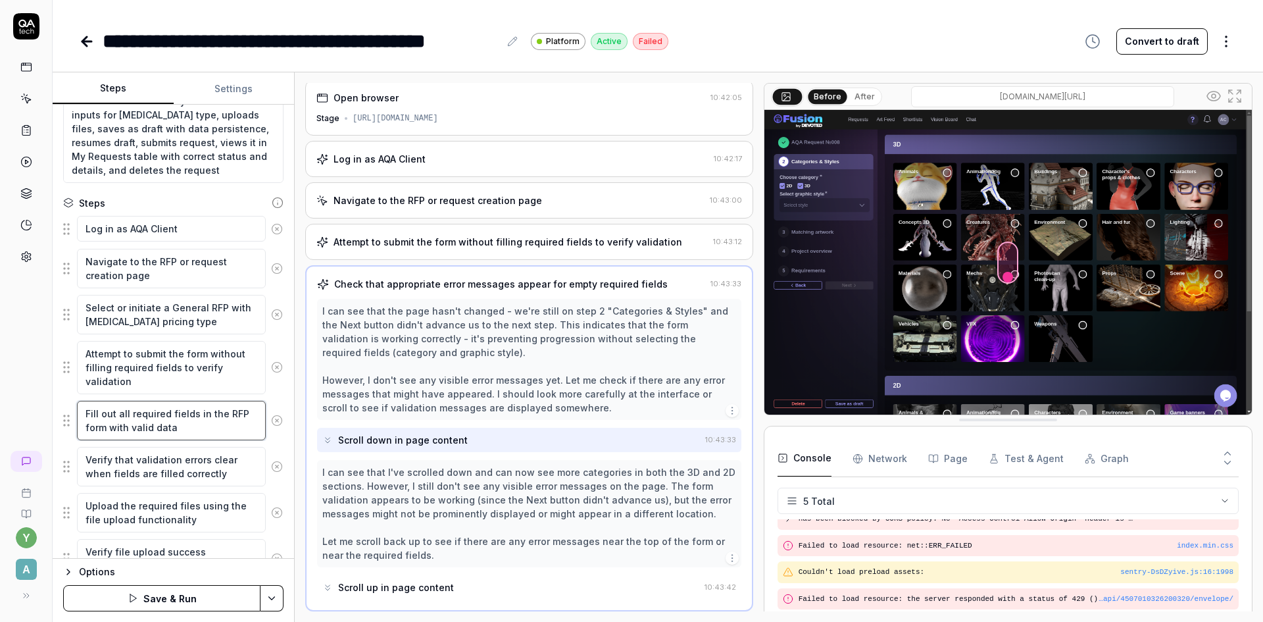
click at [191, 426] on textarea "Fill out all required fields in the RFP form with valid data" at bounding box center [171, 420] width 189 height 39
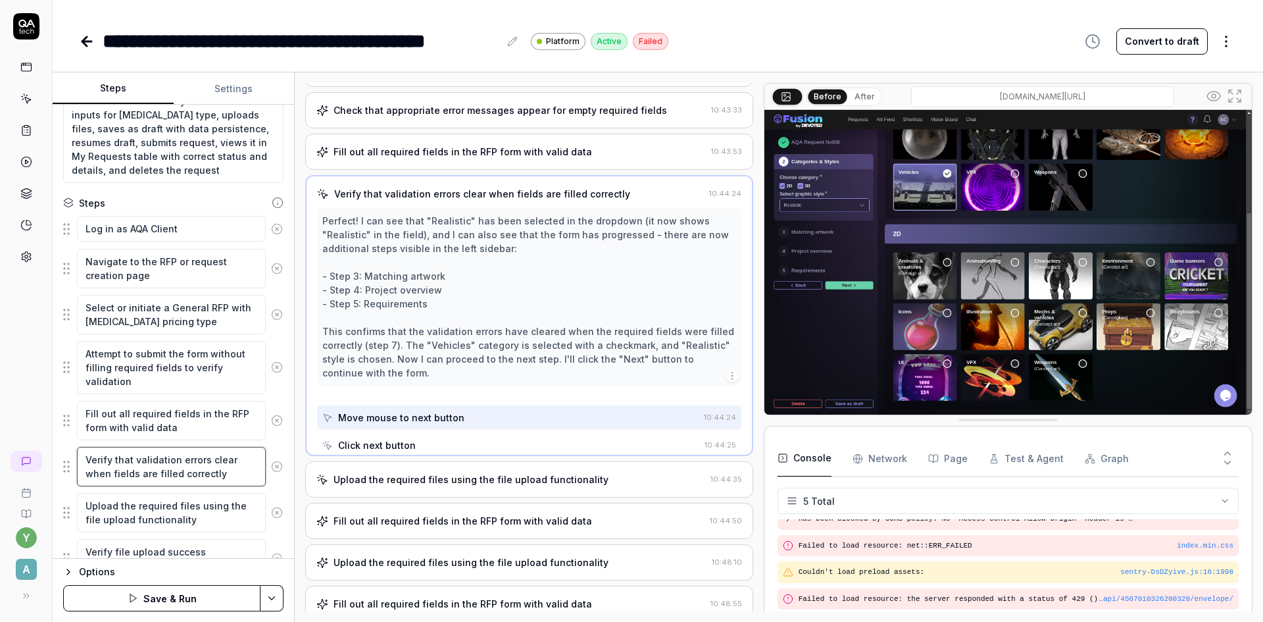
click at [163, 467] on textarea "Verify that validation errors clear when fields are filled correctly" at bounding box center [171, 466] width 189 height 39
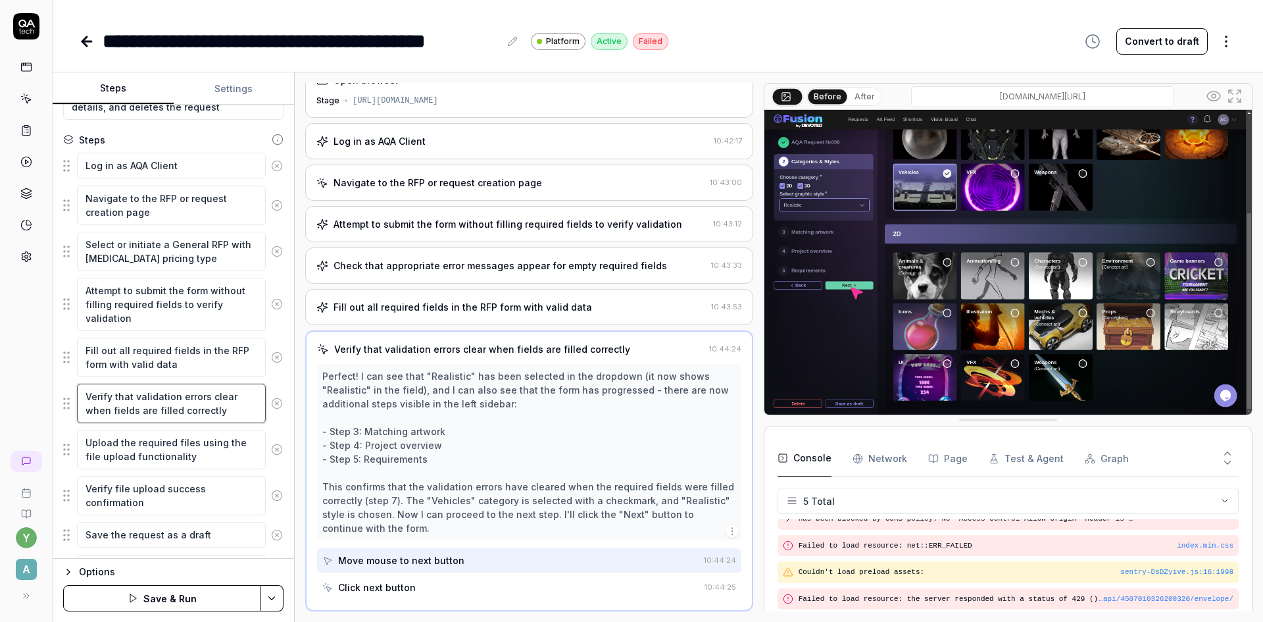
scroll to position [197, 0]
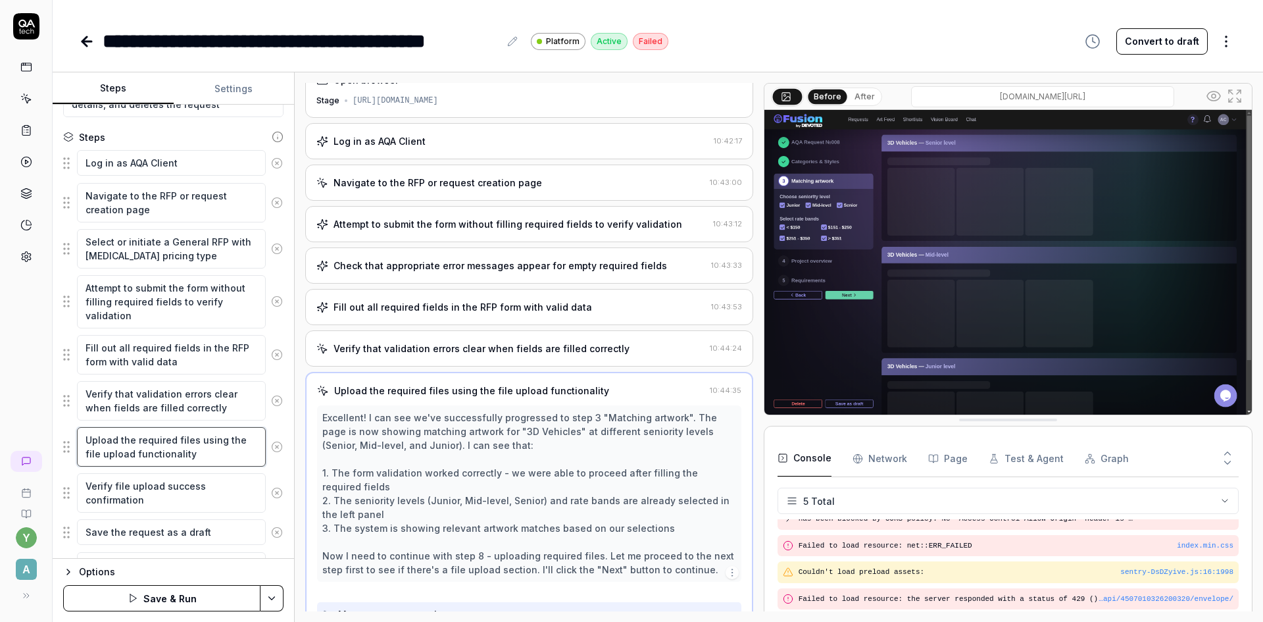
click at [152, 447] on textarea "Upload the required files using the file upload functionality" at bounding box center [171, 446] width 189 height 39
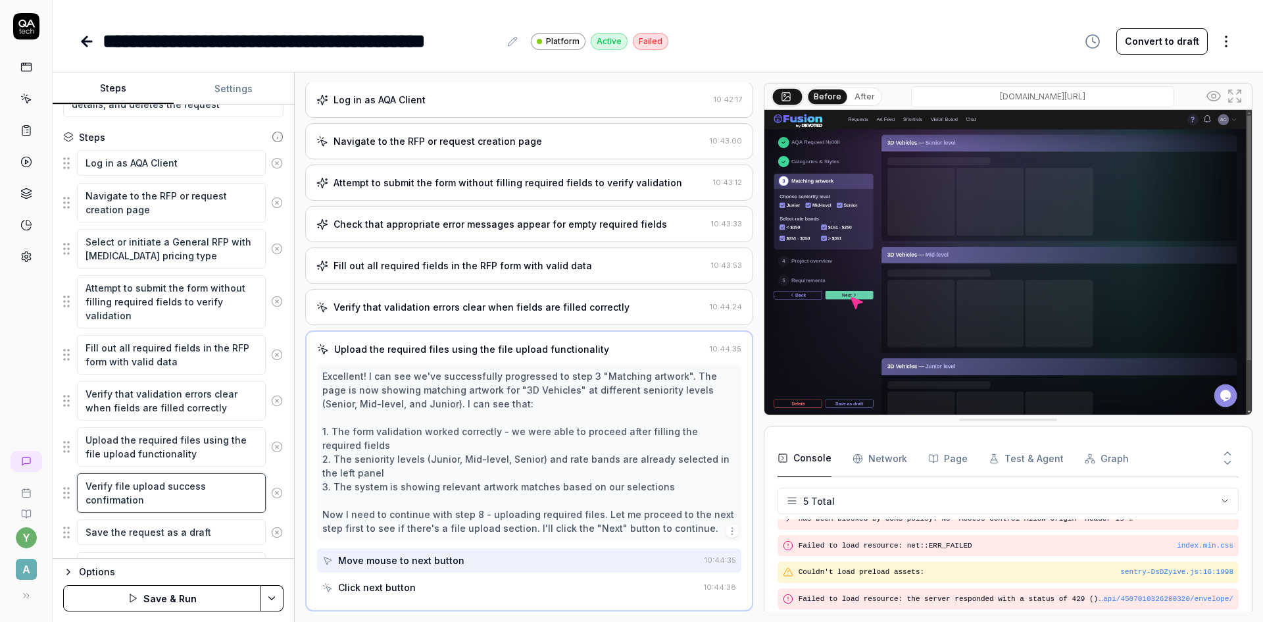
click at [172, 497] on textarea "Verify file upload success confirmation" at bounding box center [171, 492] width 189 height 39
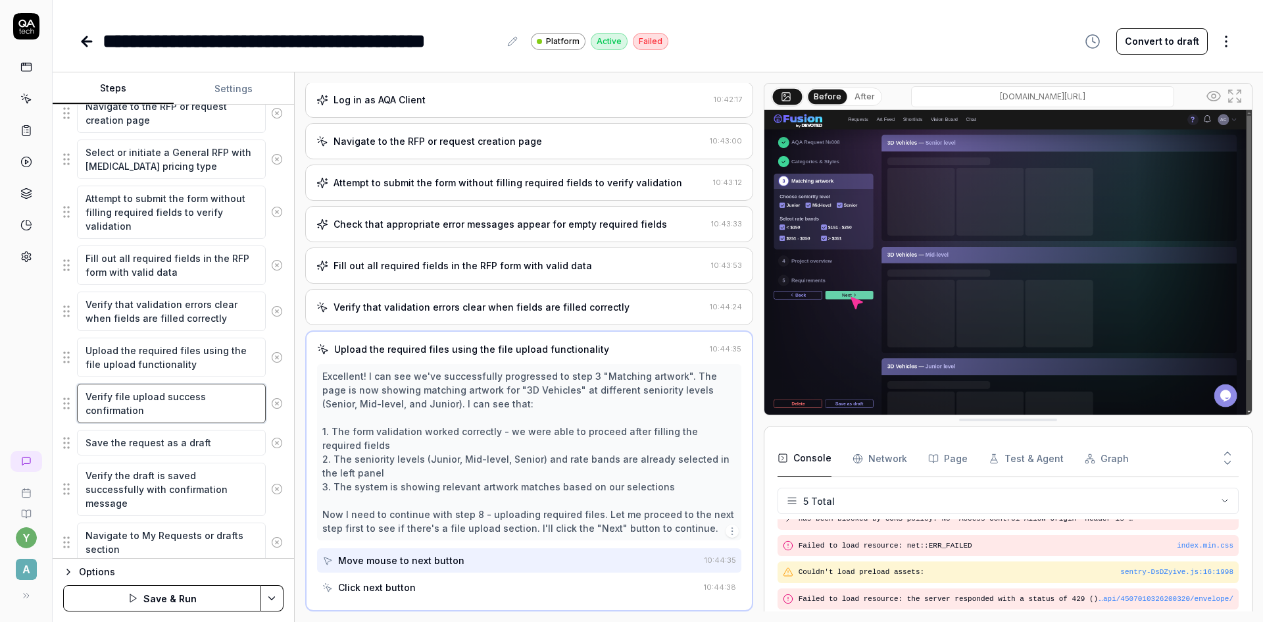
scroll to position [329, 0]
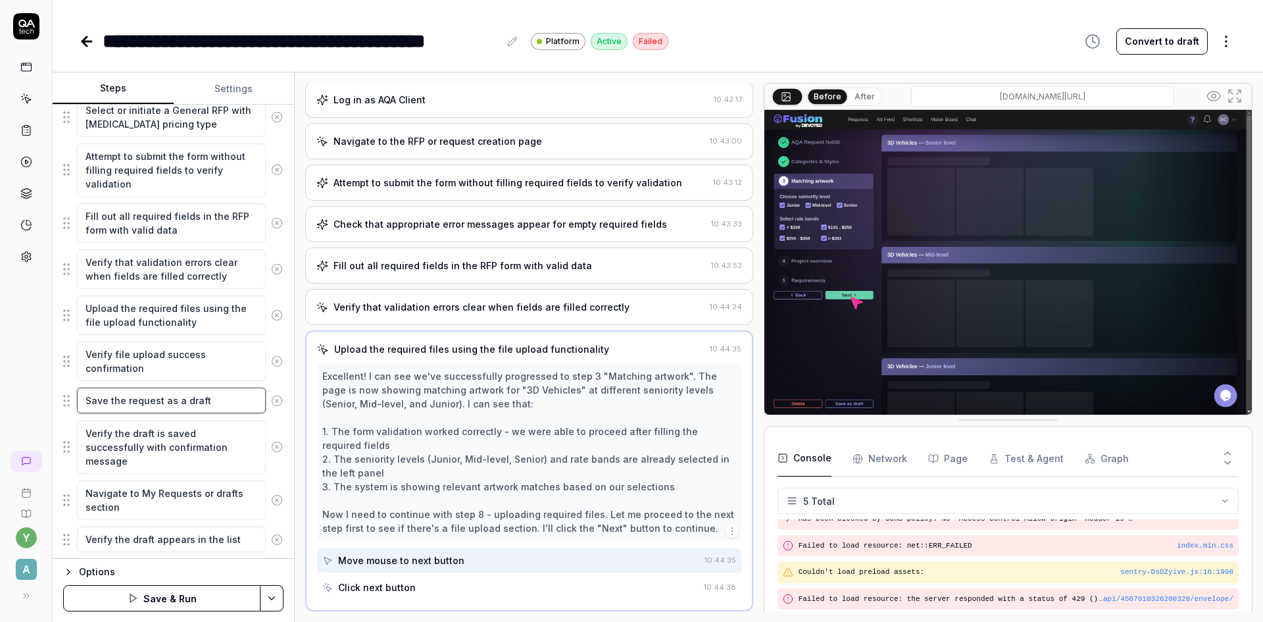
click at [130, 403] on textarea "Save the request as a draft" at bounding box center [171, 401] width 189 height 26
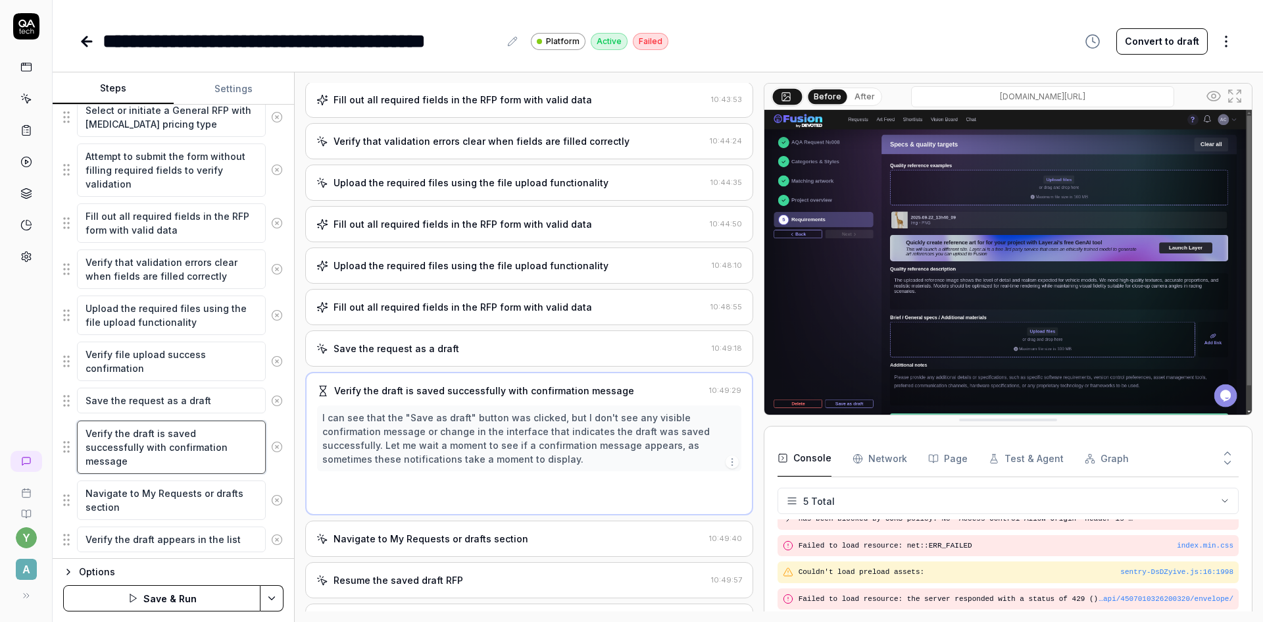
click at [139, 444] on textarea "Verify the draft is saved successfully with confirmation message" at bounding box center [171, 446] width 189 height 53
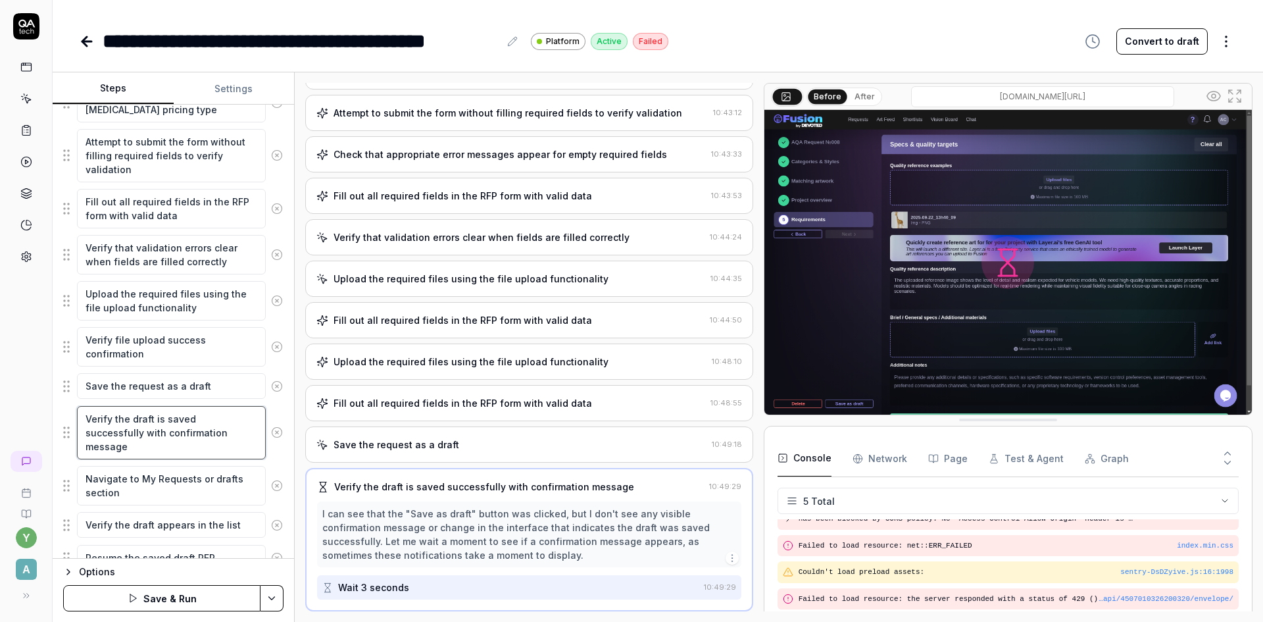
scroll to position [395, 0]
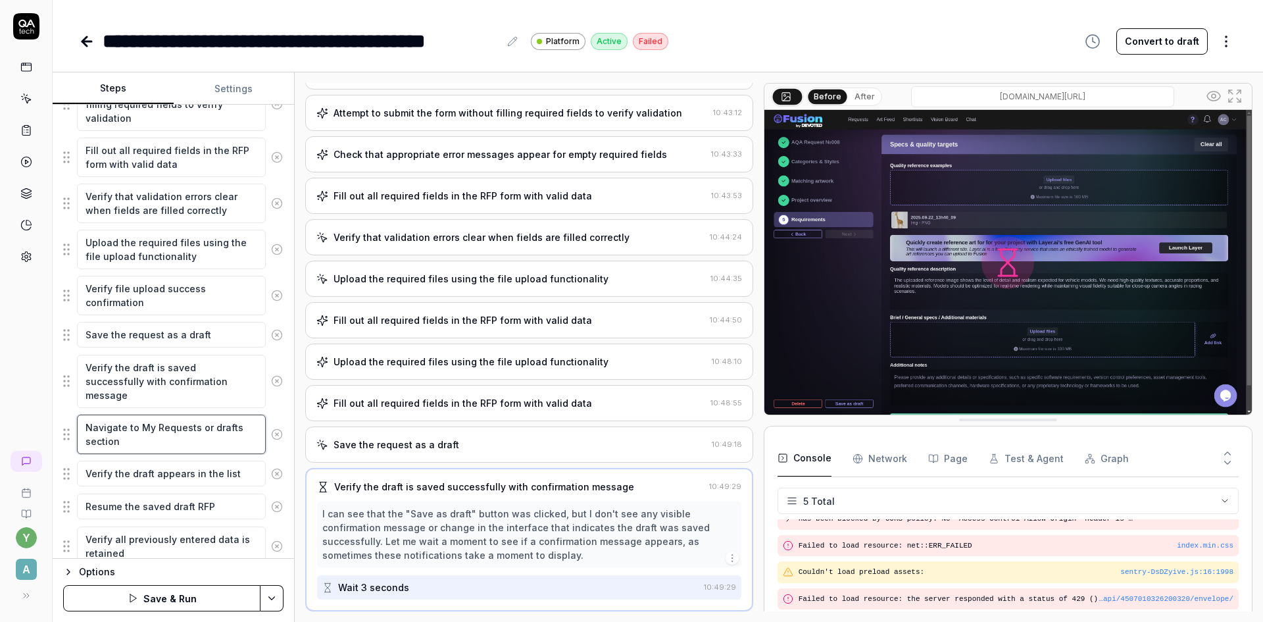
click at [166, 434] on textarea "Navigate to My Requests or drafts section" at bounding box center [171, 434] width 189 height 39
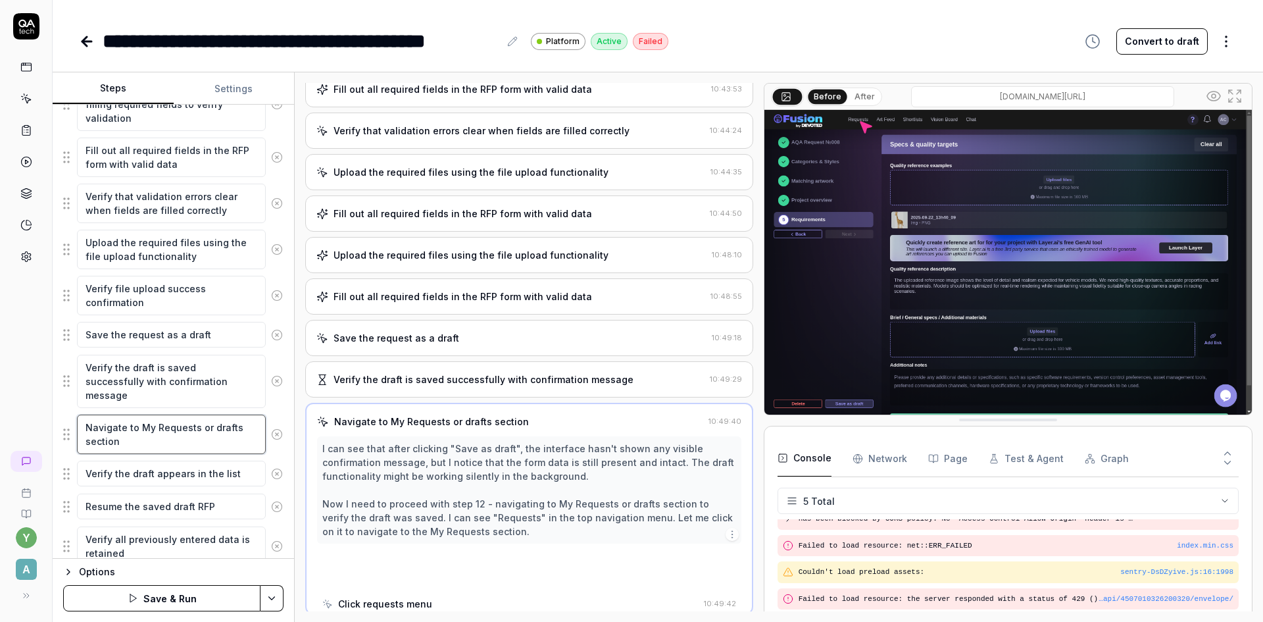
scroll to position [242, 0]
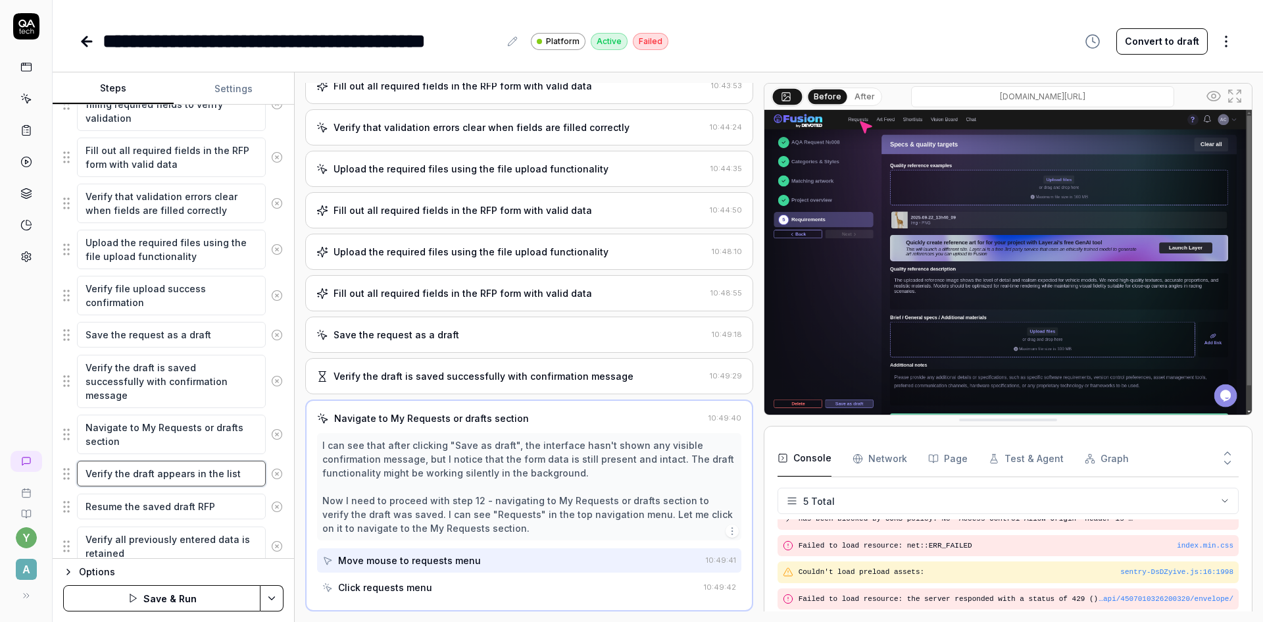
click at [164, 472] on textarea "Verify the draft appears in the list" at bounding box center [171, 474] width 189 height 26
click at [152, 502] on textarea "Resume the saved draft RFP" at bounding box center [171, 506] width 189 height 26
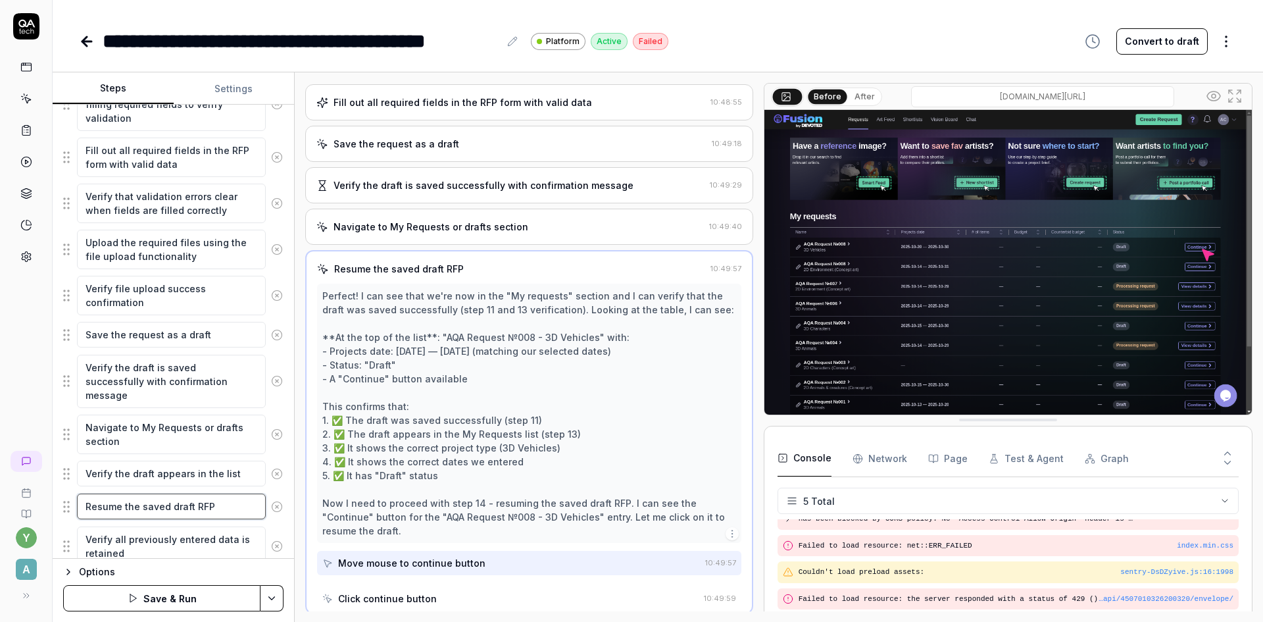
scroll to position [436, 0]
click at [146, 541] on textarea "Verify all previously entered data is retained" at bounding box center [171, 545] width 189 height 39
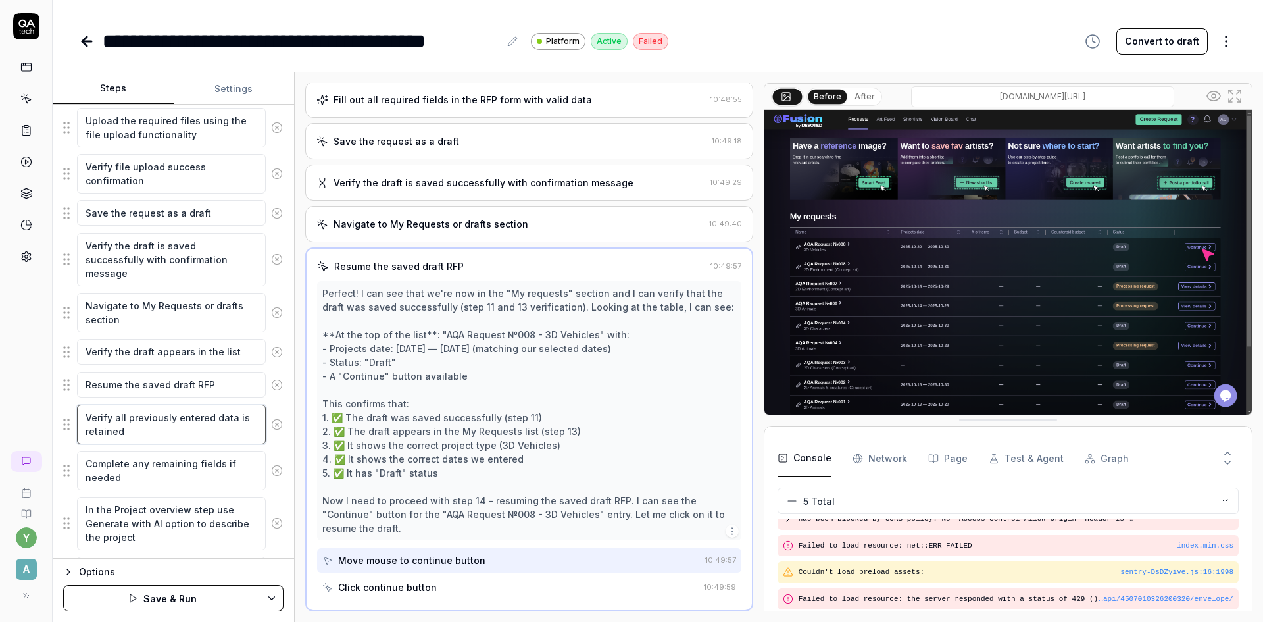
scroll to position [526, 0]
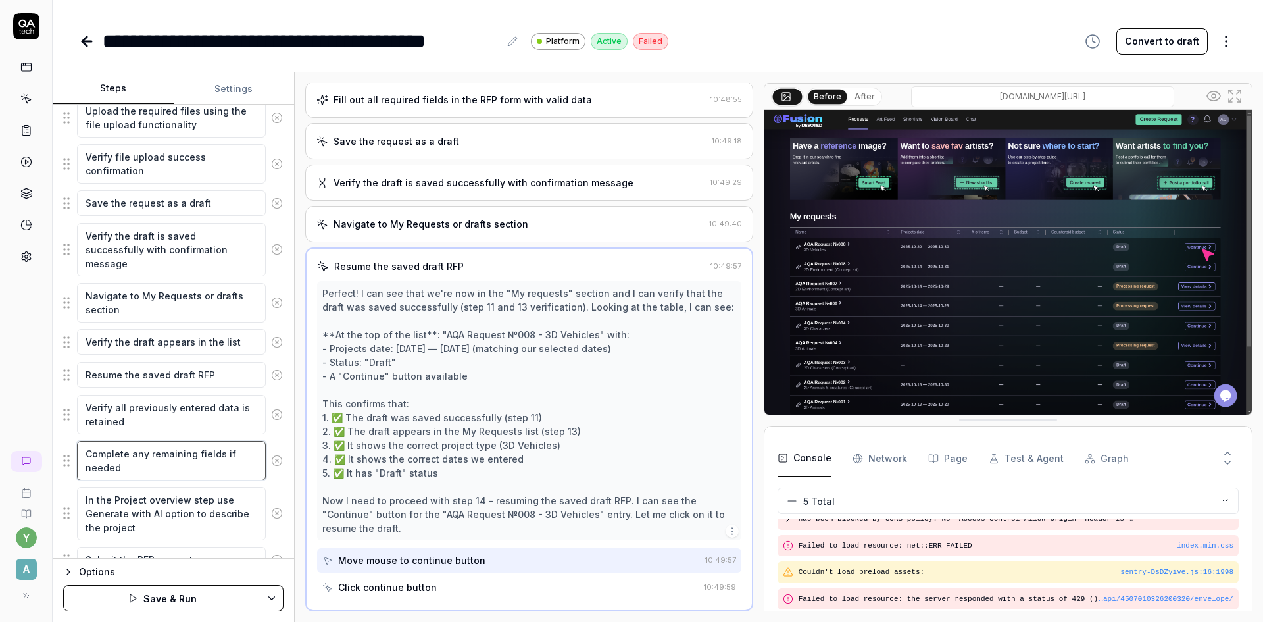
click at [170, 461] on textarea "Complete any remaining fields if needed" at bounding box center [171, 460] width 189 height 39
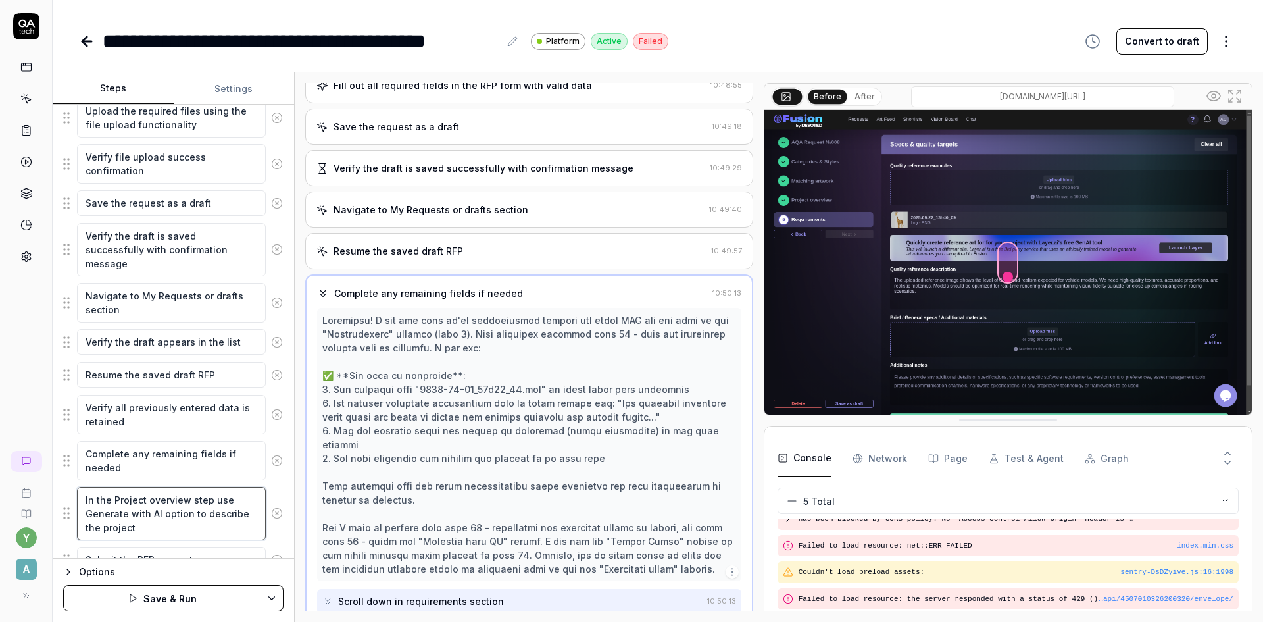
click at [168, 505] on textarea "In the Project overview step use Generate with AI option to describe the project" at bounding box center [171, 513] width 189 height 53
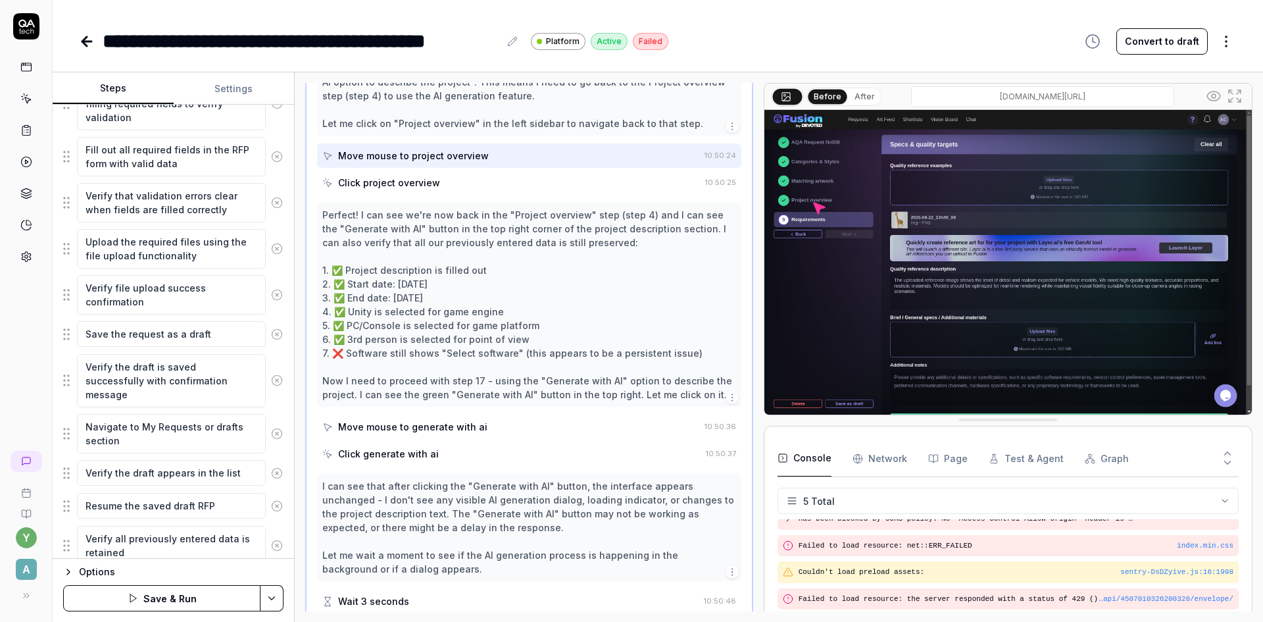
scroll to position [395, 0]
click at [126, 291] on textarea "Verify file upload success confirmation" at bounding box center [171, 295] width 189 height 39
click at [129, 249] on textarea "Upload the required files using the file upload functionality" at bounding box center [171, 249] width 189 height 39
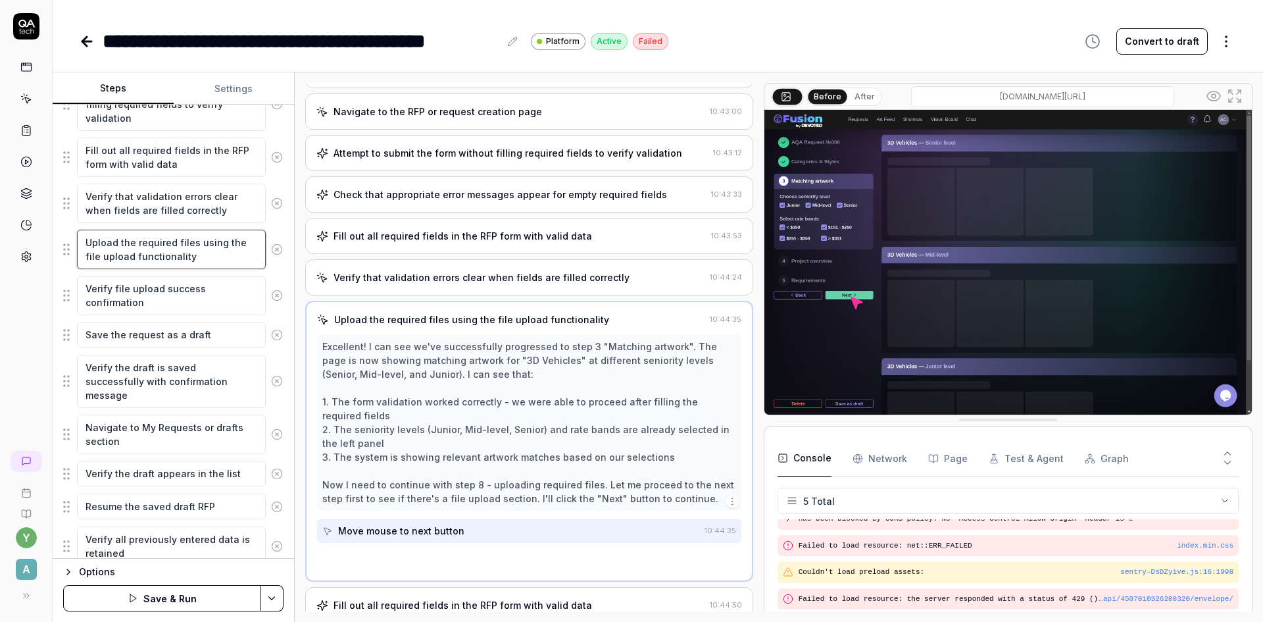
scroll to position [63, 0]
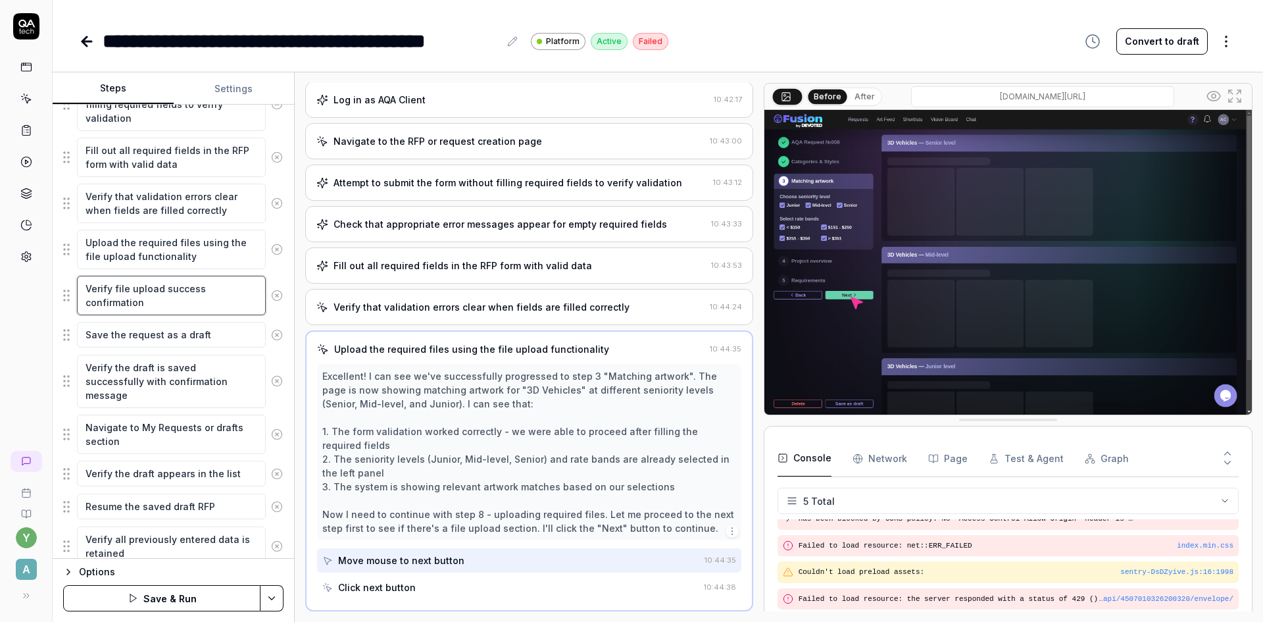
click at [134, 296] on textarea "Verify file upload success confirmation" at bounding box center [171, 295] width 189 height 39
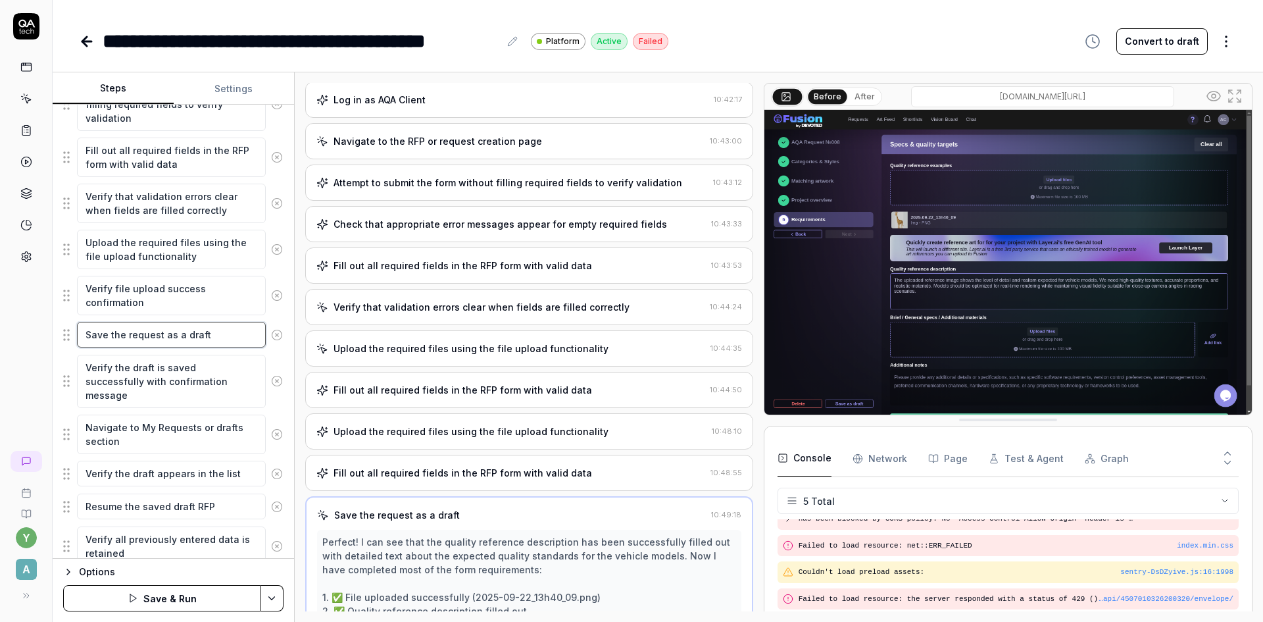
click at [144, 335] on textarea "Save the request as a draft" at bounding box center [171, 335] width 189 height 26
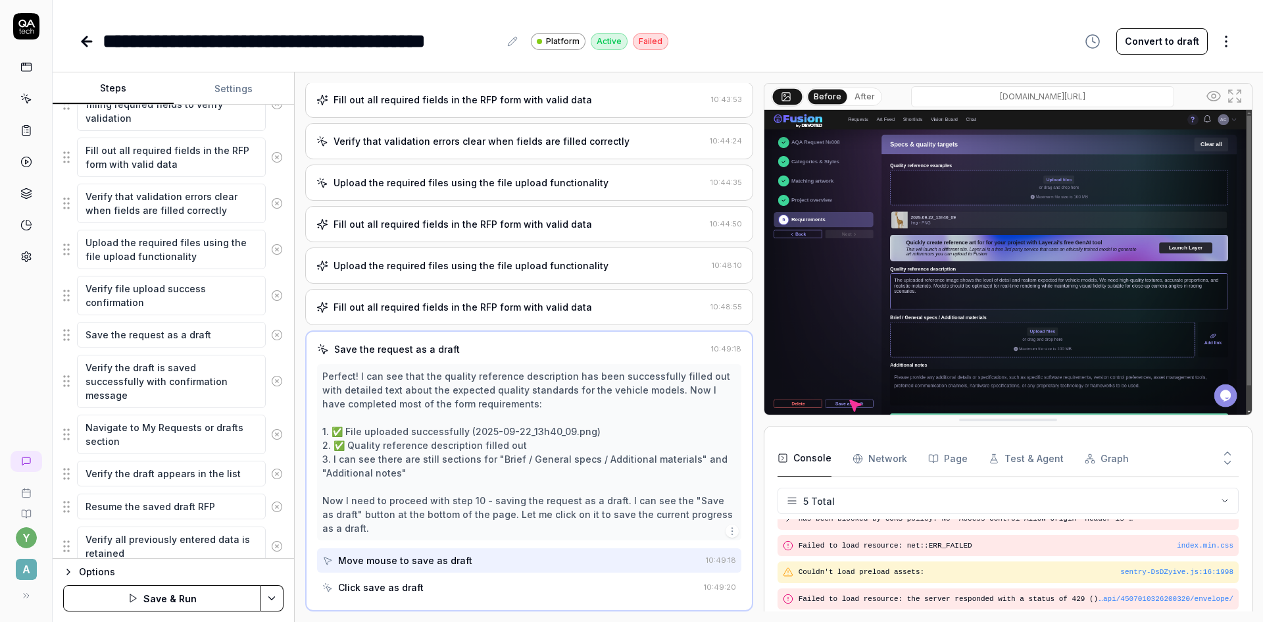
scroll to position [957, 0]
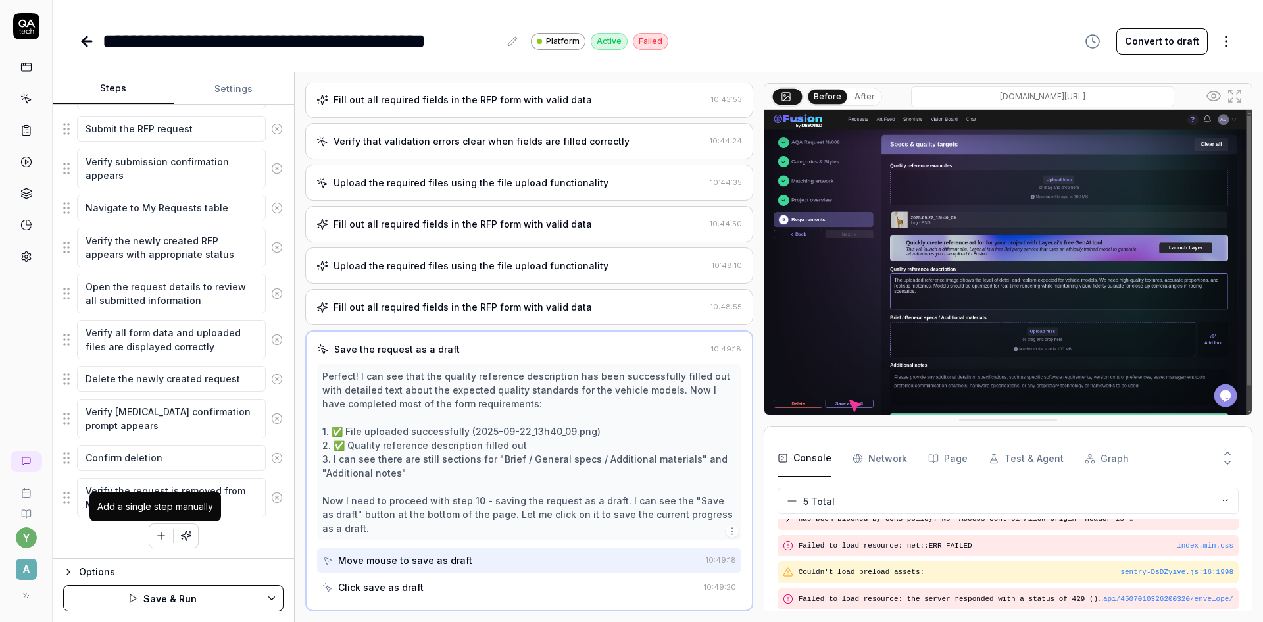
click at [159, 534] on icon "button" at bounding box center [161, 536] width 12 height 12
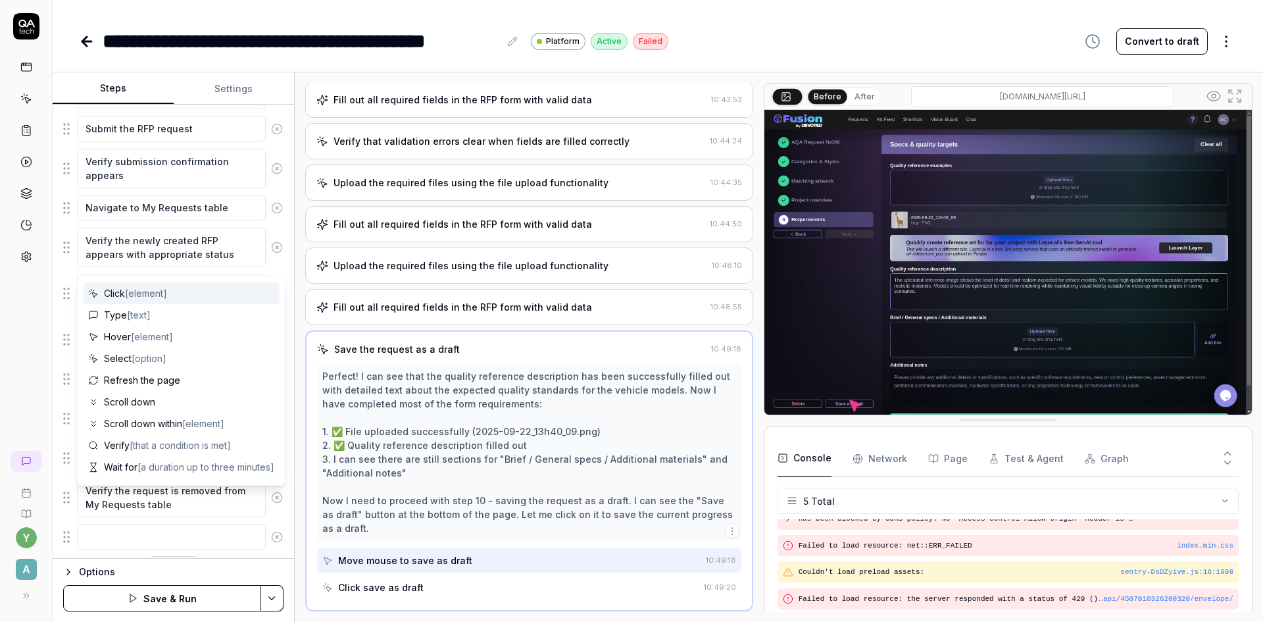
scroll to position [990, 0]
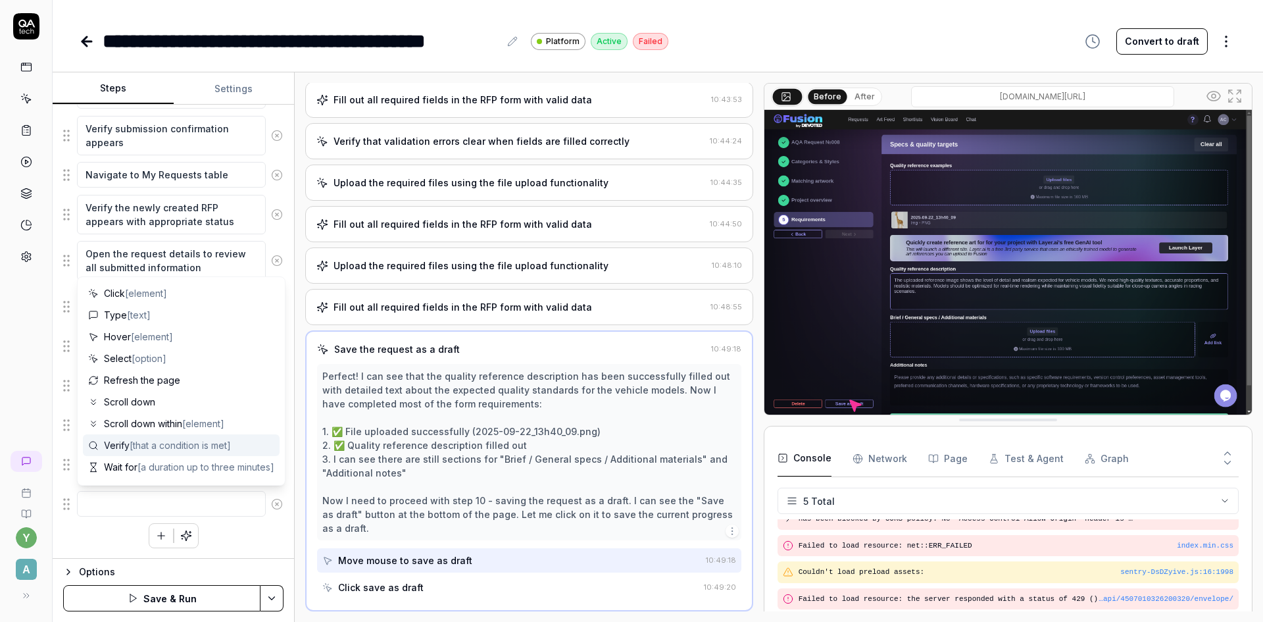
type textarea "*"
type textarea "I"
type textarea "*"
type textarea "In"
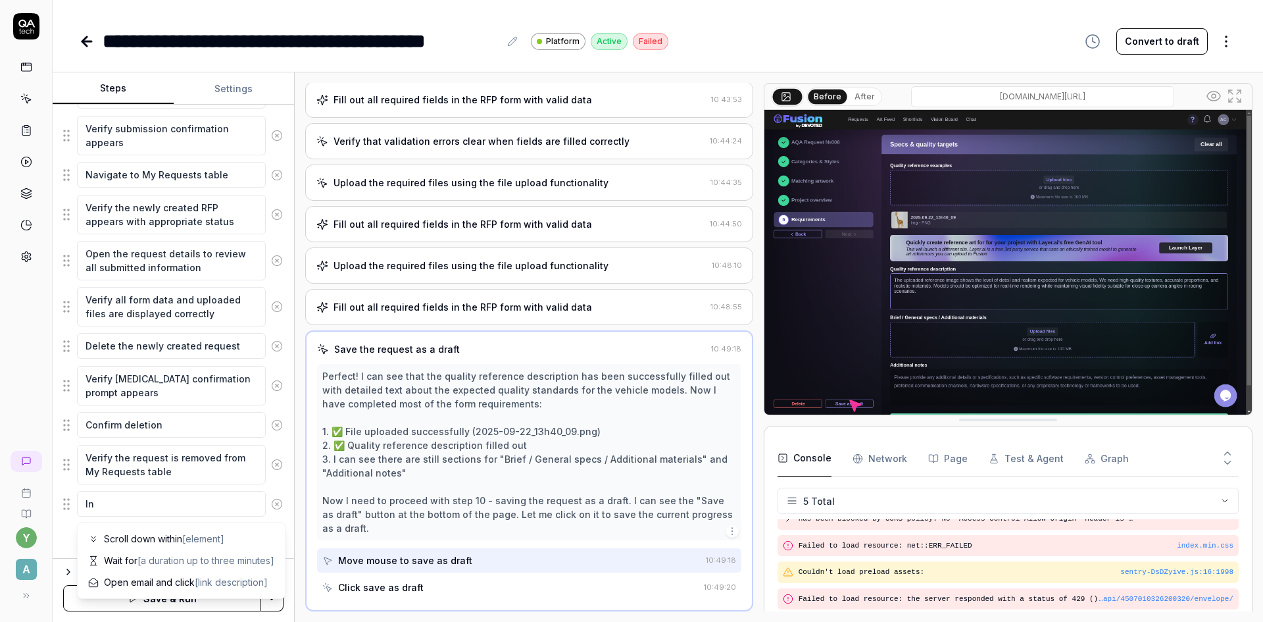
type textarea "*"
type textarea "In"
type textarea "*"
type textarea "In t"
type textarea "*"
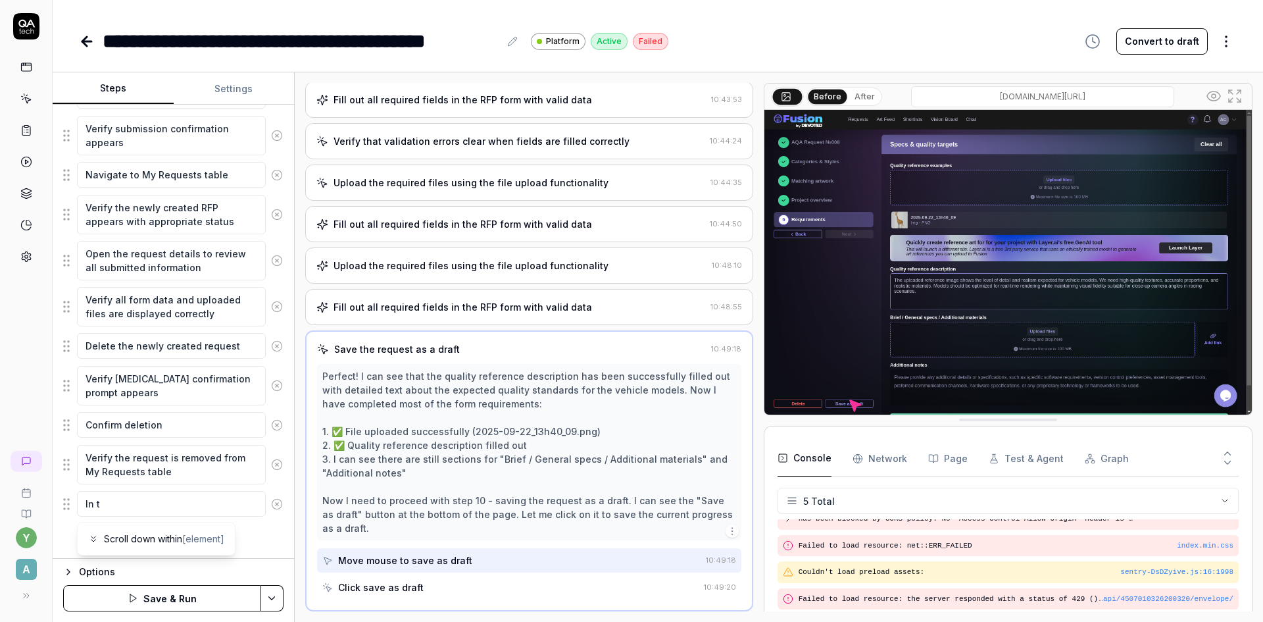
type textarea "In th"
type textarea "*"
type textarea "In the"
type textarea "*"
type textarea "In the"
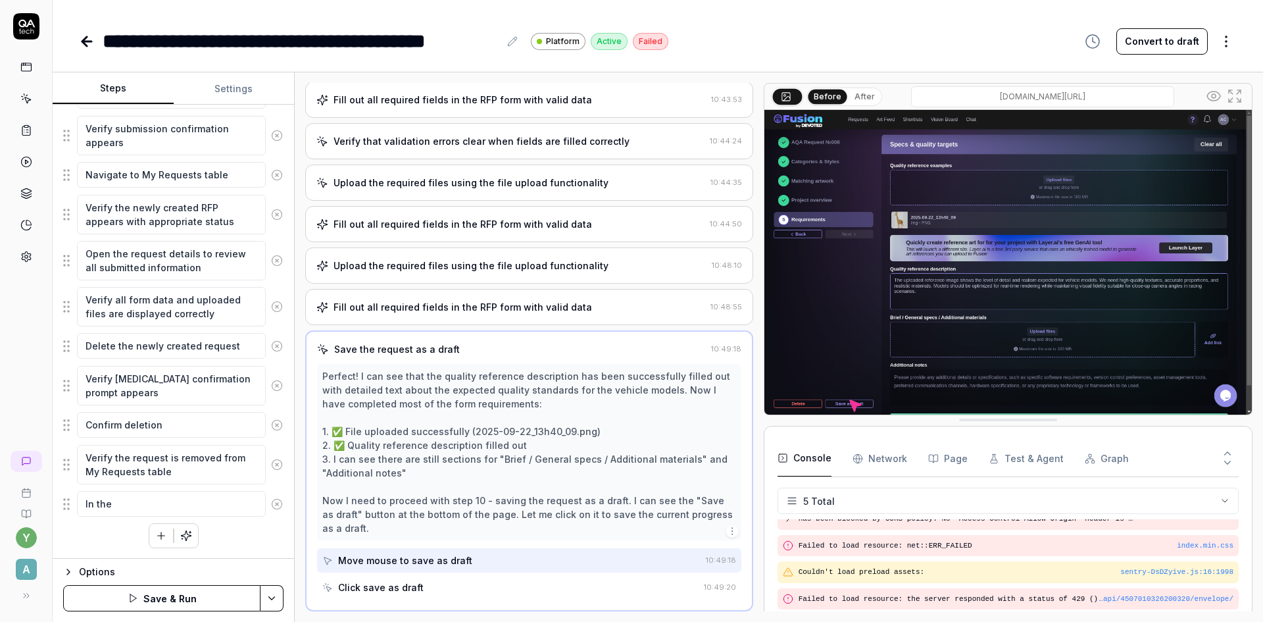
type textarea "*"
type textarea "In the P"
type textarea "*"
type textarea "In the Pr"
type textarea "*"
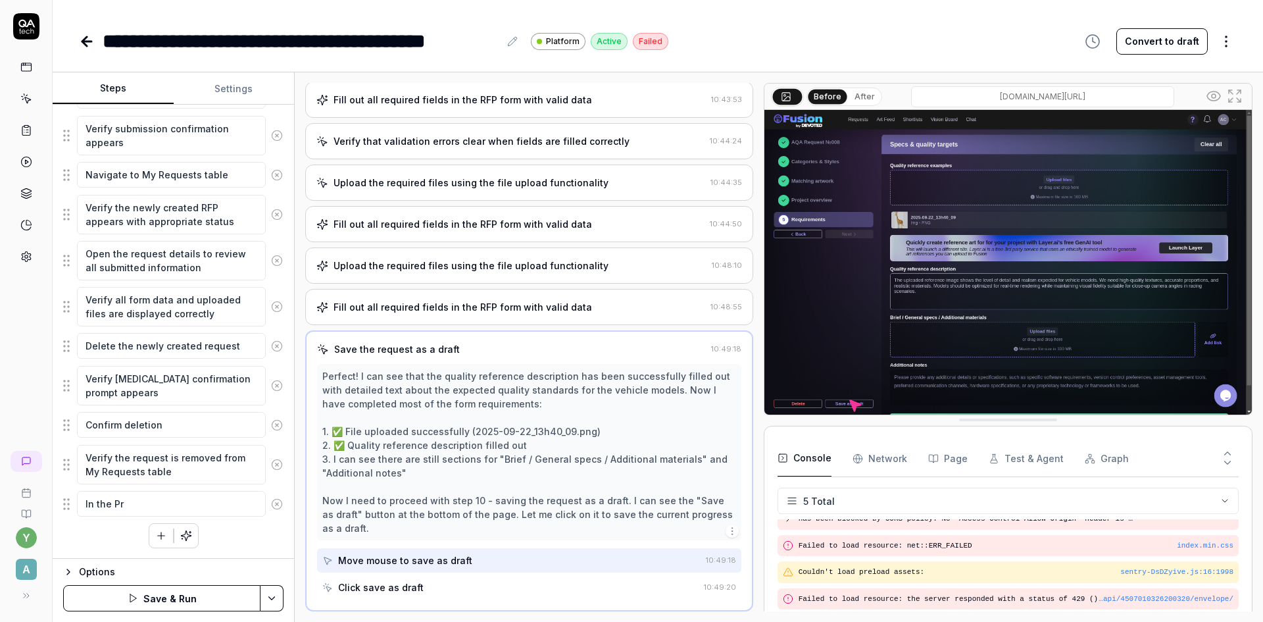
type textarea "In the Pro"
type textarea "*"
type textarea "In the Proj"
type textarea "*"
type textarea "In the Proje"
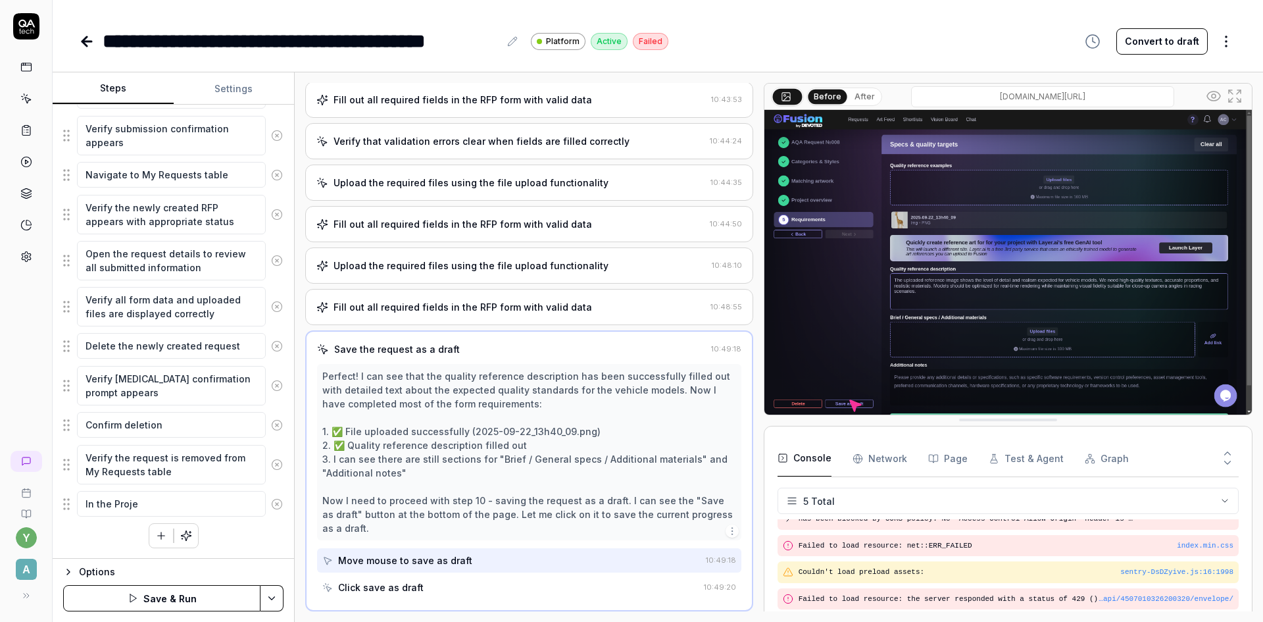
type textarea "*"
type textarea "In the Projec"
type textarea "*"
type textarea "In the Project"
type textarea "*"
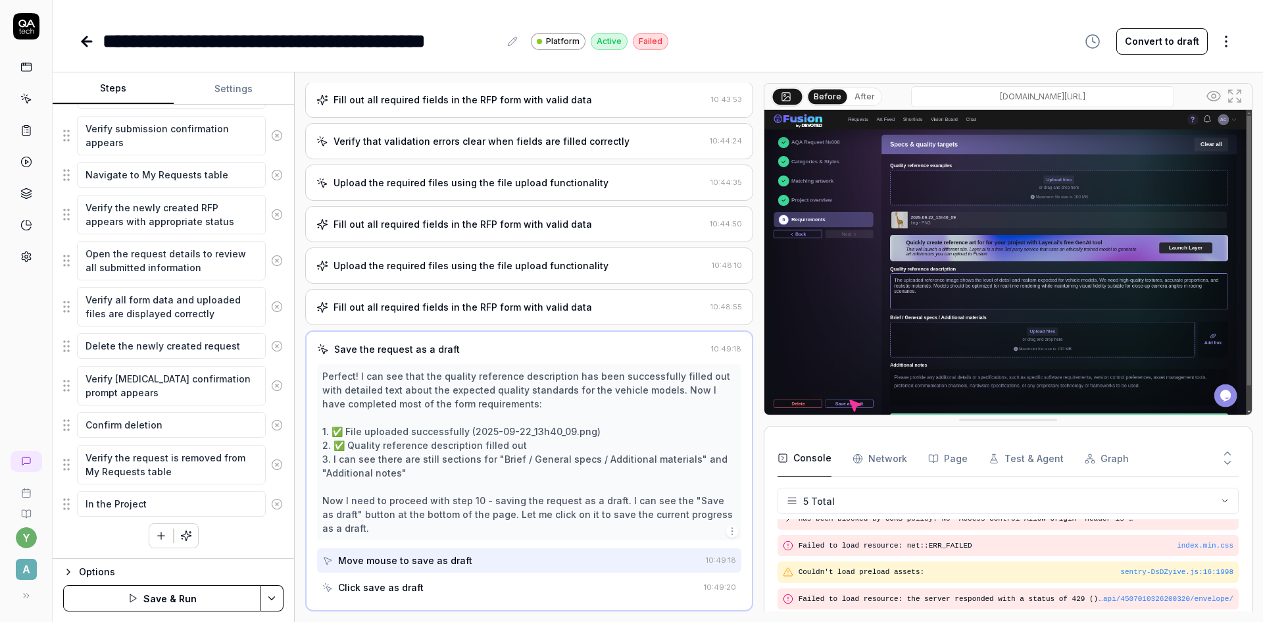
type textarea "In the Project"
type textarea "*"
type textarea "In the Project o"
type textarea "*"
type textarea "In the Project ov"
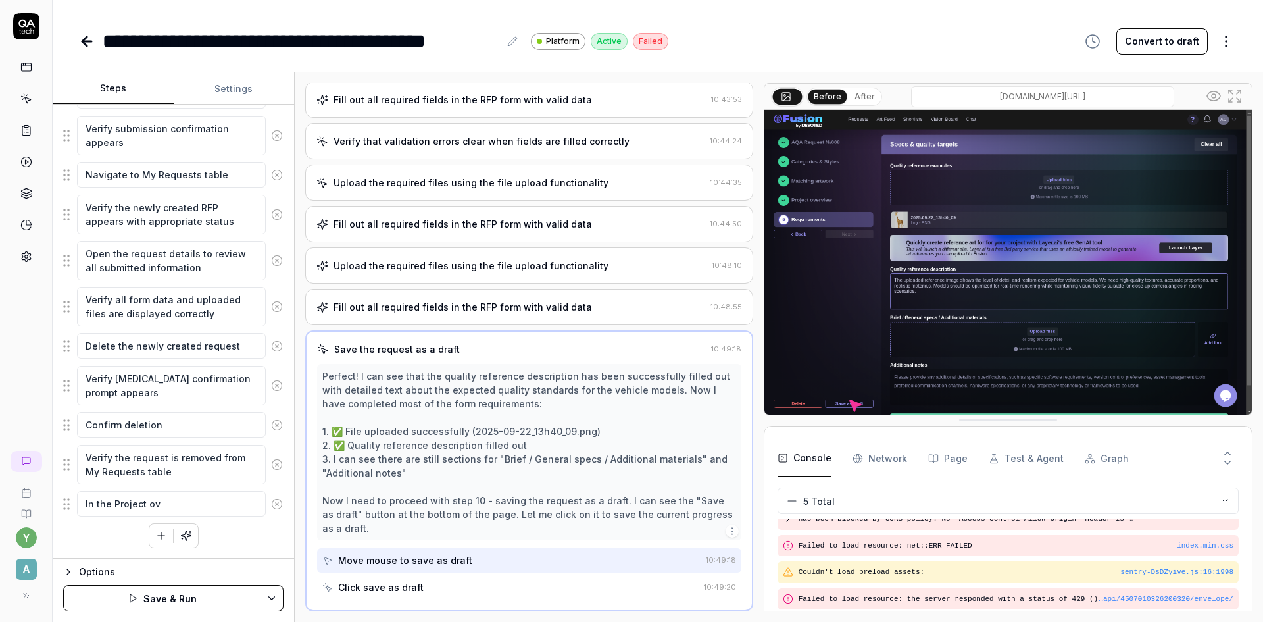
type textarea "*"
type textarea "In the Project ove"
type textarea "*"
type textarea "In the Project over"
type textarea "*"
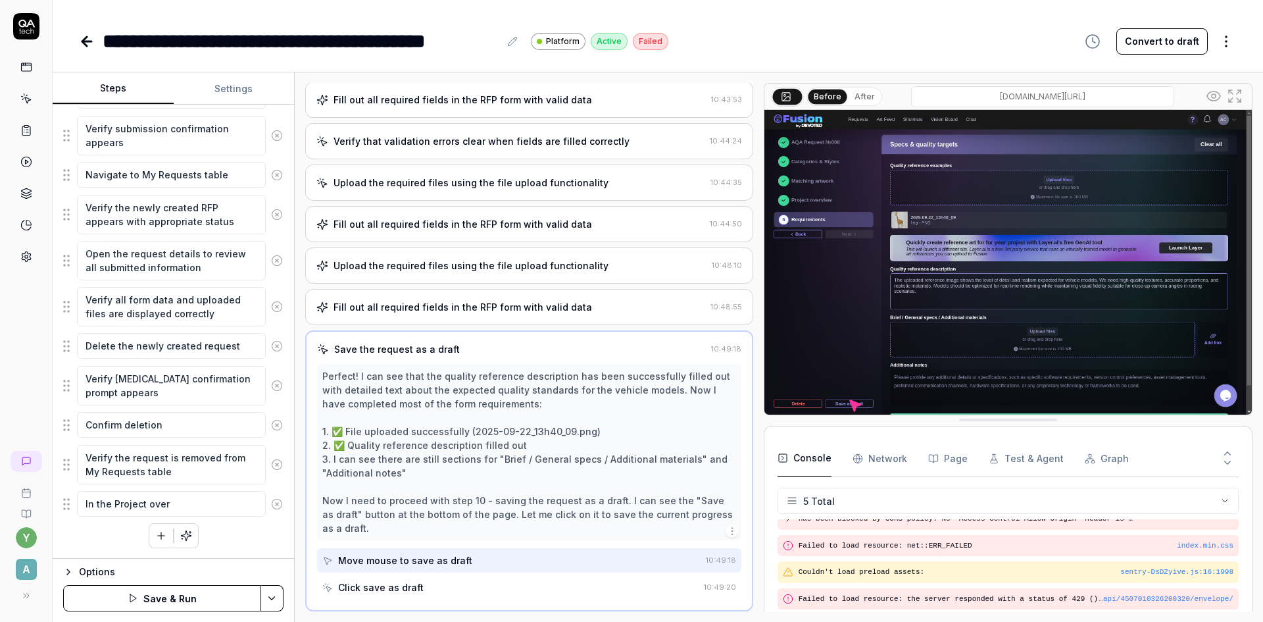
type textarea "In the Project overv"
type textarea "*"
type textarea "In the Project overvi"
type textarea "*"
type textarea "In the Project overvie"
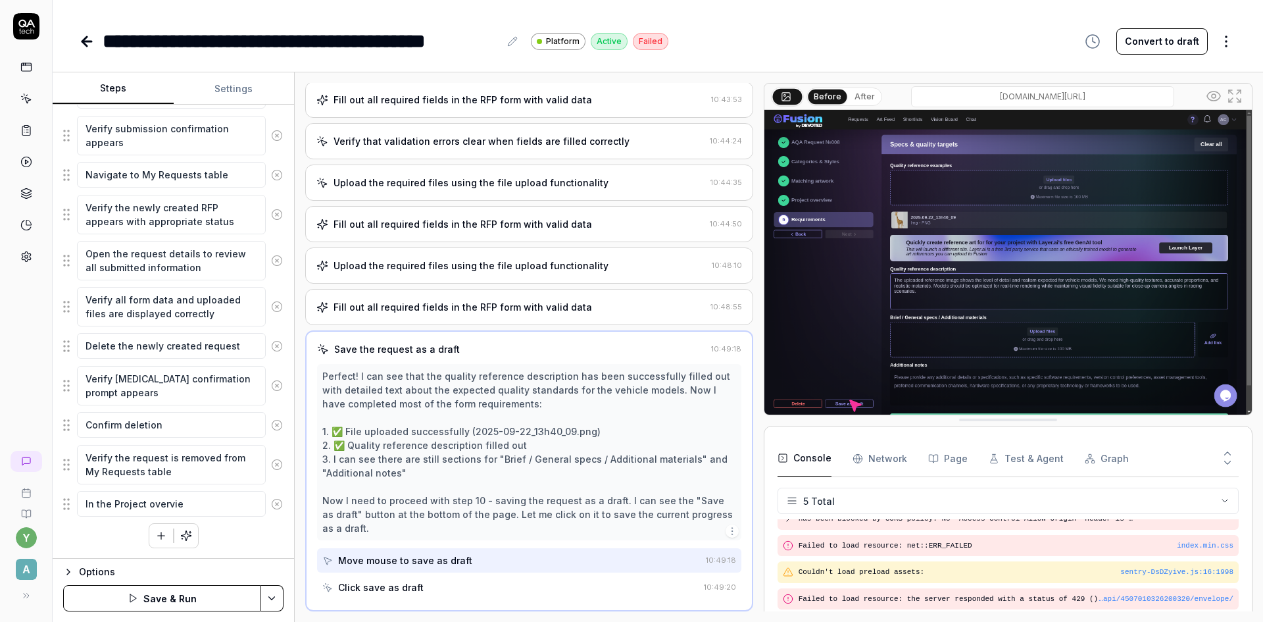
type textarea "*"
type textarea "In the Project overview"
type textarea "*"
type textarea "In the Project overview"
type textarea "*"
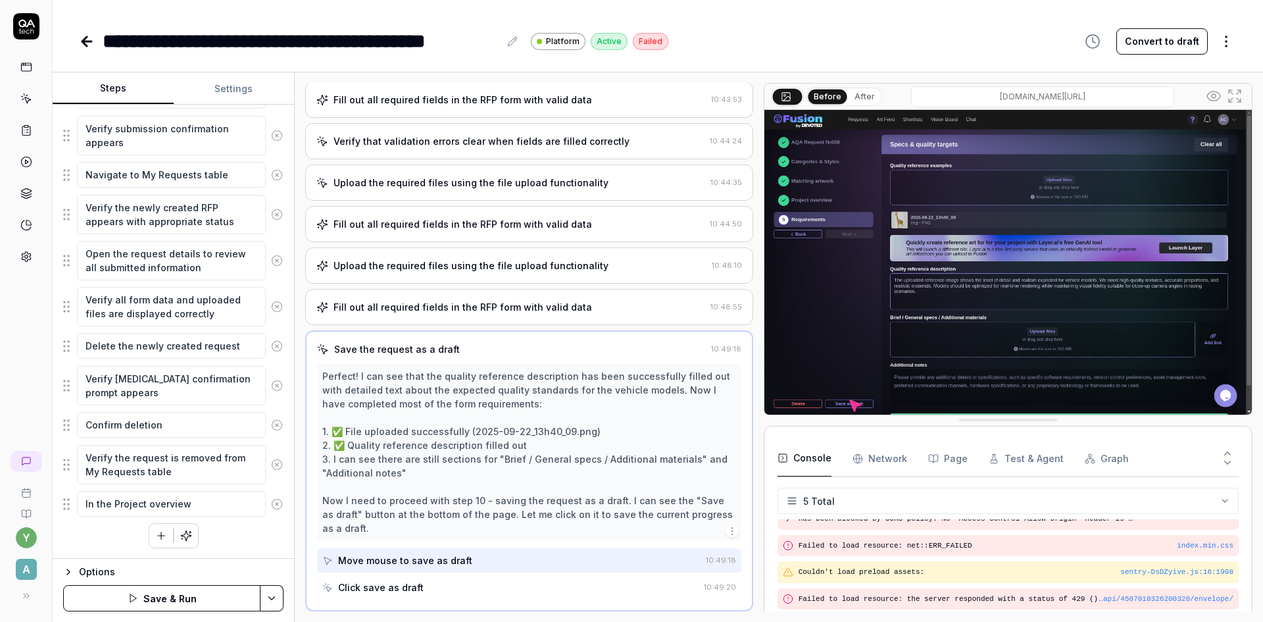
type textarea "In the Project overview a"
type textarea "*"
type textarea "In the Project overview"
type textarea "*"
type textarea "In the Project overview s"
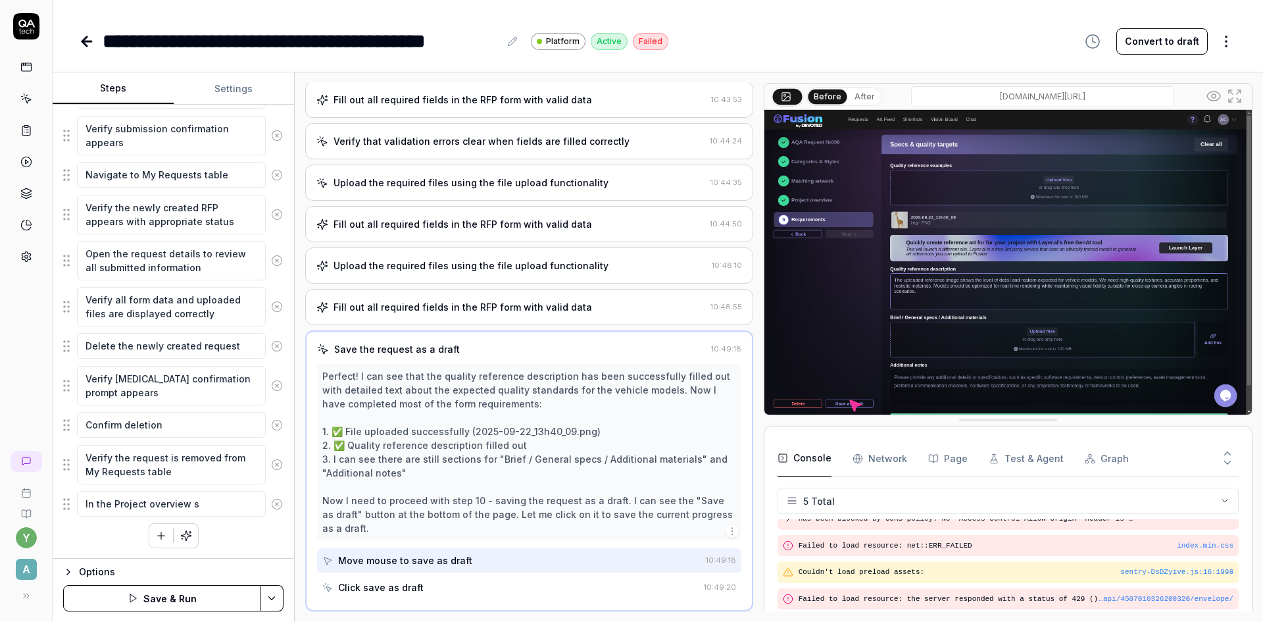
type textarea "*"
type textarea "In the Project overview ste"
type textarea "*"
type textarea "In the Project overview step"
type textarea "*"
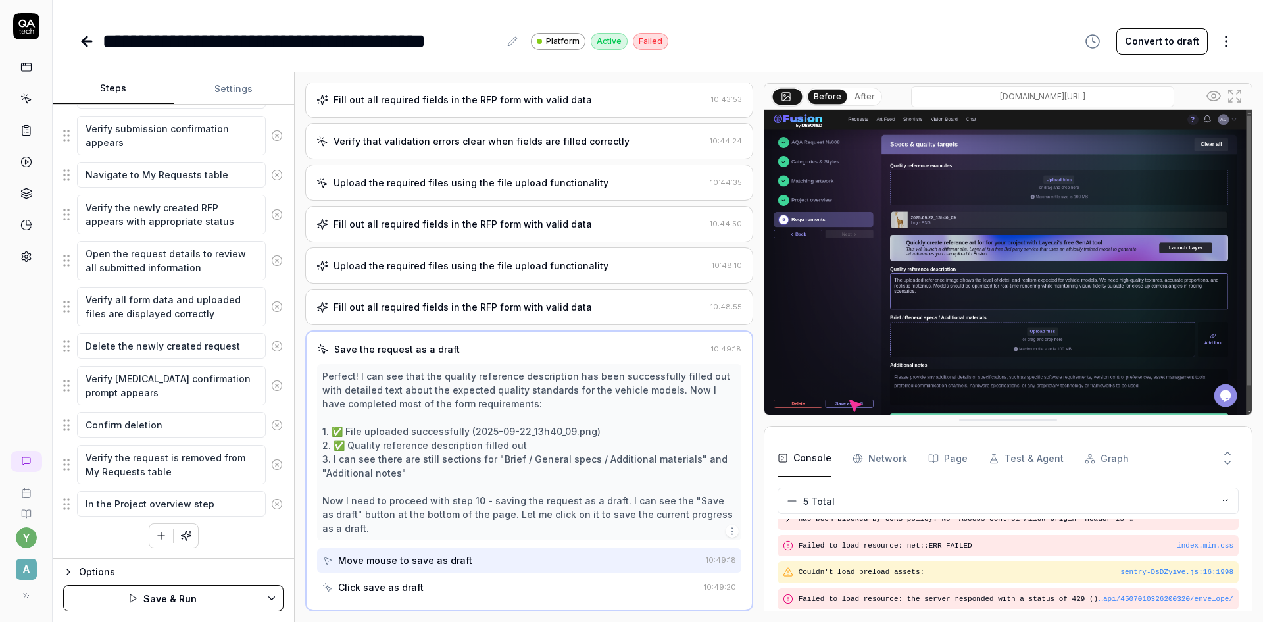
type textarea "In the Project overview step"
type textarea "*"
type textarea "In the Project overview step s"
type textarea "*"
type textarea "In the Project overview step se"
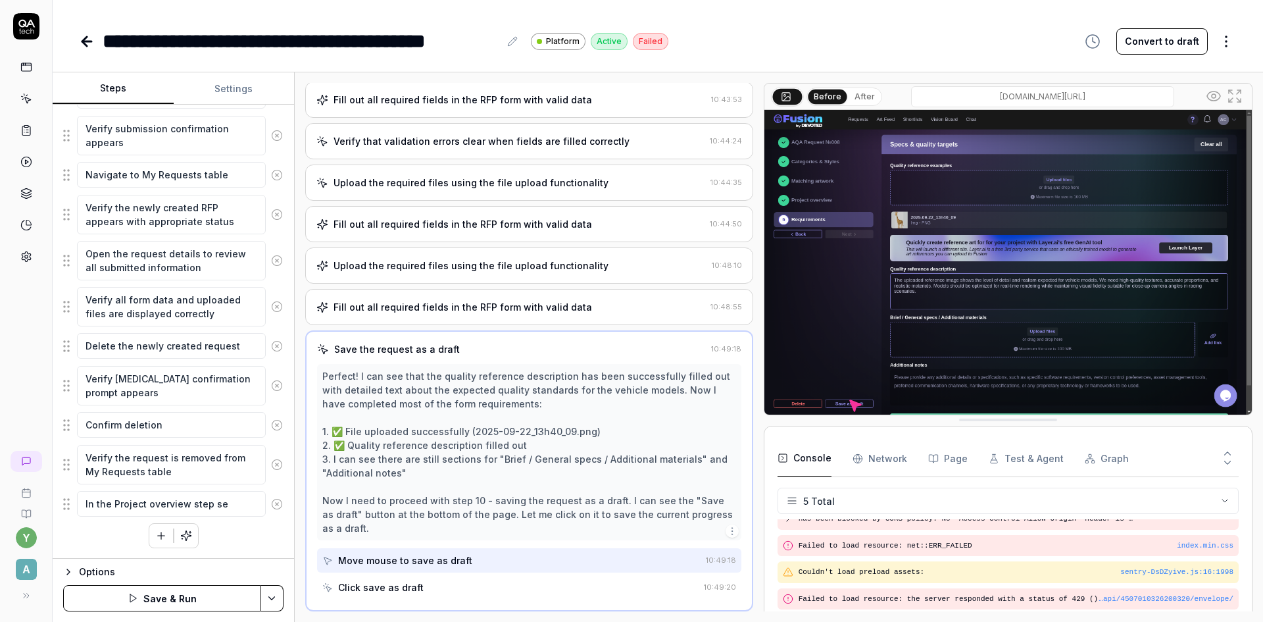
type textarea "*"
type textarea "In the Project overview step sel"
type textarea "*"
type textarea "In the Project overview step sele"
type textarea "*"
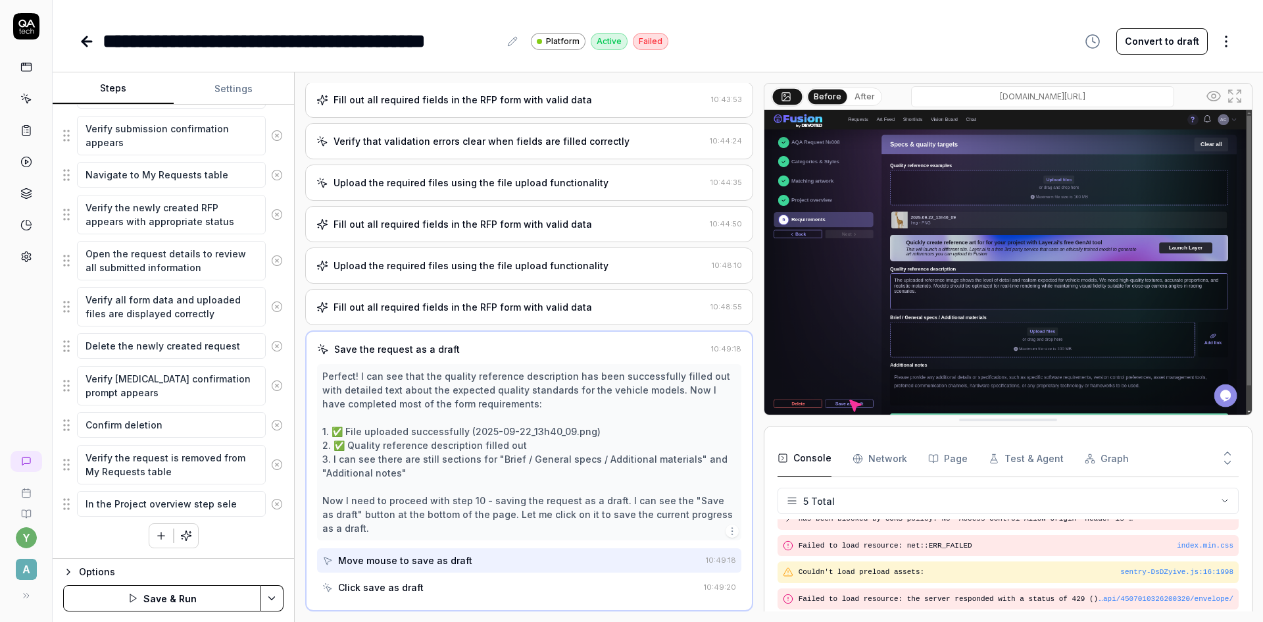
type textarea "In the Project overview step selec"
type textarea "*"
type textarea "In the Project overview step select"
type textarea "*"
type textarea "In the Project overview step select"
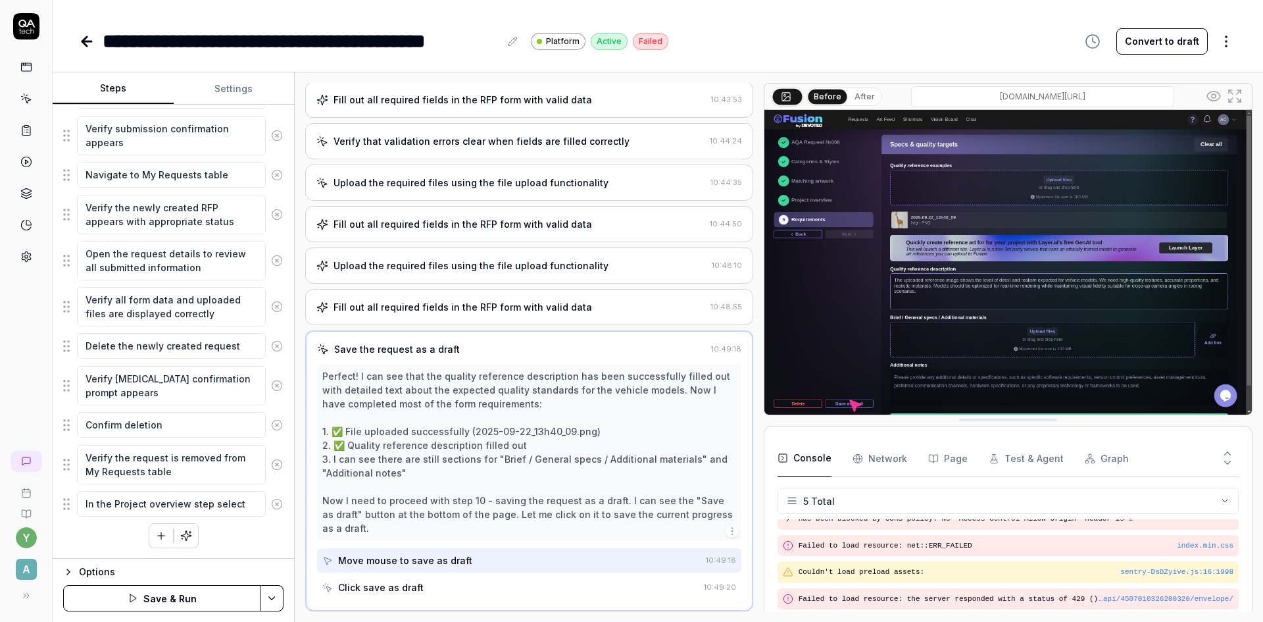
type textarea "*"
type textarea "In the Project overview step select a"
type textarea "*"
type textarea "In the Project overview step select an"
type textarea "*"
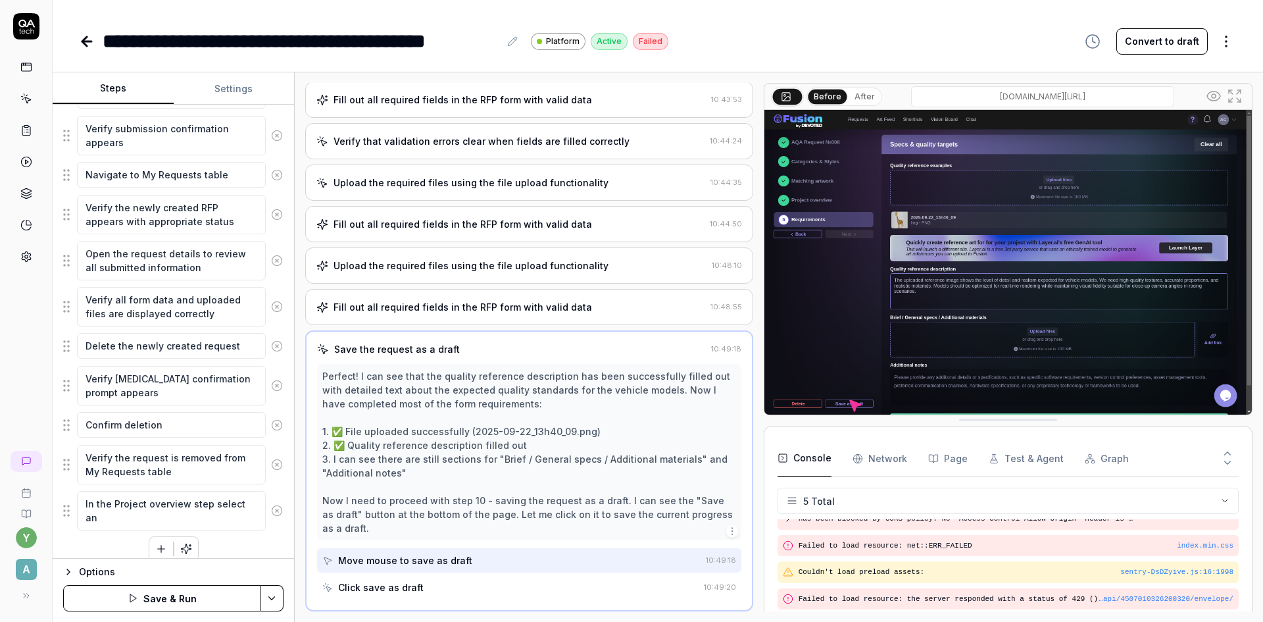
type textarea "In the Project overview step select any"
type textarea "*"
type textarea "In the Project overview step select any"
type textarea "*"
type textarea "In the Project overview step select any s"
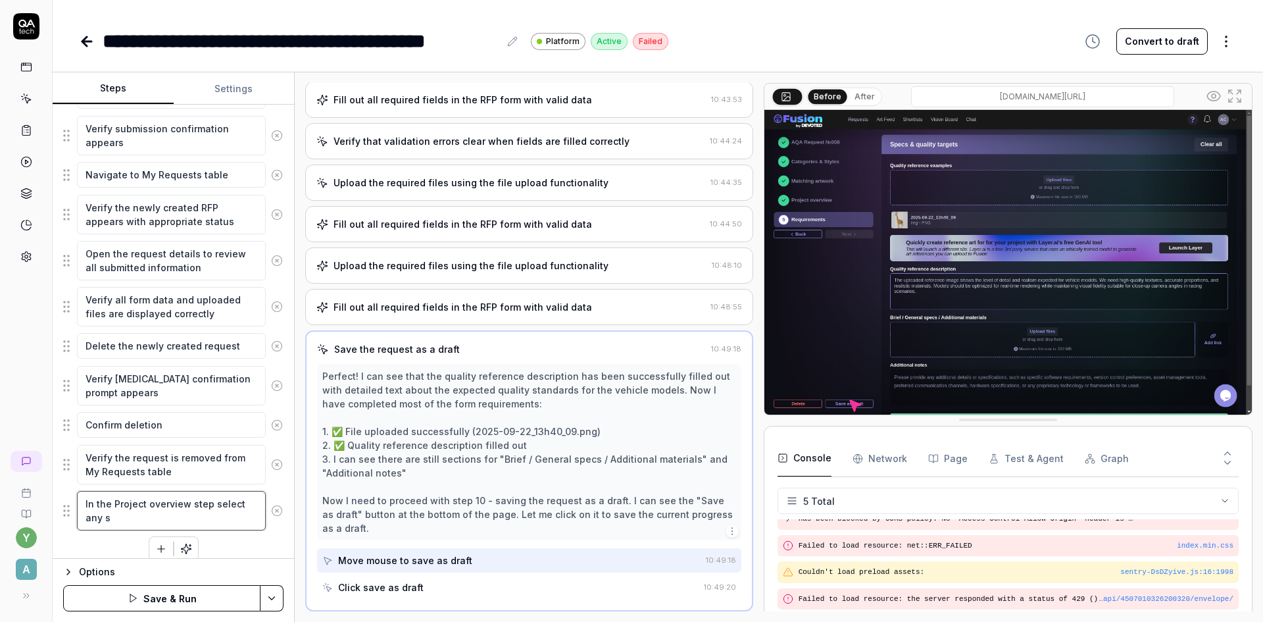
type textarea "*"
type textarea "In the Project overview step select any so"
type textarea "*"
type textarea "In the Project overview step select any sof"
type textarea "*"
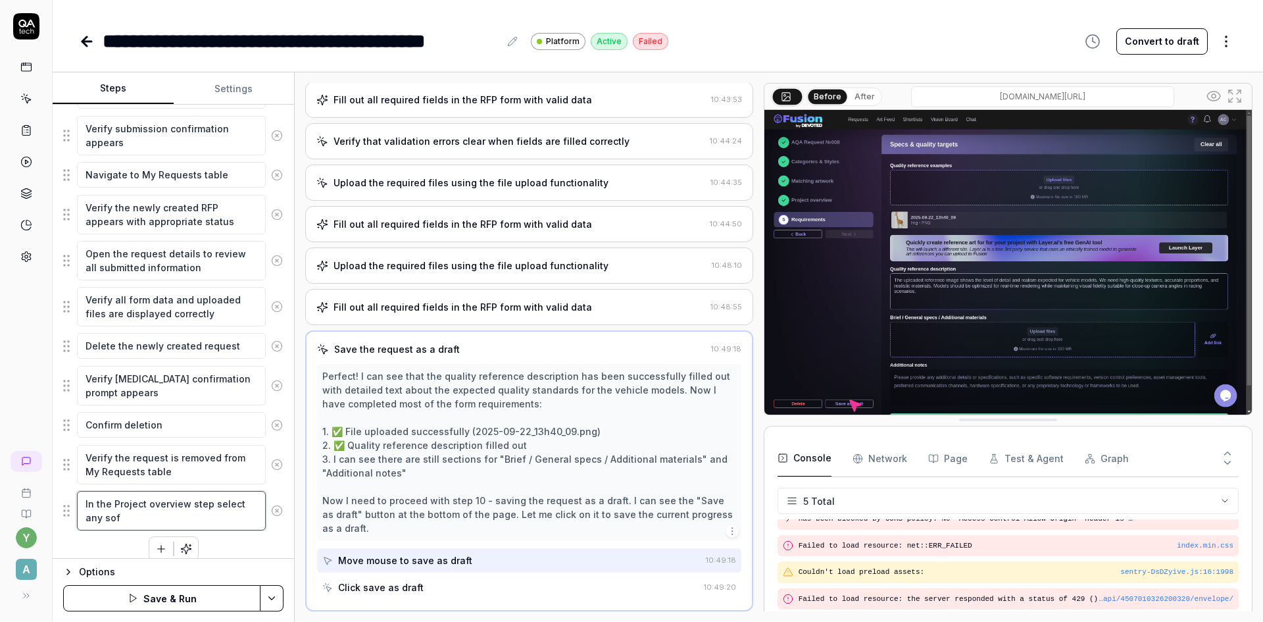
type textarea "In the Project overview step select any soft"
type textarea "*"
type textarea "In the Project overview step select any softw"
type textarea "*"
type textarea "In the Project overview step select any softwa"
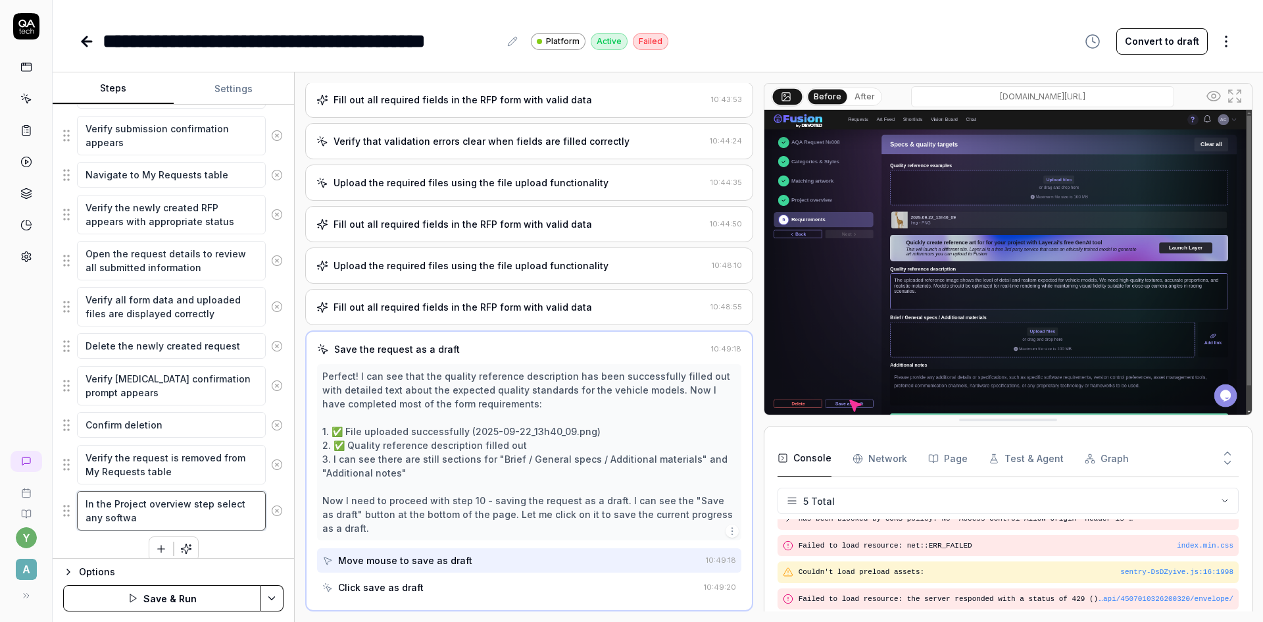
type textarea "*"
type textarea "In the Project overview step select any softwar"
type textarea "*"
type textarea "In the Project overview step select any software"
type textarea "*"
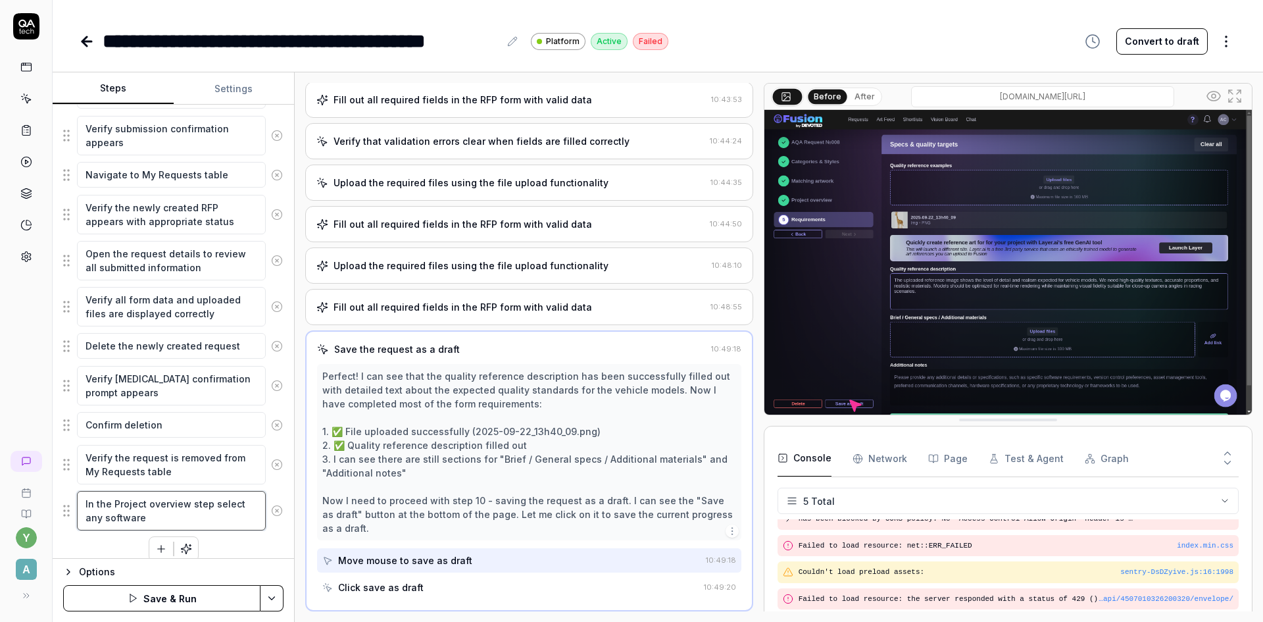
type textarea "In the Project overview step select any software"
type textarea "*"
type textarea "In the Project overview step select any software i"
type textarea "*"
type textarea "In the Project overview step select any software in"
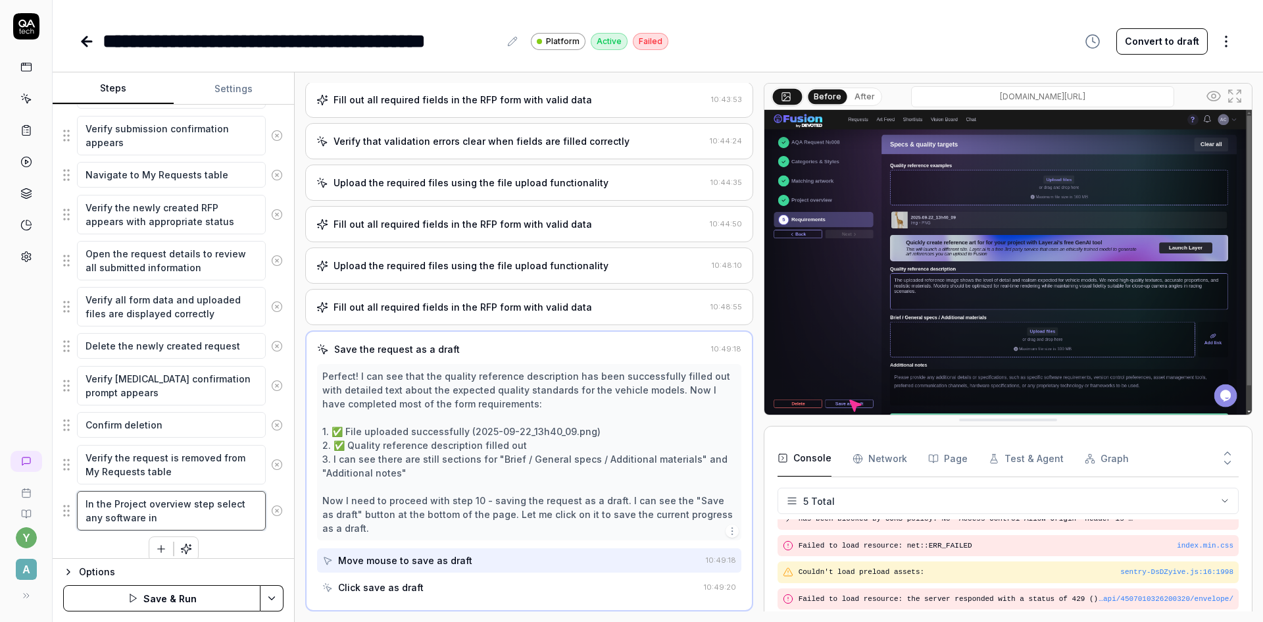
type textarea "*"
type textarea "In the Project overview step select any software in"
type textarea "*"
type textarea "In the Project overview step select any software in t"
type textarea "*"
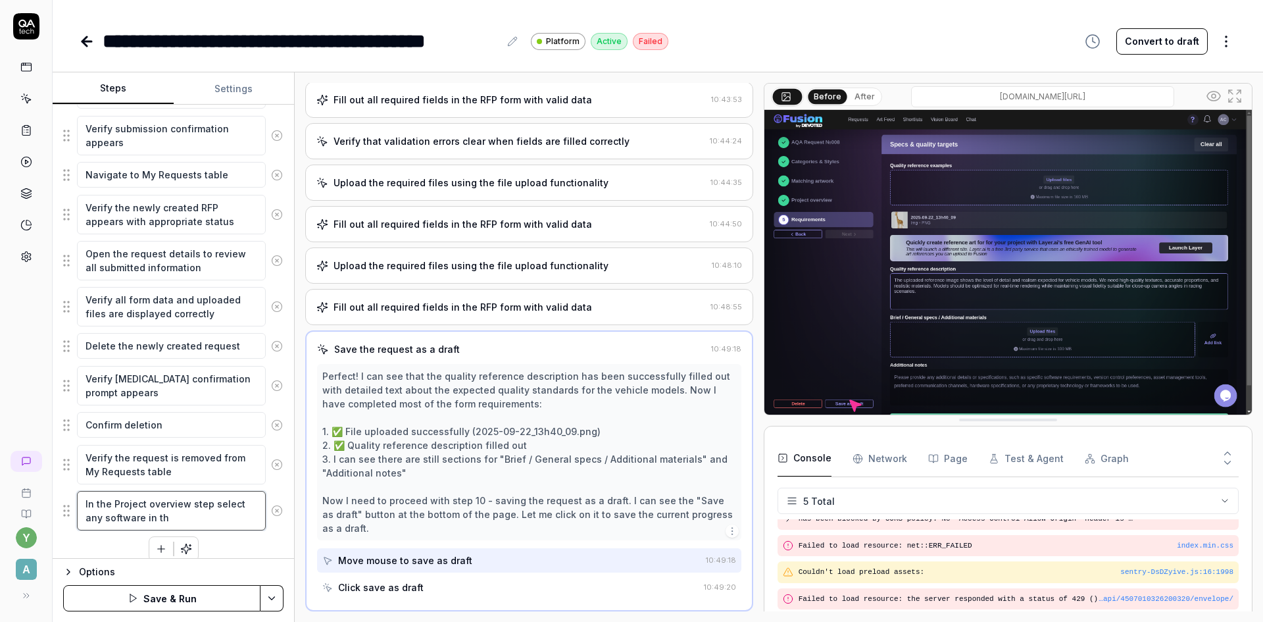
type textarea "In the Project overview step select any software in the"
type textarea "*"
type textarea "In the Project overview step select any software in the"
type textarea "*"
type textarea "In the Project overview step select any software in the S"
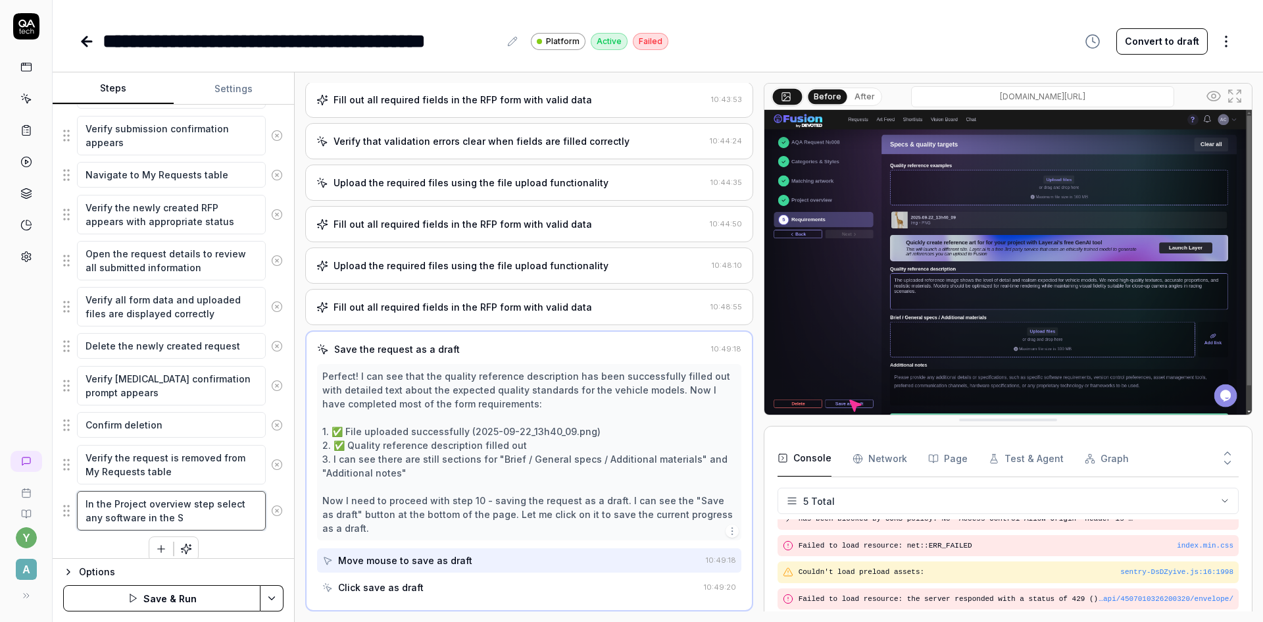
type textarea "*"
type textarea "In the Project overview step select any software in the Se"
type textarea "*"
type textarea "In the Project overview step select any software in the Sel"
type textarea "*"
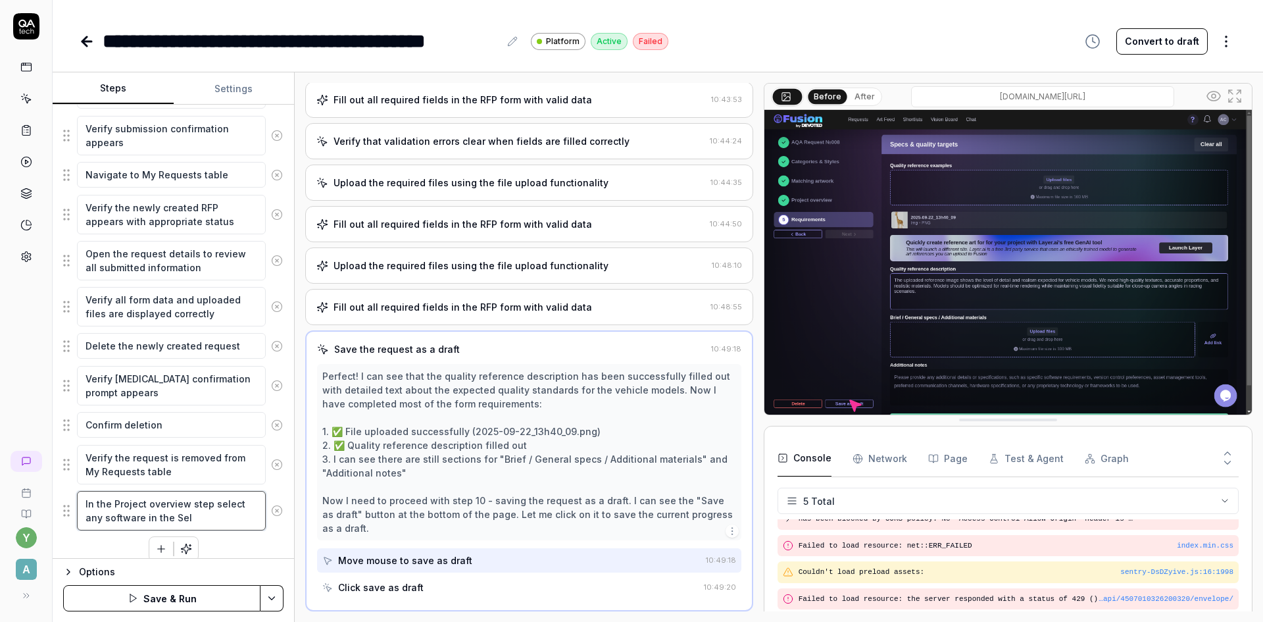
type textarea "In the Project overview step select any software in the Sele"
type textarea "*"
type textarea "In the Project overview step select any software in the Selec"
type textarea "*"
type textarea "In the Project overview step select any software in the Select"
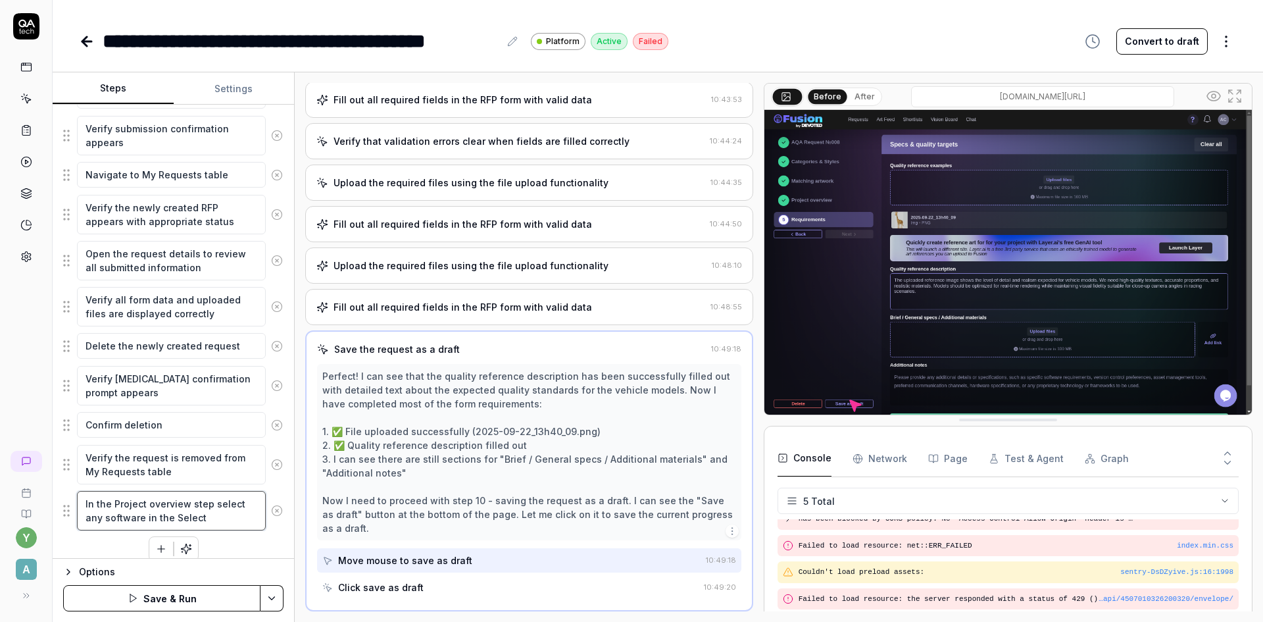
type textarea "*"
type textarea "In the Project overview step select any software in the Select"
type textarea "*"
type textarea "In the Project overview step select any software in the Select s"
type textarea "*"
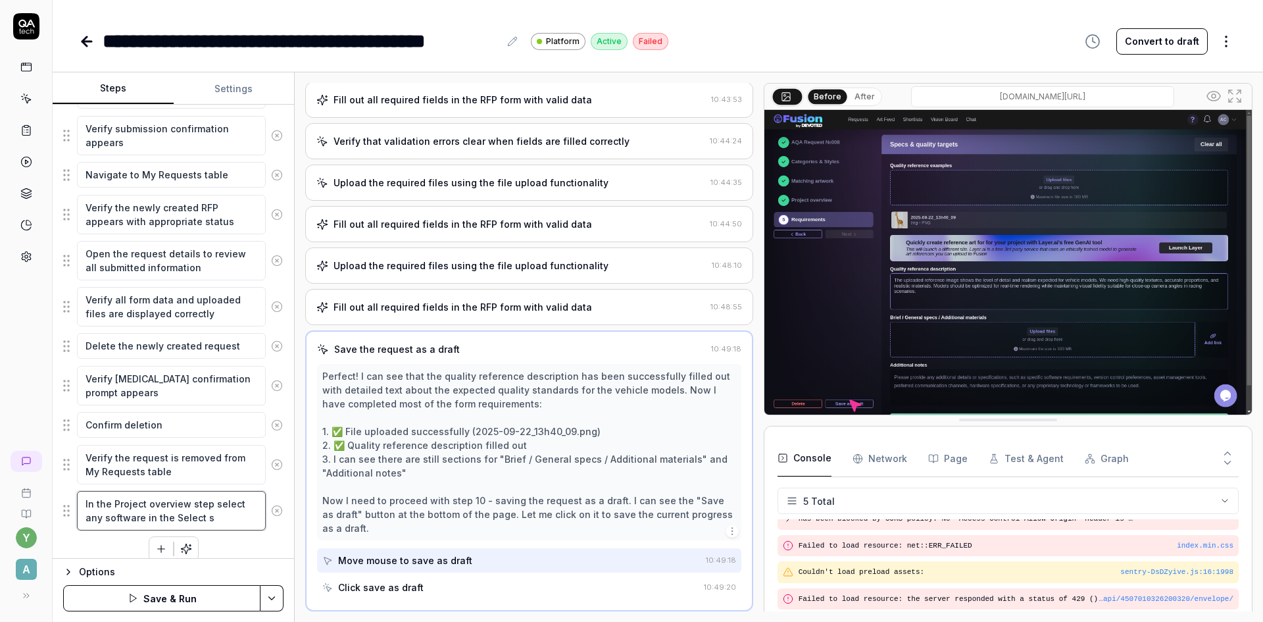
type textarea "In the Project overview step select any software in the Select so"
type textarea "*"
type textarea "In the Project overview step select any software in the Select sof"
type textarea "*"
type textarea "In the Project overview step select any software in the Select soft"
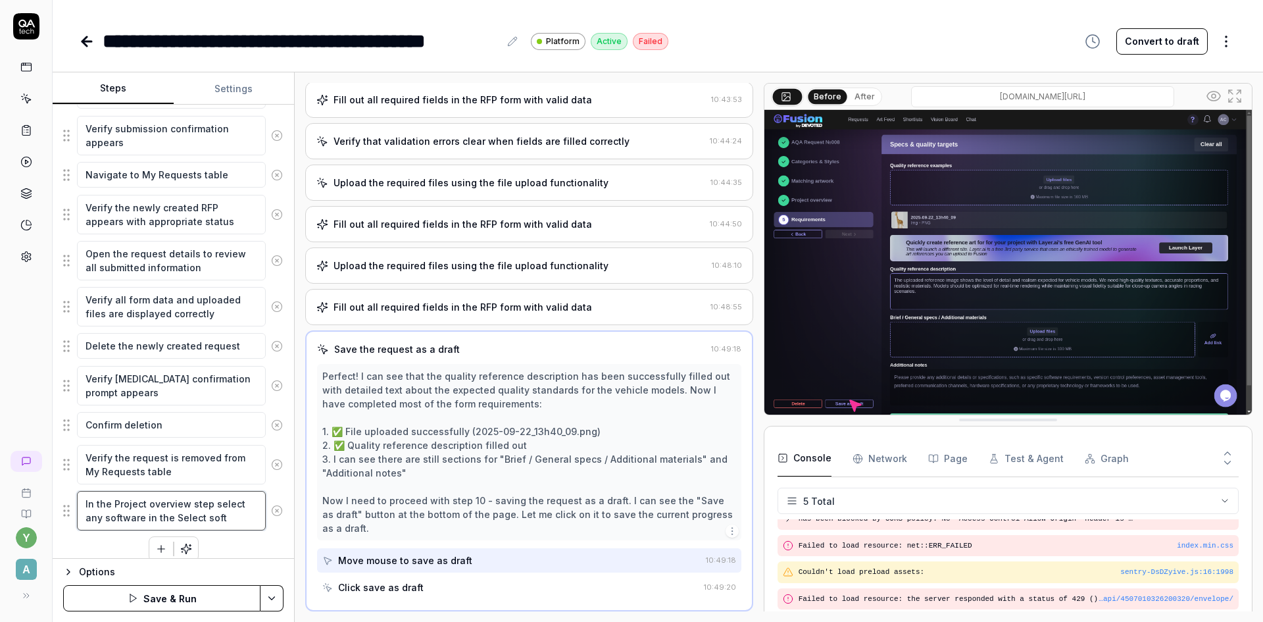
type textarea "*"
type textarea "In the Project overview step select any software in the Select softa"
type textarea "*"
type textarea "In the Project overview step select any software in the Select soft"
type textarea "*"
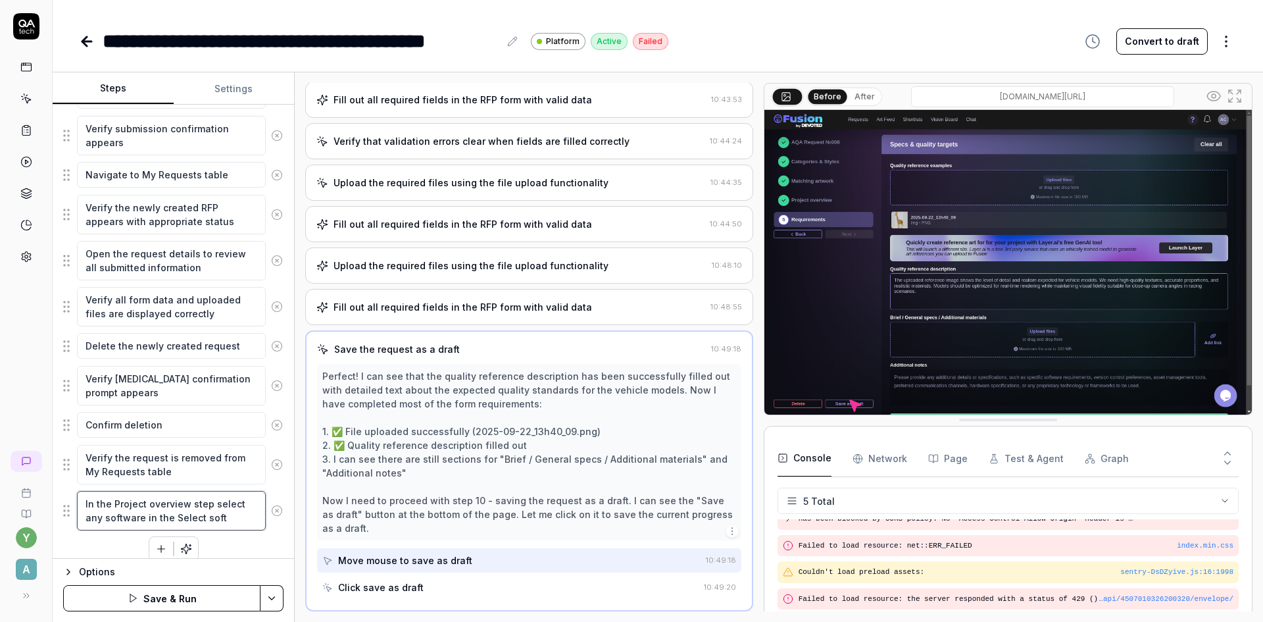
type textarea "In the Project overview step select any software in the Select softw"
type textarea "*"
type textarea "In the Project overview step select any software in the Select softwa"
type textarea "*"
type textarea "In the Project overview step select any software in the Select softwar"
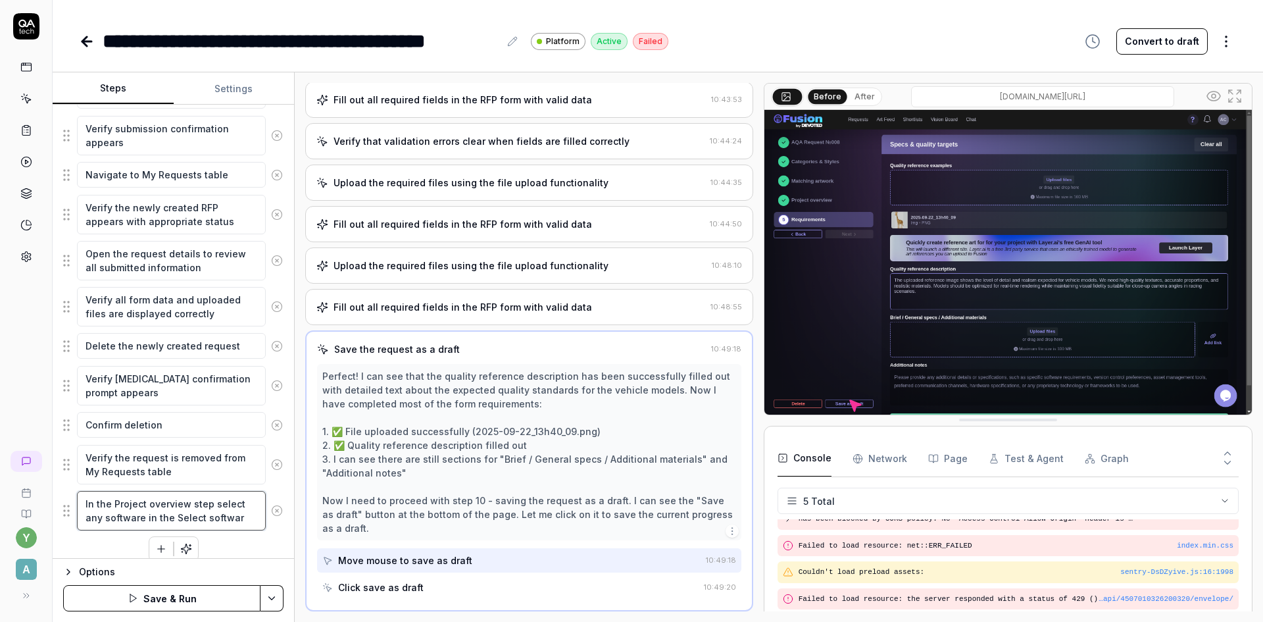
type textarea "*"
type textarea "In the Project overview step select any software in the Select software"
type textarea "*"
type textarea "In the Project overview step select any software in the Select software"
type textarea "*"
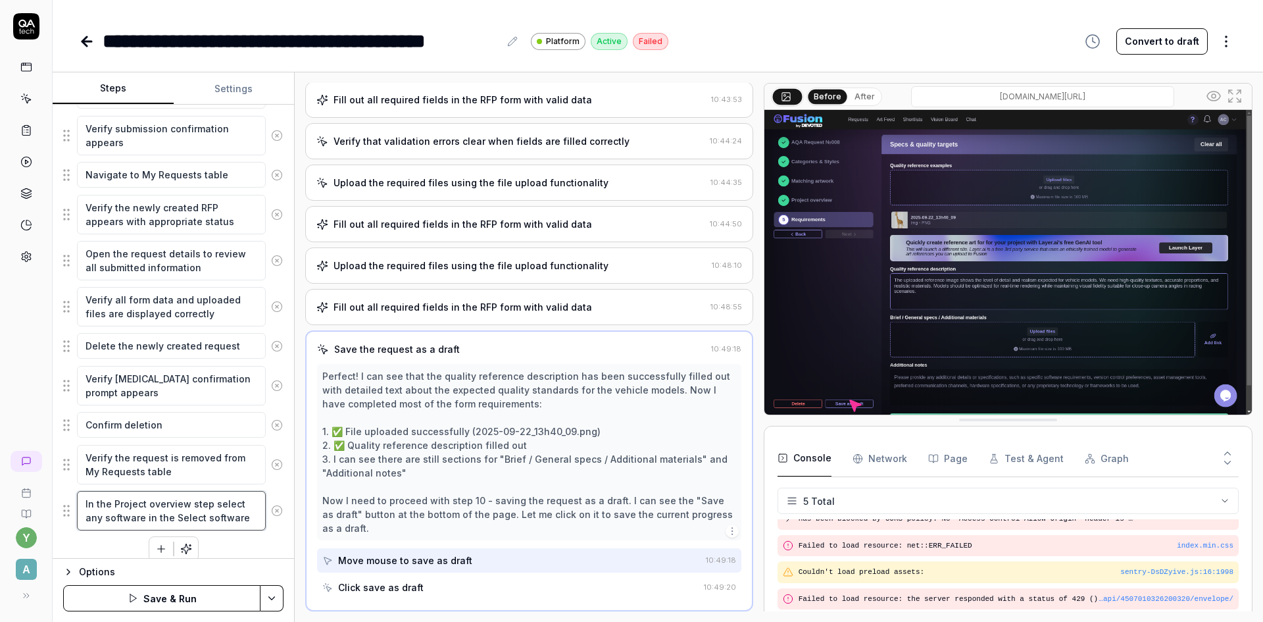
type textarea "In the Project overview step select any software in the Select software d"
type textarea "*"
type textarea "In the Project overview step select any software in the Select software dr"
type textarea "*"
type textarea "In the Project overview step select any software in the Select software dro"
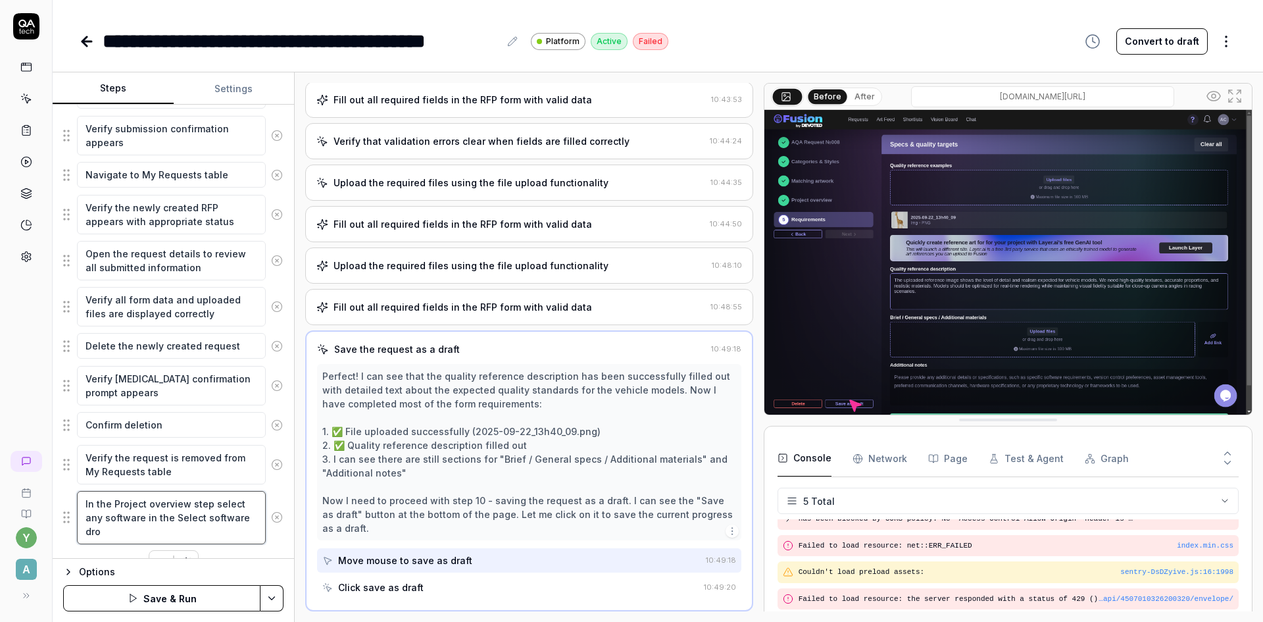
type textarea "*"
type textarea "In the Project overview step select any software in the Select software drop"
type textarea "*"
type textarea "In the Project overview step select any software in the Select software drop-"
type textarea "*"
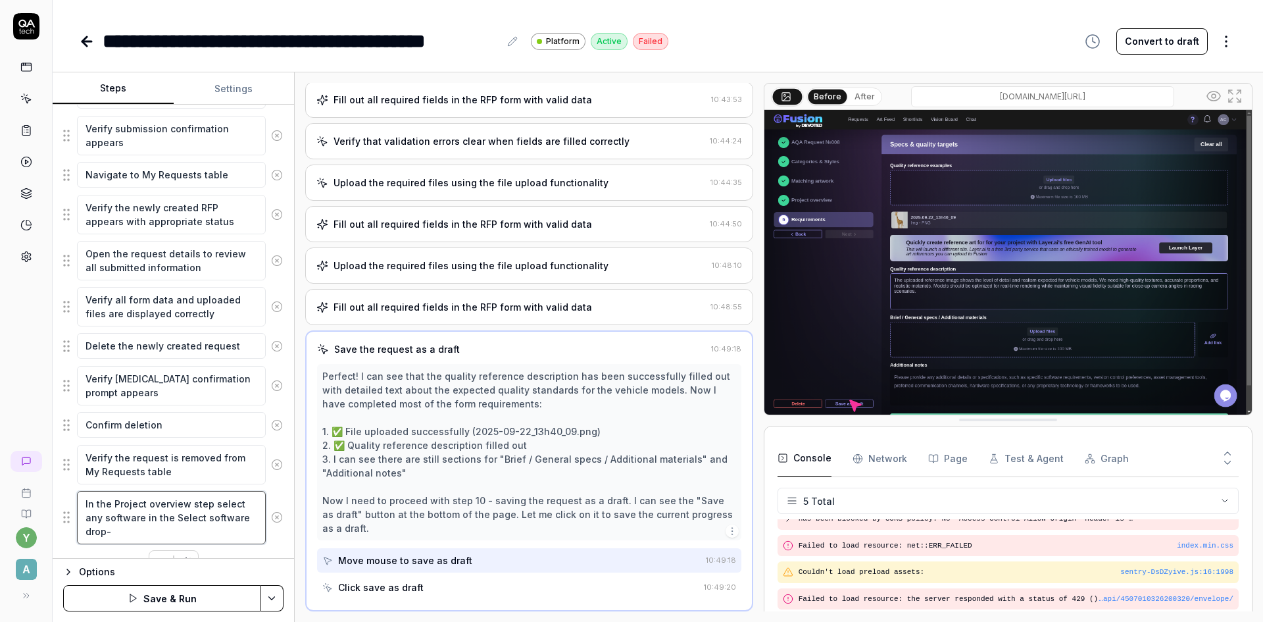
type textarea "In the Project overview step select any software in the Select software drop-d"
type textarea "*"
type textarea "In the Project overview step select any software in the Select software drop-do"
type textarea "*"
type textarea "In the Project overview step select any software in the Select software drop-dow"
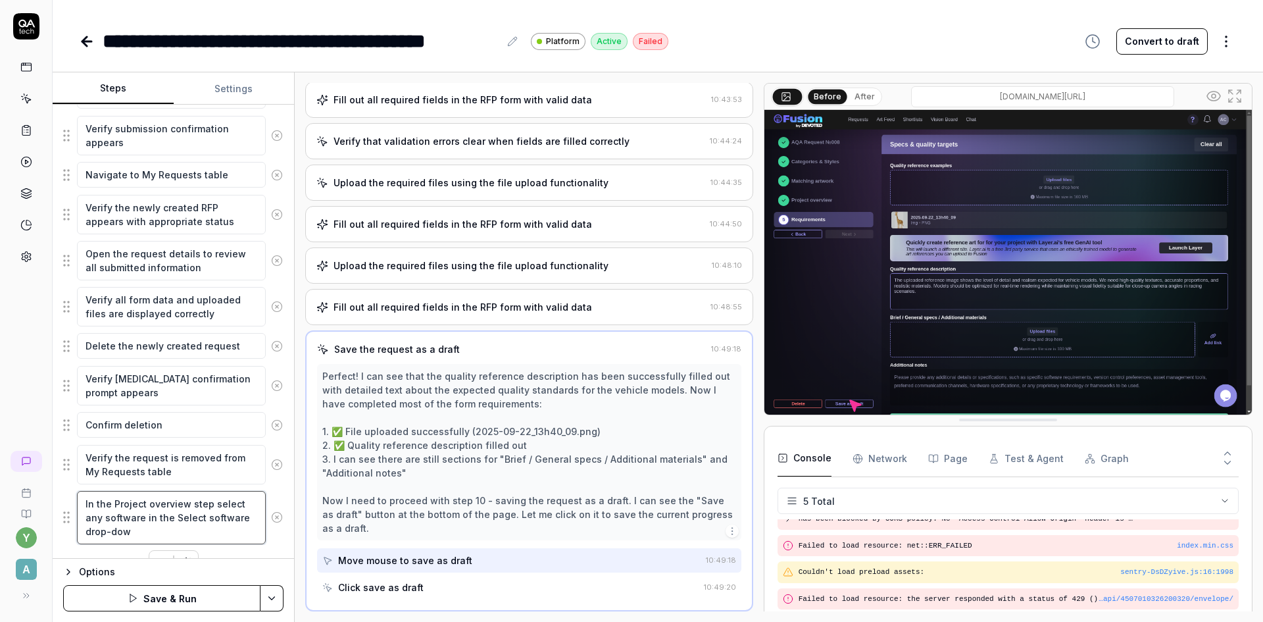
type textarea "*"
type textarea "In the Project overview step select any software in the Select software drop-do…"
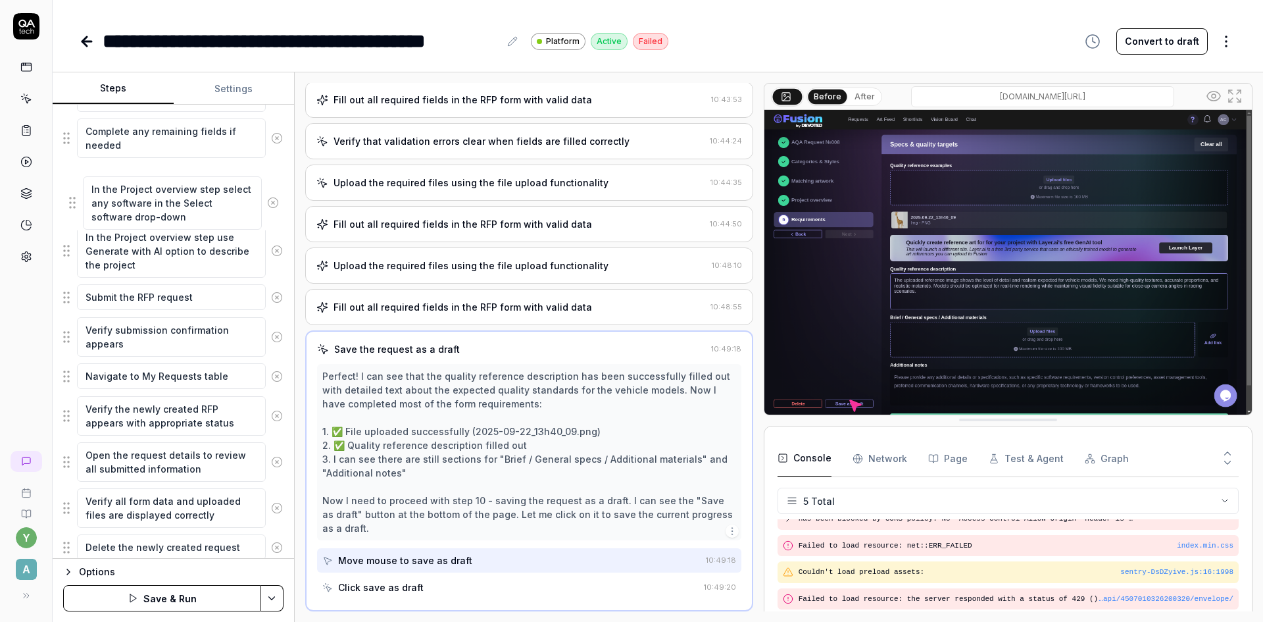
scroll to position [844, 0]
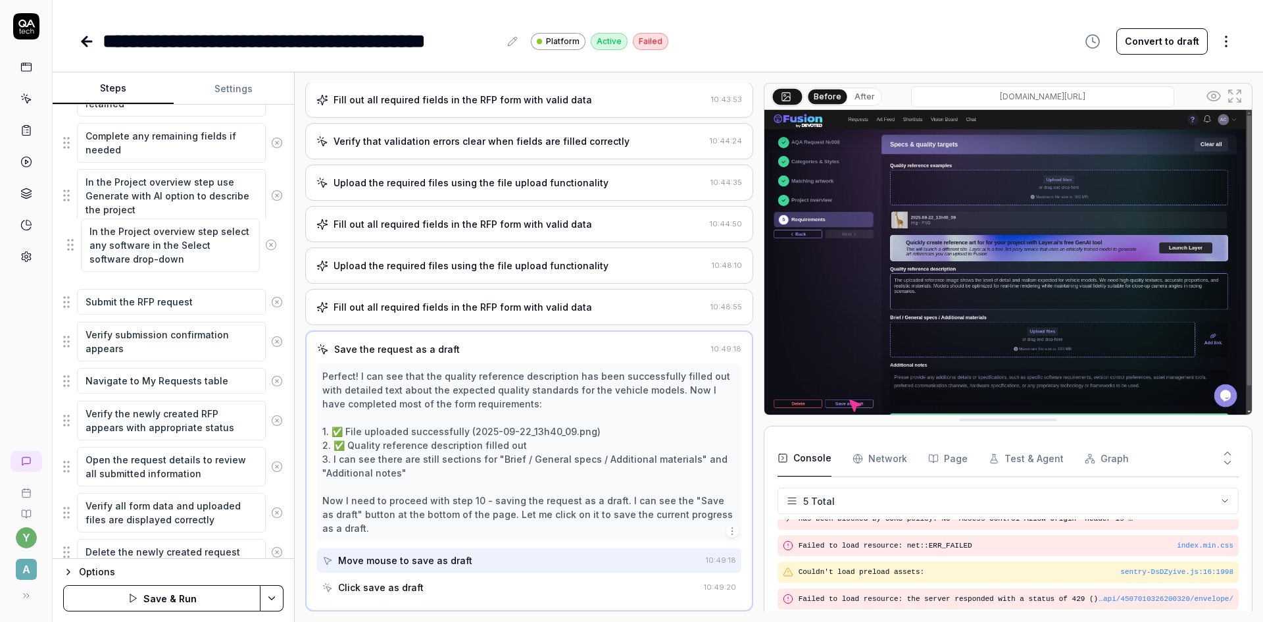
drag, startPoint x: 65, startPoint y: 515, endPoint x: 69, endPoint y: 242, distance: 272.4
click at [69, 242] on fieldset "Log in as AQA Client Navigate to the RFP or request creation page Select or ini…" at bounding box center [173, 97] width 220 height 1188
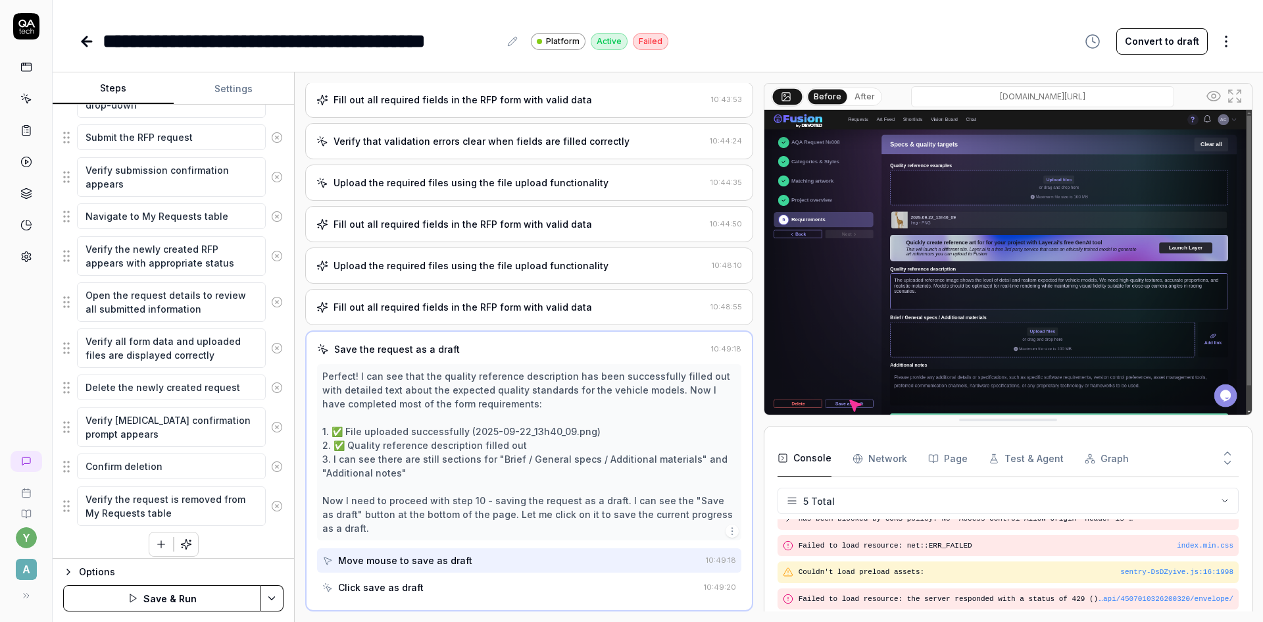
scroll to position [1017, 0]
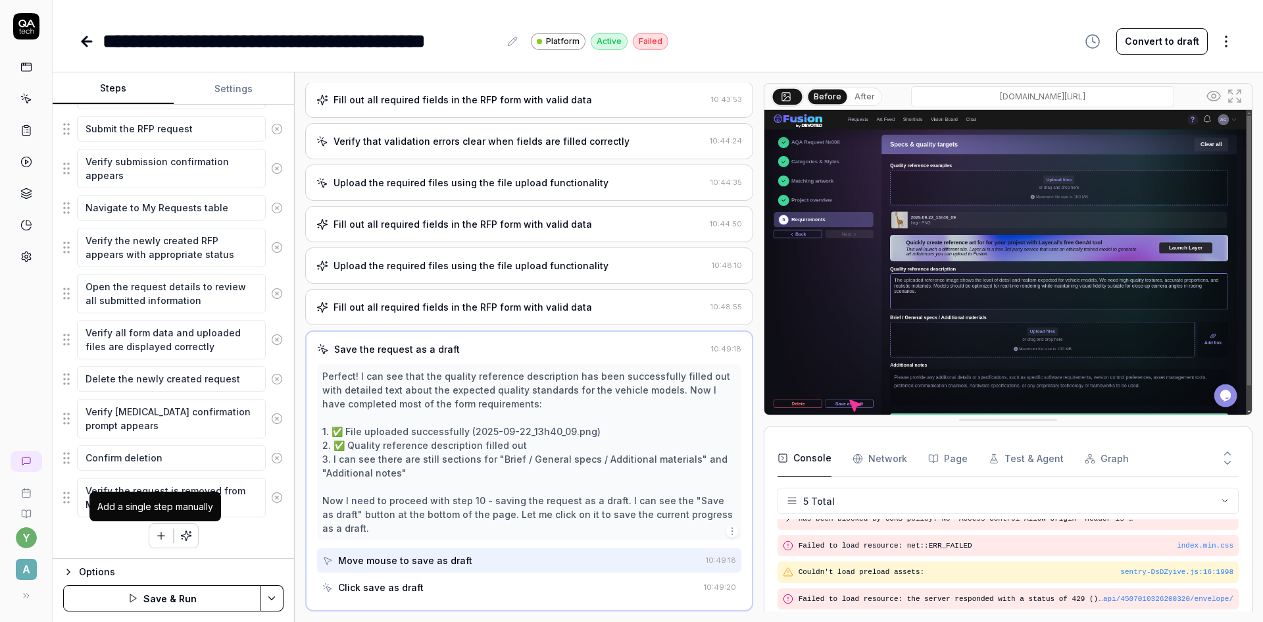
click at [159, 538] on icon "button" at bounding box center [161, 536] width 12 height 12
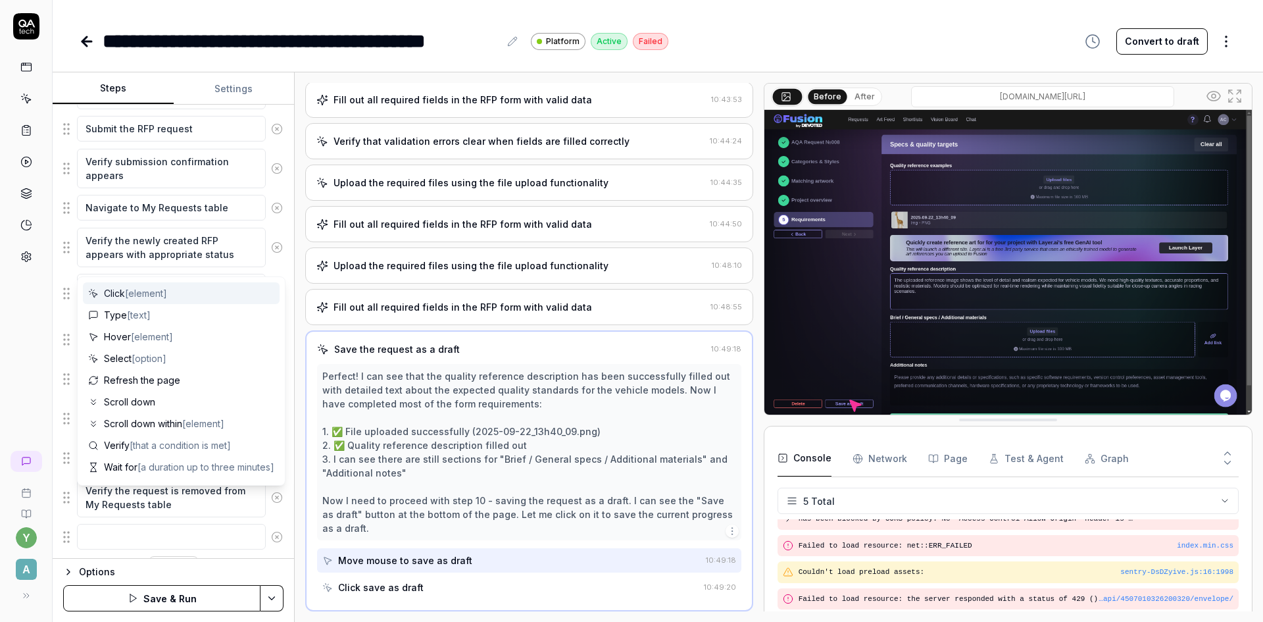
scroll to position [1050, 0]
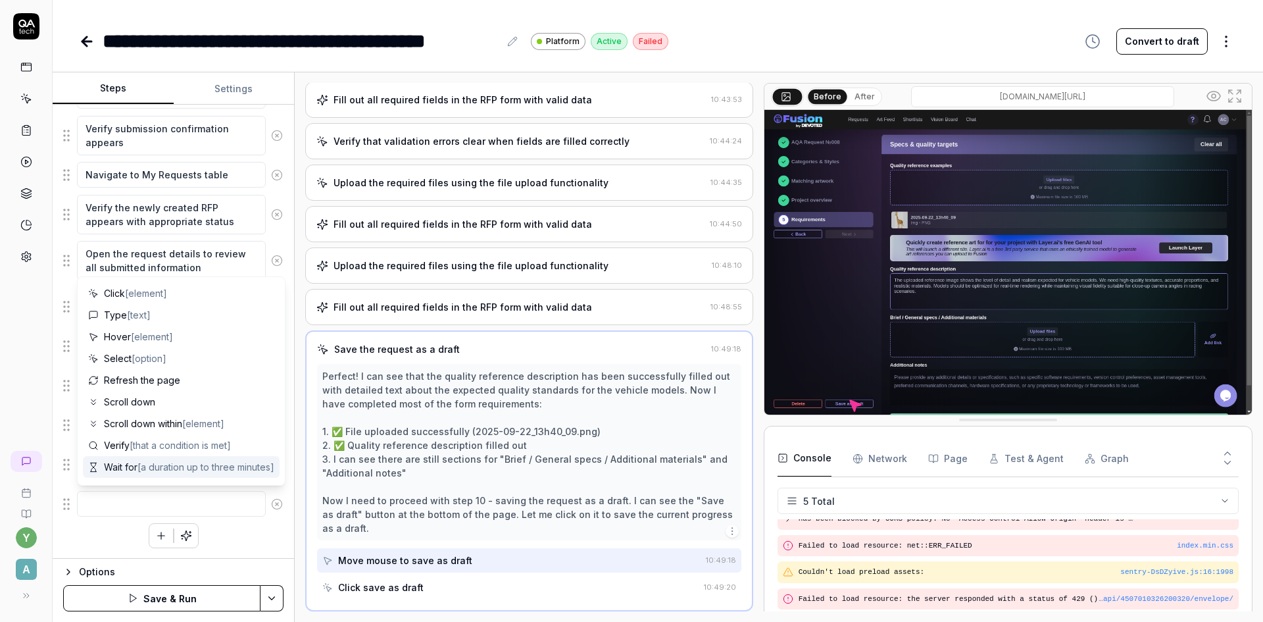
click at [159, 507] on textarea at bounding box center [171, 504] width 189 height 26
type textarea "*"
type textarea "C"
type textarea "*"
type textarea "Ch"
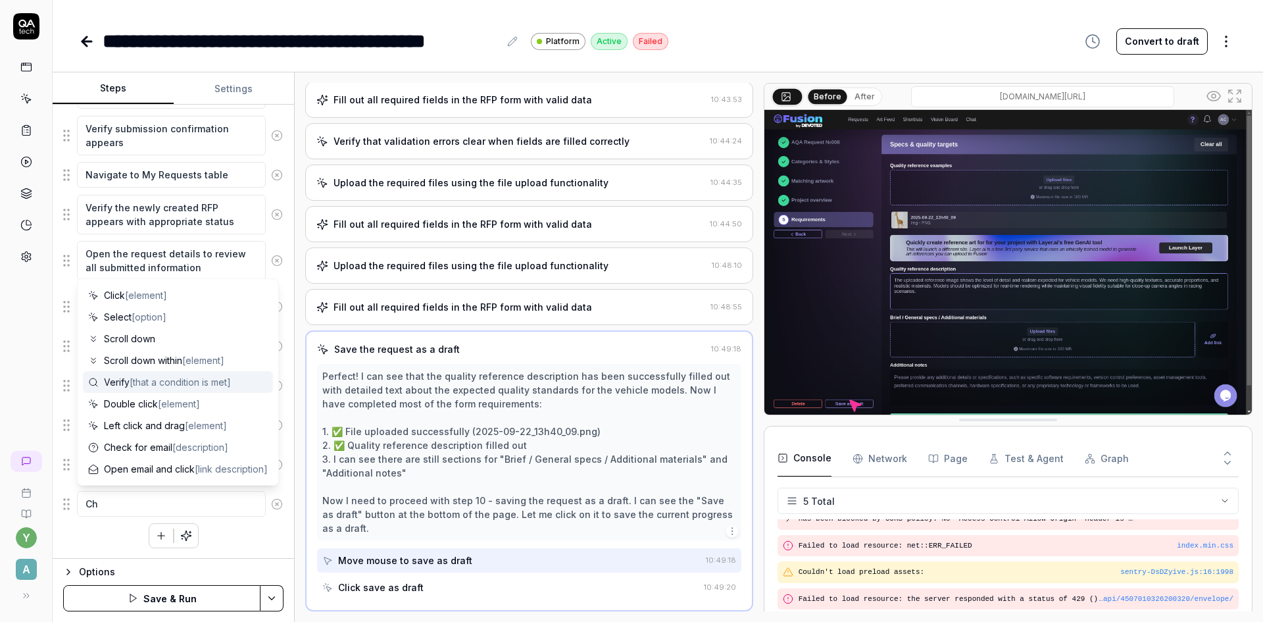
type textarea "*"
type textarea "Che"
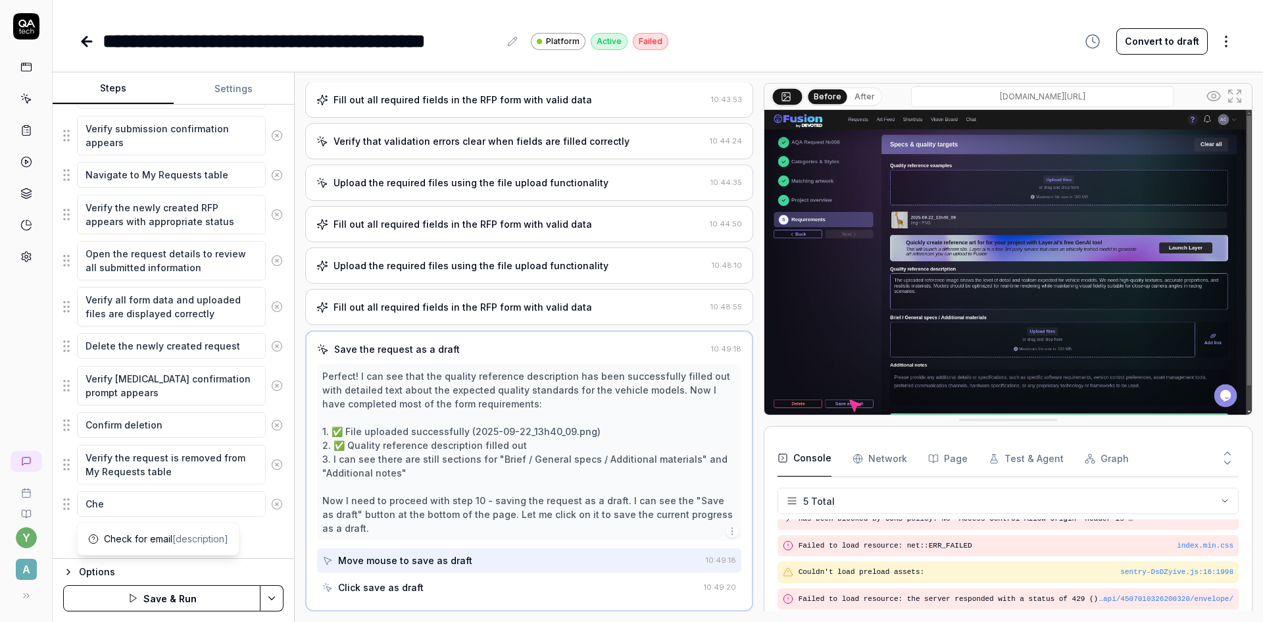
type textarea "*"
type textarea "Chec"
type textarea "*"
type textarea "Check"
type textarea "*"
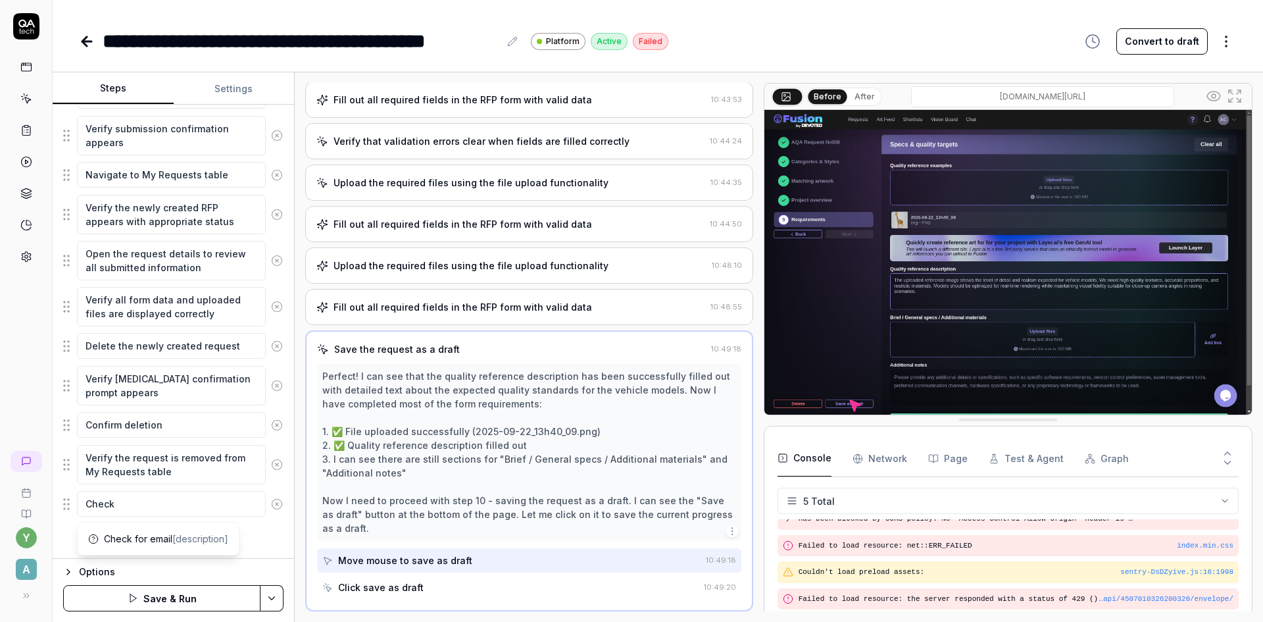
type textarea "Check"
type textarea "*"
type textarea "Check a"
type textarea "*"
type textarea "Check al"
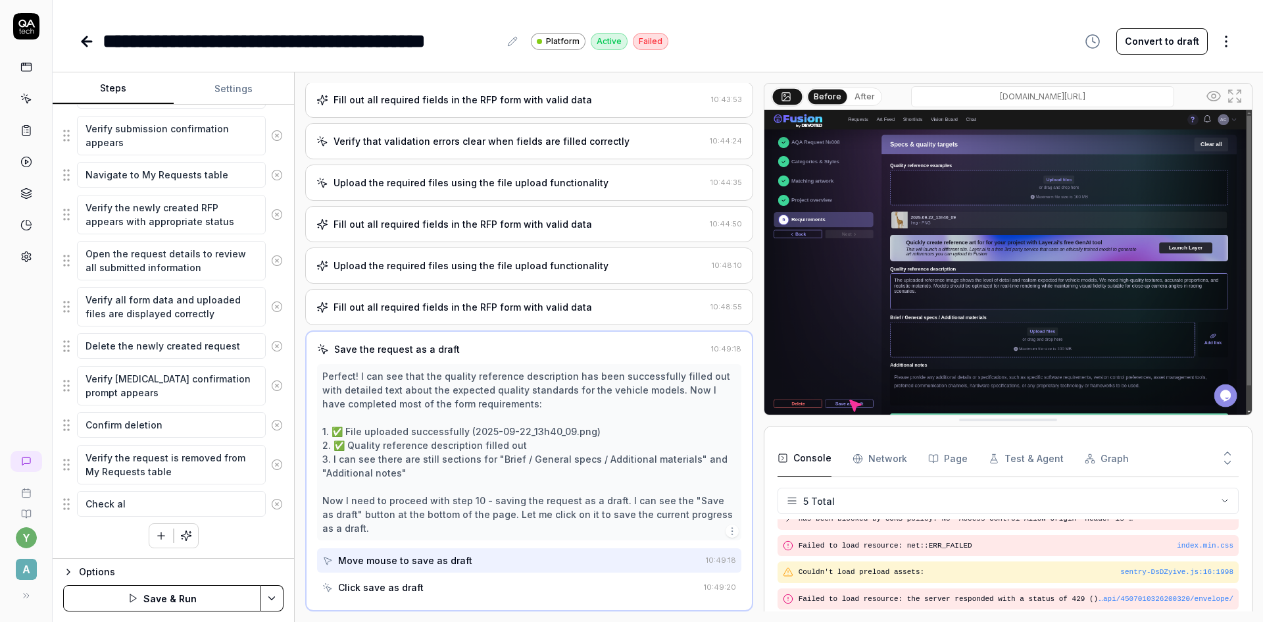
type textarea "*"
type textarea "Check alt"
type textarea "*"
type textarea "Check alth"
type textarea "*"
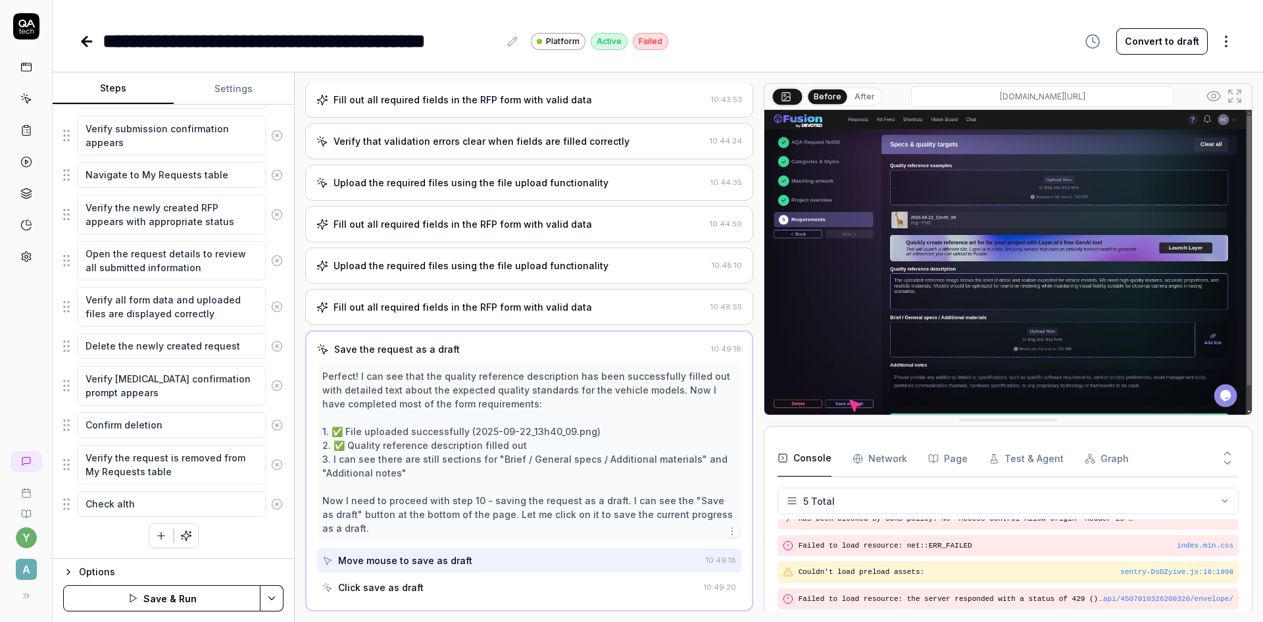
type textarea "Check altho"
type textarea "*"
type textarea "Check althou"
type textarea "*"
type textarea "Check althoug"
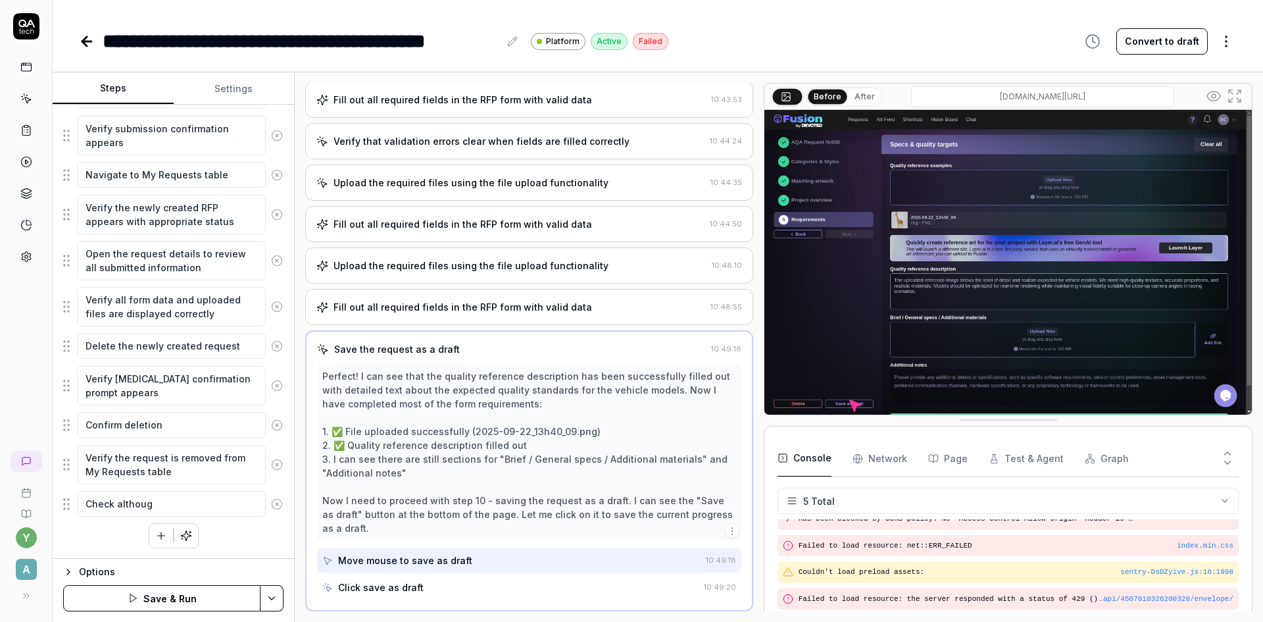
type textarea "*"
type textarea "Check although"
type textarea "*"
type textarea "Check althought"
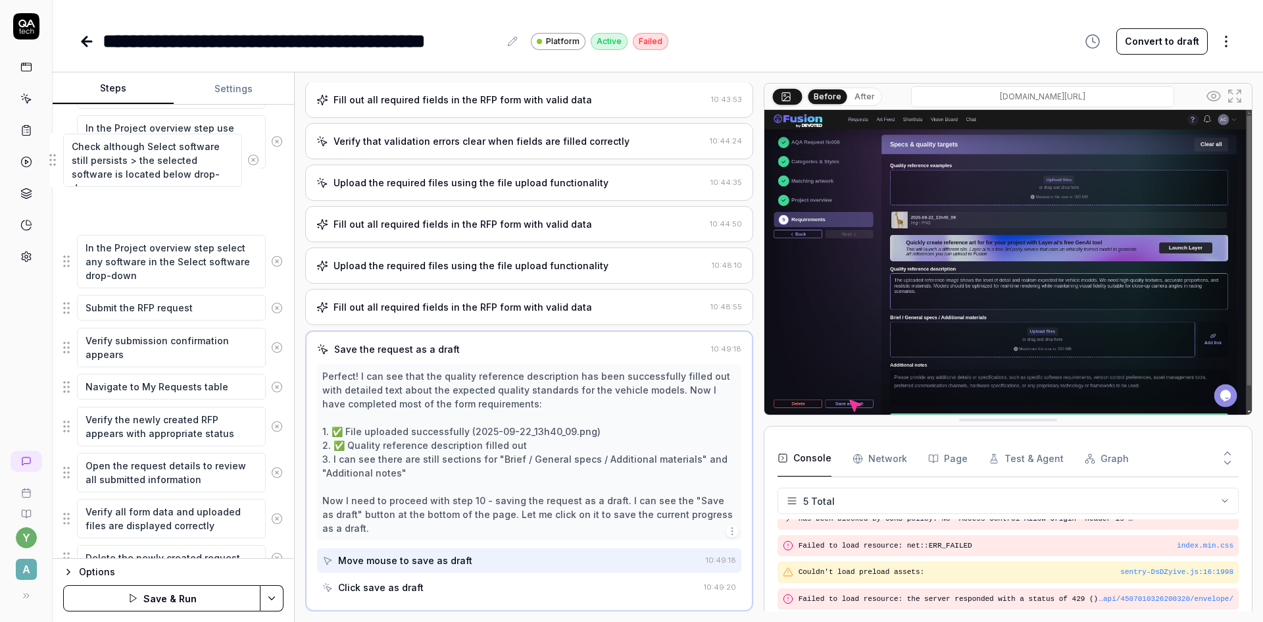
scroll to position [897, 0]
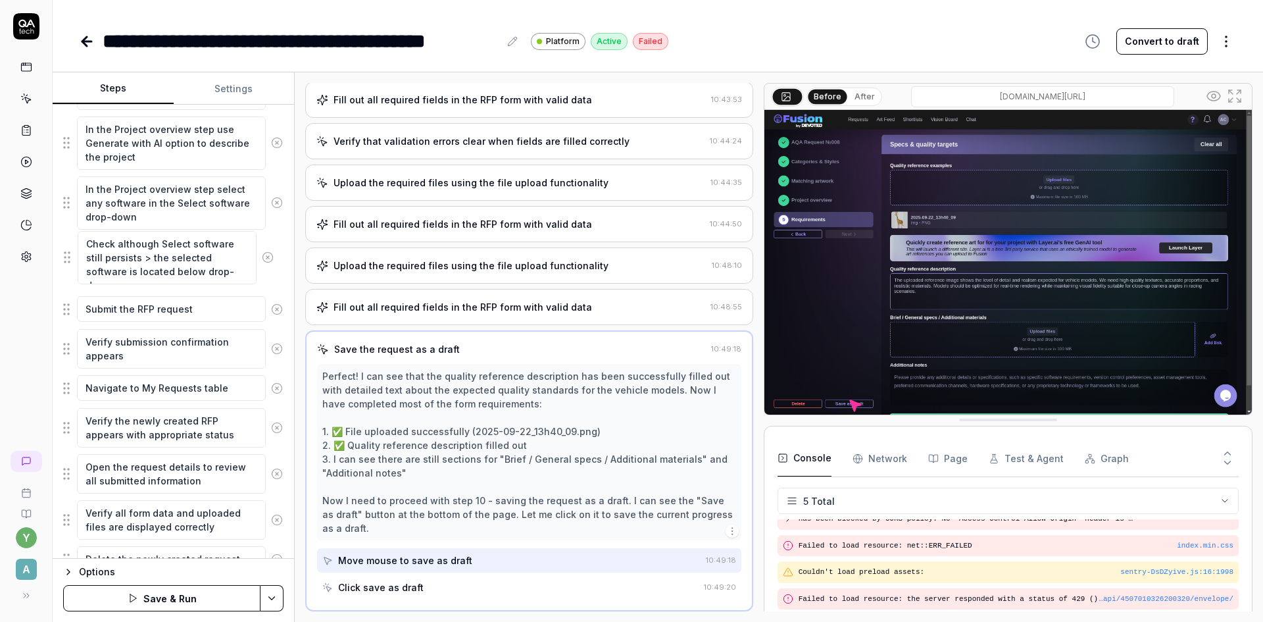
drag, startPoint x: 66, startPoint y: 517, endPoint x: 67, endPoint y: 257, distance: 259.9
click at [67, 257] on fieldset "Log in as AQA Client Navigate to the RFP or request creation page Select or ini…" at bounding box center [173, 74] width 220 height 1248
click at [190, 599] on button "Save & Run" at bounding box center [161, 598] width 197 height 26
click at [1146, 47] on button "Convert to draft" at bounding box center [1162, 41] width 91 height 26
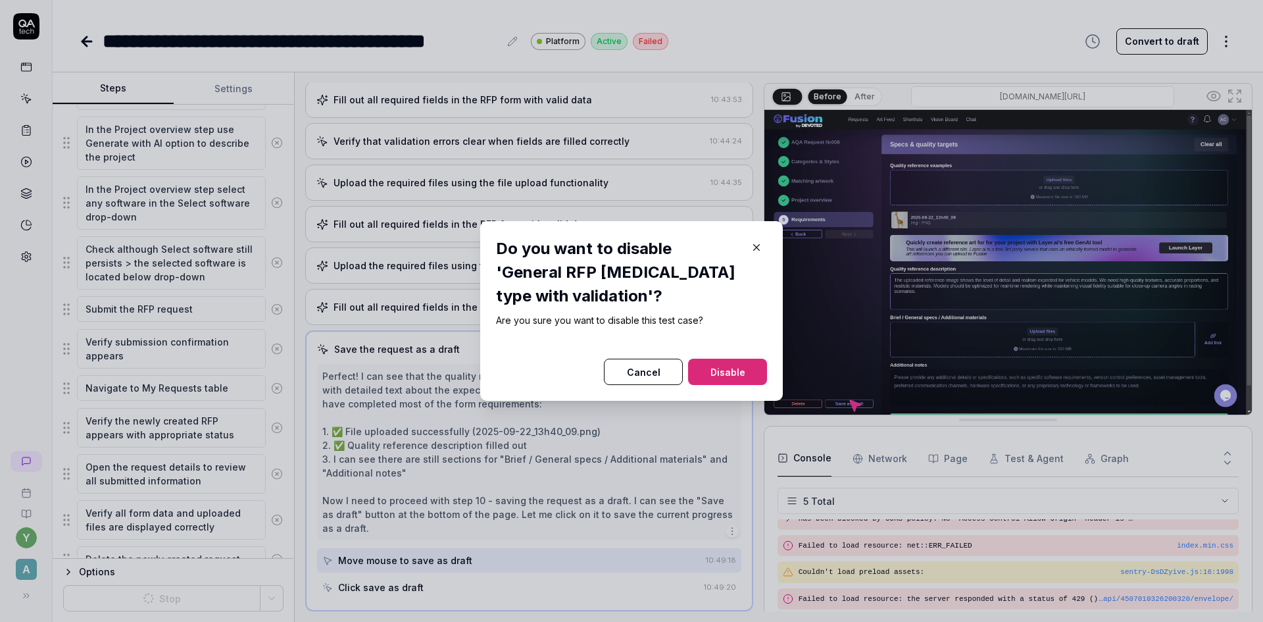
click at [711, 369] on button "Disable" at bounding box center [727, 372] width 79 height 26
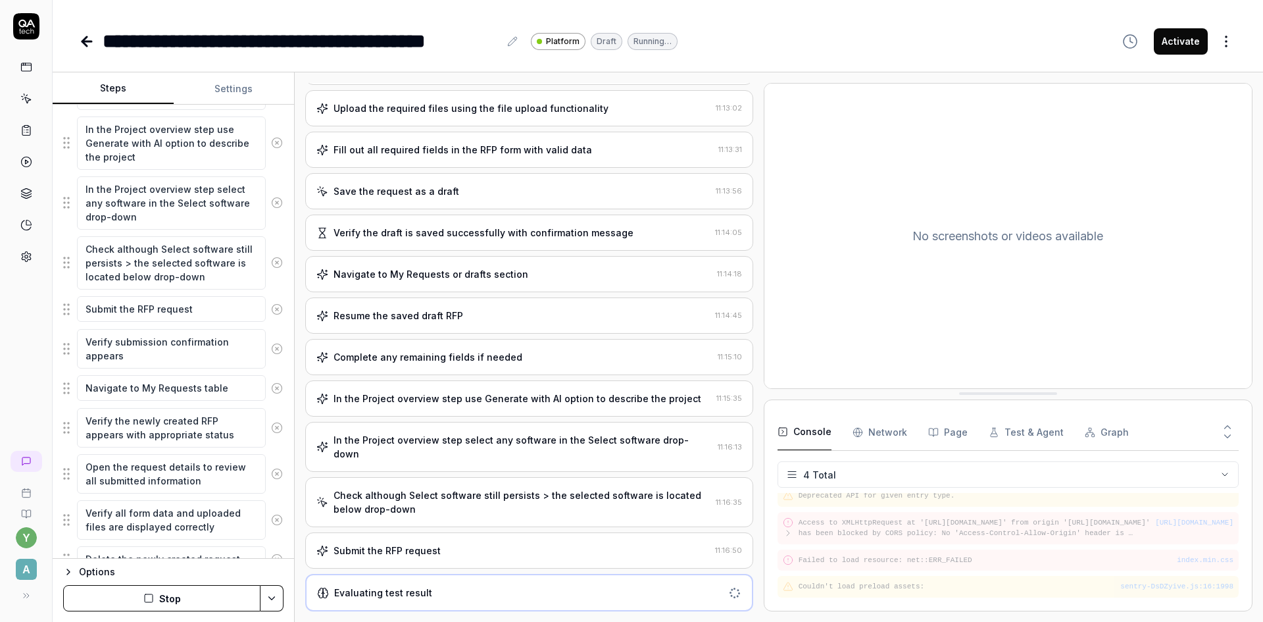
scroll to position [413, 0]
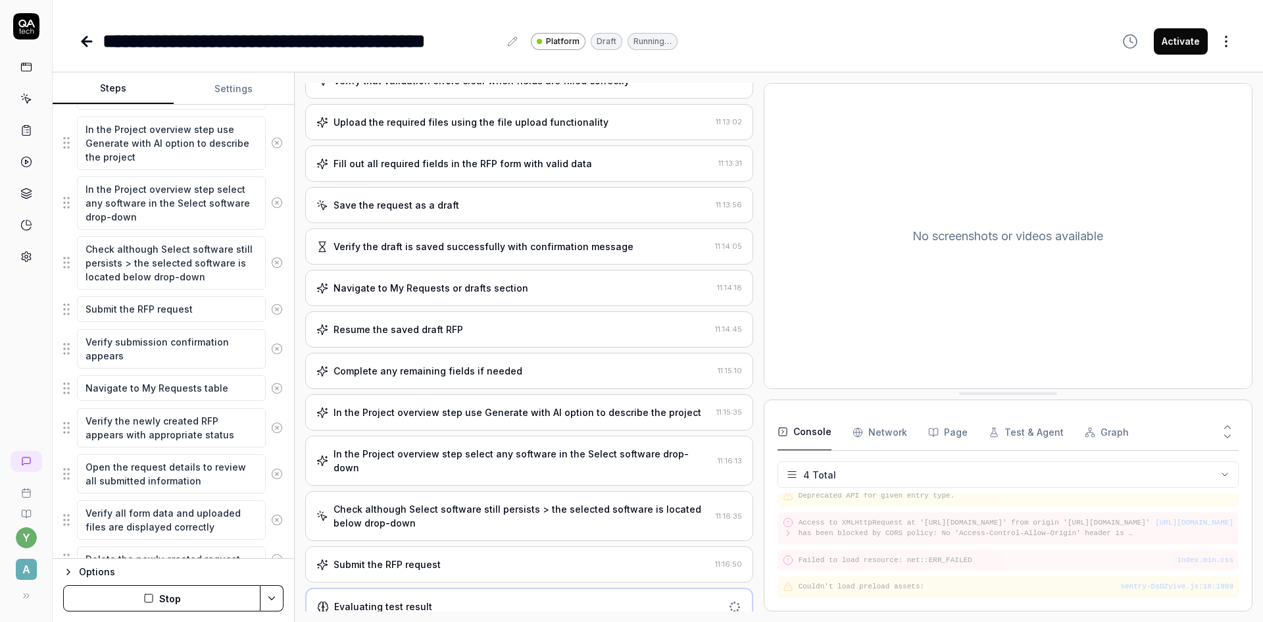
click at [143, 598] on button "Stop" at bounding box center [161, 598] width 197 height 26
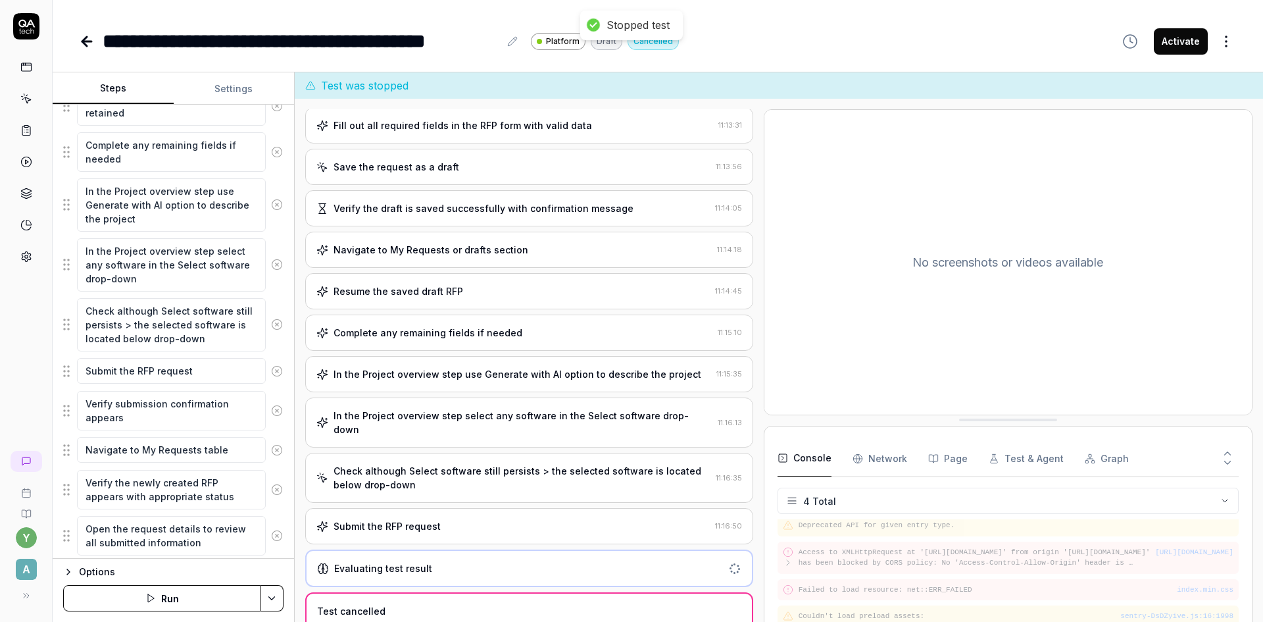
scroll to position [831, 0]
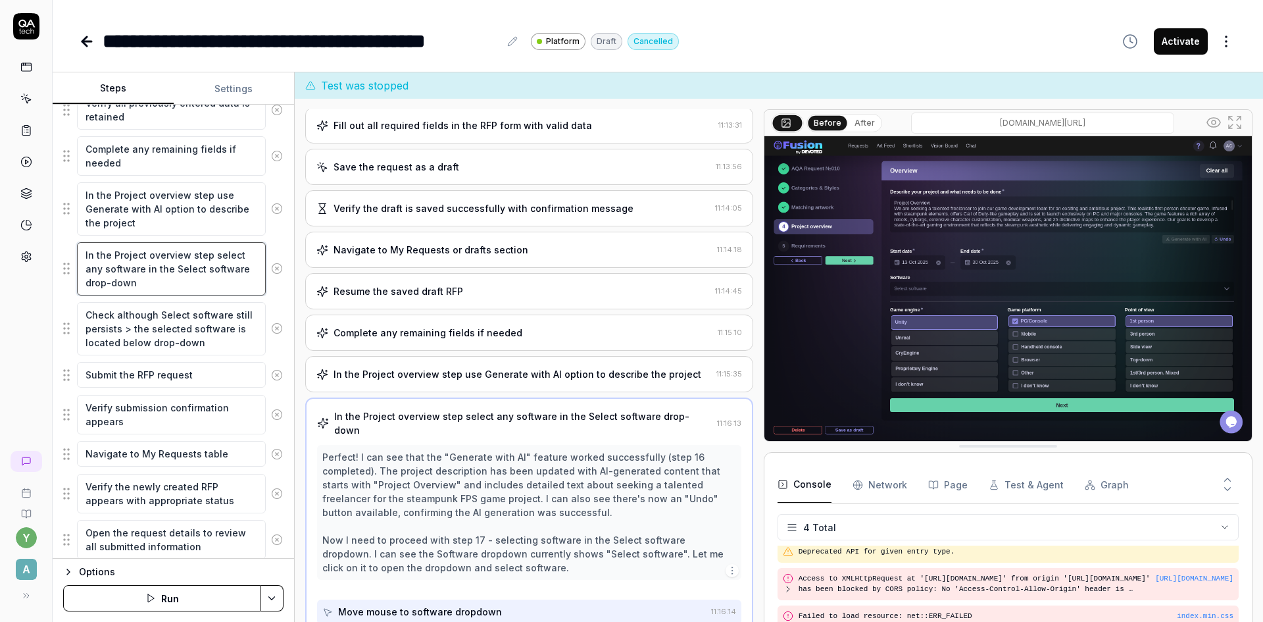
click at [147, 283] on textarea "In the Project overview step select any software in the Select software drop-do…" at bounding box center [171, 268] width 189 height 53
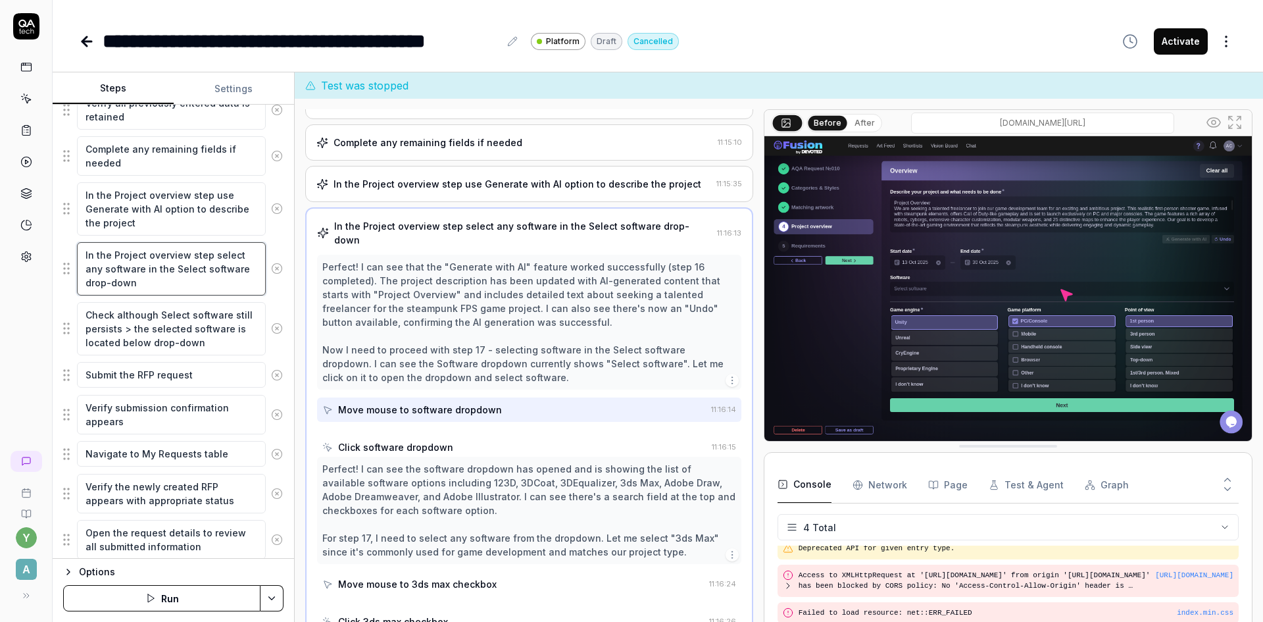
scroll to position [651, 0]
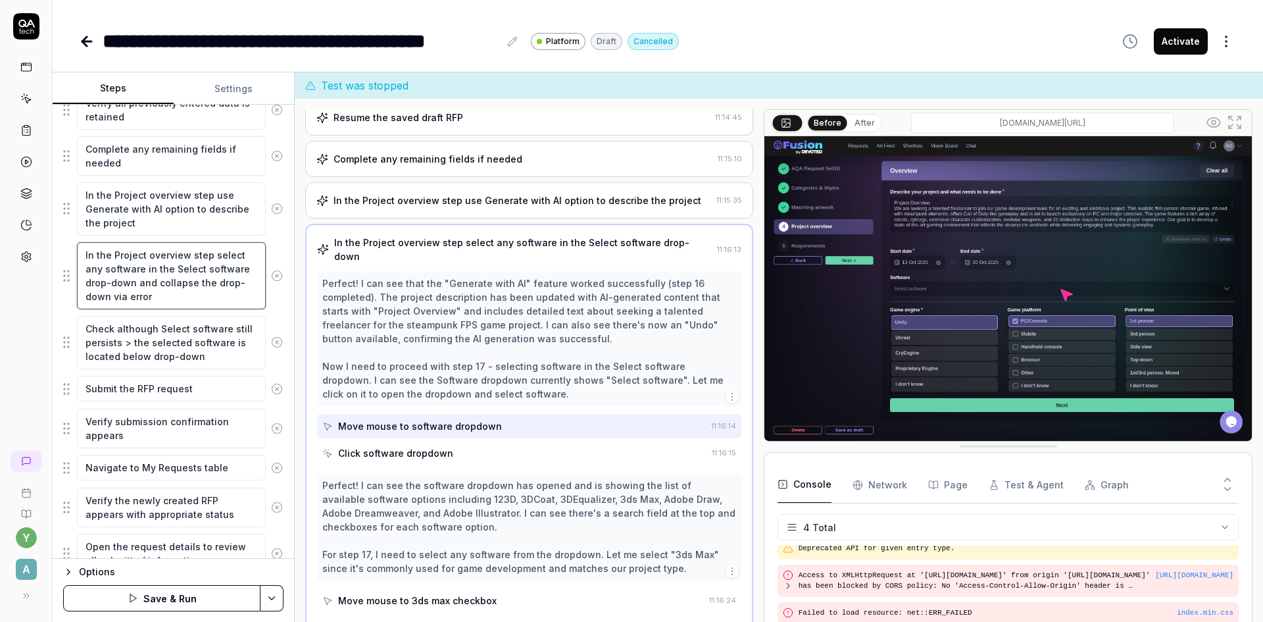
drag, startPoint x: 142, startPoint y: 297, endPoint x: 129, endPoint y: 298, distance: 13.2
click at [129, 298] on textarea "In the Project overview step select any software in the Select software drop-do…" at bounding box center [171, 275] width 189 height 67
click at [173, 601] on button "Save & Run" at bounding box center [161, 598] width 197 height 26
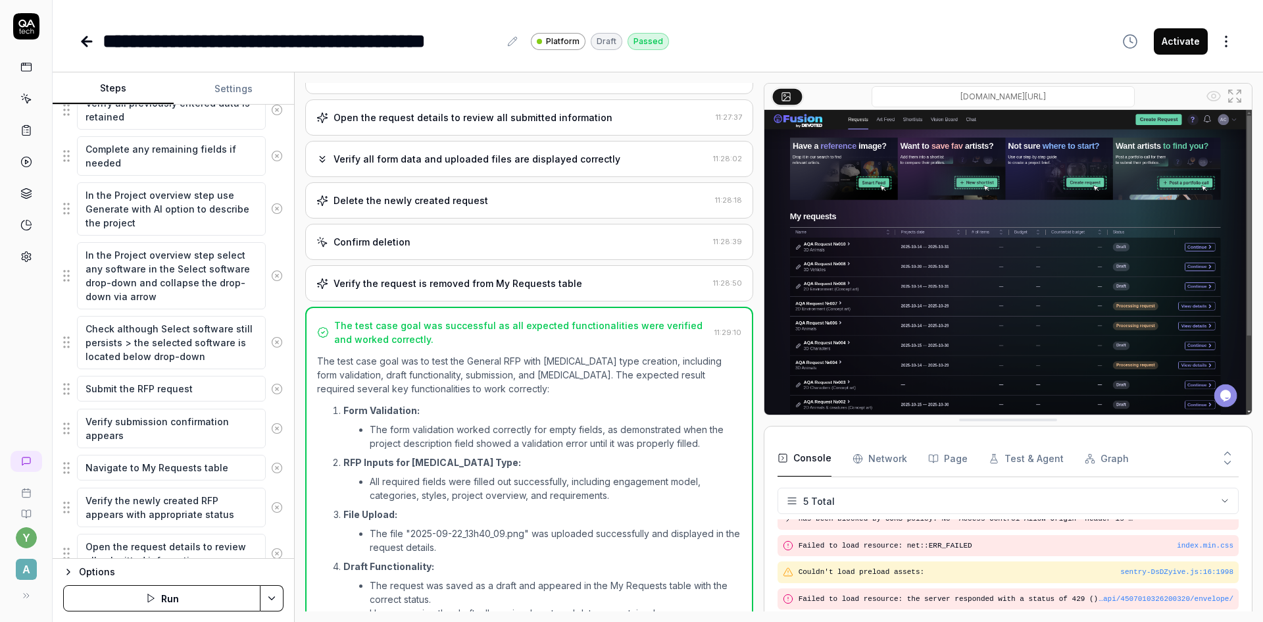
scroll to position [930, 0]
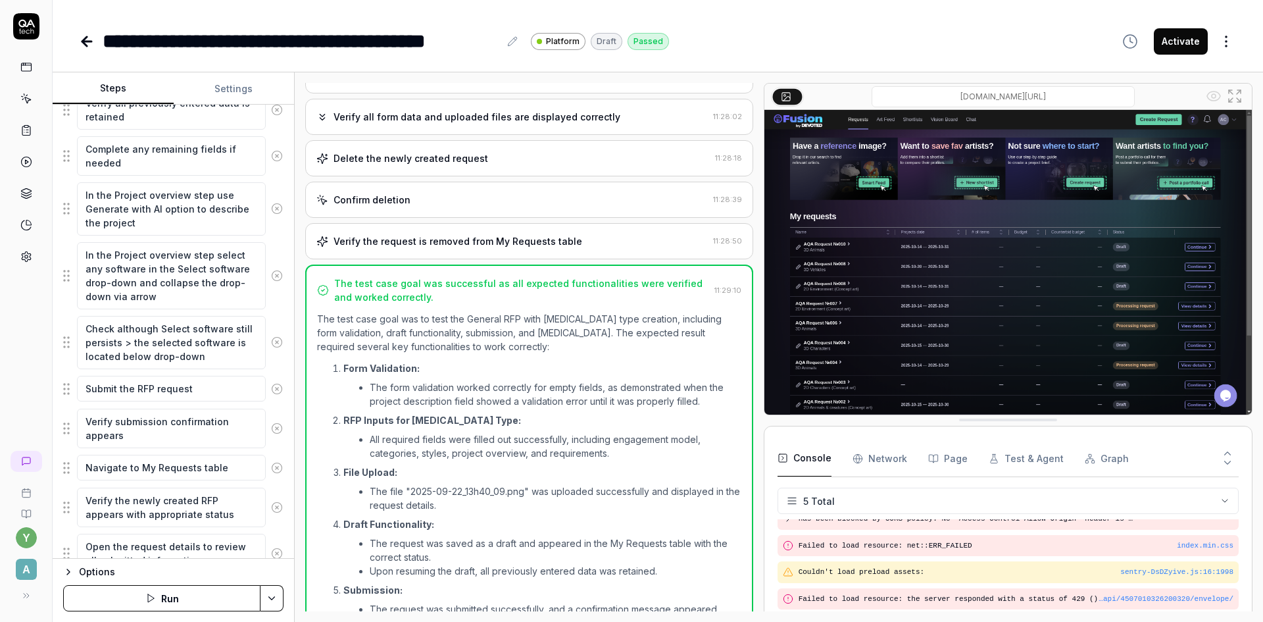
click at [1177, 37] on button "Activate" at bounding box center [1181, 41] width 54 height 26
click at [179, 351] on textarea "Check although Select software still persists > the selected software is locate…" at bounding box center [171, 342] width 189 height 53
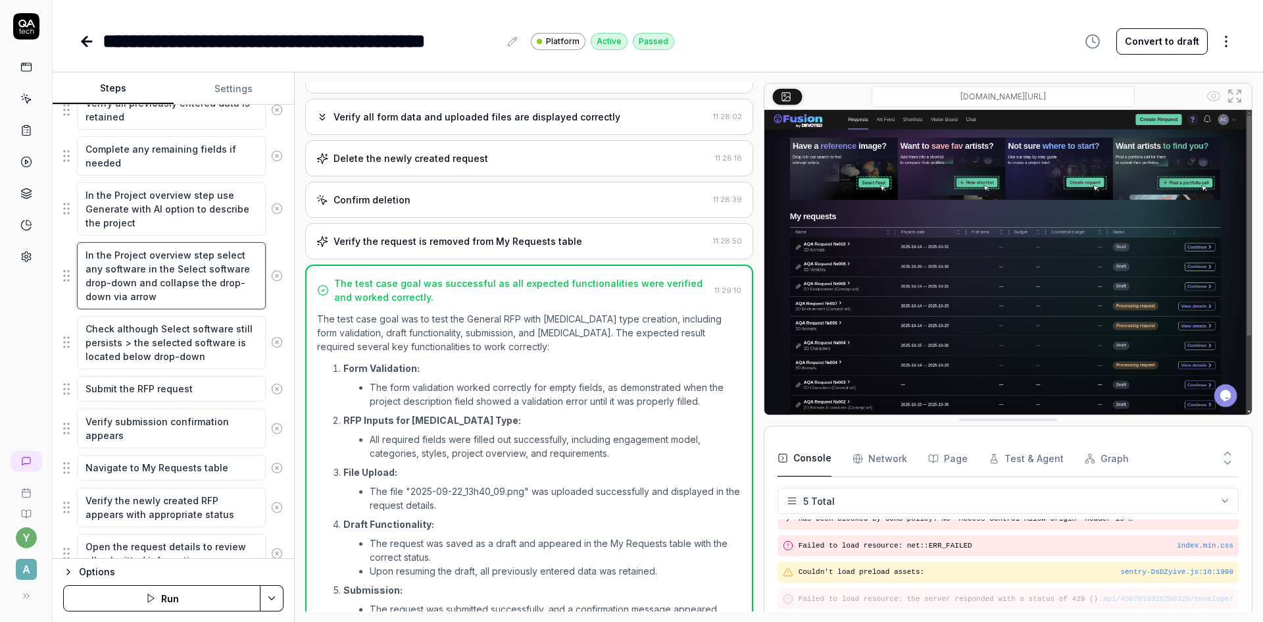
click at [163, 284] on textarea "In the Project overview step select any software in the Select software drop-do…" at bounding box center [171, 275] width 189 height 67
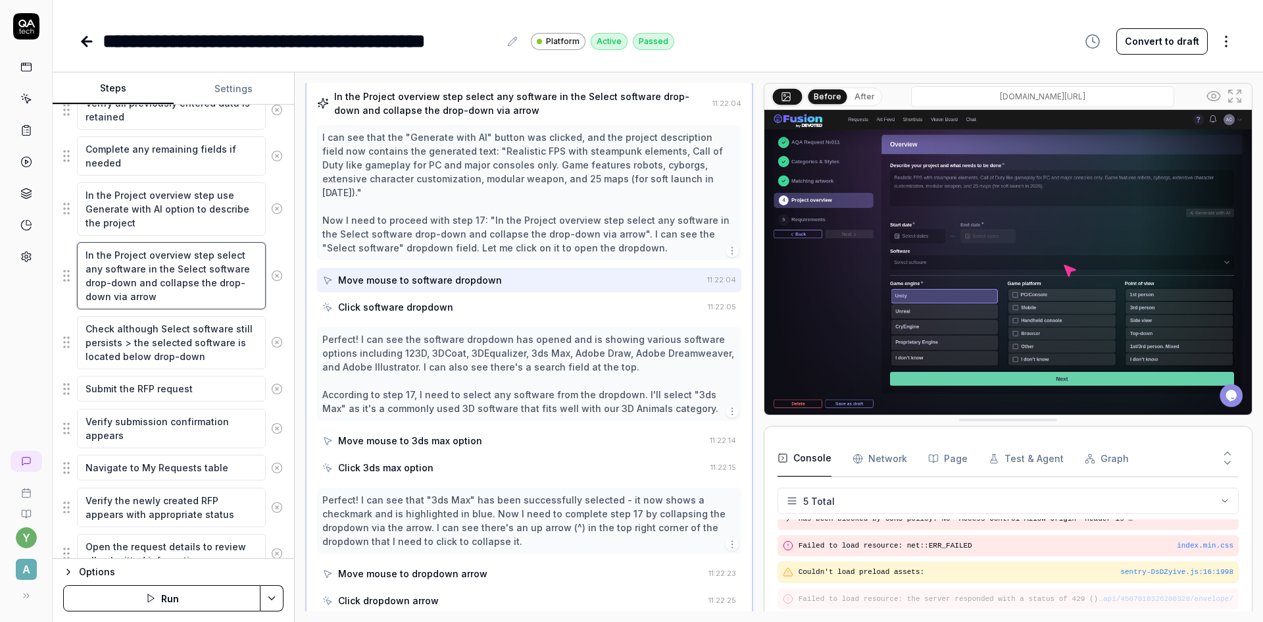
scroll to position [315, 0]
click at [164, 347] on textarea "Check although Select software still persists > the selected software is locate…" at bounding box center [171, 342] width 189 height 53
click at [157, 226] on textarea "In the Project overview step use Generate with AI option to describe the project" at bounding box center [171, 208] width 189 height 53
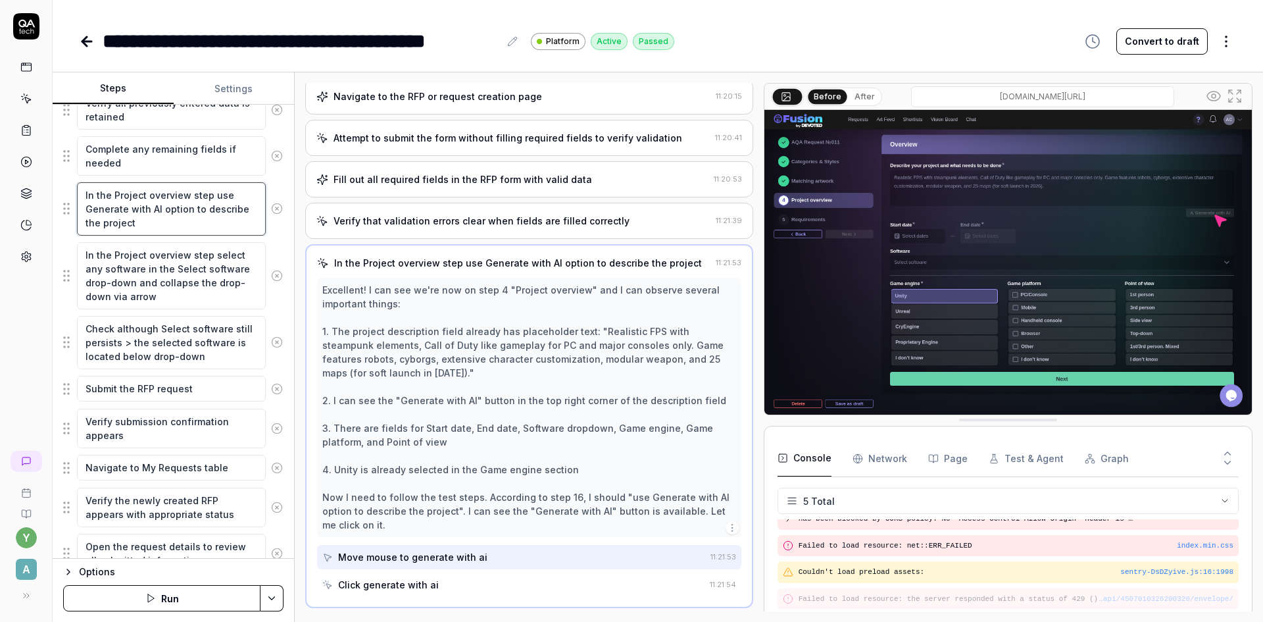
scroll to position [104, 0]
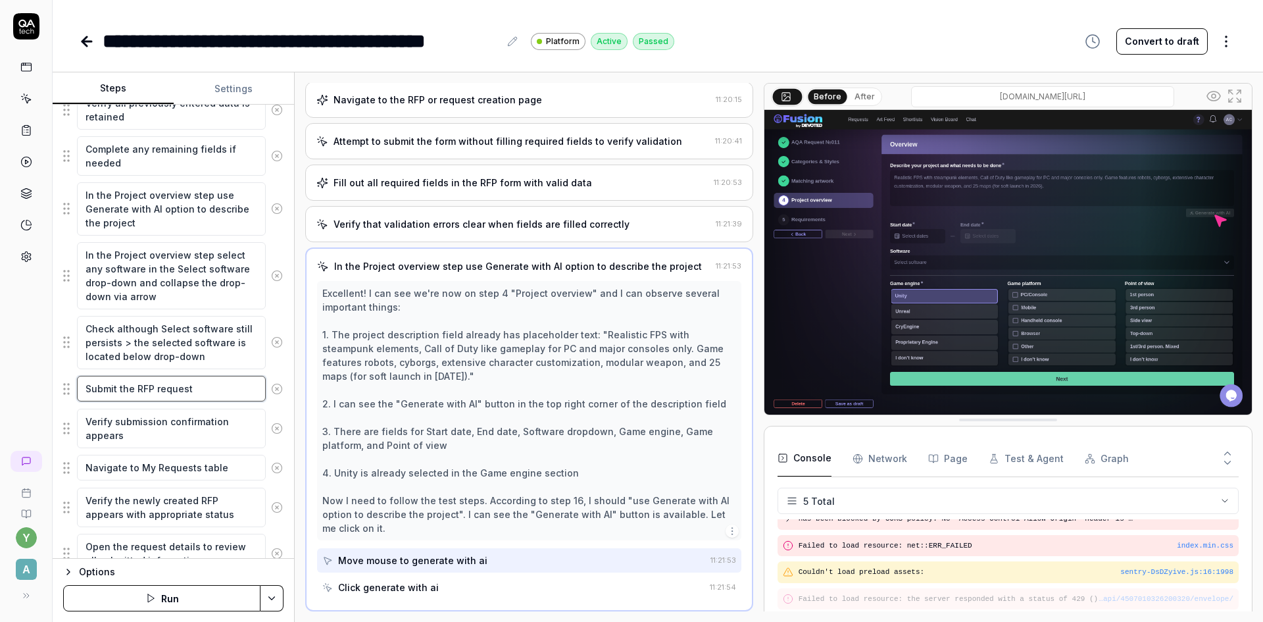
click at [136, 393] on textarea "Submit the RFP request" at bounding box center [171, 389] width 189 height 26
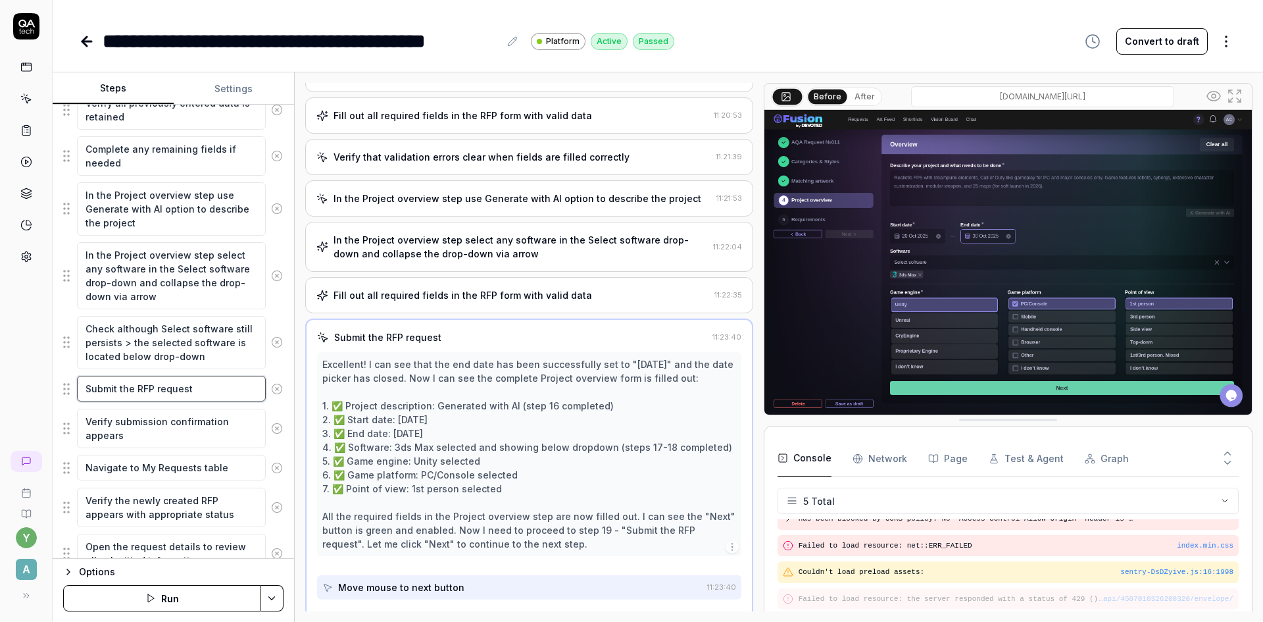
scroll to position [187, 0]
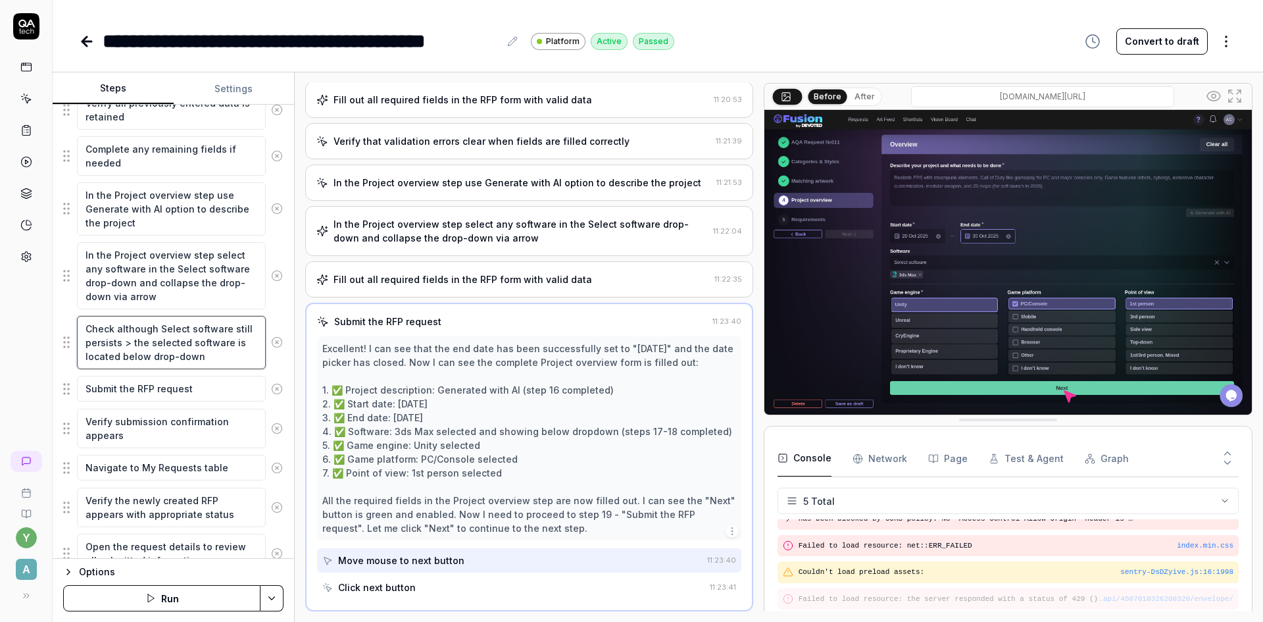
click at [128, 353] on textarea "Check although Select software still persists > the selected software is locate…" at bounding box center [171, 342] width 189 height 53
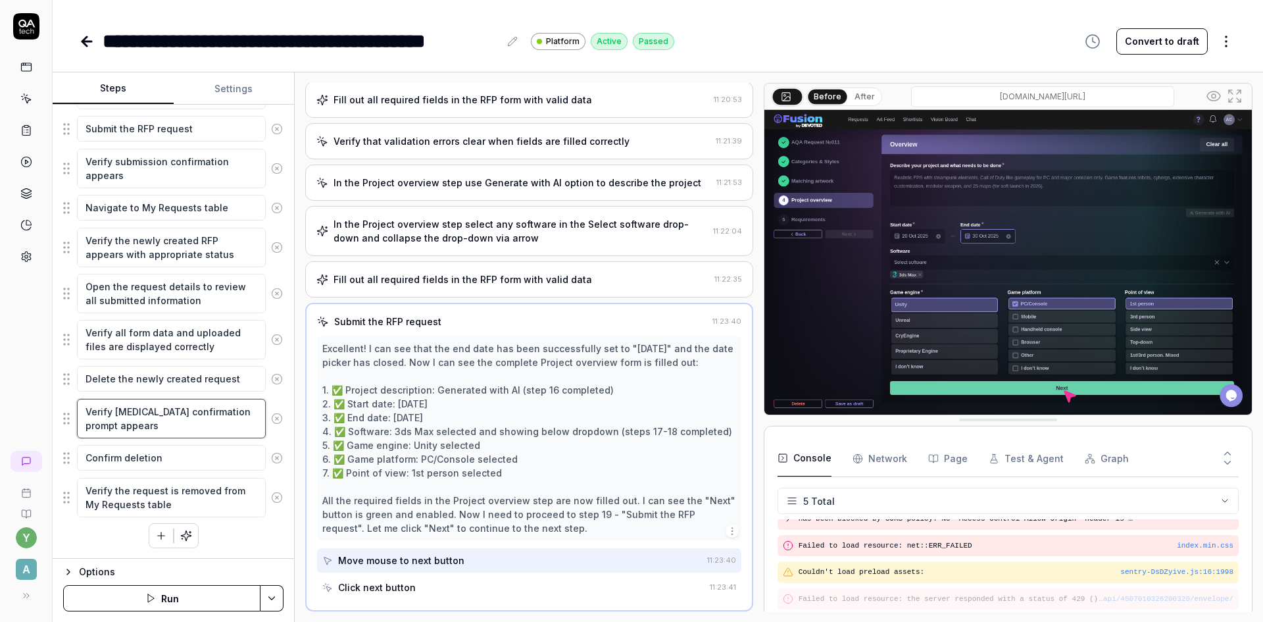
click at [163, 426] on textarea "Verify deletion confirmation prompt appears" at bounding box center [171, 418] width 189 height 39
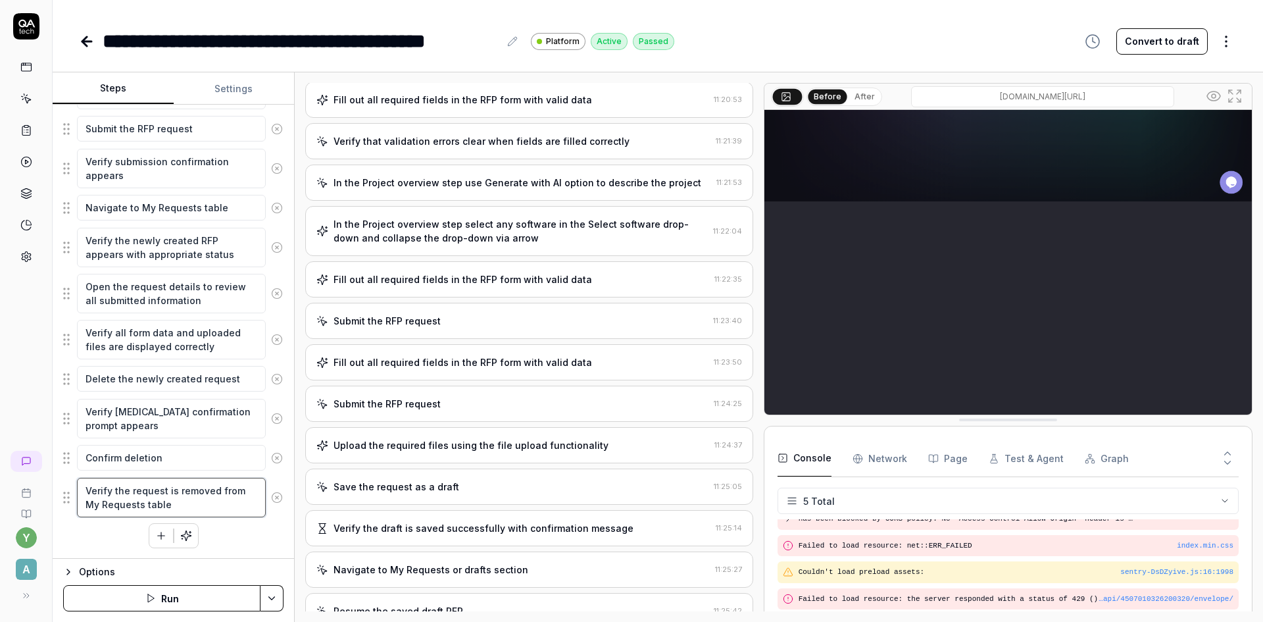
click at [182, 505] on textarea "Verify the request is removed from My Requests table" at bounding box center [171, 497] width 189 height 39
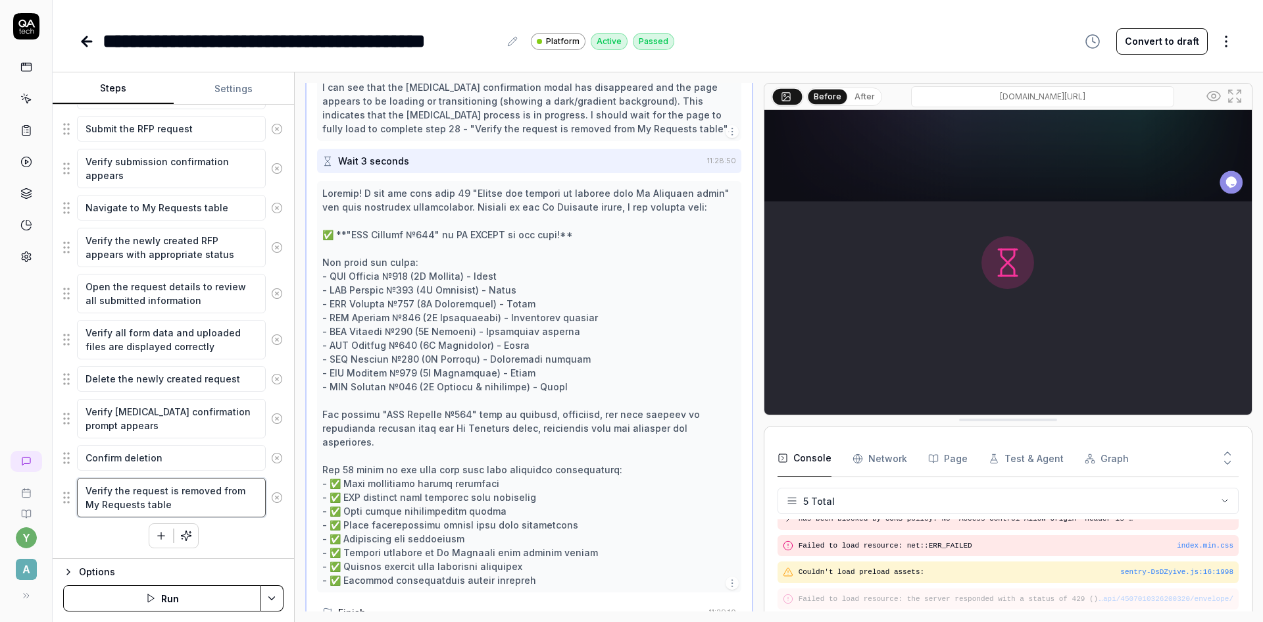
scroll to position [1136, 0]
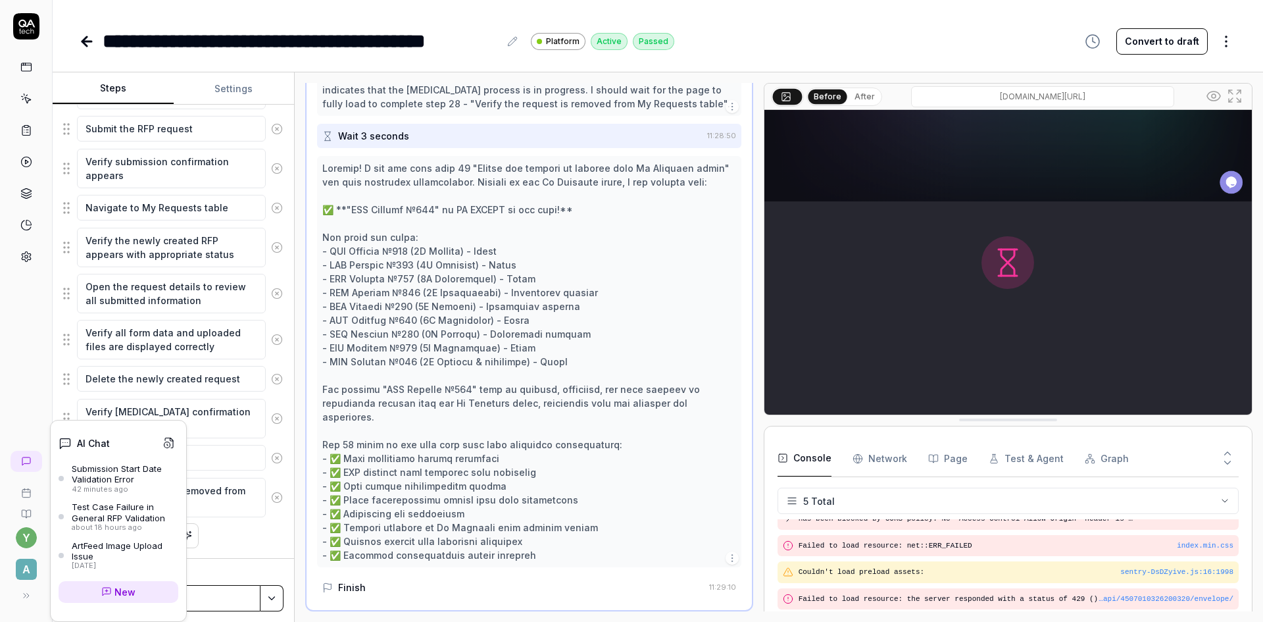
click at [123, 593] on span "New" at bounding box center [124, 592] width 21 height 14
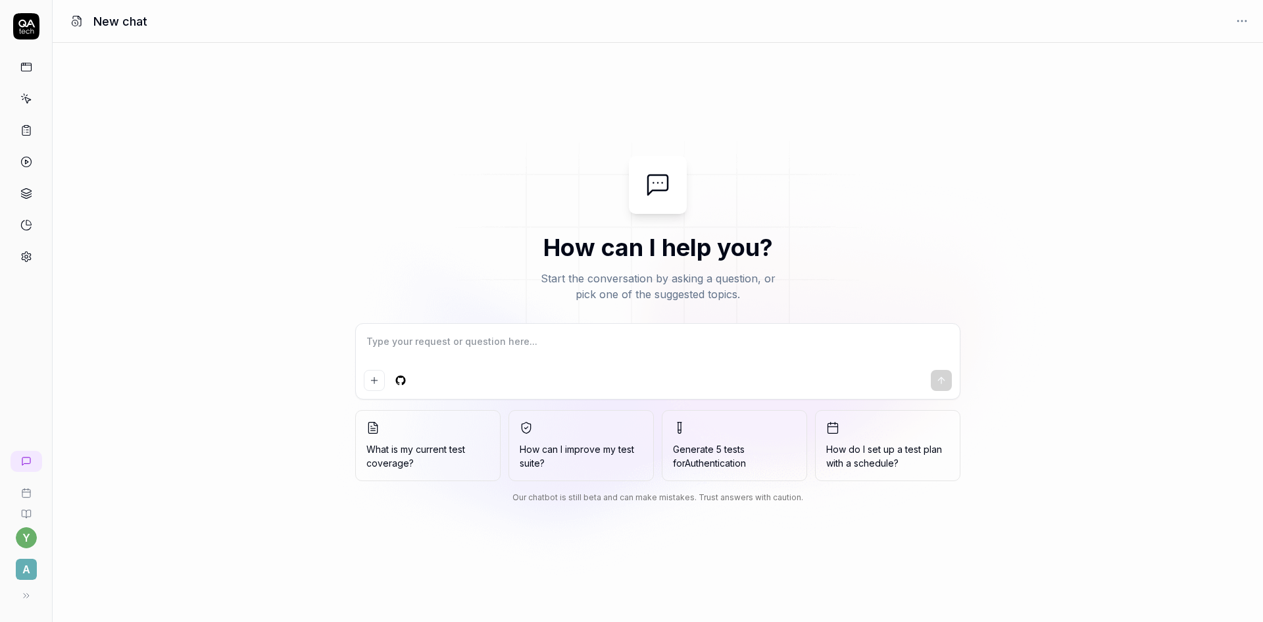
type textarea "*"
type textarea "ц"
type textarea "*"
type textarea "цр"
type textarea "*"
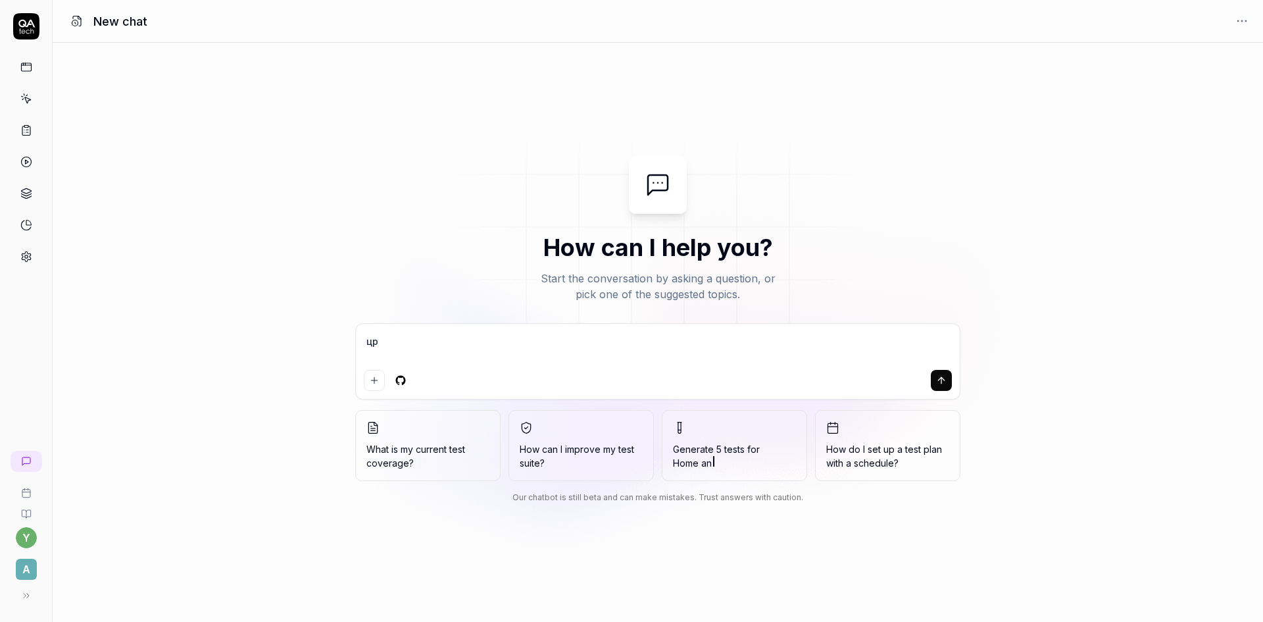
type textarea "црн"
type textarea "*"
type textarea "црн"
type textarea "*"
type textarea "црн"
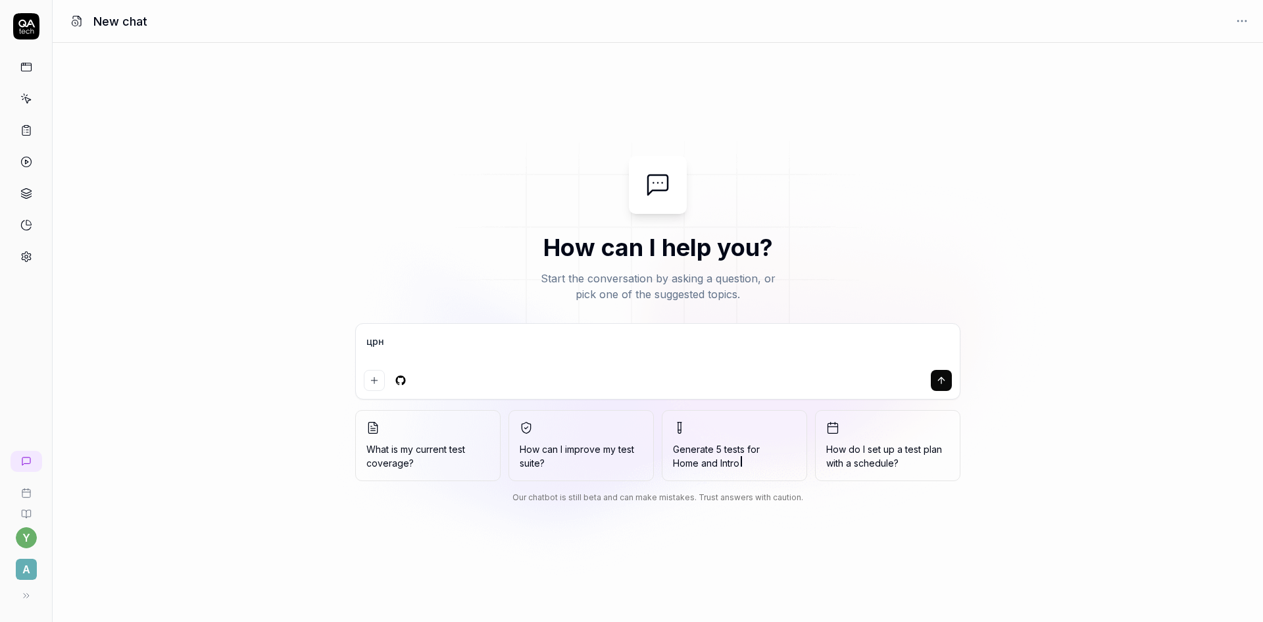
type textarea "*"
type textarea "цр"
type textarea "*"
type textarea "ц"
type textarea "*"
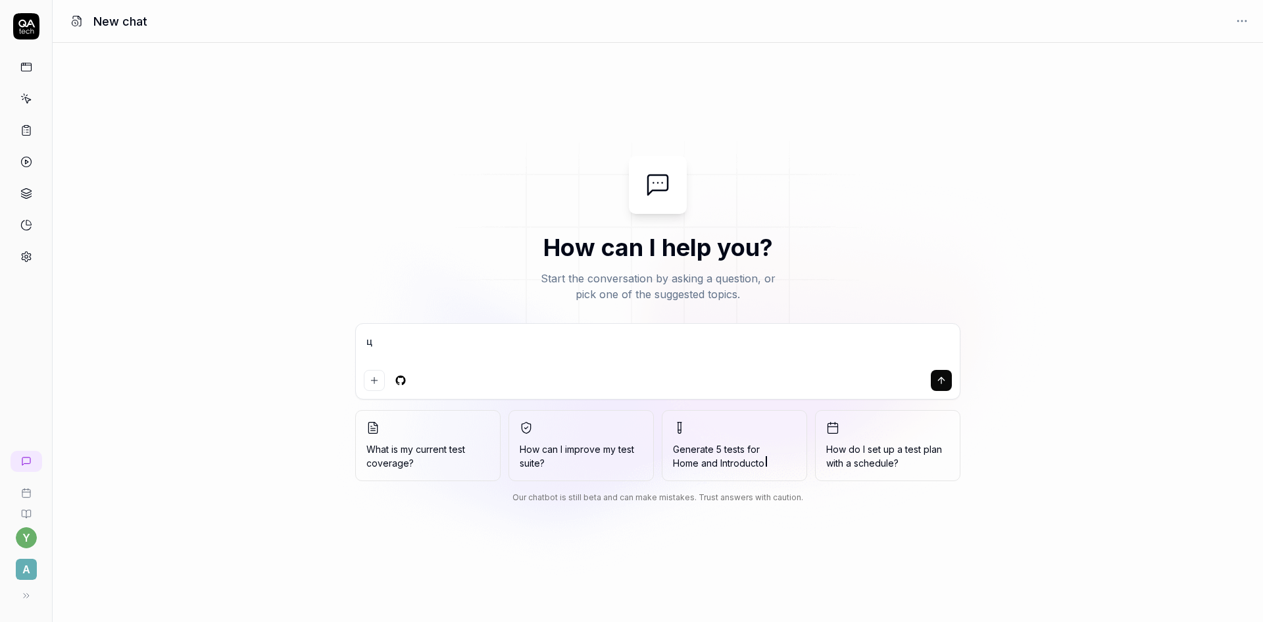
type textarea "*"
type textarea "w"
type textarea "*"
type textarea "wh"
type textarea "*"
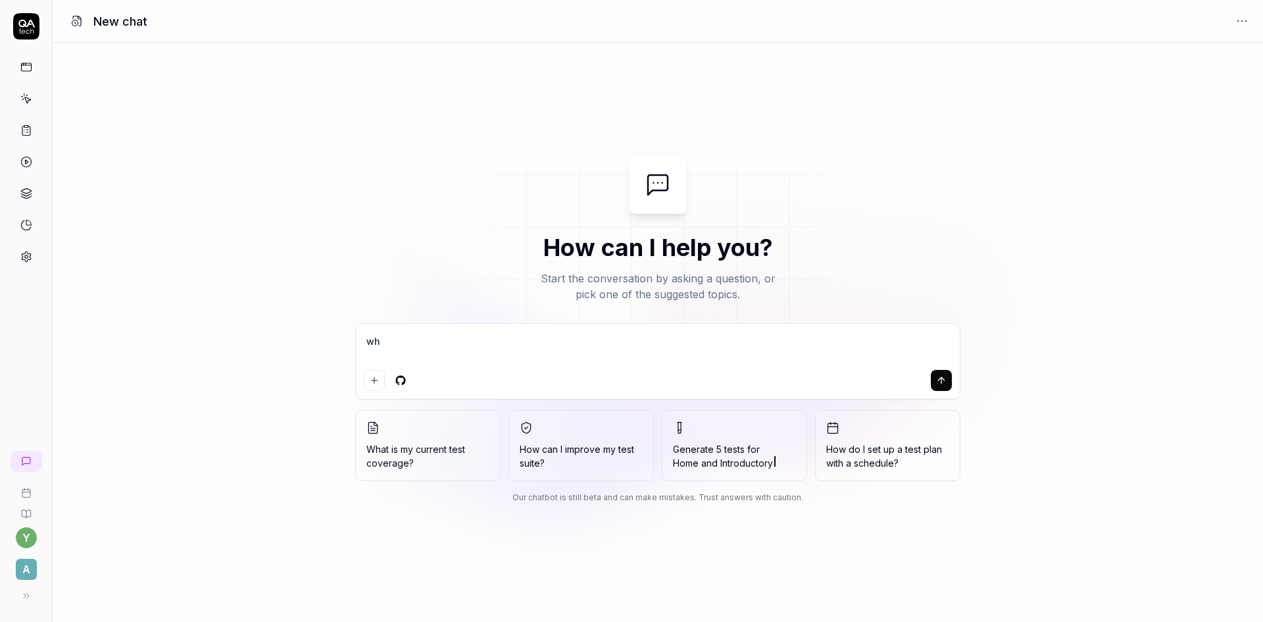
type textarea "why"
type textarea "*"
type textarea "why"
type textarea "*"
type textarea "why i"
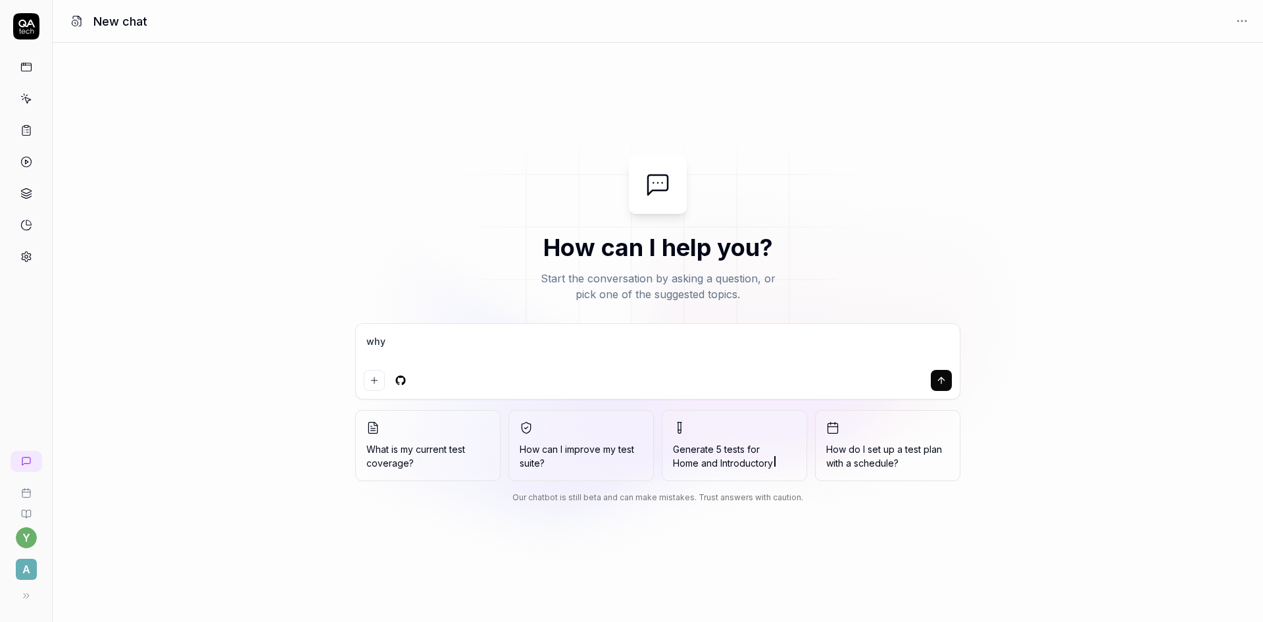
type textarea "*"
type textarea "why in"
type textarea "*"
type textarea "why in"
type textarea "*"
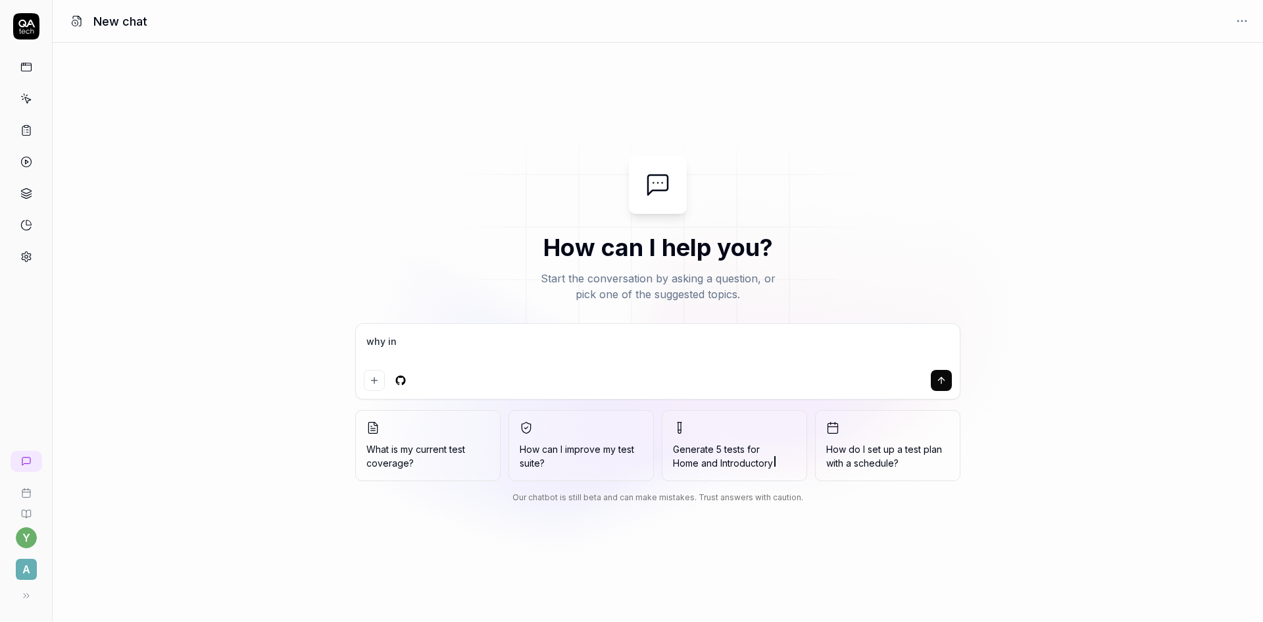
type textarea "why in t"
type textarea "*"
type textarea "why in th"
type textarea "*"
type textarea "why in the"
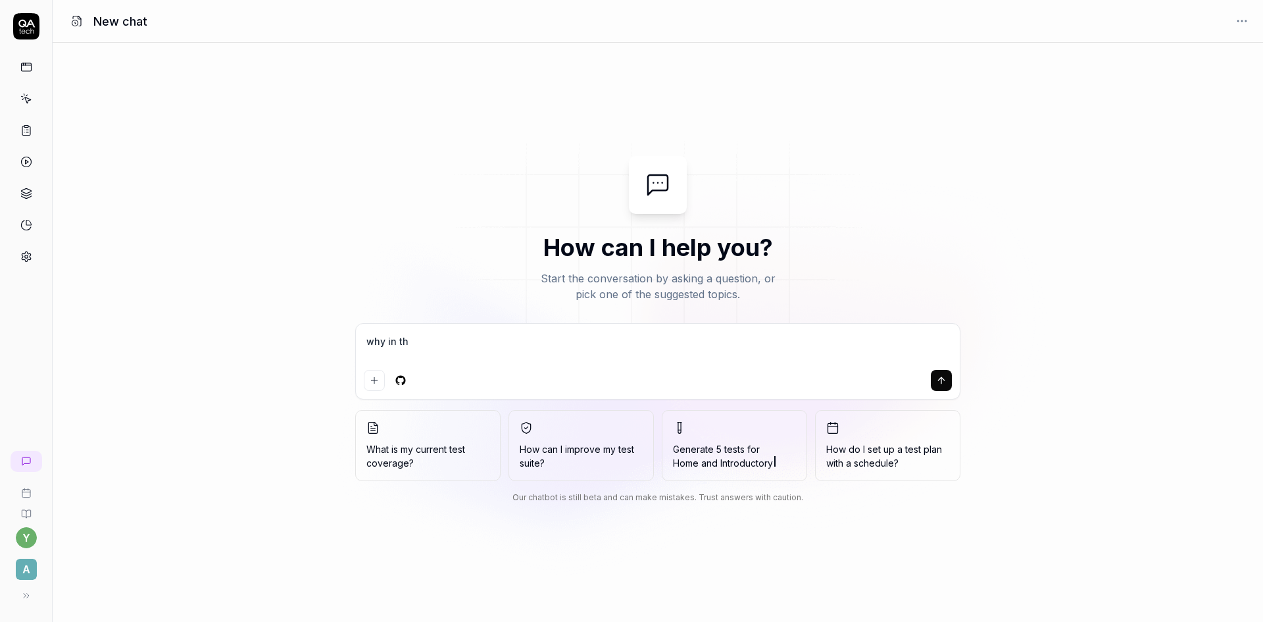
type textarea "*"
type textarea "why in the"
type textarea "*"
type textarea "why in the t"
type textarea "*"
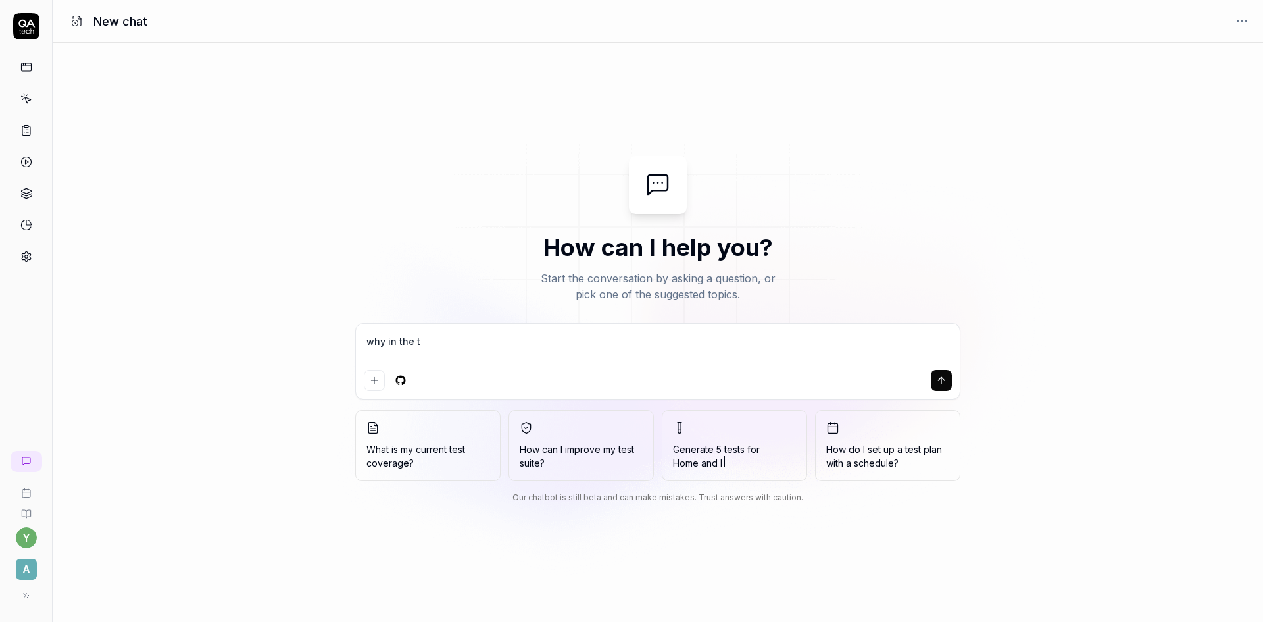
type textarea "why in the te"
type textarea "*"
type textarea "why in the tes"
type textarea "*"
type textarea "why in the test"
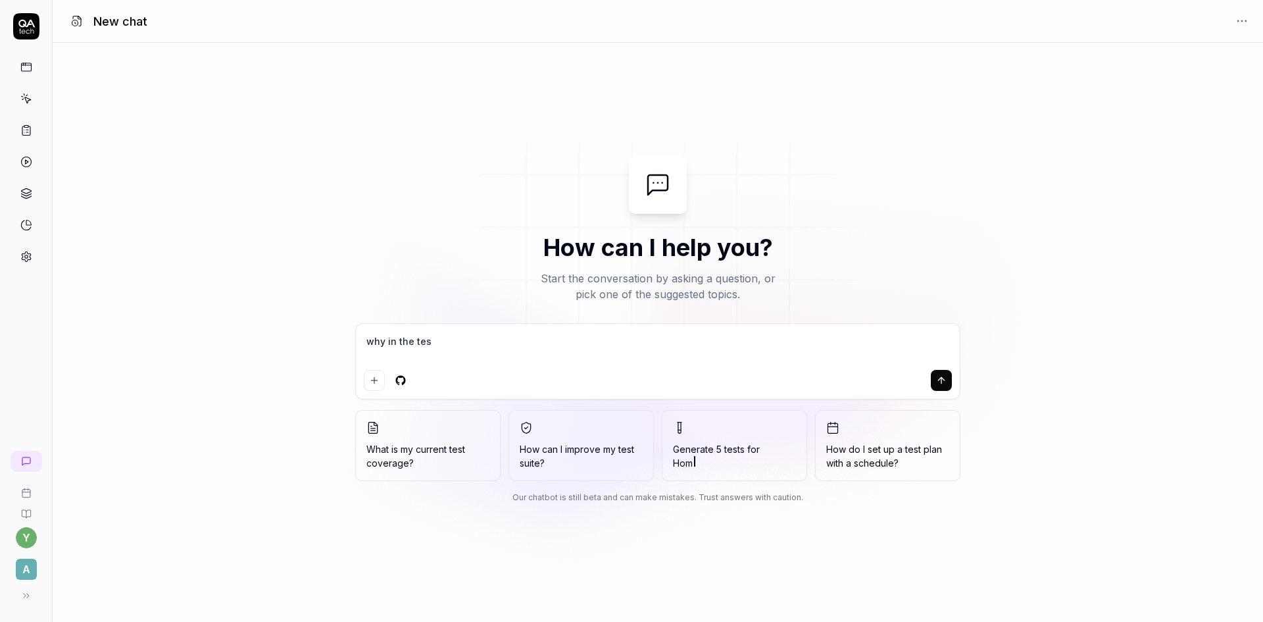
type textarea "*"
type textarea "why in the test"
type textarea "*"
type textarea "why in the test General RFP fixed type with validation"
click at [433, 347] on textarea "why in the test General RFP fixed type with validation" at bounding box center [658, 348] width 588 height 33
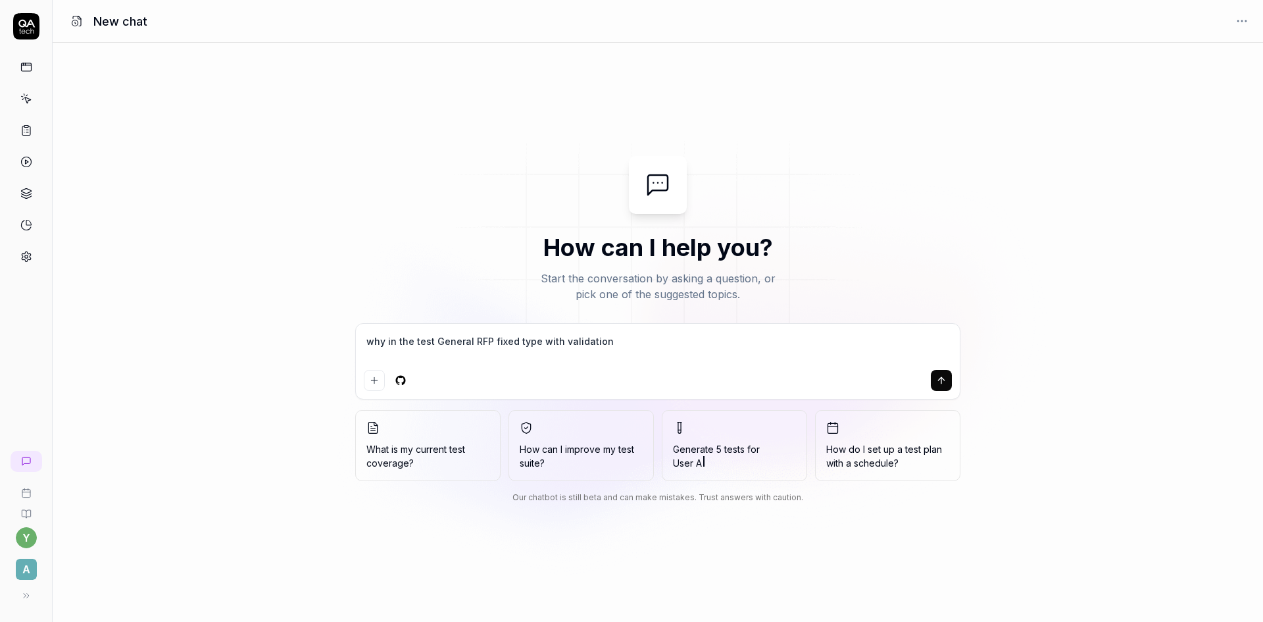
click at [430, 342] on textarea "why in the test General RFP fixed type with validation" at bounding box center [658, 348] width 588 height 33
type textarea "*"
type textarea "why in the testl General RFP fixed type with validation"
type textarea "*"
type textarea "why in the testla General RFP fixed type with validation"
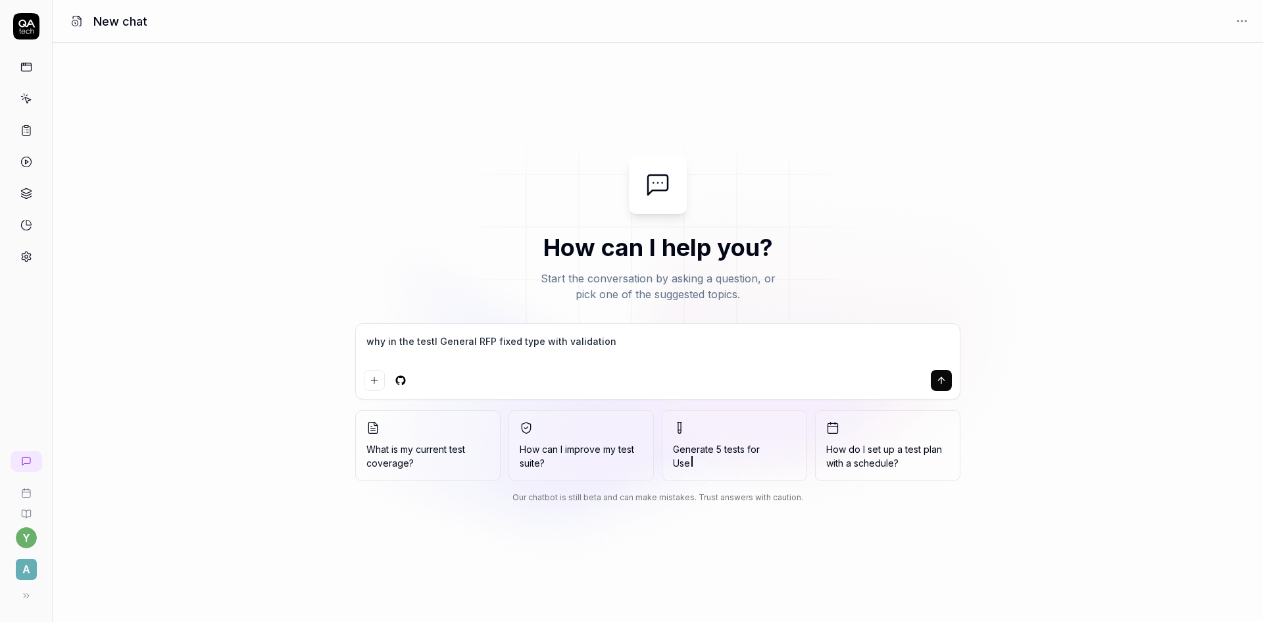
type textarea "*"
type textarea "why in the testlas General RFP fixed type with validation"
type textarea "*"
type textarea "why in the testlast General RFP fixed type with validation"
type textarea "*"
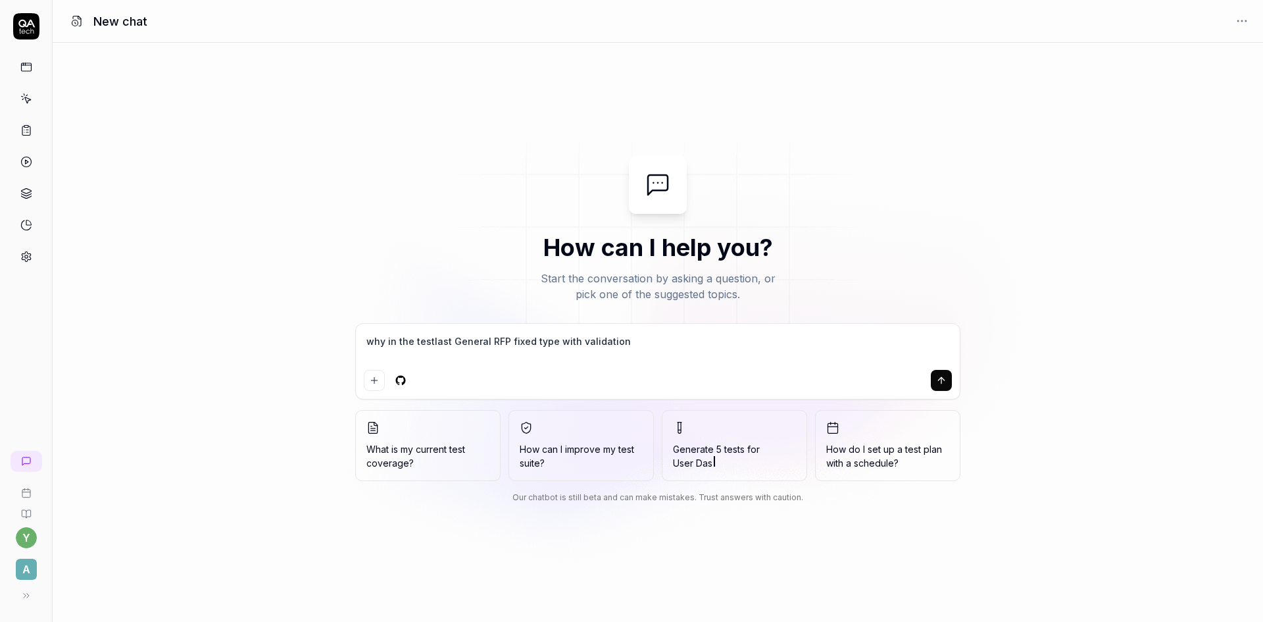
type textarea "why in the testlast General RFP fixed type with validation"
type textarea "*"
type textarea "why in the testlast r General RFP fixed type with validation"
type textarea "*"
type textarea "why in the testlast ru General RFP fixed type with validation"
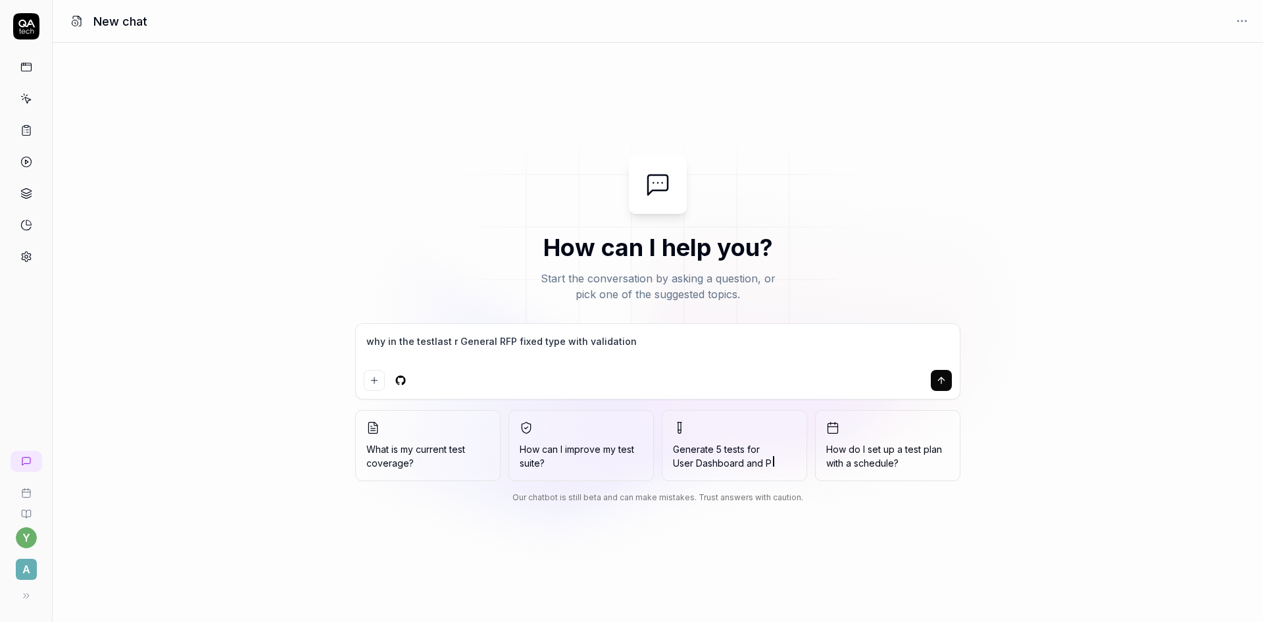
type textarea "*"
type textarea "why in the testlast run General RFP fixed type with validation"
type textarea "*"
type textarea "why in the testlast run General RFP fixed type with validation"
type textarea "*"
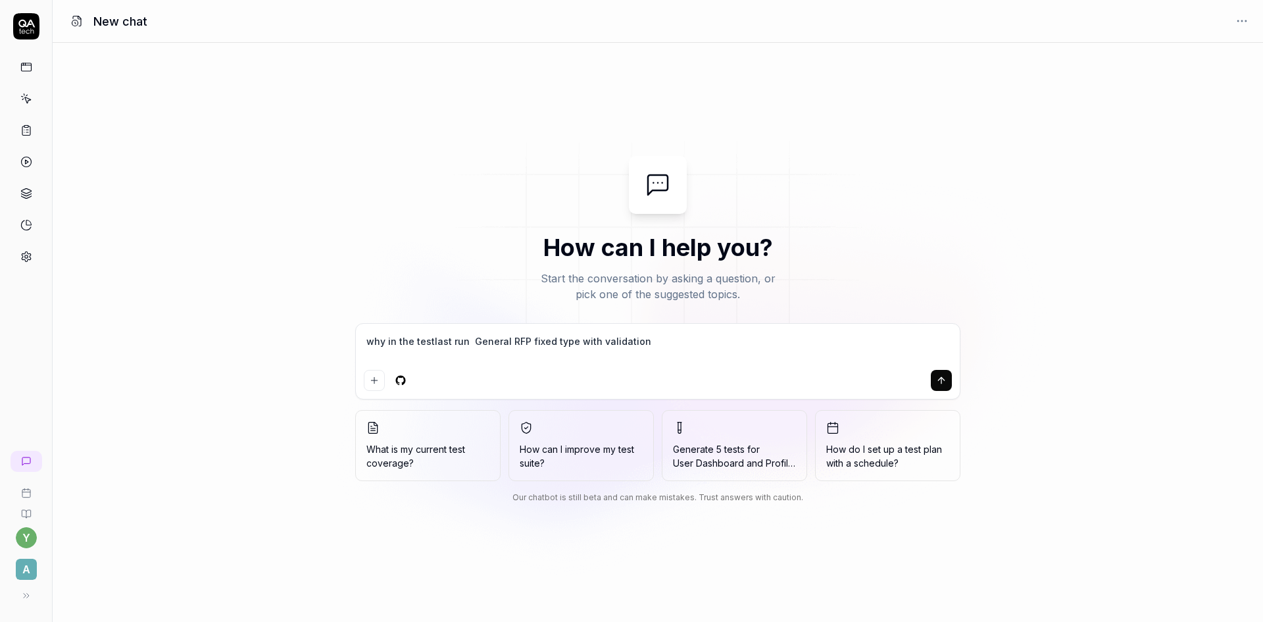
type textarea "why in the testlast run o General RFP fixed type with validation"
type textarea "*"
type textarea "why in the testlast run of General RFP fixed type with validation"
click at [659, 347] on textarea "why in the testlast run of General RFP fixed type with validation" at bounding box center [658, 348] width 588 height 33
type textarea "*"
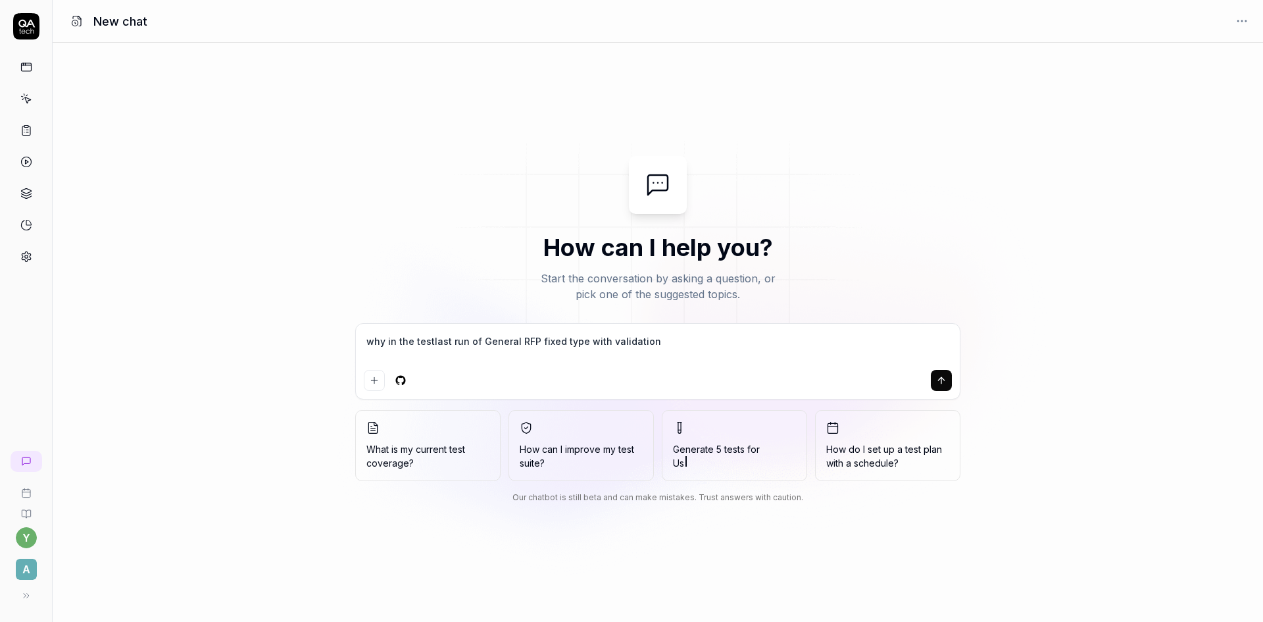
type textarea "why in the testlast run of General RFP fixed type with validation"
type textarea "*"
type textarea "why in the testlast run of General RFP fixed type with validation t"
type textarea "*"
type textarea "why in the testlast run of General RFP fixed type with validation te"
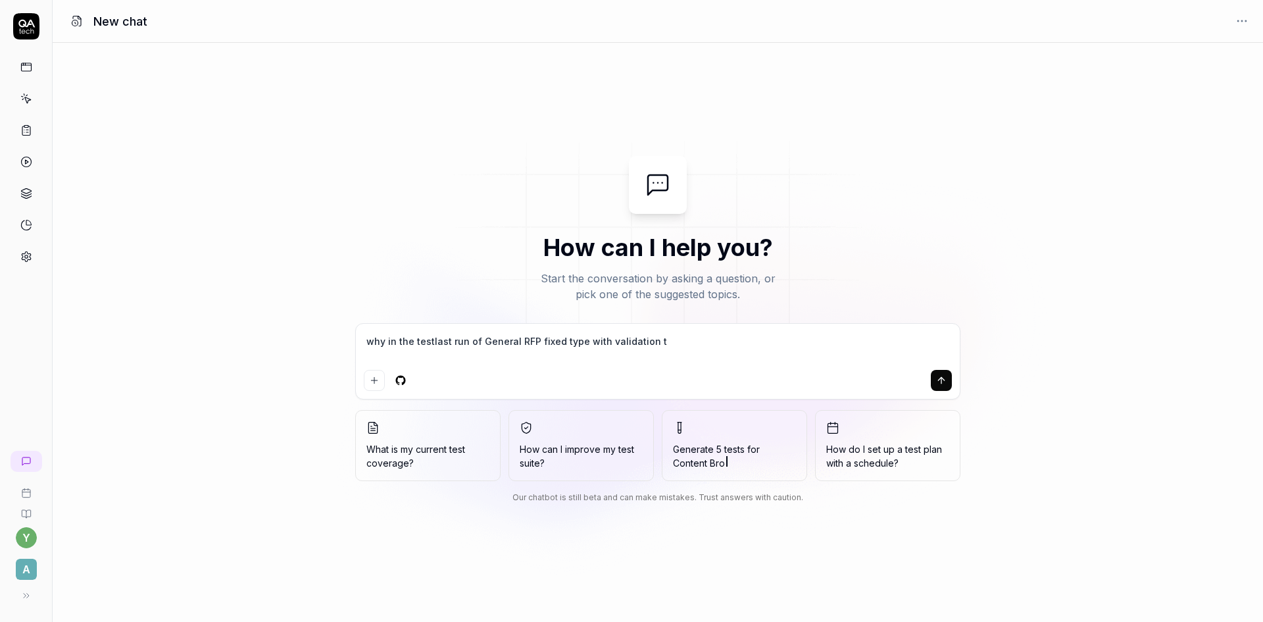
type textarea "*"
type textarea "why in the testlast run of General RFP fixed type with validation tes"
type textarea "*"
type textarea "why in the testlast run of General RFP fixed type with validation test"
type textarea "*"
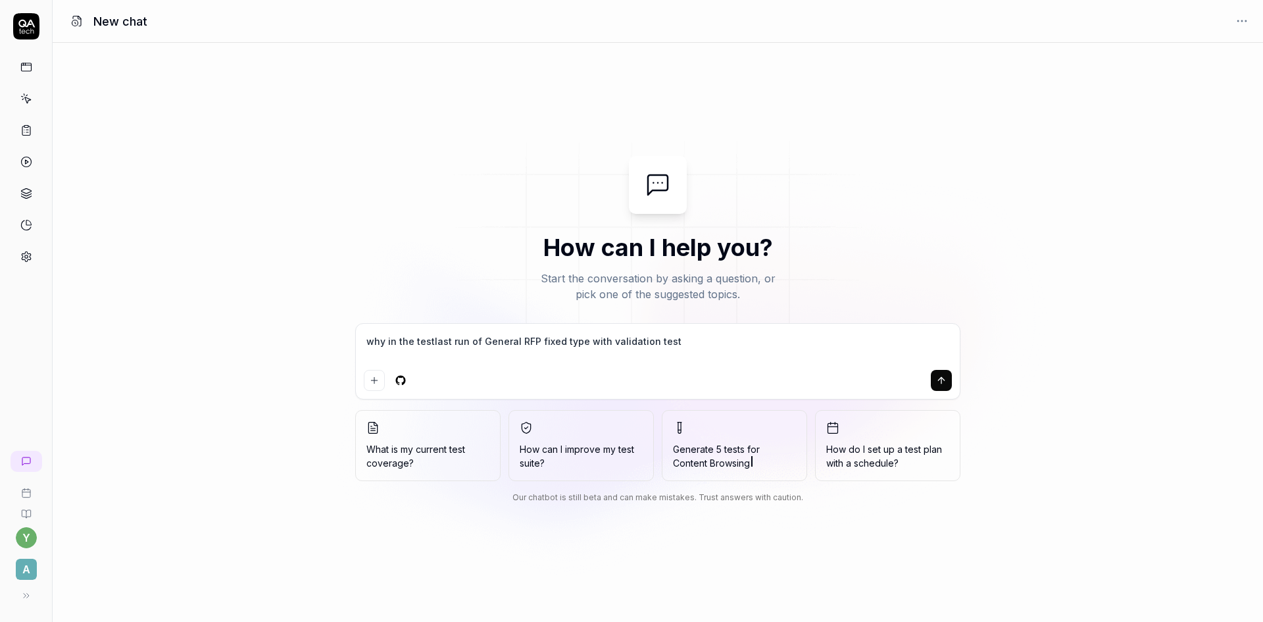
type textarea "why in the testlast run of General RFP fixed type with validation test"
type textarea "*"
click at [431, 343] on textarea "why in the testlast run of General RFP fixed type with validation test" at bounding box center [658, 348] width 588 height 33
type textarea "why in the teslast run of General RFP fixed type with validation test"
type textarea "*"
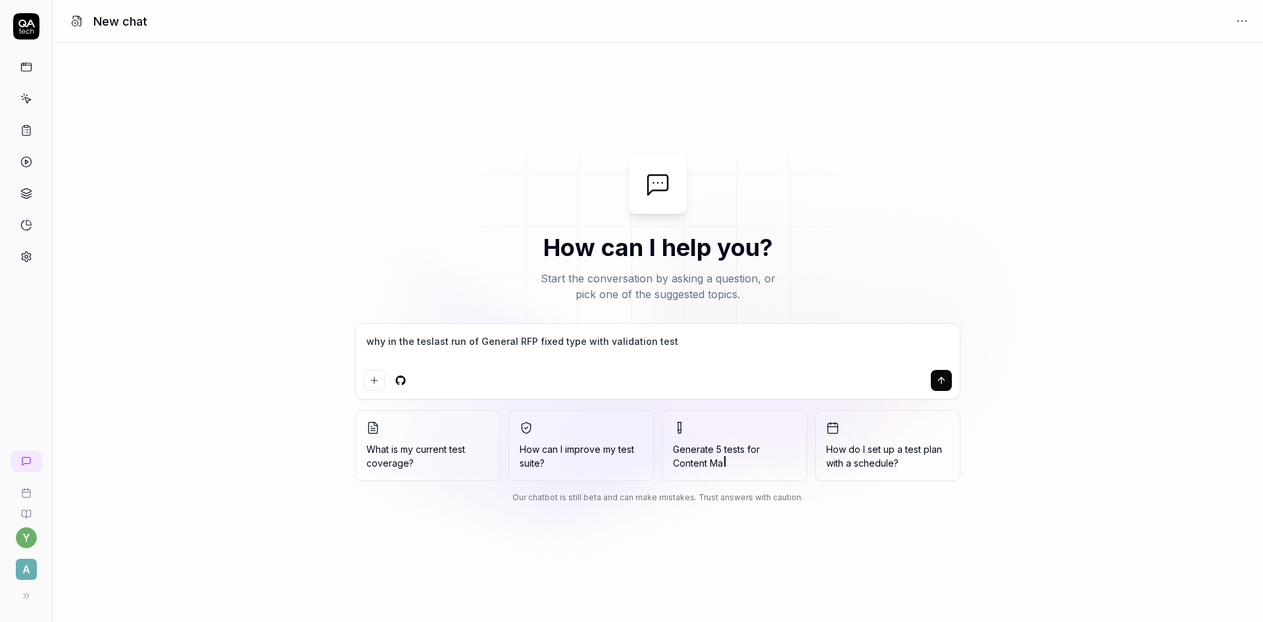
type textarea "why in the telast run of General RFP fixed type with validation test"
type textarea "*"
type textarea "why in the tlast run of General RFP fixed type with validation test"
type textarea "*"
type textarea "why in the last run of General RFP fixed type with validation test"
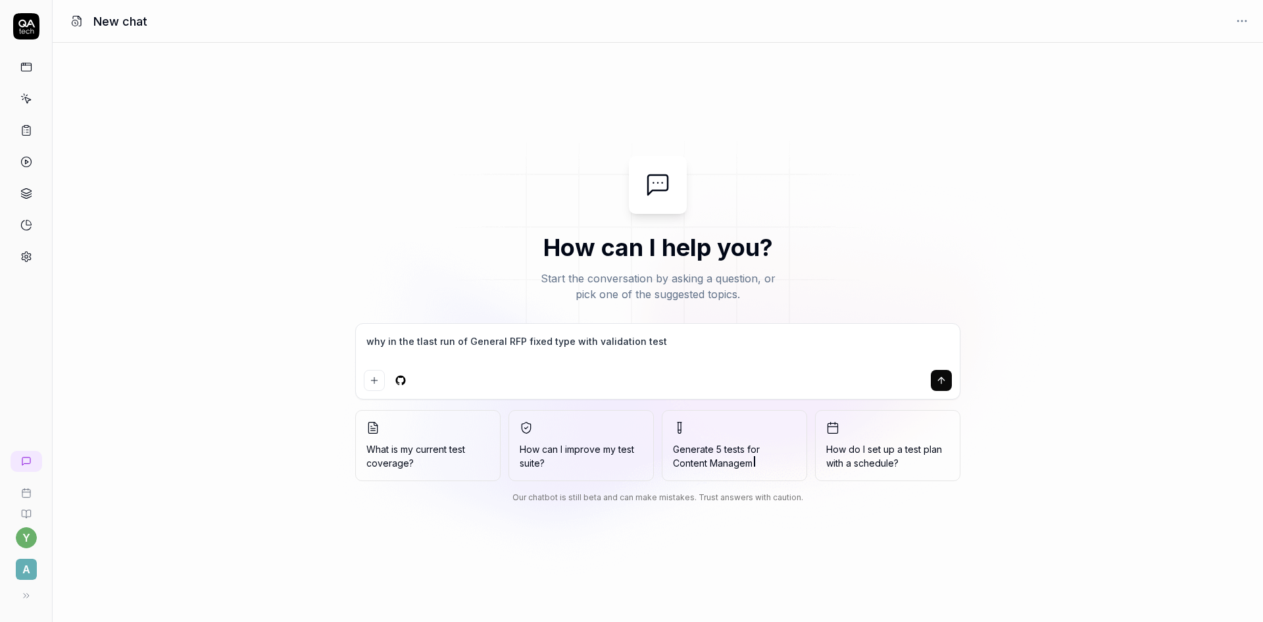
type textarea "*"
click at [703, 336] on textarea "why in the last run of General RFP fixed type with validation test" at bounding box center [658, 348] width 588 height 33
type textarea "why in the last run of General RFP fixed type with validation test >"
type textarea "*"
type textarea "why in the last run of General RFP fixed type with validation test >"
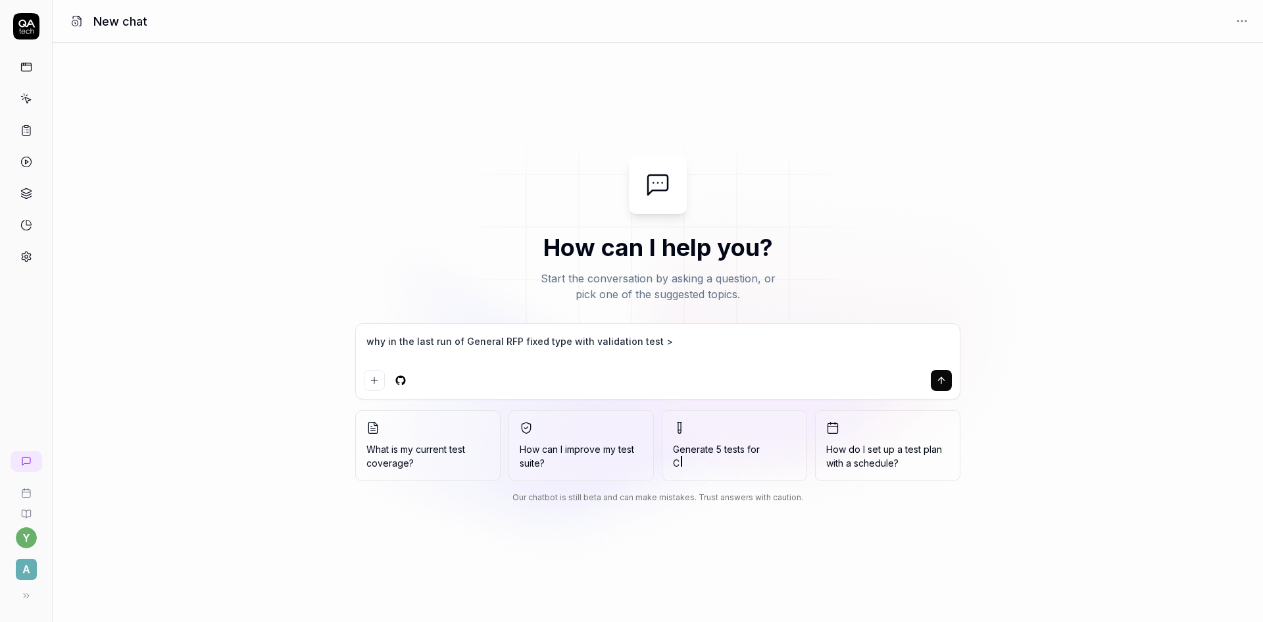
type textarea "*"
type textarea "why in the last run of General RFP fixed type with validation test > t"
type textarea "*"
type textarea "why in the last run of General RFP fixed type with validation test > th"
type textarea "*"
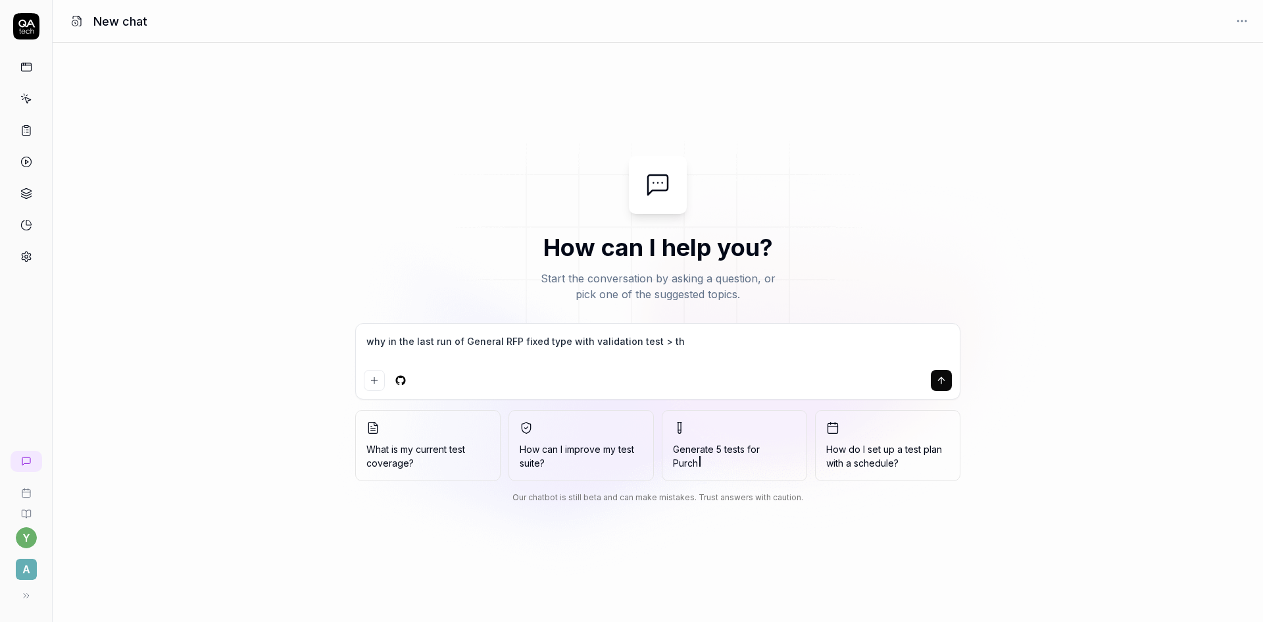
type textarea "why in the last run of General RFP fixed type with validation test > the"
type textarea "*"
type textarea "why in the last run of General RFP fixed type with validation test > the"
type textarea "*"
type textarea "why in the last run of General RFP fixed type with validation test > the s"
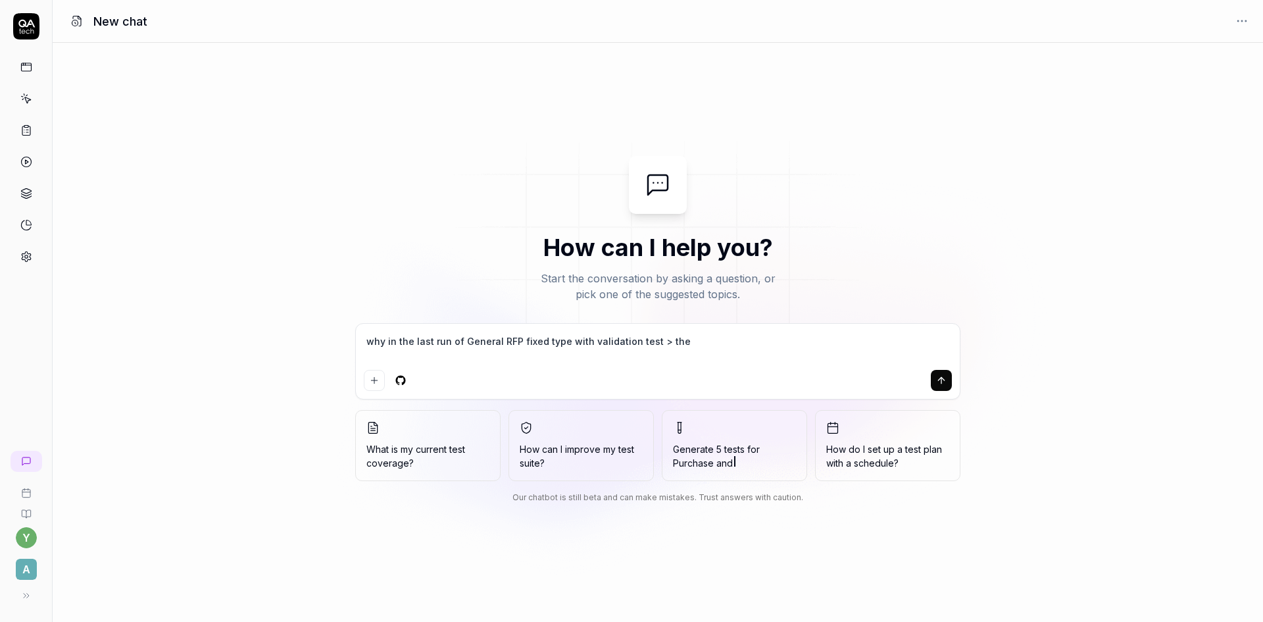
type textarea "*"
type textarea "why in the last run of General RFP fixed type with validation test > the"
type textarea "*"
type textarea "why in the last run of General RFP fixed type with validation test > the d"
type textarea "*"
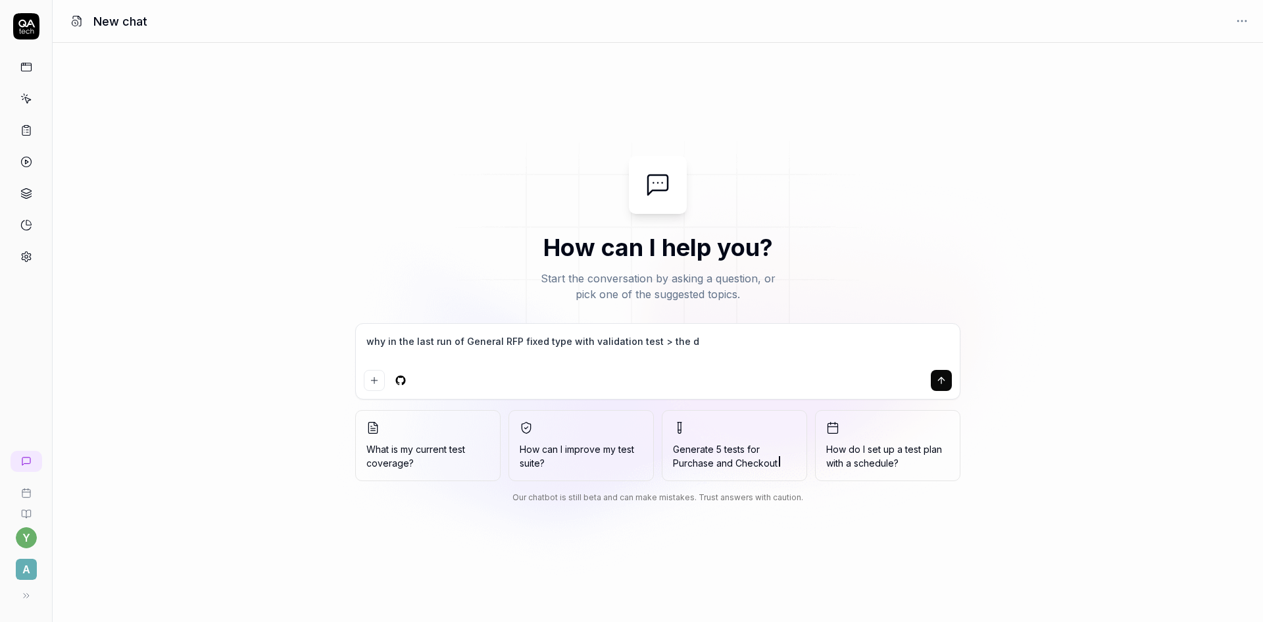
type textarea "why in the last run of General RFP fixed type with validation test > the de"
type textarea "*"
type textarea "why in the last run of General RFP fixed type with validation test > the del"
type textarea "*"
type textarea "why in the last run of General RFP fixed type with validation test > the dele"
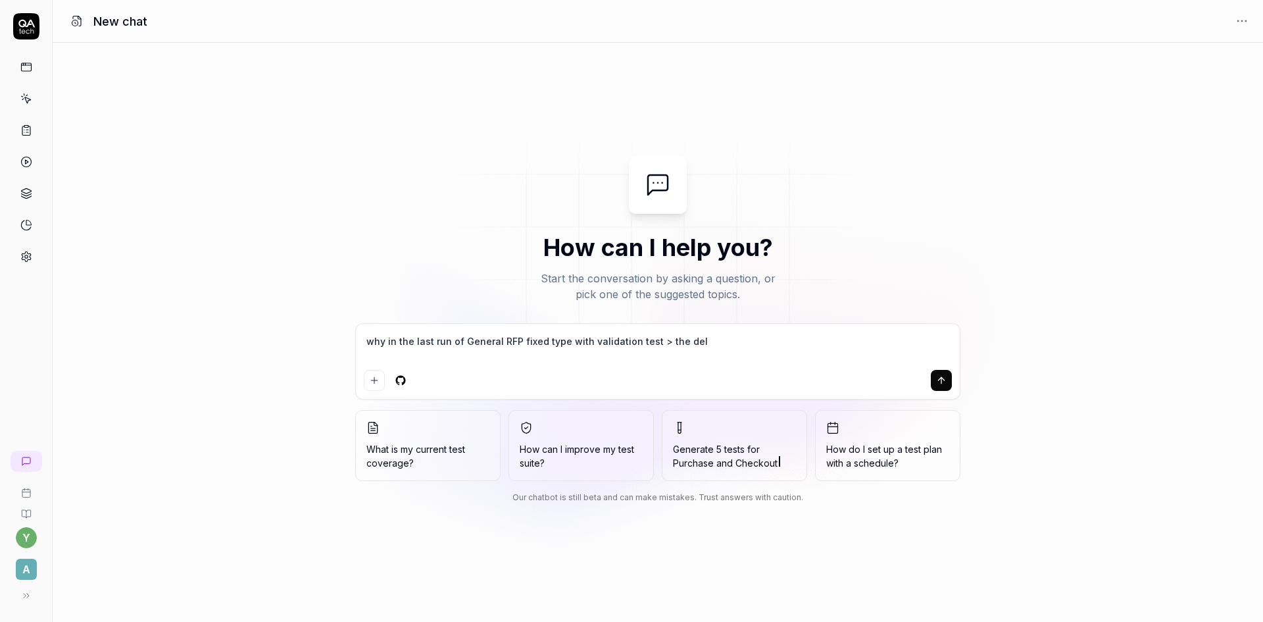
type textarea "*"
type textarea "why in the last run of General RFP fixed type with validation test > the delet"
type textarea "*"
type textarea "why in the last run of General RFP fixed type with validation test > the deleti"
type textarea "*"
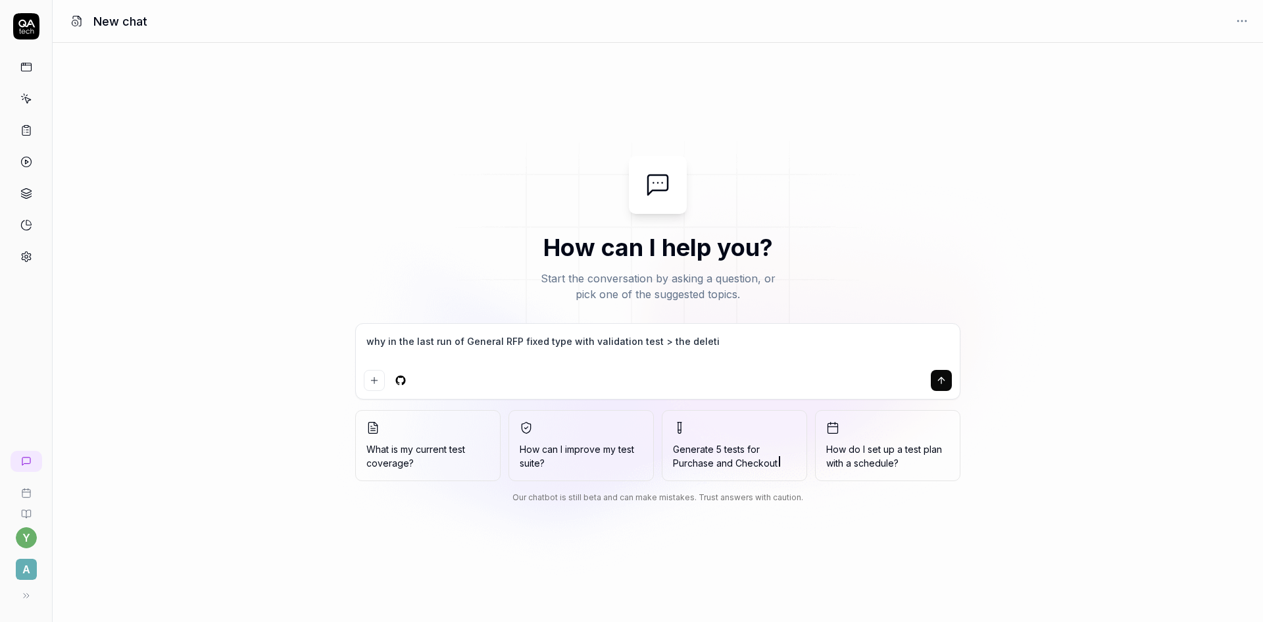
type textarea "why in the last run of General RFP fixed type with validation test > the deletio"
type textarea "*"
type textarea "why in the last run of General RFP fixed type with validation test > the [MEDIC…"
type textarea "*"
type textarea "why in the last run of General RFP fixed type with validation test > the [MEDIC…"
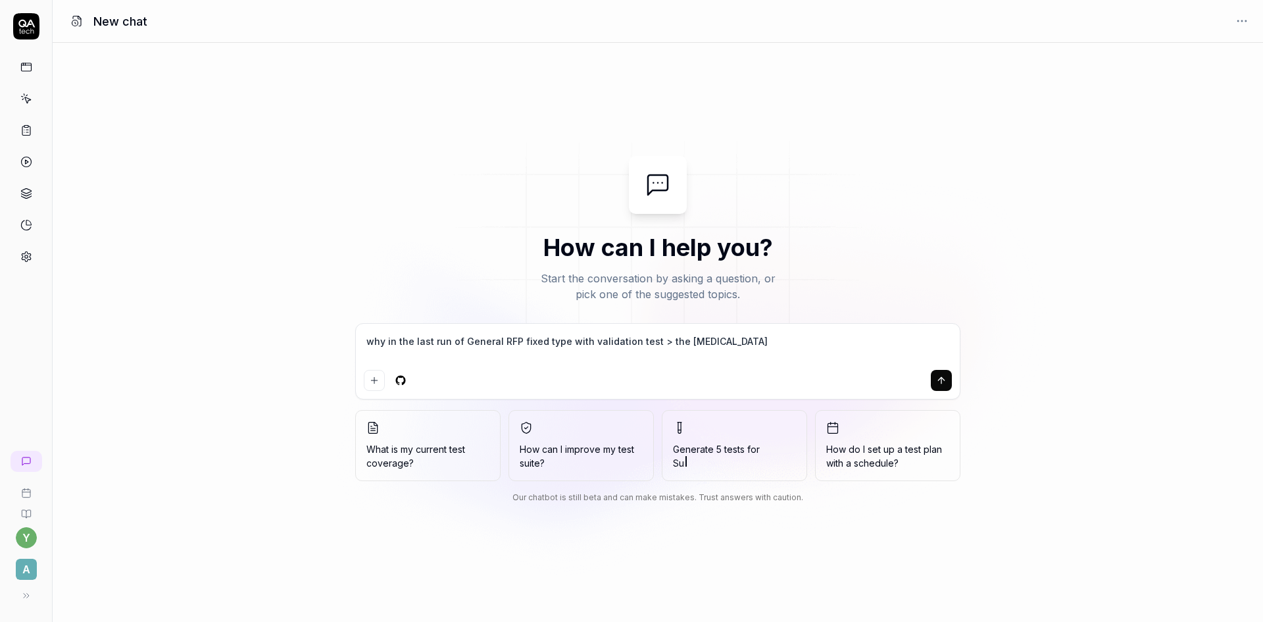
type textarea "*"
type textarea "why in the last run of General RFP fixed type with validation test > the [MEDIC…"
type textarea "*"
paste textarea "[MEDICAL_DATA]: Although [MEDICAL_DATA] was part of the test goal, it was not e…"
type textarea "why in the last run of General RFP fixed type with validation test > the [MEDIC…"
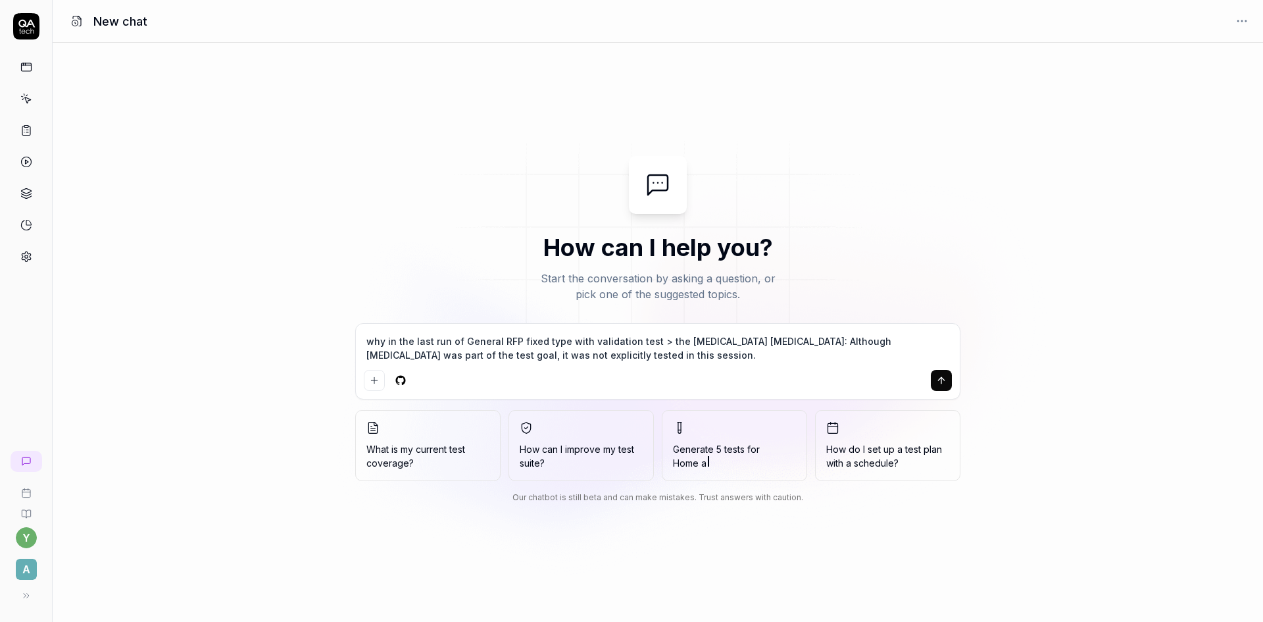
type textarea "*"
drag, startPoint x: 672, startPoint y: 342, endPoint x: 709, endPoint y: 343, distance: 36.9
click at [709, 343] on textarea "why in the last run of General RFP fixed type with validation test > the [MEDIC…" at bounding box center [658, 348] width 588 height 33
type textarea "why in the last run of General RFP fixed type with validation test " [MEDICAL_D…"
type textarea "*"
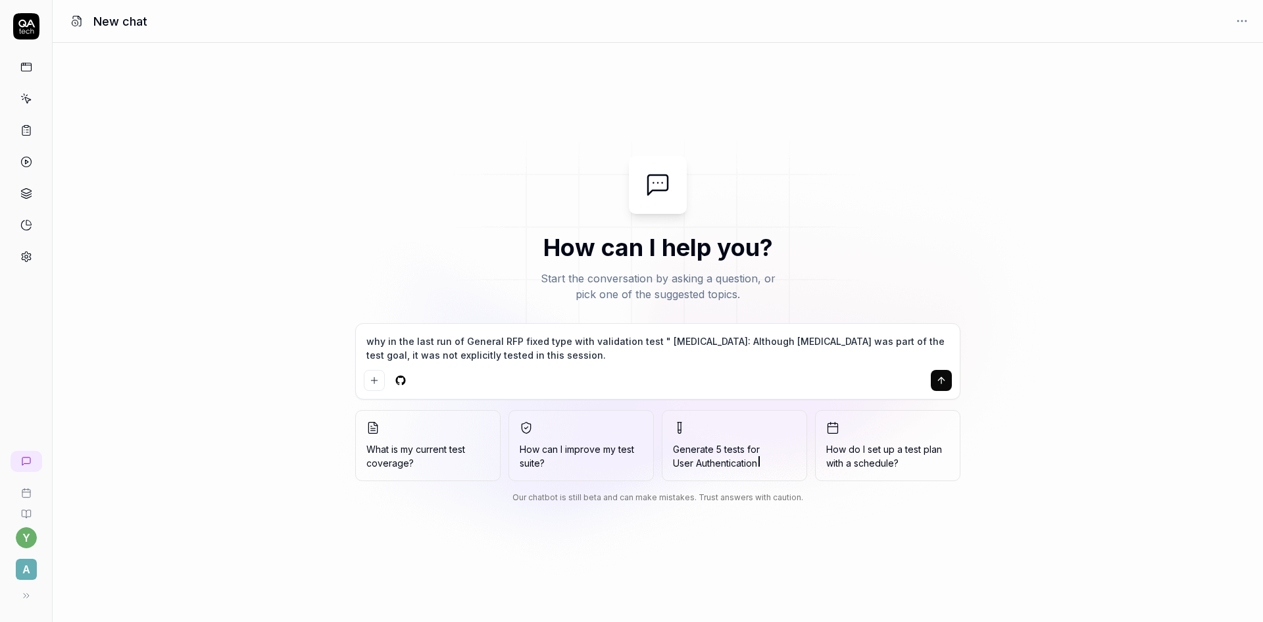
type textarea "why in the last run of General RFP fixed type with validation test "[MEDICAL_DA…"
type textarea "*"
click at [571, 358] on textarea "why in the last run of General RFP fixed type with validation test "[MEDICAL_DA…" at bounding box center [658, 348] width 588 height 33
type textarea "why in the last run of General RFP fixed type with validation test "[MEDICAL_DA…"
type textarea "*"
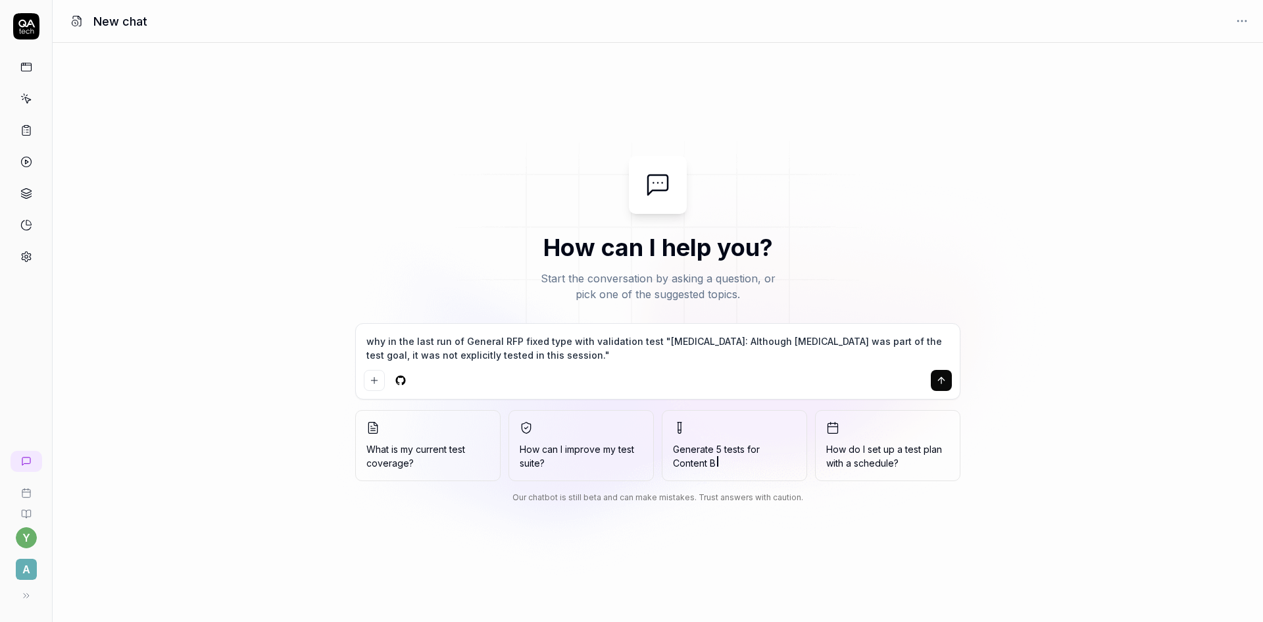
type textarea "why in the last run of General RFP fixed type with validation test "[MEDICAL_DA…"
type textarea "*"
type textarea "why in the last run of General RFP fixed type with validation test "[MEDICAL_DA…"
type textarea "*"
type textarea "why in the last run of General RFP fixed type with validation test "[MEDICAL_DA…"
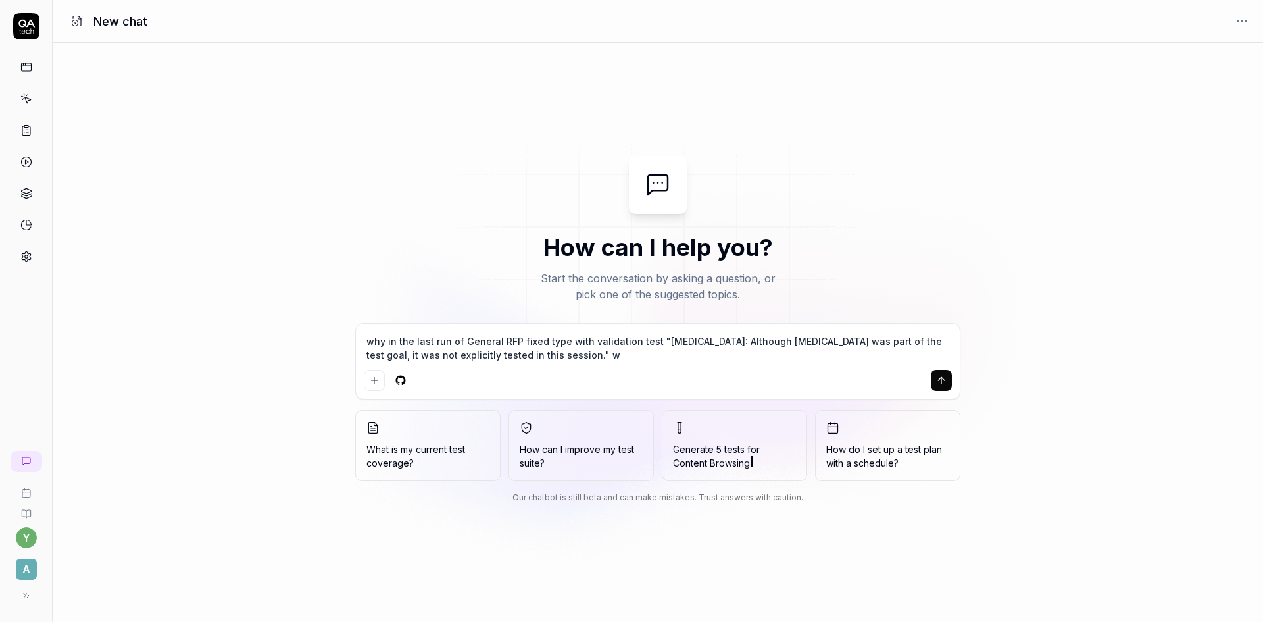
type textarea "*"
type textarea "why in the last run of General RFP fixed type with validation test "[MEDICAL_DA…"
type textarea "*"
type textarea "why in the last run of General RFP fixed type with validation test "[MEDICAL_DA…"
type textarea "*"
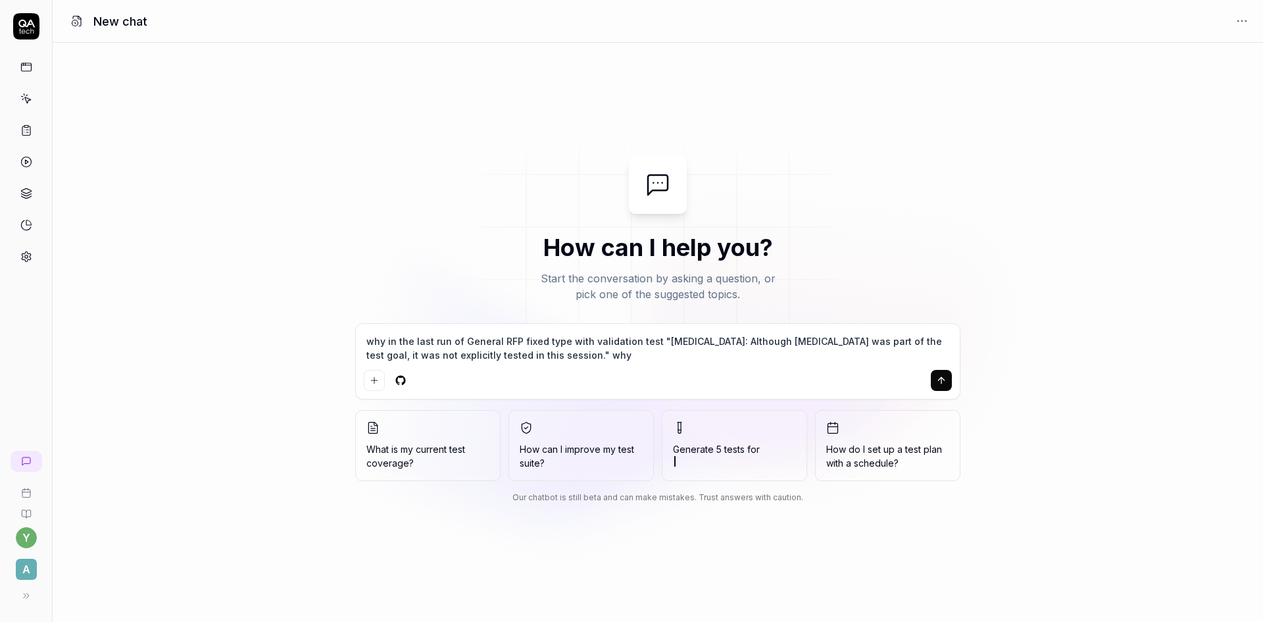
type textarea "why in the last run of General RFP fixed type with validation test "[MEDICAL_DA…"
type textarea "*"
type textarea "why in the last run of General RFP fixed type with validation test "[MEDICAL_DA…"
type textarea "*"
type textarea "why in the last run of General RFP fixed type with validation test "[MEDICAL_DA…"
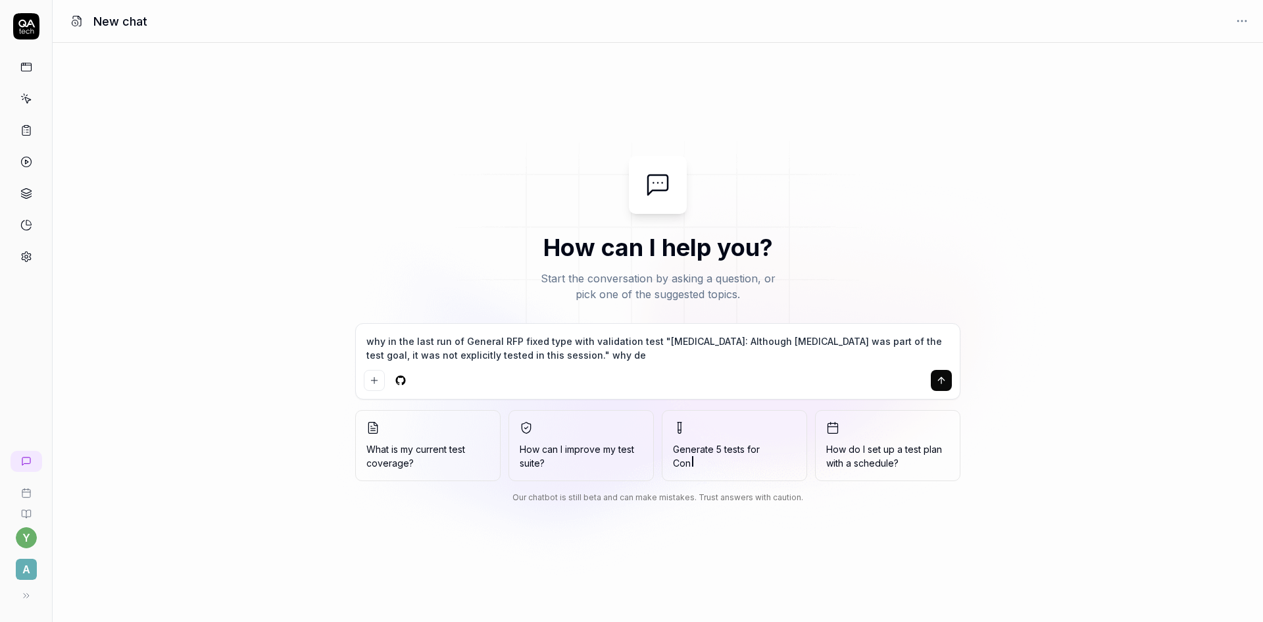
type textarea "*"
type textarea "why in the last run of General RFP fixed type with validation test "[MEDICAL_DA…"
type textarea "*"
type textarea "why in the last run of General RFP fixed type with validation test "[MEDICAL_DA…"
type textarea "*"
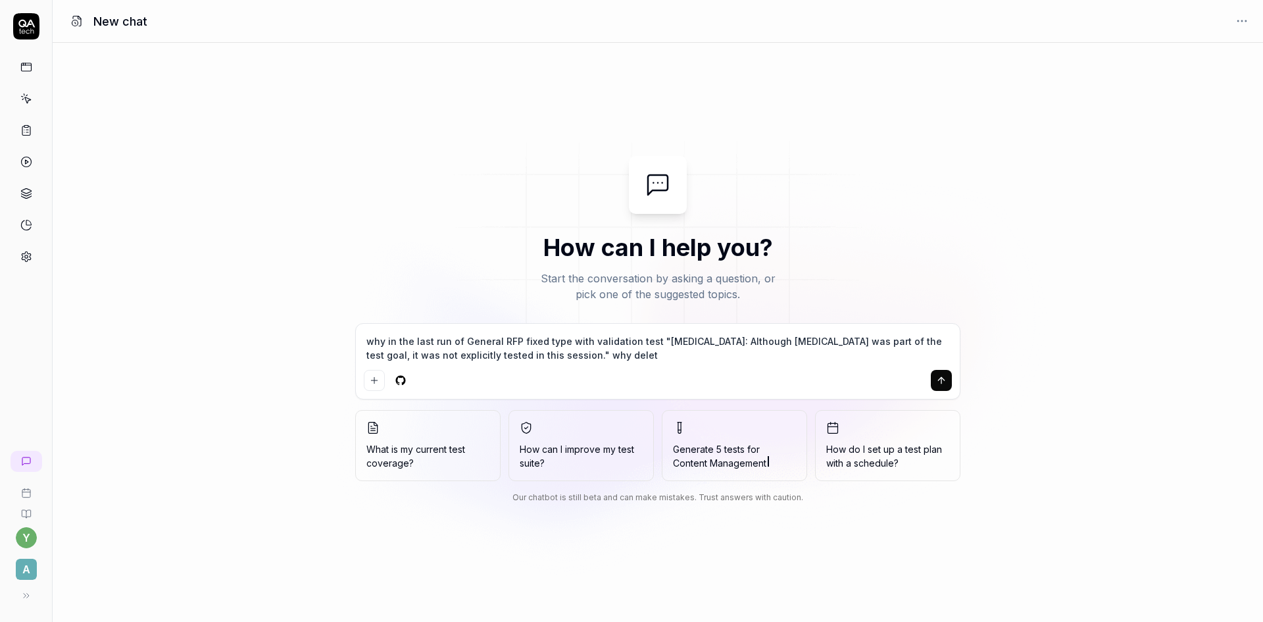
type textarea "why in the last run of General RFP fixed type with validation test "[MEDICAL_DA…"
type textarea "*"
type textarea "why in the last run of General RFP fixed type with validation test "[MEDICAL_DA…"
type textarea "*"
type textarea "why in the last run of General RFP fixed type with validation test "[MEDICAL_DA…"
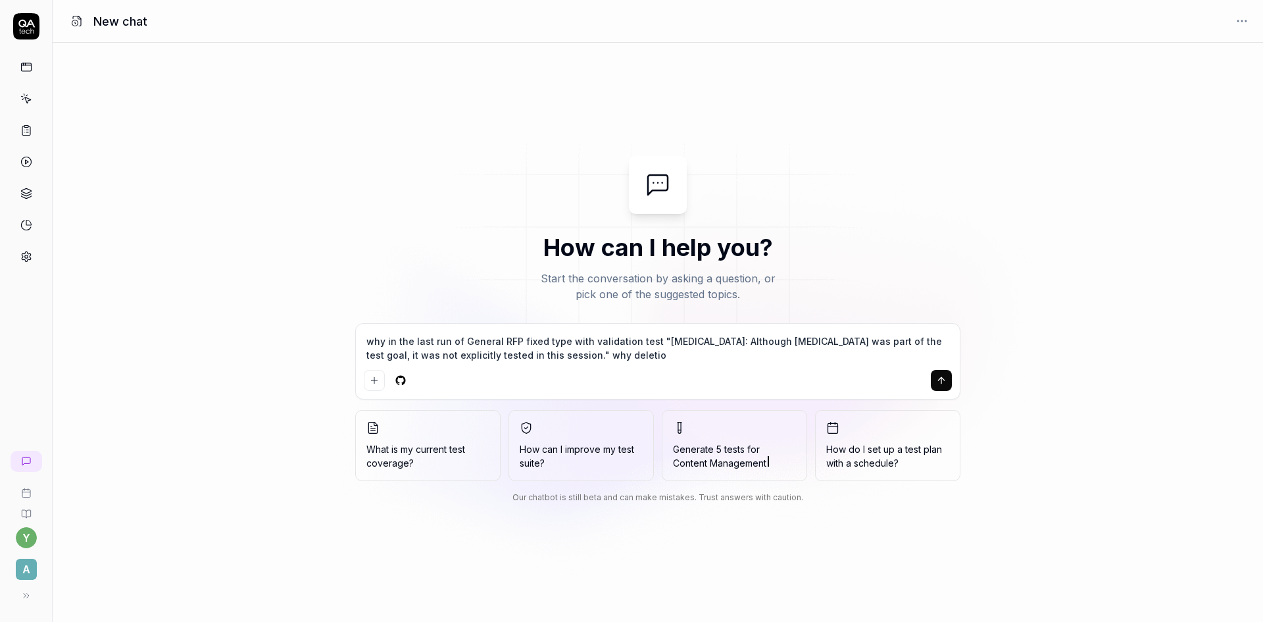
type textarea "*"
type textarea "why in the last run of General RFP fixed type with validation test "[MEDICAL_DA…"
type textarea "*"
type textarea "why in the last run of General RFP fixed type with validation test "[MEDICAL_DA…"
type textarea "*"
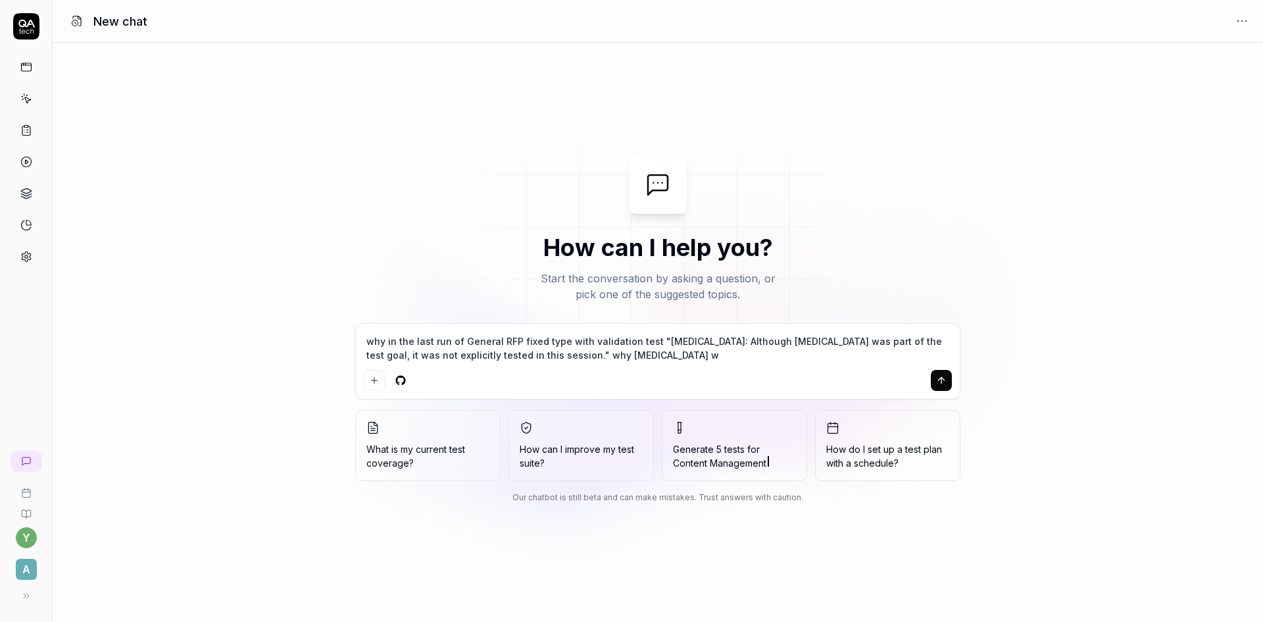
type textarea "why in the last run of General RFP fixed type with validation test "[MEDICAL_DA…"
type textarea "*"
type textarea "why in the last run of General RFP fixed type with validation test "[MEDICAL_DA…"
type textarea "*"
type textarea "why in the last run of General RFP fixed type with validation test "[MEDICAL_DA…"
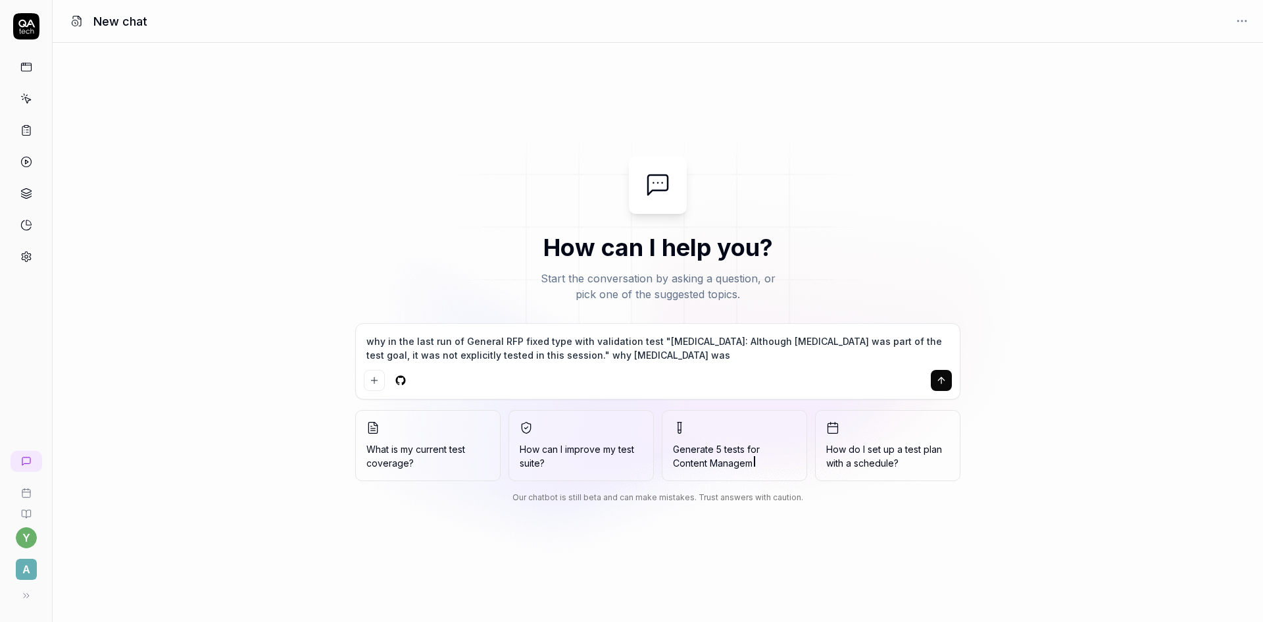
type textarea "*"
type textarea "why in the last run of General RFP fixed type with validation test "[MEDICAL_DA…"
type textarea "*"
type textarea "why in the last run of General RFP fixed type with validation test "[MEDICAL_DA…"
type textarea "*"
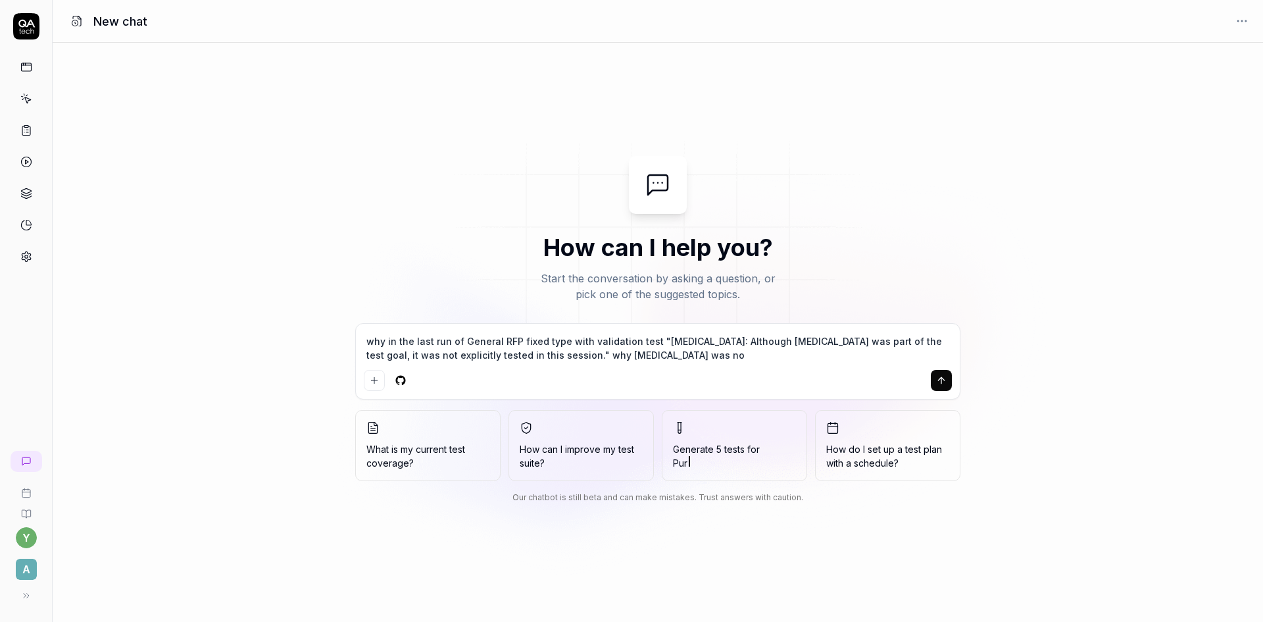
type textarea "why in the last run of General RFP fixed type with validation test "[MEDICAL_DA…"
type textarea "*"
type textarea "why in the last run of General RFP fixed type with validation test "[MEDICAL_DA…"
type textarea "*"
type textarea "why in the last run of General RFP fixed type with validation test "[MEDICAL_DA…"
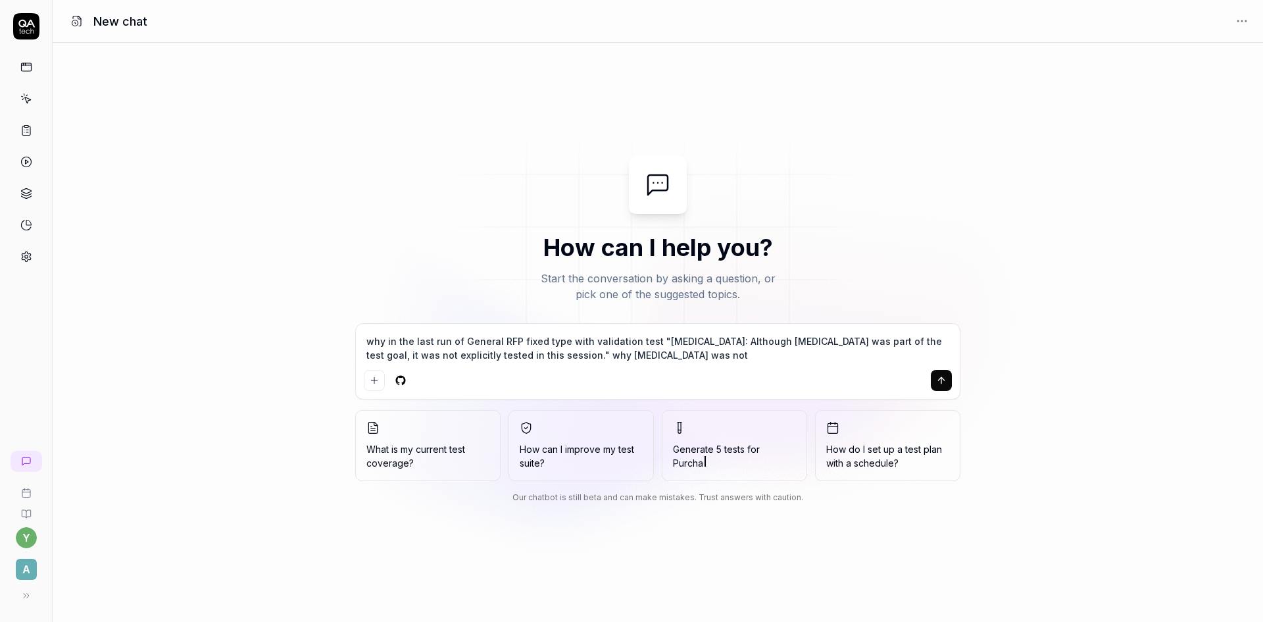
type textarea "*"
type textarea "why in the last run of General RFP fixed type with validation test "[MEDICAL_DA…"
type textarea "*"
type textarea "why in the last run of General RFP fixed type with validation test "[MEDICAL_DA…"
type textarea "*"
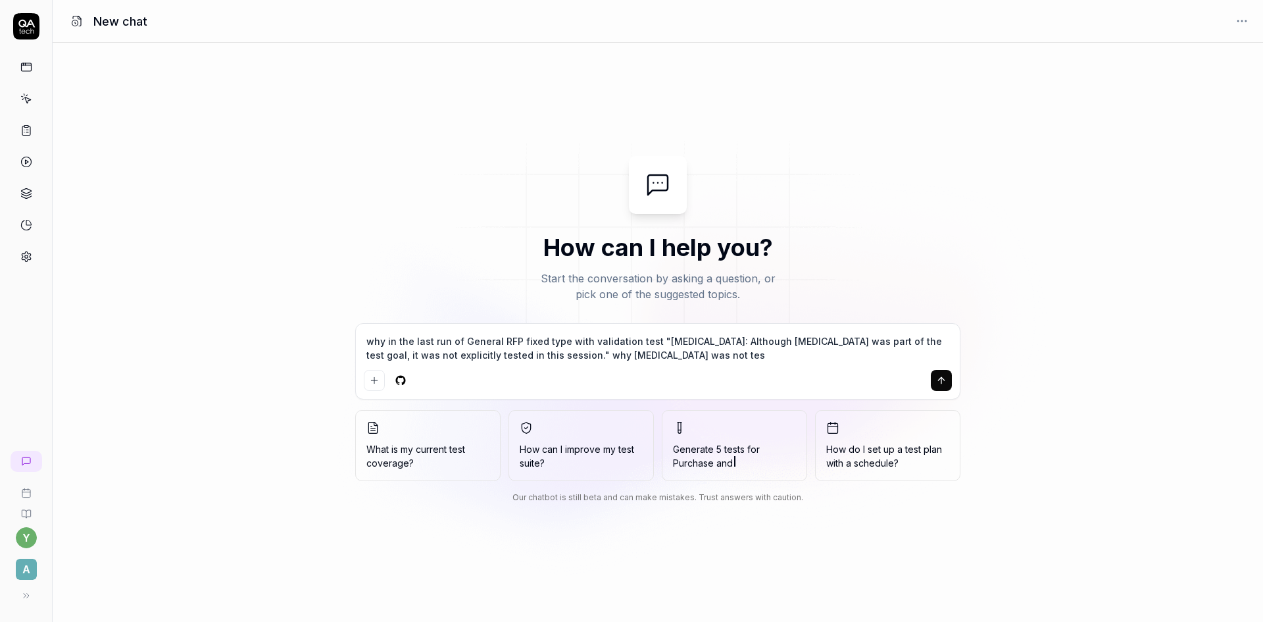
type textarea "why in the last run of General RFP fixed type with validation test "[MEDICAL_DA…"
type textarea "*"
type textarea "why in the last run of General RFP fixed type with validation test "[MEDICAL_DA…"
type textarea "*"
type textarea "why in the last run of General RFP fixed type with validation test "[MEDICAL_DA…"
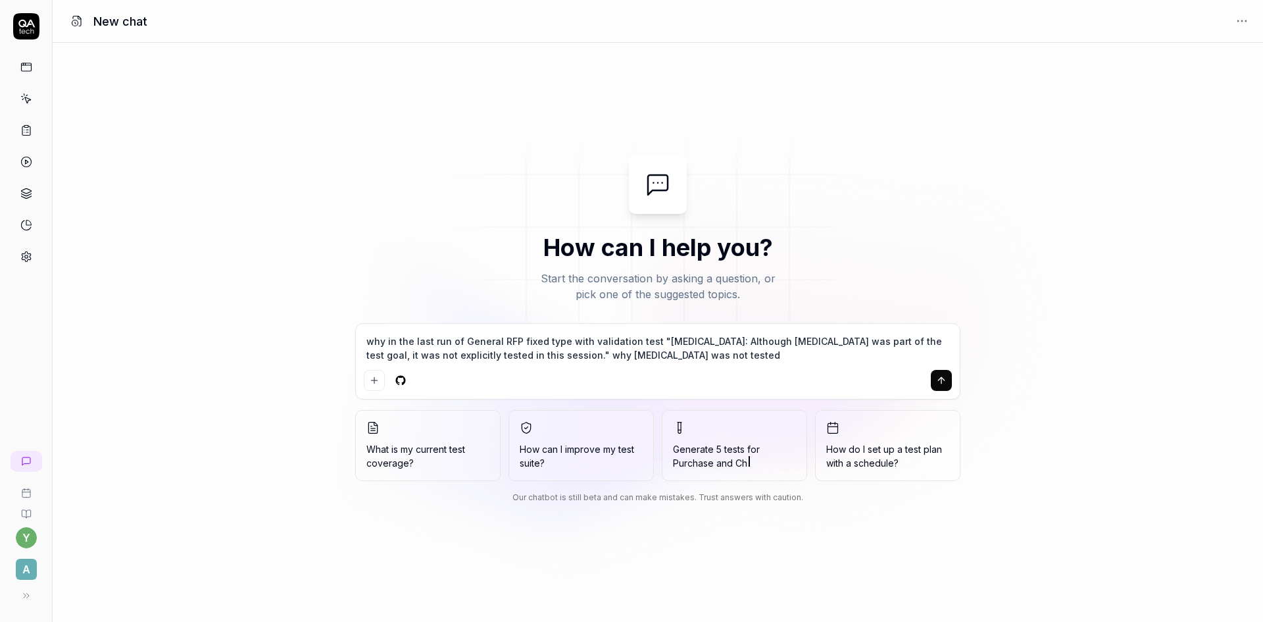
type textarea "*"
type textarea "why in the last run of General RFP fixed type with validation test "[MEDICAL_DA…"
type textarea "*"
type textarea "why in the last run of General RFP fixed type with validation test "[MEDICAL_DA…"
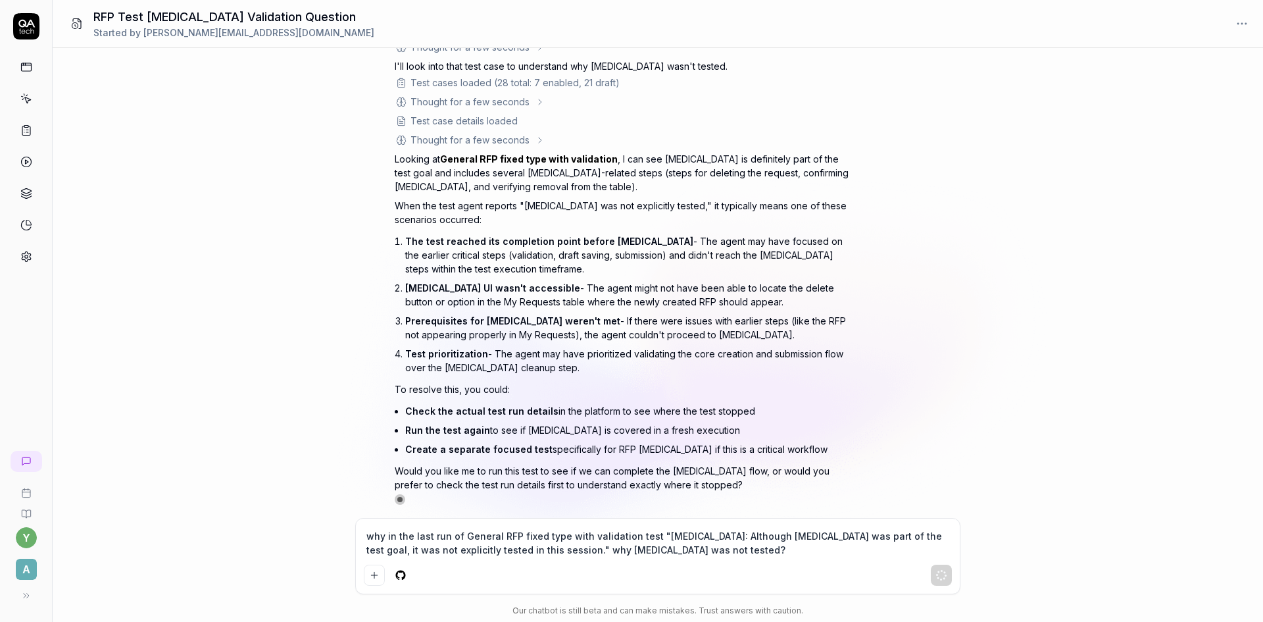
scroll to position [103, 0]
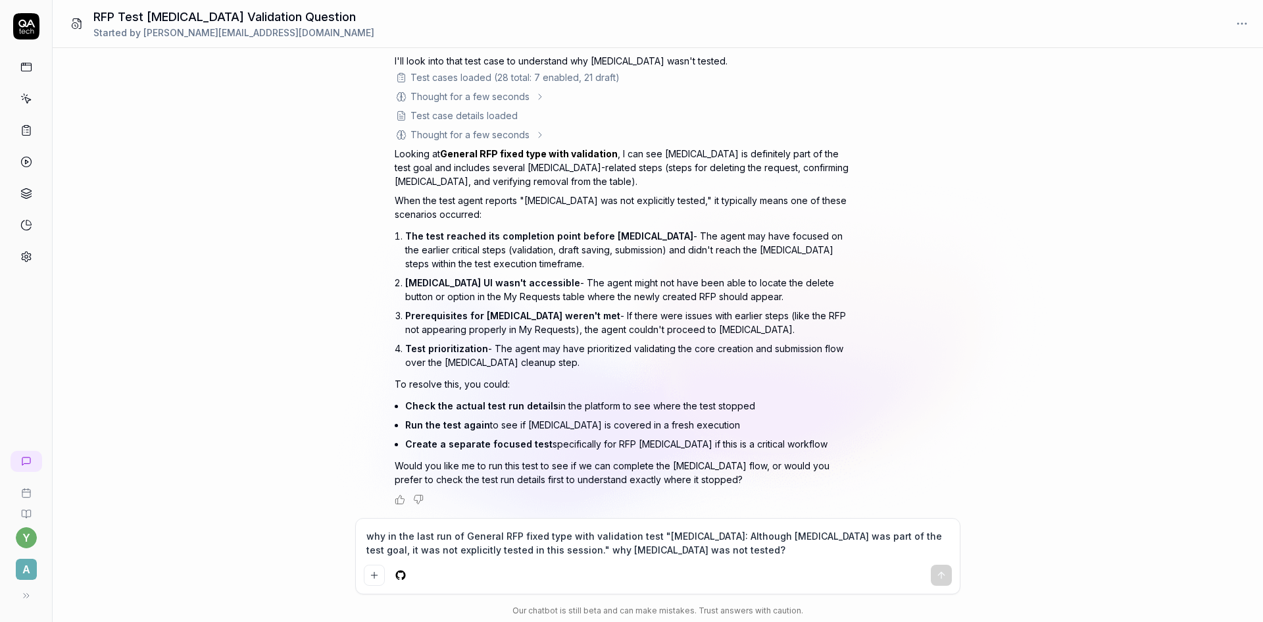
type textarea "*"
click at [459, 540] on textarea "why in the last run of General RFP fixed type with validation test "[MEDICAL_DA…" at bounding box center [658, 542] width 588 height 33
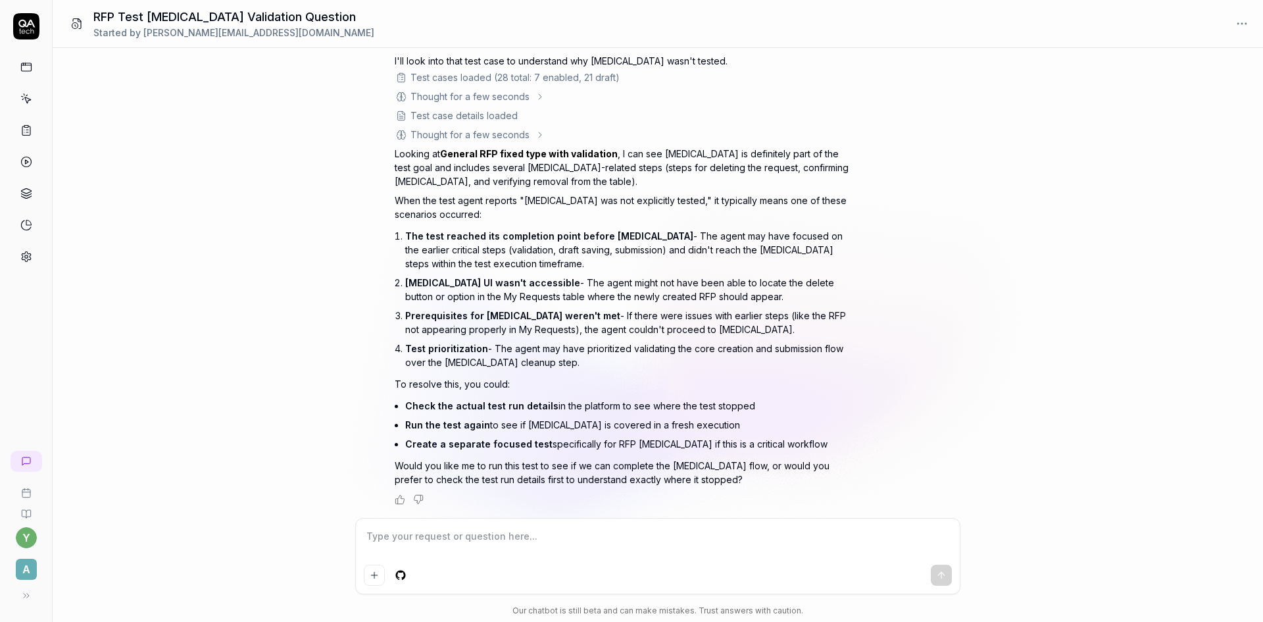
type textarea "y"
type textarea "*"
type textarea "ye"
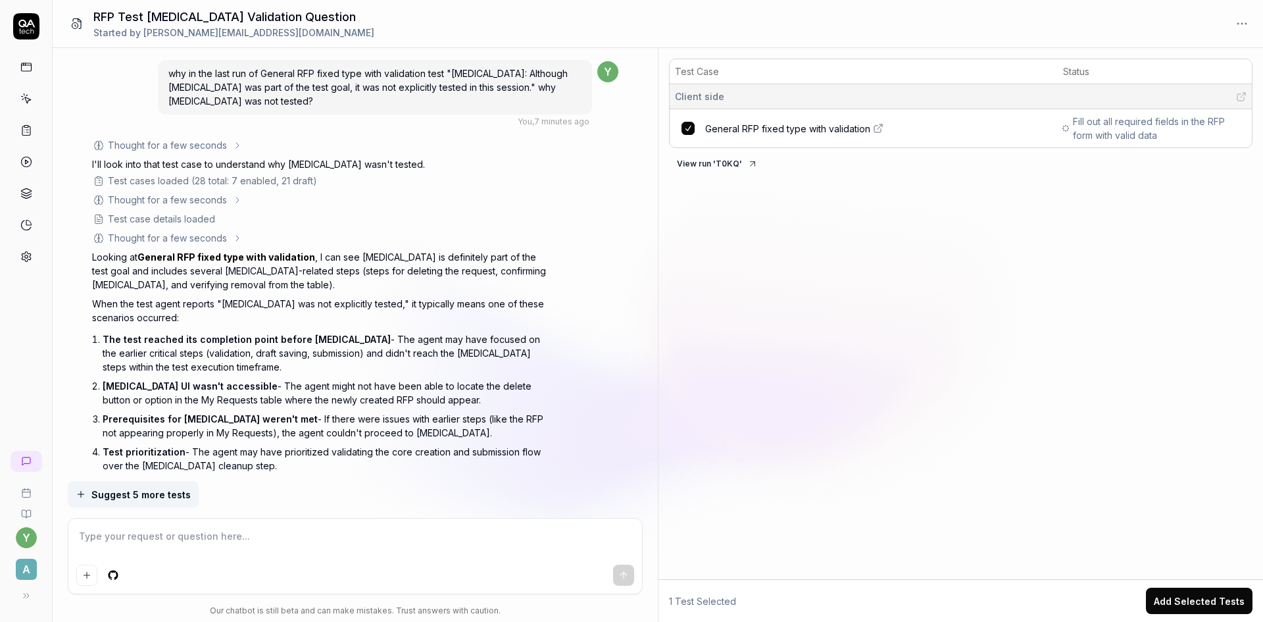
scroll to position [273, 0]
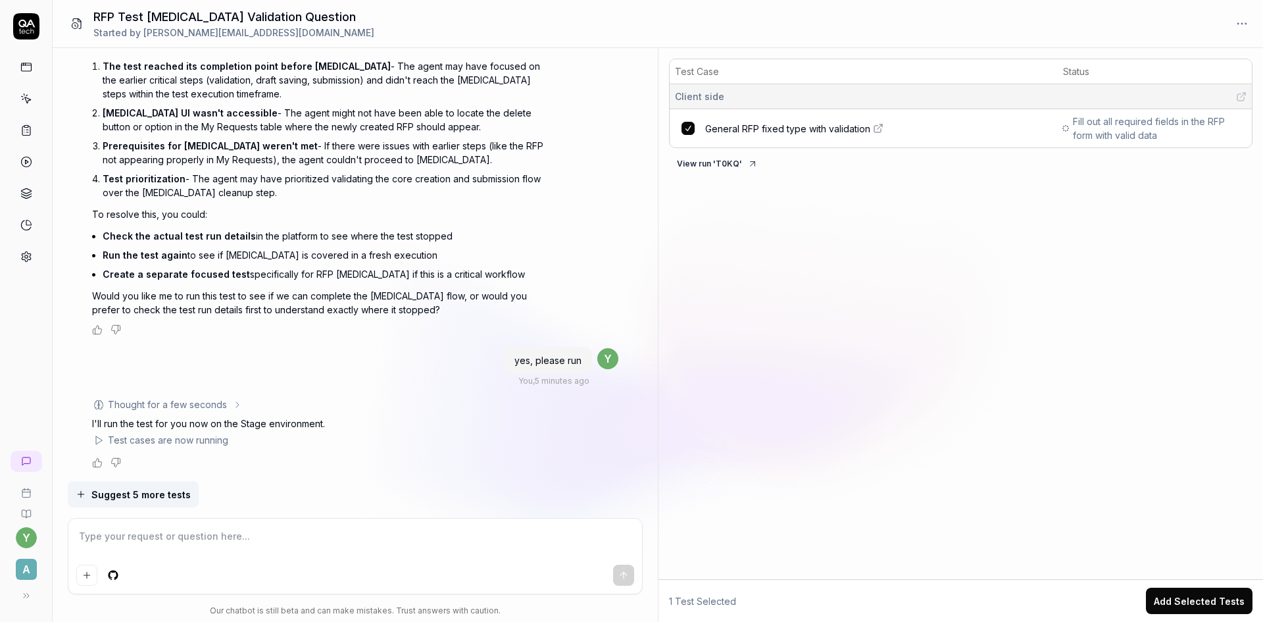
click at [97, 442] on icon at bounding box center [98, 440] width 11 height 11
click at [141, 442] on div "Test cases are now running" at bounding box center [168, 440] width 120 height 14
click at [816, 128] on span "General RFP fixed type with validation" at bounding box center [787, 129] width 165 height 14
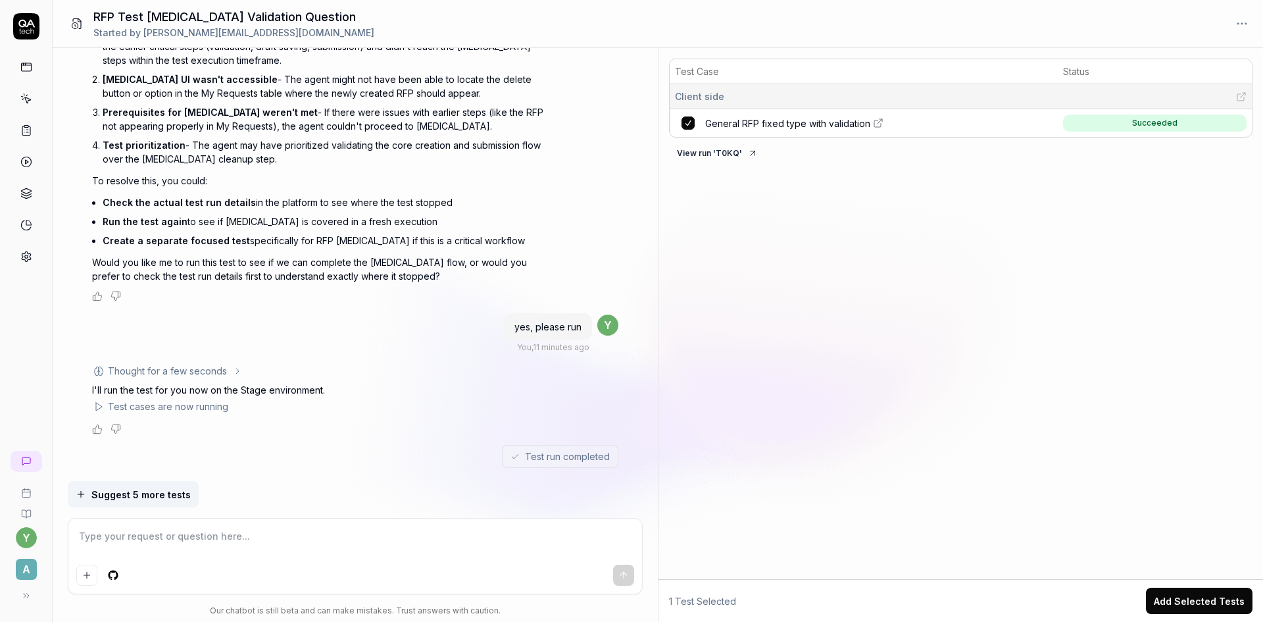
click at [215, 536] on textarea at bounding box center [355, 542] width 558 height 33
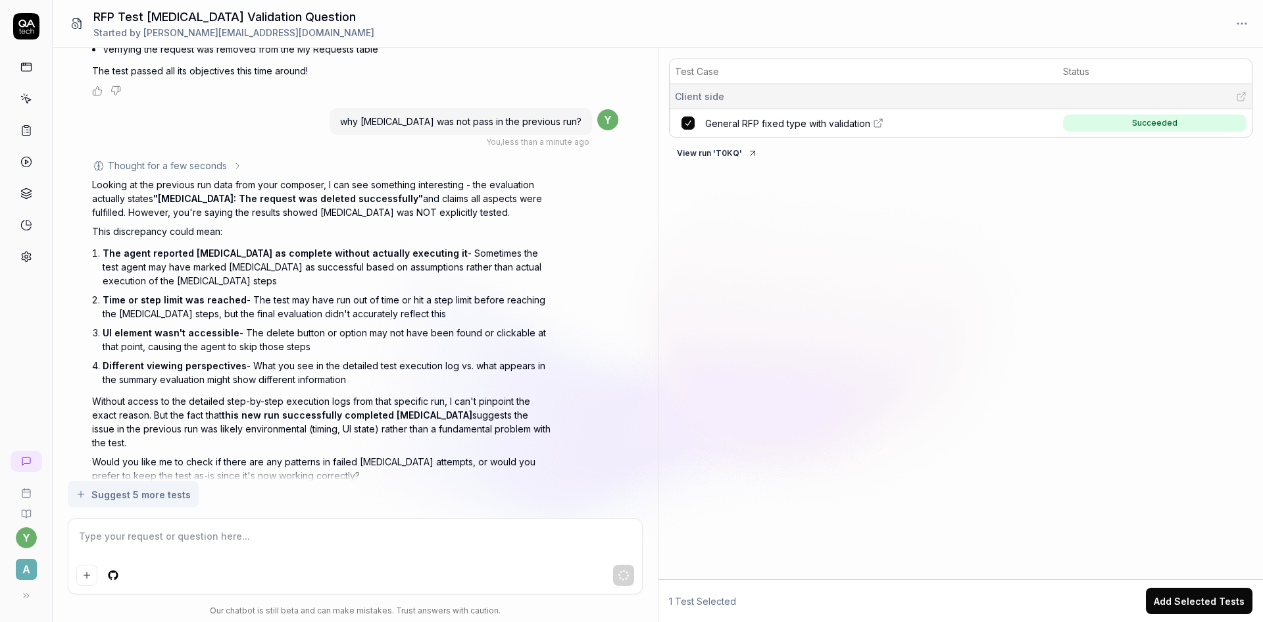
scroll to position [1401, 0]
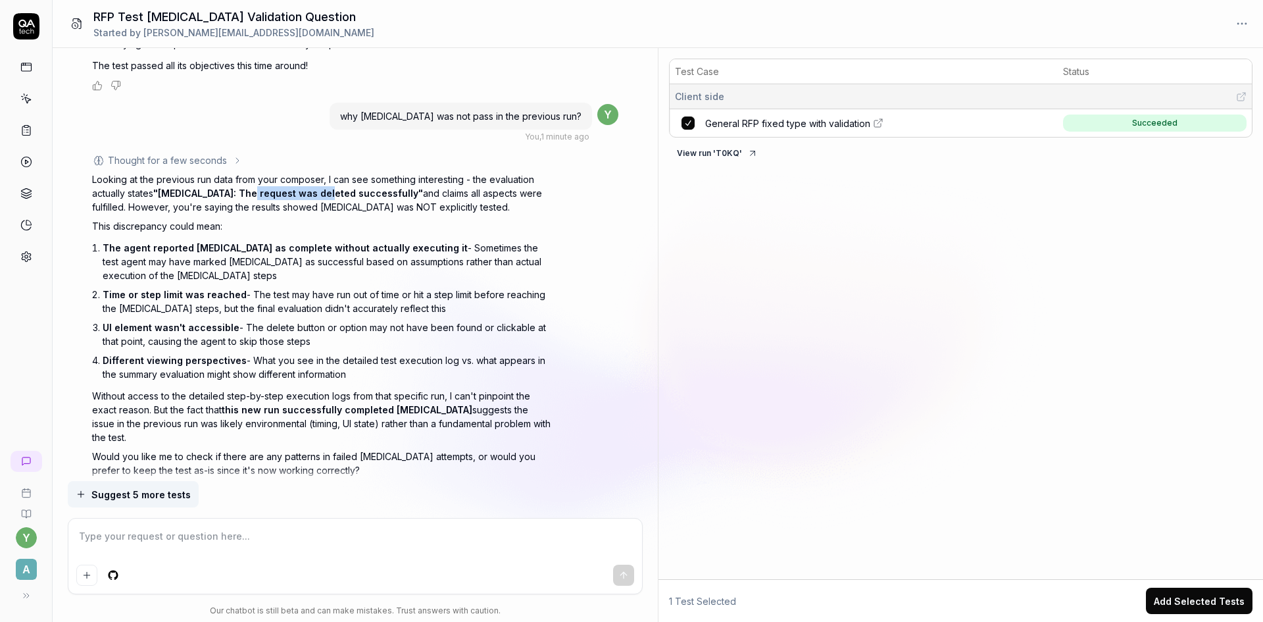
drag, startPoint x: 250, startPoint y: 177, endPoint x: 324, endPoint y: 184, distance: 74.0
click at [324, 188] on span ""[MEDICAL_DATA]: The request was deleted successfully"" at bounding box center [288, 193] width 270 height 11
drag, startPoint x: 211, startPoint y: 194, endPoint x: 417, endPoint y: 199, distance: 206.0
click at [417, 199] on p "Looking at the previous run data from your composer, I can see something intere…" at bounding box center [322, 192] width 461 height 41
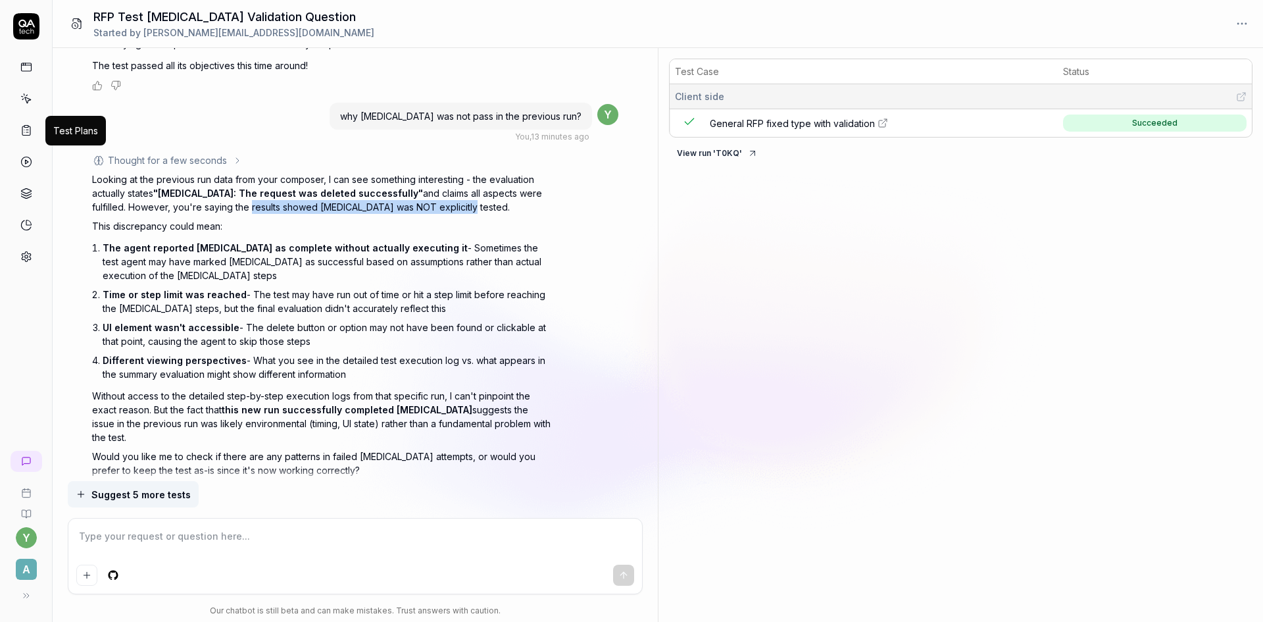
click at [23, 126] on icon at bounding box center [26, 130] width 12 height 12
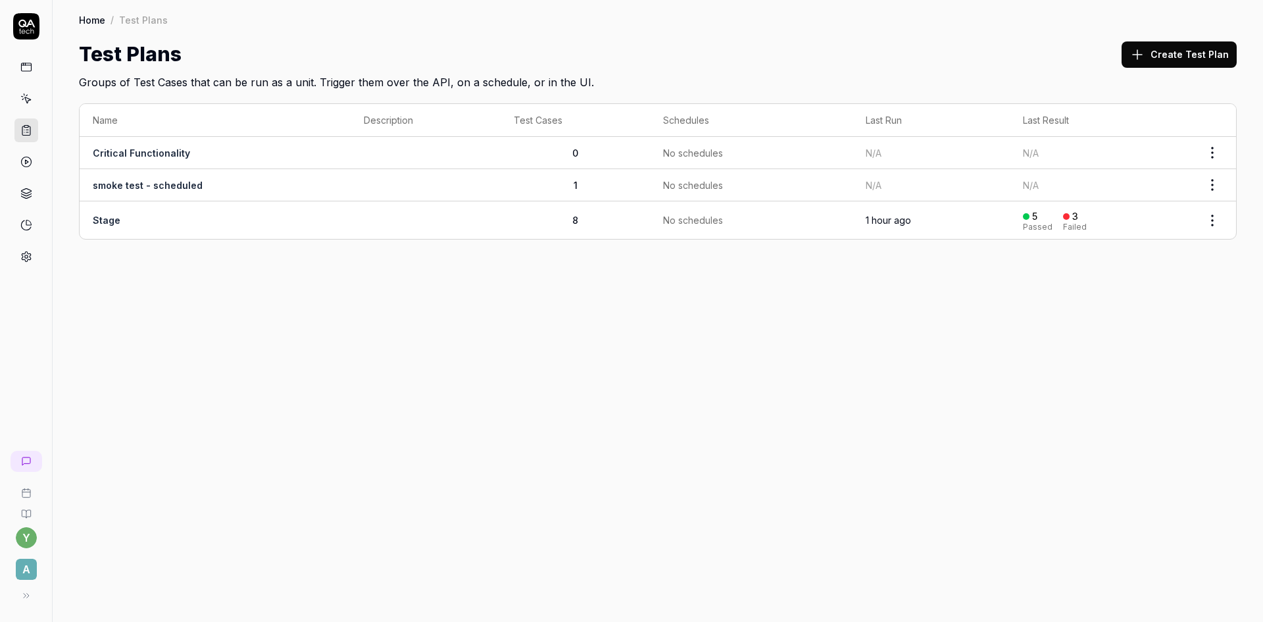
click at [103, 223] on link "Stage" at bounding box center [107, 220] width 28 height 11
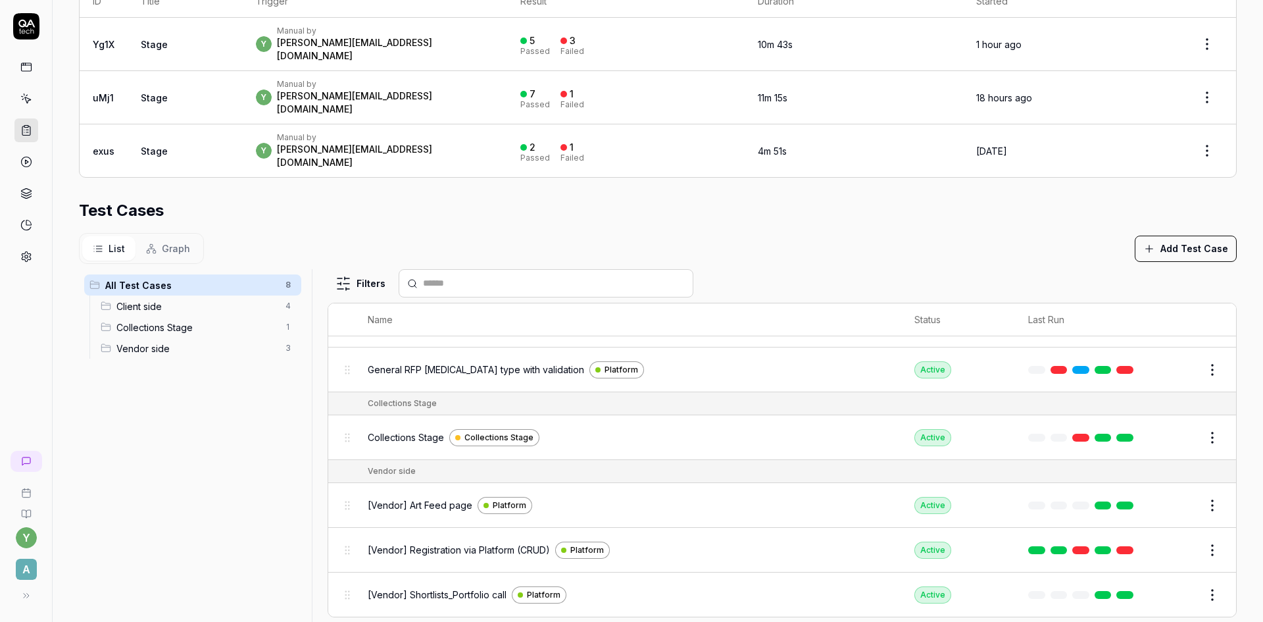
scroll to position [311, 0]
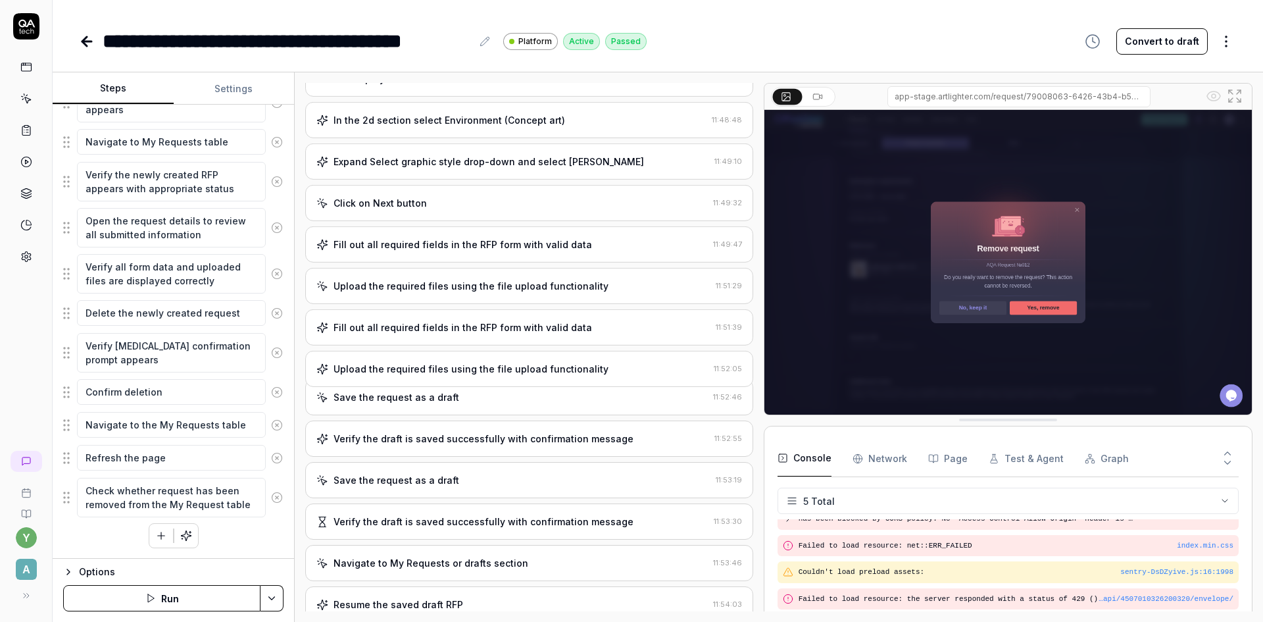
scroll to position [849, 0]
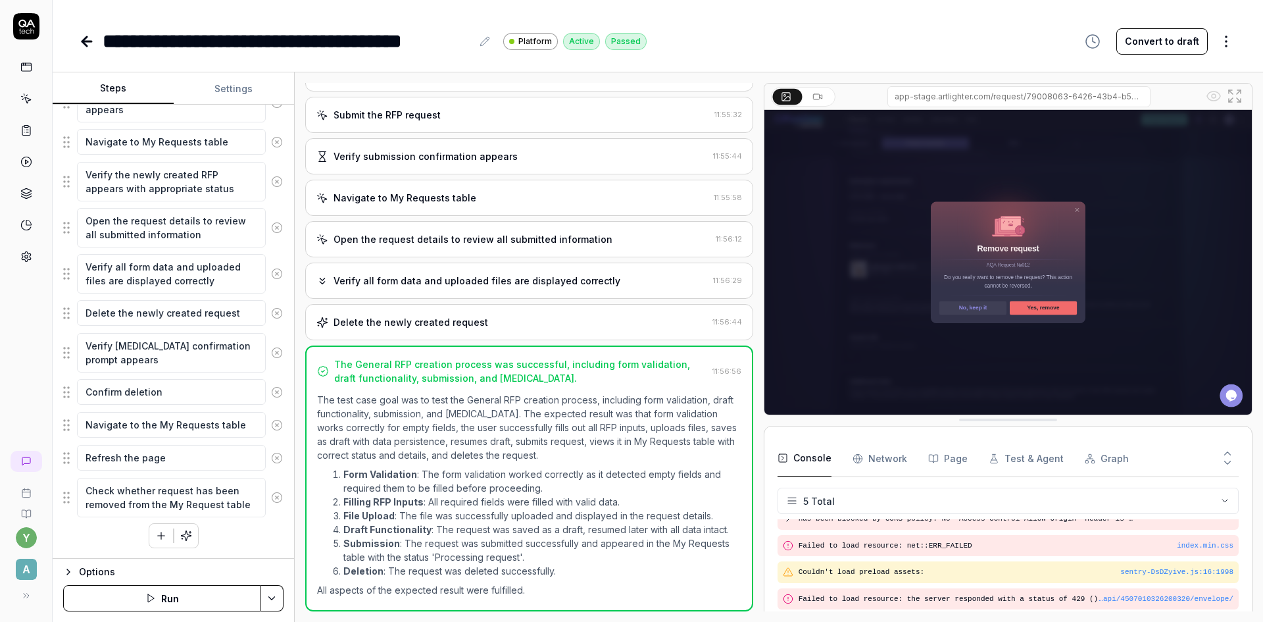
type textarea "*"
click at [231, 91] on button "Settings" at bounding box center [234, 89] width 121 height 32
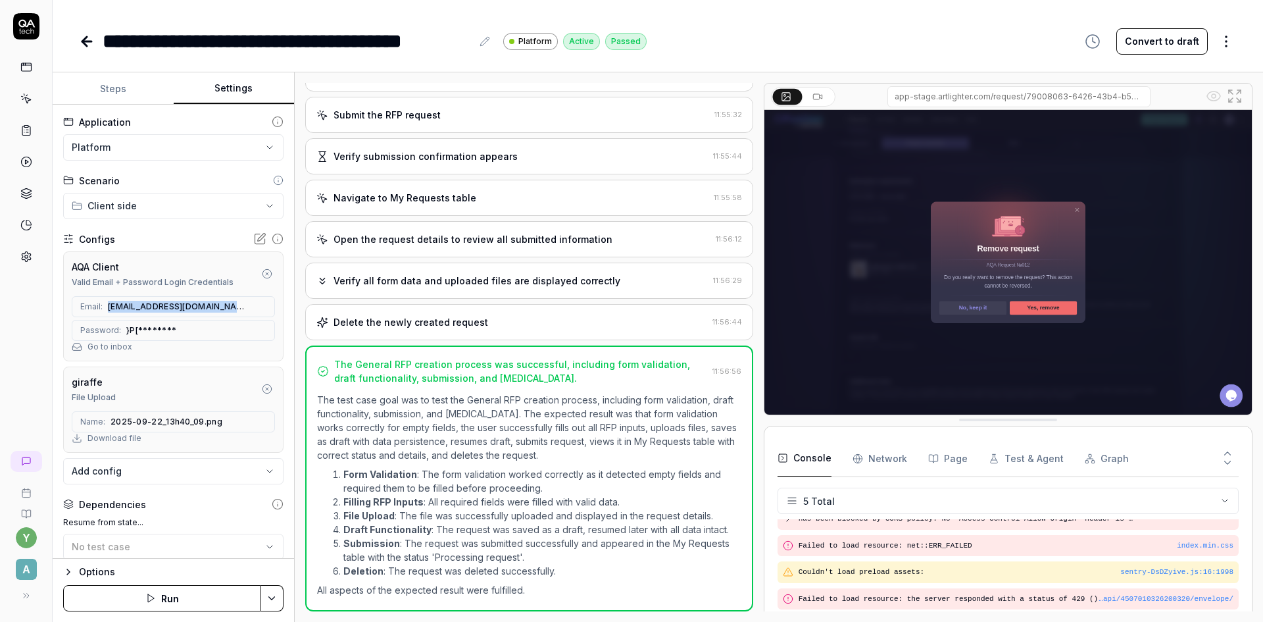
drag, startPoint x: 106, startPoint y: 311, endPoint x: 228, endPoint y: 316, distance: 121.8
click at [228, 316] on div "Email: [EMAIL_ADDRESS][DOMAIN_NAME]" at bounding box center [173, 306] width 203 height 21
click at [256, 306] on icon at bounding box center [261, 306] width 11 height 11
click at [182, 334] on icon at bounding box center [187, 330] width 11 height 11
click at [88, 43] on icon at bounding box center [87, 42] width 16 height 16
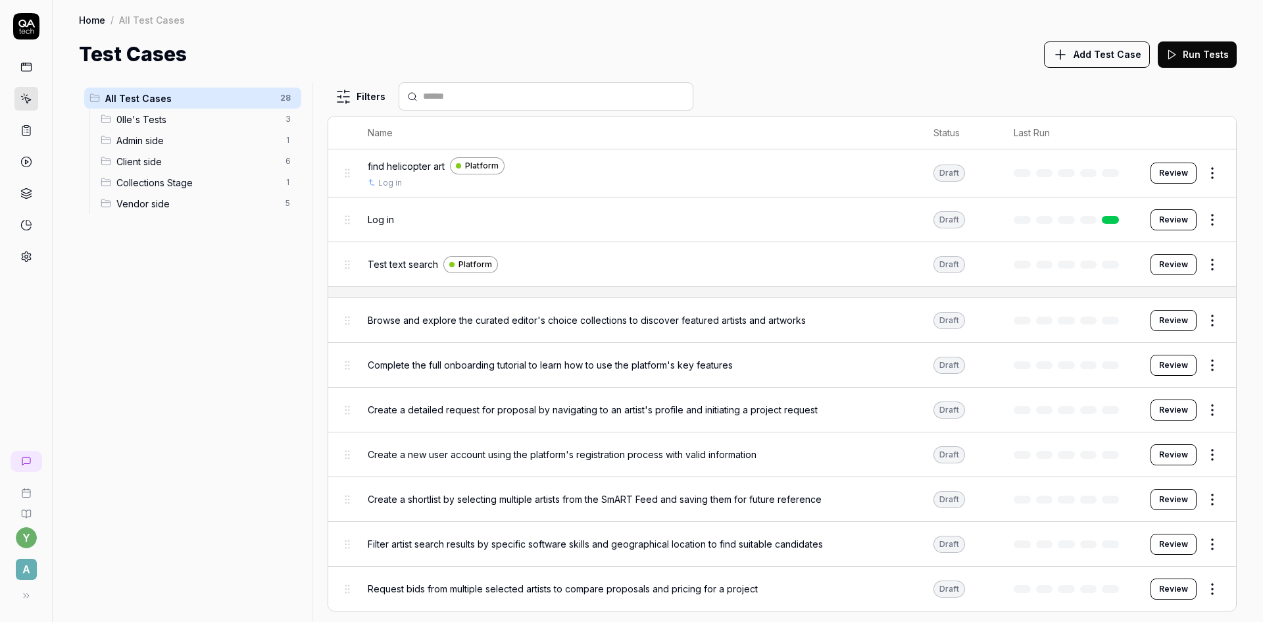
click at [128, 159] on span "Client side" at bounding box center [196, 162] width 161 height 14
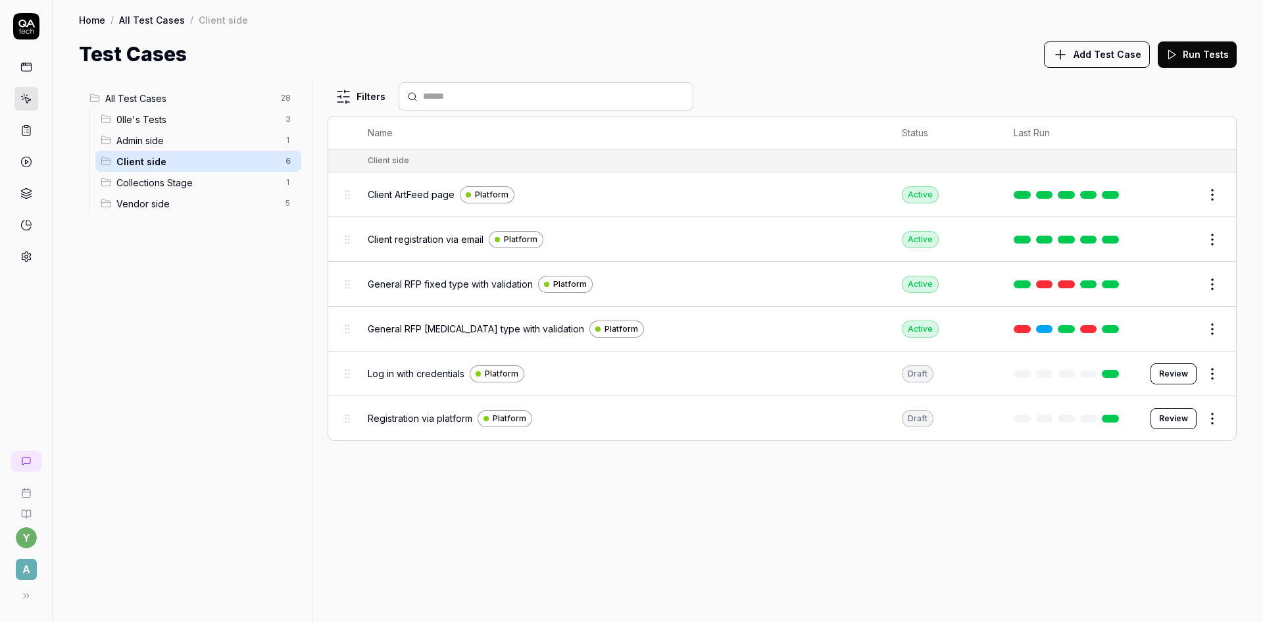
click at [1210, 284] on html "y A Home / All Test Cases / Client side Home / All Test Cases / Client side Tes…" at bounding box center [631, 311] width 1263 height 622
click at [1165, 369] on div "Copy Link" at bounding box center [1157, 369] width 125 height 29
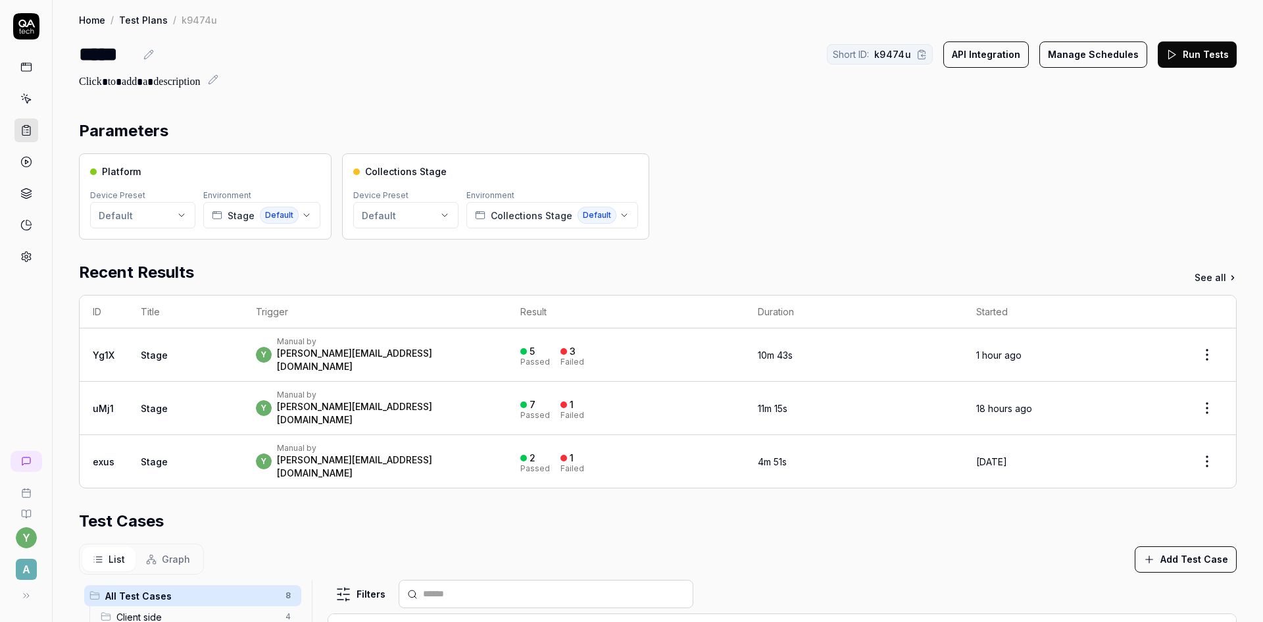
click at [1198, 61] on button "Run Tests" at bounding box center [1197, 54] width 79 height 26
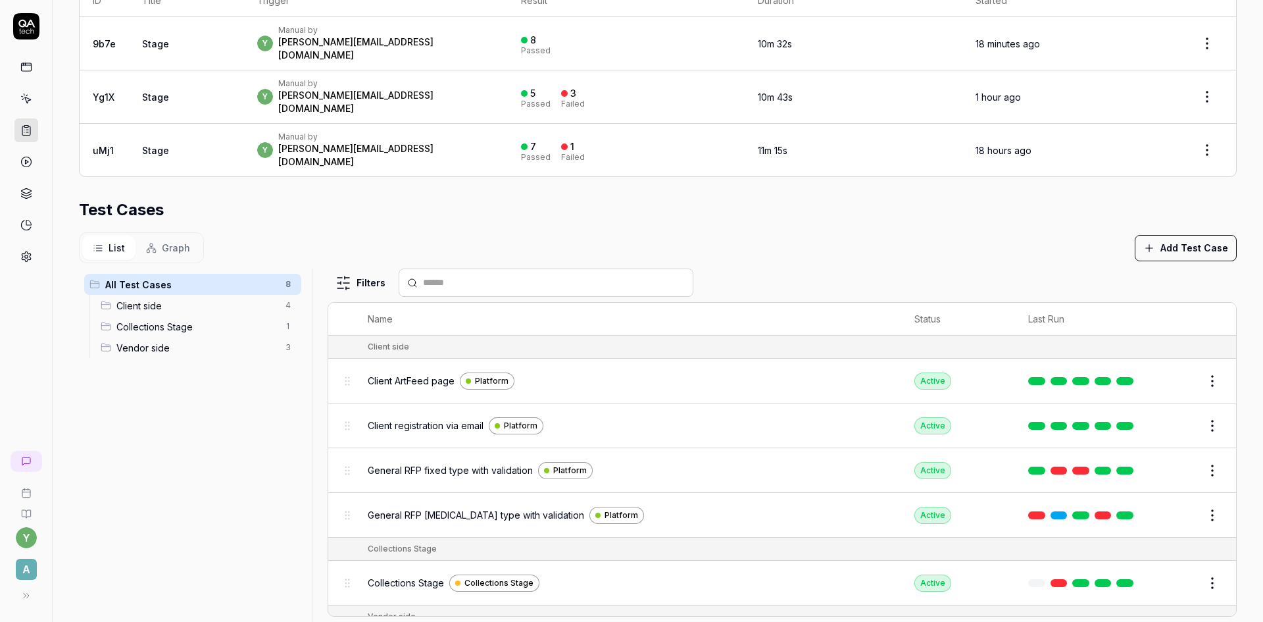
click at [1191, 484] on html "y A Home / Test Plans / k9474u Home / Test Plans / k9474u ***** Short ID: k9474…" at bounding box center [631, 311] width 1263 height 622
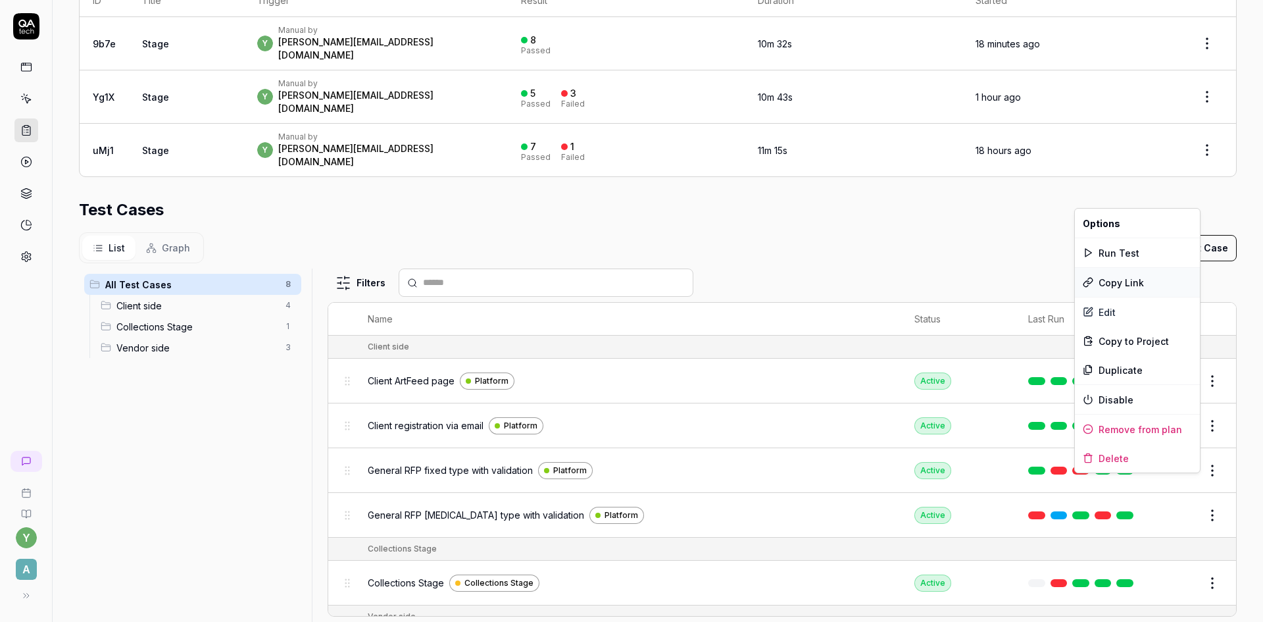
click at [1112, 284] on div "Copy Link" at bounding box center [1137, 282] width 125 height 29
